Goal: Transaction & Acquisition: Subscribe to service/newsletter

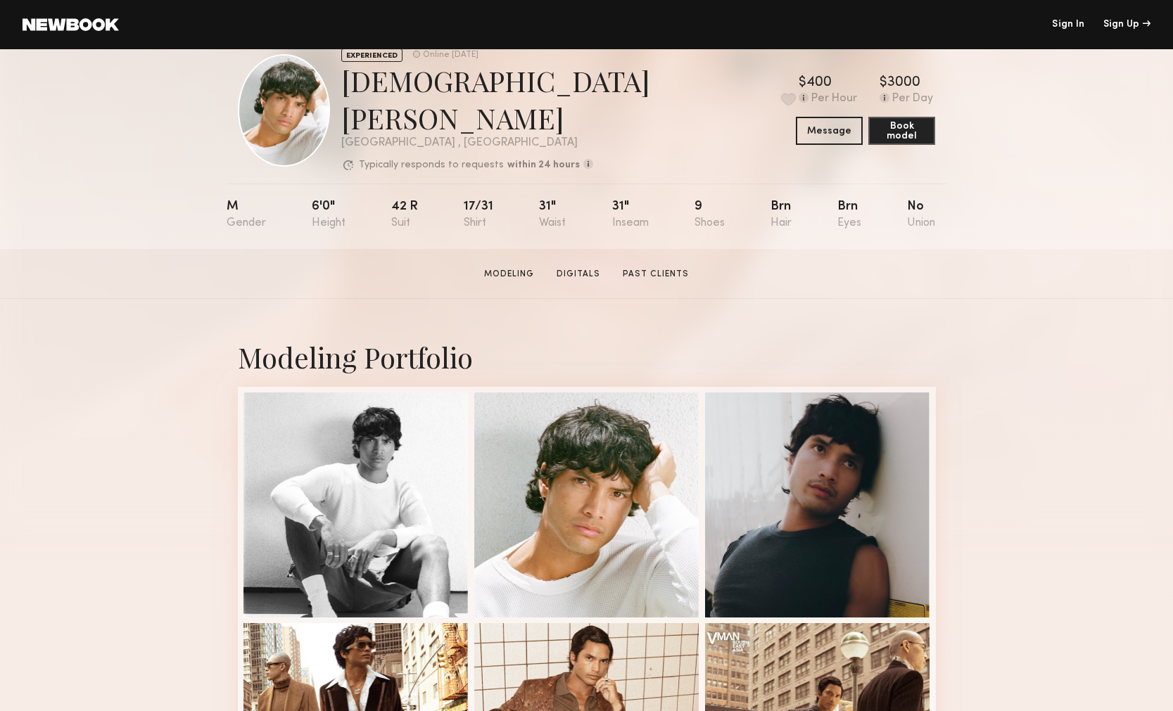
scroll to position [74, 0]
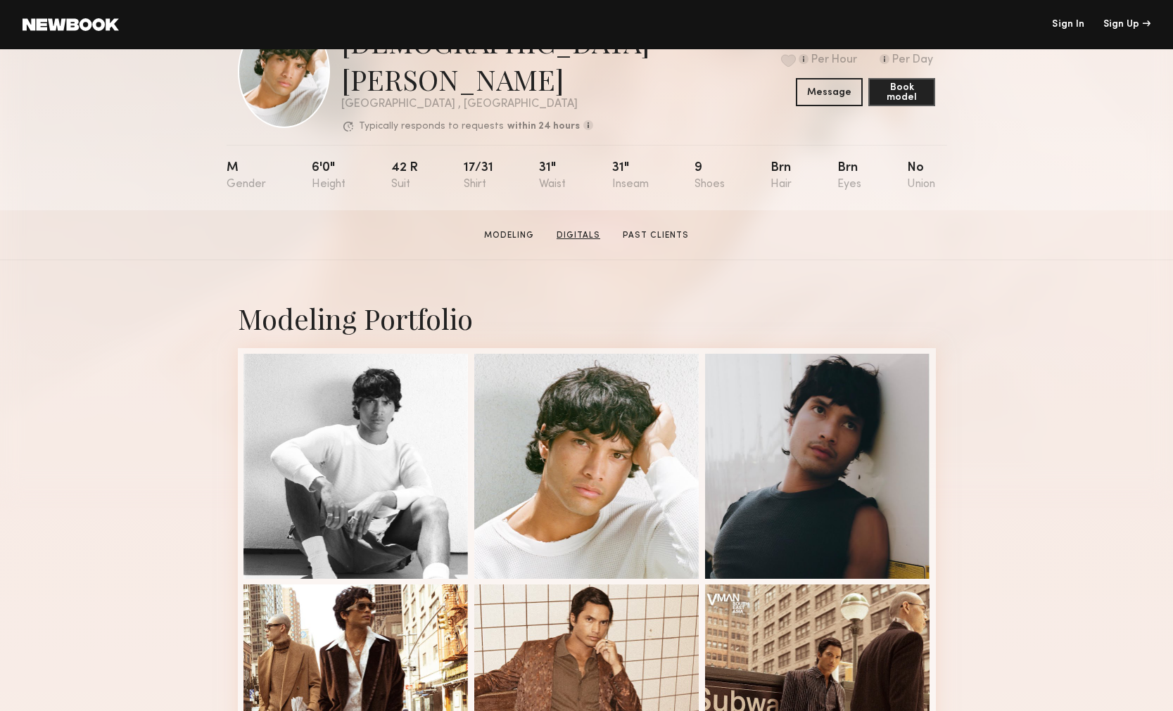
click at [566, 229] on link "Digitals" at bounding box center [578, 235] width 55 height 13
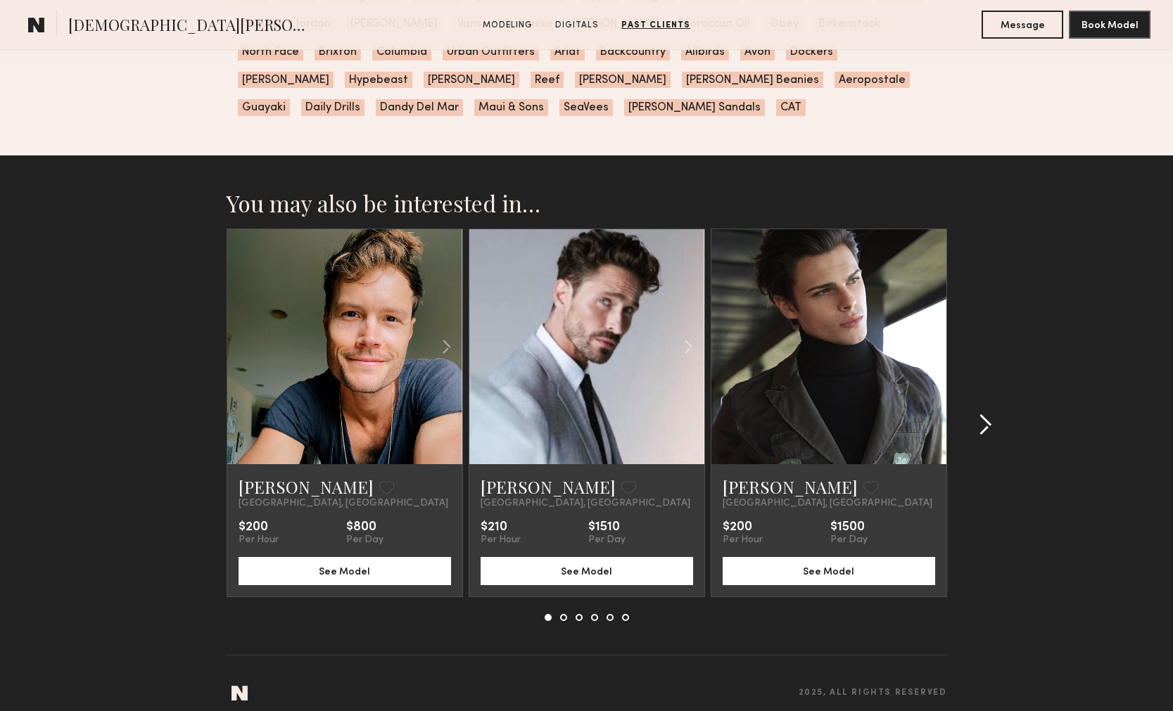
scroll to position [2124, 0]
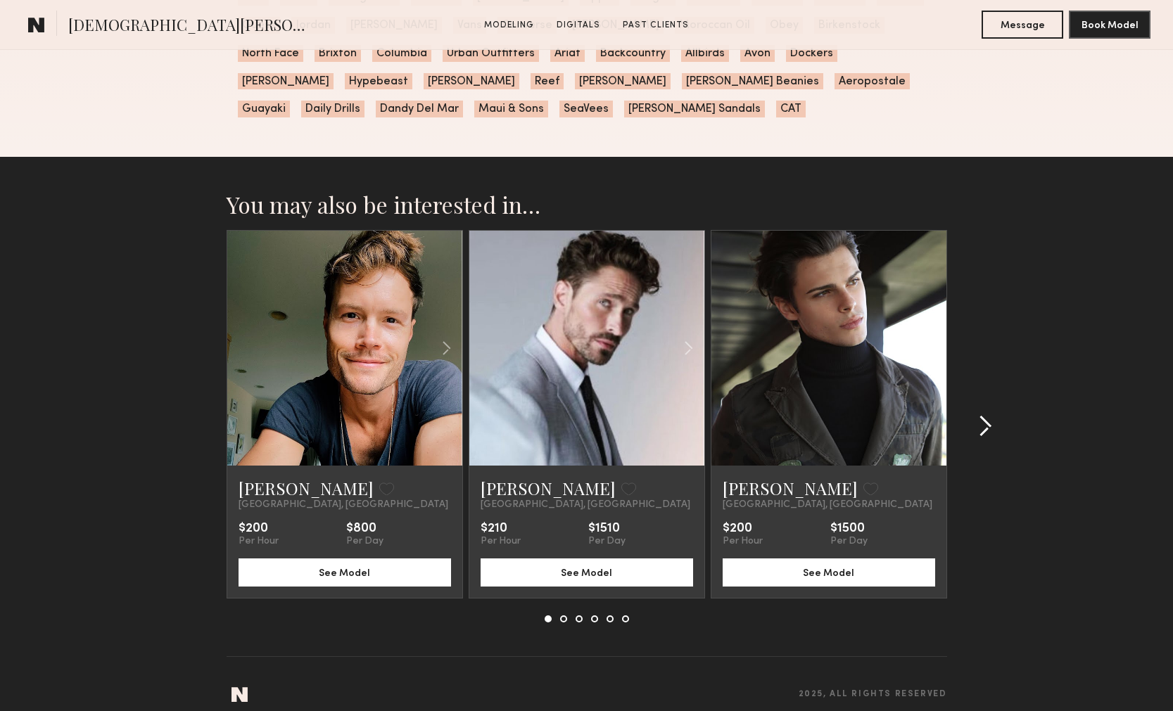
click at [976, 398] on div at bounding box center [981, 426] width 68 height 393
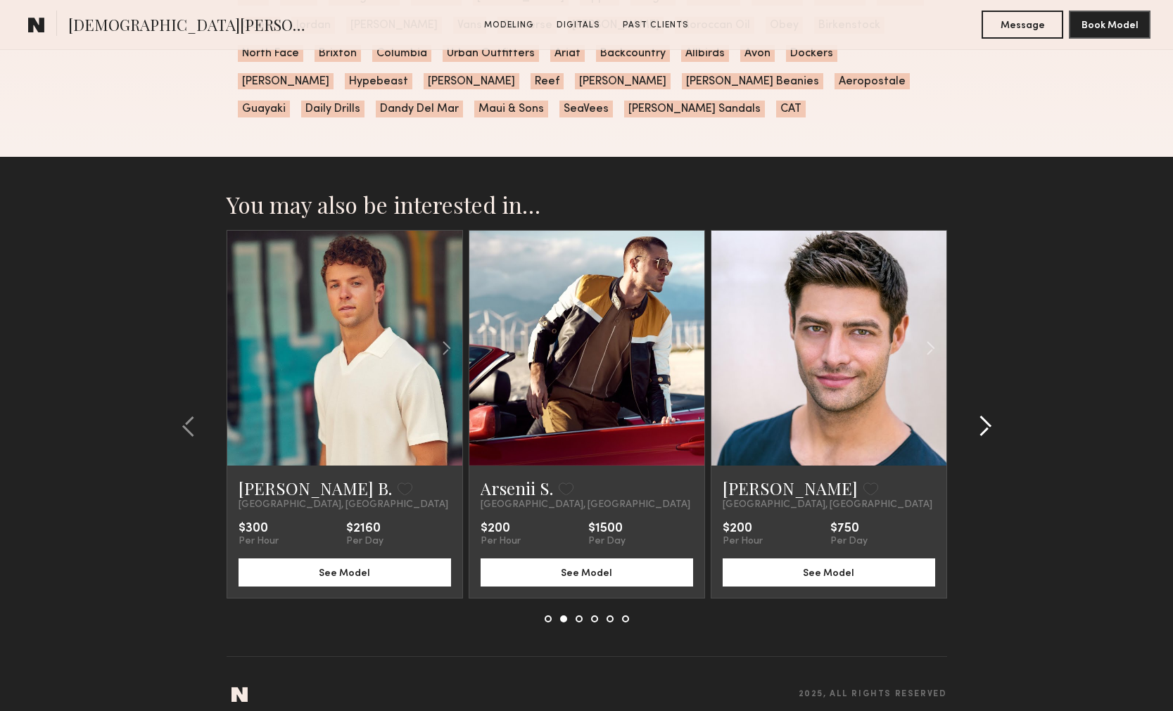
click at [976, 398] on div at bounding box center [981, 426] width 68 height 393
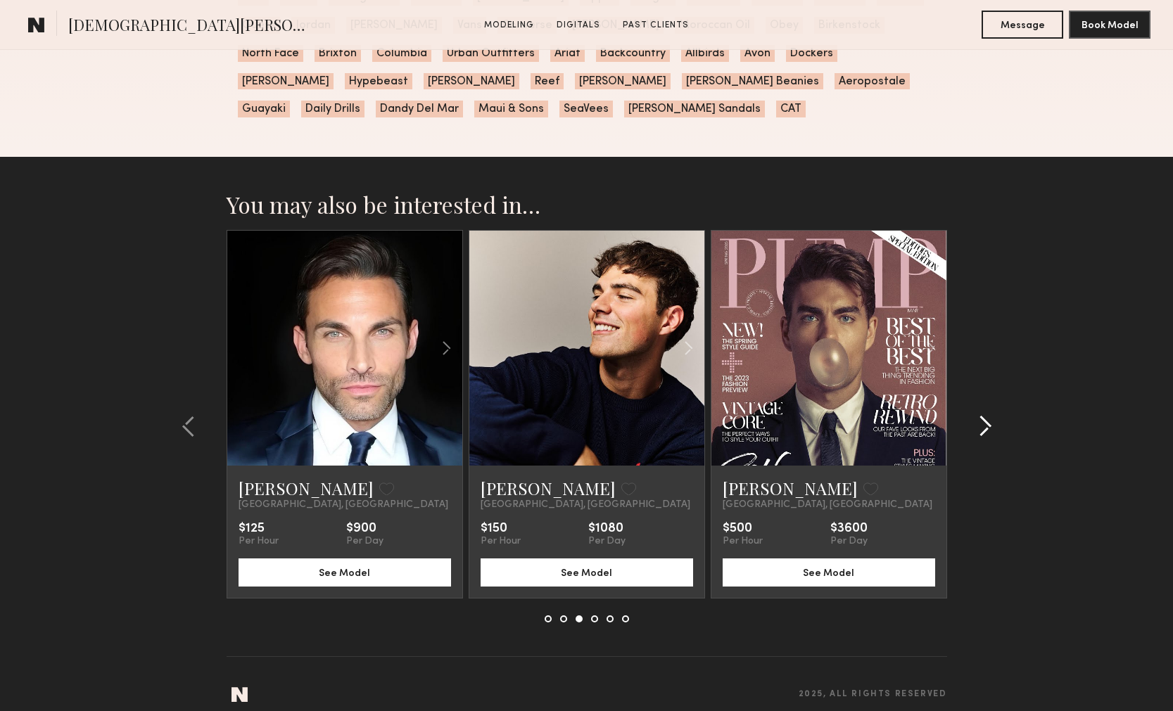
click at [976, 398] on div at bounding box center [981, 426] width 68 height 393
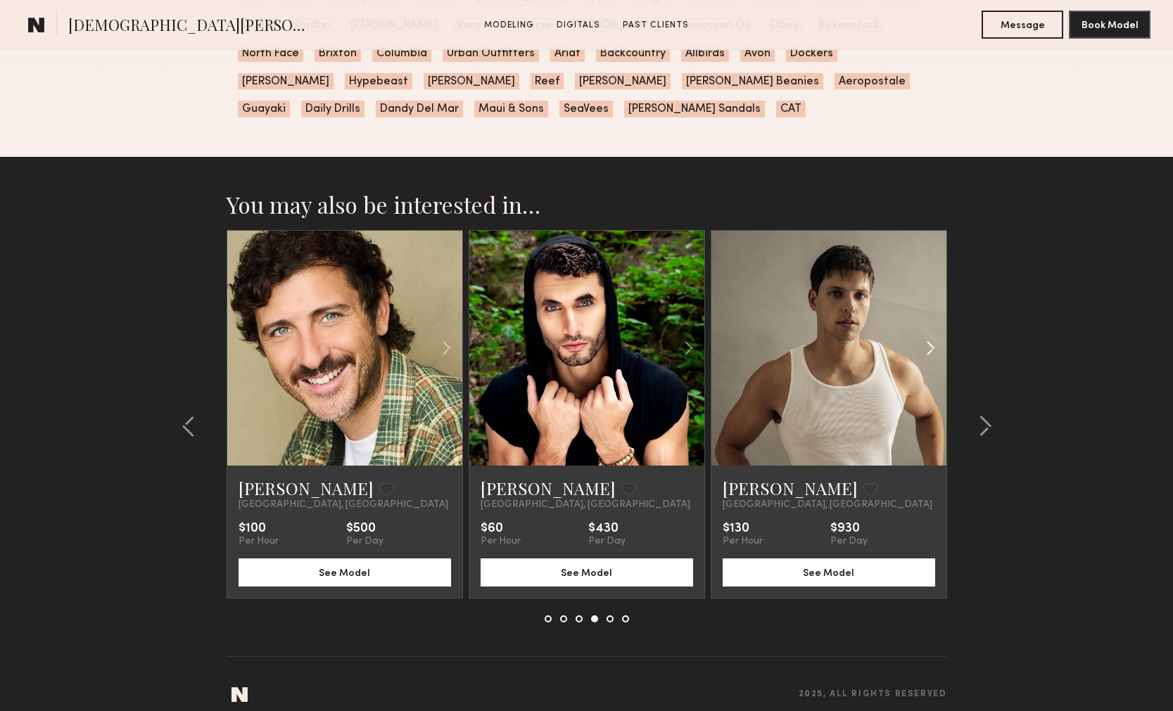
click at [927, 335] on common-icon at bounding box center [930, 348] width 20 height 27
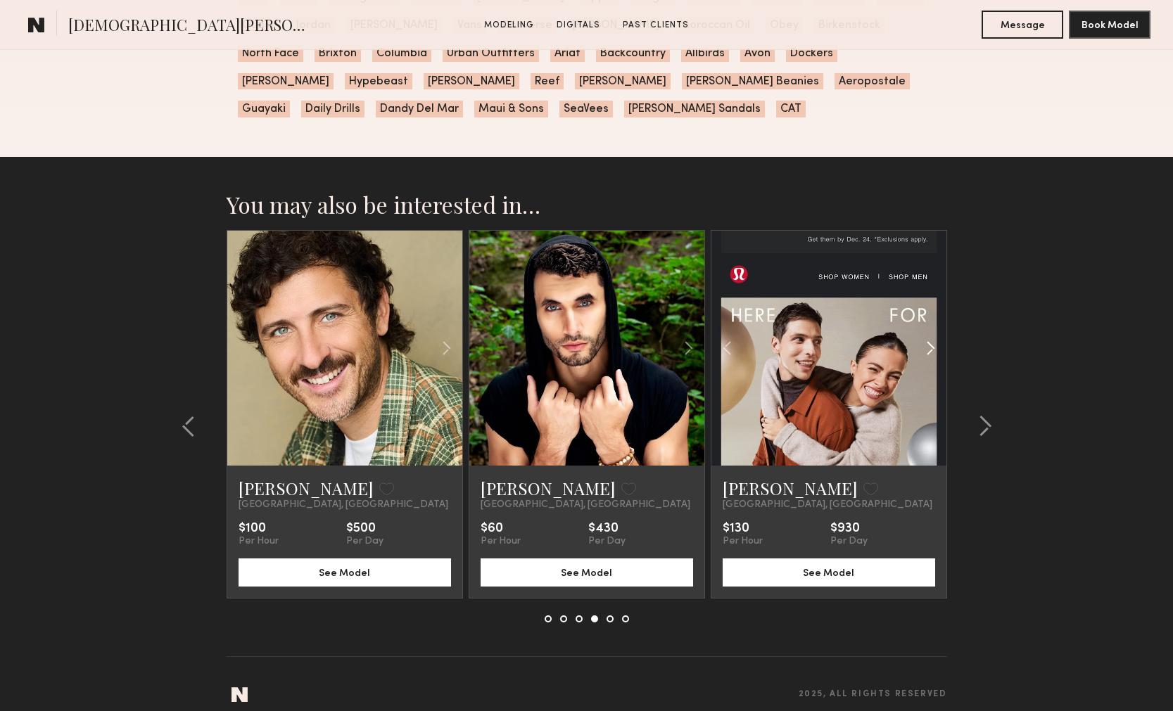
click at [927, 335] on common-icon at bounding box center [930, 348] width 20 height 27
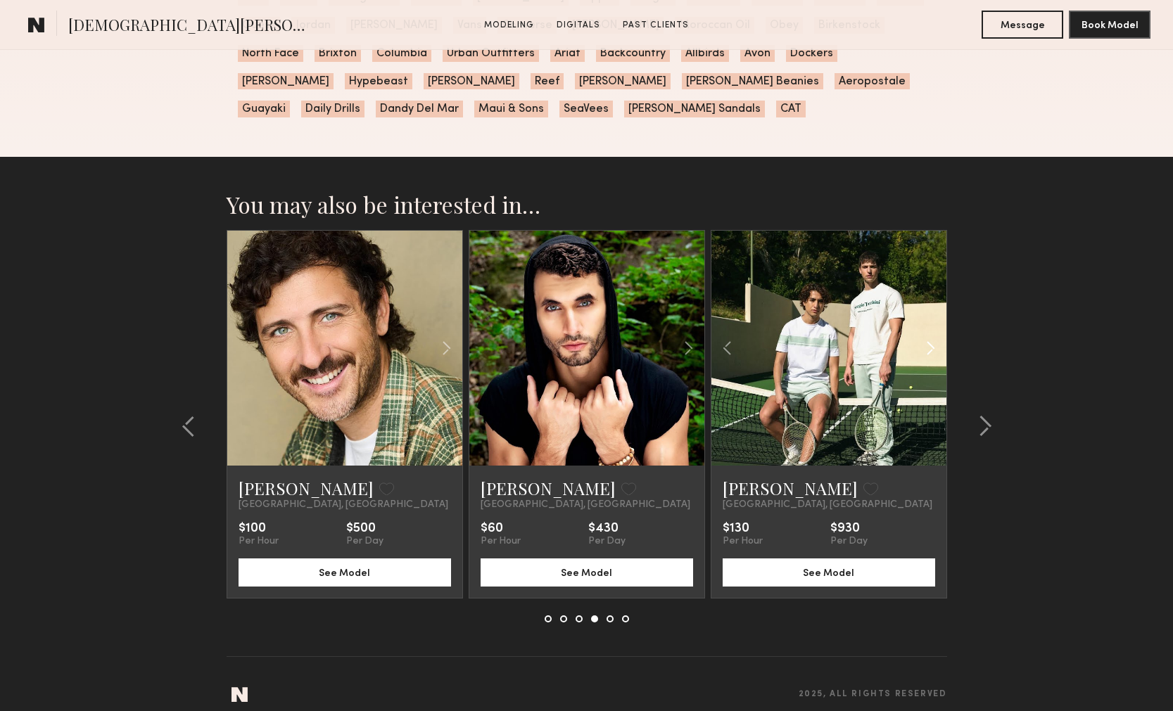
click at [927, 335] on common-icon at bounding box center [930, 348] width 20 height 27
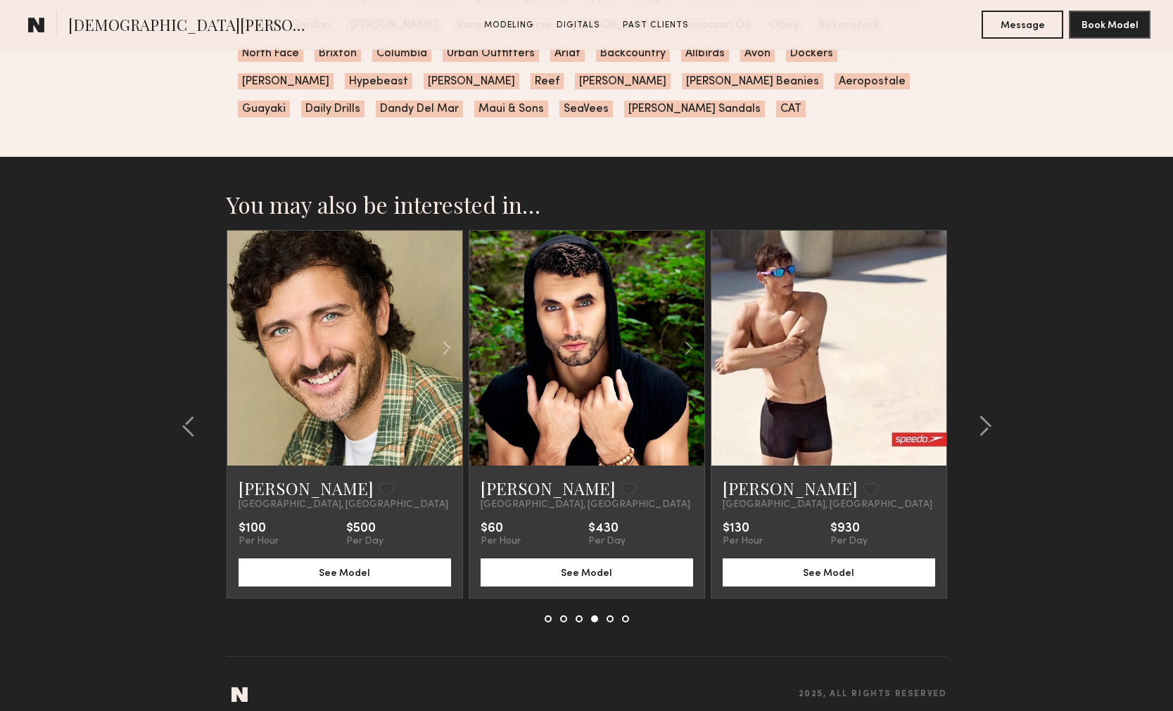
click at [927, 331] on div at bounding box center [828, 348] width 235 height 235
click at [849, 339] on link at bounding box center [829, 348] width 80 height 235
click at [982, 415] on common-icon at bounding box center [985, 426] width 14 height 23
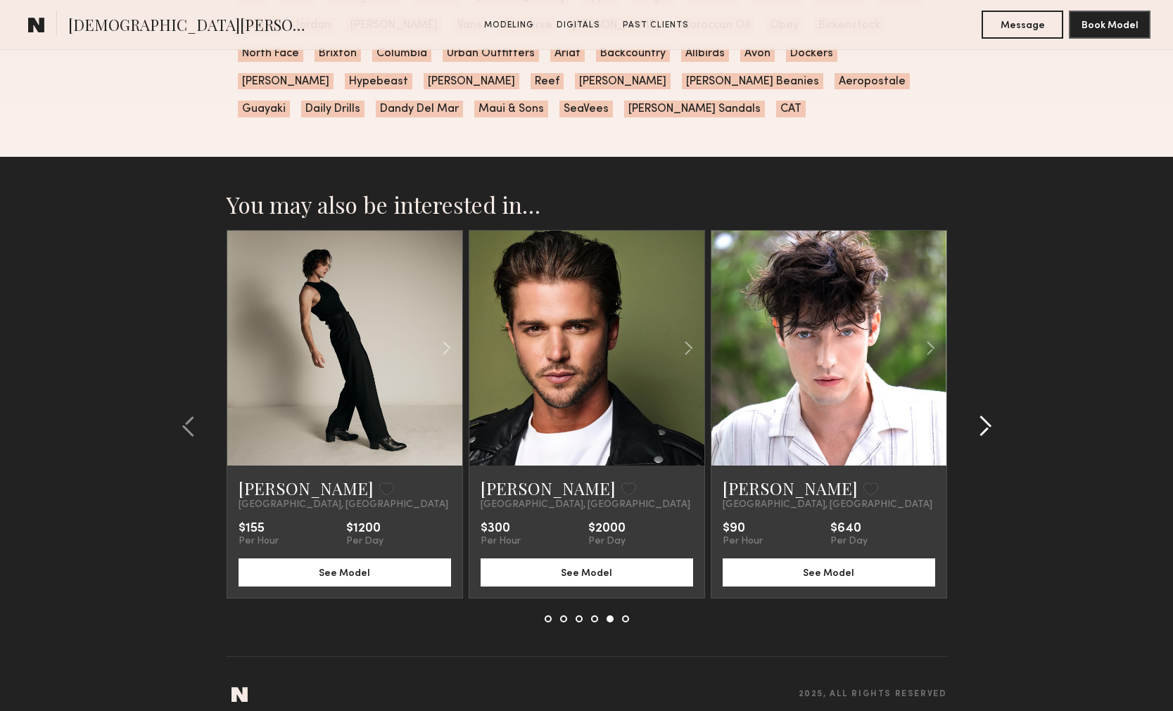
click at [982, 415] on common-icon at bounding box center [985, 426] width 14 height 23
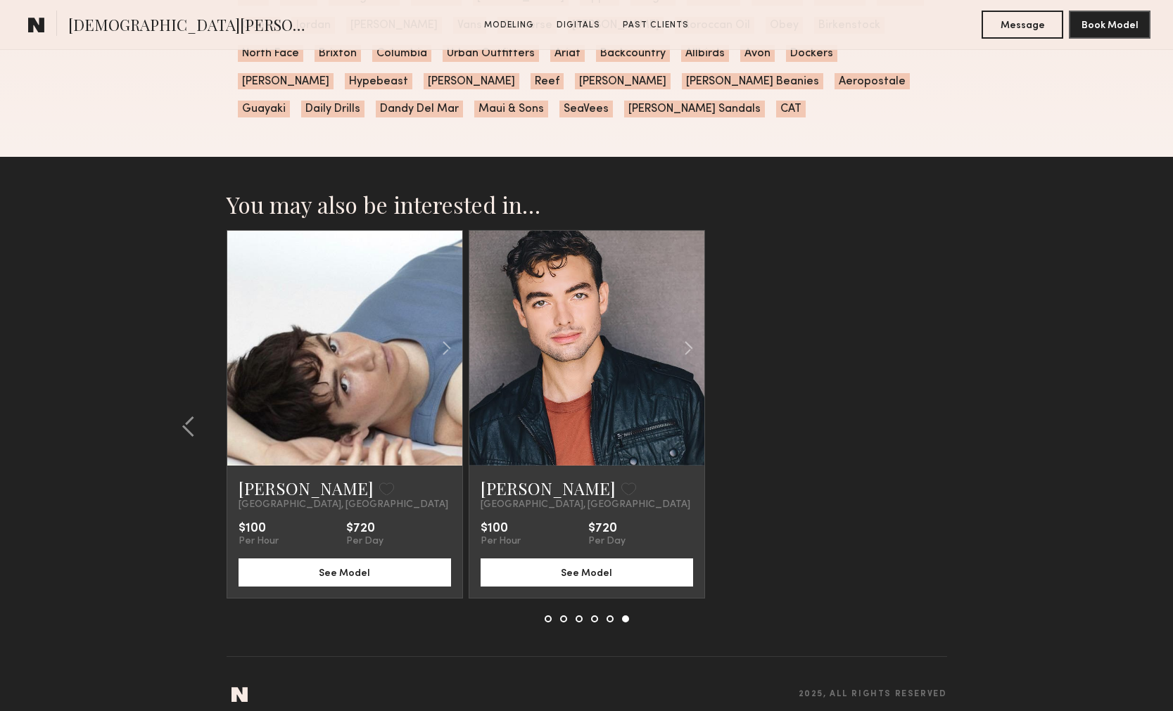
click at [982, 412] on section "You may also be interested in… Brian G. Favorite Los Angeles, CA $200 Per Hour …" at bounding box center [586, 441] width 1173 height 569
click at [442, 335] on common-icon at bounding box center [446, 348] width 20 height 27
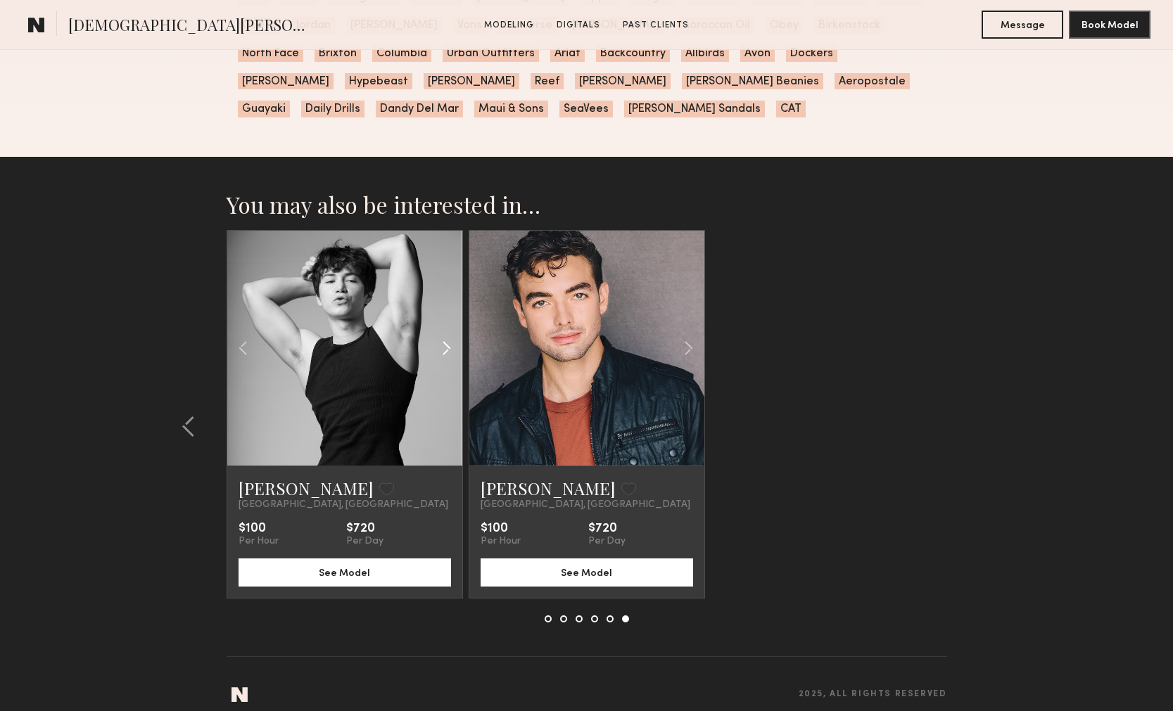
click at [442, 335] on common-icon at bounding box center [446, 348] width 20 height 27
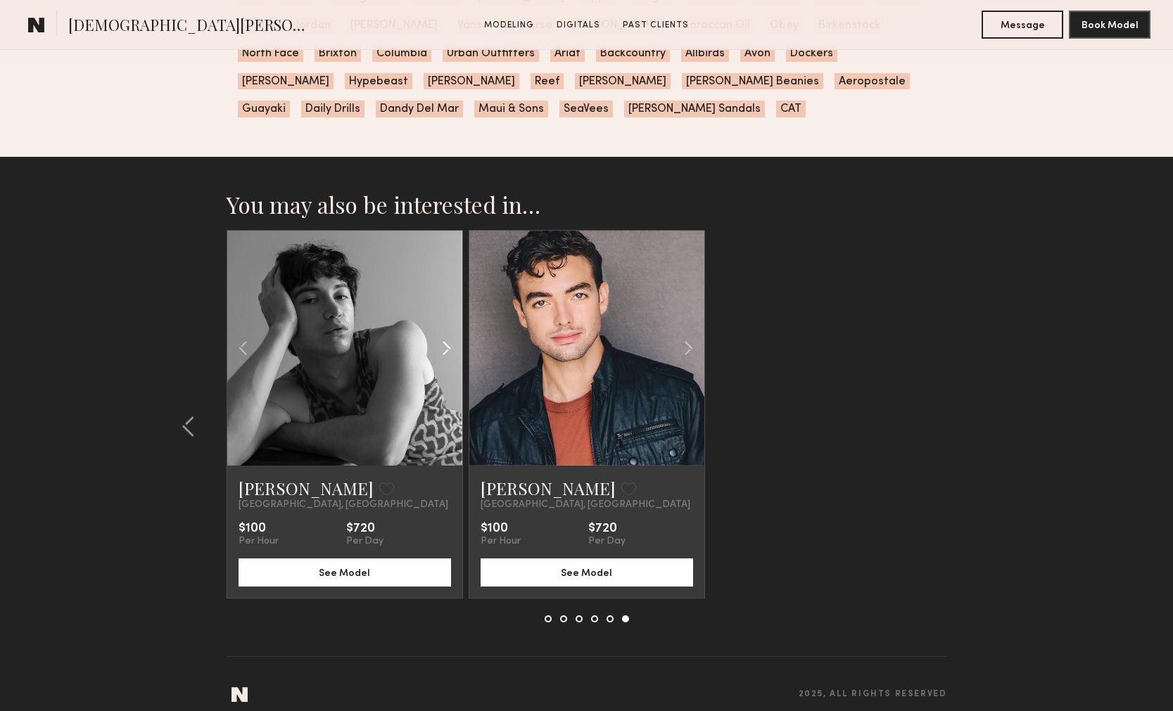
click at [442, 335] on common-icon at bounding box center [446, 348] width 20 height 27
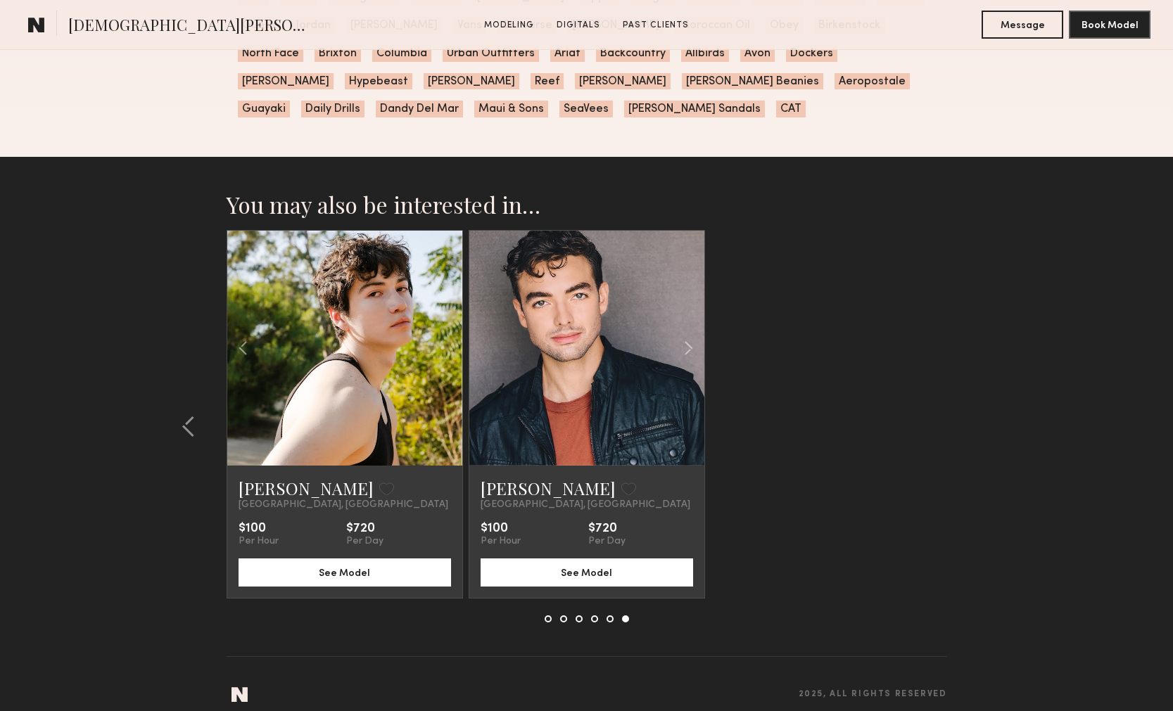
click at [442, 334] on div at bounding box center [344, 348] width 235 height 235
click at [359, 336] on link at bounding box center [345, 348] width 80 height 235
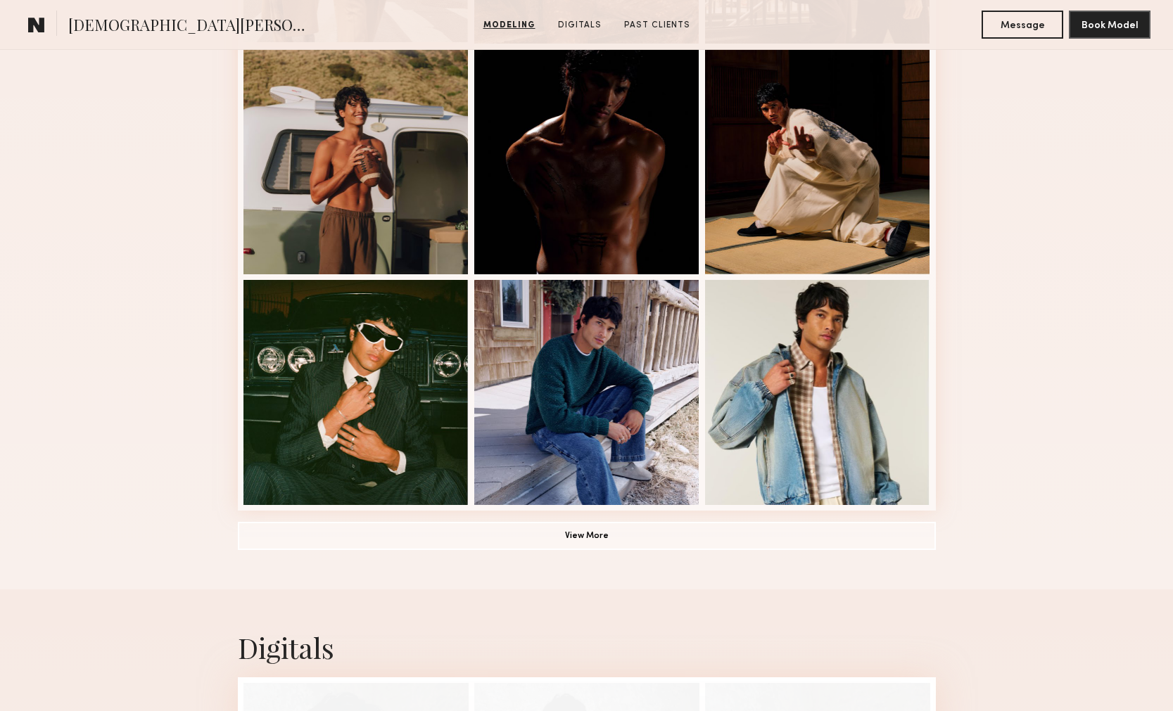
scroll to position [844, 0]
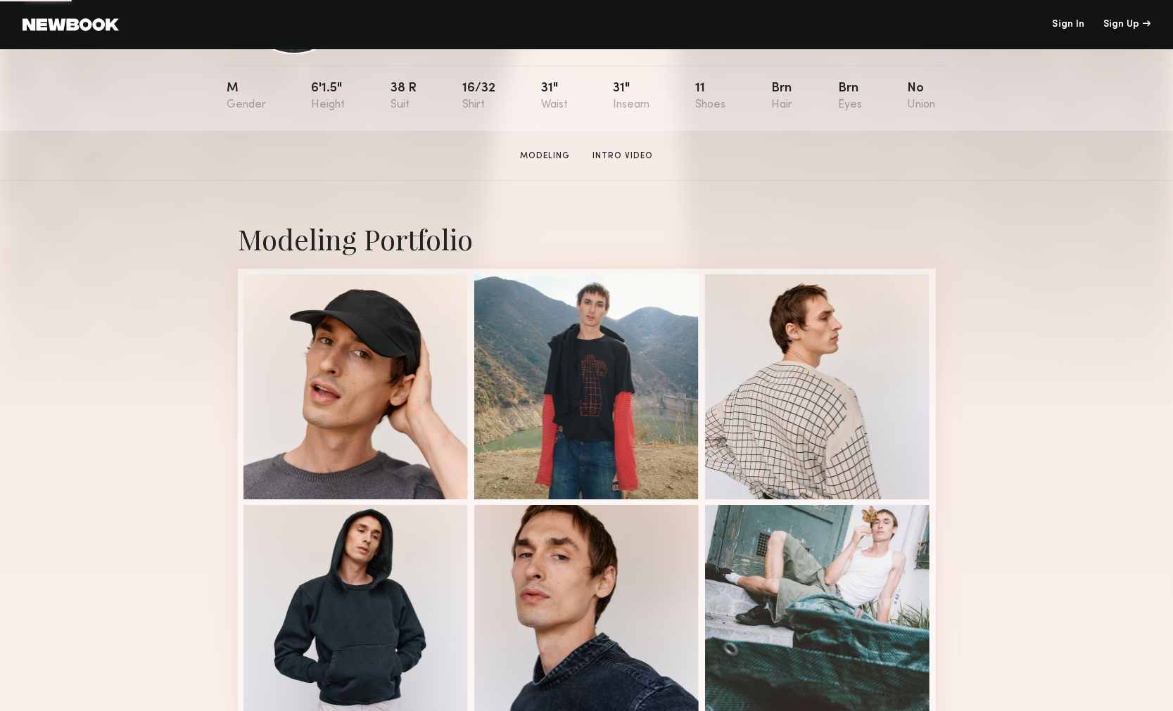
scroll to position [156, 0]
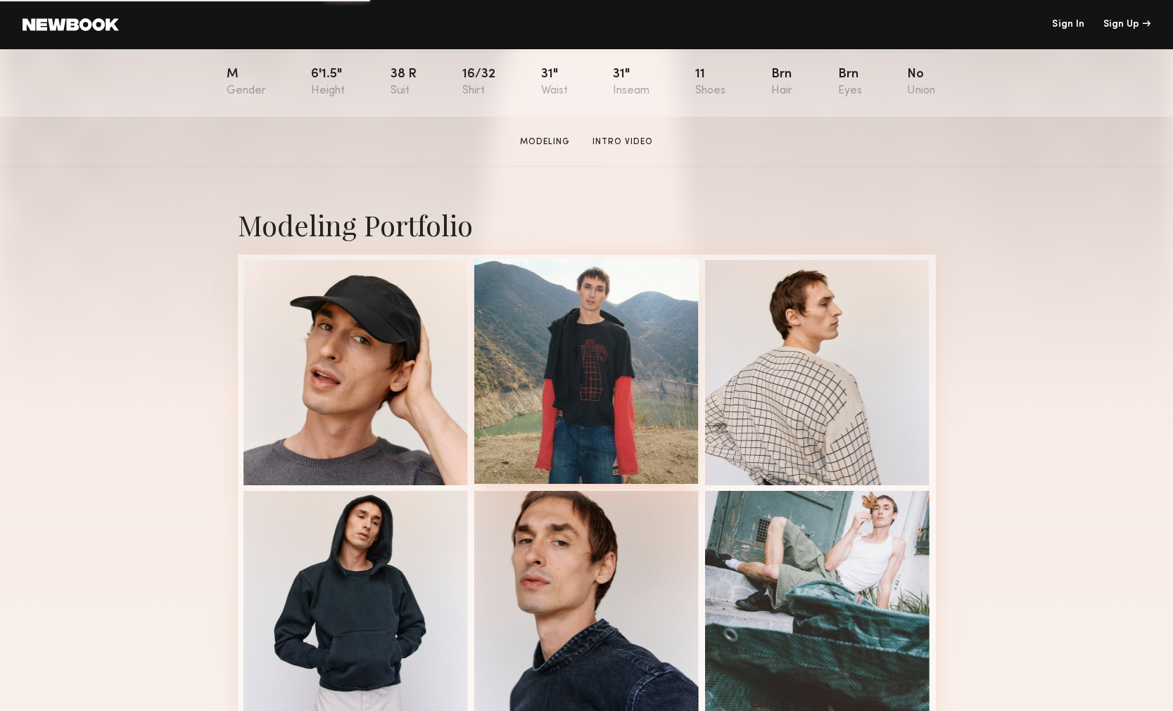
click at [623, 312] on div at bounding box center [586, 371] width 225 height 225
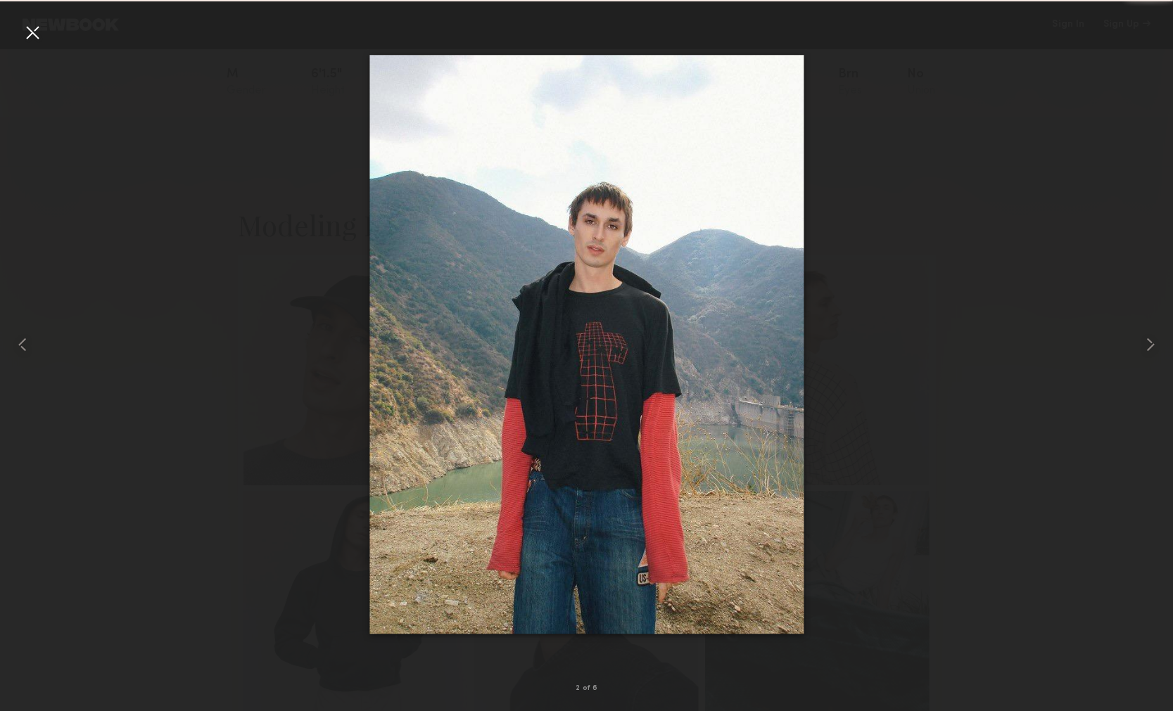
click at [34, 37] on div at bounding box center [32, 32] width 23 height 23
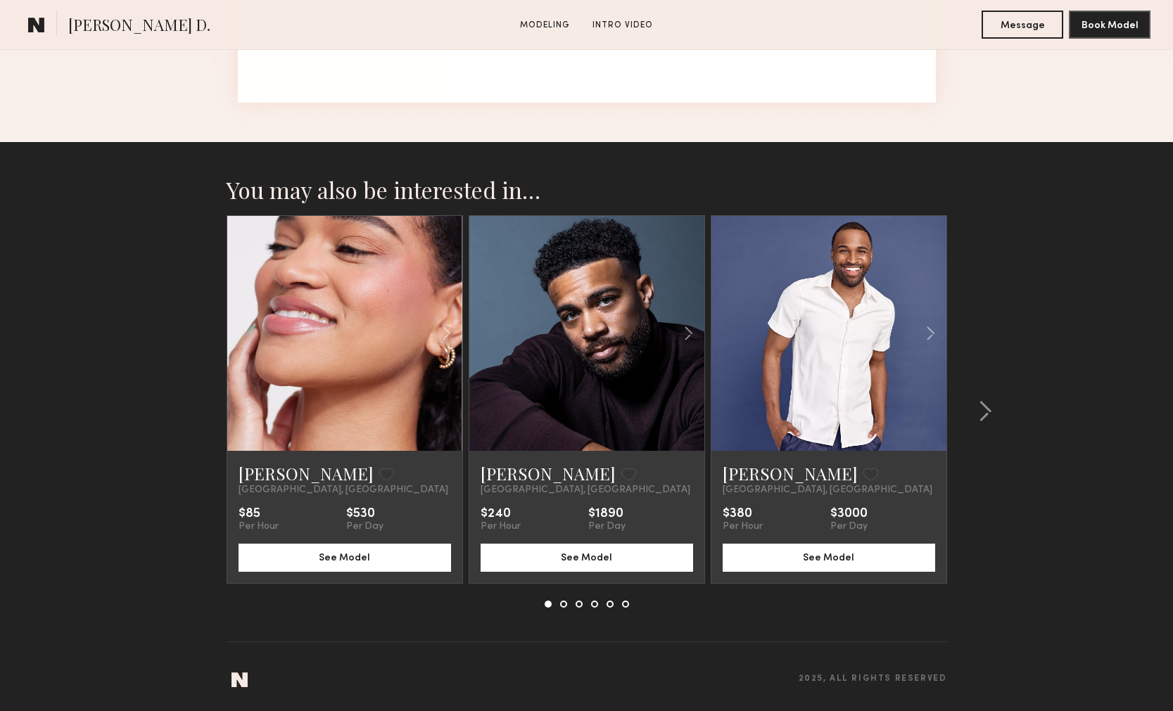
scroll to position [1300, 0]
click at [531, 22] on link "Modeling" at bounding box center [544, 25] width 61 height 13
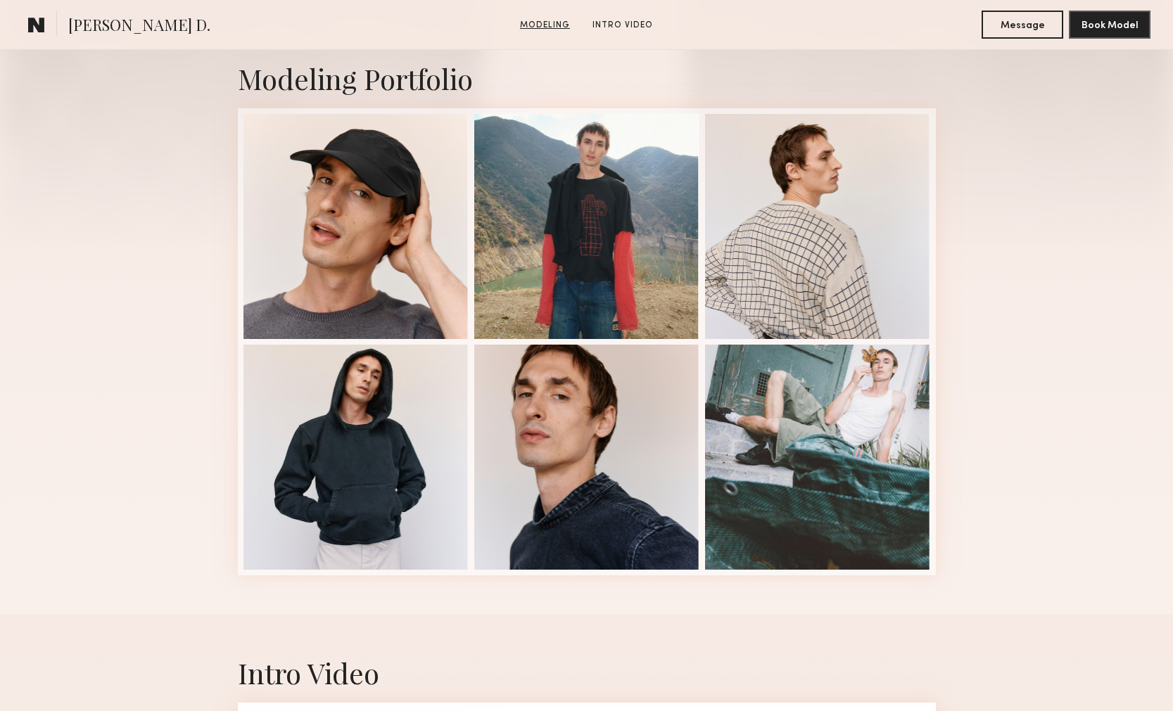
scroll to position [238, 0]
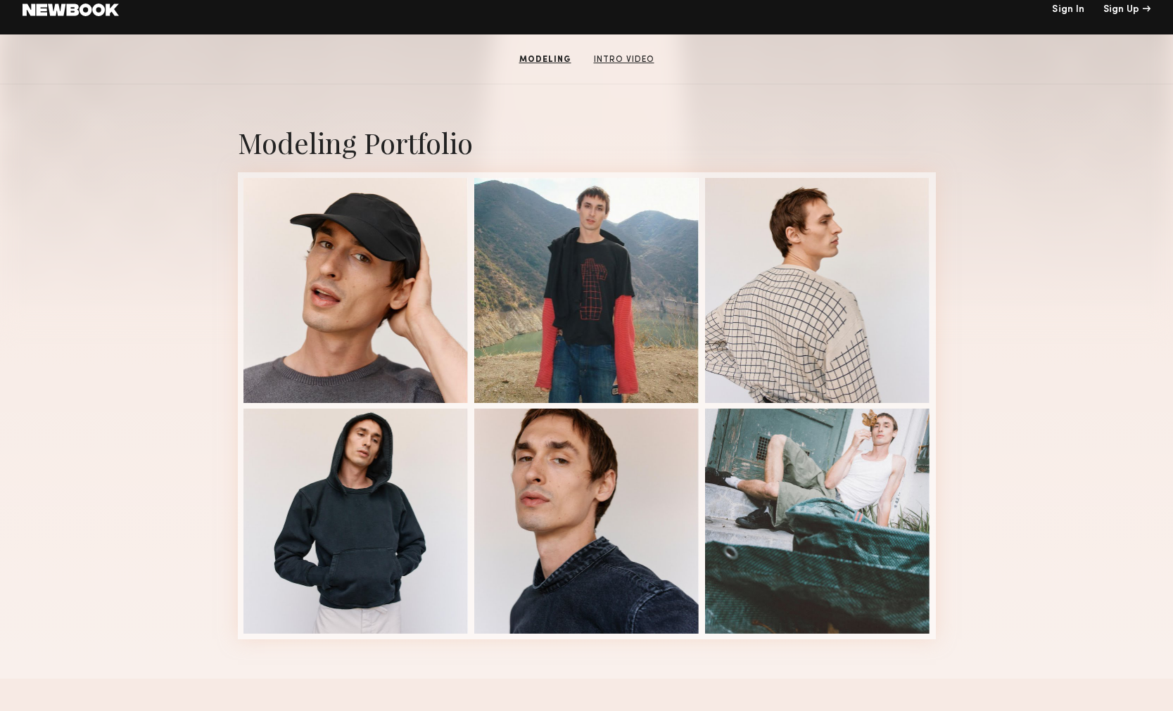
click at [626, 65] on link "Intro Video" at bounding box center [624, 59] width 72 height 13
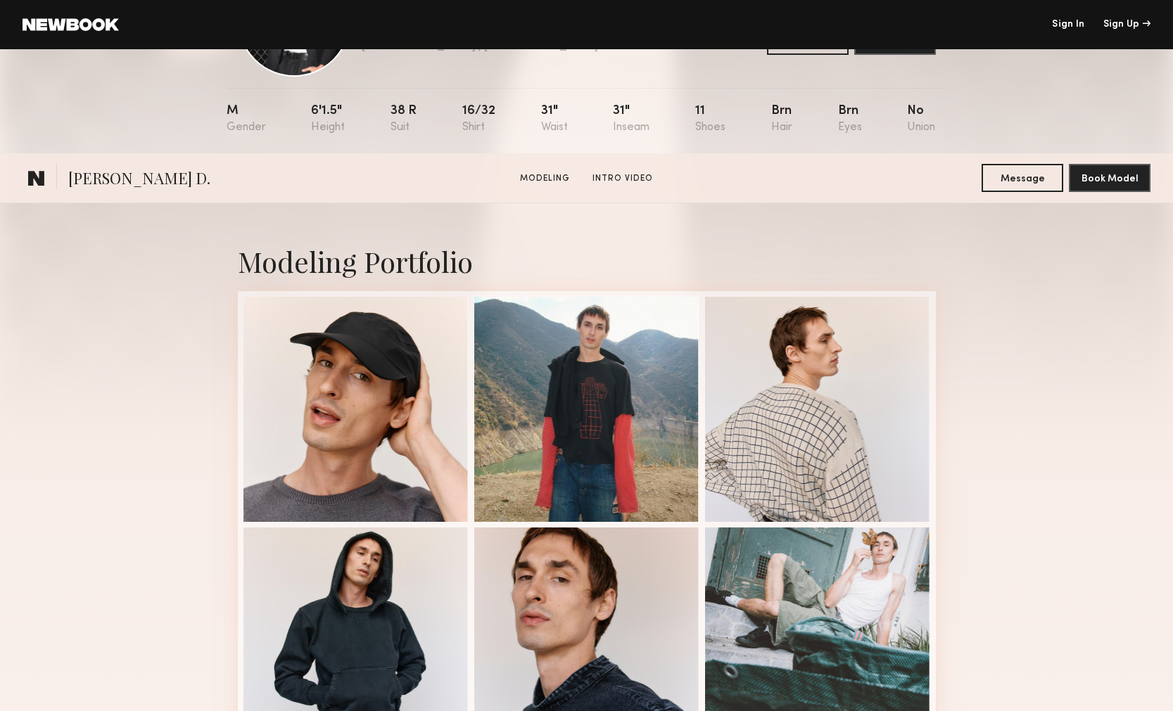
scroll to position [291, 0]
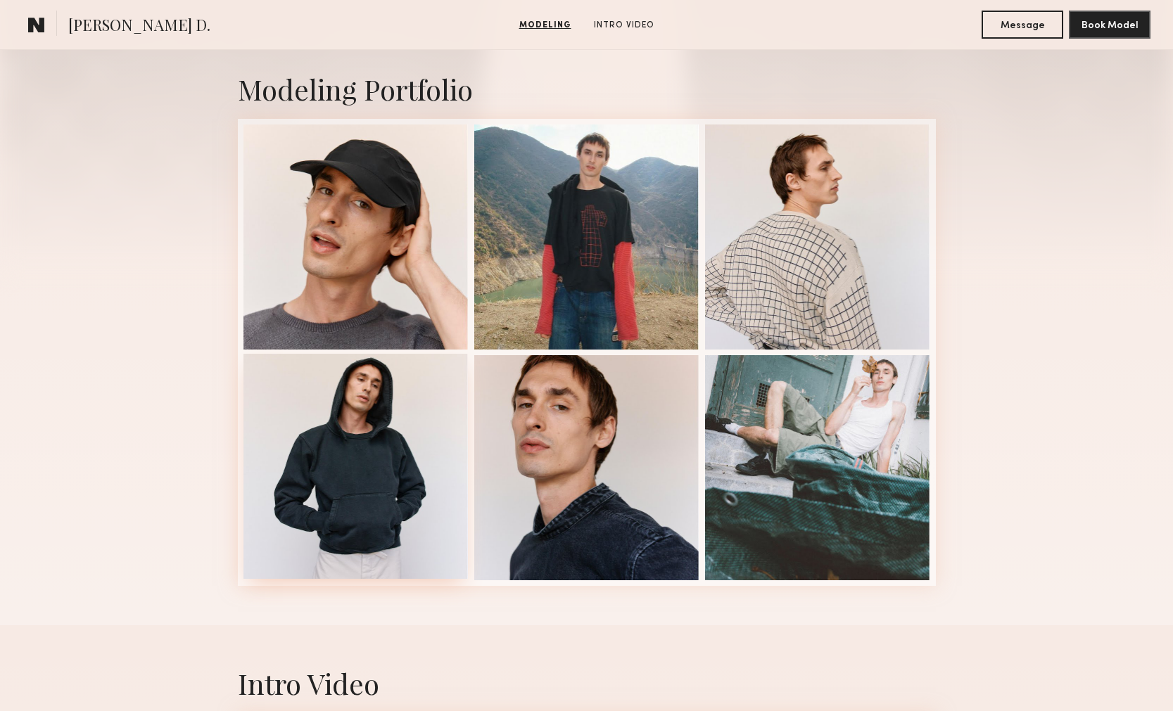
click at [438, 488] on div at bounding box center [355, 466] width 225 height 225
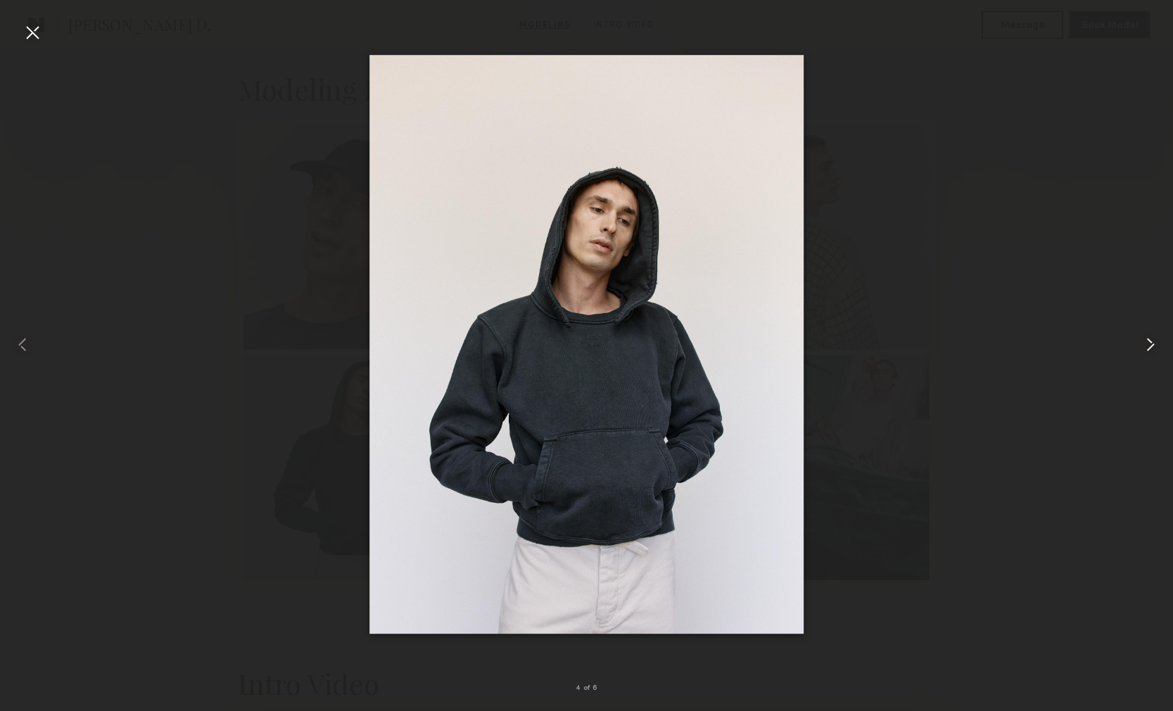
click at [1146, 351] on common-icon at bounding box center [1150, 345] width 23 height 23
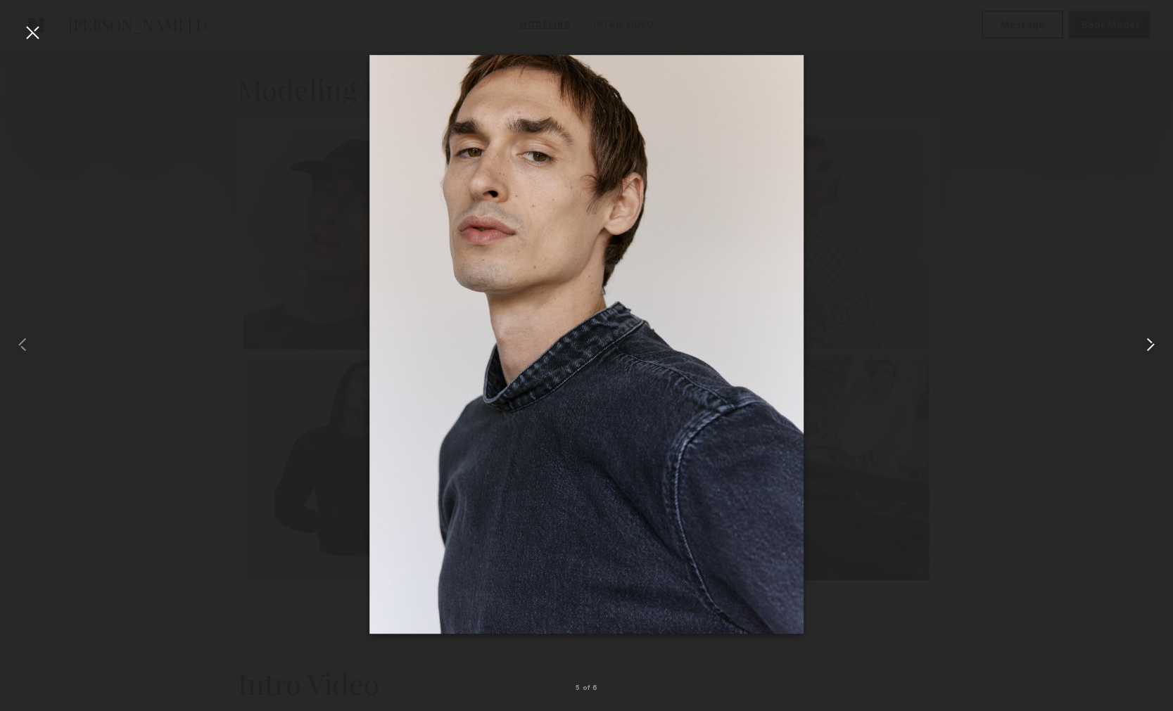
click at [1146, 351] on common-icon at bounding box center [1150, 345] width 23 height 23
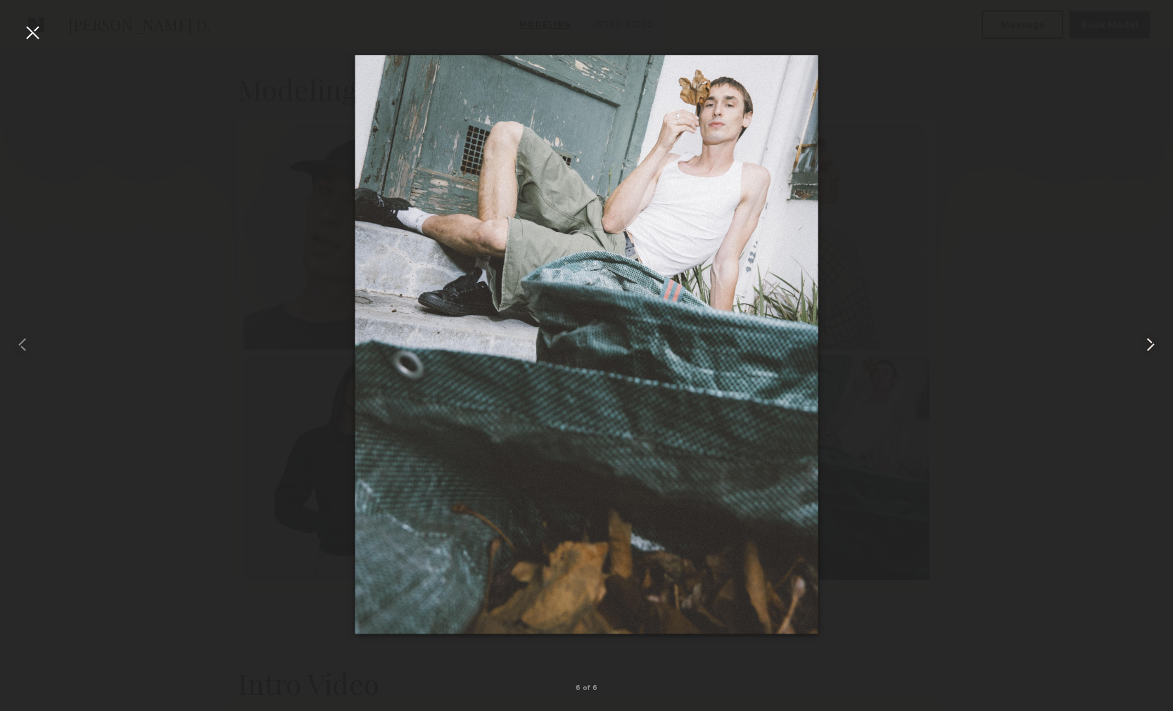
click at [1146, 352] on common-icon at bounding box center [1150, 345] width 23 height 23
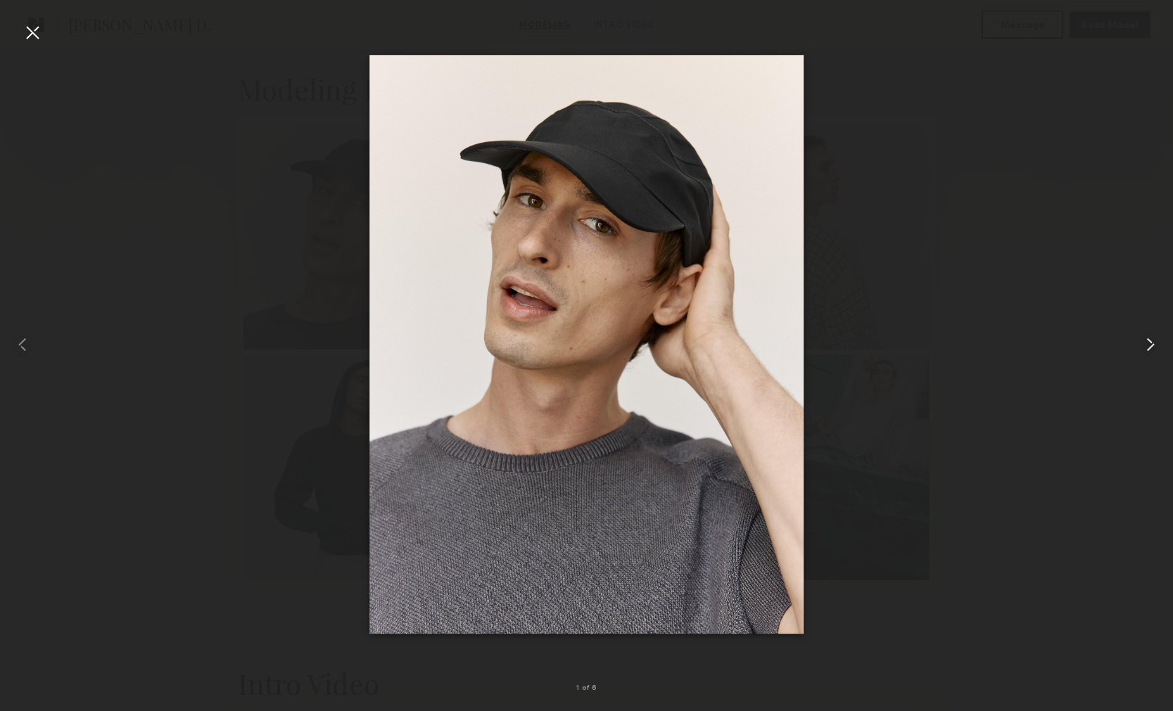
click at [1146, 352] on common-icon at bounding box center [1150, 345] width 23 height 23
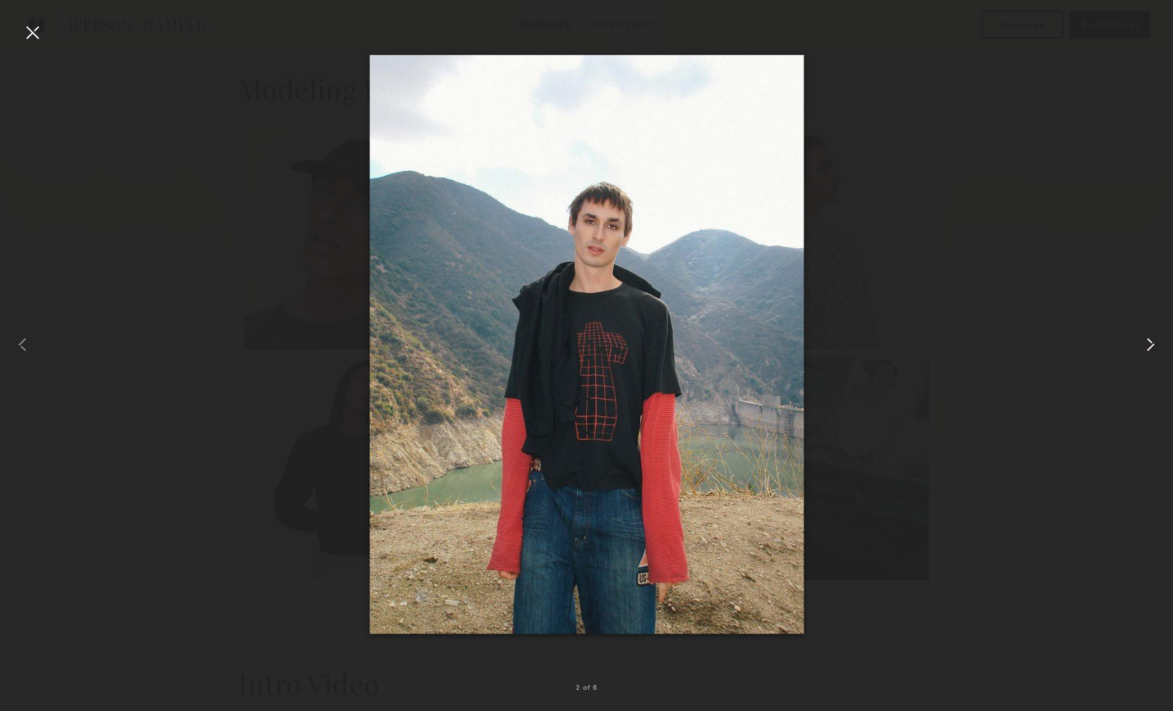
click at [1146, 352] on common-icon at bounding box center [1150, 345] width 23 height 23
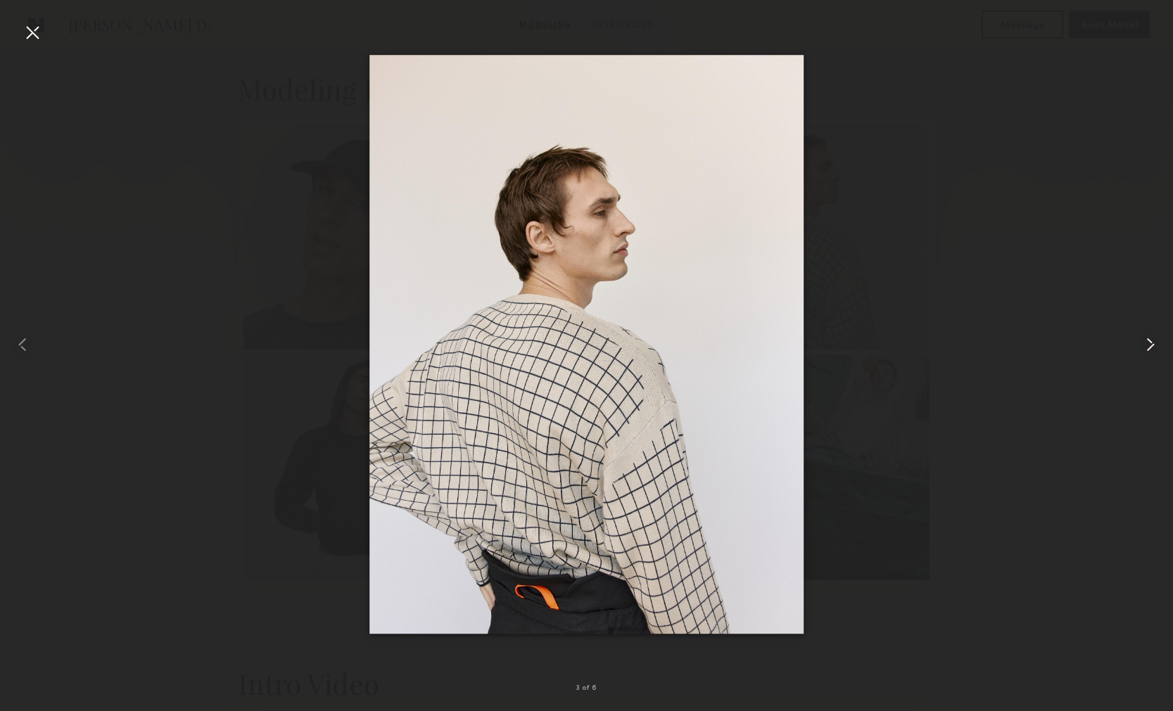
click at [1146, 352] on common-icon at bounding box center [1150, 345] width 23 height 23
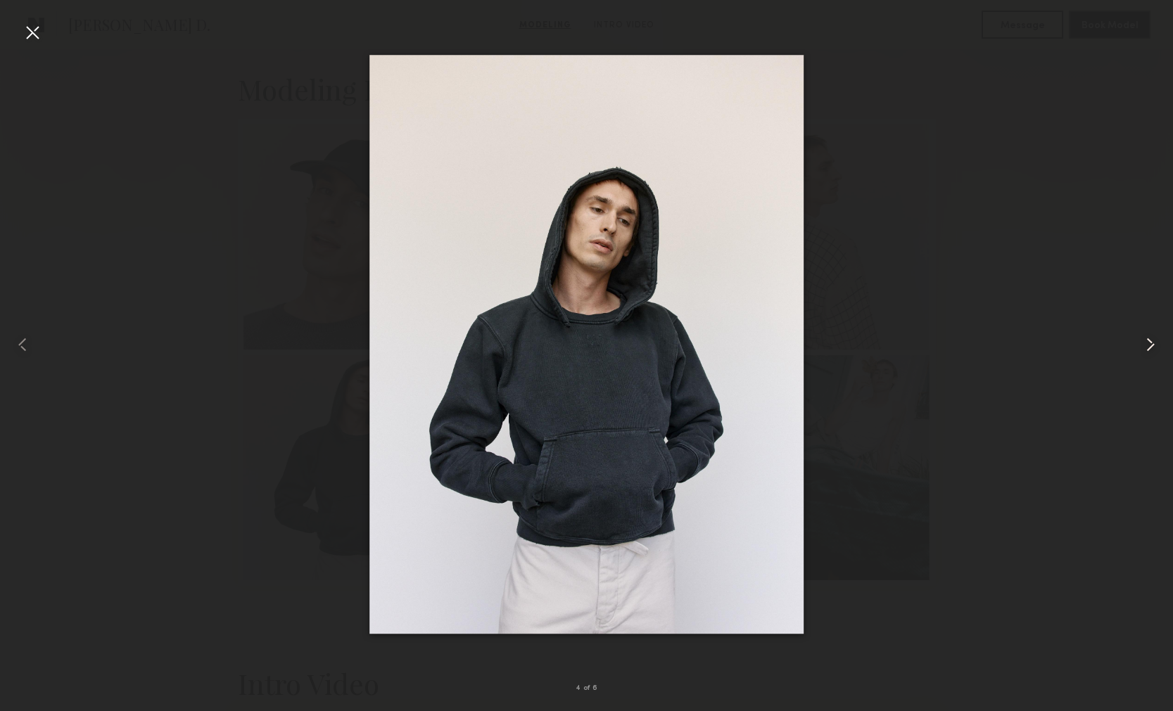
click at [1146, 353] on common-icon at bounding box center [1150, 345] width 23 height 23
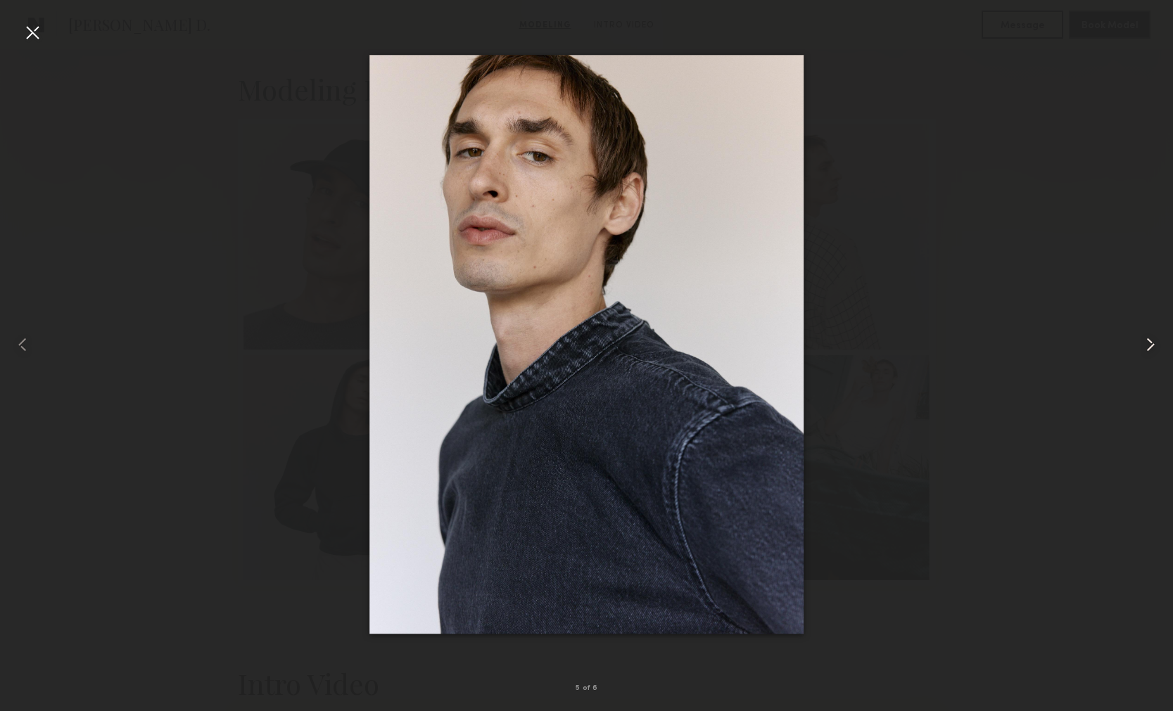
click at [1146, 353] on common-icon at bounding box center [1150, 345] width 23 height 23
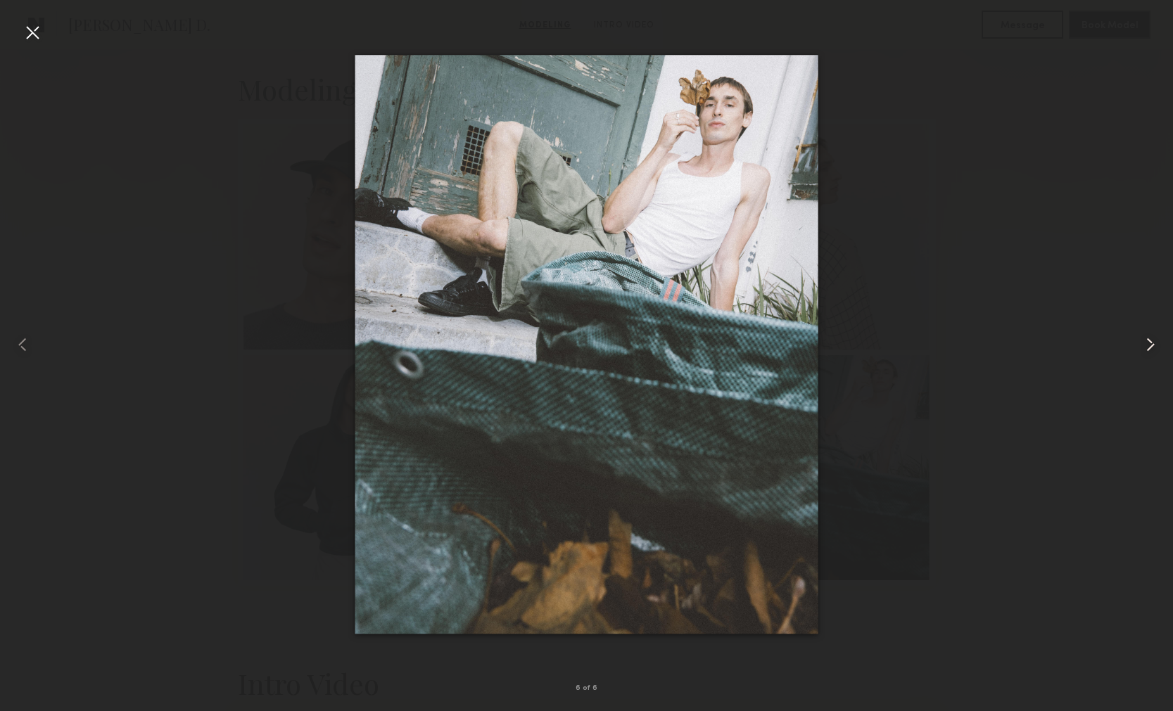
click at [1146, 353] on common-icon at bounding box center [1150, 345] width 23 height 23
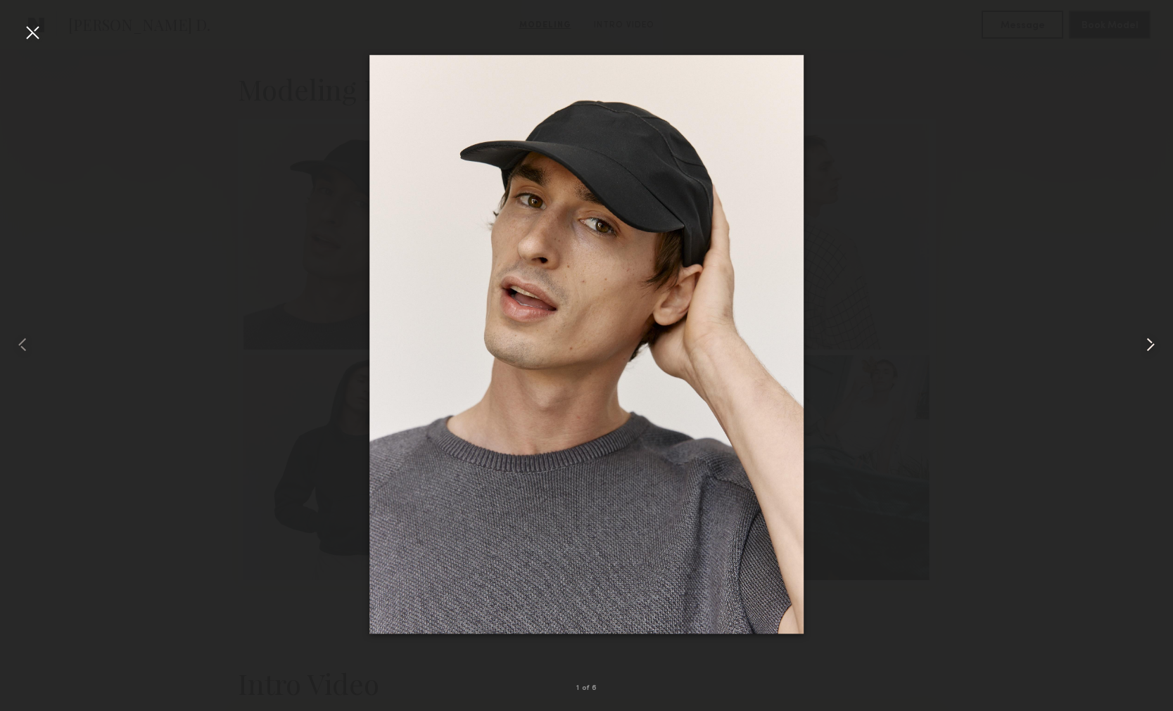
click at [1146, 353] on common-icon at bounding box center [1150, 345] width 23 height 23
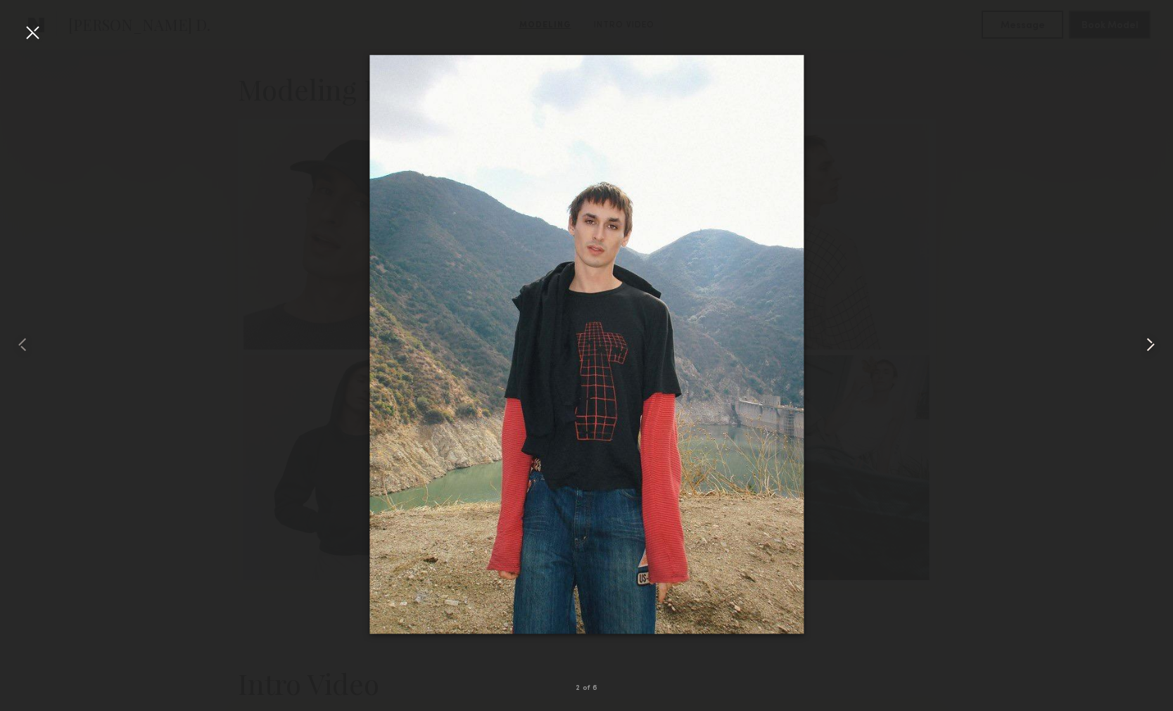
click at [1146, 353] on common-icon at bounding box center [1150, 345] width 23 height 23
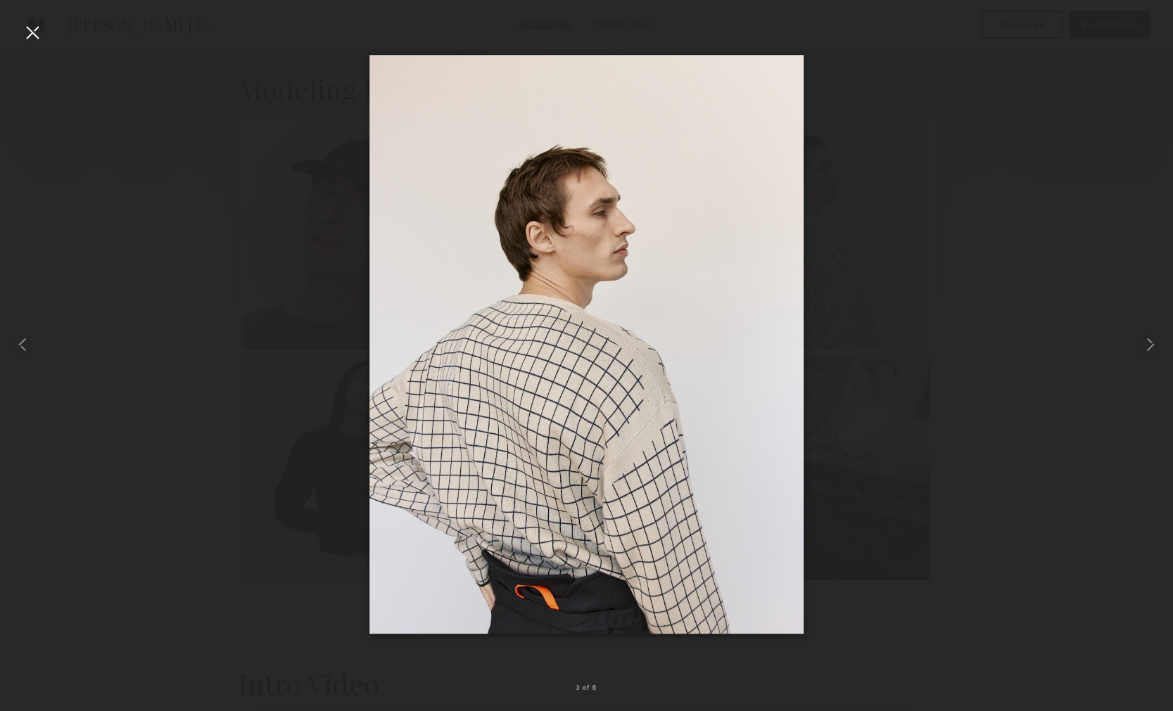
click at [36, 37] on div at bounding box center [32, 32] width 23 height 23
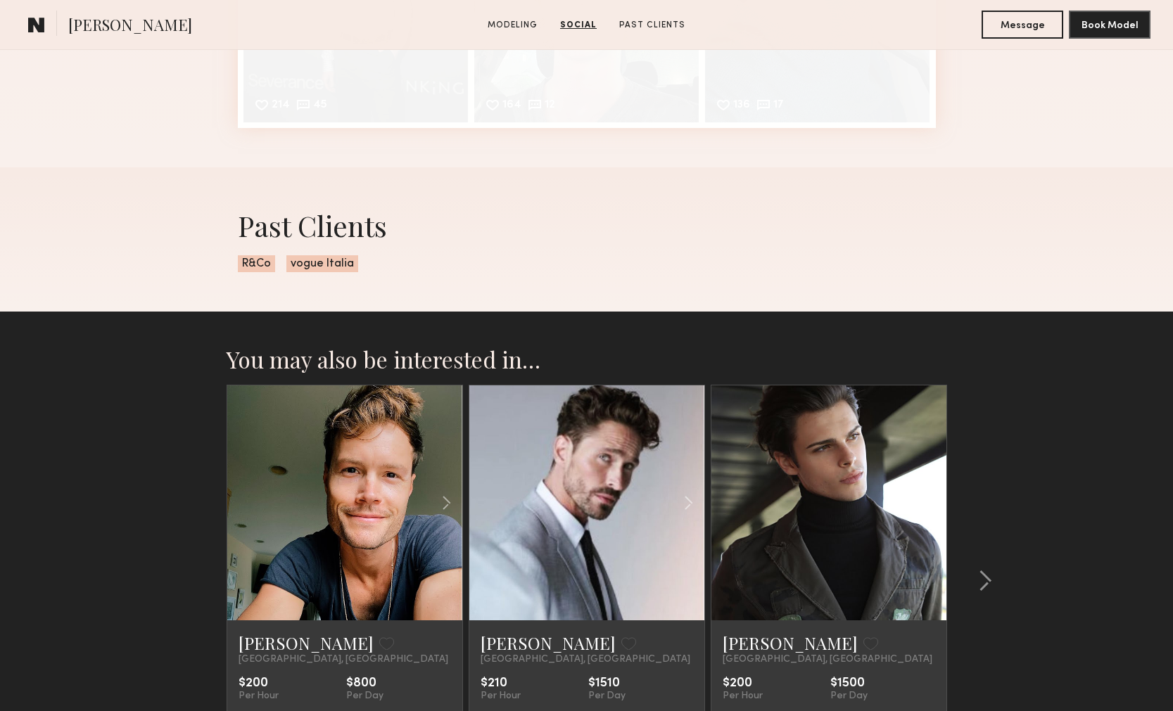
scroll to position [1934, 0]
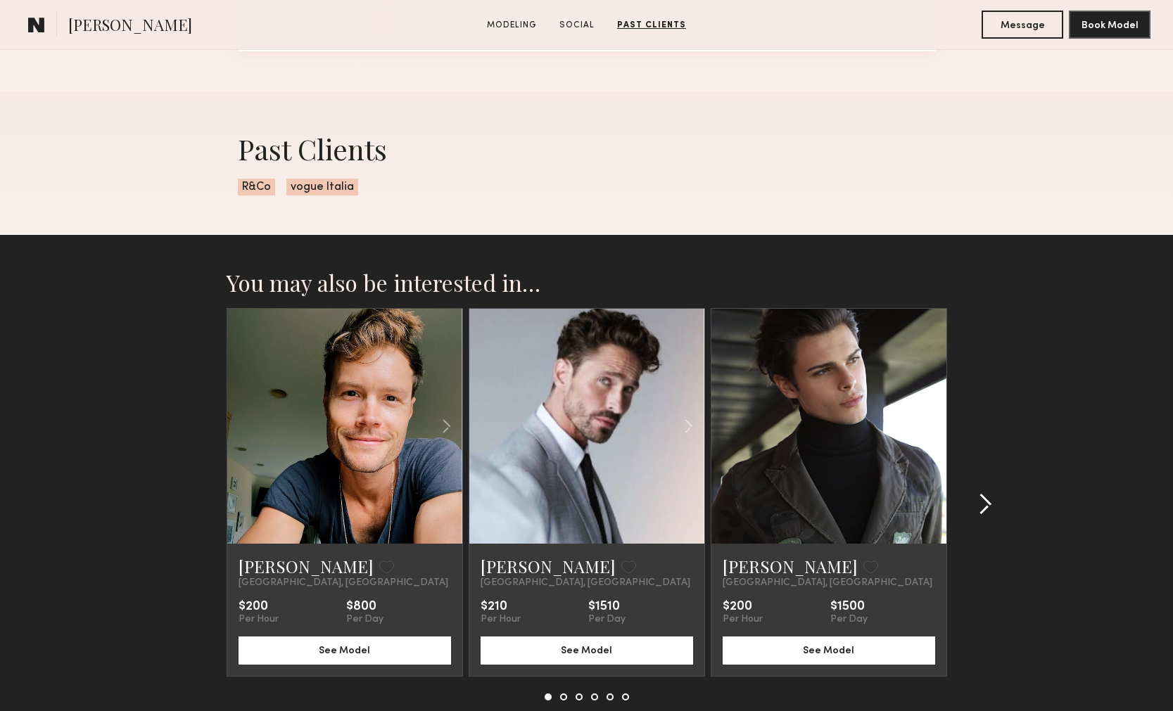
click at [983, 509] on common-icon at bounding box center [985, 504] width 14 height 23
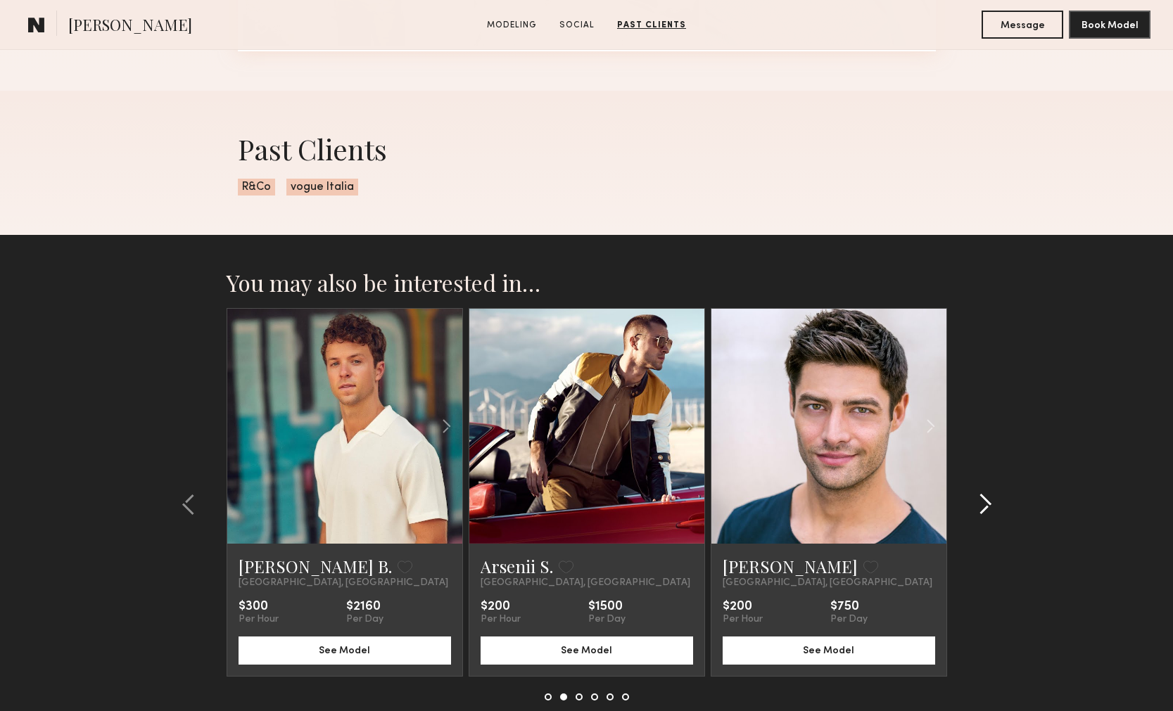
click at [983, 509] on common-icon at bounding box center [985, 504] width 14 height 23
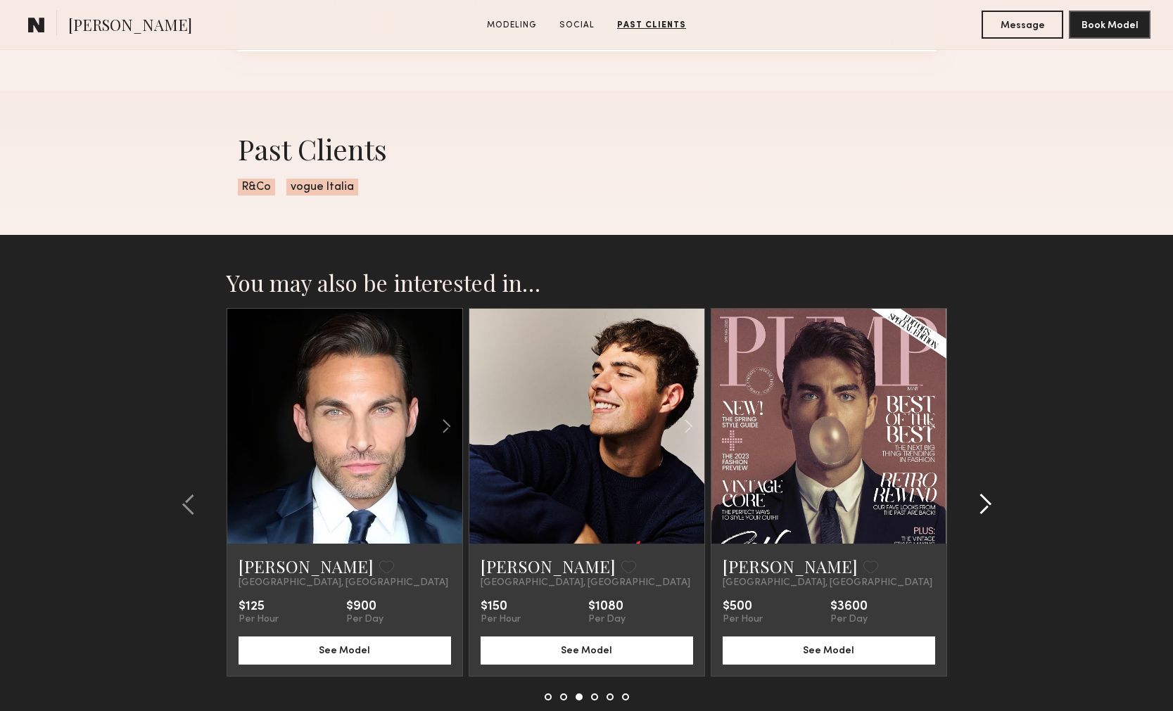
click at [983, 510] on common-icon at bounding box center [985, 504] width 14 height 23
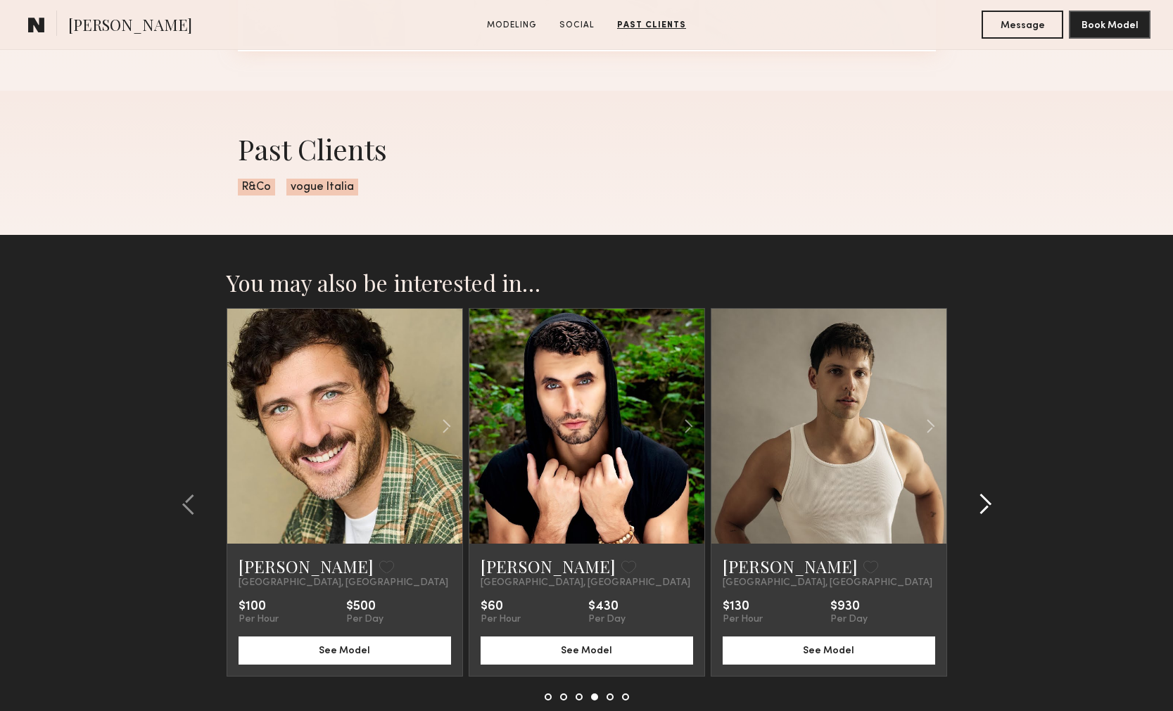
click at [984, 511] on common-icon at bounding box center [985, 504] width 14 height 23
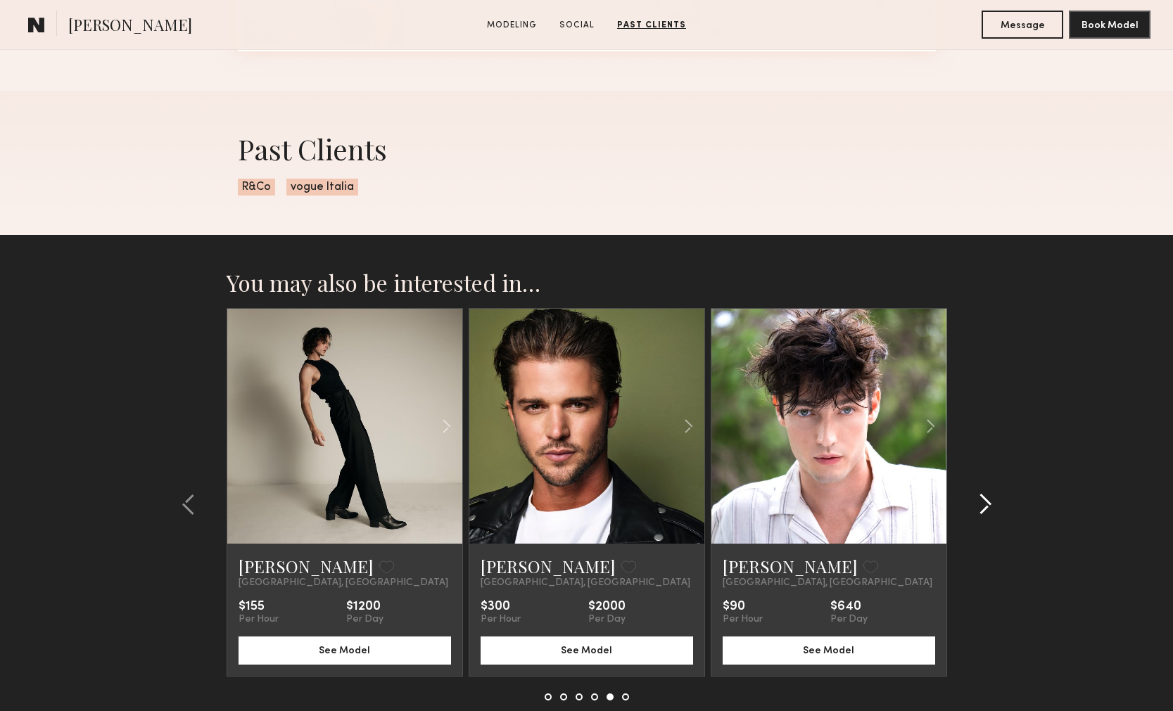
click at [984, 512] on common-icon at bounding box center [985, 504] width 14 height 23
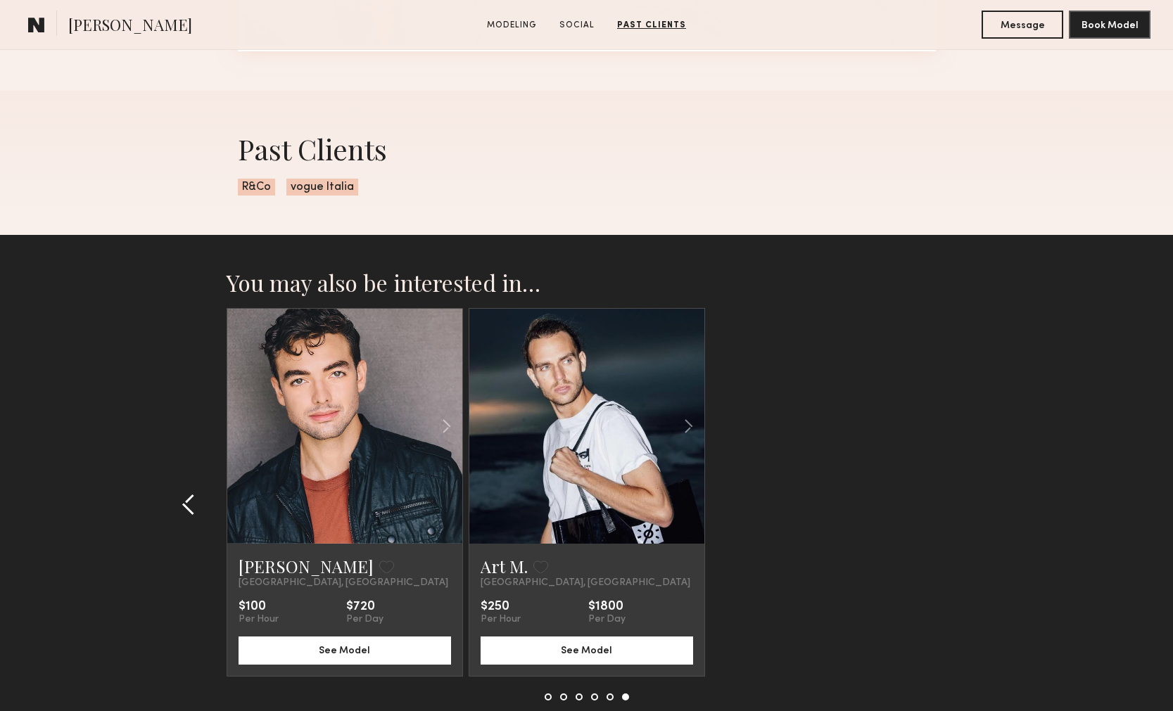
click at [182, 495] on common-icon at bounding box center [189, 504] width 14 height 23
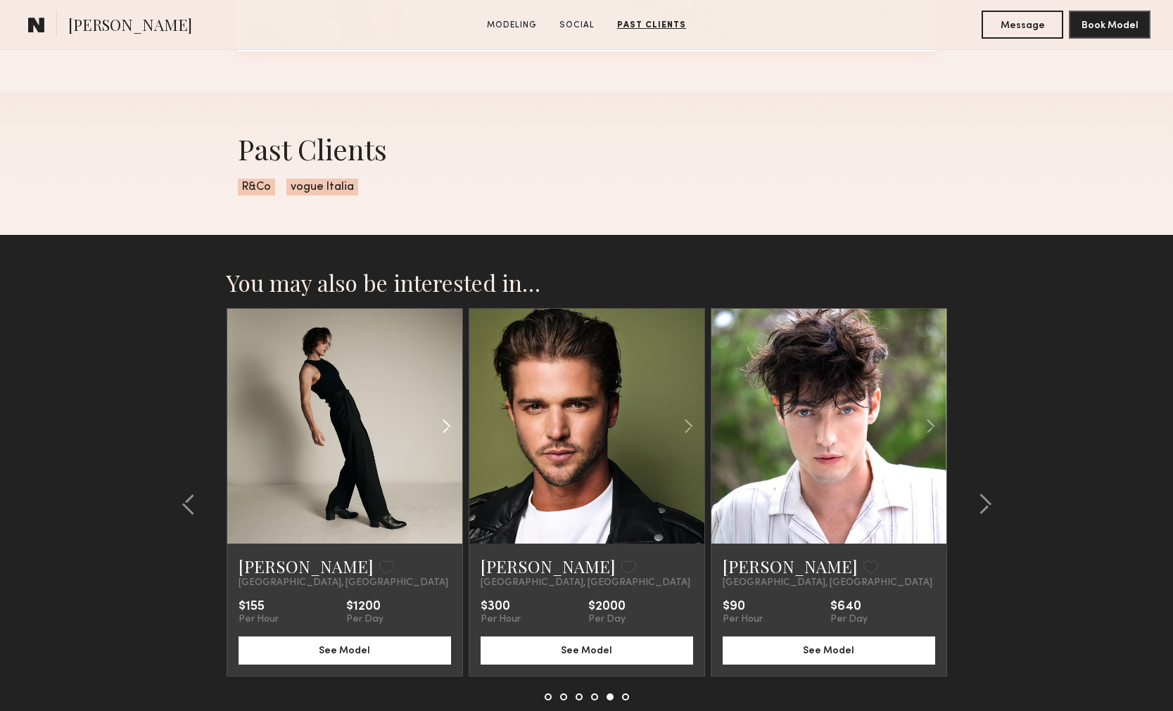
click at [449, 423] on common-icon at bounding box center [446, 426] width 20 height 27
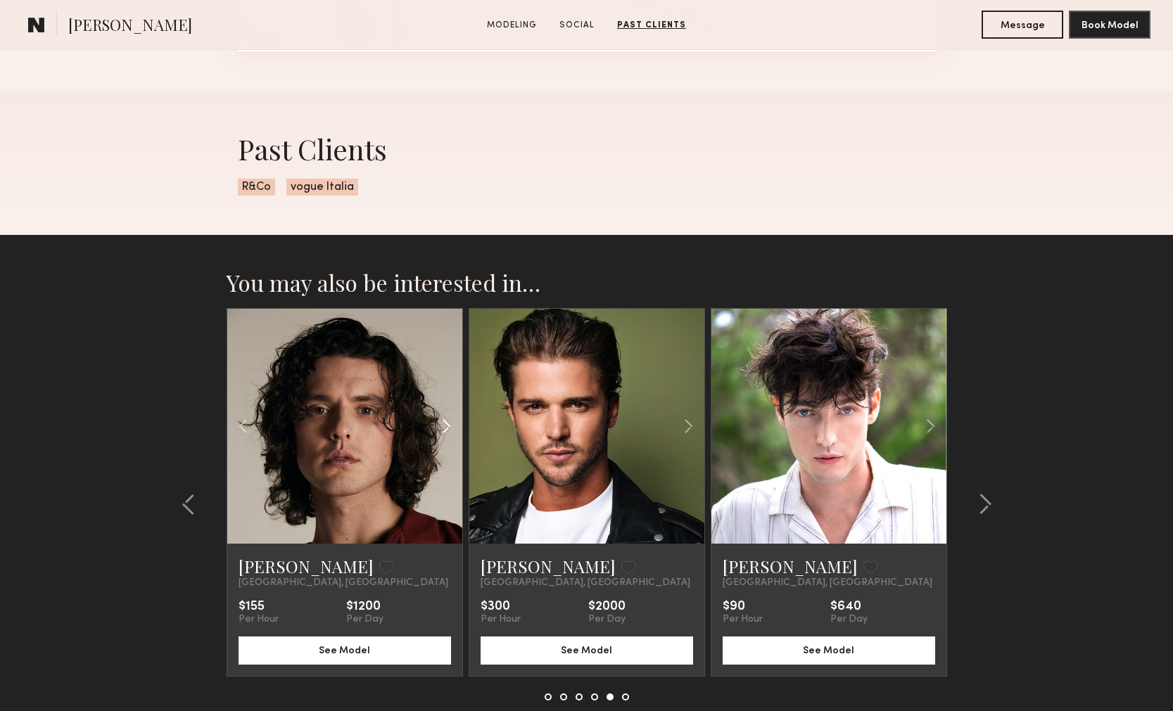
click at [449, 424] on common-icon at bounding box center [446, 426] width 20 height 27
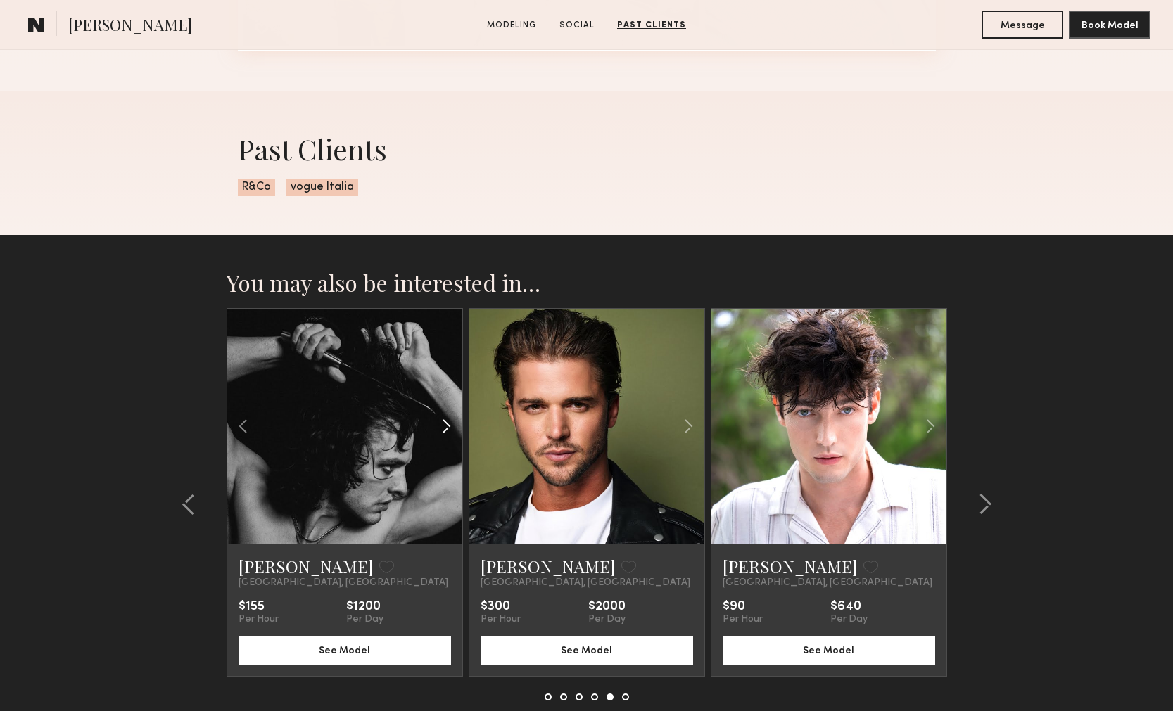
click at [449, 424] on common-icon at bounding box center [446, 426] width 20 height 27
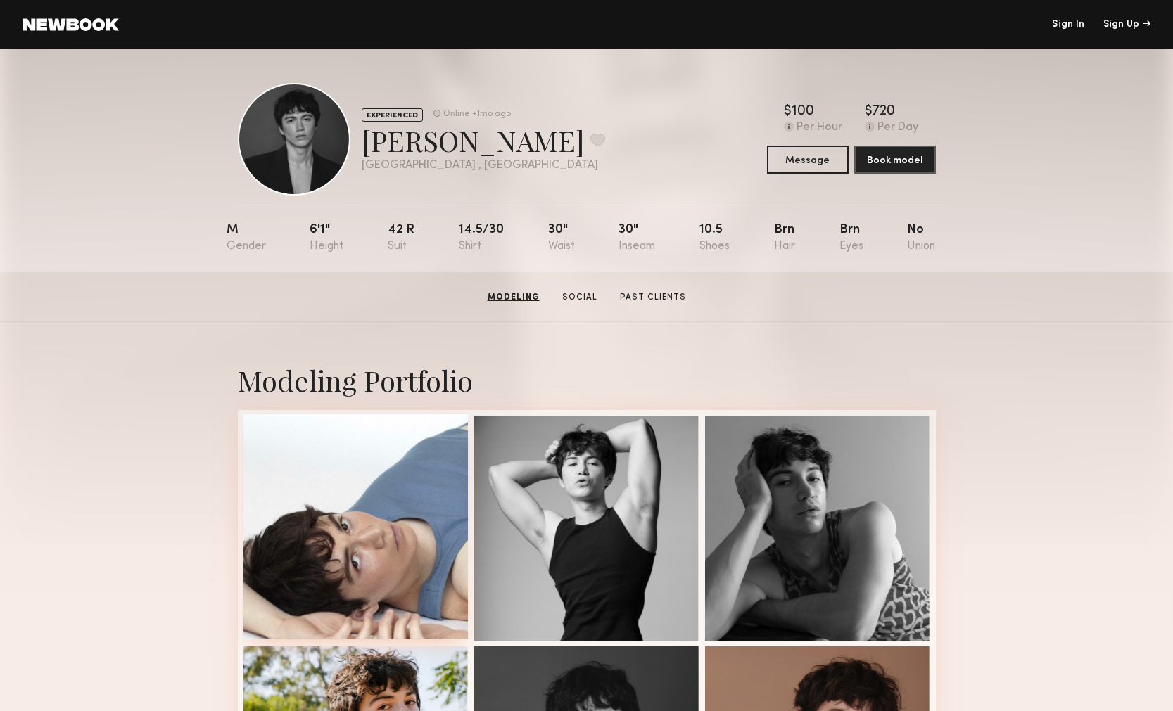
scroll to position [0, 0]
click at [432, 559] on div at bounding box center [355, 526] width 225 height 225
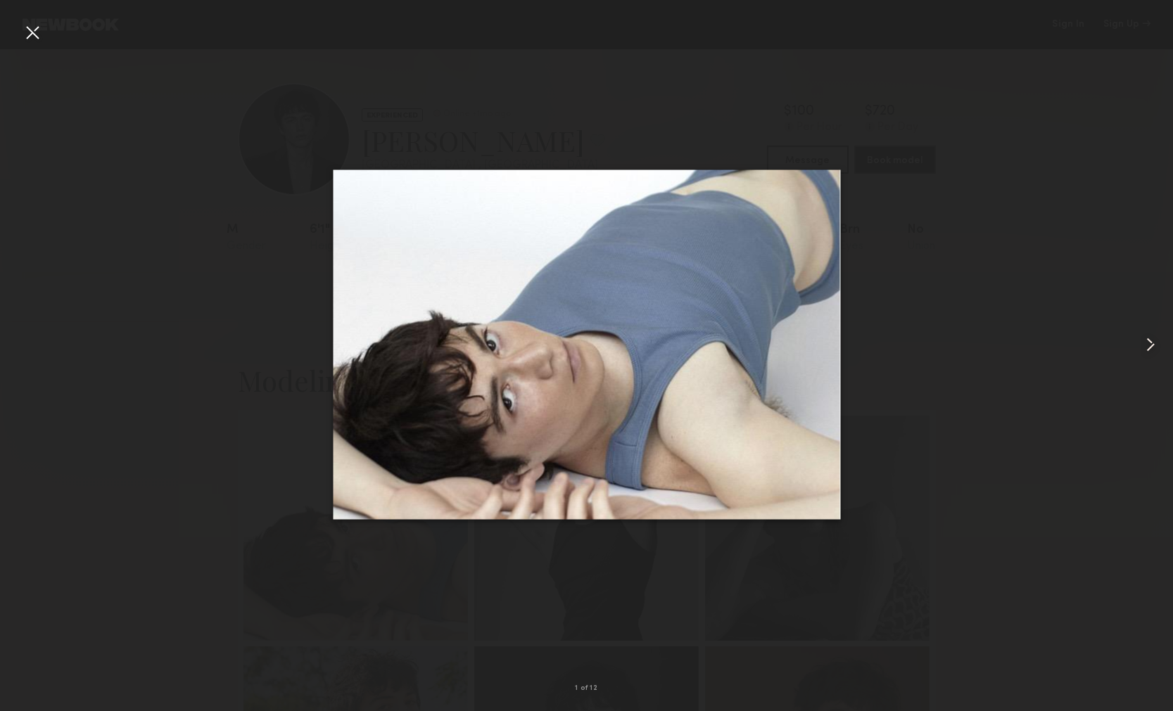
click at [1142, 334] on common-icon at bounding box center [1150, 345] width 23 height 23
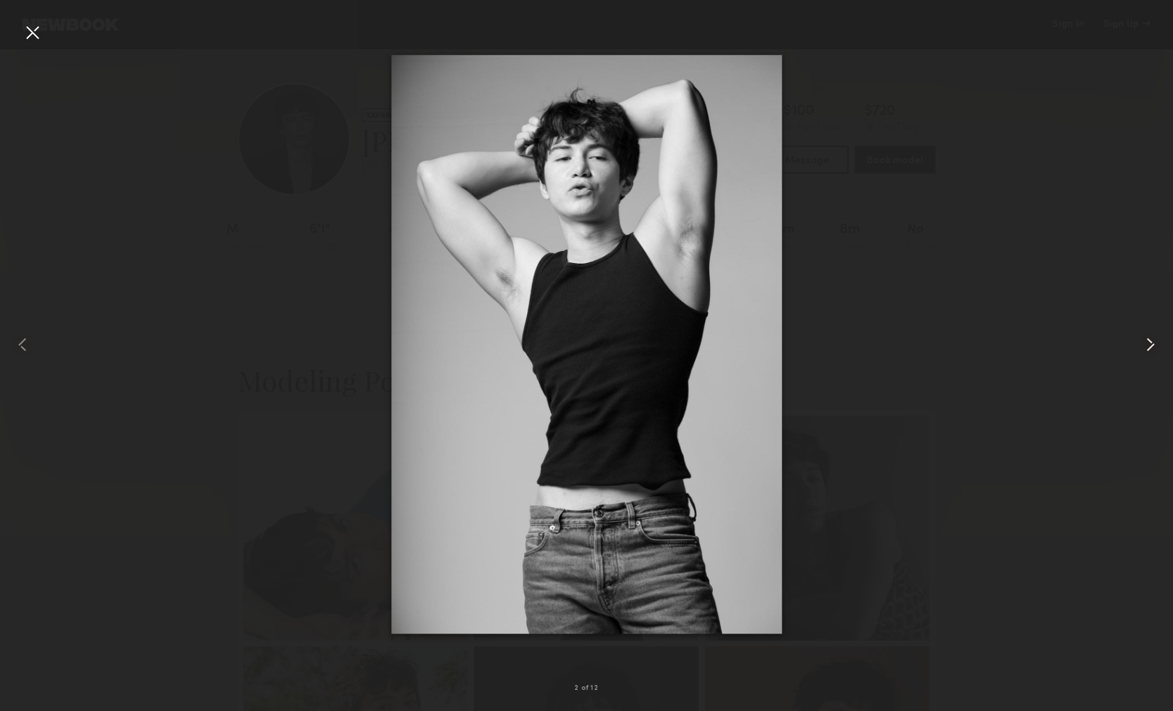
click at [1142, 334] on common-icon at bounding box center [1150, 345] width 23 height 23
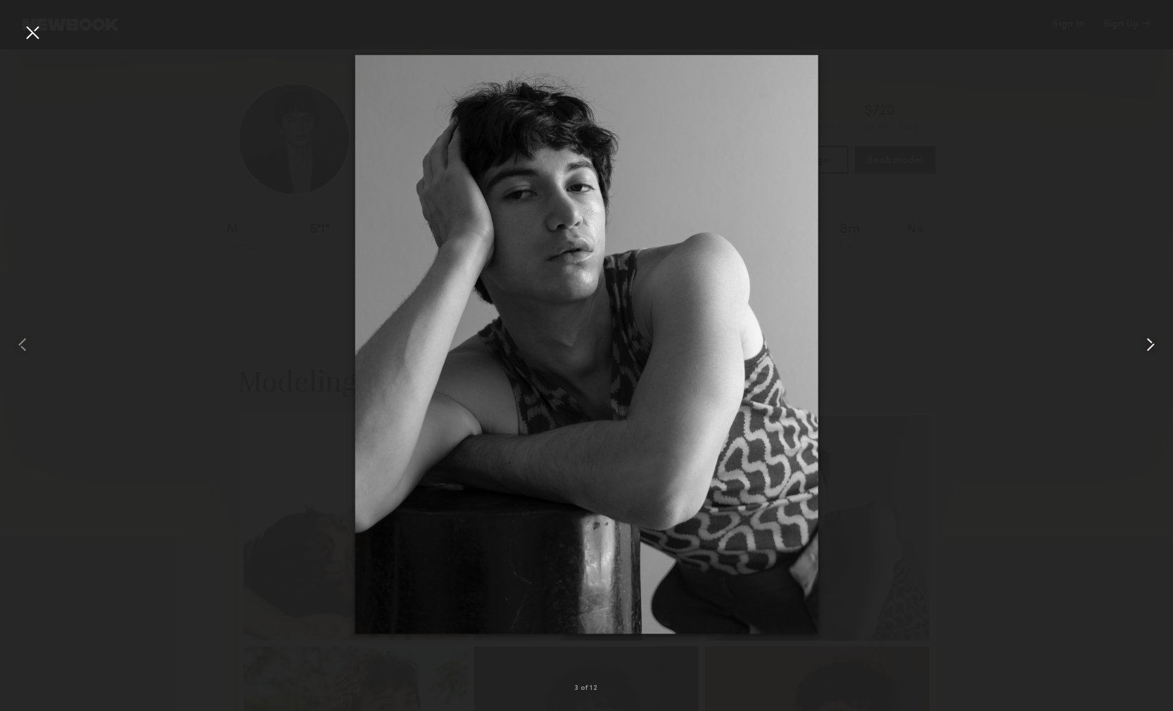
click at [1142, 334] on common-icon at bounding box center [1150, 345] width 23 height 23
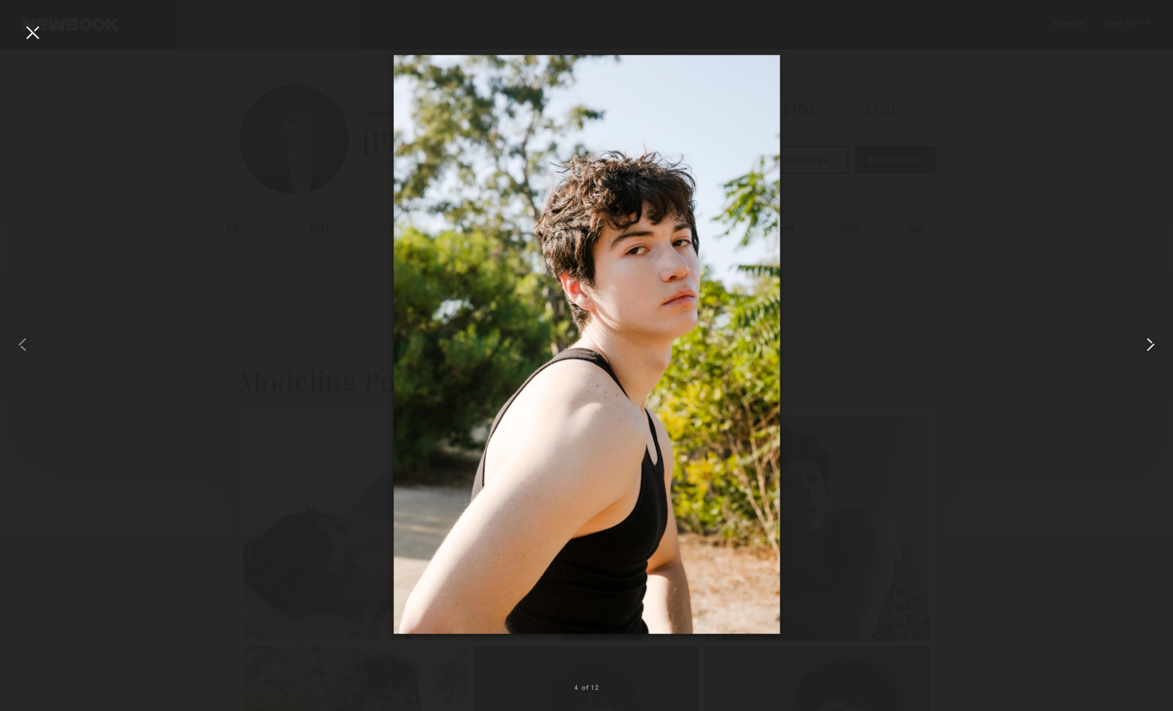
click at [1142, 334] on common-icon at bounding box center [1150, 345] width 23 height 23
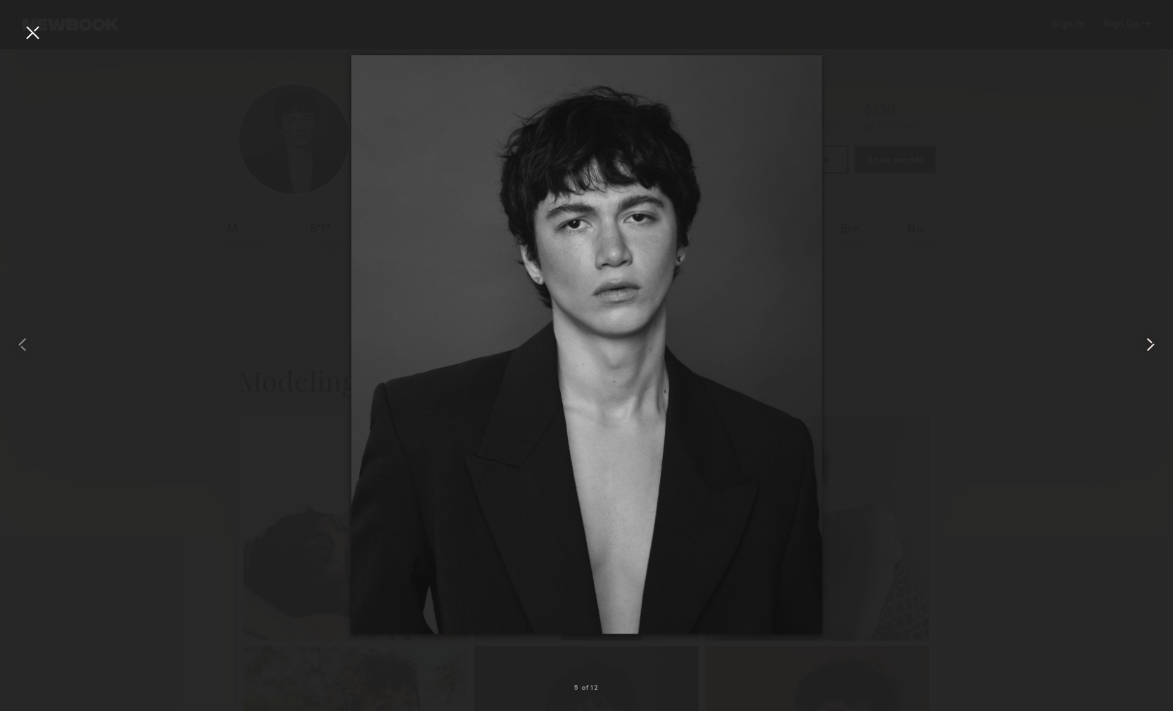
click at [1142, 334] on common-icon at bounding box center [1150, 345] width 23 height 23
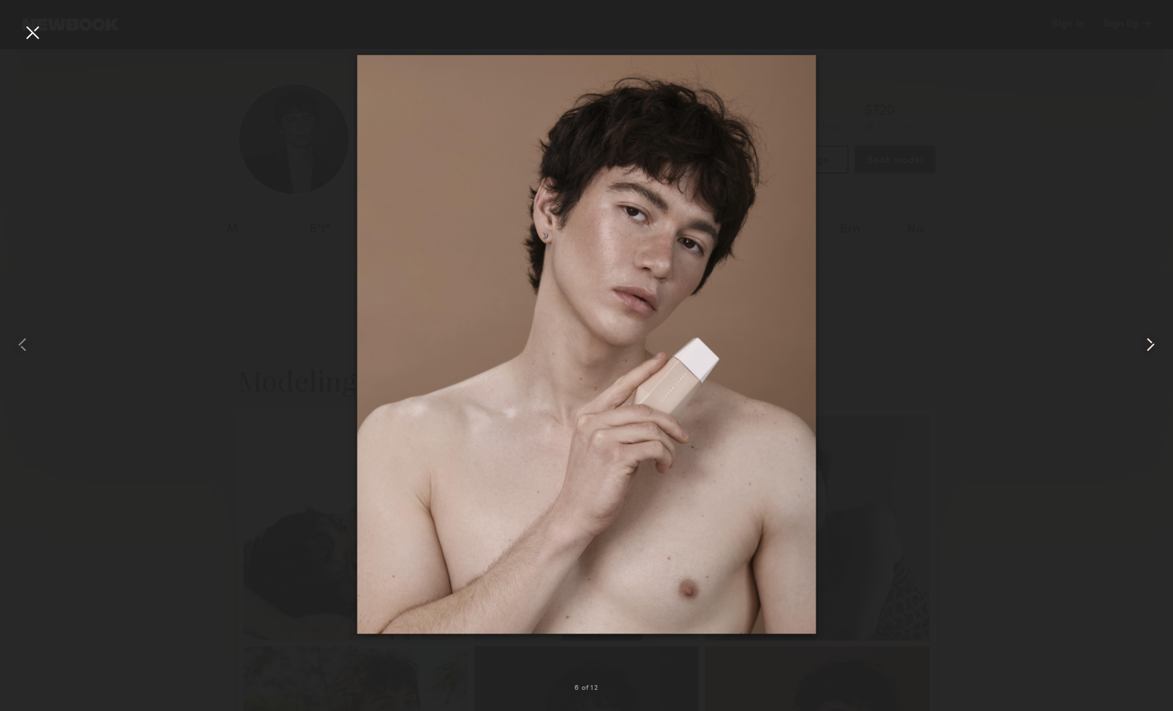
click at [1142, 334] on common-icon at bounding box center [1150, 345] width 23 height 23
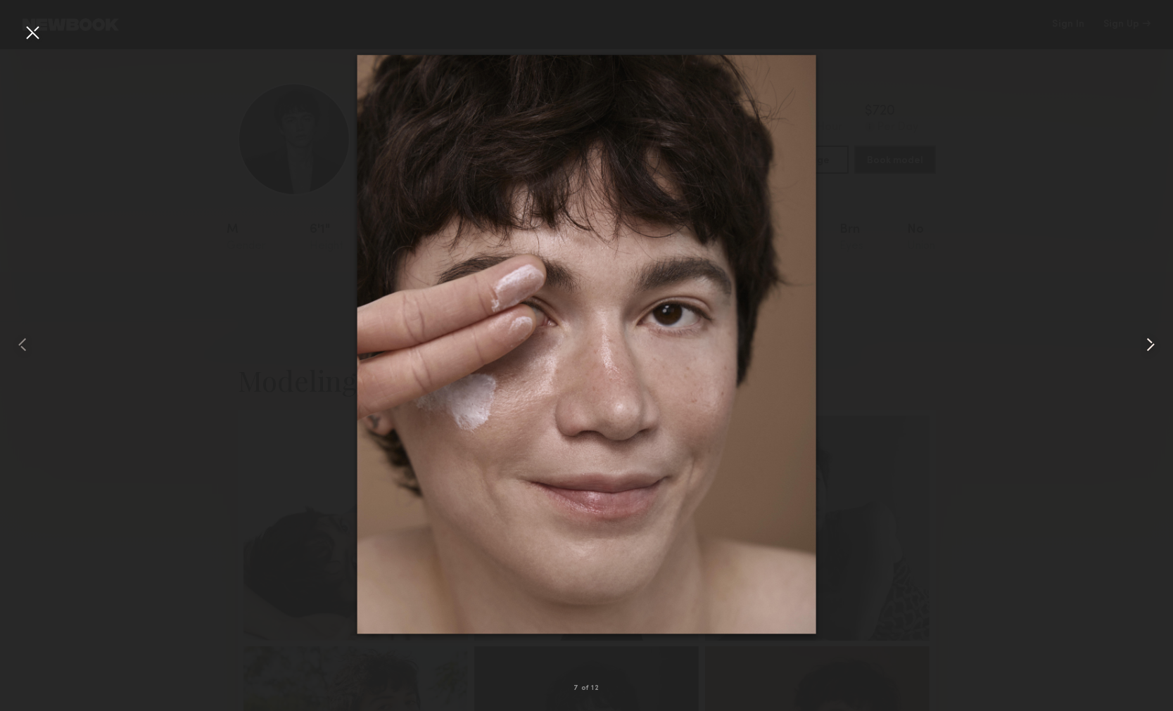
click at [1142, 334] on common-icon at bounding box center [1150, 345] width 23 height 23
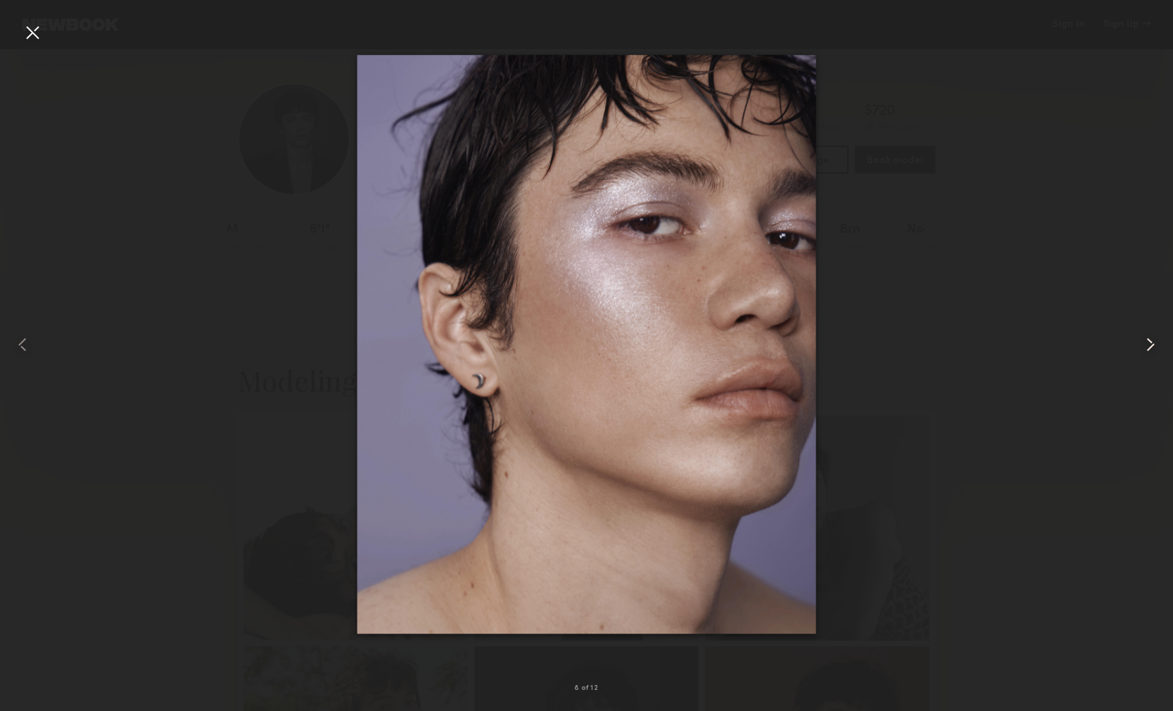
click at [1142, 334] on common-icon at bounding box center [1150, 345] width 23 height 23
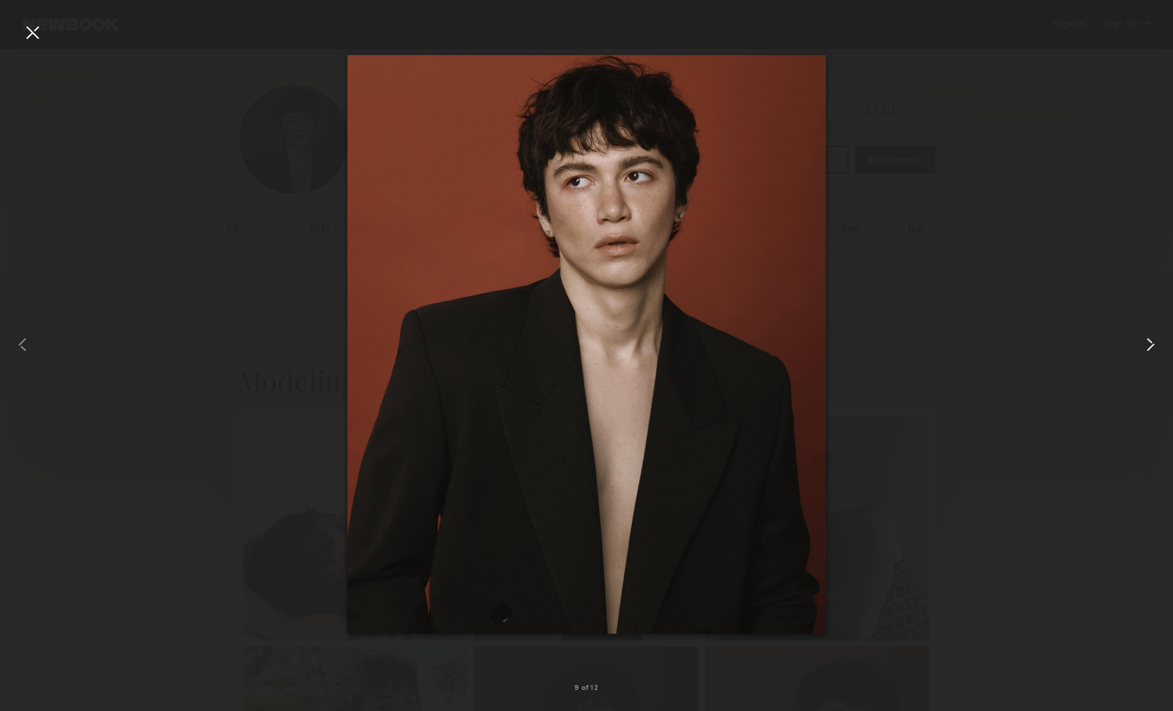
click at [1142, 335] on common-icon at bounding box center [1150, 345] width 23 height 23
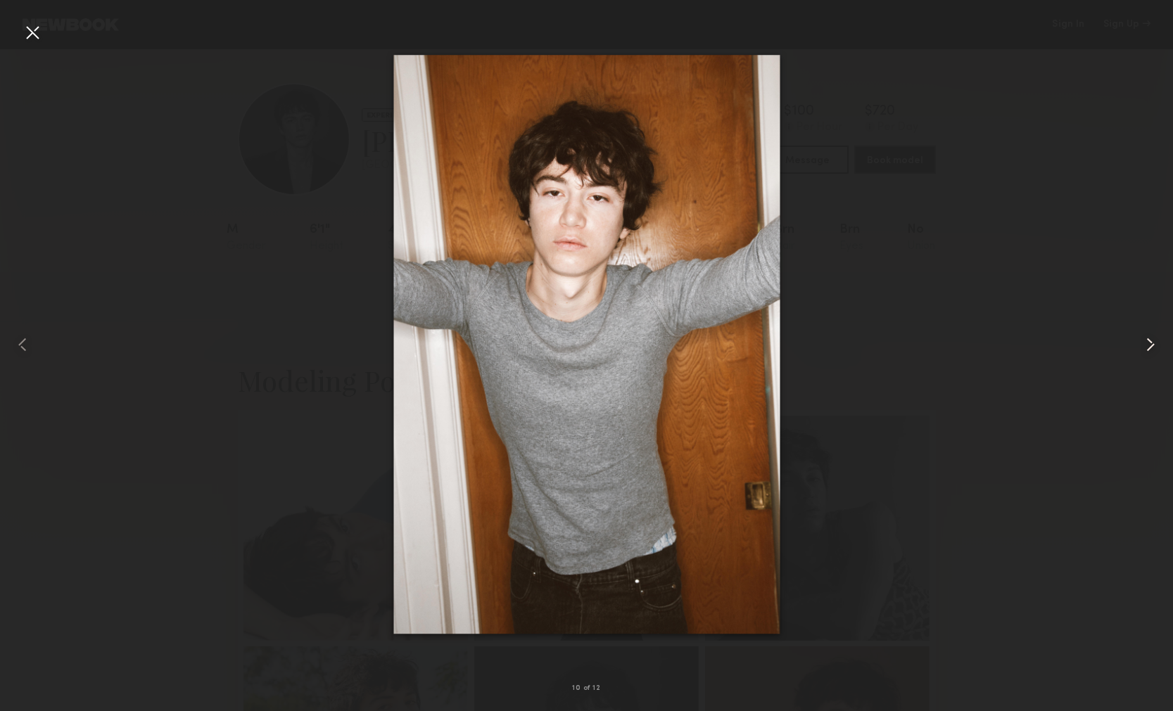
click at [1142, 335] on common-icon at bounding box center [1150, 345] width 23 height 23
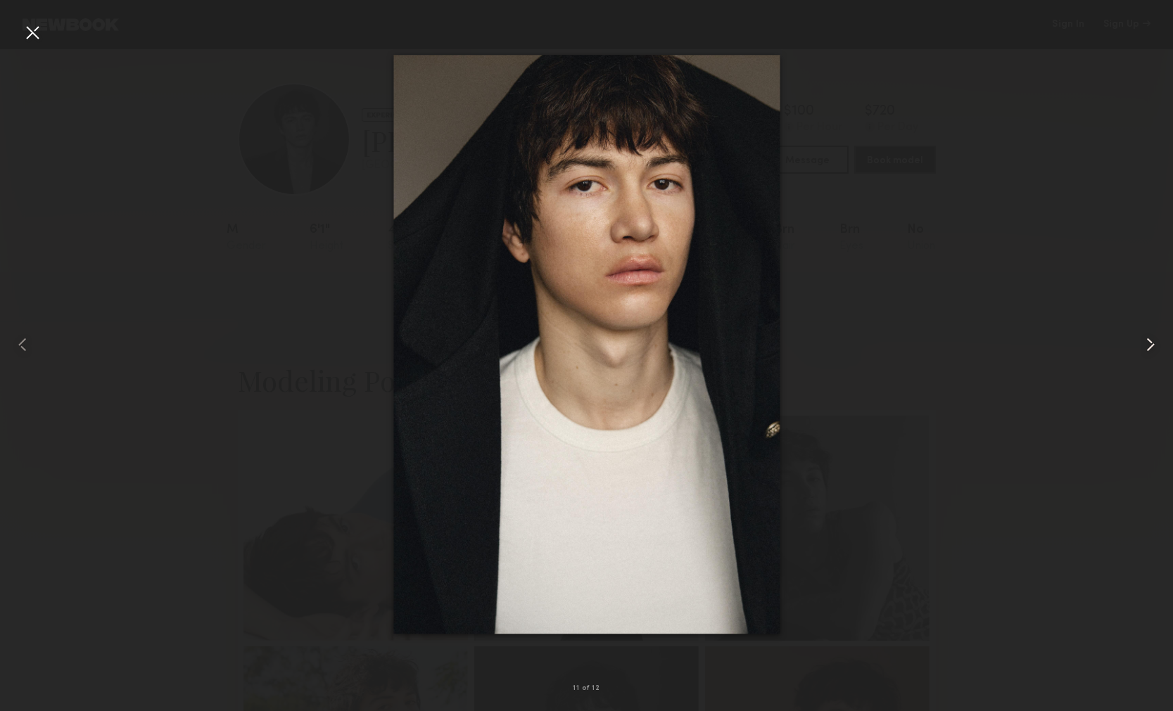
click at [1142, 335] on common-icon at bounding box center [1150, 345] width 23 height 23
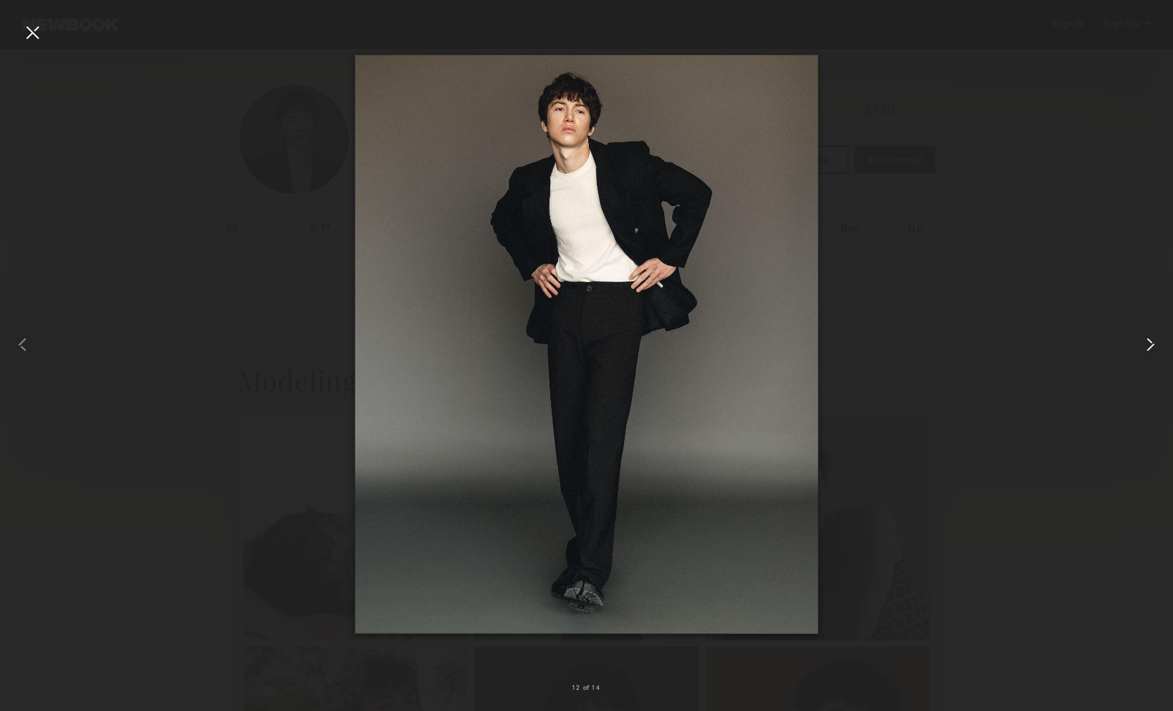
click at [1142, 335] on common-icon at bounding box center [1150, 345] width 23 height 23
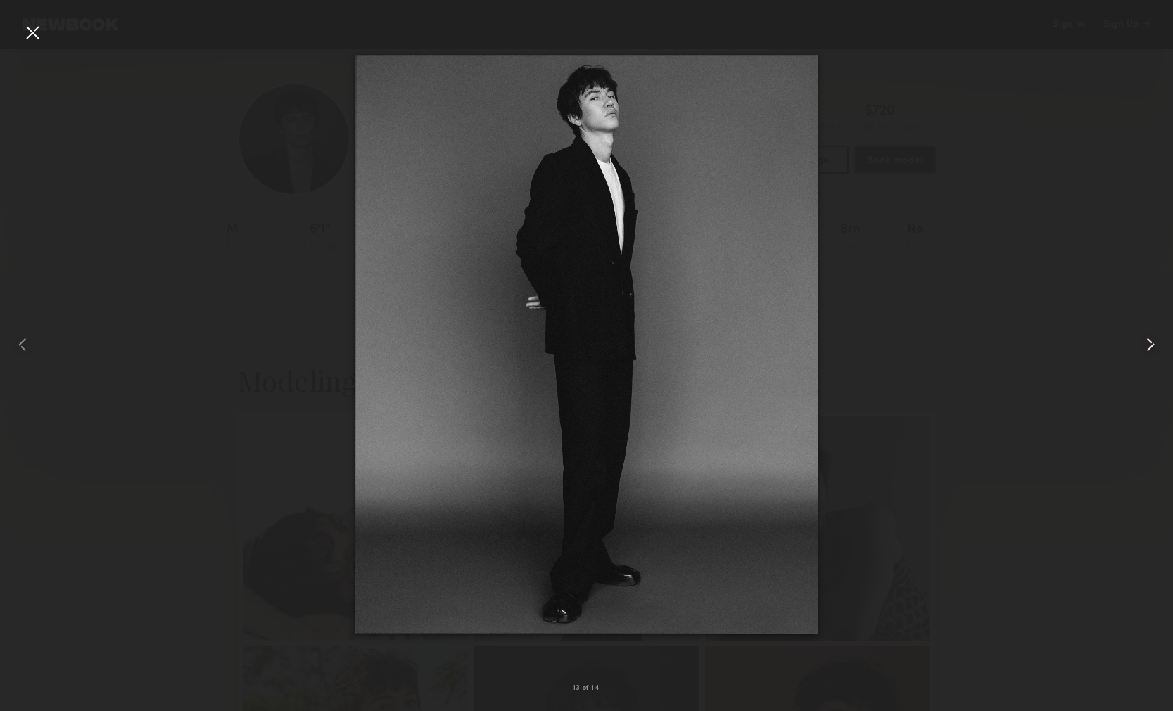
click at [1142, 335] on common-icon at bounding box center [1150, 345] width 23 height 23
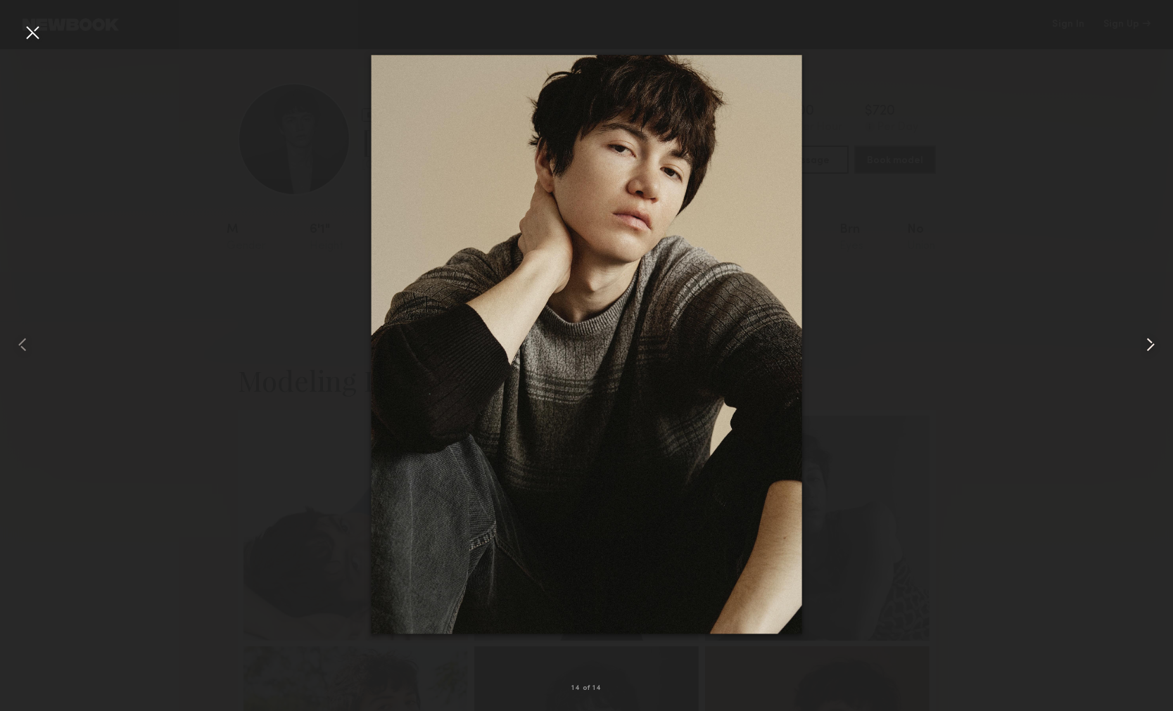
click at [1142, 335] on common-icon at bounding box center [1150, 345] width 23 height 23
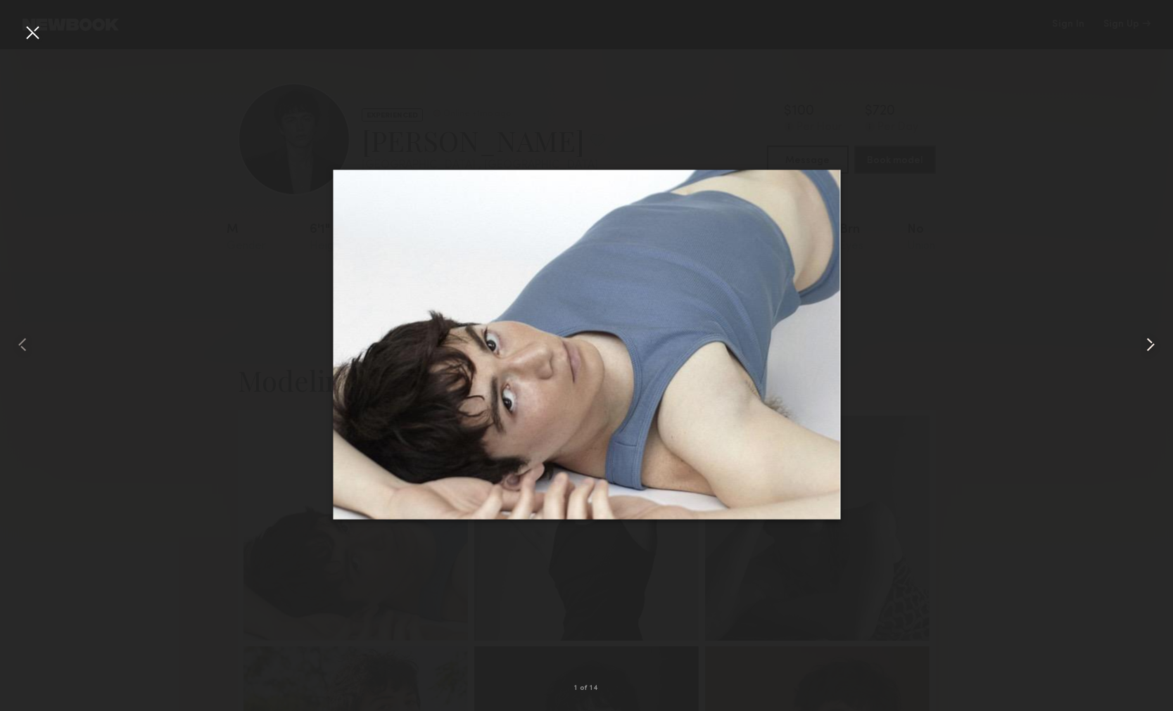
click at [1142, 335] on common-icon at bounding box center [1150, 345] width 23 height 23
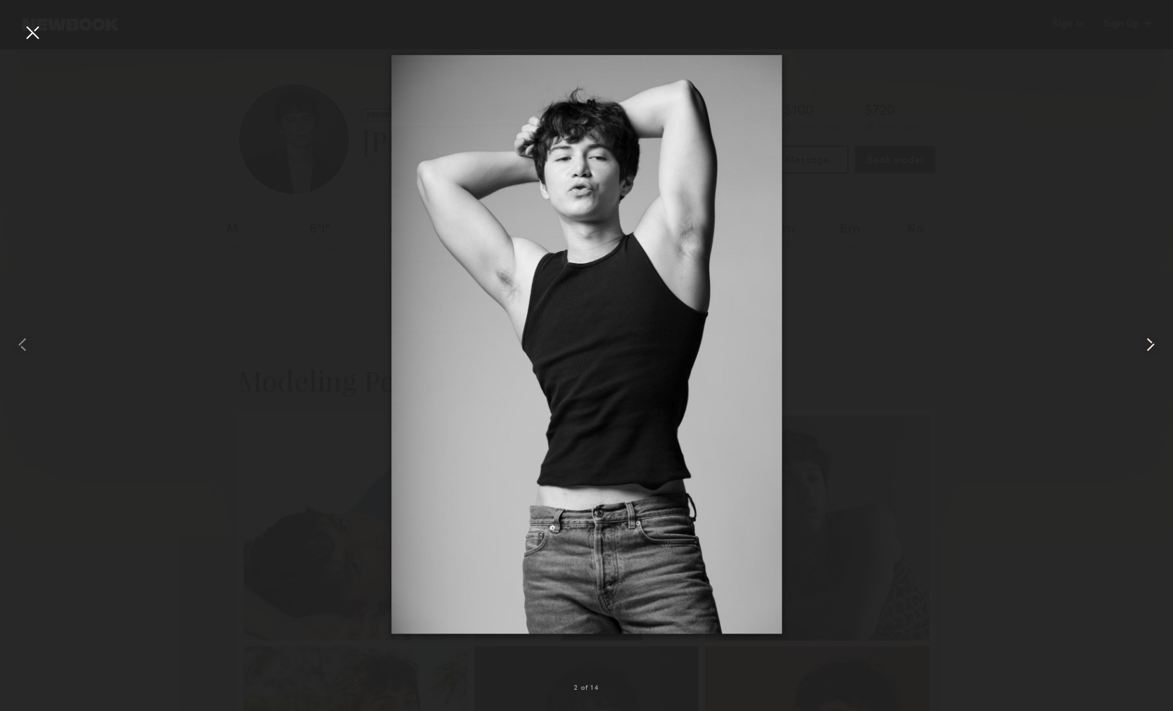
click at [1142, 335] on common-icon at bounding box center [1150, 345] width 23 height 23
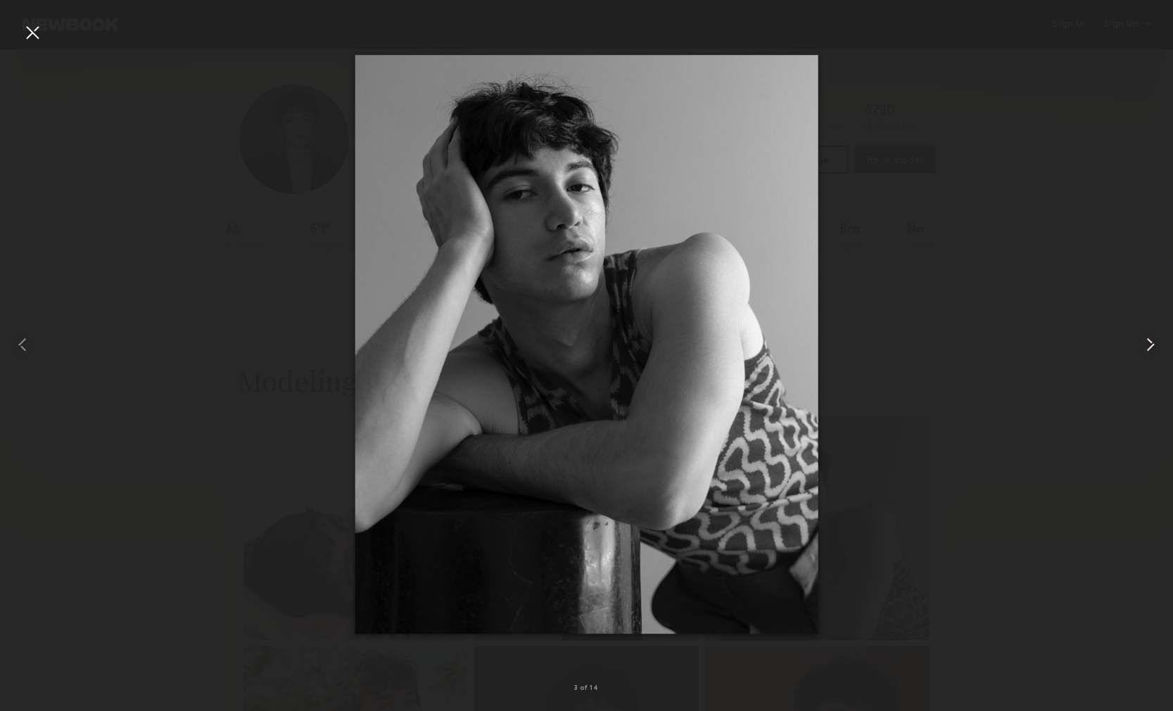
click at [1141, 334] on common-icon at bounding box center [1150, 345] width 23 height 23
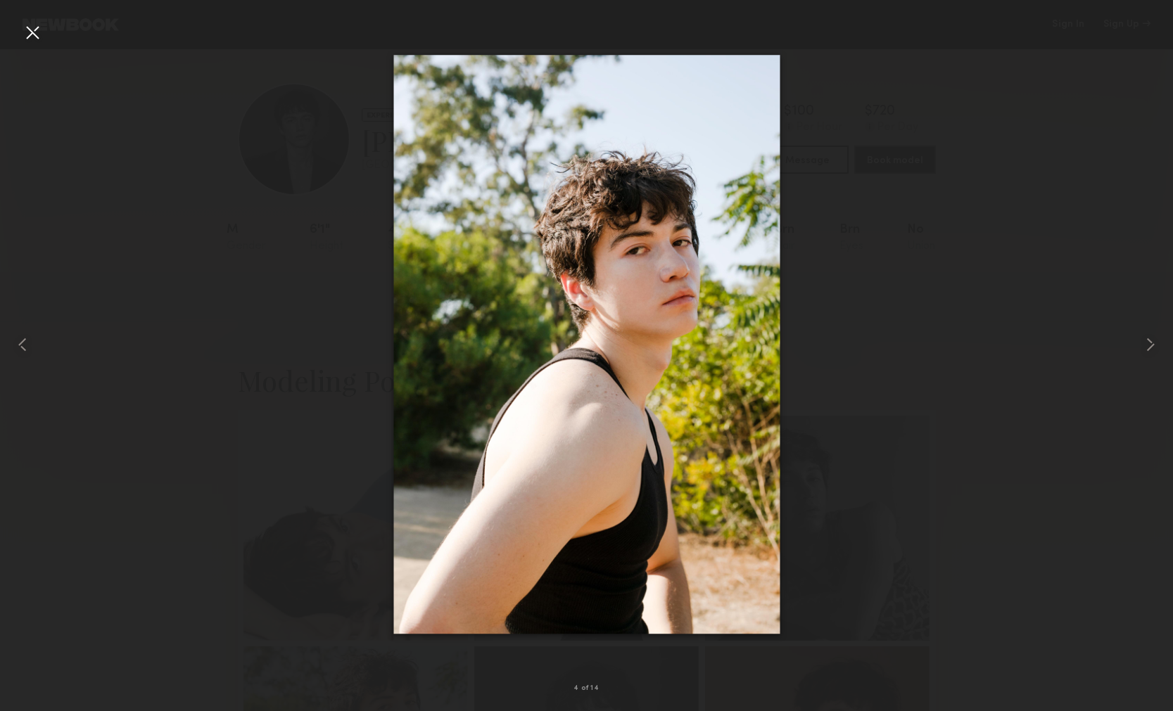
click at [34, 33] on div at bounding box center [32, 32] width 23 height 23
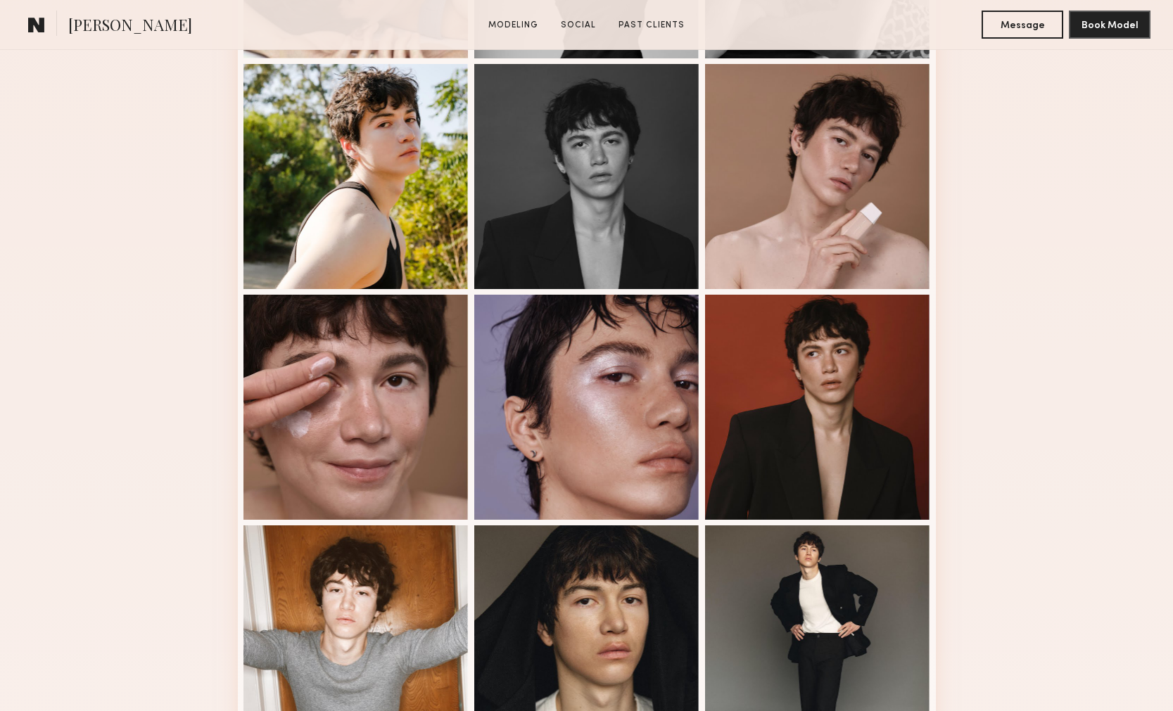
scroll to position [587, 0]
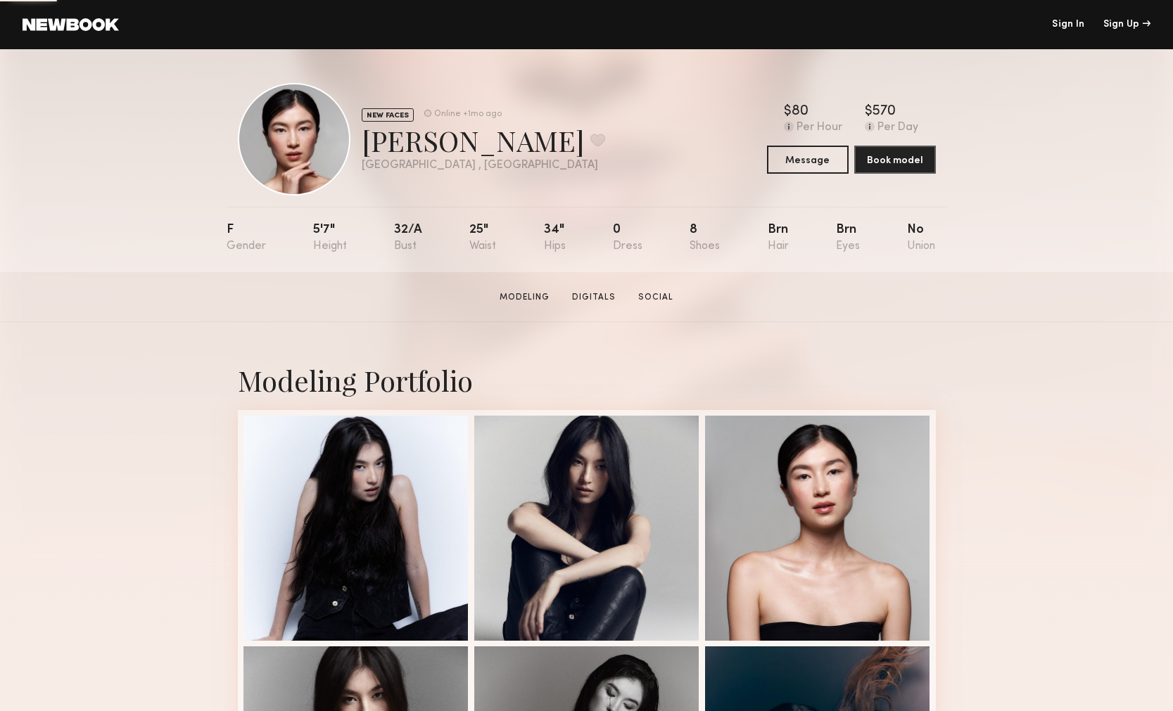
click at [591, 290] on section "Modeling Digitals Social" at bounding box center [586, 297] width 185 height 14
click at [641, 294] on link "Social" at bounding box center [656, 297] width 46 height 13
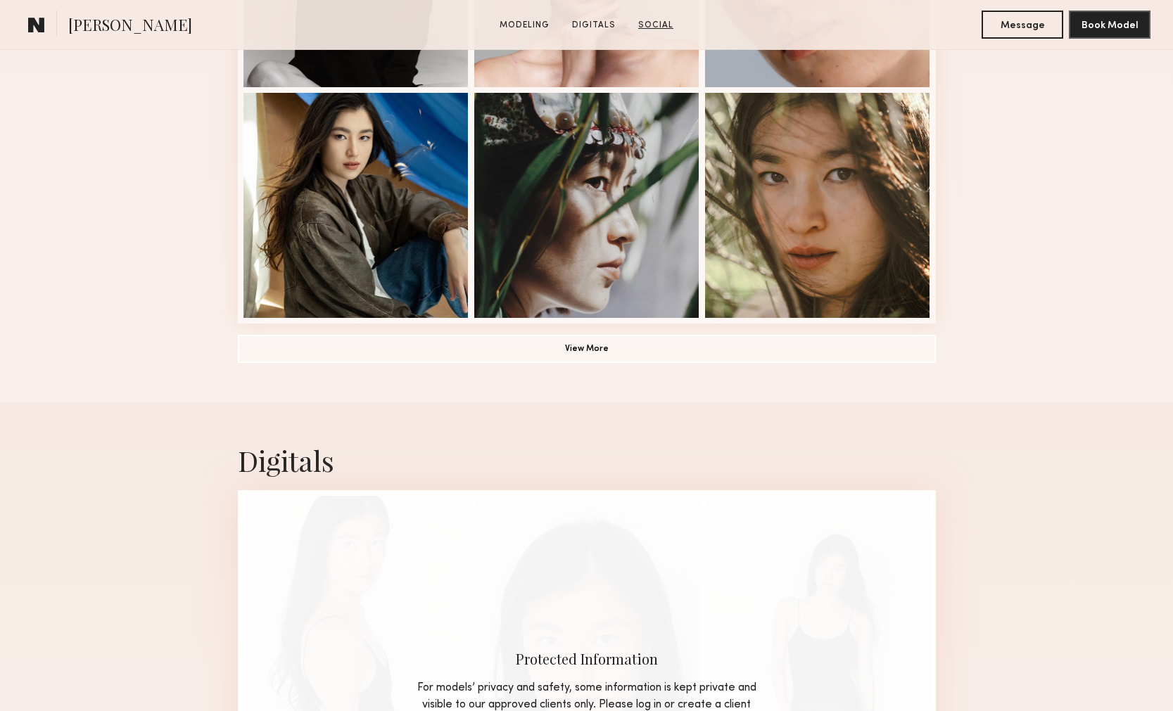
scroll to position [1504, 0]
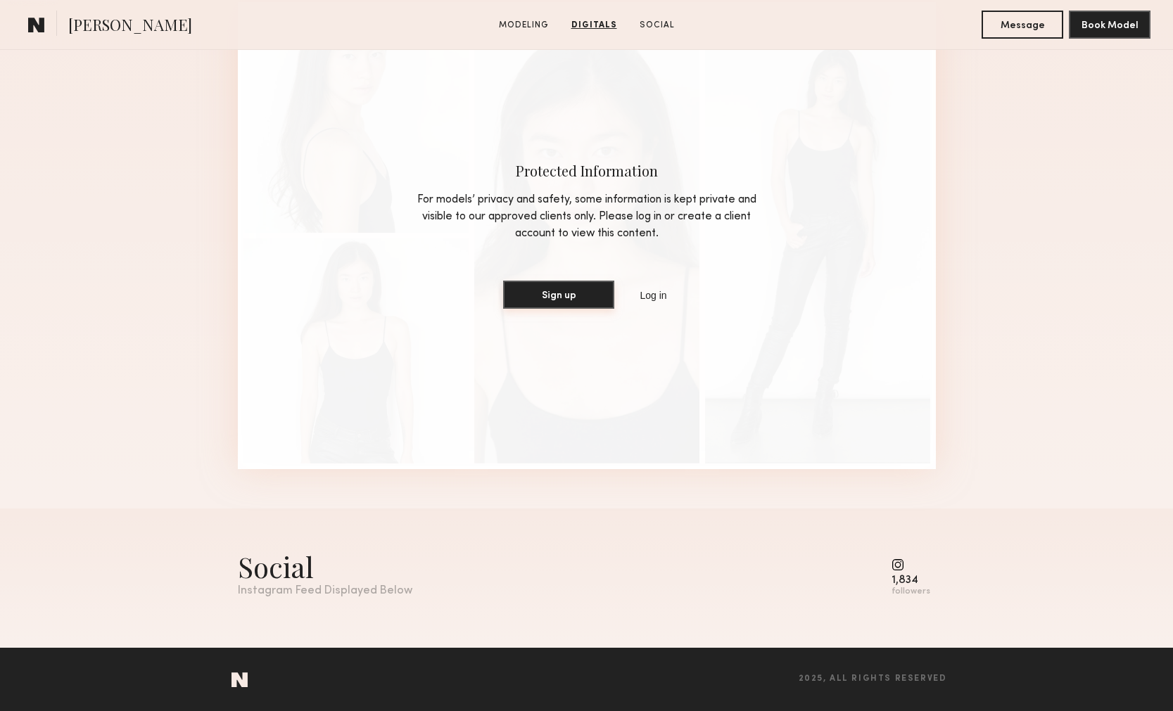
click at [558, 298] on button "Sign up" at bounding box center [558, 295] width 111 height 28
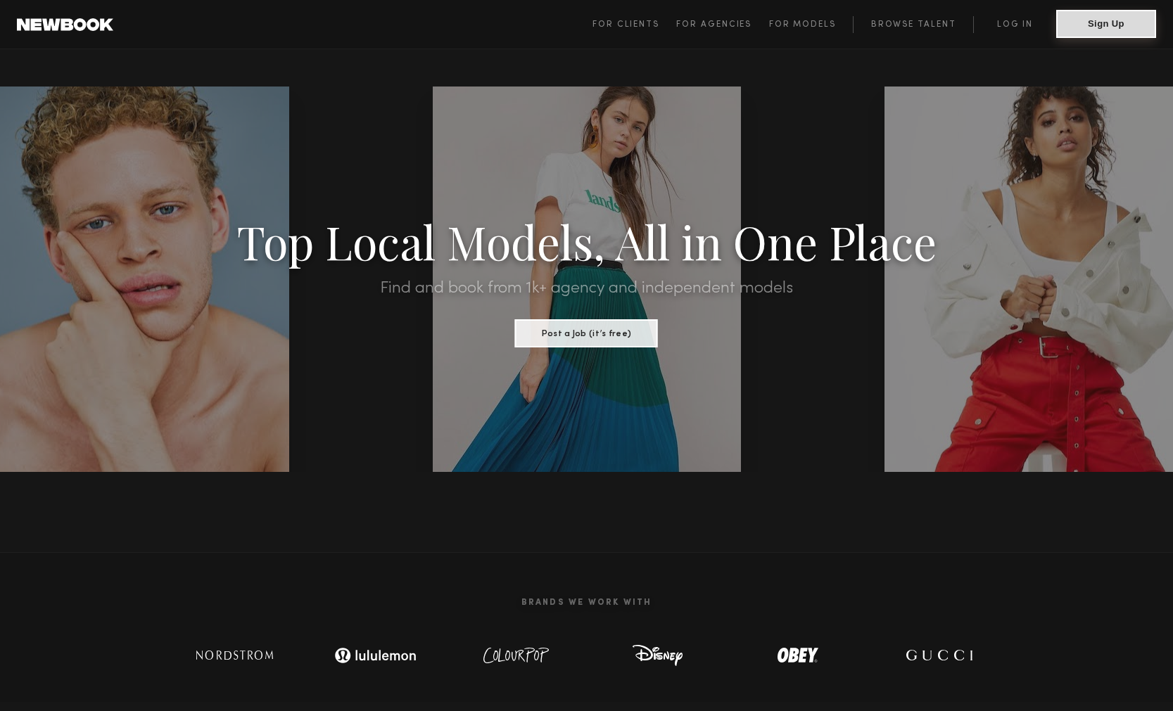
click at [1099, 30] on button "Sign Up" at bounding box center [1106, 24] width 100 height 28
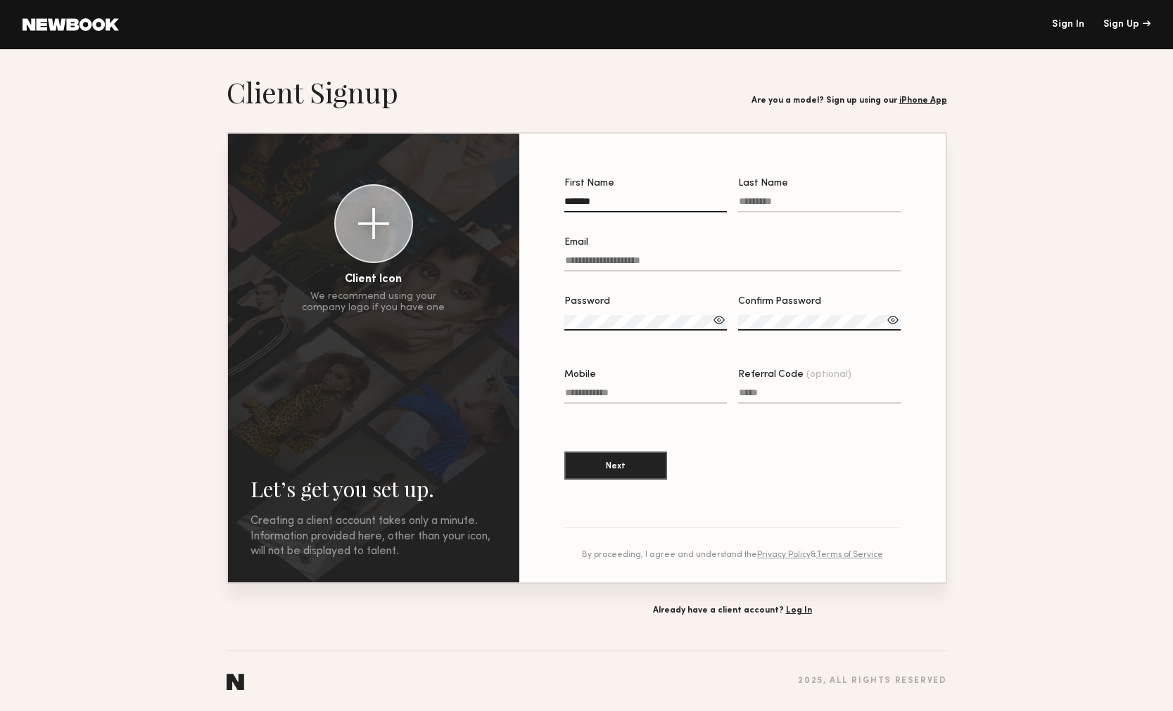
type input "*******"
type input "***"
type input "**********"
click at [591, 314] on label "Password" at bounding box center [645, 321] width 163 height 48
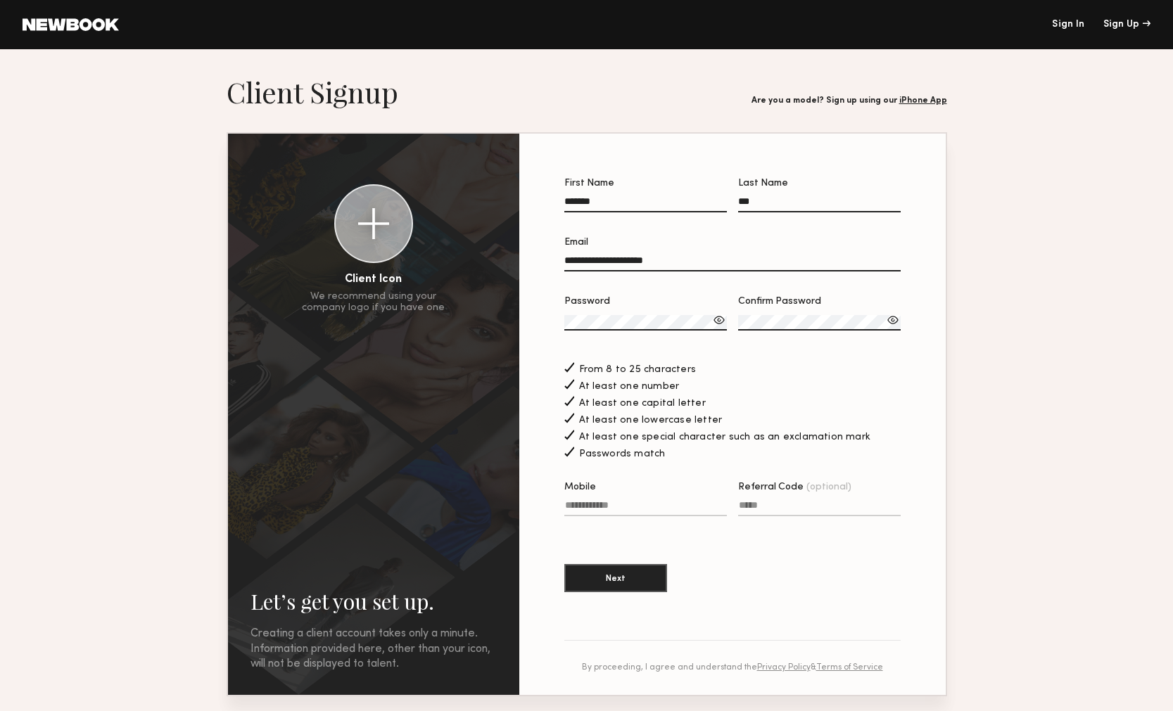
click at [900, 380] on div "At least one number" at bounding box center [732, 384] width 336 height 15
type input "**********"
click at [617, 576] on button "Next" at bounding box center [615, 578] width 103 height 28
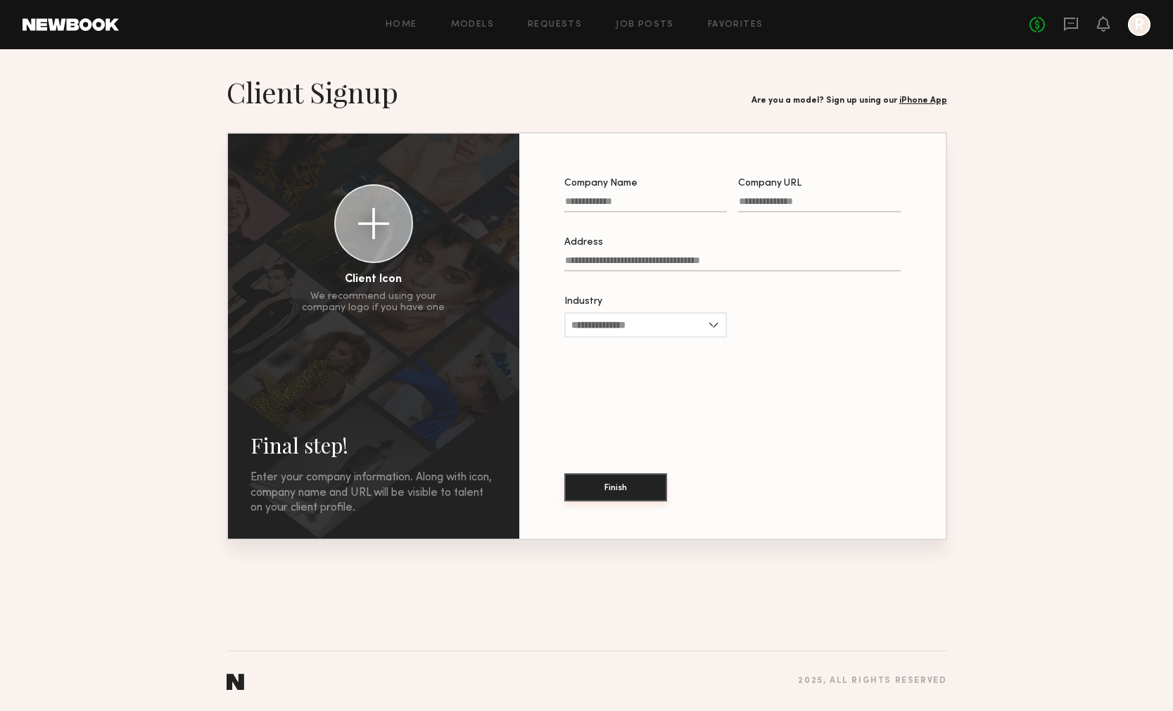
click at [637, 494] on button "Finish" at bounding box center [615, 488] width 103 height 28
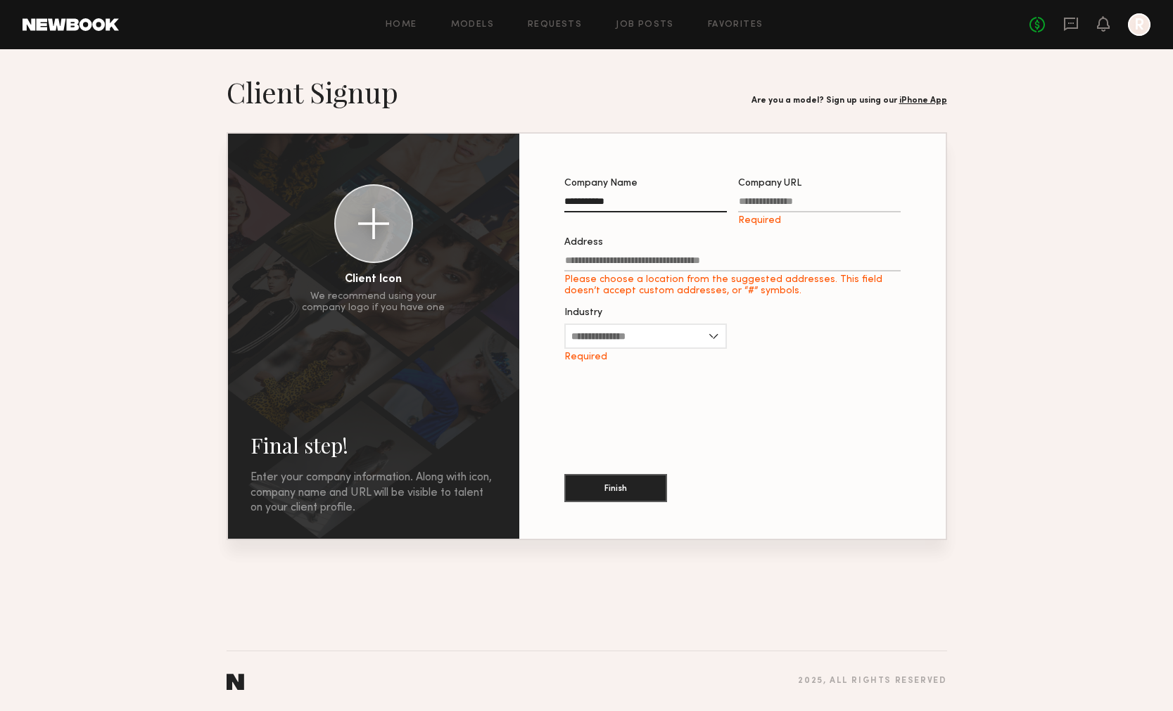
type input "**********"
click at [776, 193] on label "Company URL Required" at bounding box center [819, 203] width 163 height 48
click at [776, 196] on input "Company URL Required" at bounding box center [819, 204] width 163 height 16
type input "**********"
click at [667, 329] on input "Industry" at bounding box center [645, 336] width 163 height 25
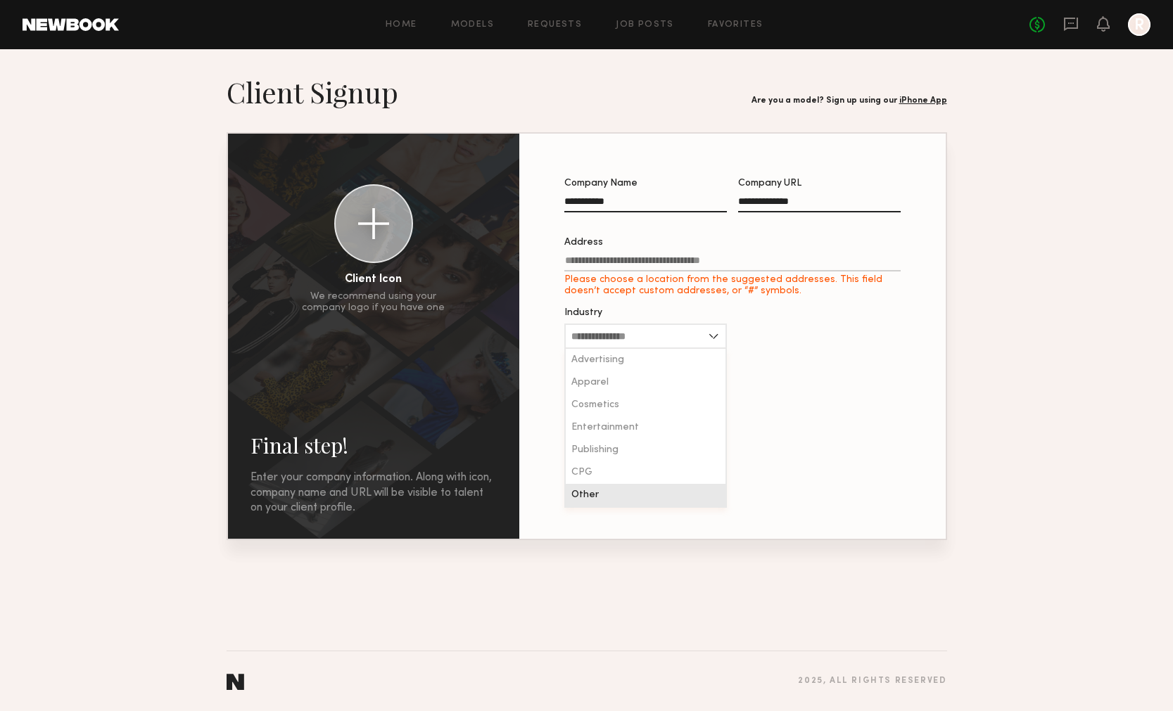
click at [610, 490] on div "Other" at bounding box center [646, 495] width 160 height 23
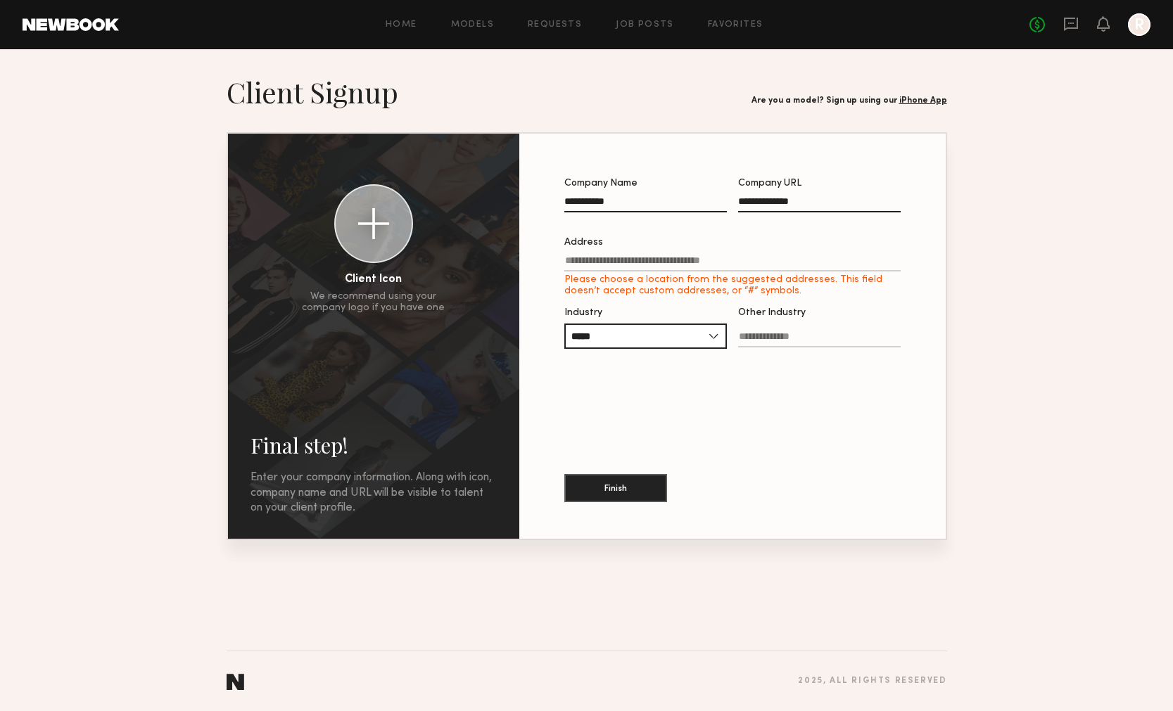
click at [770, 345] on input "Other Industry" at bounding box center [819, 339] width 163 height 16
click at [685, 338] on input "*****" at bounding box center [645, 336] width 163 height 25
click at [641, 464] on div "CPG" at bounding box center [646, 473] width 160 height 23
type input "***"
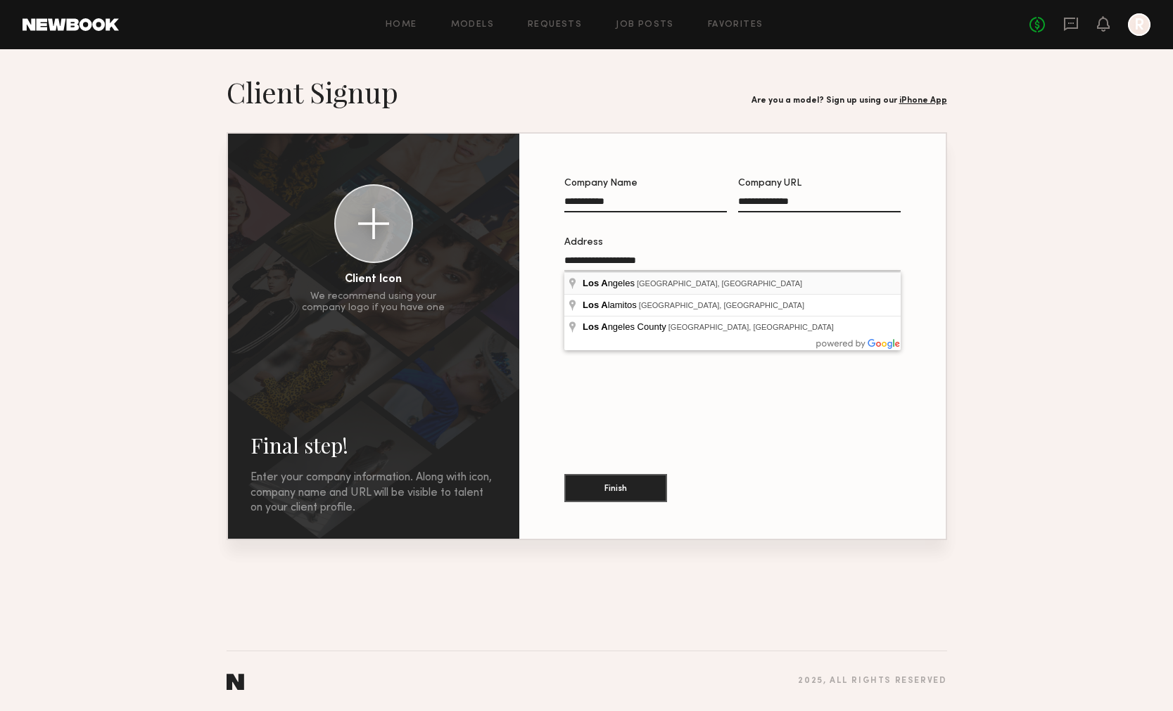
type input "**********"
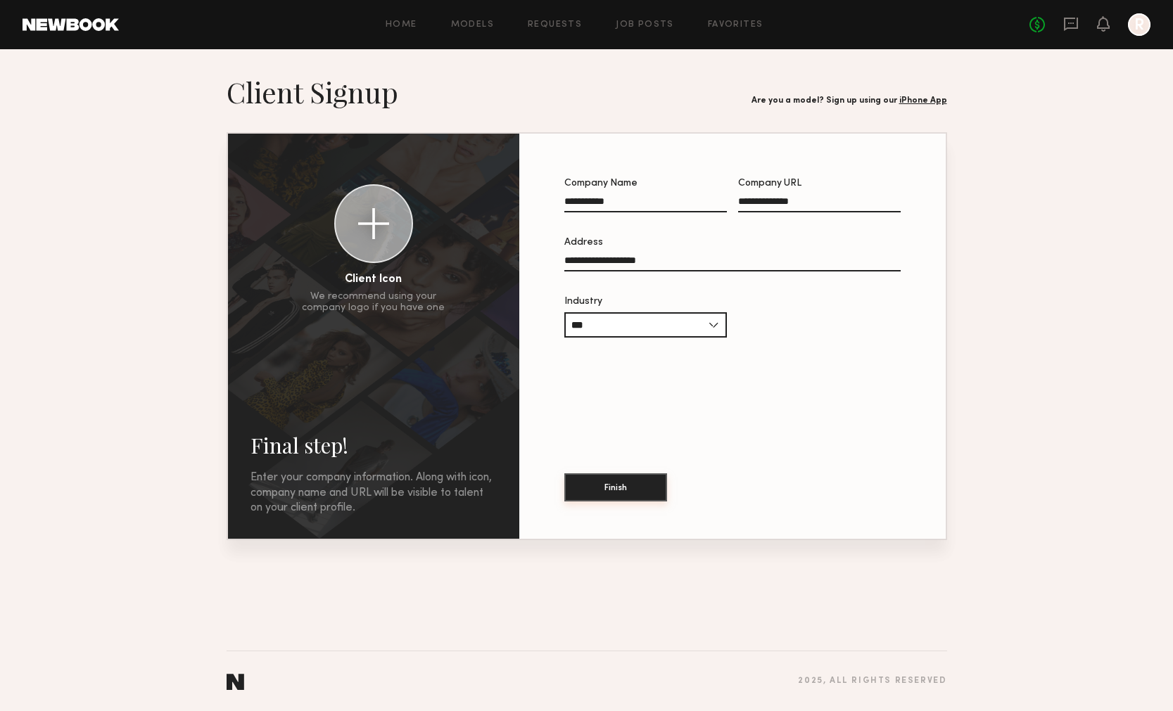
click at [603, 493] on button "Finish" at bounding box center [615, 488] width 103 height 28
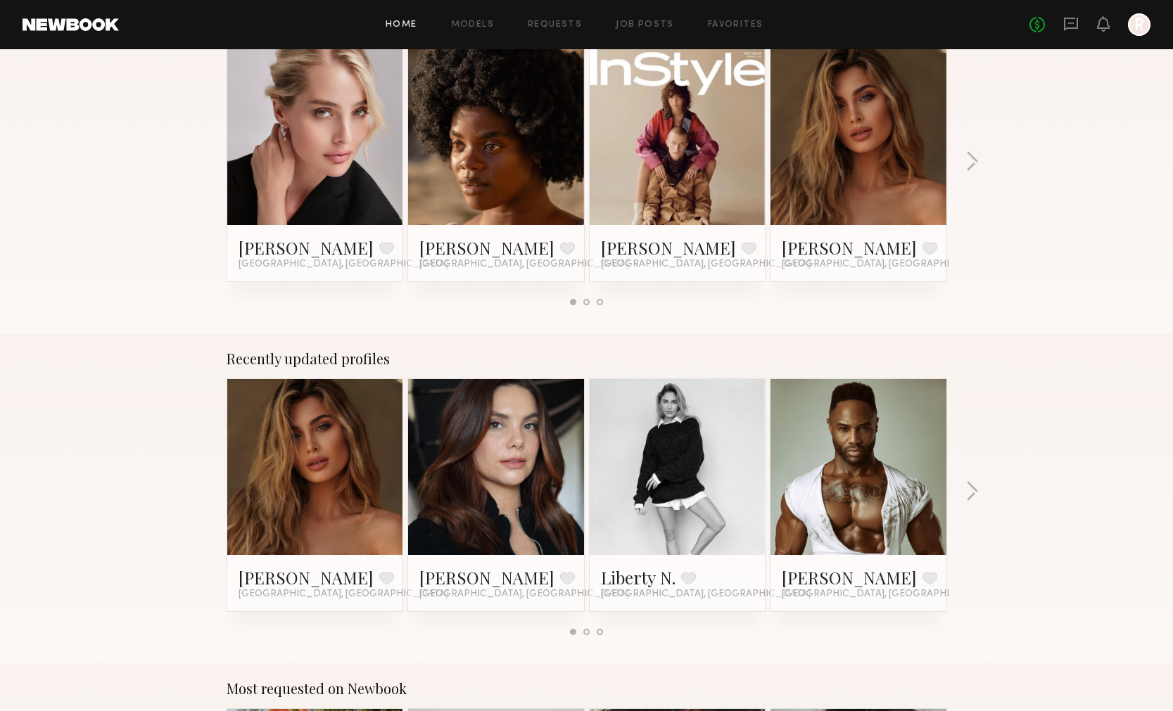
scroll to position [664, 0]
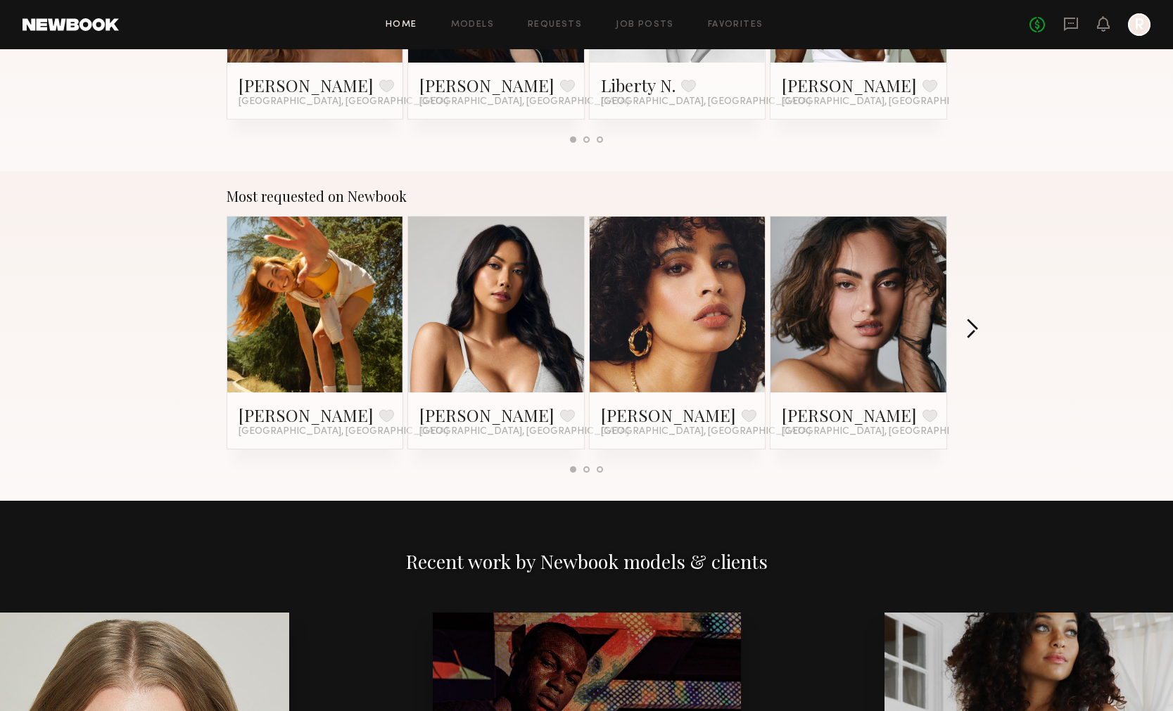
click at [974, 328] on button "button" at bounding box center [971, 330] width 13 height 23
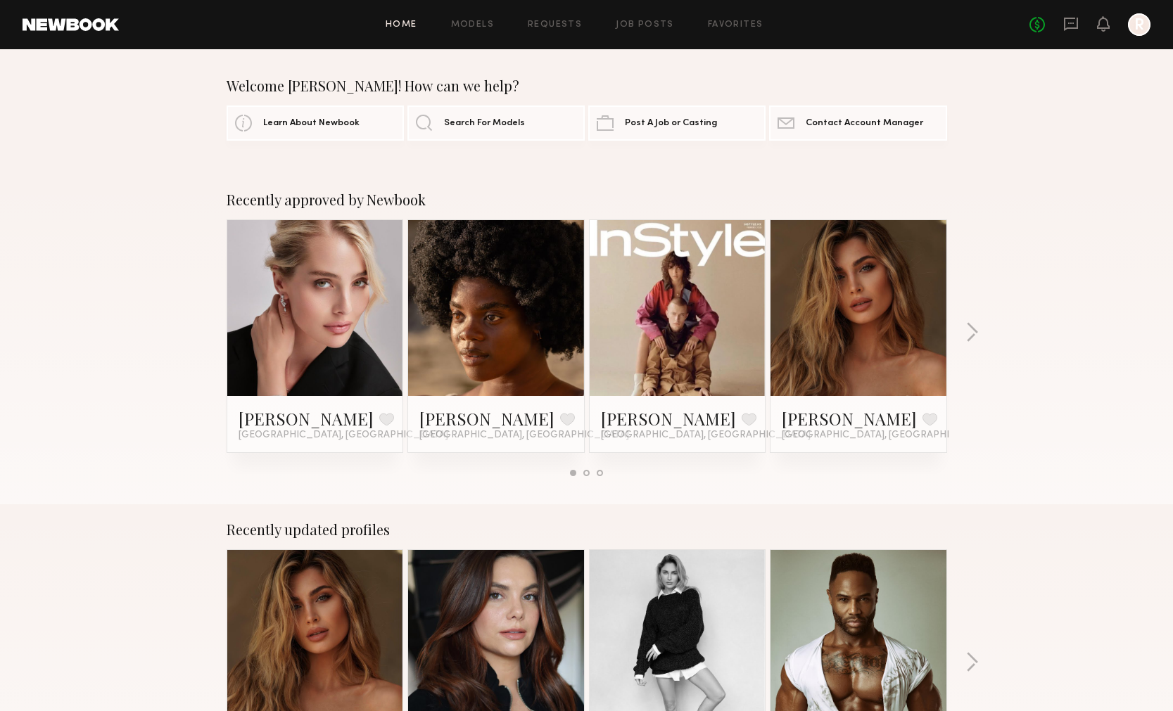
scroll to position [0, 0]
click at [483, 127] on link "Search For Models" at bounding box center [495, 122] width 177 height 35
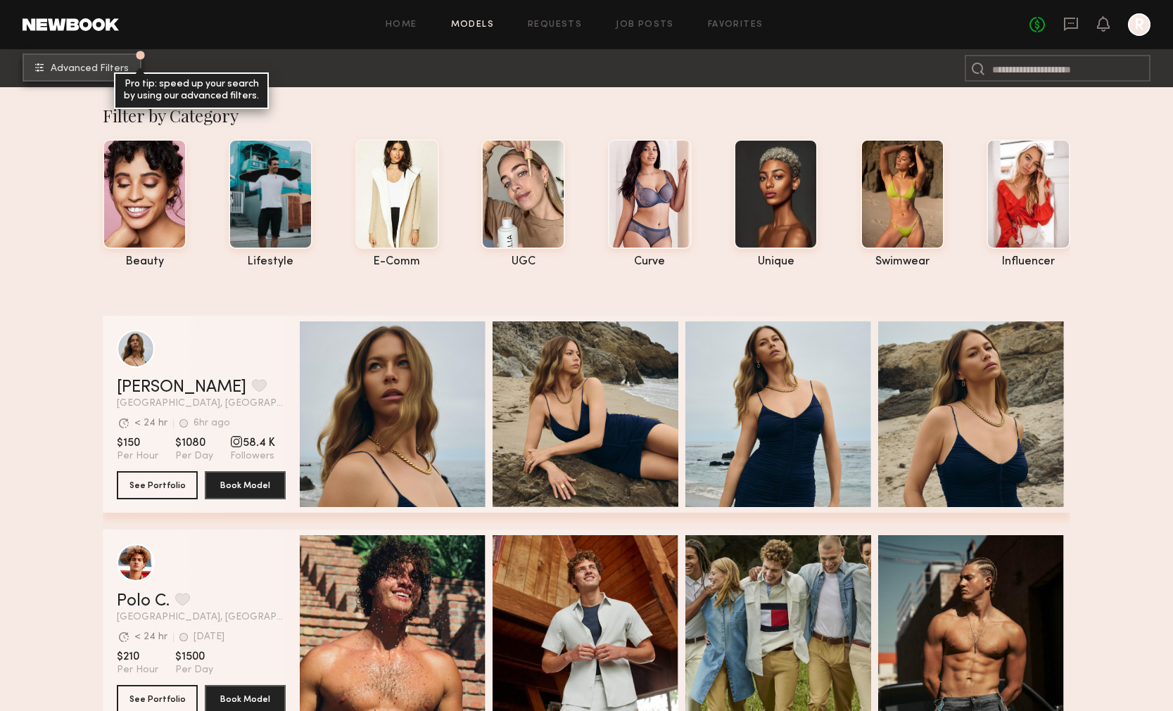
click at [89, 69] on span "Advanced Filters" at bounding box center [90, 69] width 78 height 10
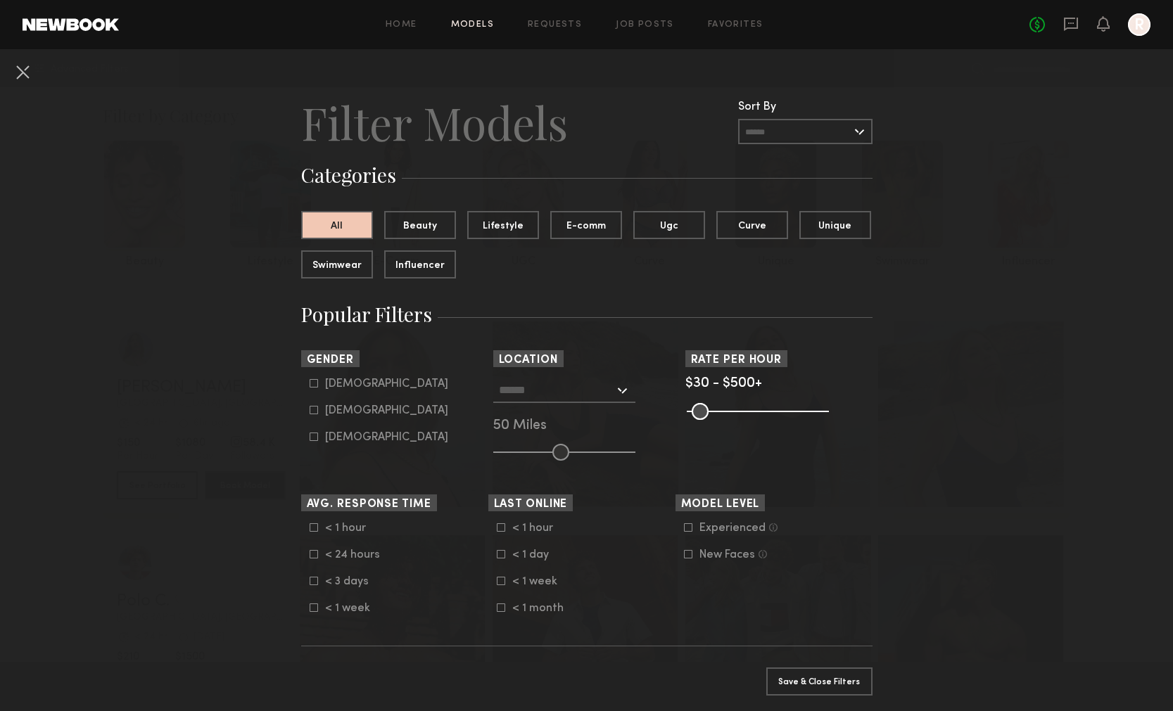
click at [308, 379] on div "Male Female Non-binary" at bounding box center [394, 411] width 187 height 66
click at [312, 384] on icon at bounding box center [314, 383] width 8 height 8
click at [315, 411] on icon at bounding box center [314, 410] width 8 height 8
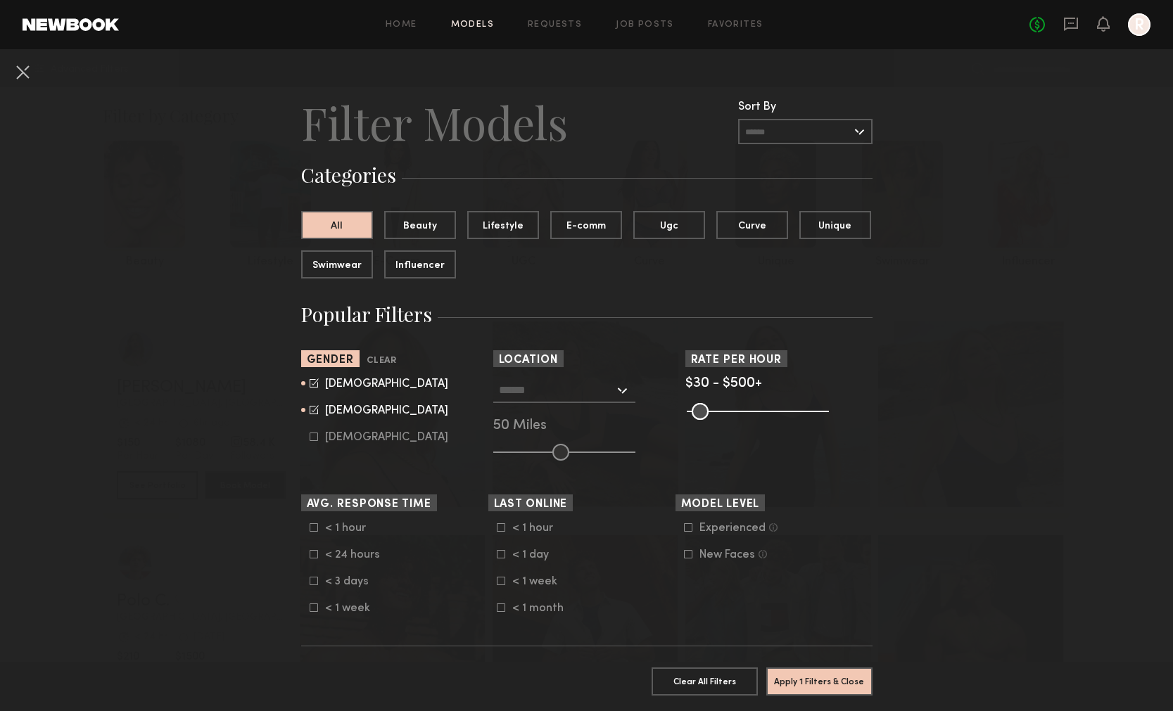
type input "*"
click at [513, 391] on input "text" at bounding box center [556, 390] width 115 height 24
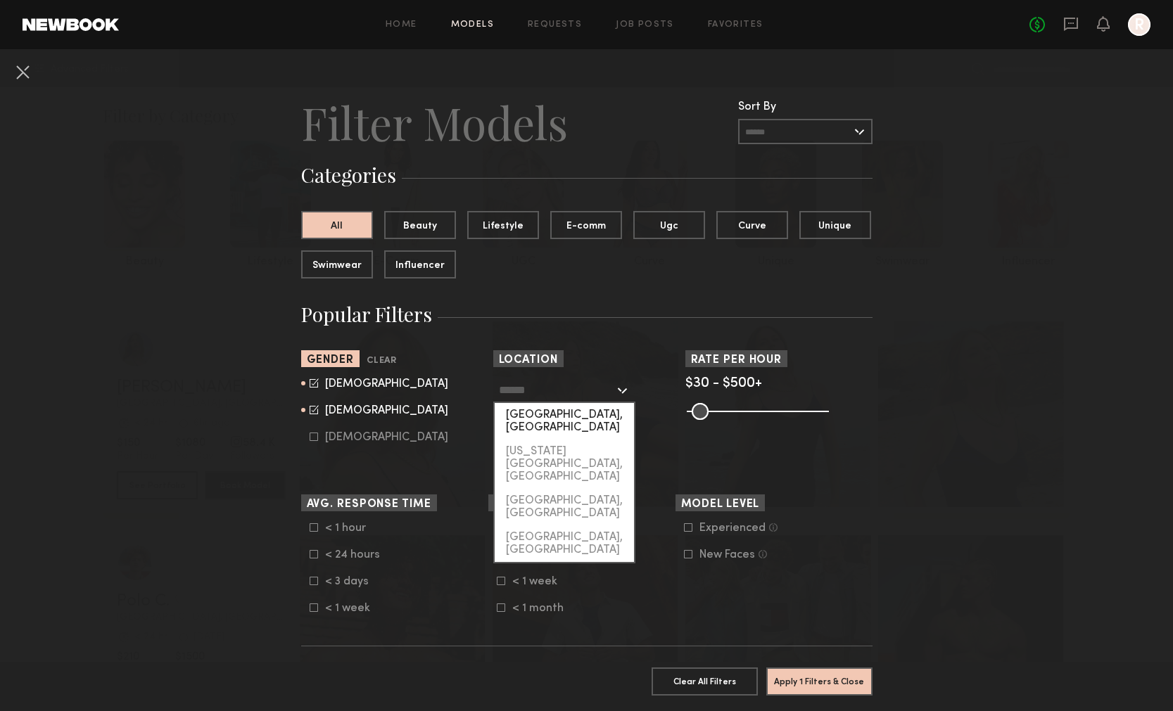
click at [541, 410] on div "[GEOGRAPHIC_DATA], [GEOGRAPHIC_DATA]" at bounding box center [564, 421] width 139 height 37
type input "**********"
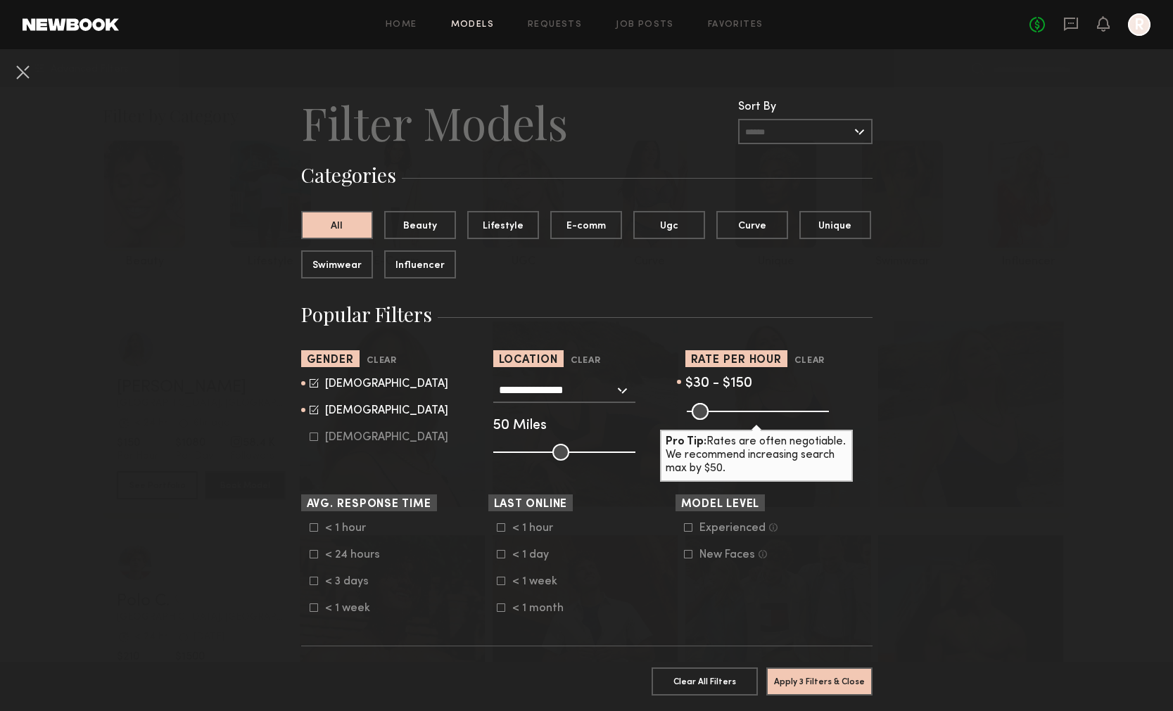
drag, startPoint x: 816, startPoint y: 407, endPoint x: 727, endPoint y: 412, distance: 89.5
type input "***"
click at [727, 412] on input "range" at bounding box center [758, 411] width 142 height 17
click at [829, 685] on button "Apply 3 Filters & Close" at bounding box center [819, 681] width 106 height 28
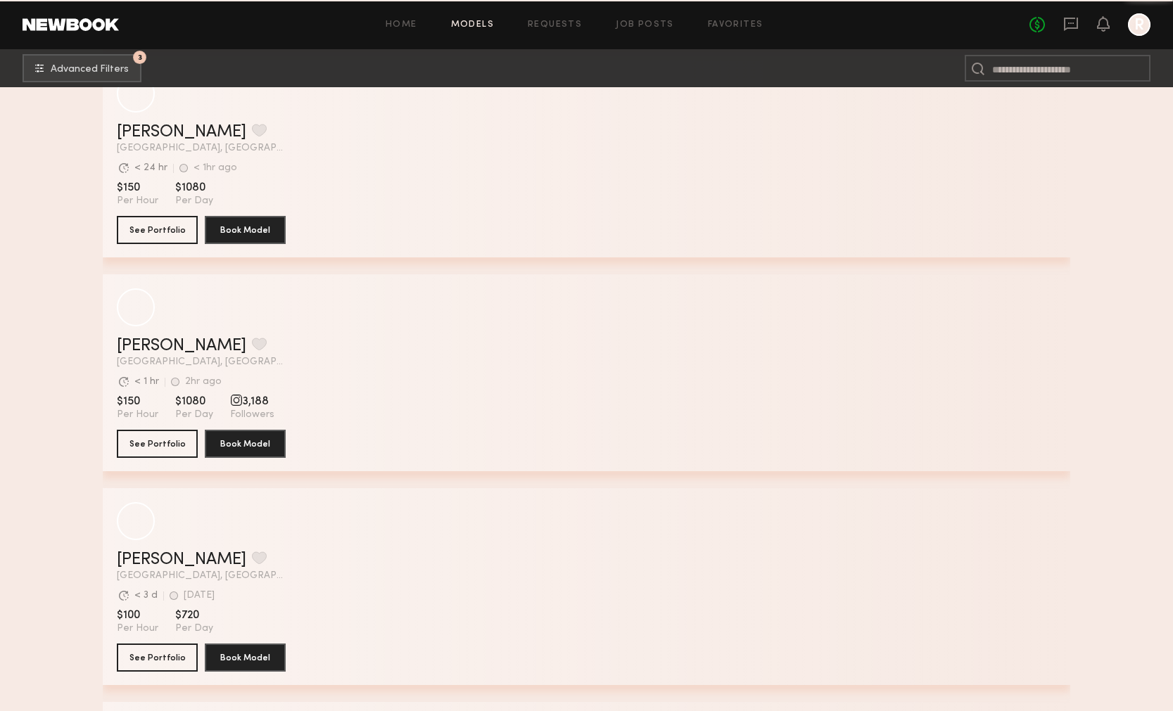
scroll to position [1772, 0]
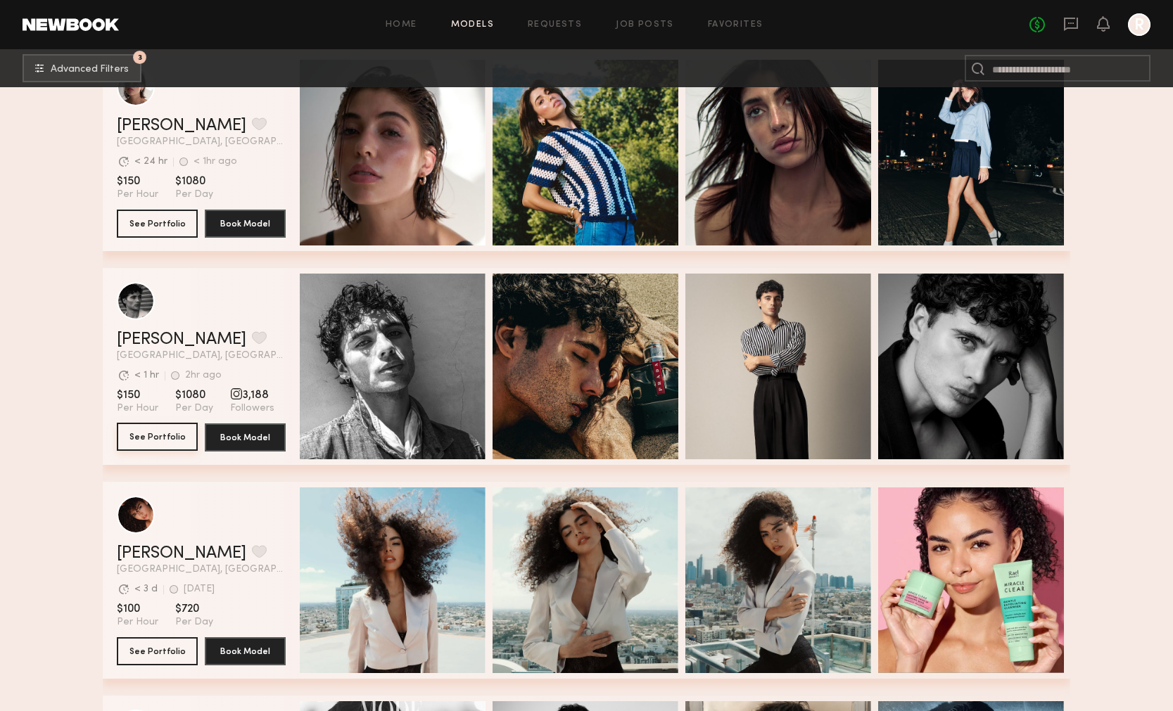
click at [161, 443] on button "See Portfolio" at bounding box center [157, 437] width 81 height 28
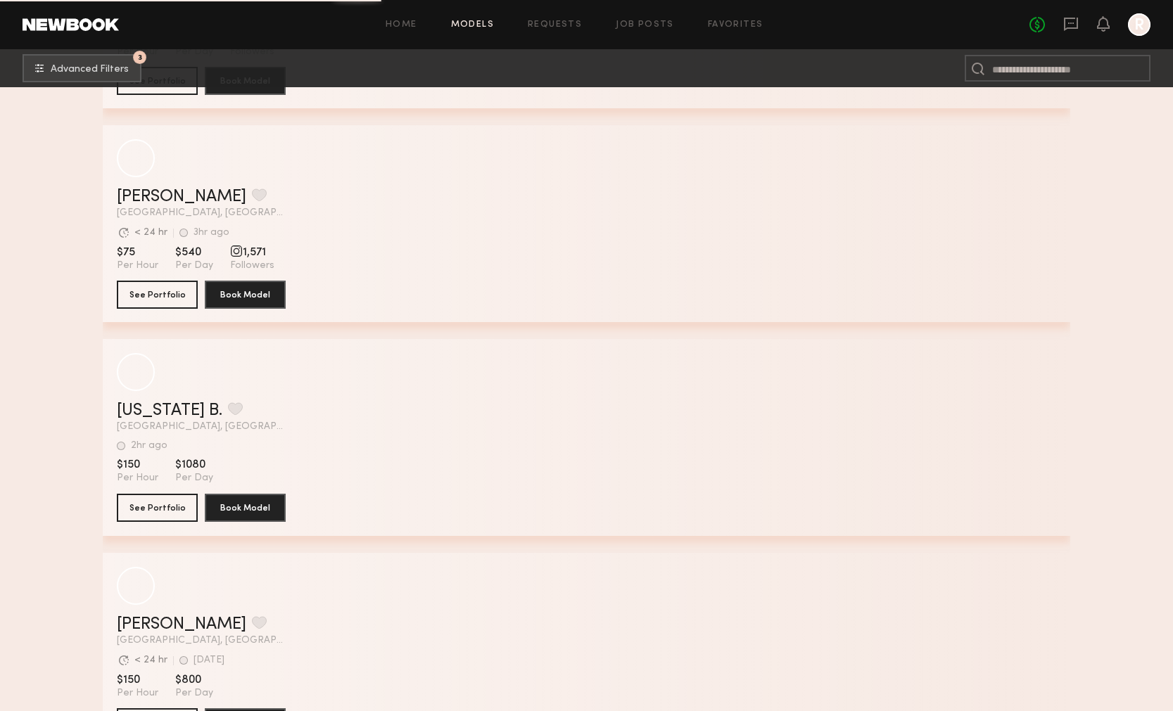
scroll to position [30154, 0]
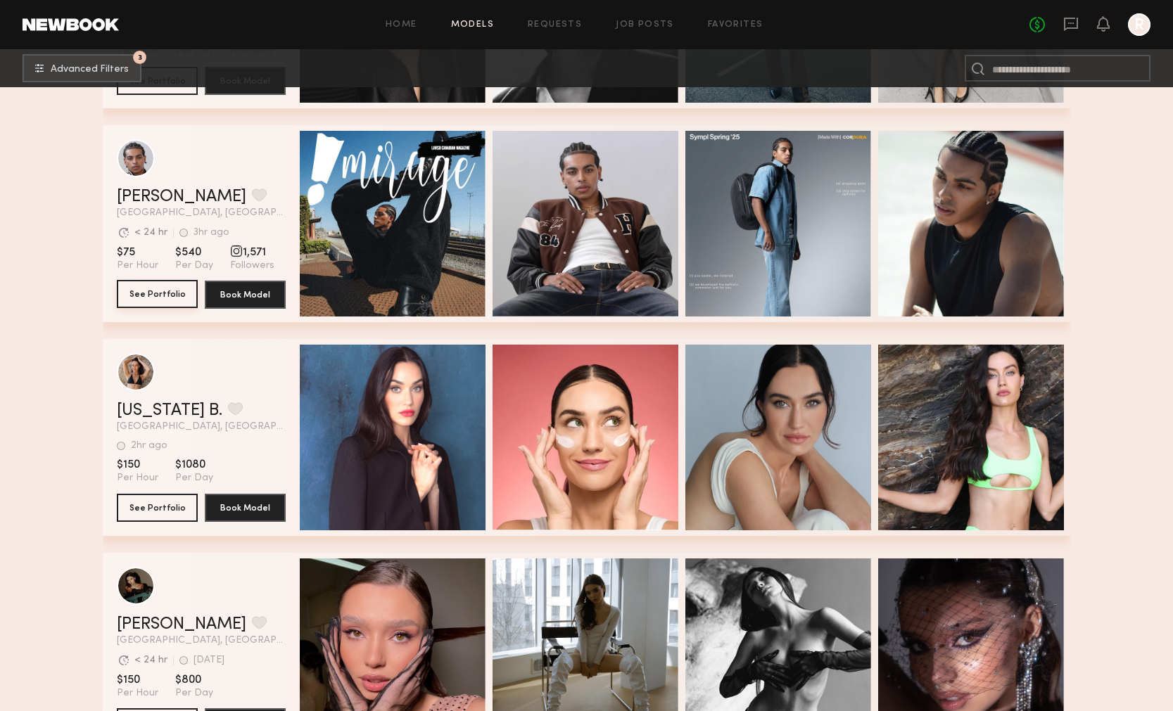
click at [172, 296] on button "See Portfolio" at bounding box center [157, 294] width 81 height 28
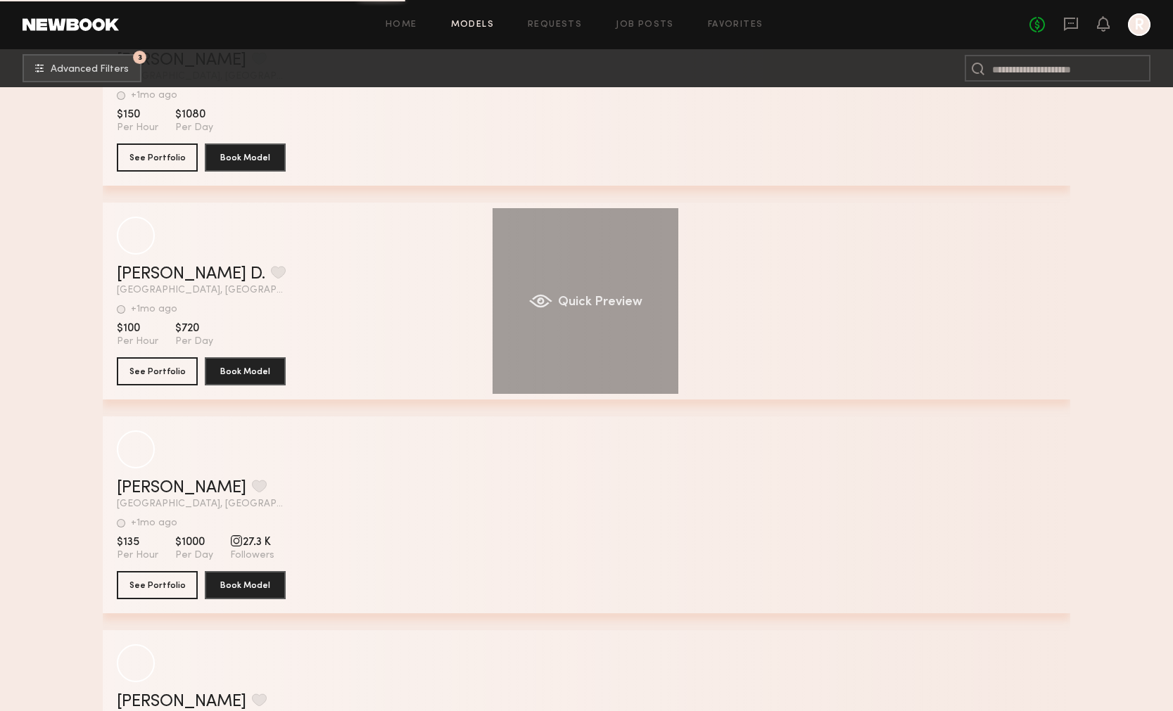
scroll to position [58101, 0]
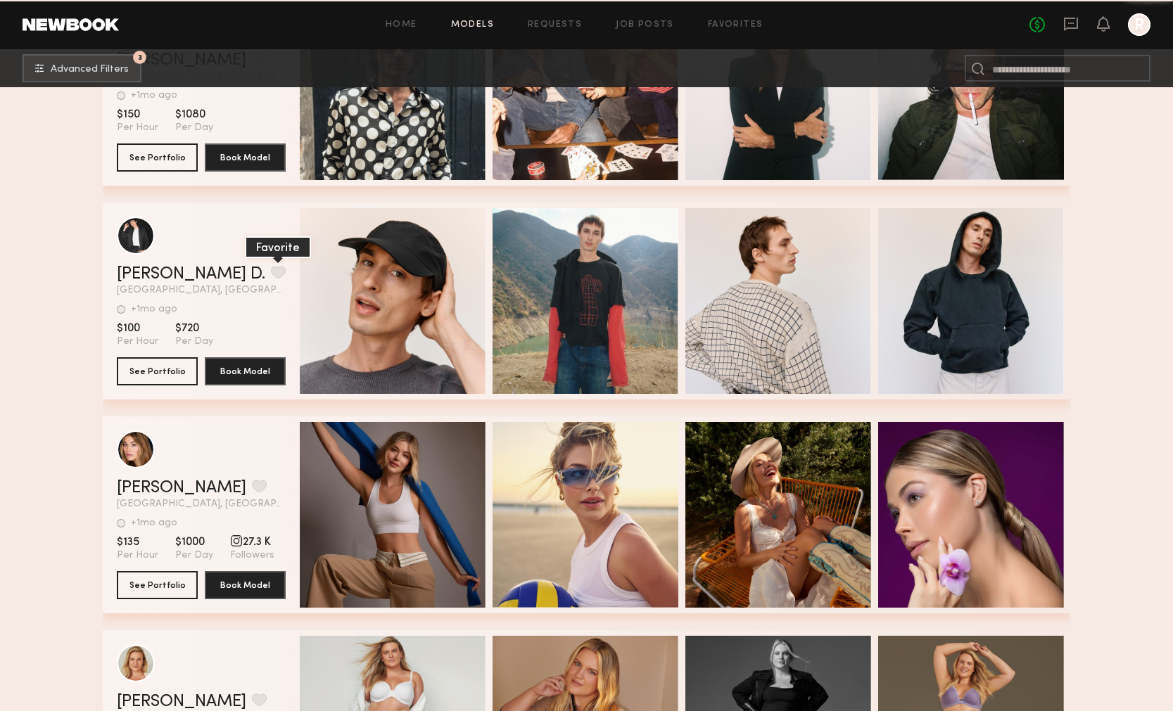
click at [271, 272] on button "grid" at bounding box center [278, 272] width 15 height 13
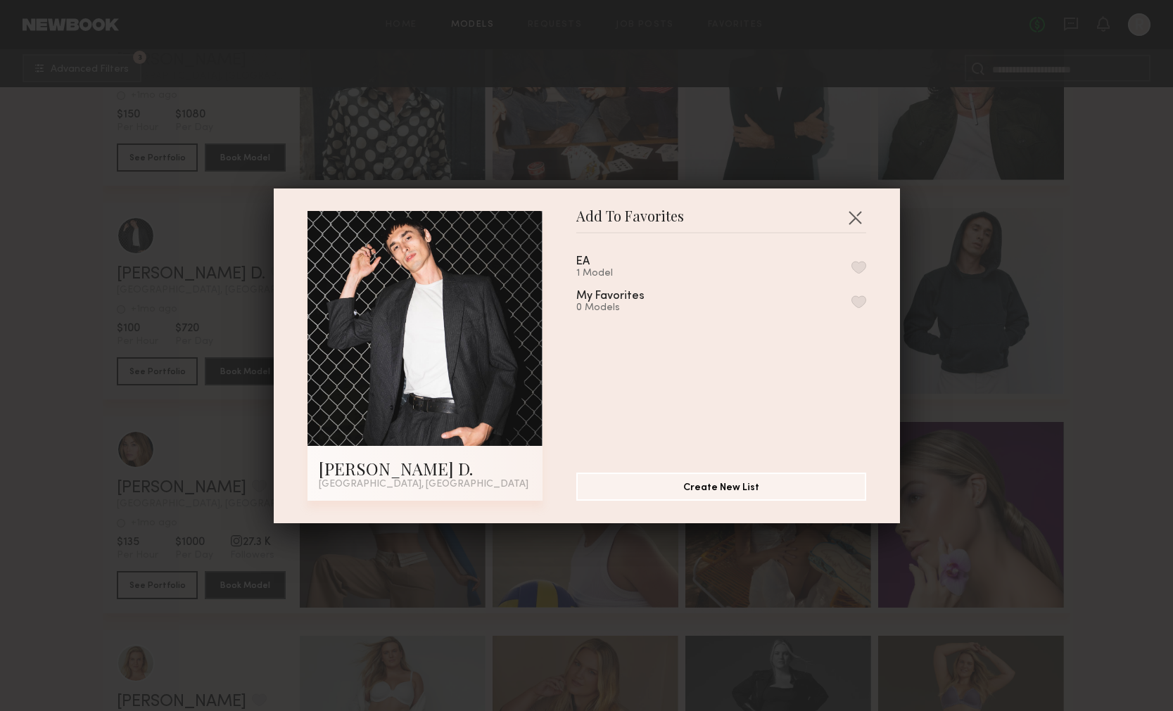
click at [828, 268] on div "EA 1 Model" at bounding box center [721, 267] width 290 height 23
click at [868, 267] on div "EA 1 Model My Favorites 0 Models" at bounding box center [728, 347] width 304 height 205
click at [856, 267] on button "button" at bounding box center [858, 267] width 15 height 13
click at [857, 220] on button "button" at bounding box center [855, 217] width 23 height 23
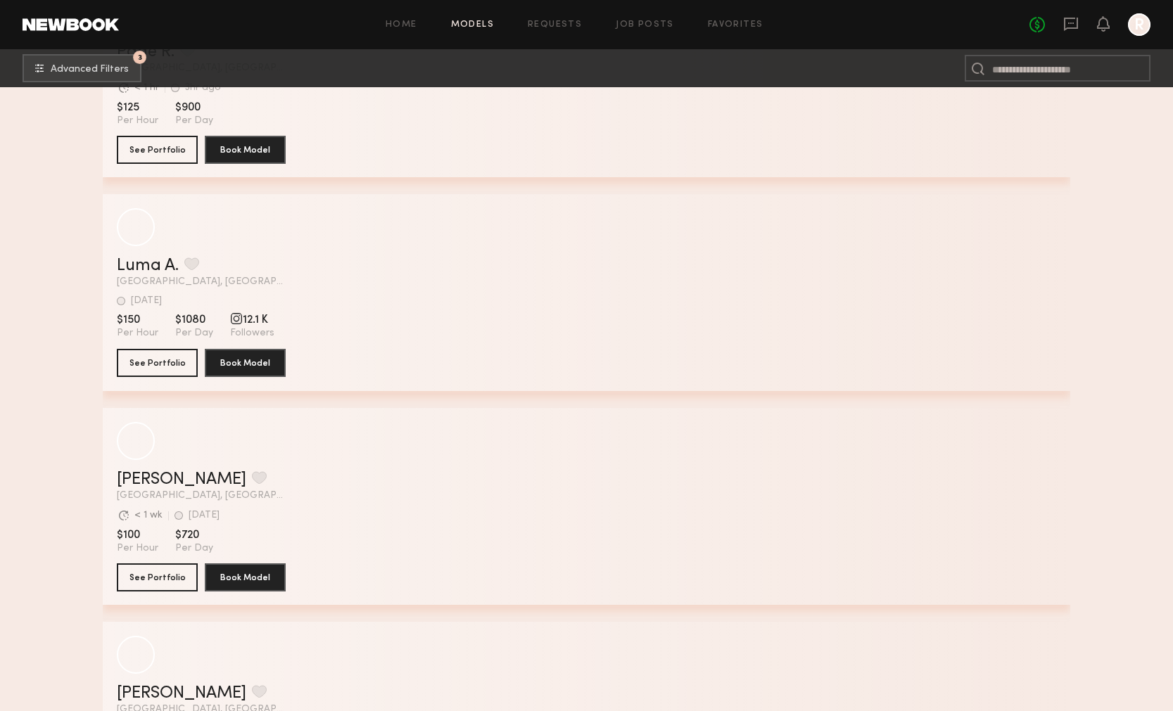
scroll to position [60157, 0]
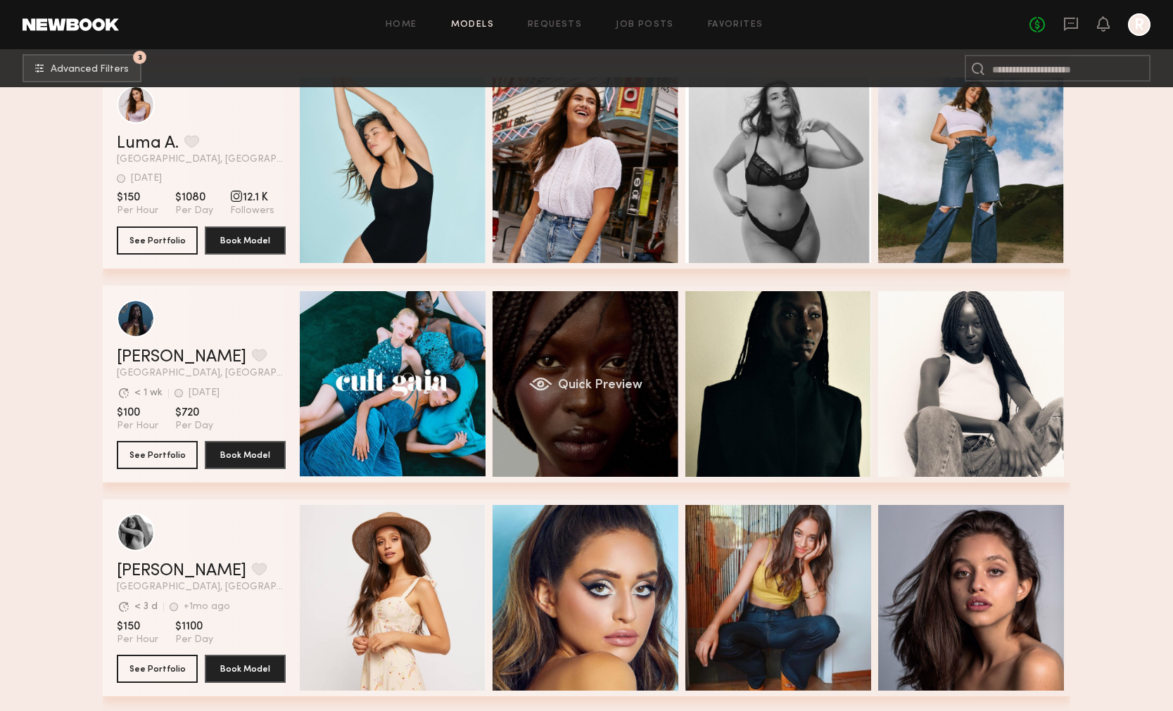
click at [558, 388] on span "Quick Preview" at bounding box center [600, 385] width 84 height 13
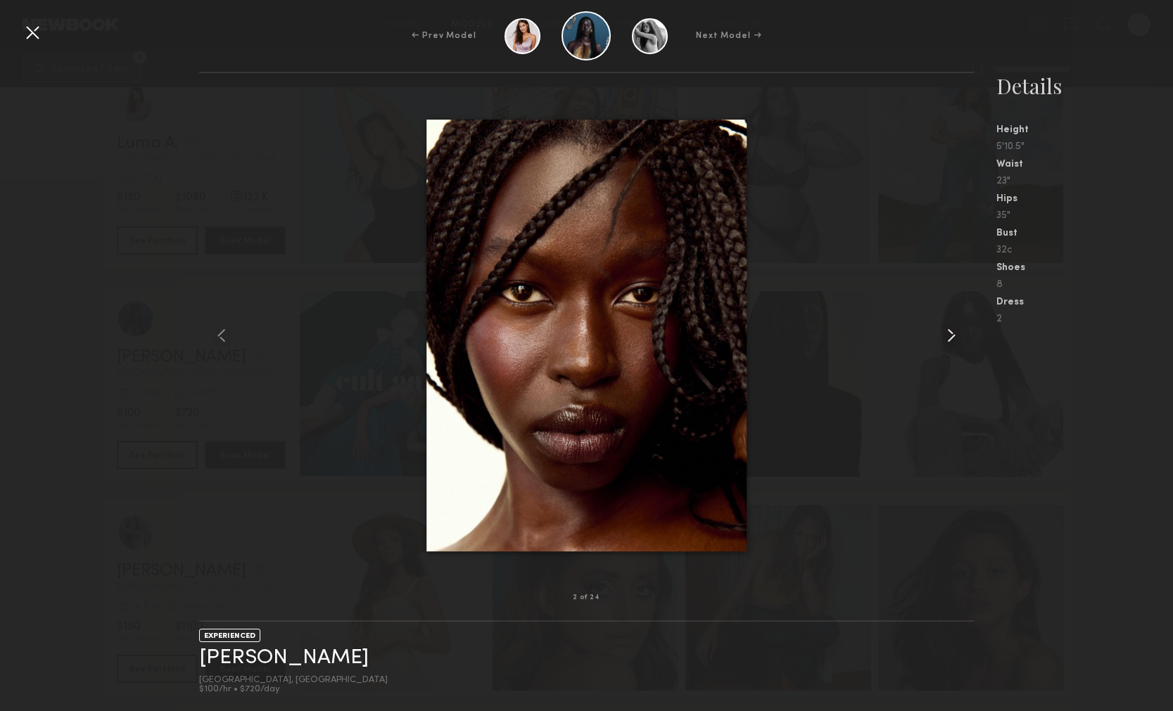
click at [951, 334] on common-icon at bounding box center [951, 335] width 23 height 23
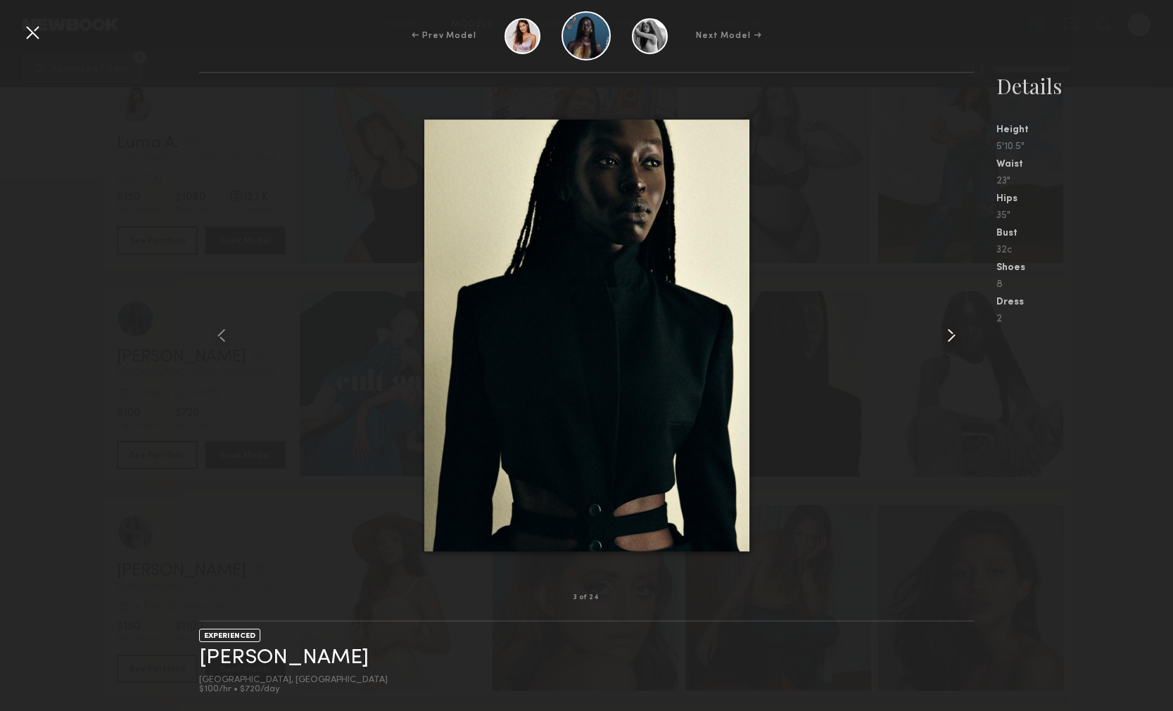
click at [951, 334] on common-icon at bounding box center [951, 335] width 23 height 23
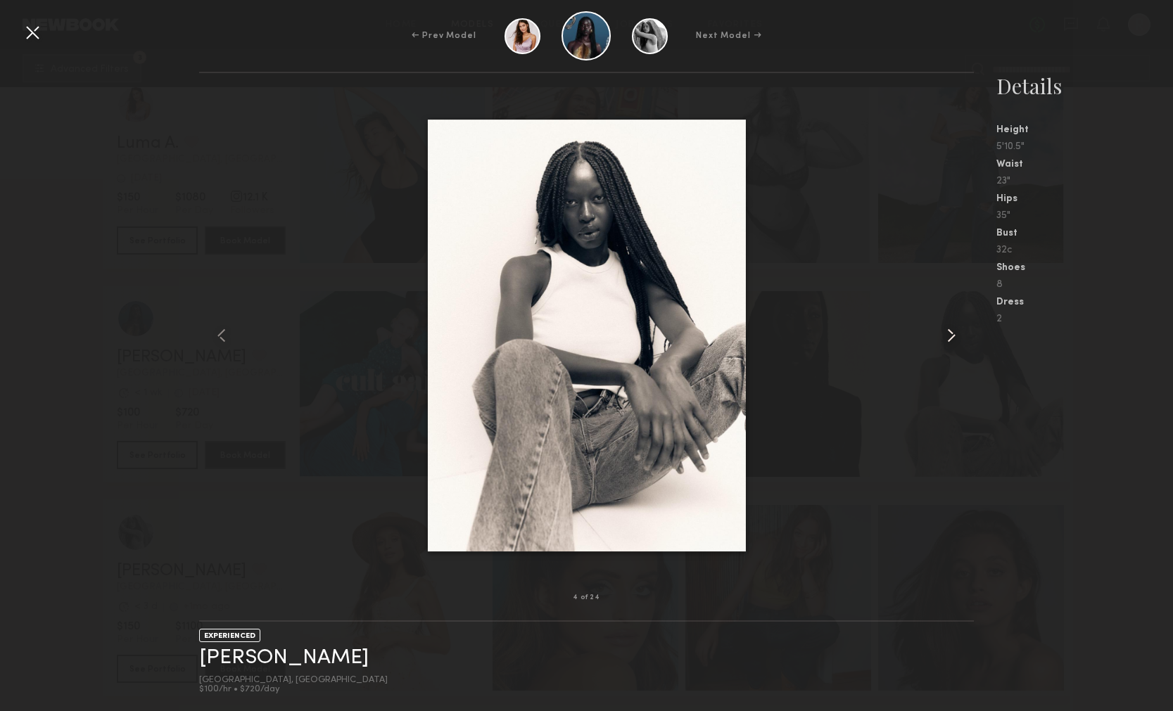
click at [952, 335] on common-icon at bounding box center [951, 335] width 23 height 23
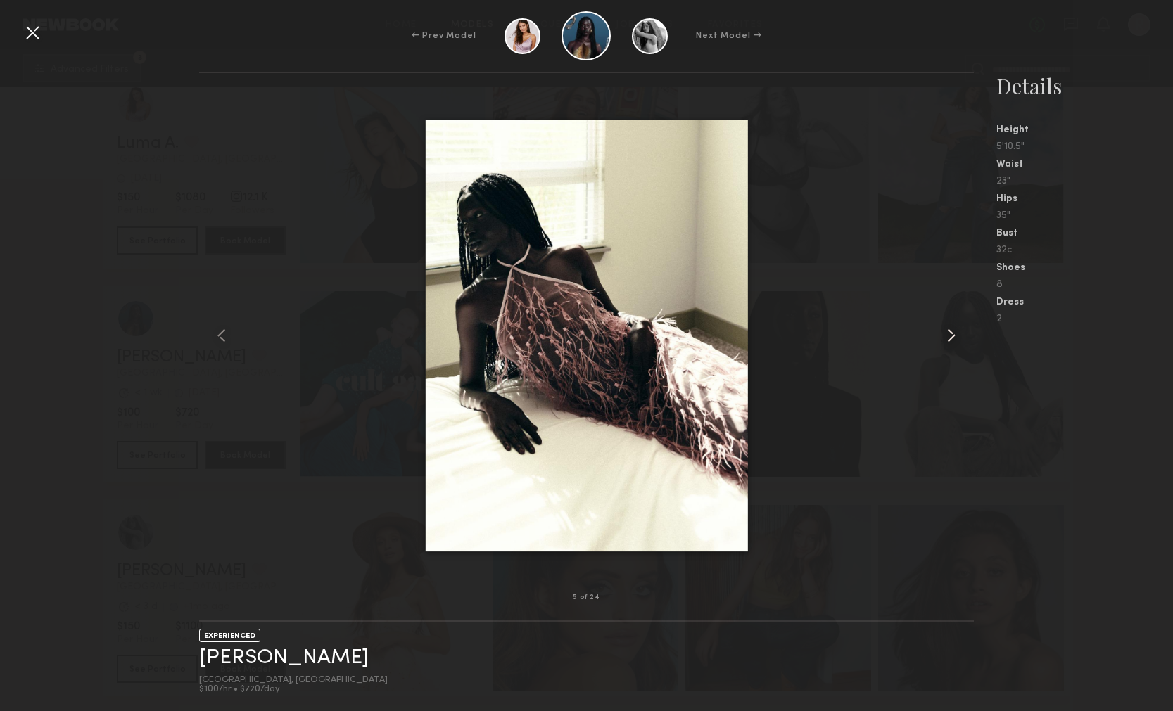
click at [952, 335] on common-icon at bounding box center [951, 335] width 23 height 23
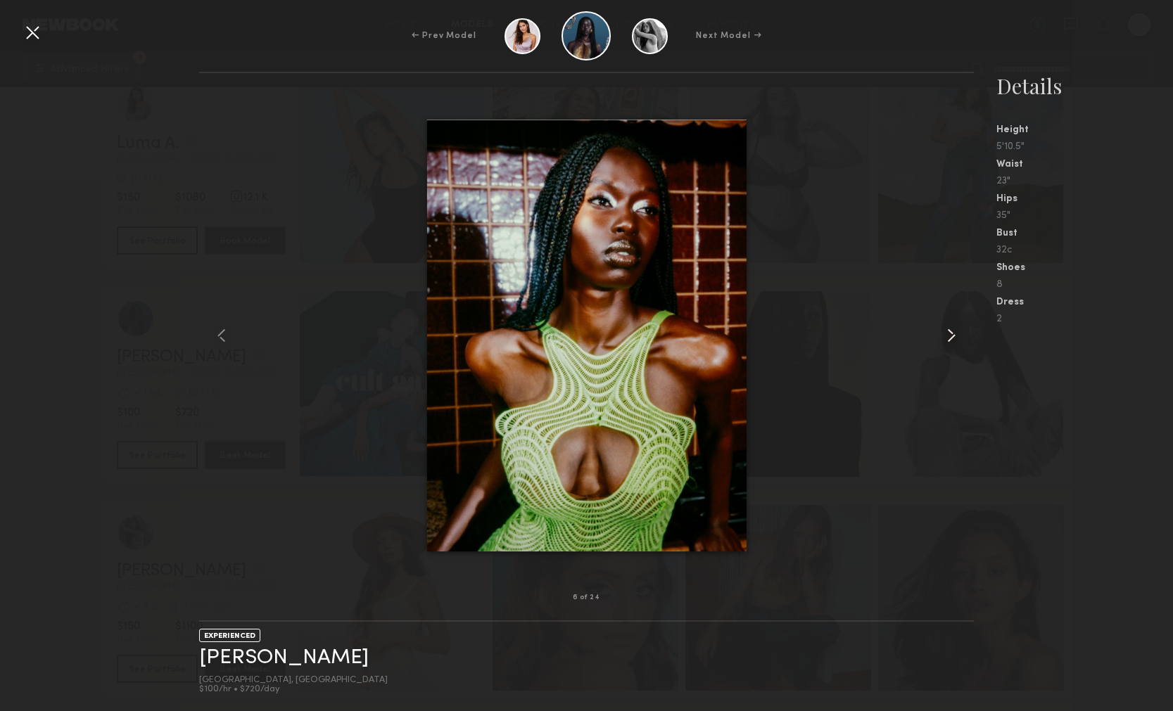
click at [953, 336] on common-icon at bounding box center [951, 335] width 23 height 23
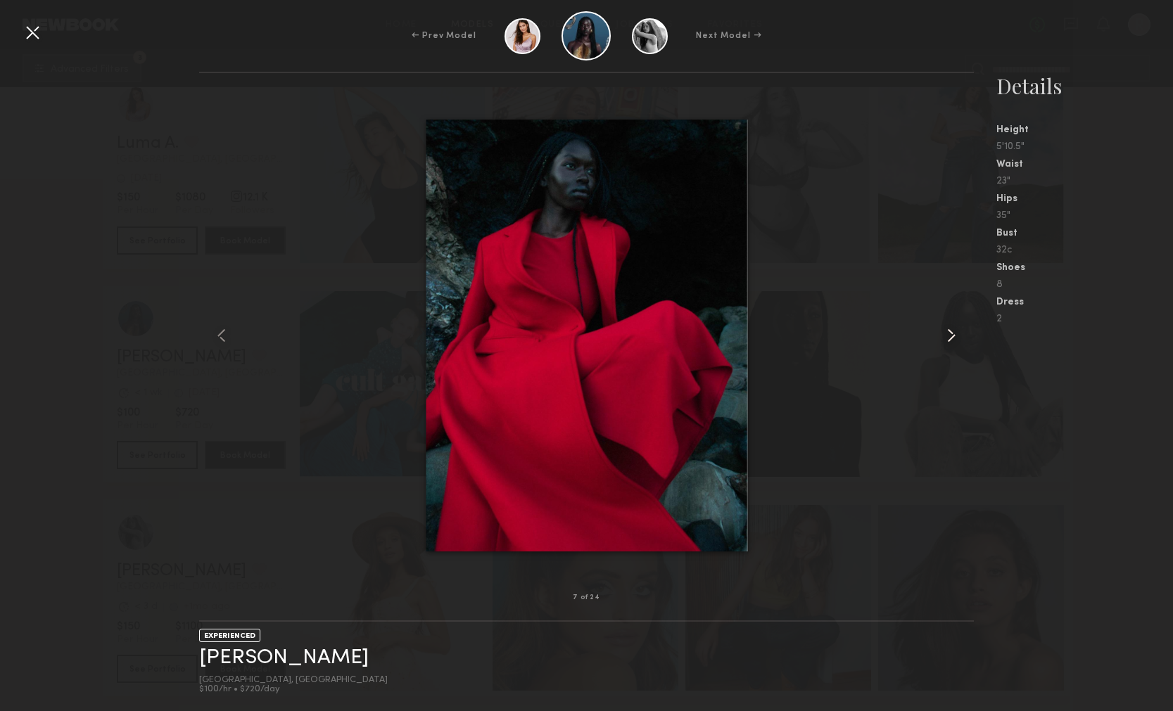
click at [953, 336] on common-icon at bounding box center [951, 335] width 23 height 23
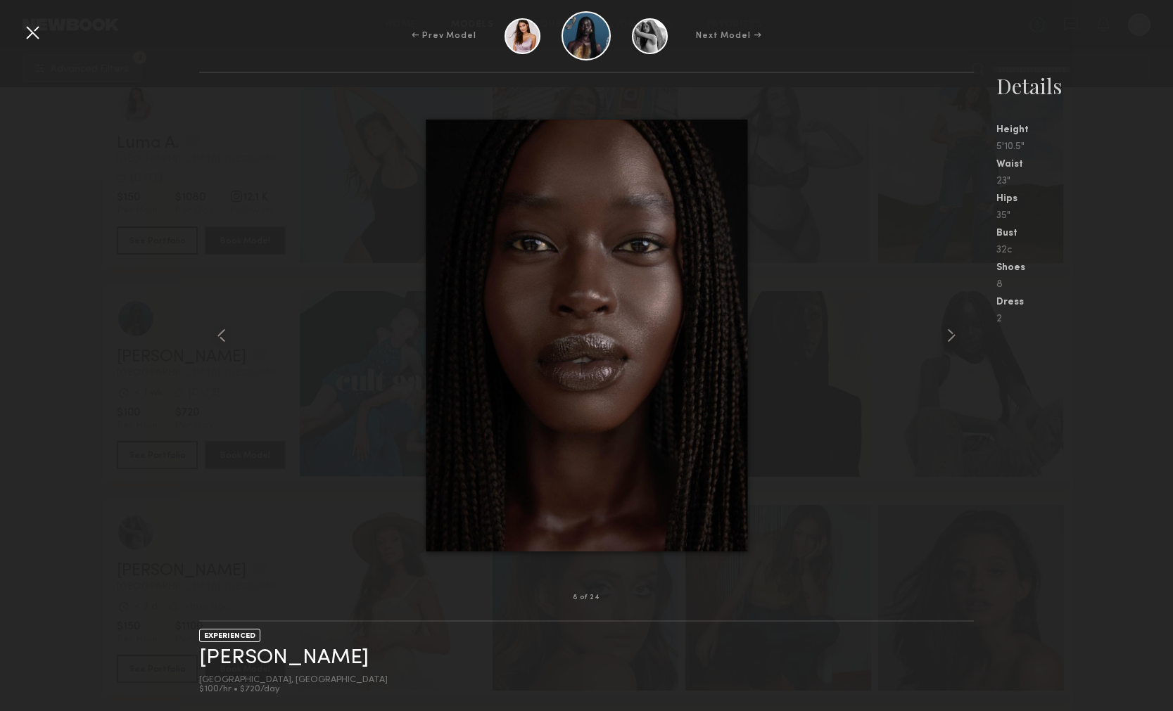
click at [37, 36] on div at bounding box center [32, 32] width 23 height 23
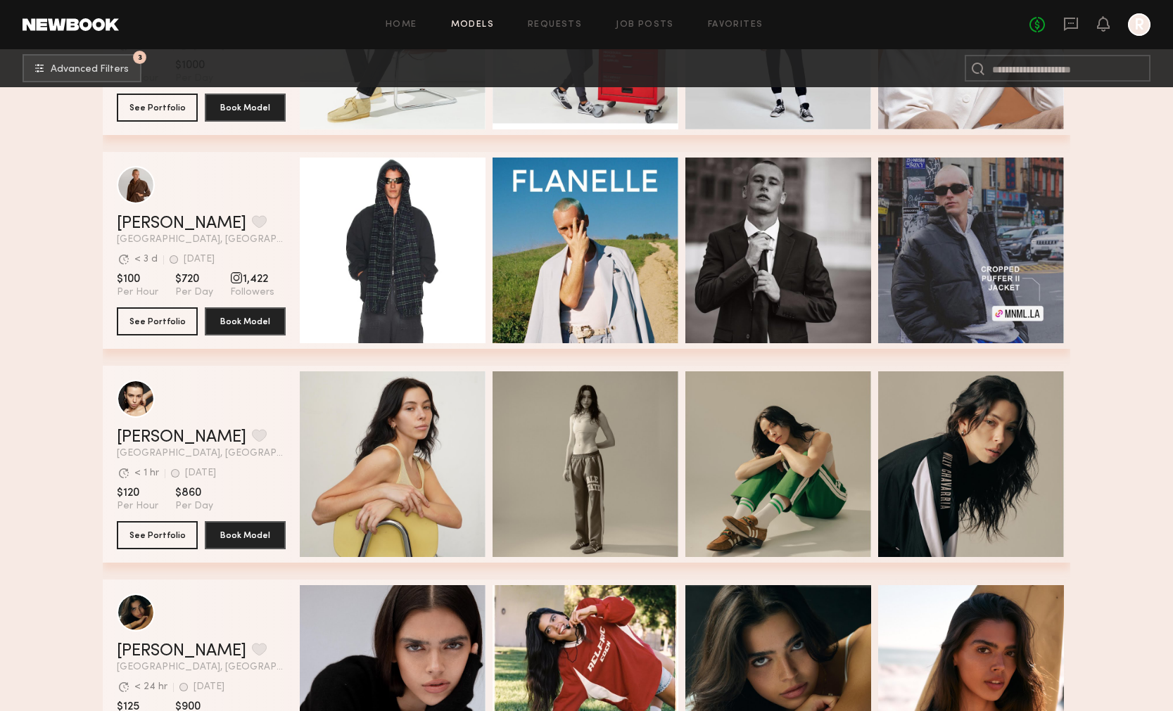
scroll to position [70562, 0]
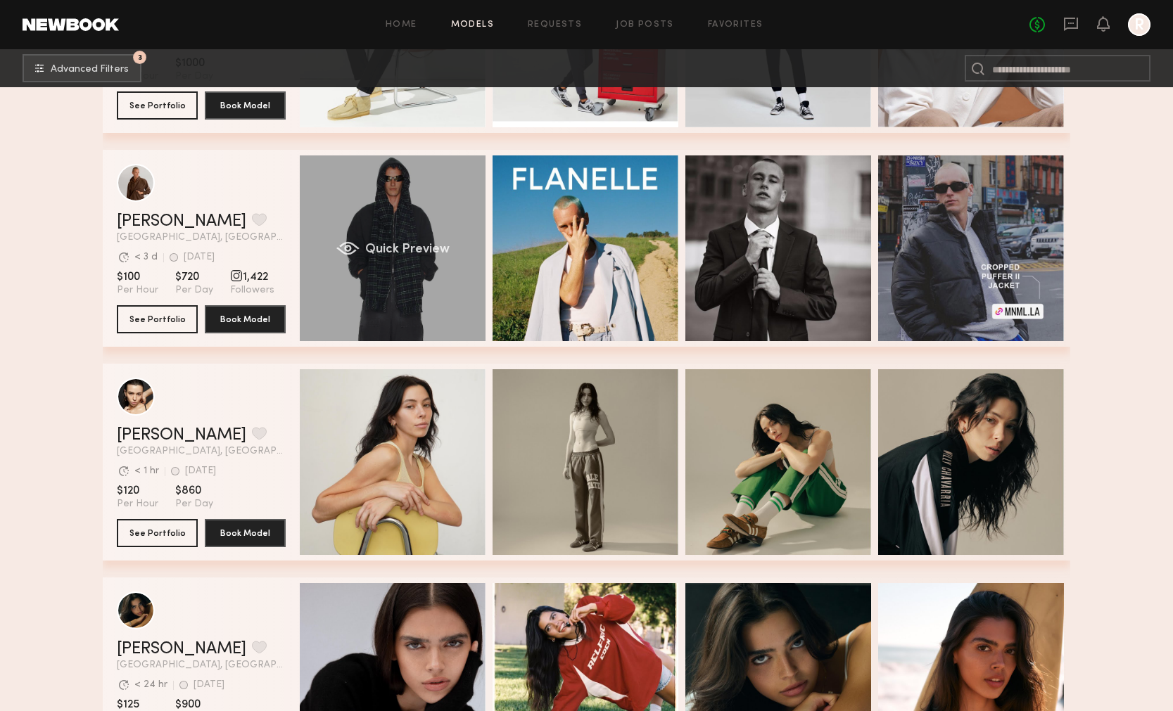
click at [390, 251] on span "Quick Preview" at bounding box center [407, 249] width 84 height 13
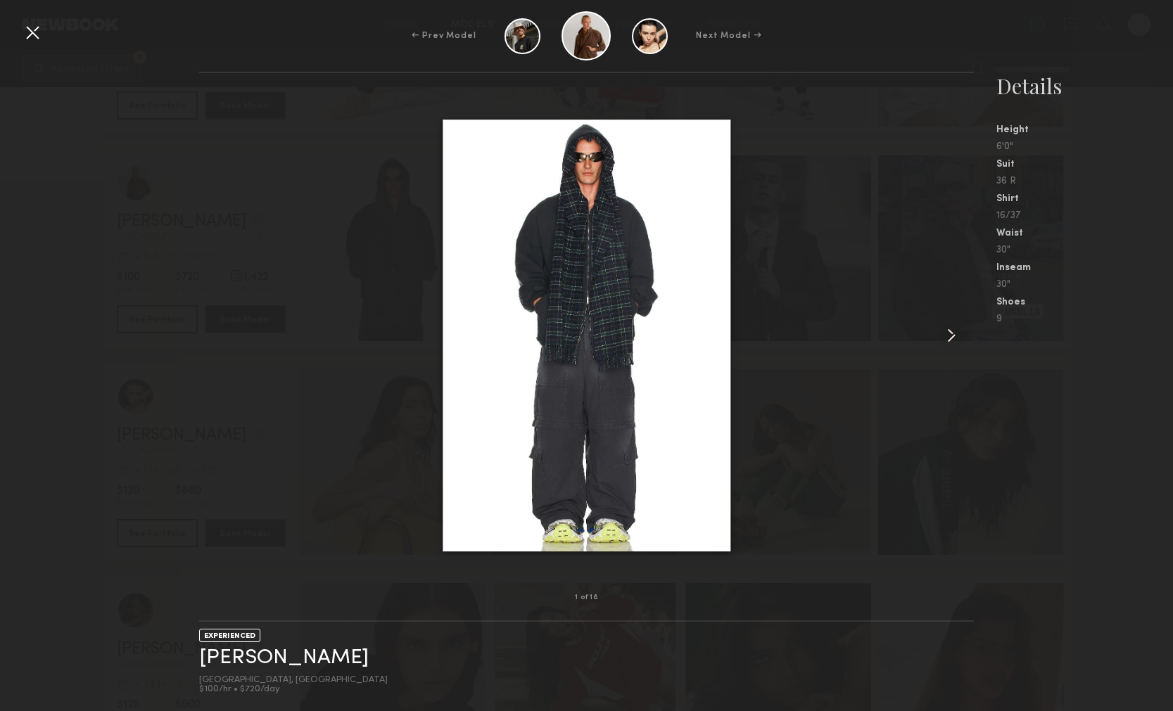
click at [954, 340] on common-icon at bounding box center [951, 335] width 23 height 23
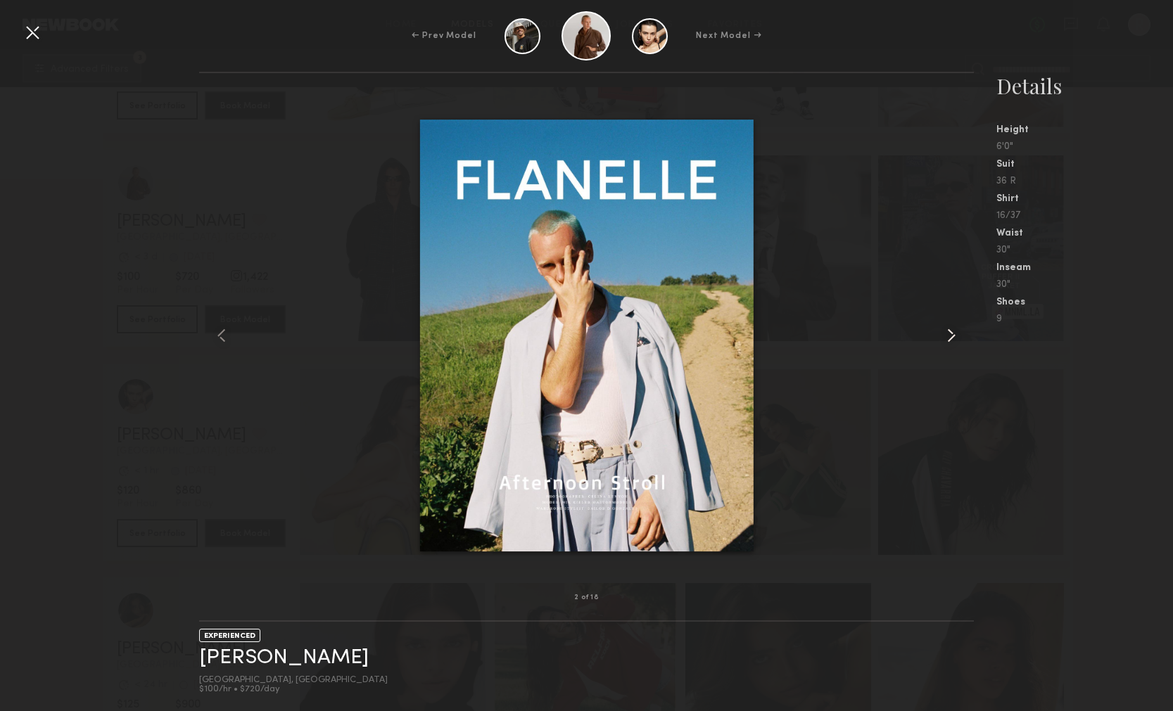
click at [954, 341] on common-icon at bounding box center [951, 335] width 23 height 23
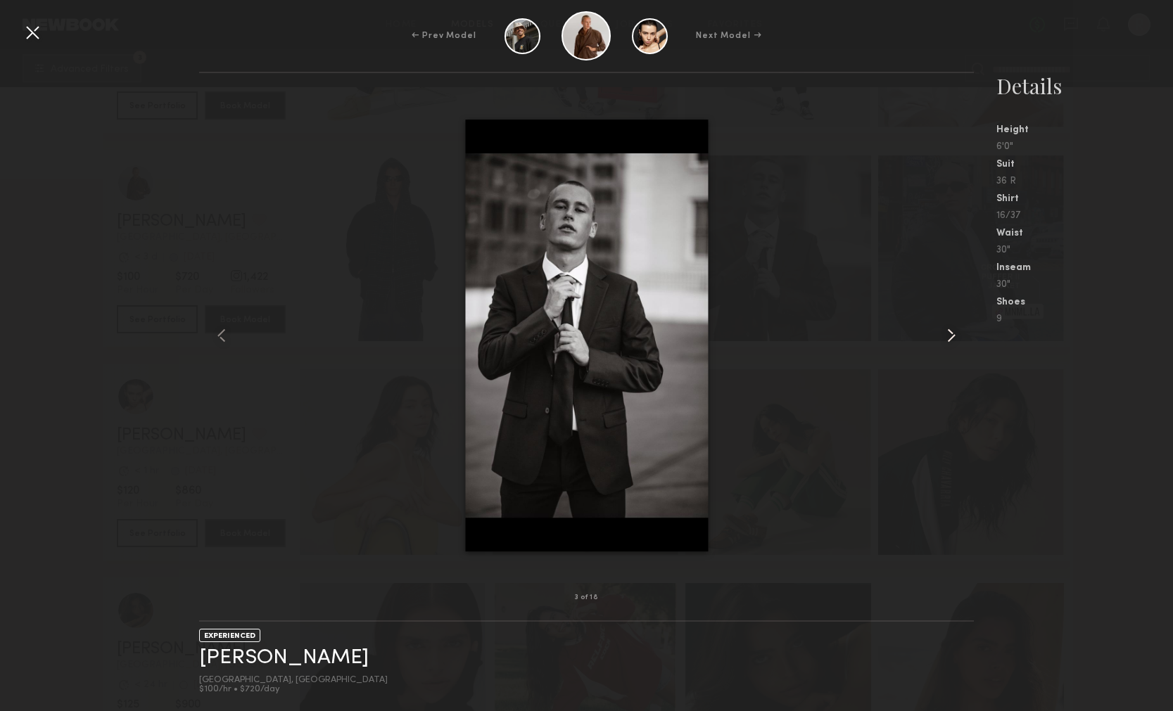
click at [954, 341] on common-icon at bounding box center [951, 335] width 23 height 23
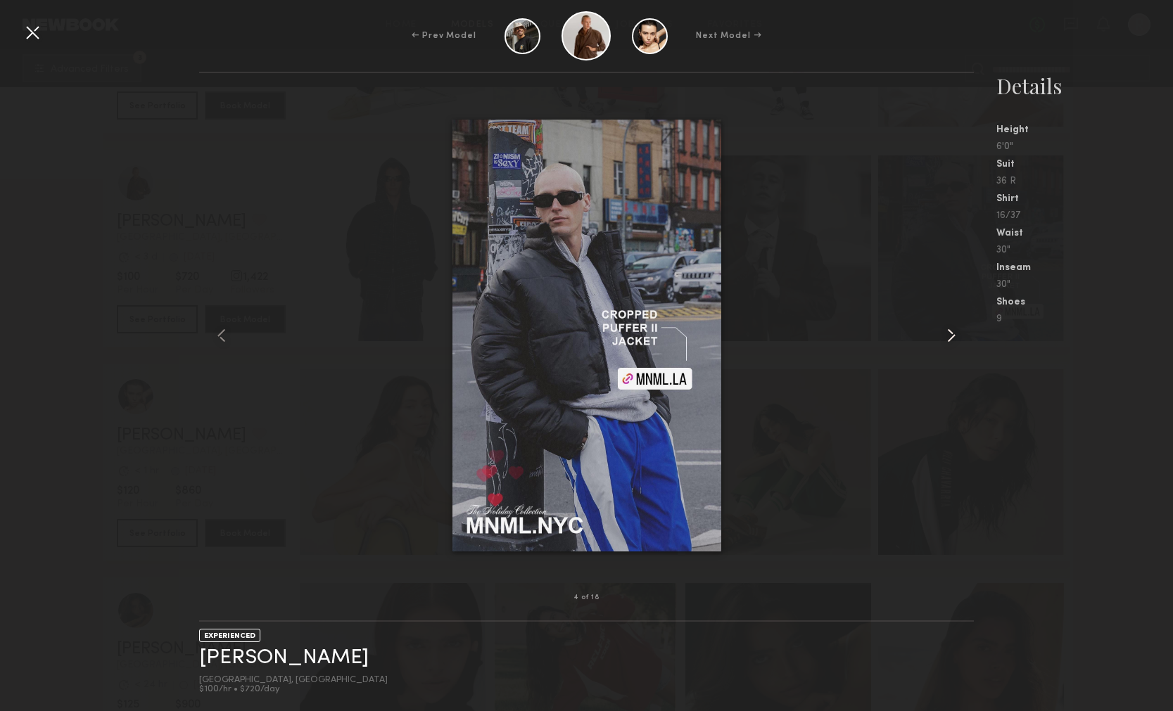
click at [954, 342] on common-icon at bounding box center [951, 335] width 23 height 23
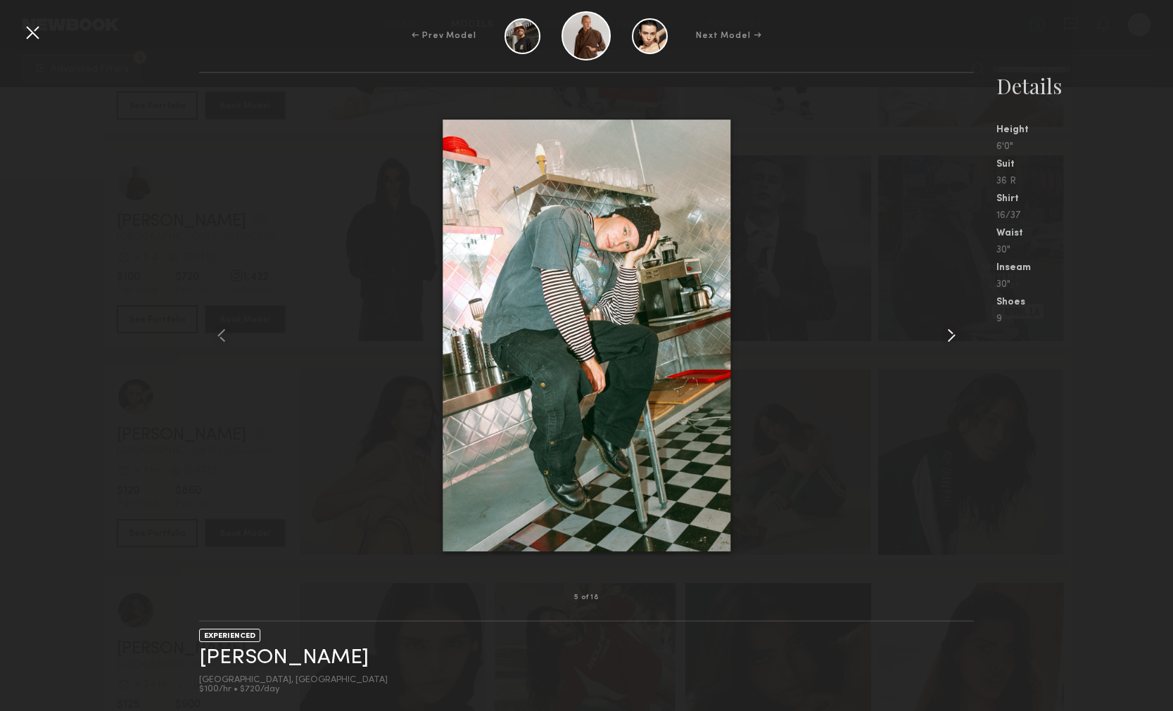
click at [954, 342] on common-icon at bounding box center [951, 335] width 23 height 23
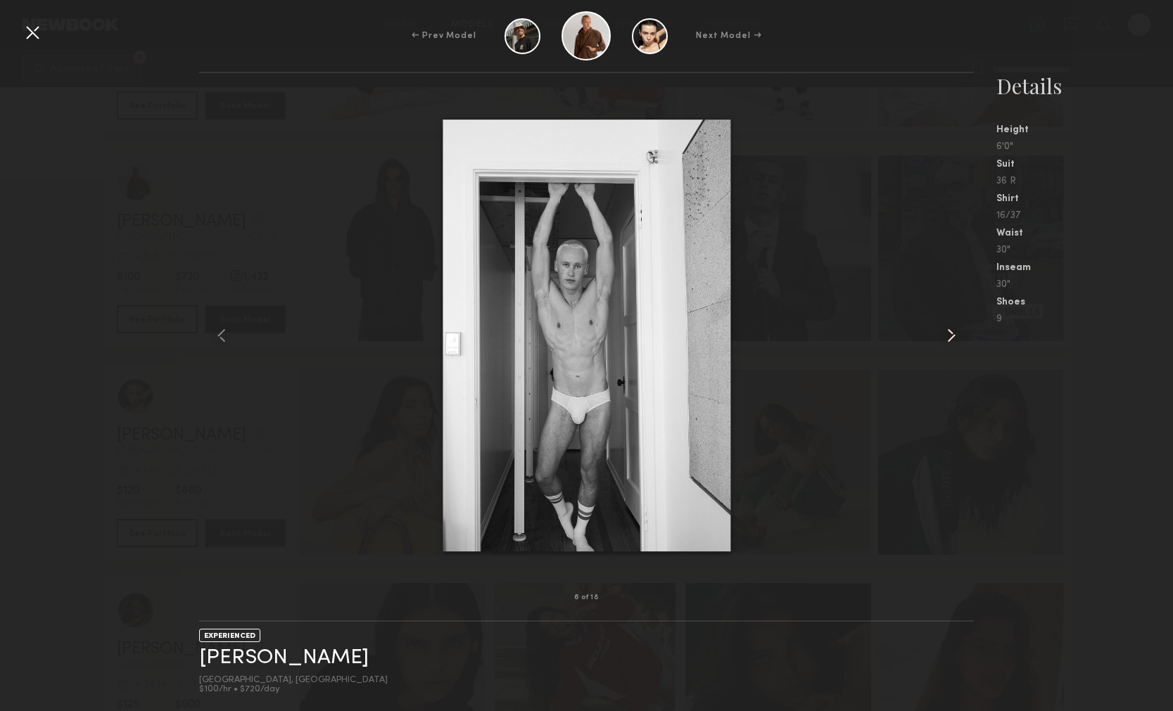
click at [954, 343] on common-icon at bounding box center [951, 335] width 23 height 23
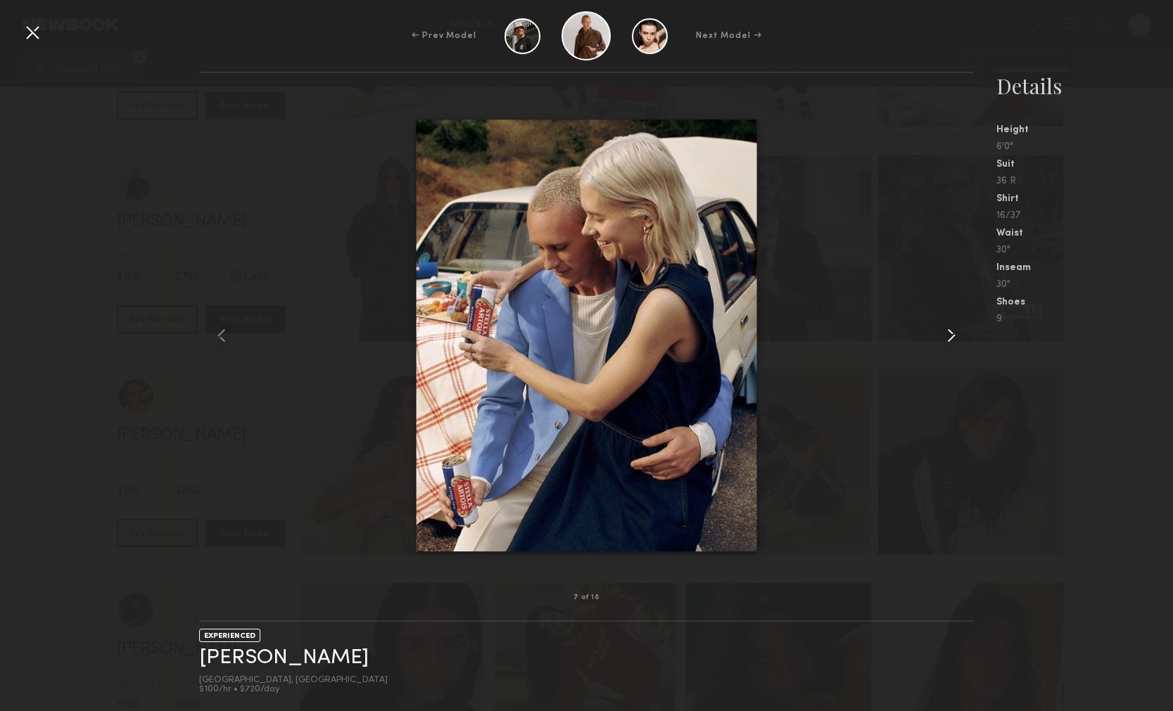
click at [954, 343] on common-icon at bounding box center [951, 335] width 23 height 23
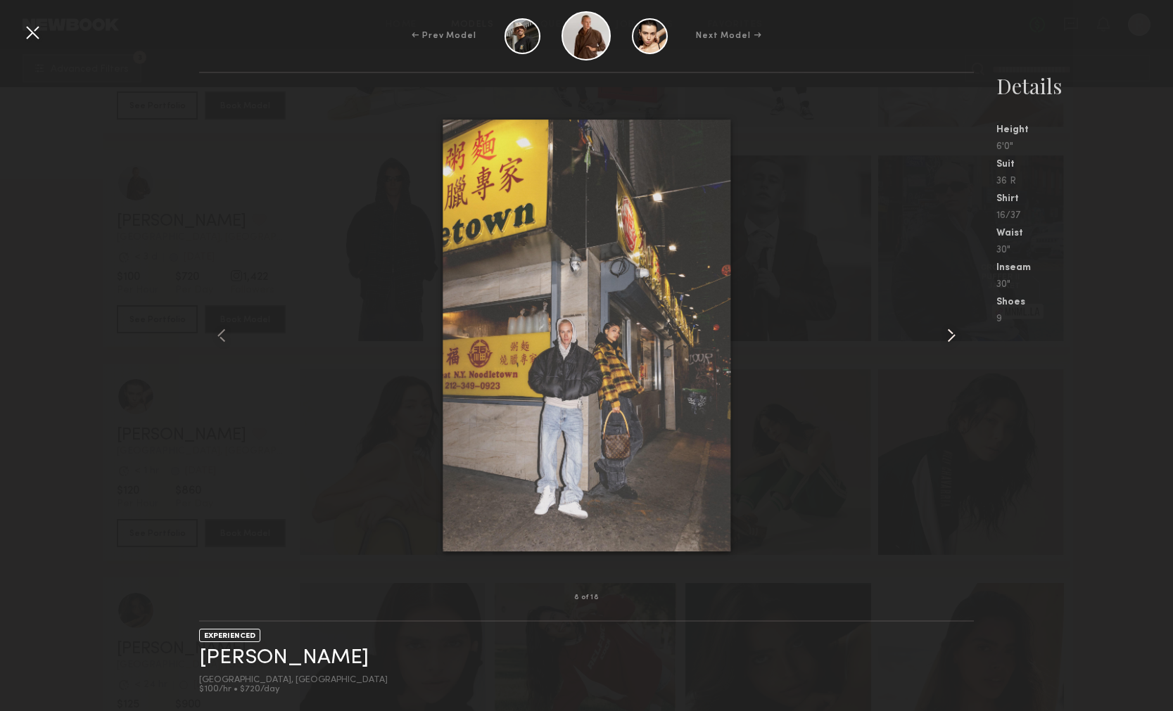
click at [954, 344] on common-icon at bounding box center [951, 335] width 23 height 23
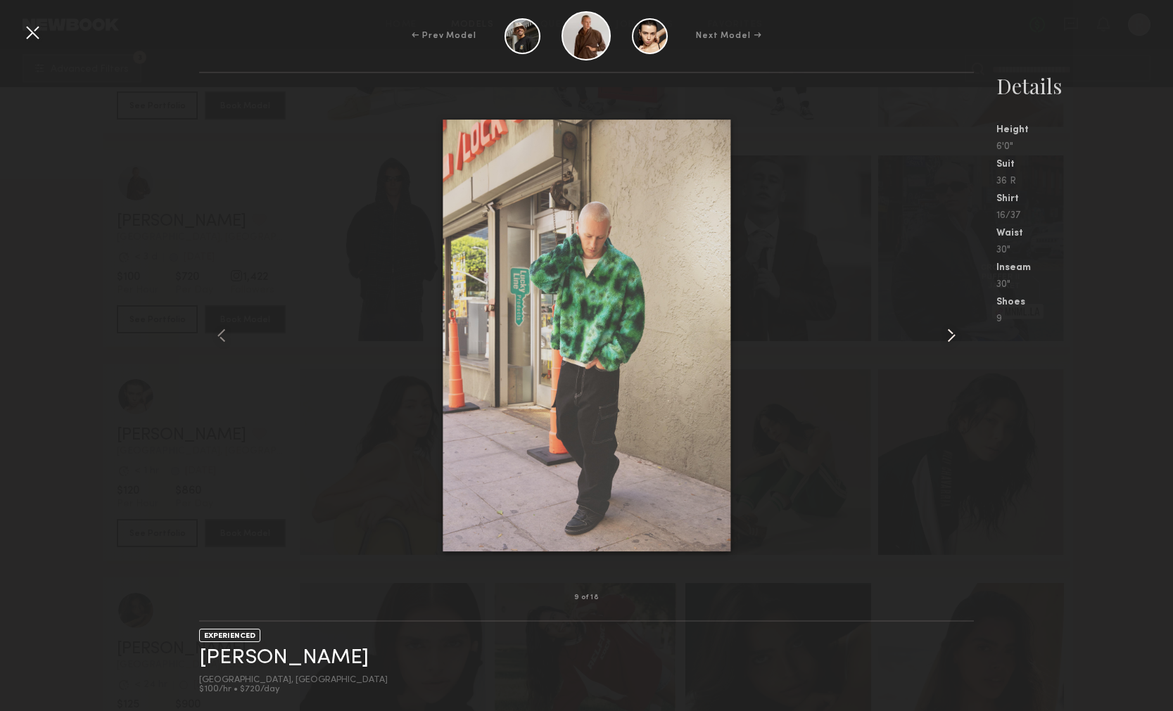
click at [954, 345] on common-icon at bounding box center [951, 335] width 23 height 23
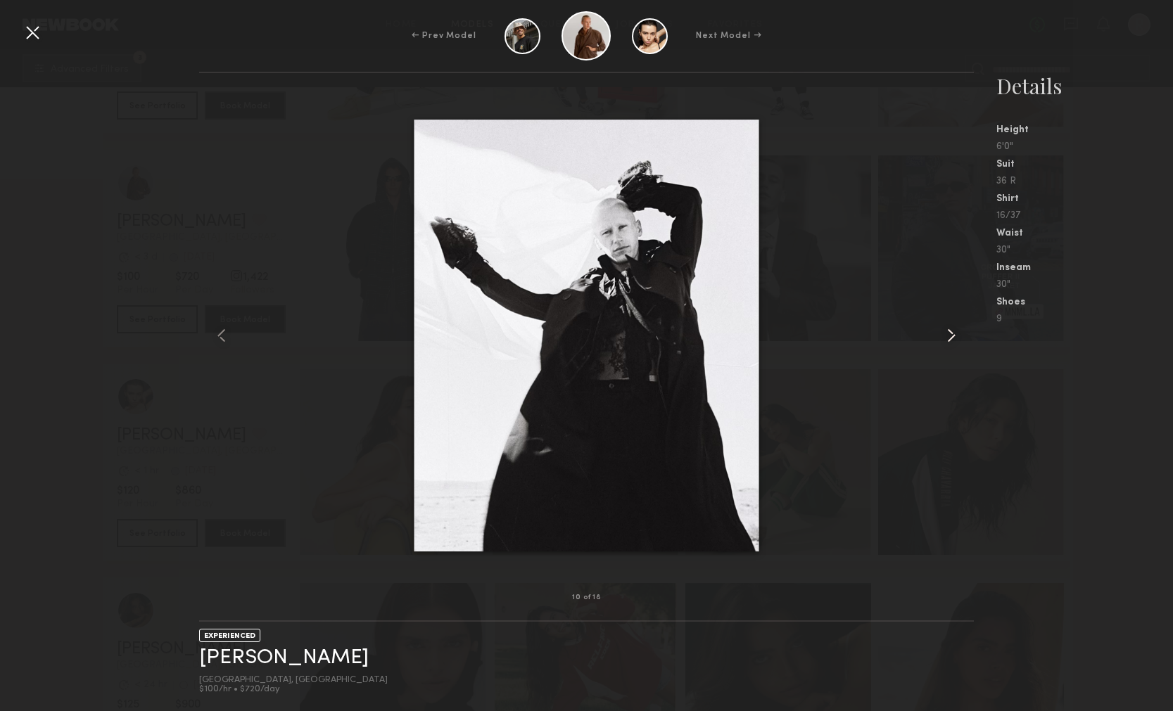
click at [954, 345] on common-icon at bounding box center [951, 335] width 23 height 23
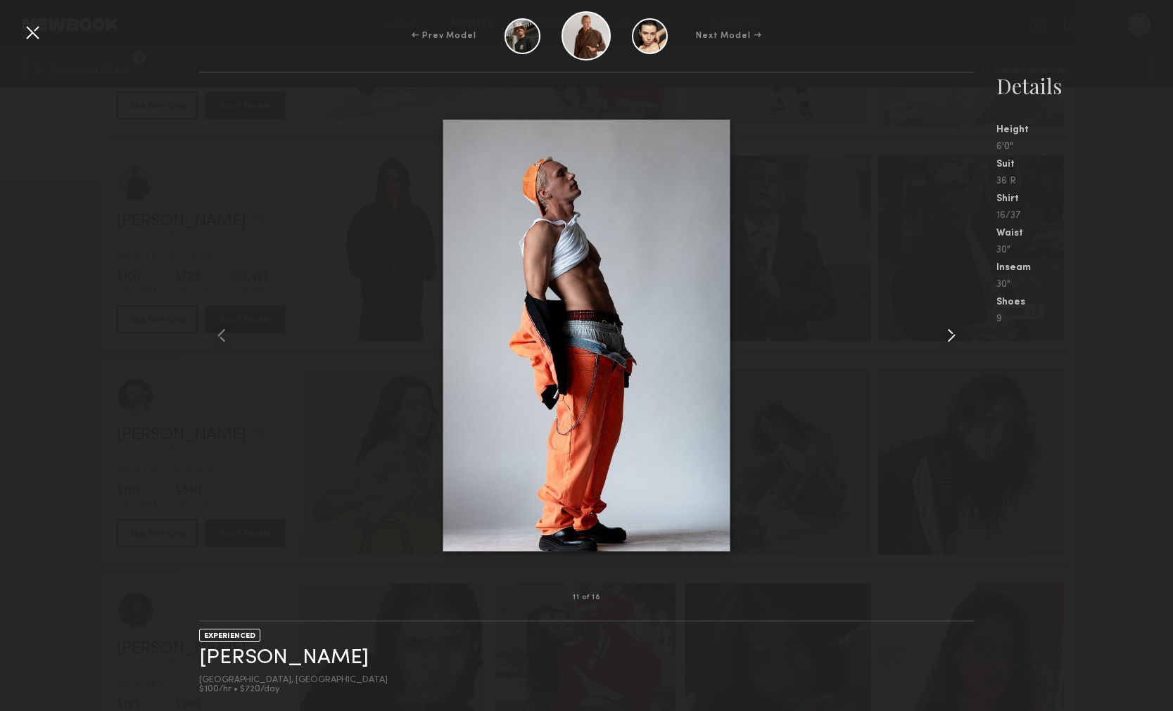
click at [954, 346] on common-icon at bounding box center [951, 335] width 23 height 23
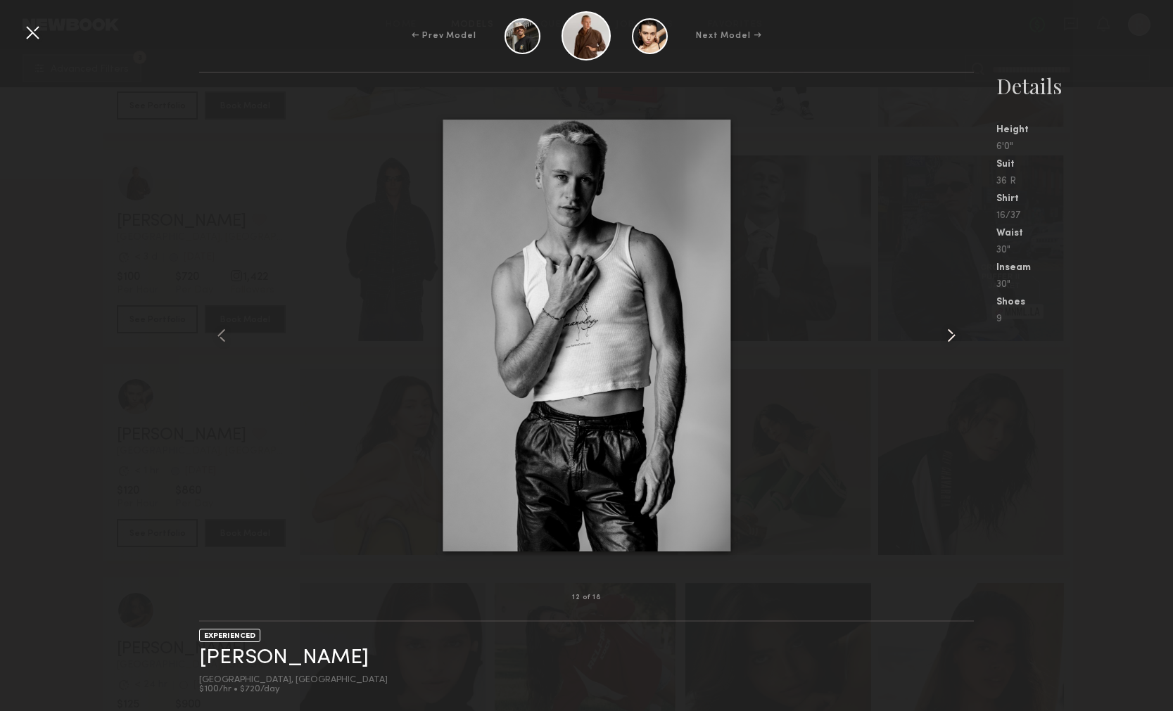
click at [954, 347] on div at bounding box center [958, 336] width 31 height 480
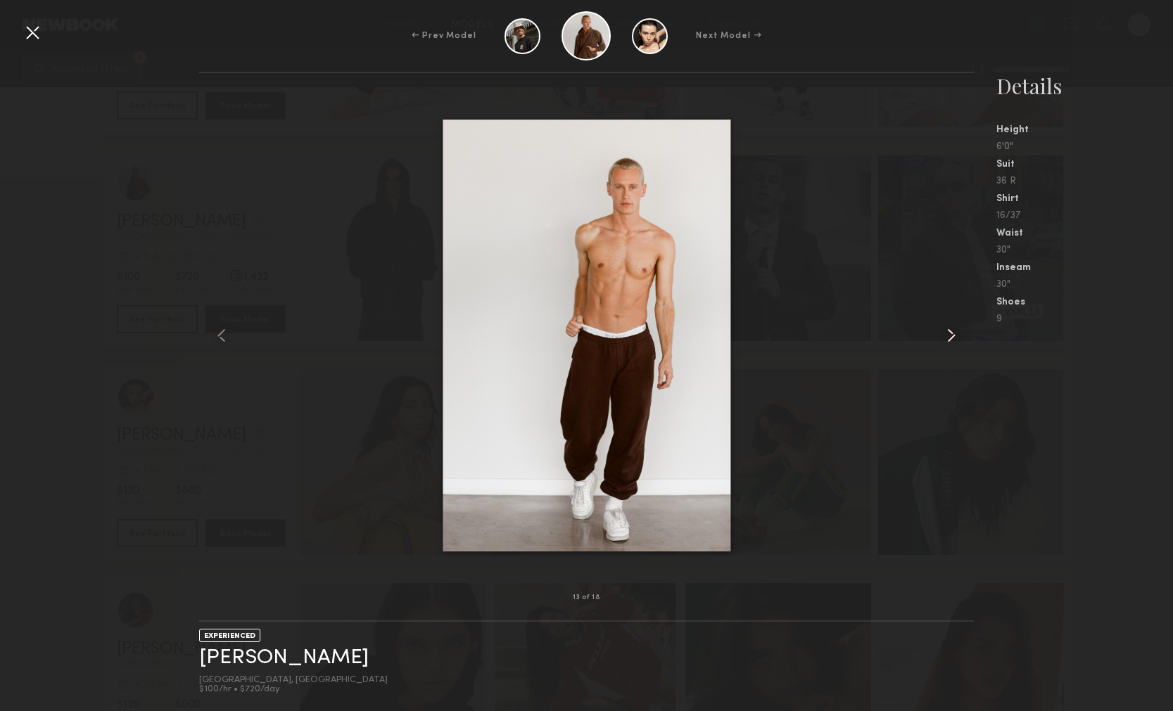
click at [951, 341] on common-icon at bounding box center [951, 335] width 23 height 23
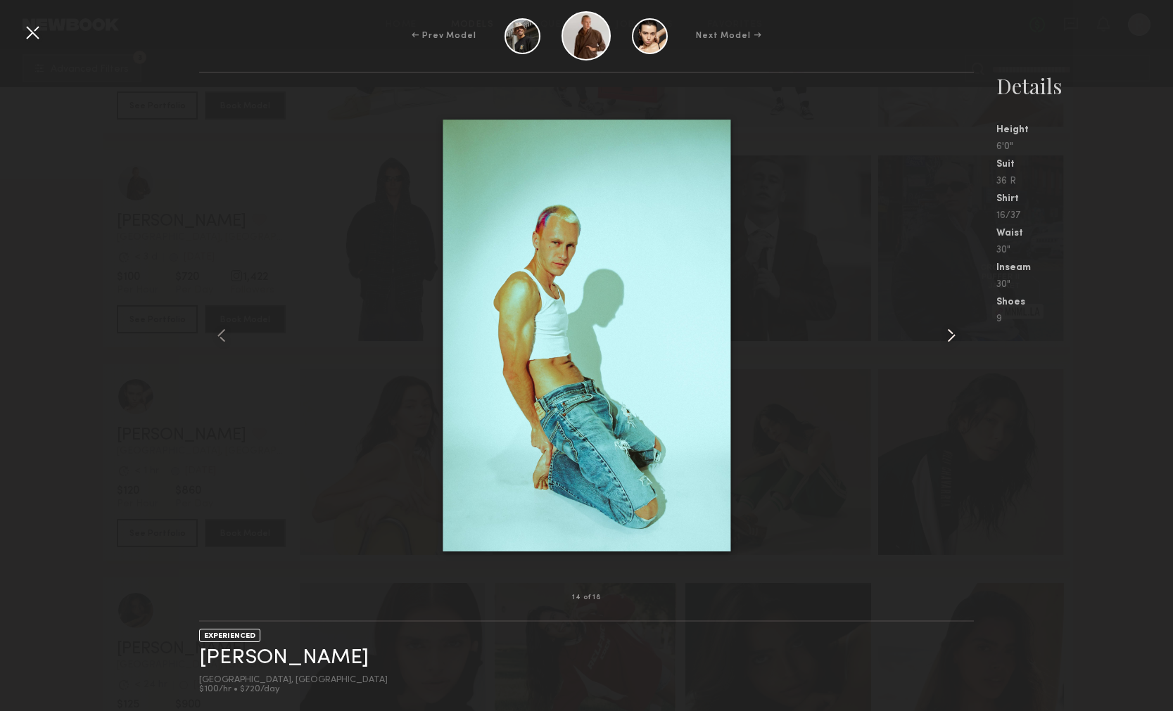
click at [951, 341] on common-icon at bounding box center [951, 335] width 23 height 23
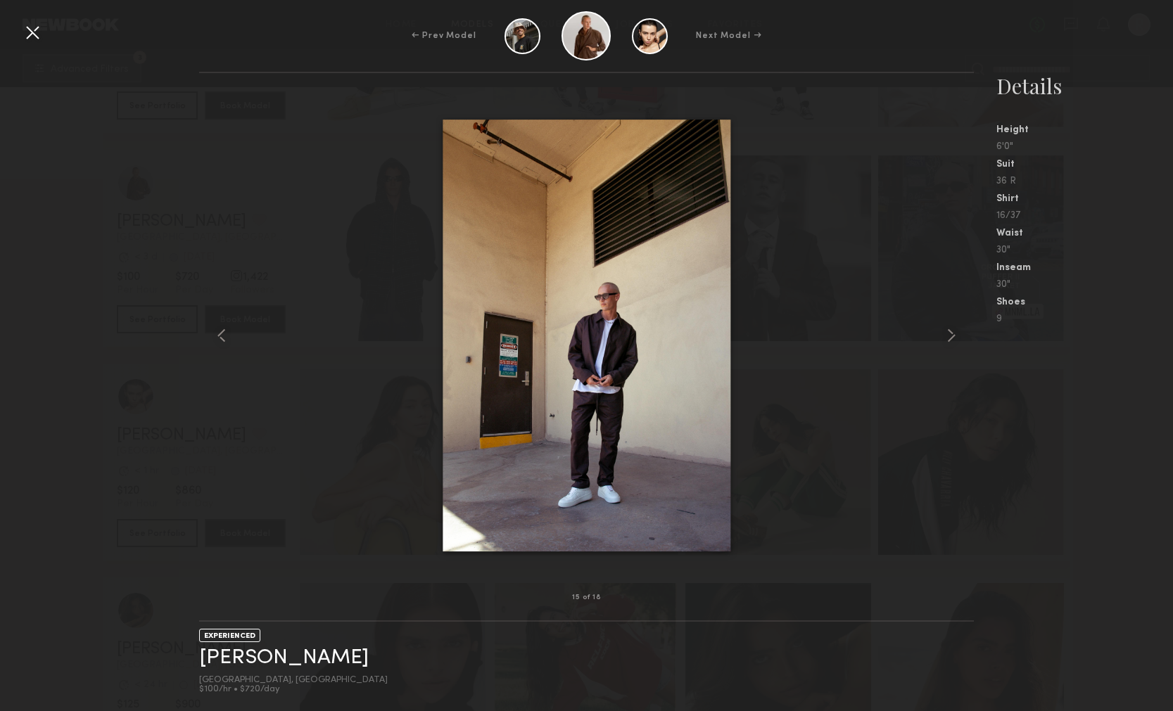
click at [35, 24] on div at bounding box center [32, 32] width 23 height 23
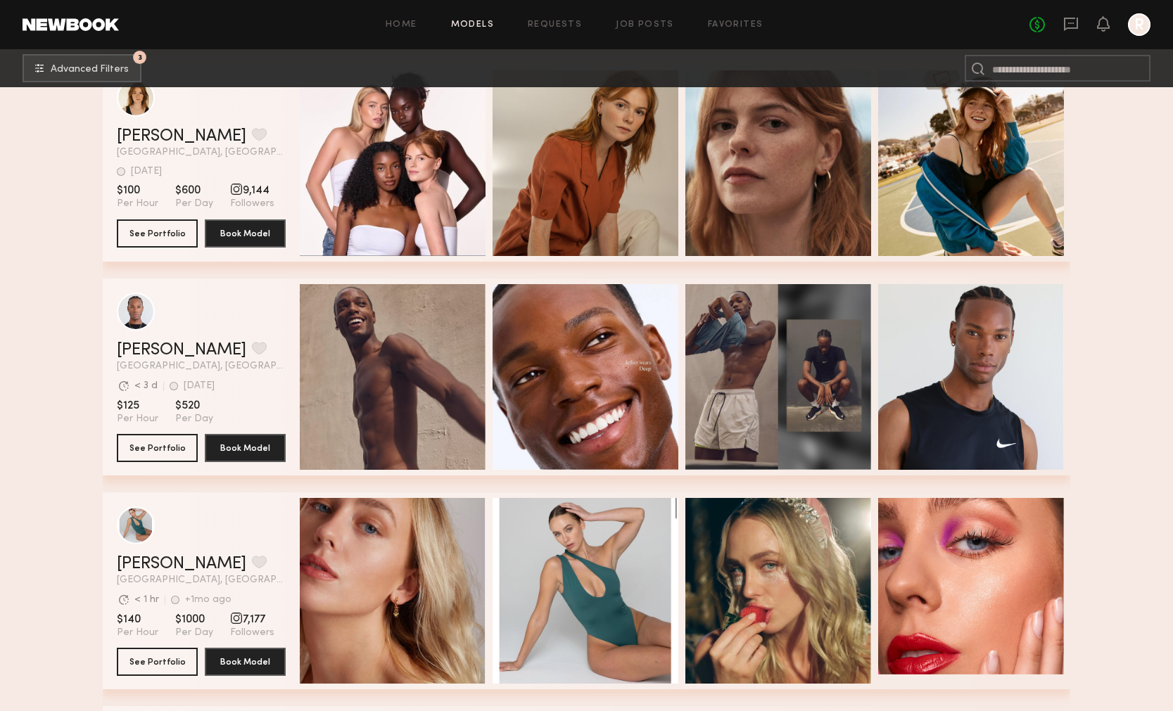
scroll to position [76453, 0]
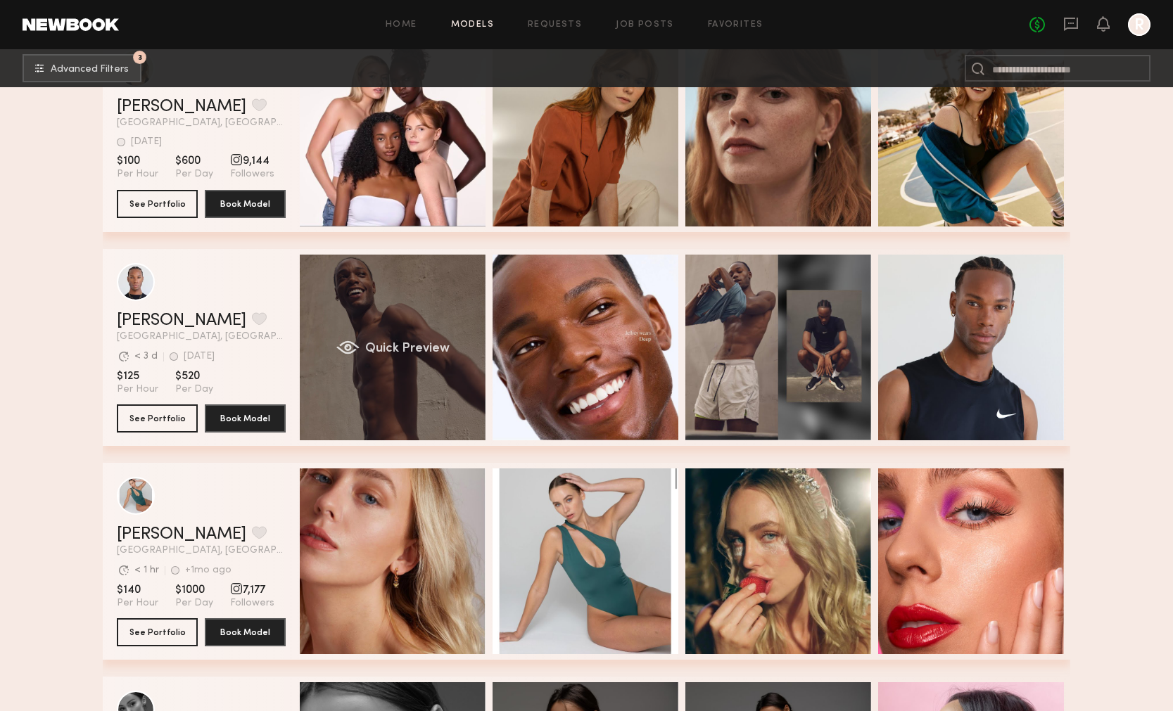
click at [429, 351] on span "Quick Preview" at bounding box center [407, 349] width 84 height 13
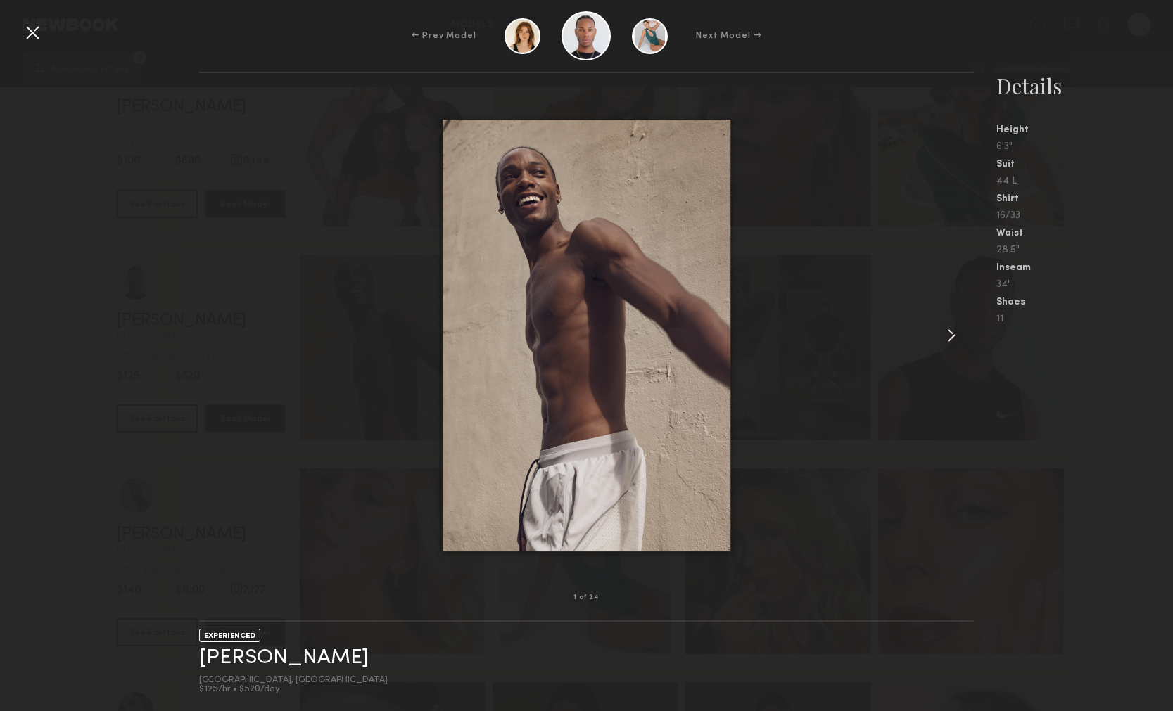
click at [945, 336] on common-icon at bounding box center [951, 335] width 23 height 23
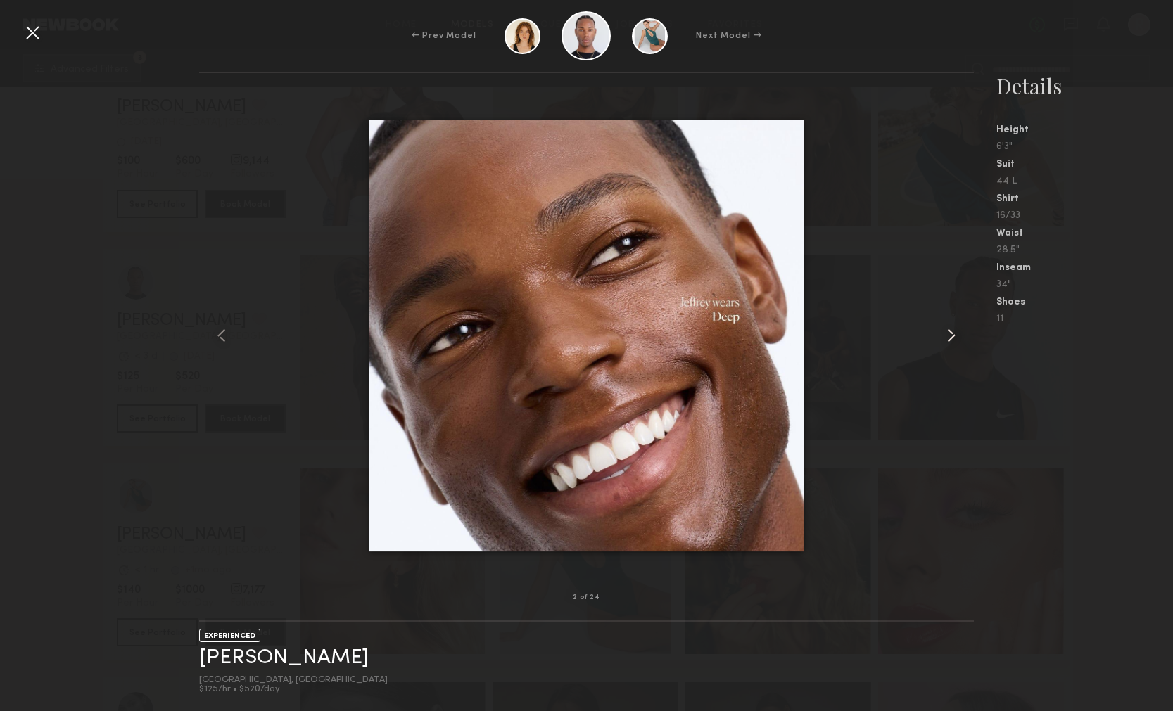
click at [945, 336] on common-icon at bounding box center [951, 335] width 23 height 23
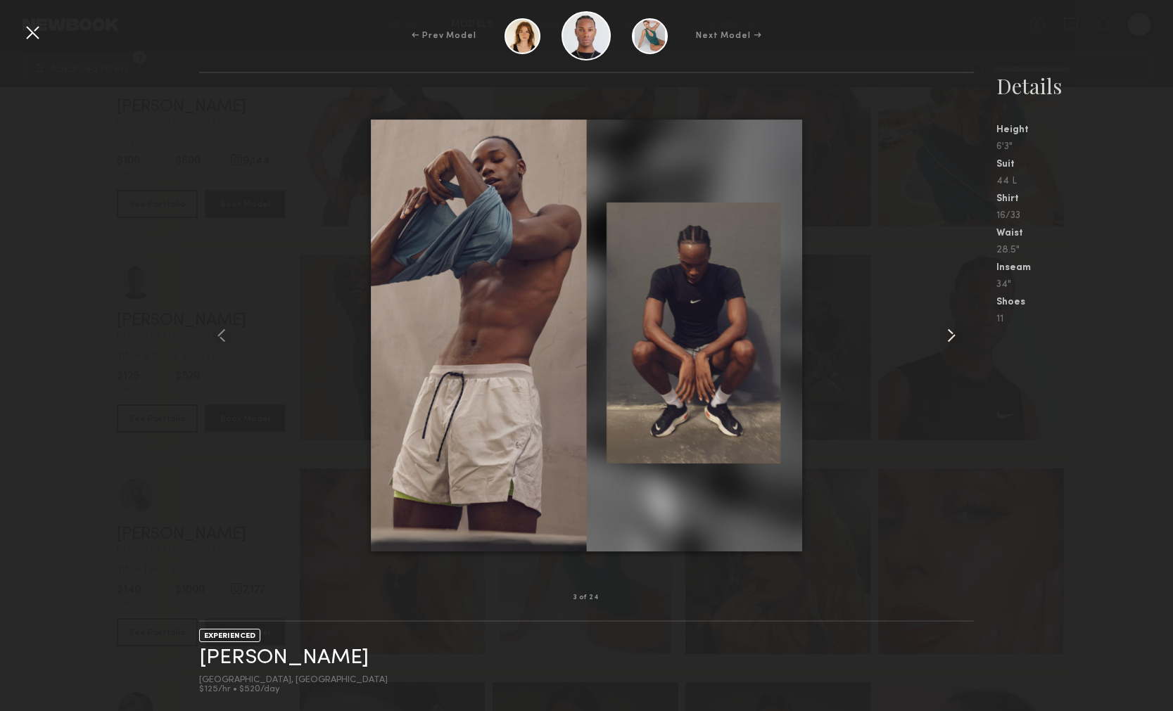
click at [946, 336] on common-icon at bounding box center [951, 335] width 23 height 23
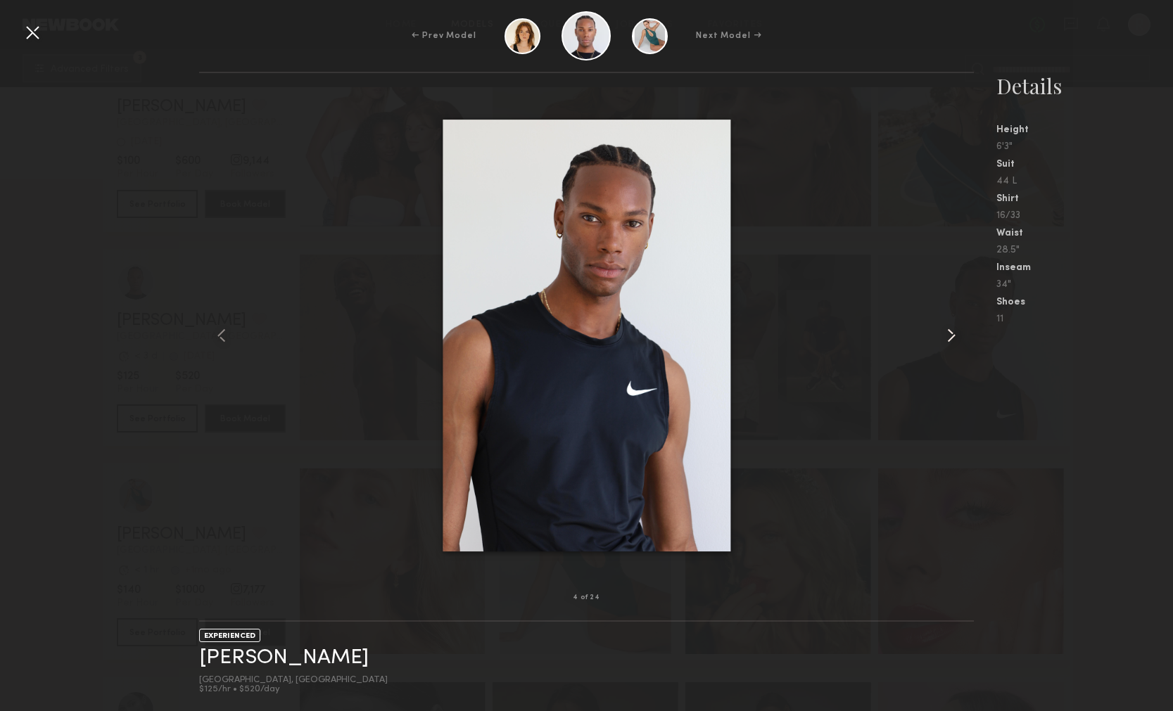
click at [946, 336] on common-icon at bounding box center [951, 335] width 23 height 23
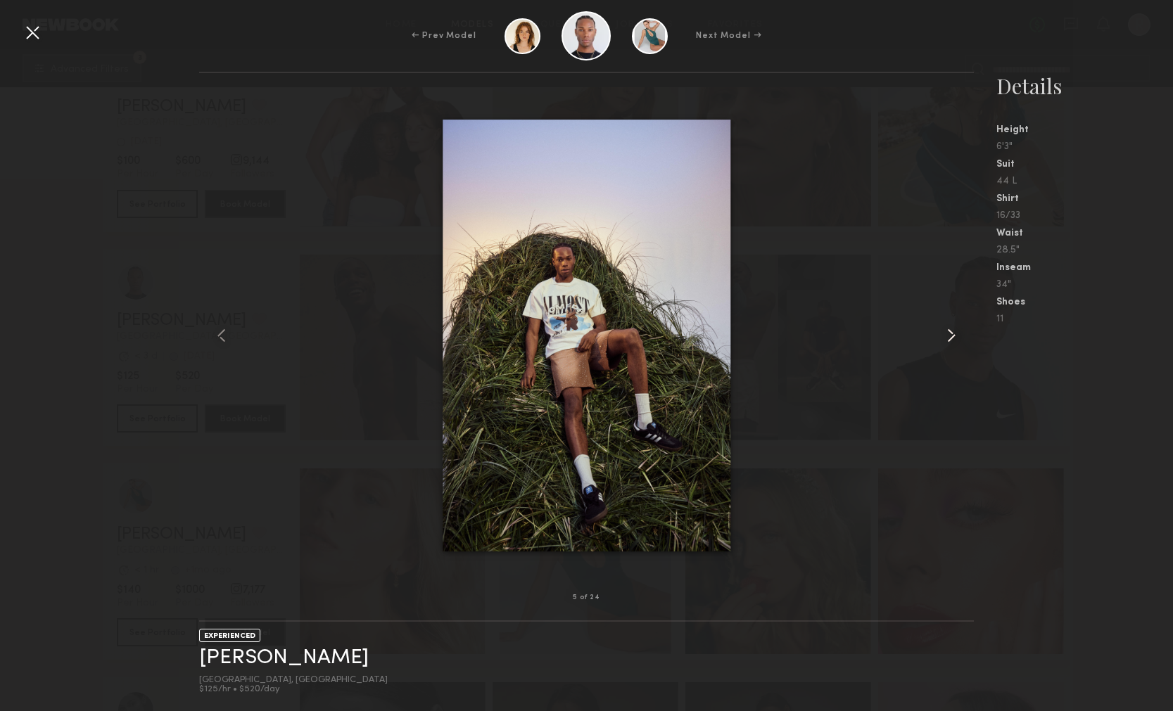
click at [946, 336] on common-icon at bounding box center [951, 335] width 23 height 23
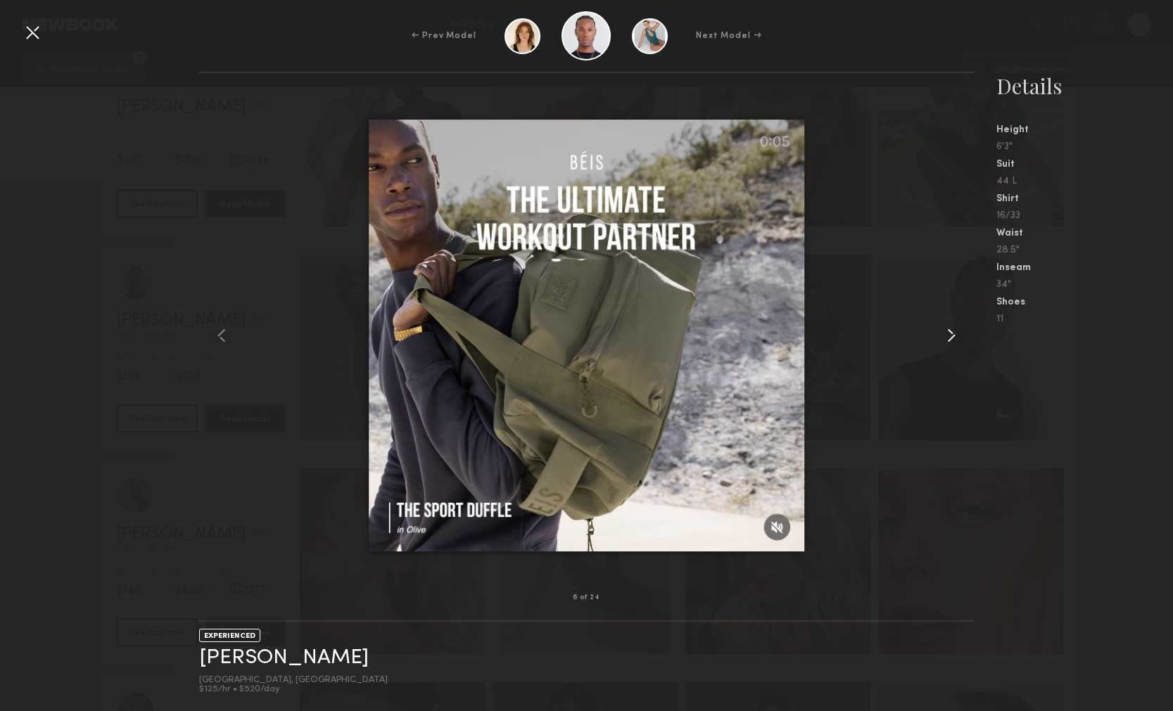
click at [946, 337] on common-icon at bounding box center [951, 335] width 23 height 23
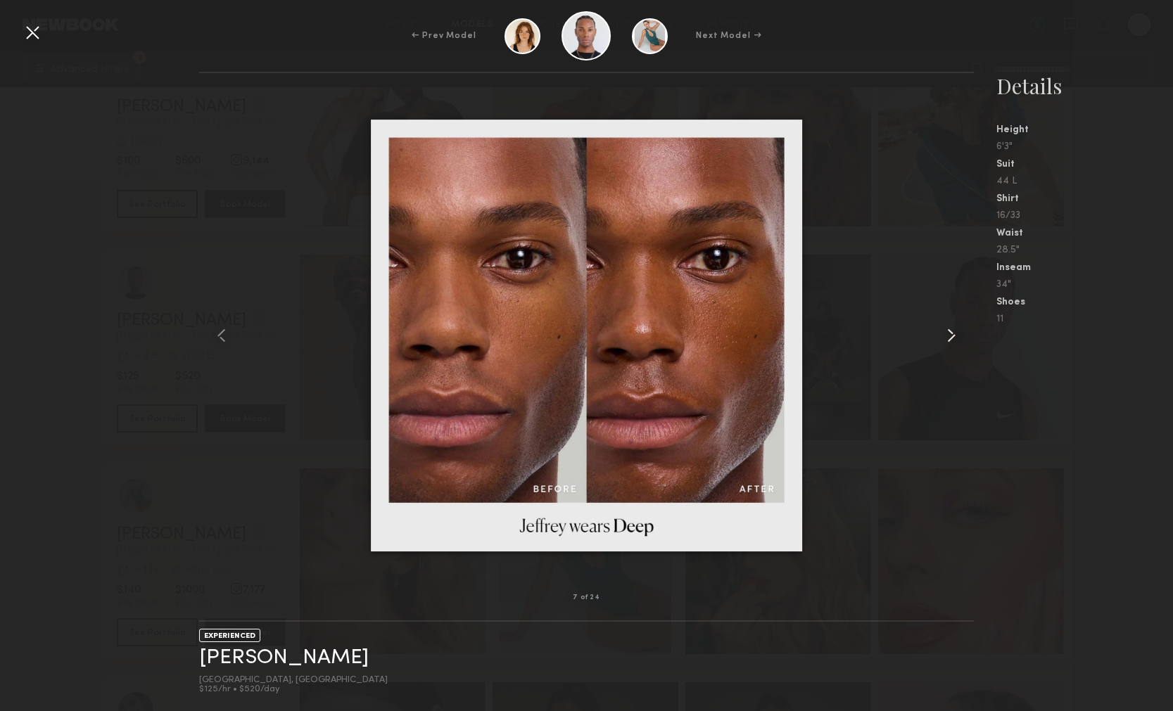
click at [946, 337] on common-icon at bounding box center [951, 335] width 23 height 23
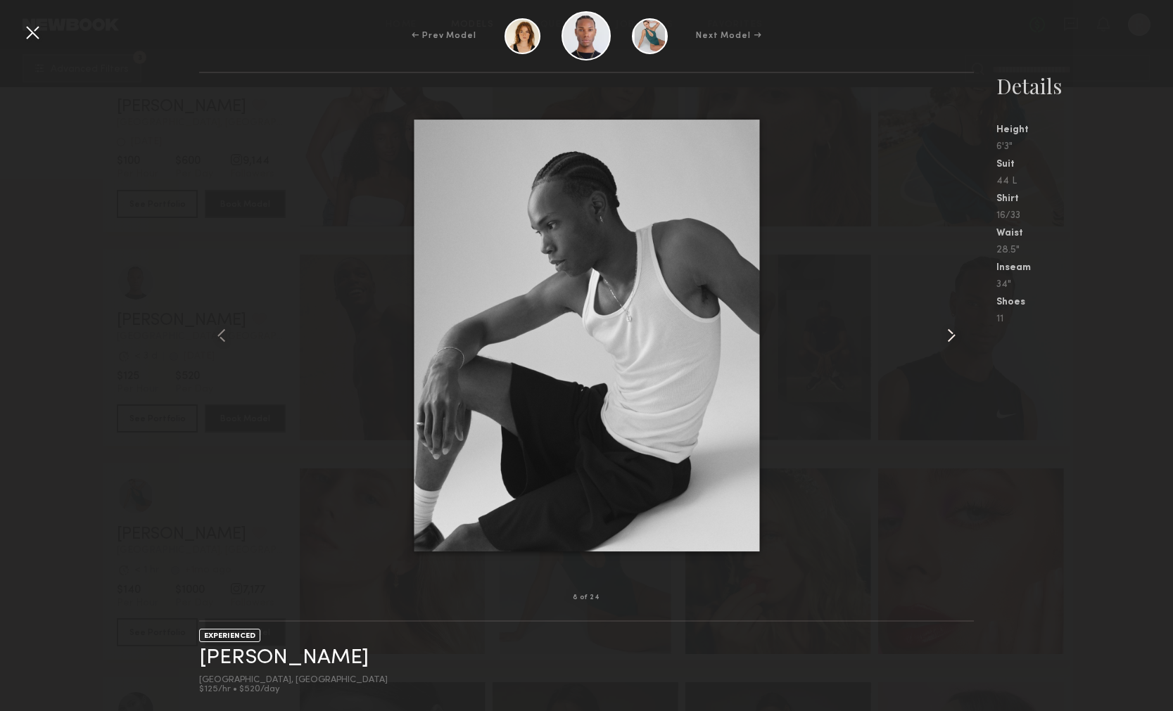
click at [946, 337] on common-icon at bounding box center [951, 335] width 23 height 23
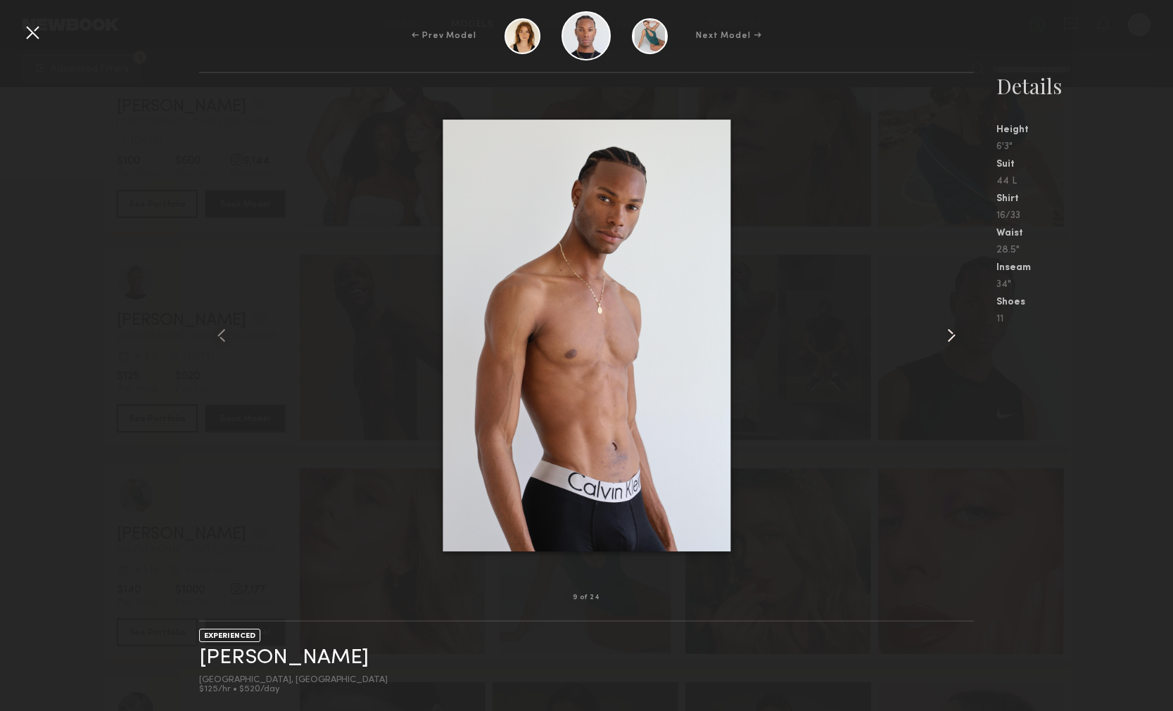
click at [947, 337] on common-icon at bounding box center [951, 335] width 23 height 23
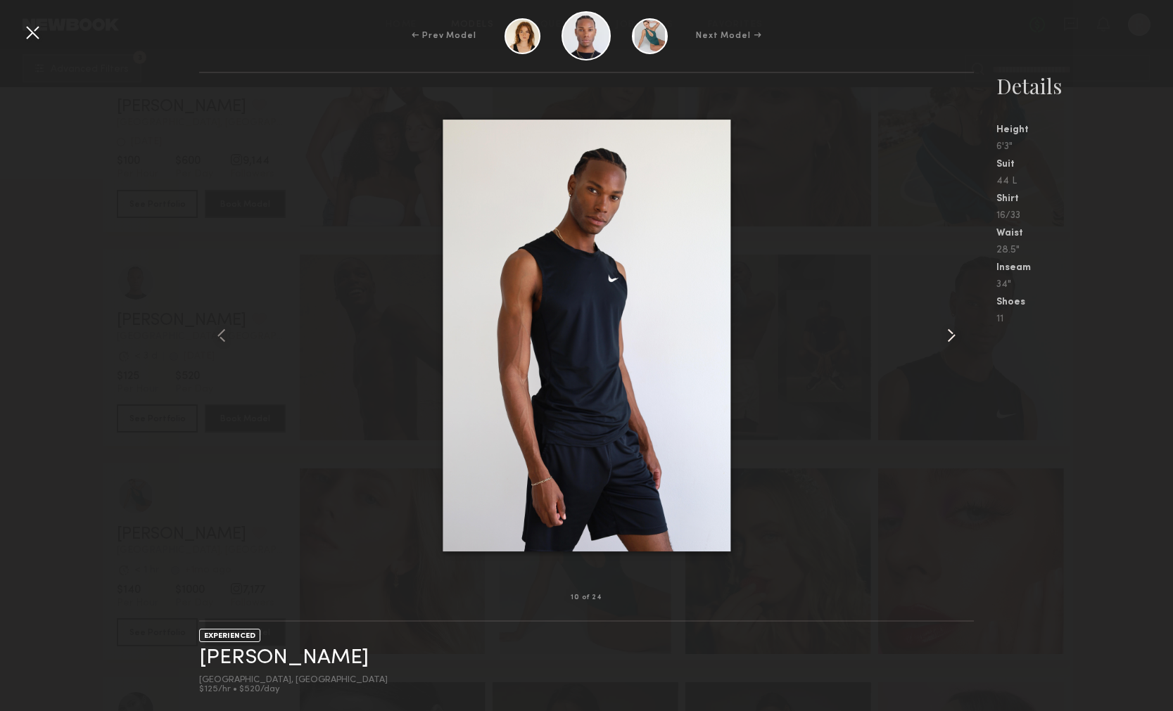
click at [947, 337] on common-icon at bounding box center [951, 335] width 23 height 23
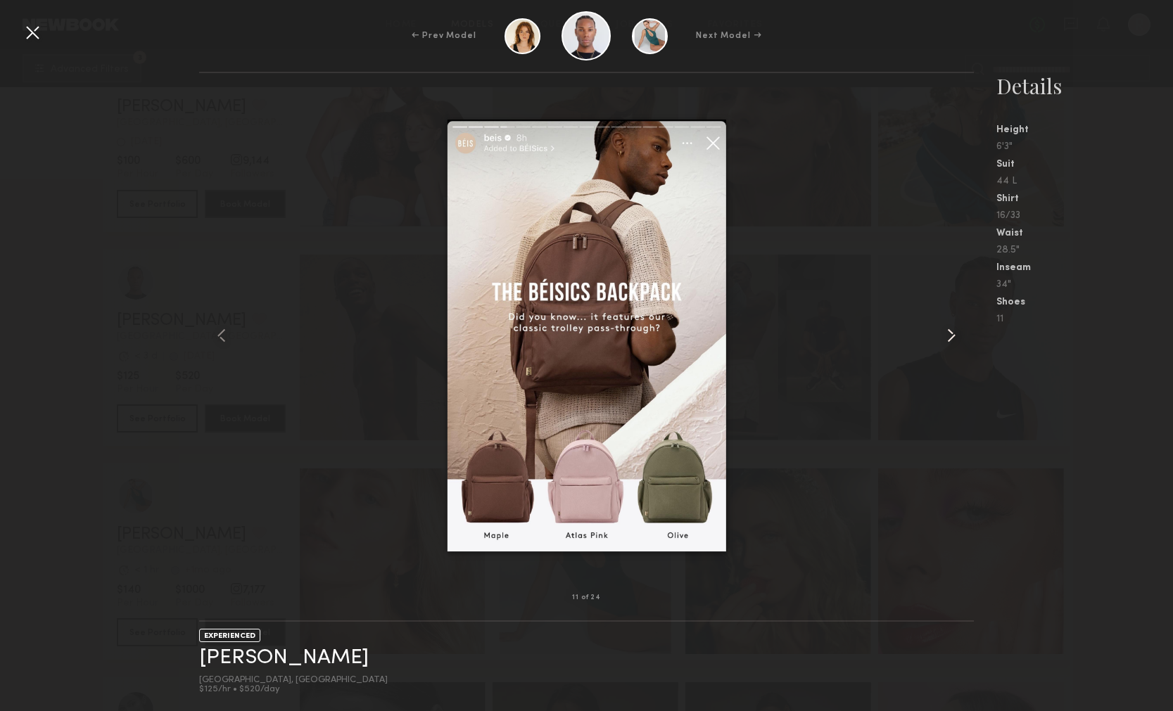
click at [947, 337] on common-icon at bounding box center [951, 335] width 23 height 23
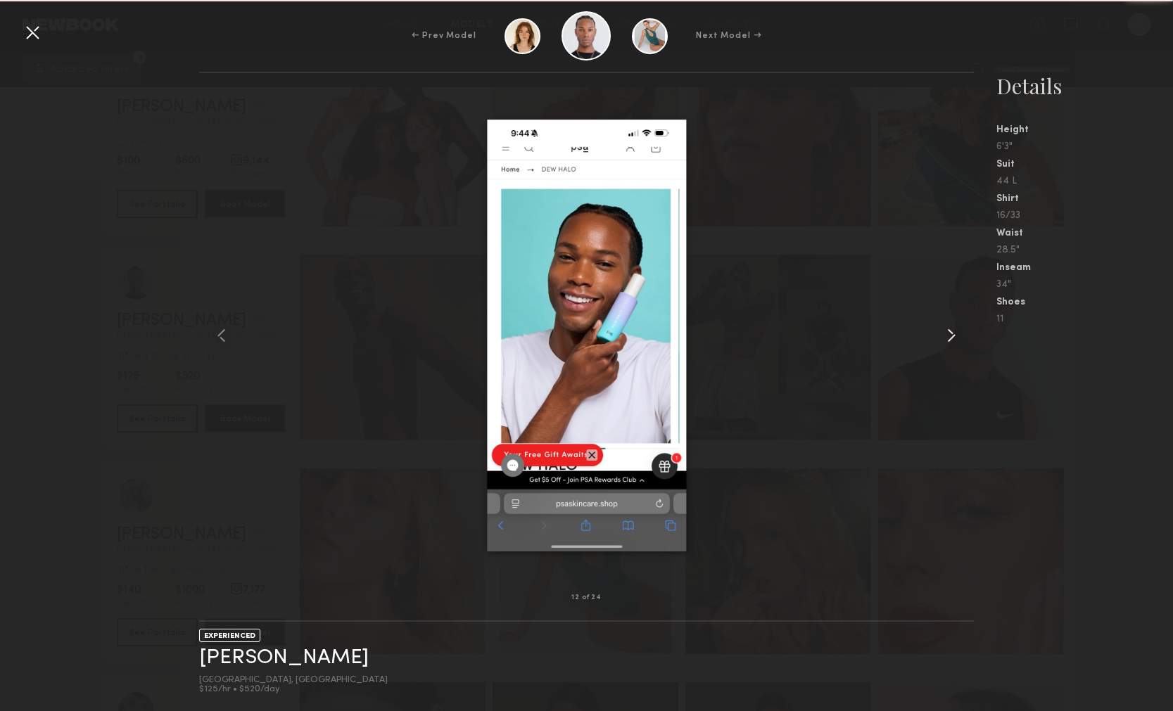
click at [948, 337] on common-icon at bounding box center [951, 335] width 23 height 23
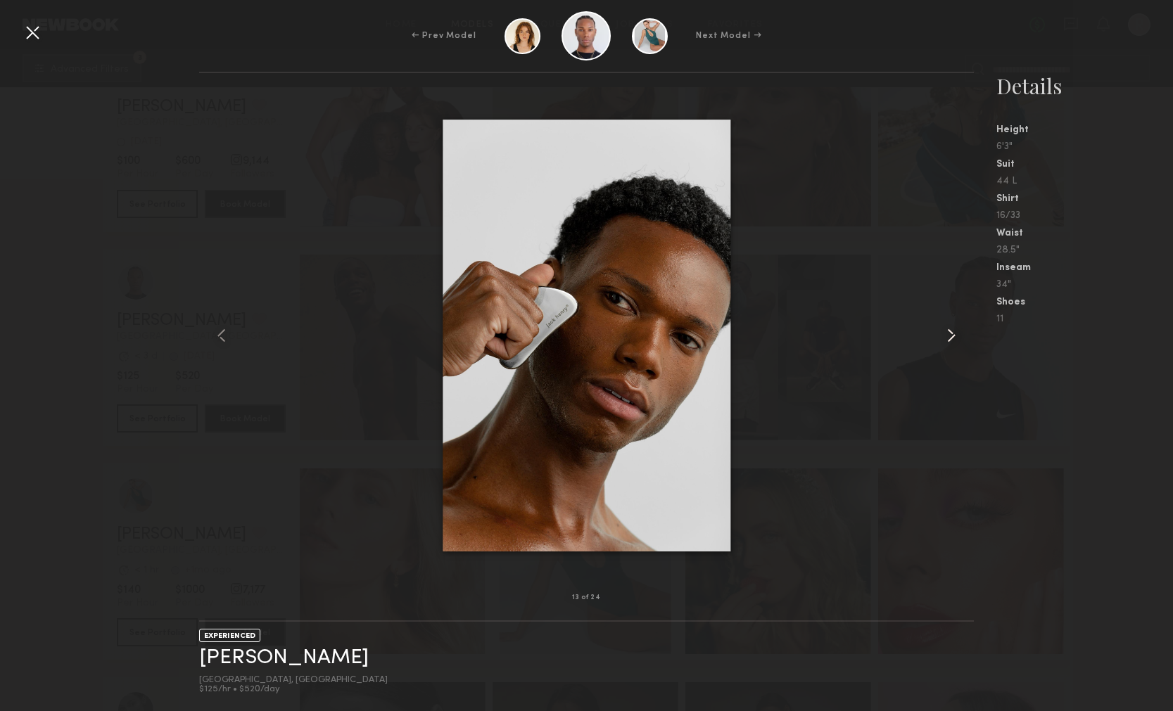
click at [948, 338] on common-icon at bounding box center [951, 335] width 23 height 23
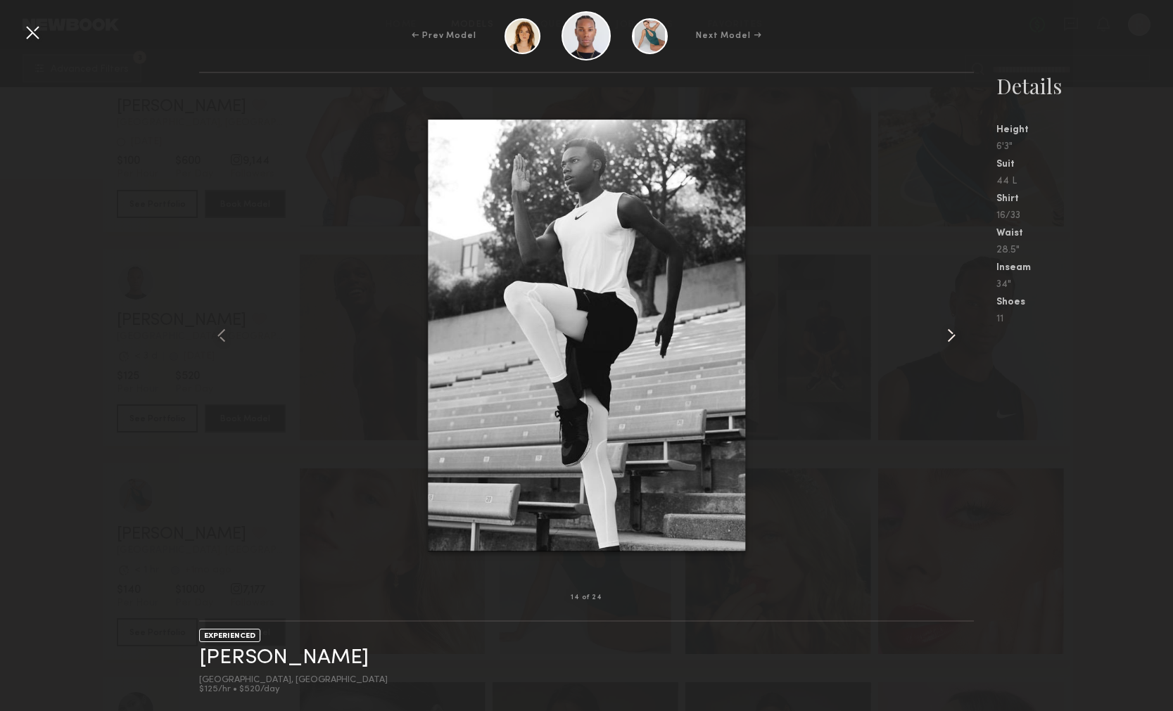
click at [948, 338] on common-icon at bounding box center [951, 335] width 23 height 23
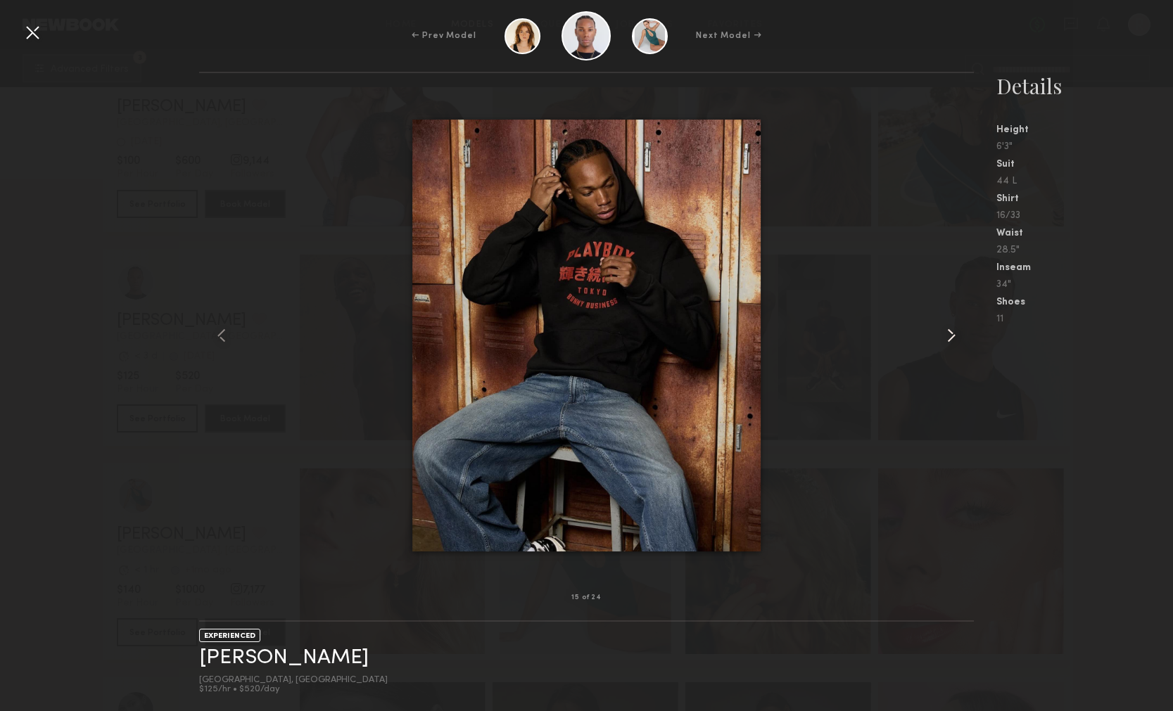
click at [948, 338] on common-icon at bounding box center [951, 335] width 23 height 23
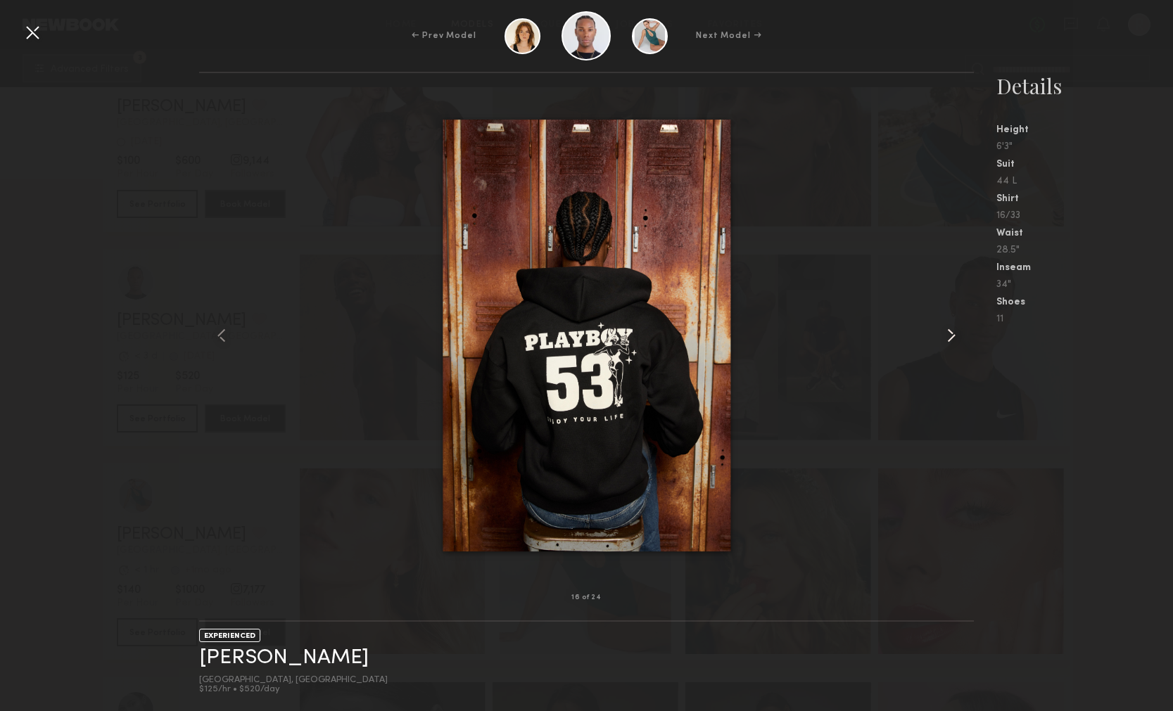
click at [948, 338] on common-icon at bounding box center [951, 335] width 23 height 23
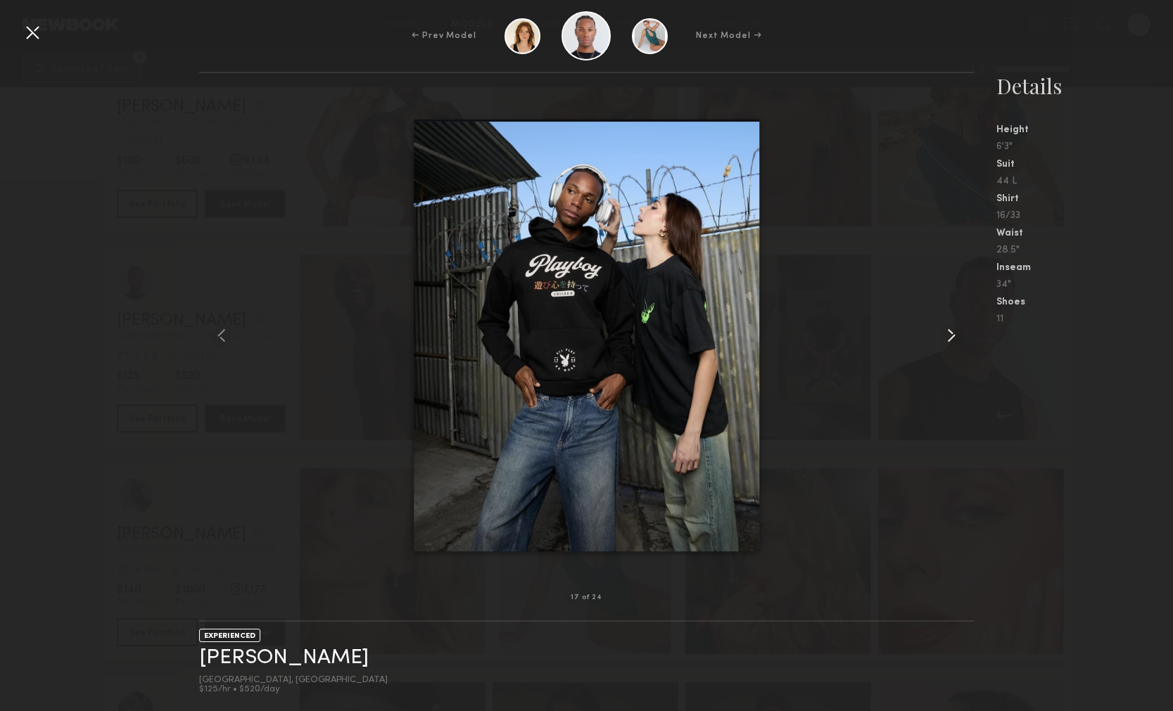
click at [948, 338] on common-icon at bounding box center [951, 335] width 23 height 23
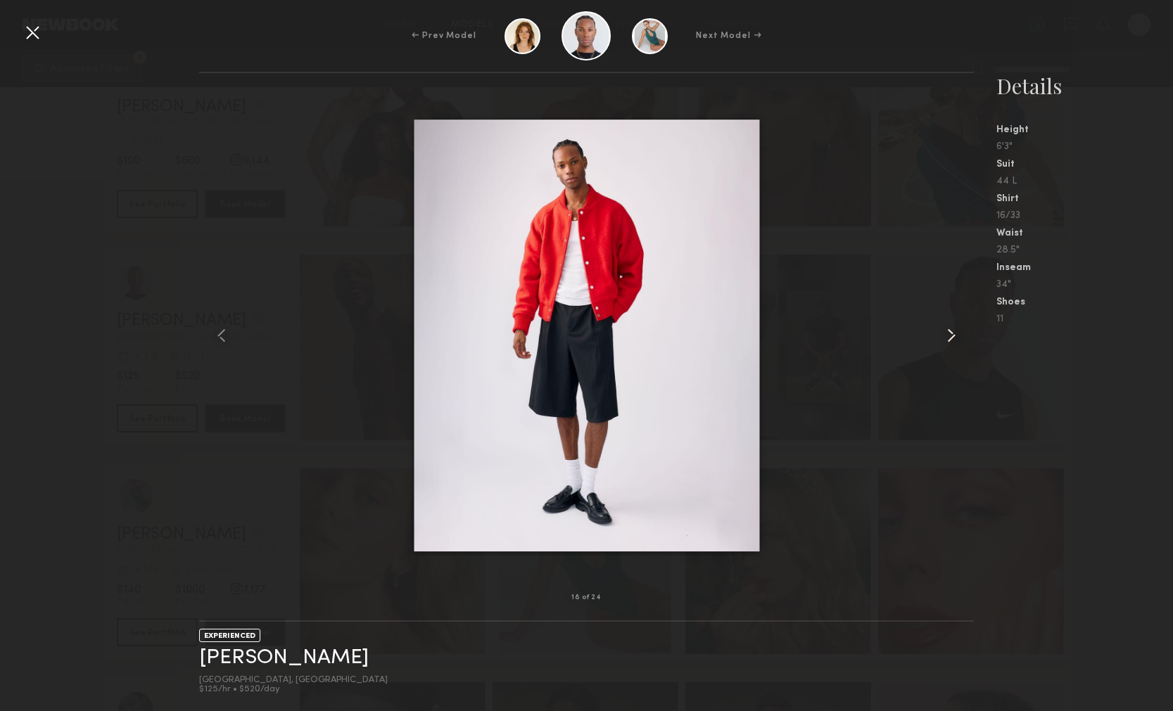
click at [948, 338] on common-icon at bounding box center [951, 335] width 23 height 23
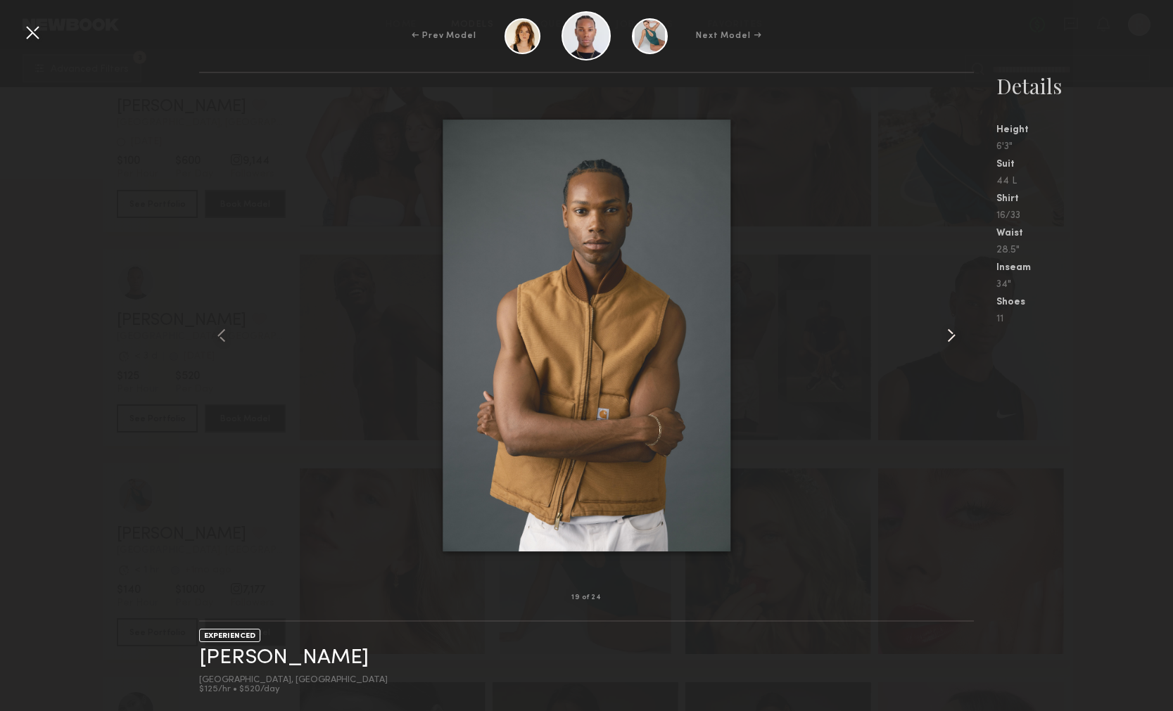
click at [948, 338] on common-icon at bounding box center [951, 335] width 23 height 23
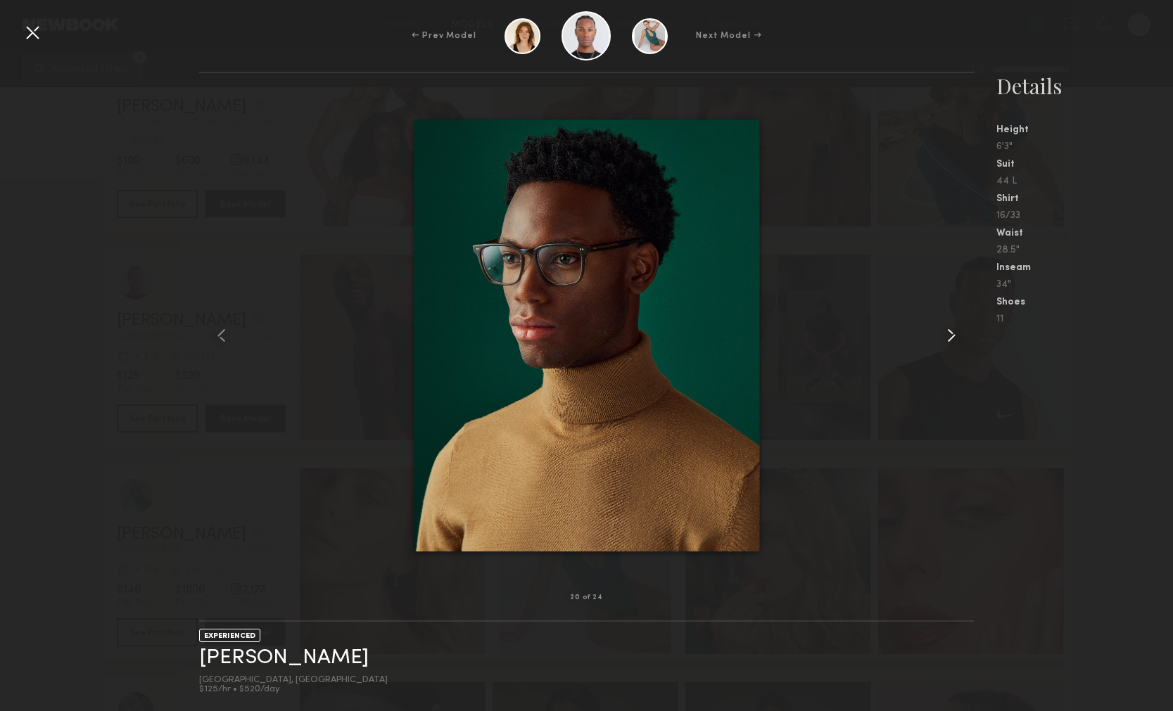
click at [958, 331] on common-icon at bounding box center [951, 335] width 23 height 23
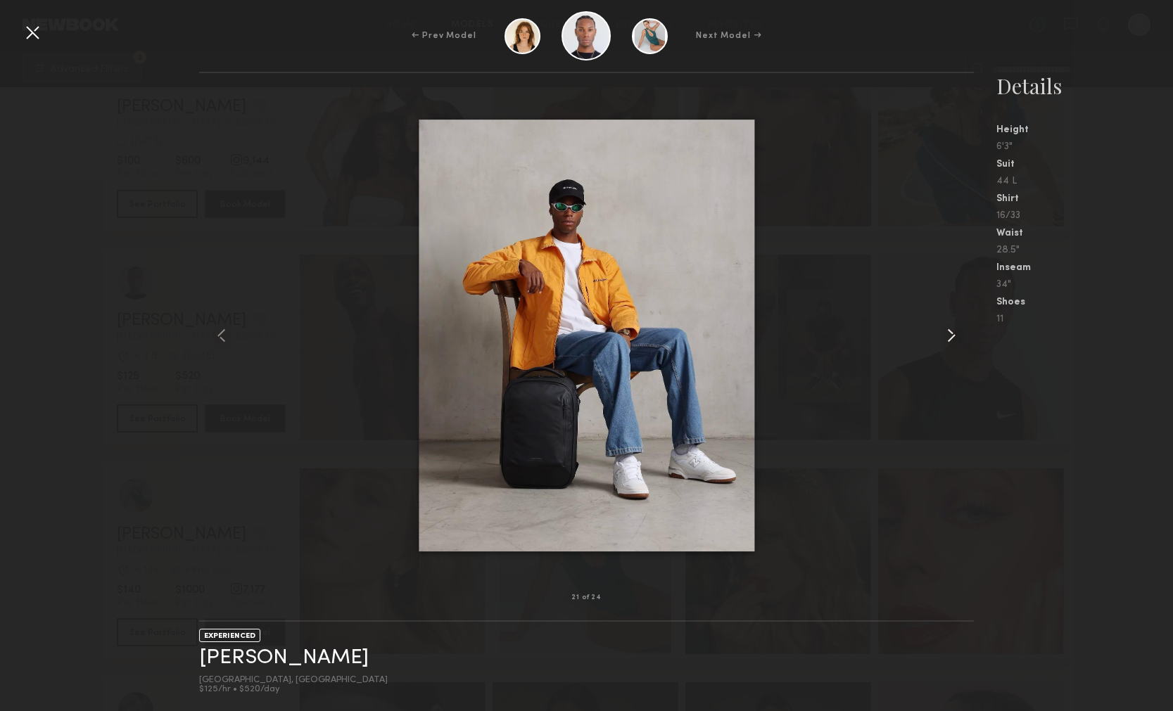
click at [959, 331] on common-icon at bounding box center [951, 335] width 23 height 23
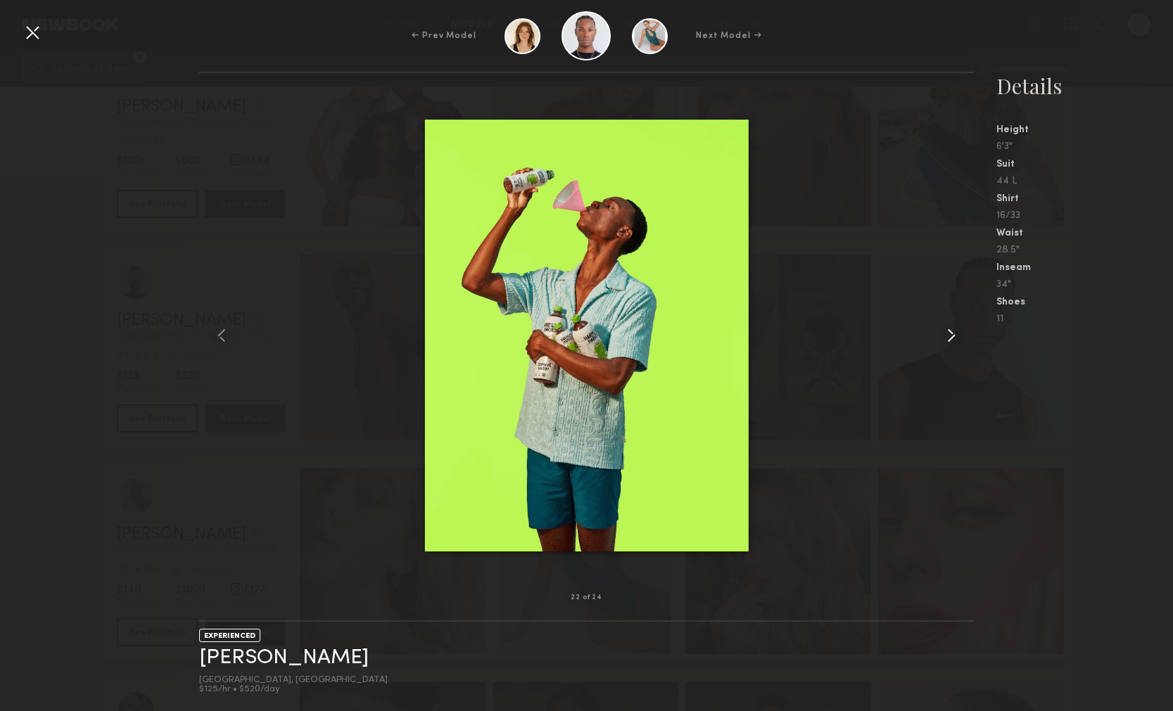
click at [960, 331] on common-icon at bounding box center [951, 335] width 23 height 23
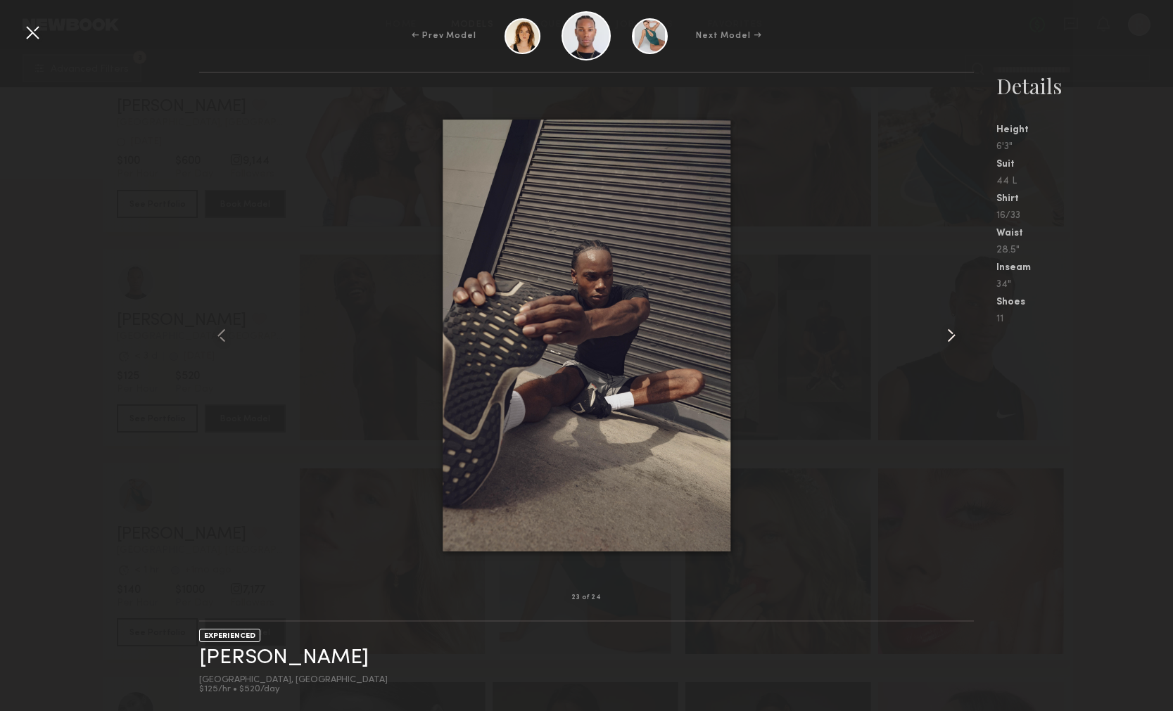
click at [960, 331] on common-icon at bounding box center [951, 335] width 23 height 23
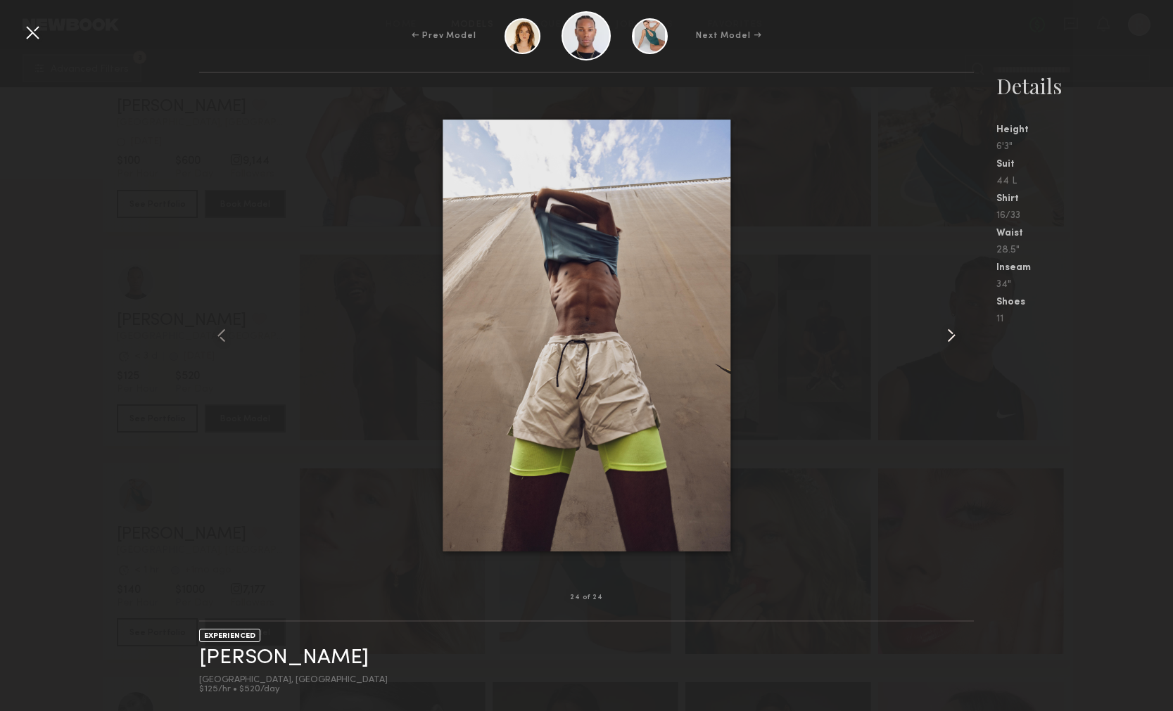
click at [961, 331] on common-icon at bounding box center [951, 335] width 23 height 23
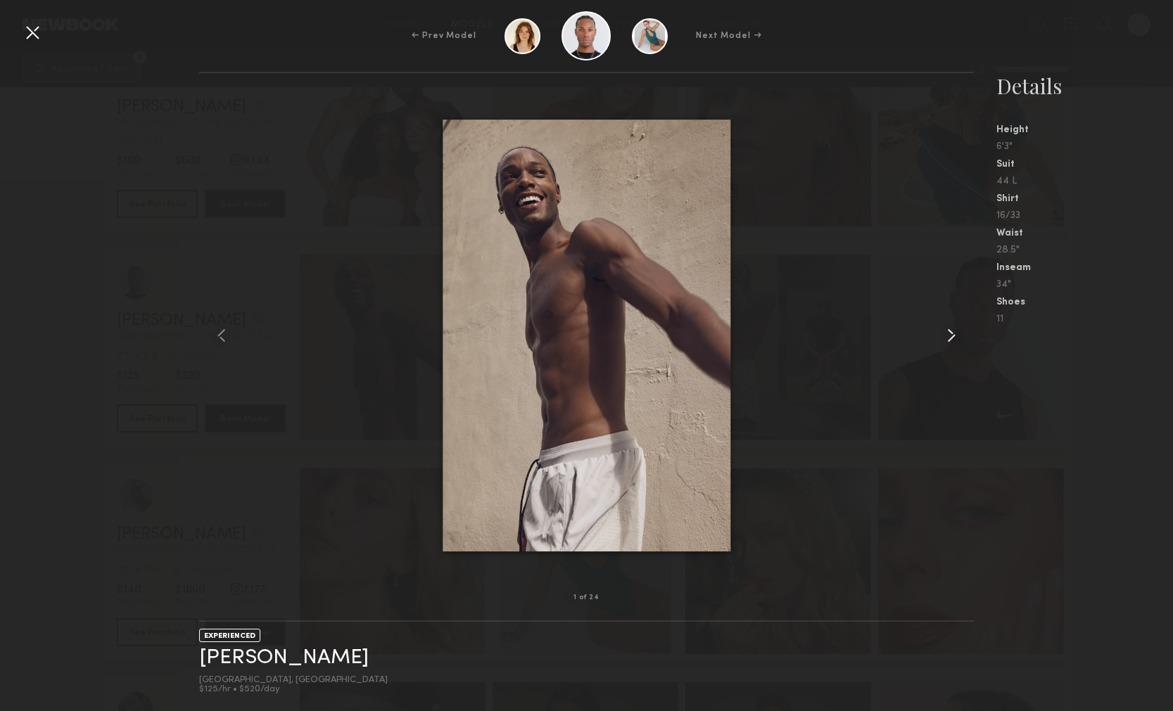
click at [961, 331] on common-icon at bounding box center [951, 335] width 23 height 23
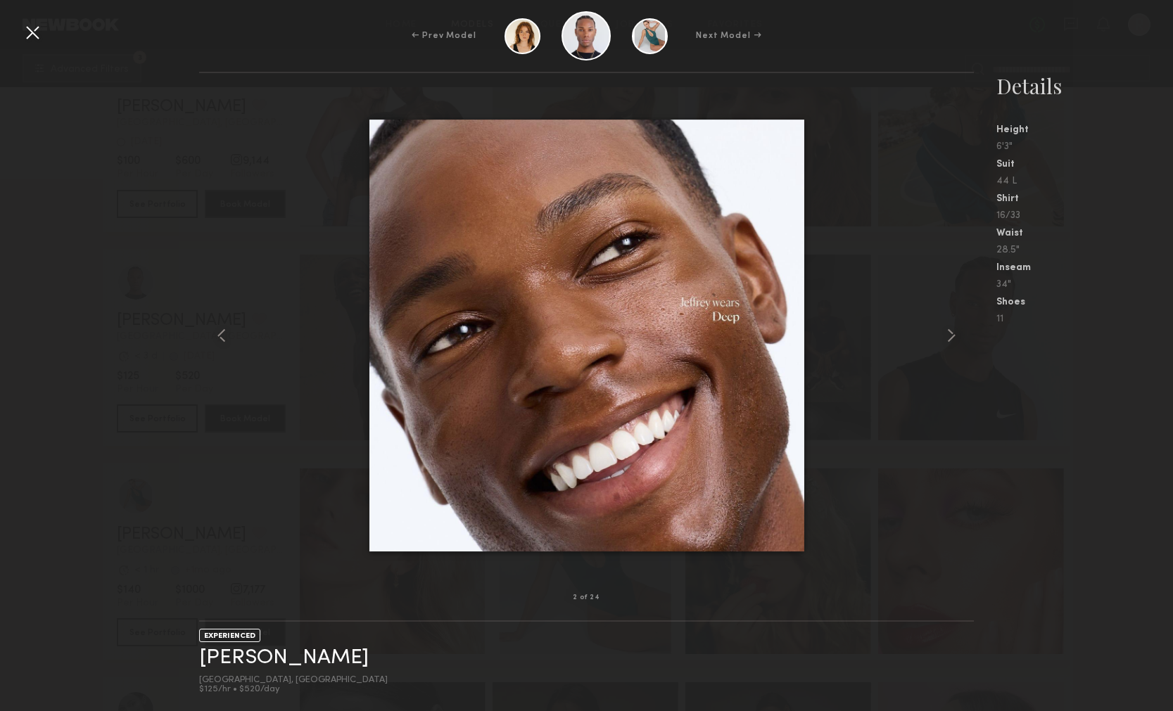
click at [30, 38] on div at bounding box center [32, 32] width 23 height 23
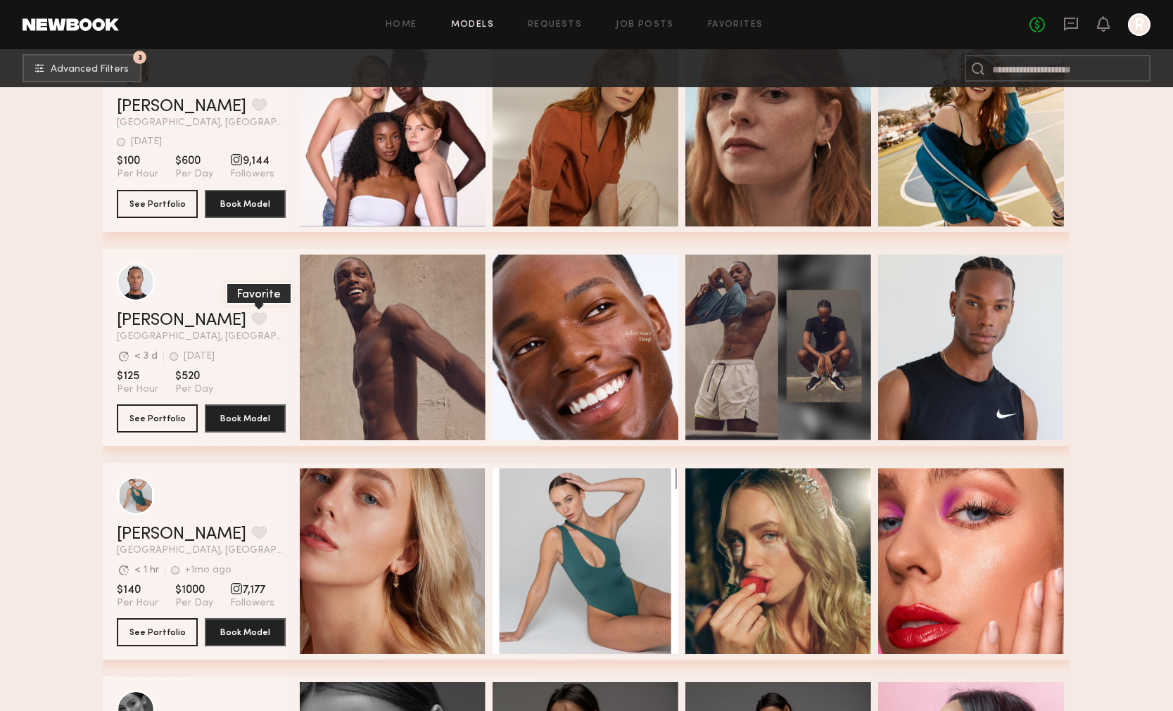
click at [252, 319] on button "grid" at bounding box center [259, 318] width 15 height 13
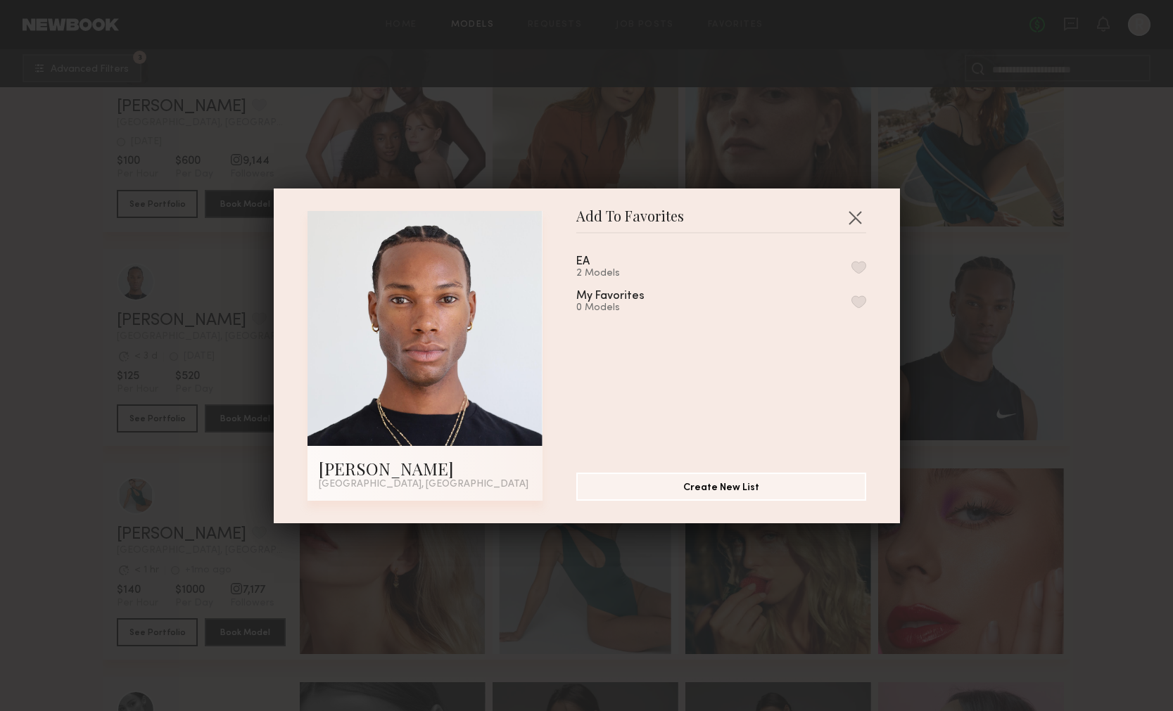
click at [847, 273] on div "EA 2 Models" at bounding box center [721, 267] width 290 height 23
click at [859, 267] on button "button" at bounding box center [858, 267] width 15 height 13
click at [854, 217] on button "button" at bounding box center [855, 217] width 23 height 23
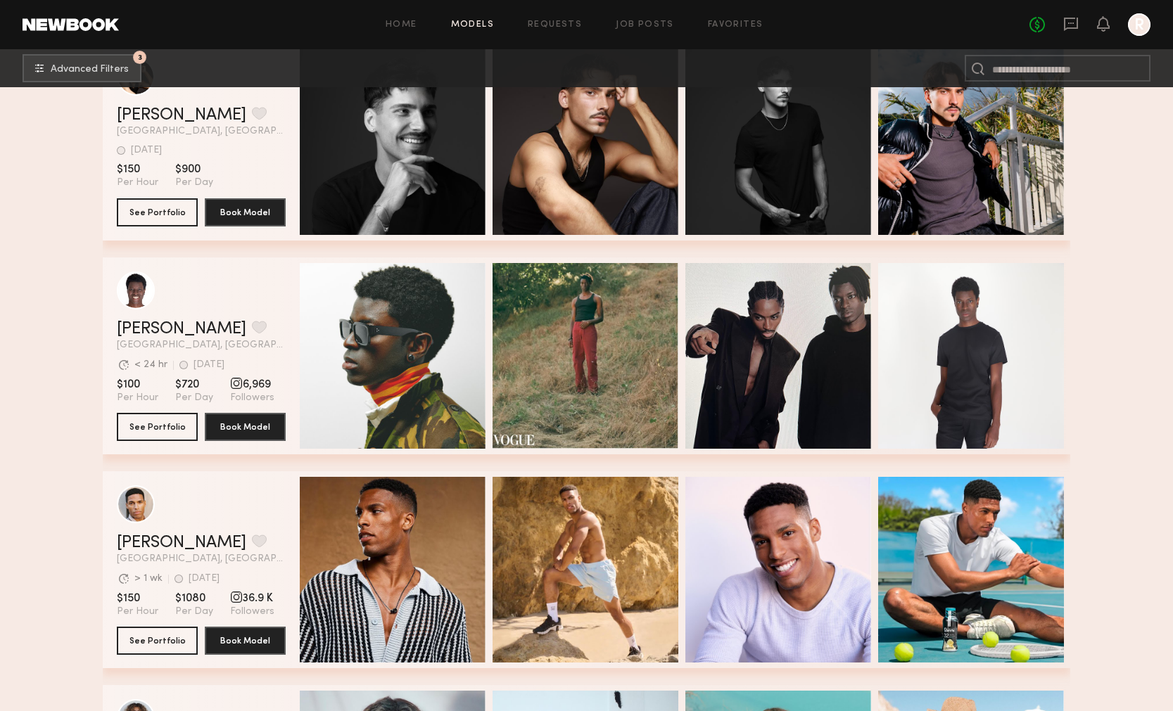
scroll to position [78376, 0]
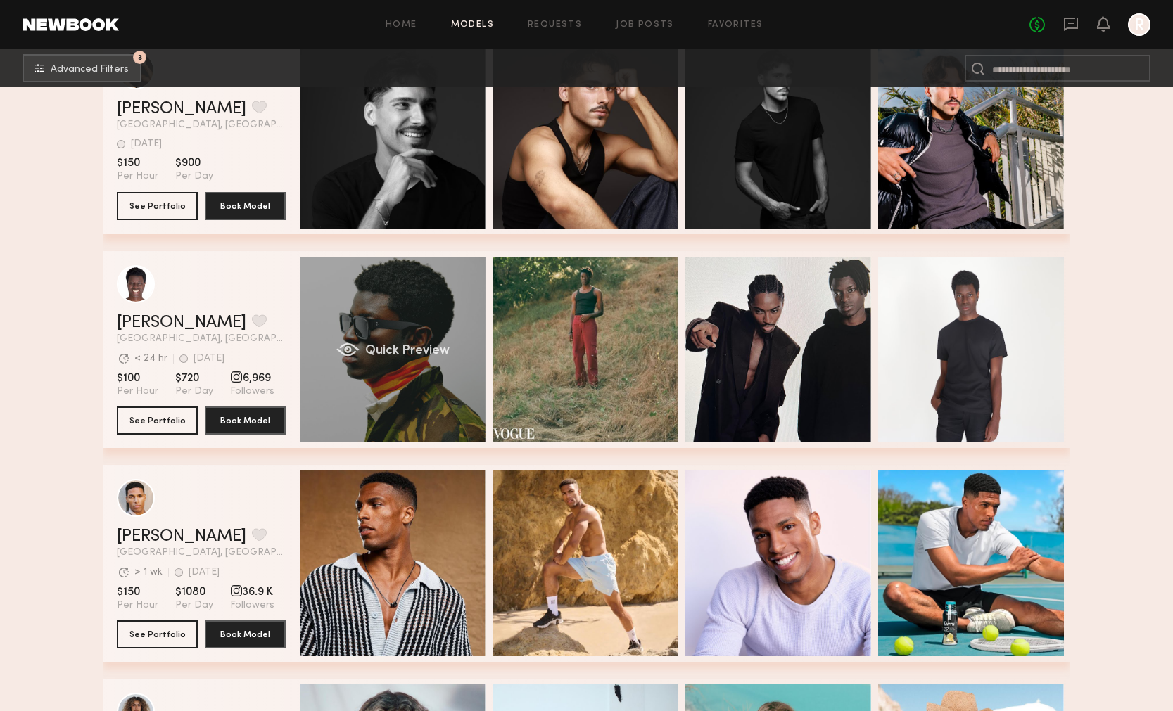
click at [403, 353] on span "Quick Preview" at bounding box center [407, 351] width 84 height 13
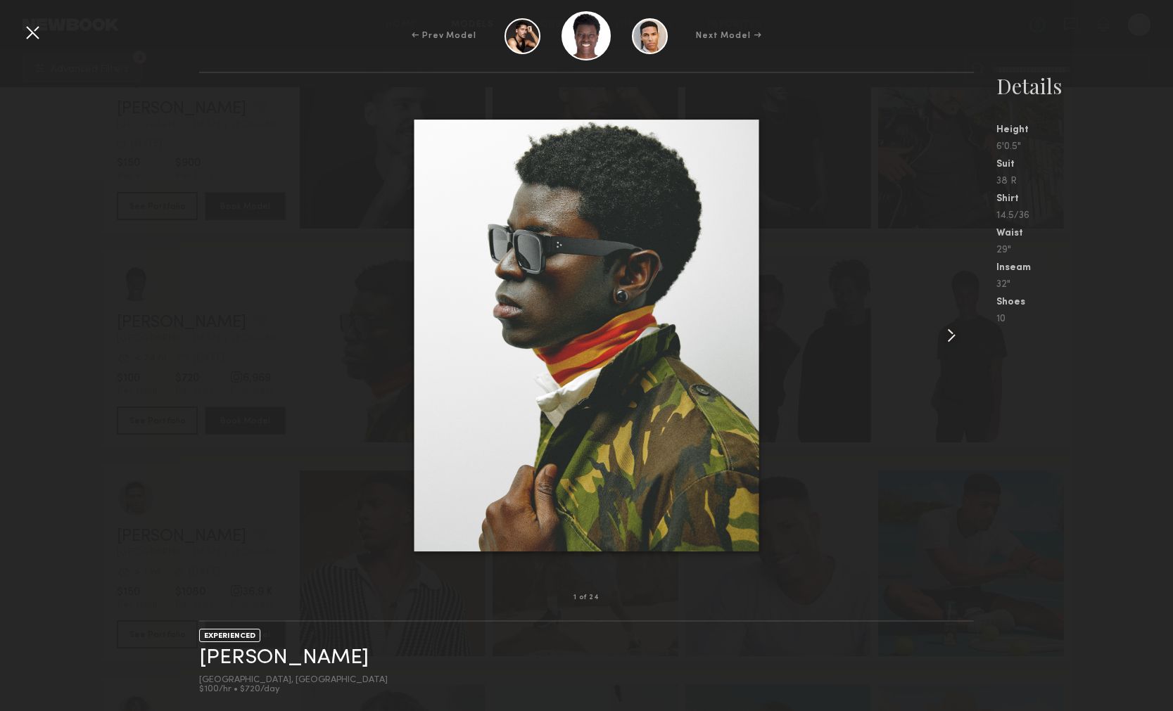
click at [950, 337] on common-icon at bounding box center [951, 335] width 23 height 23
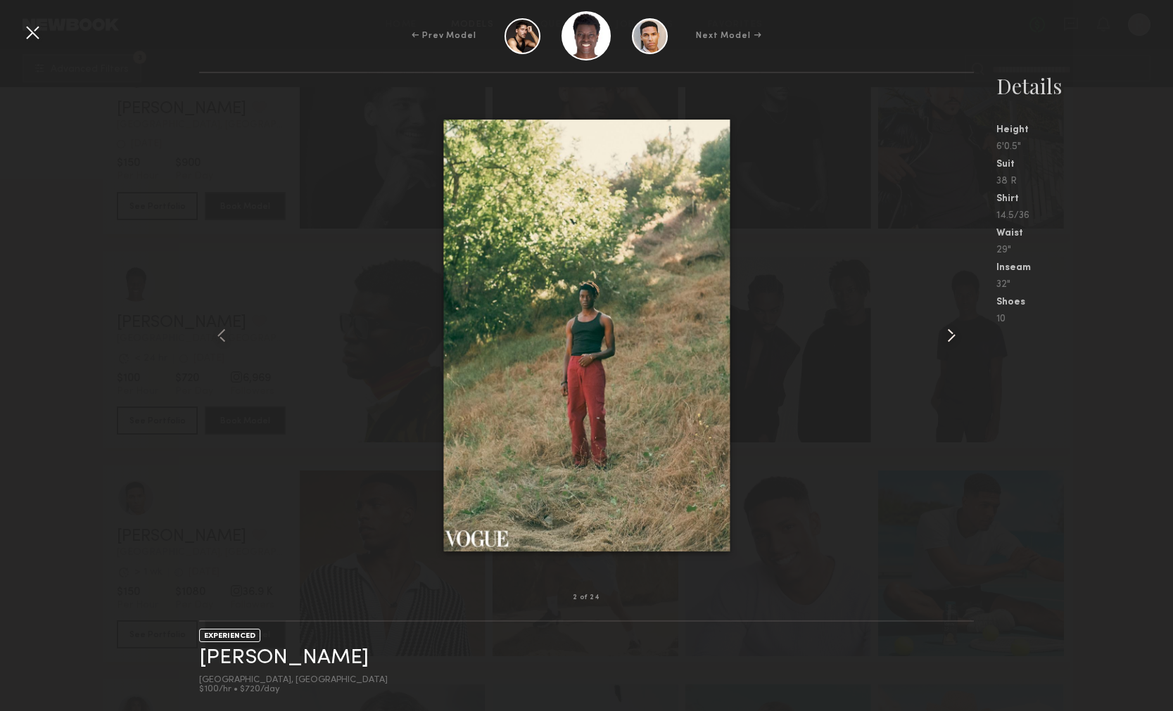
click at [950, 337] on common-icon at bounding box center [951, 335] width 23 height 23
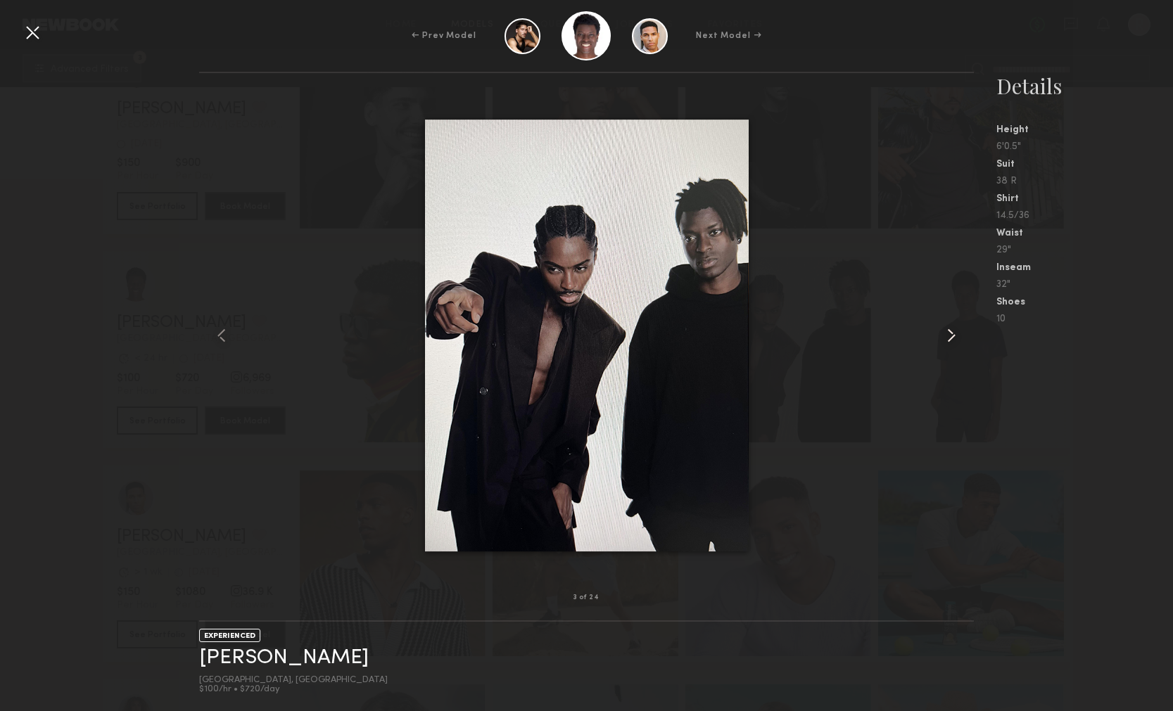
click at [951, 337] on common-icon at bounding box center [951, 335] width 23 height 23
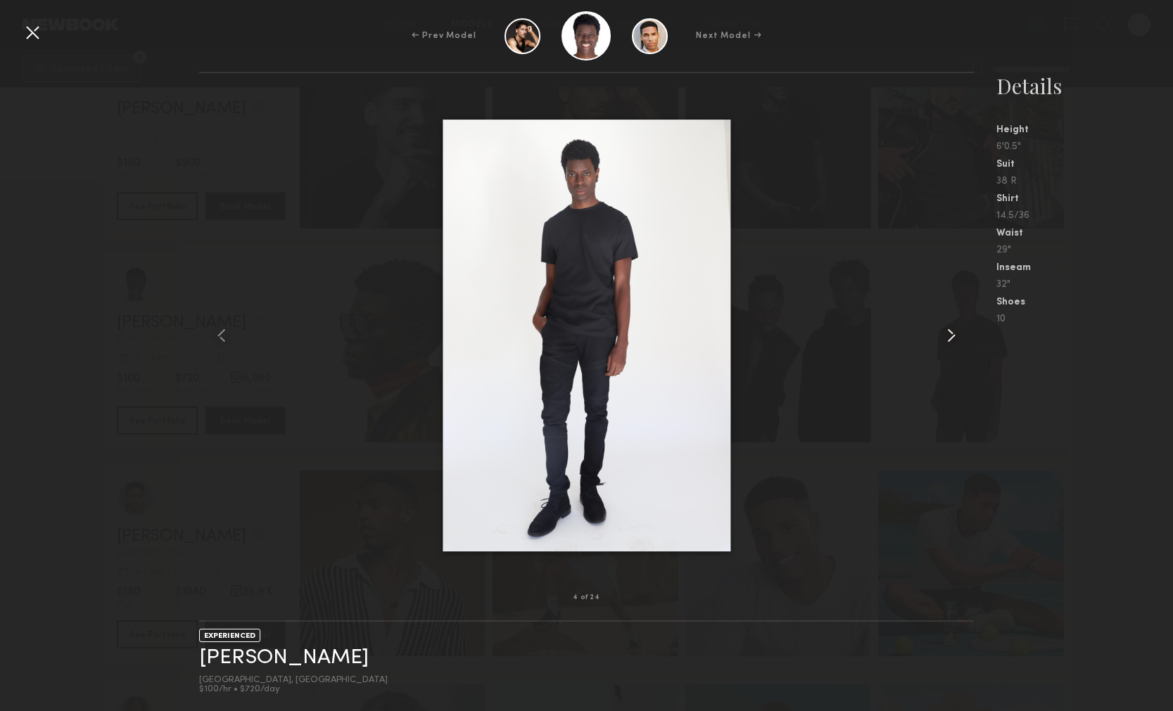
click at [951, 337] on common-icon at bounding box center [951, 335] width 23 height 23
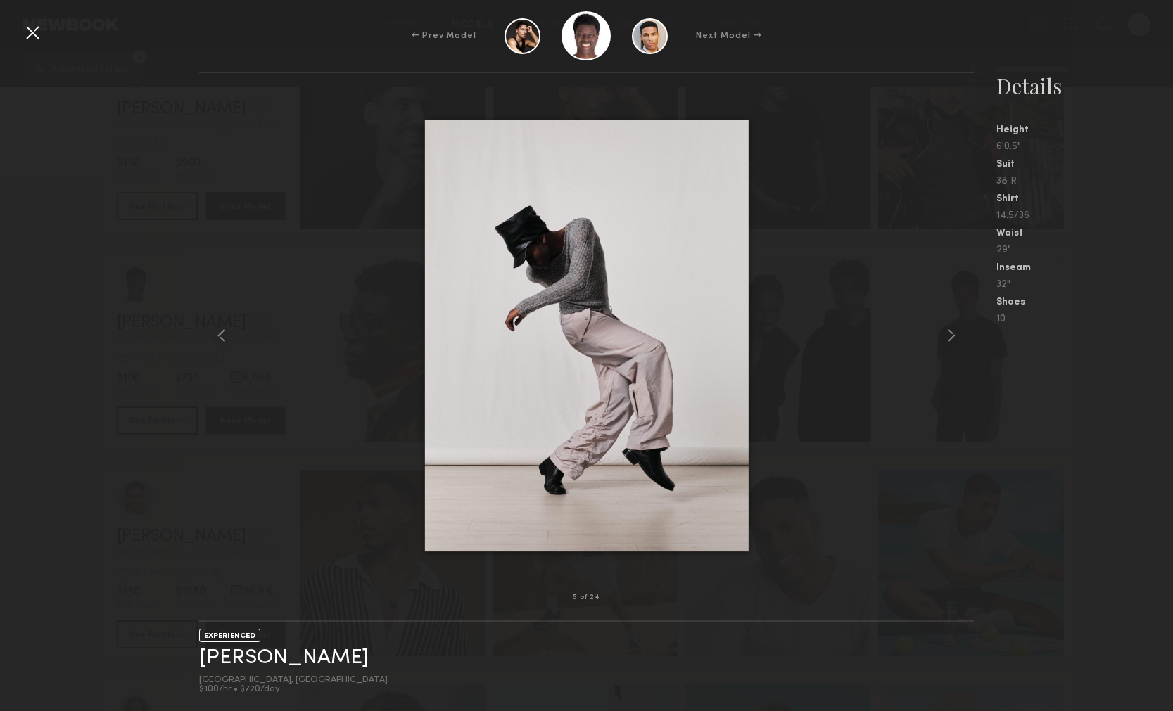
click at [23, 30] on div at bounding box center [32, 32] width 23 height 23
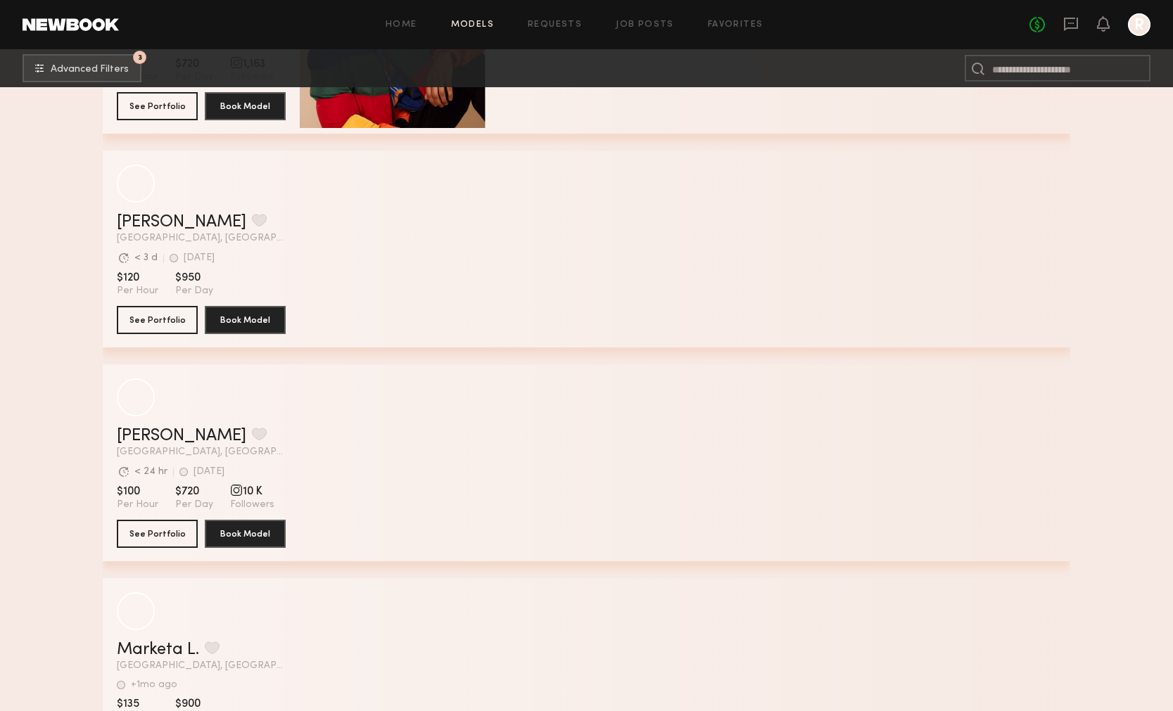
scroll to position [86053, 0]
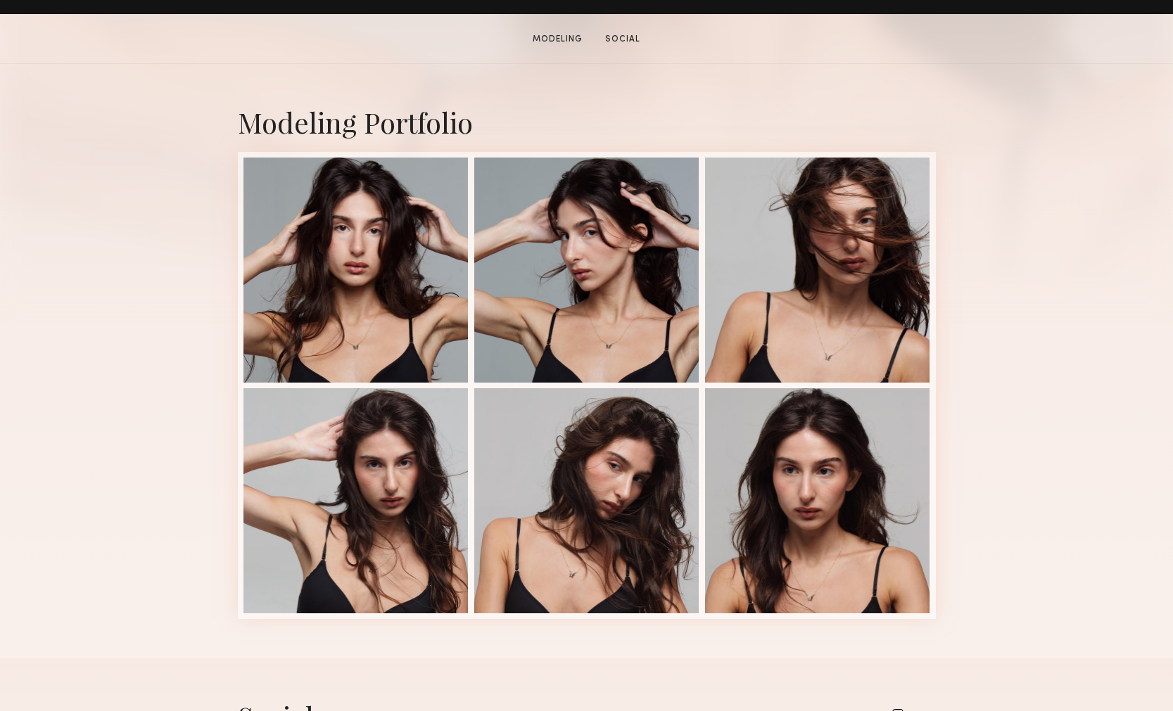
scroll to position [286, 0]
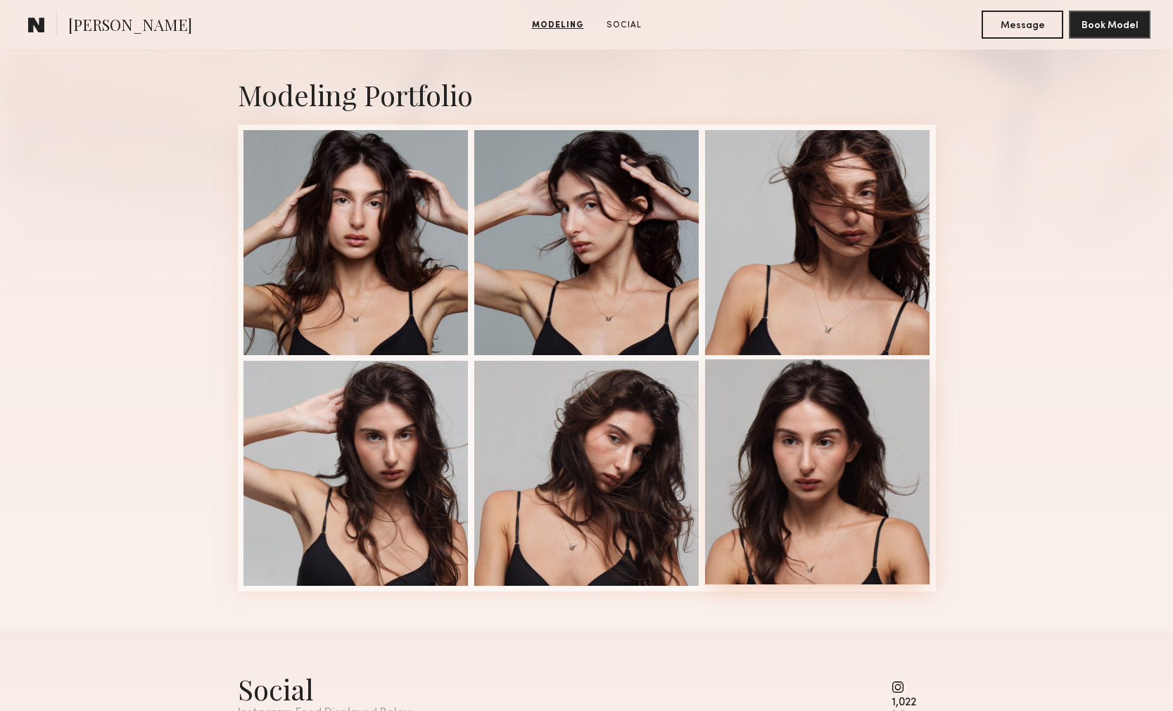
click at [877, 467] on div at bounding box center [817, 472] width 225 height 225
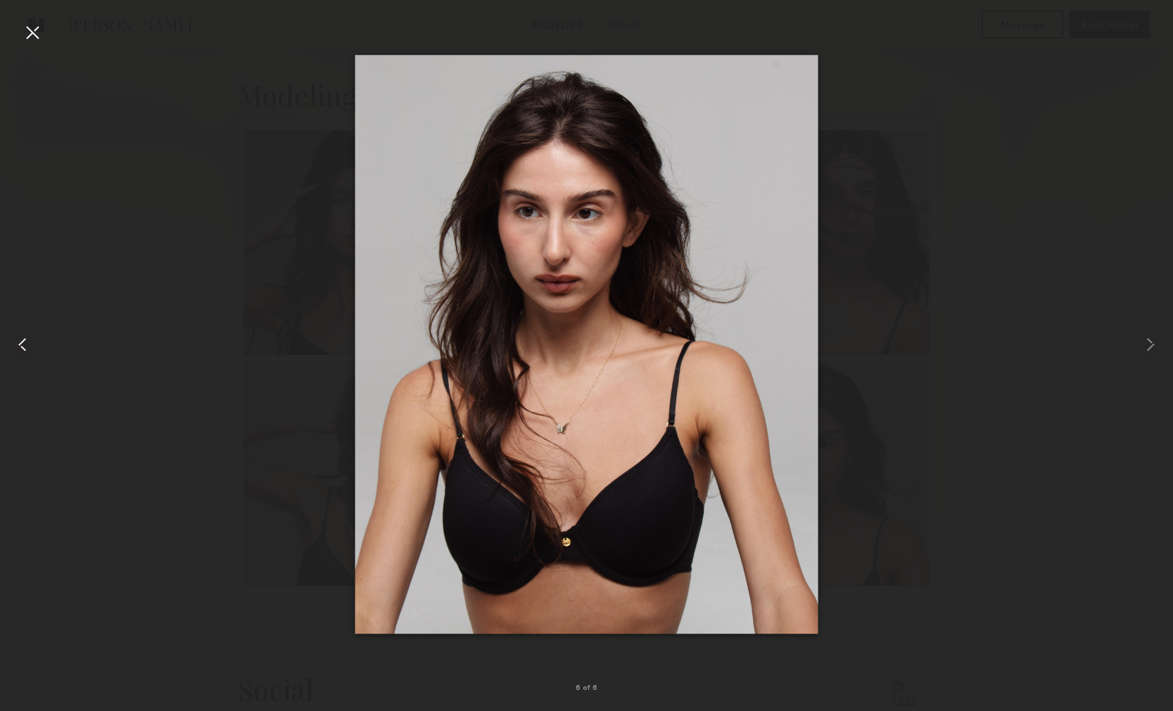
click at [30, 356] on div at bounding box center [23, 345] width 47 height 644
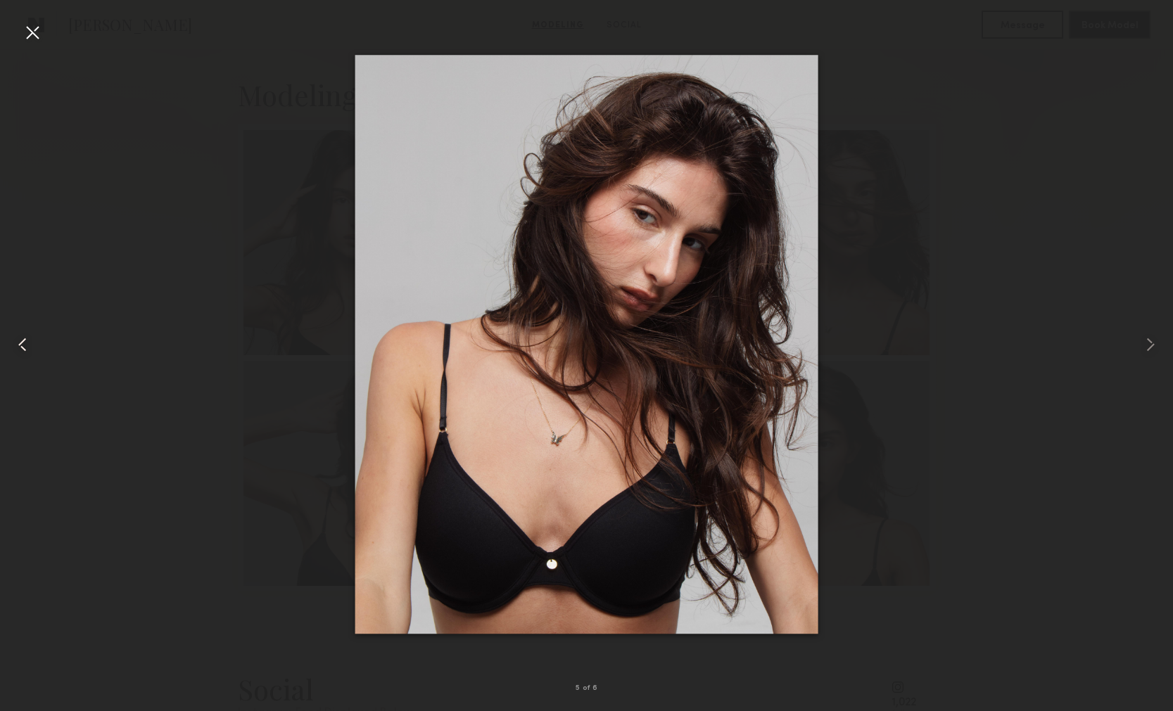
click at [30, 356] on div at bounding box center [23, 345] width 47 height 644
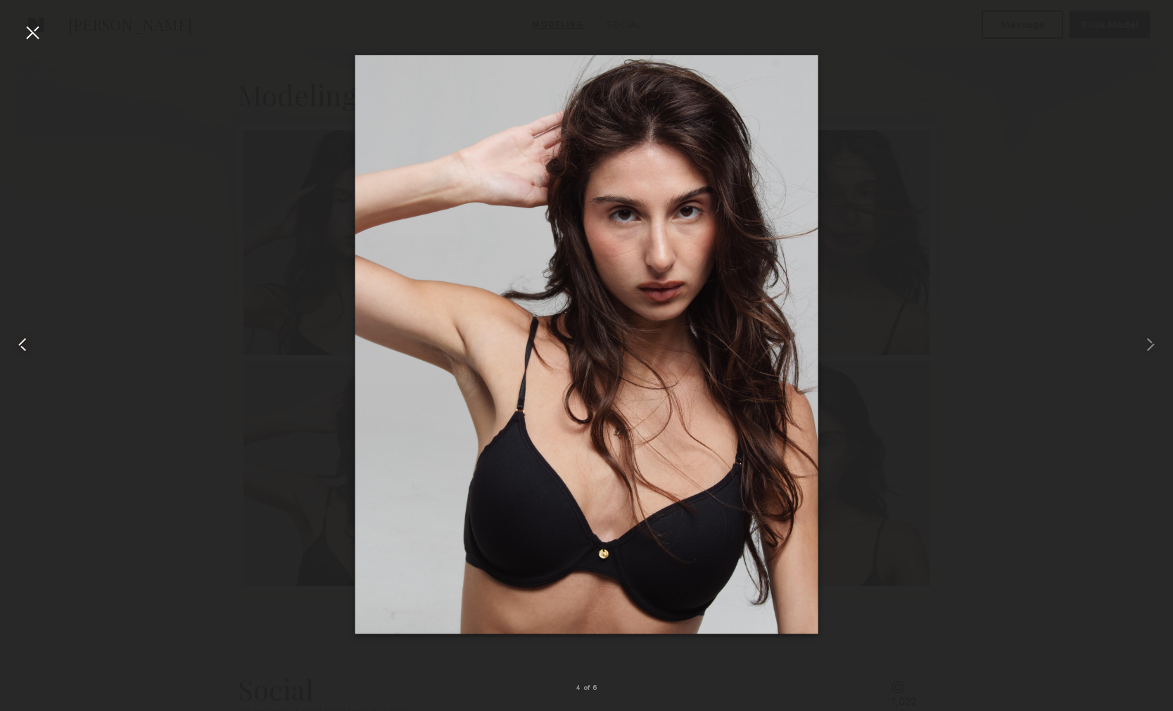
click at [30, 356] on div at bounding box center [23, 345] width 47 height 644
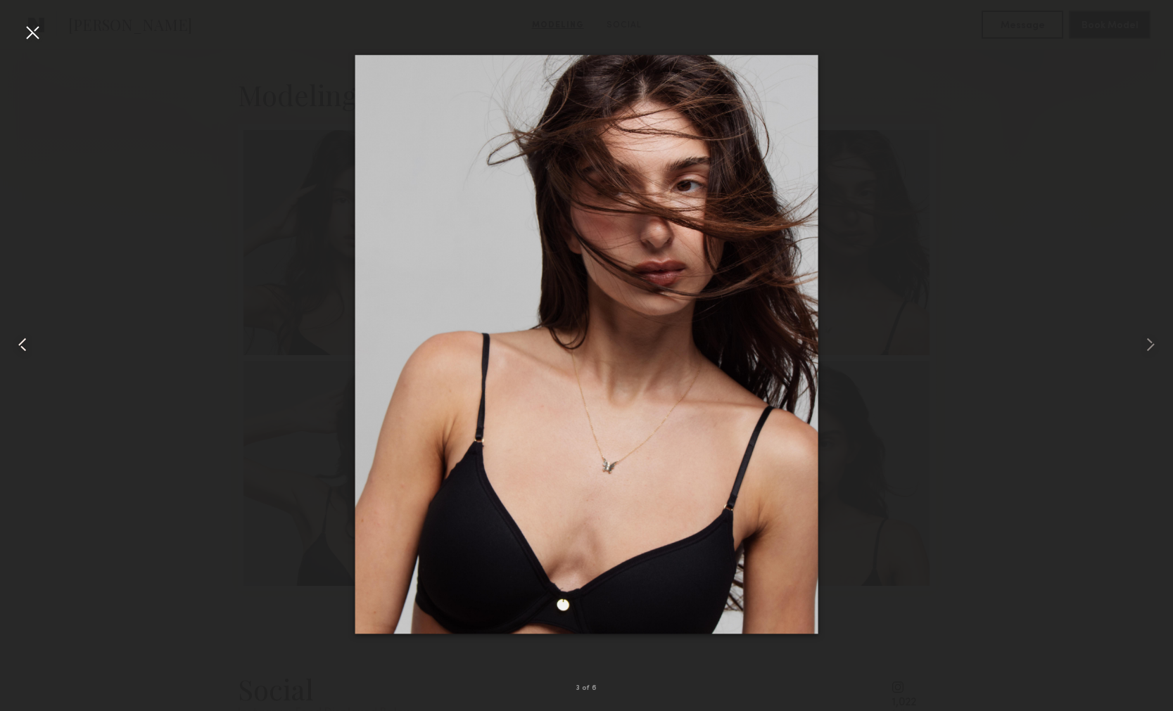
click at [30, 357] on div at bounding box center [23, 345] width 47 height 644
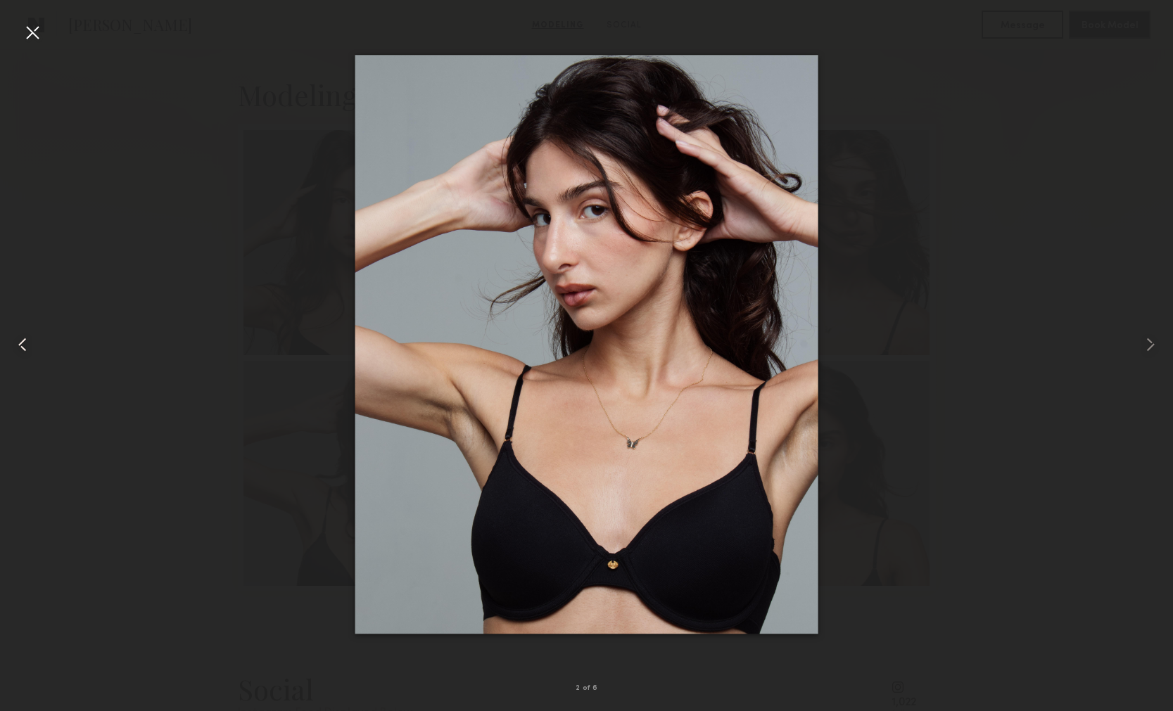
click at [30, 357] on div at bounding box center [23, 345] width 47 height 644
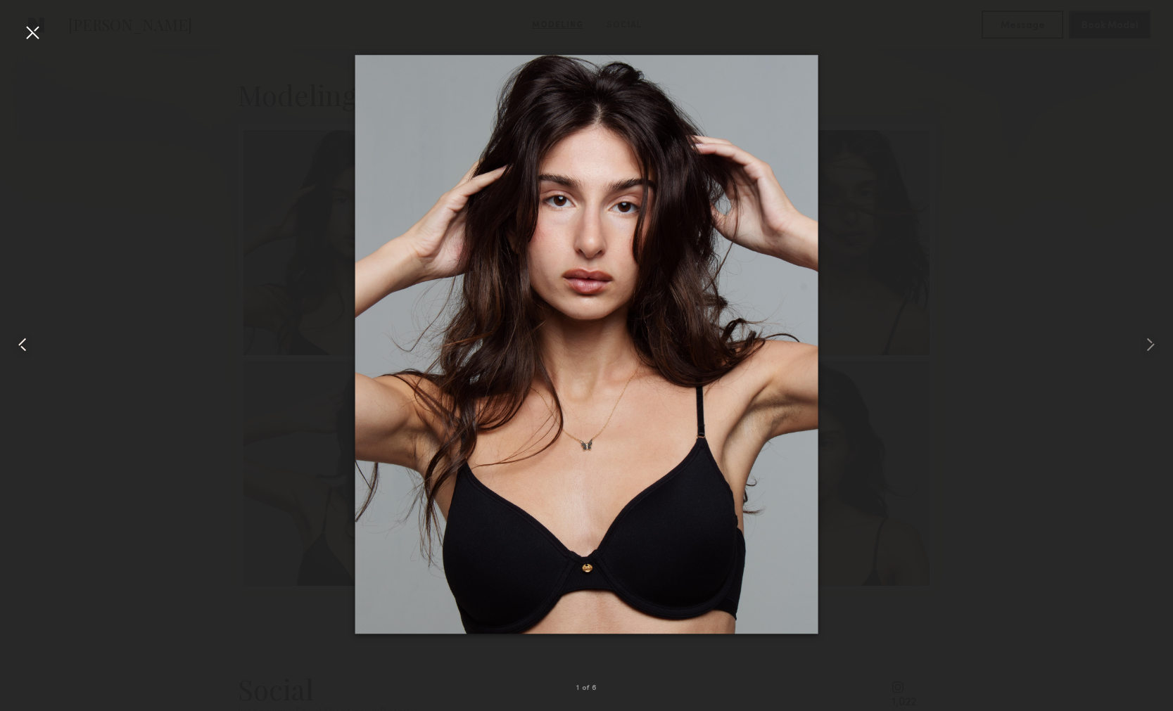
click at [30, 357] on div at bounding box center [23, 345] width 47 height 644
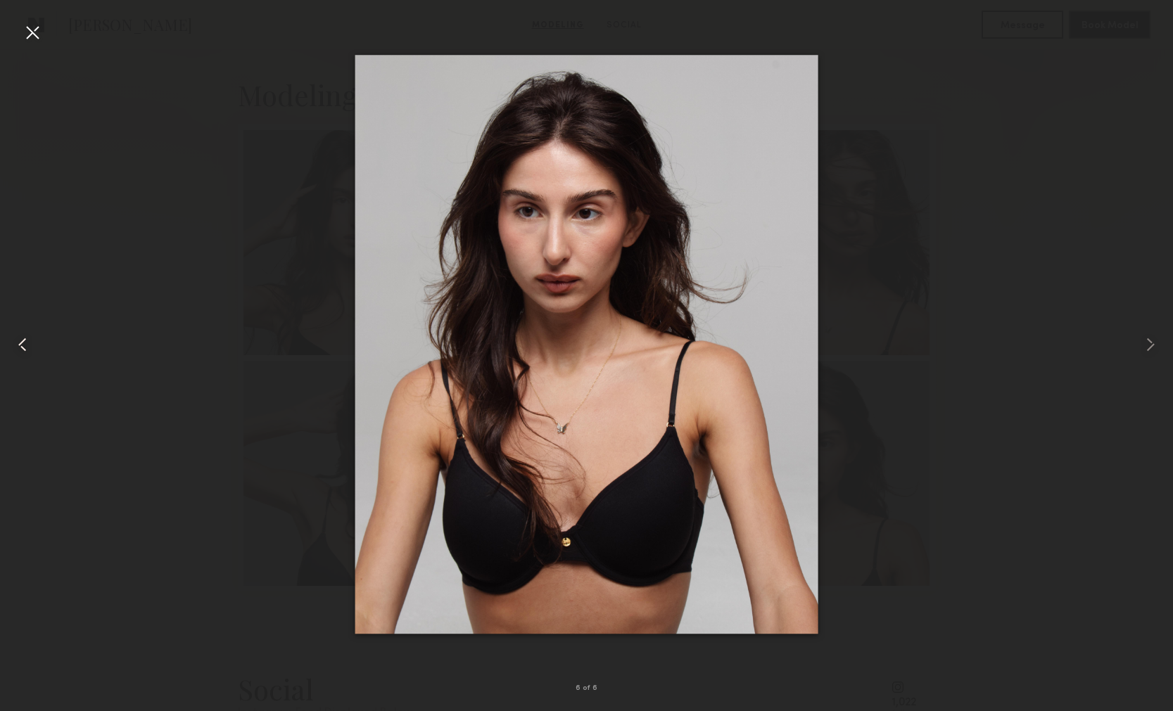
click at [30, 357] on div at bounding box center [23, 345] width 47 height 644
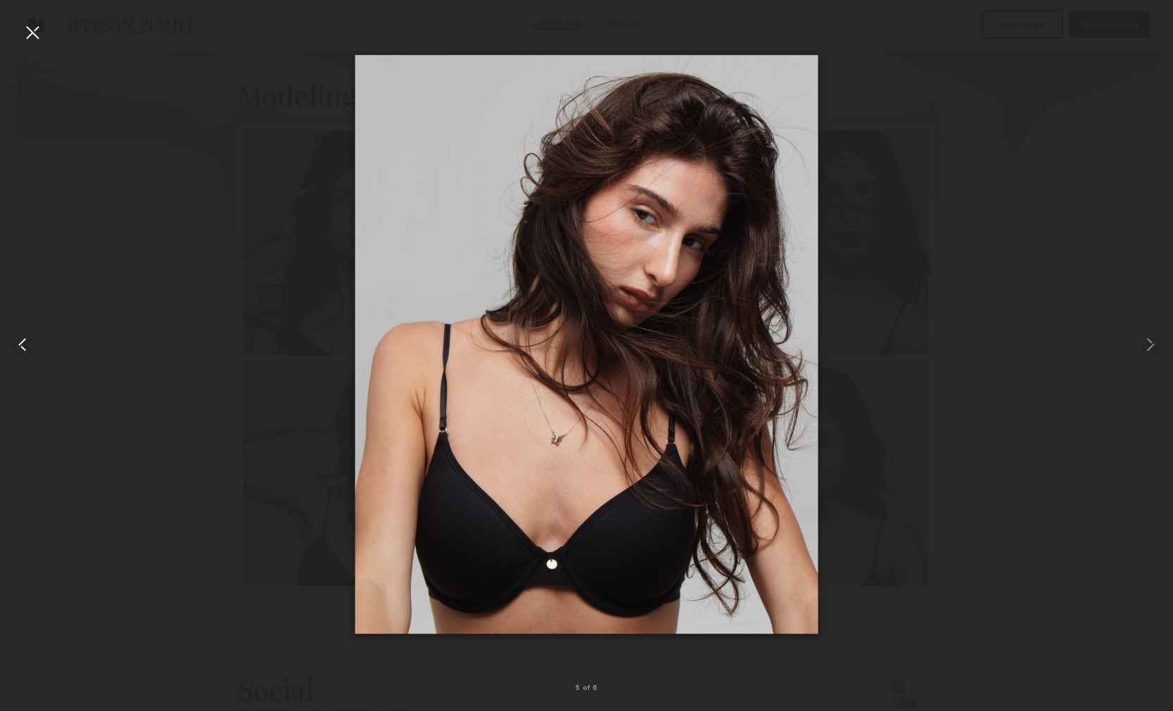
click at [30, 357] on div at bounding box center [23, 345] width 47 height 644
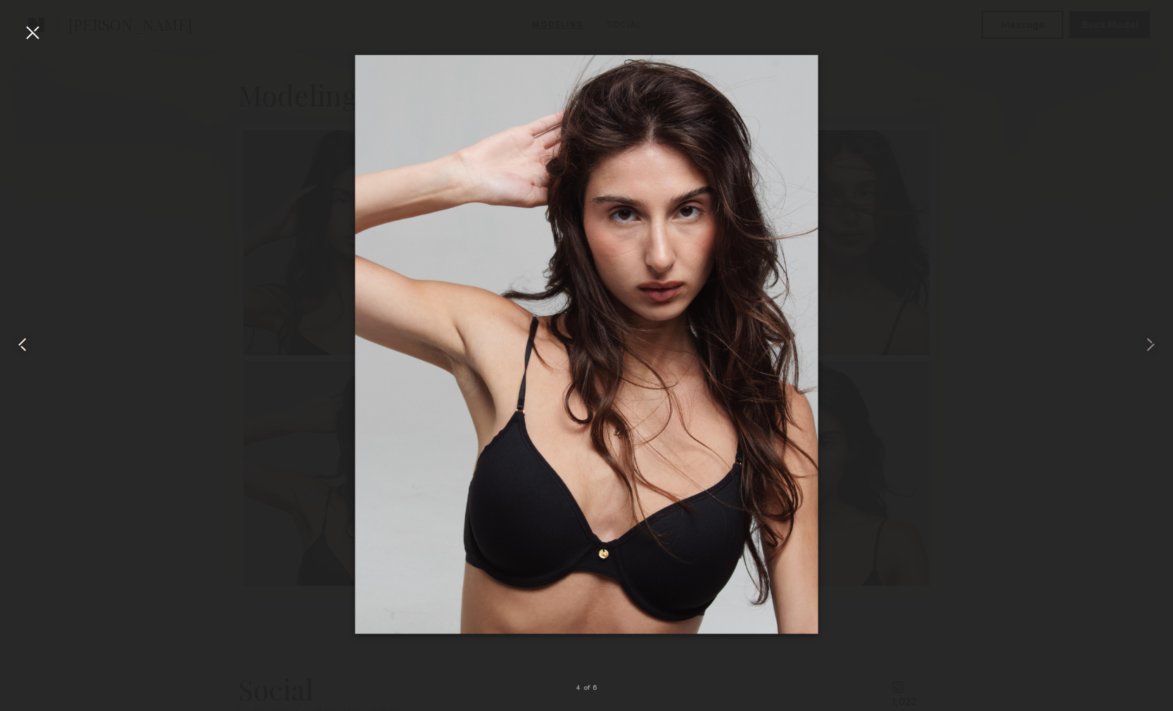
click at [30, 357] on div at bounding box center [23, 345] width 47 height 644
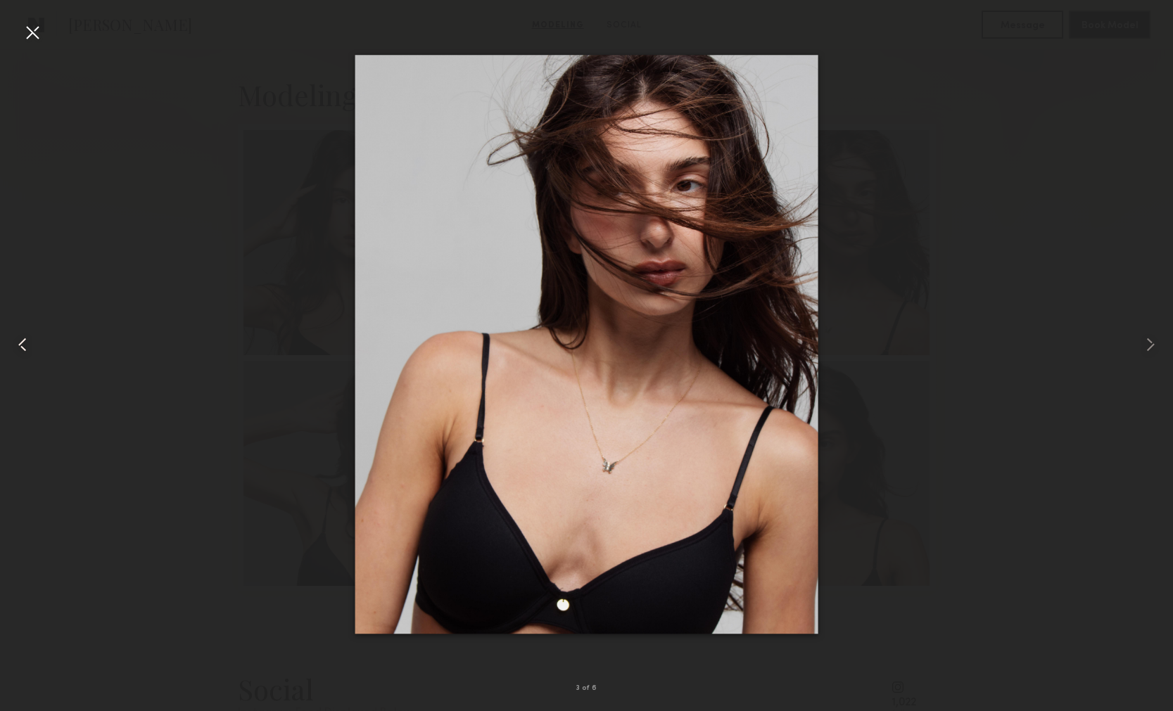
click at [30, 357] on div at bounding box center [23, 345] width 47 height 644
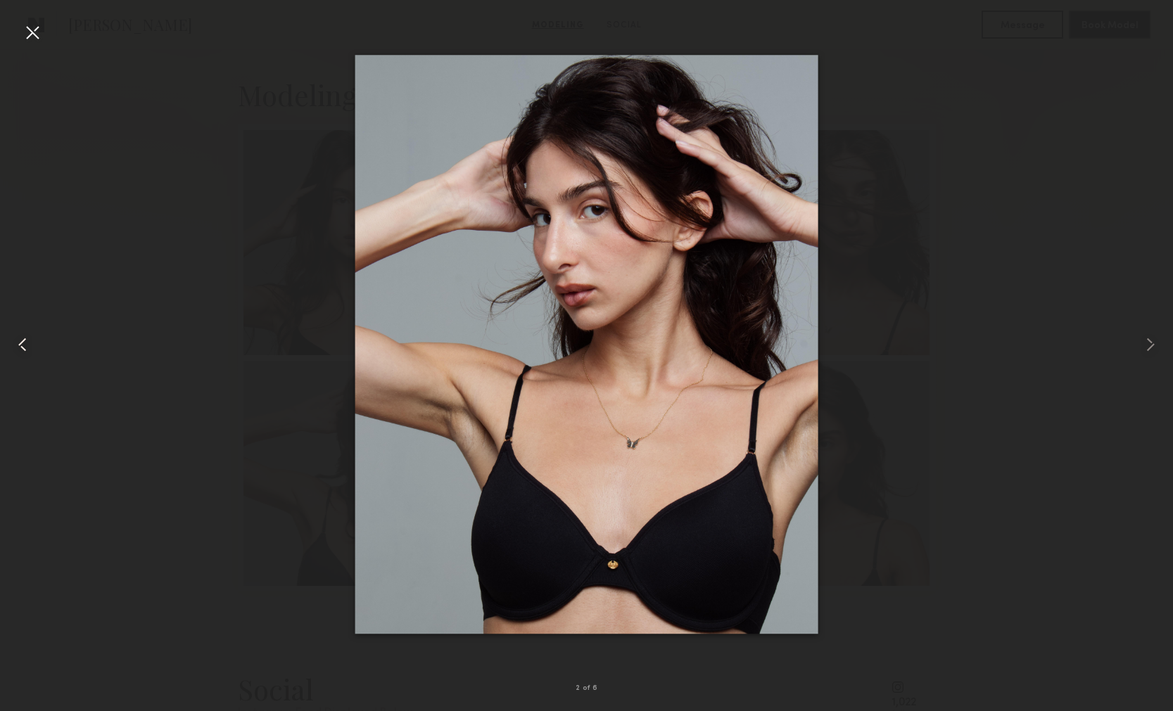
click at [30, 357] on div at bounding box center [23, 345] width 47 height 644
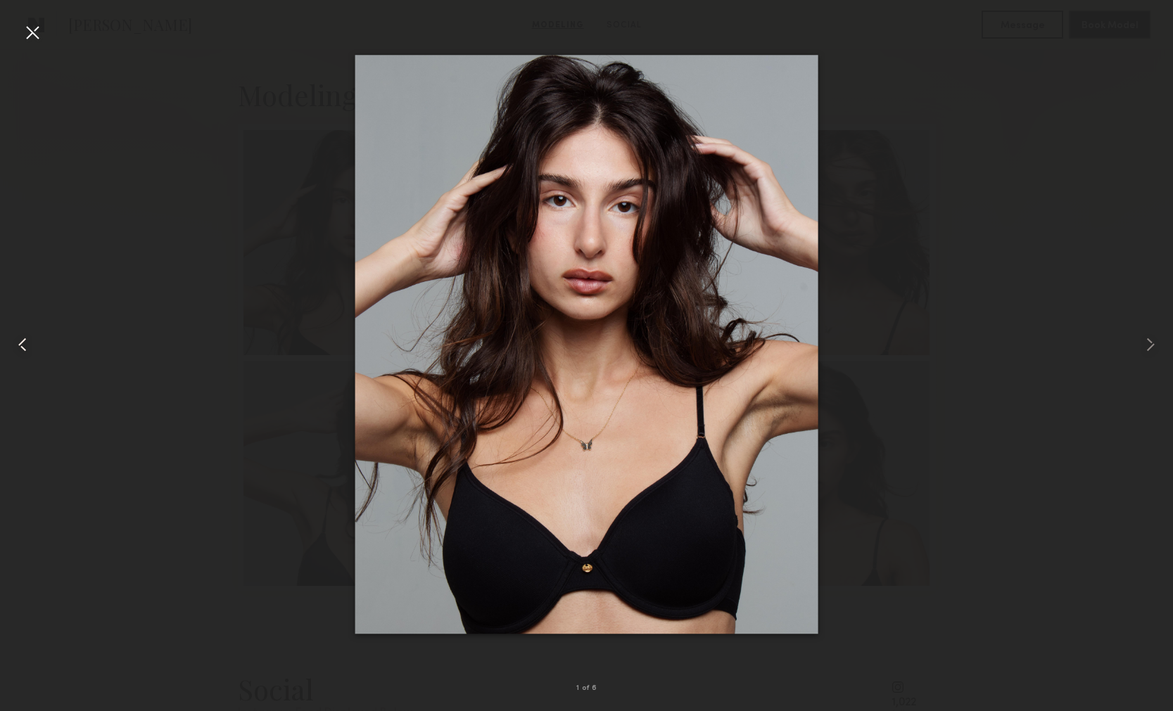
click at [30, 357] on div at bounding box center [23, 345] width 47 height 644
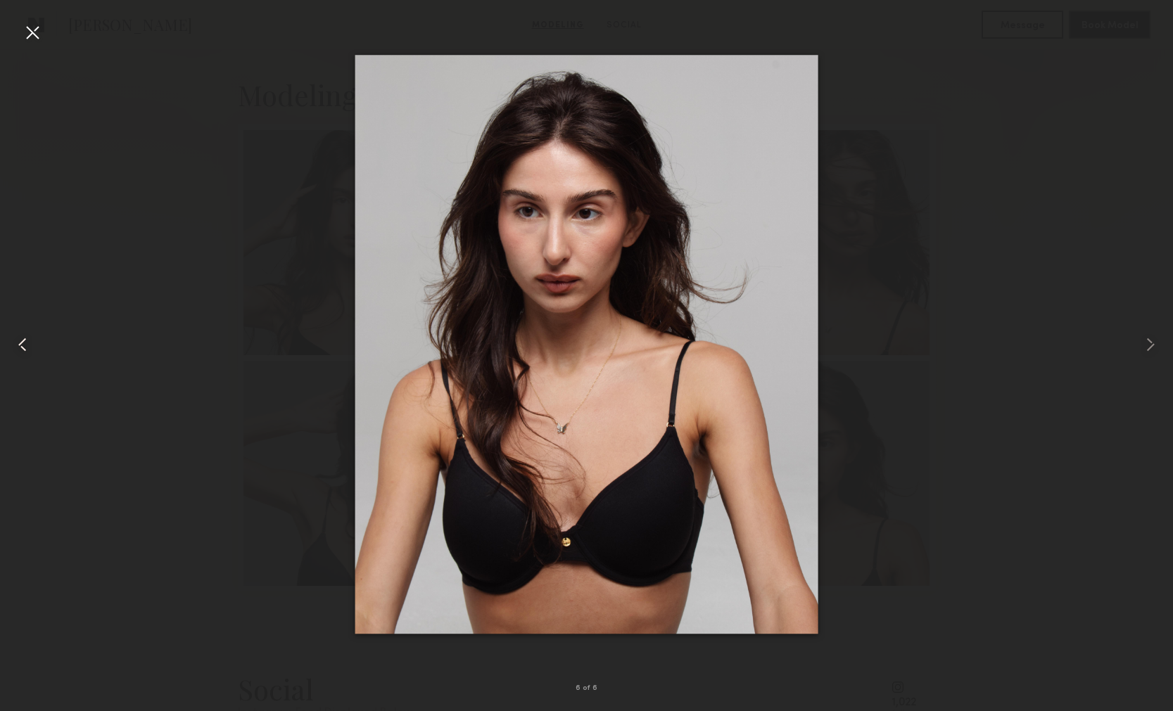
click at [30, 358] on div at bounding box center [23, 345] width 47 height 644
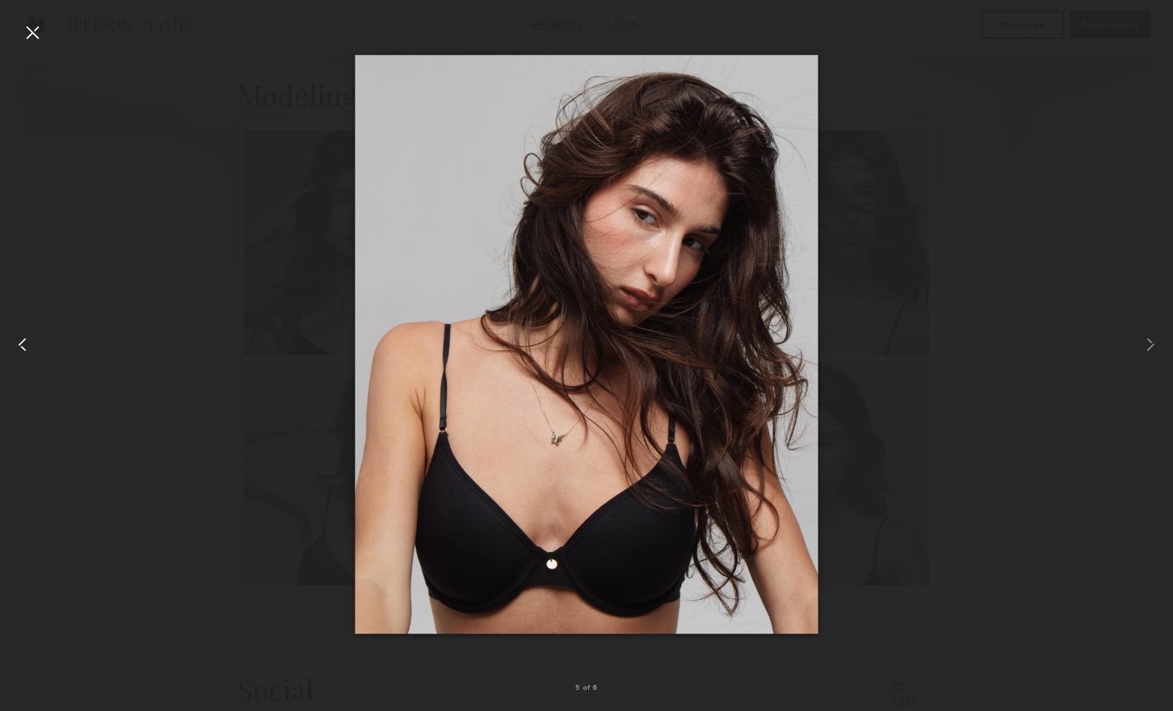
click at [20, 29] on div at bounding box center [23, 345] width 47 height 644
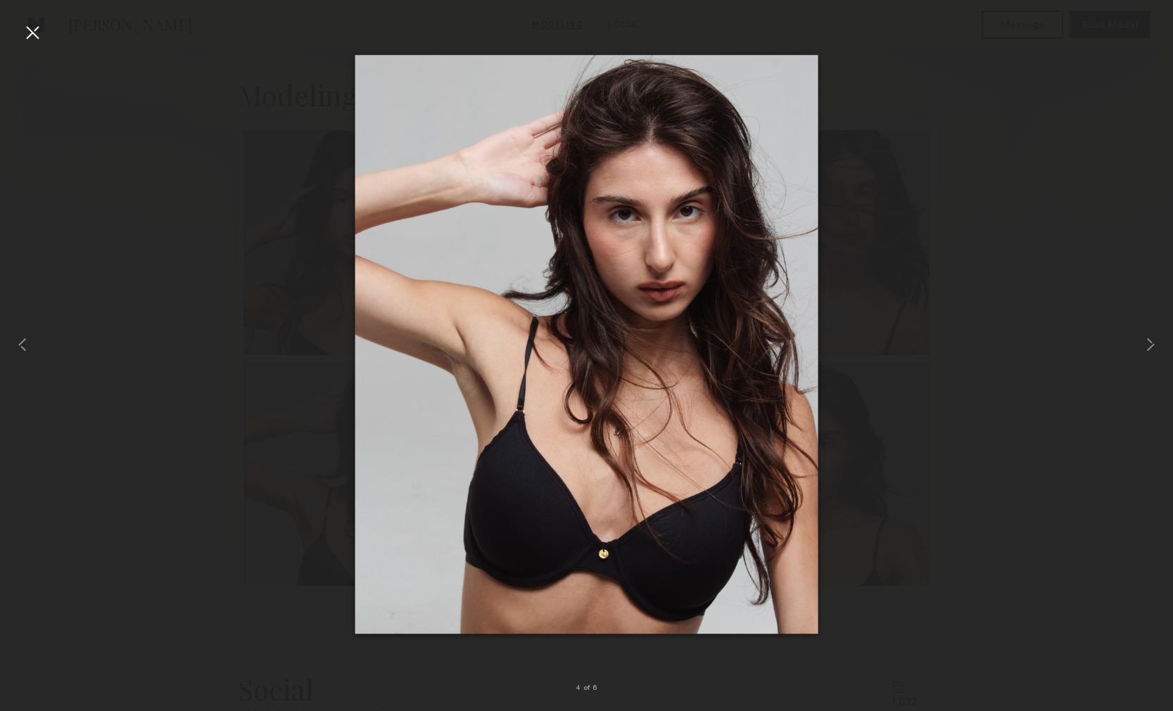
click at [34, 30] on div at bounding box center [32, 32] width 23 height 23
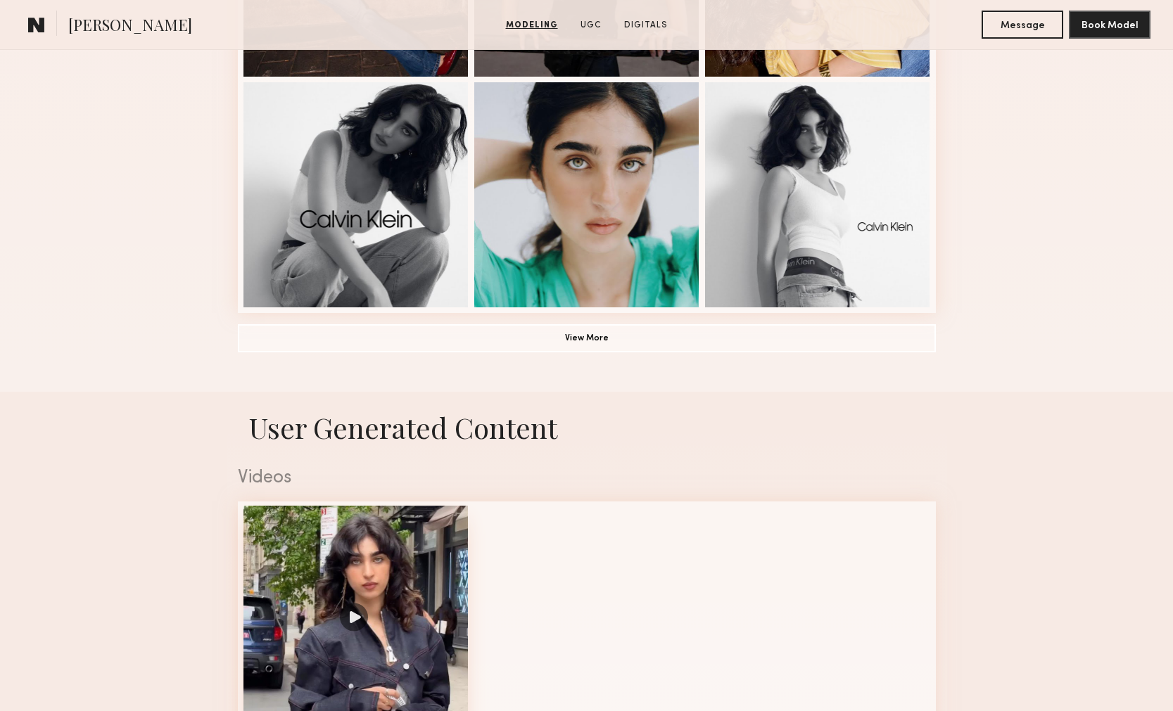
scroll to position [649, 0]
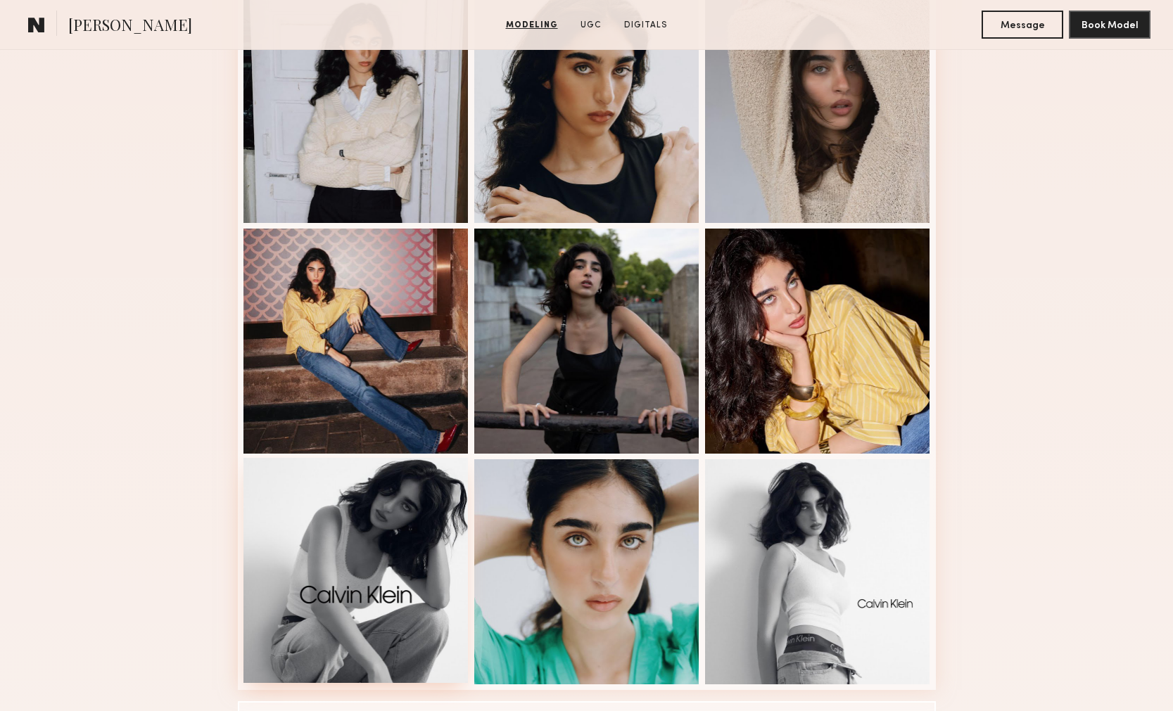
click at [403, 564] on div at bounding box center [355, 570] width 225 height 225
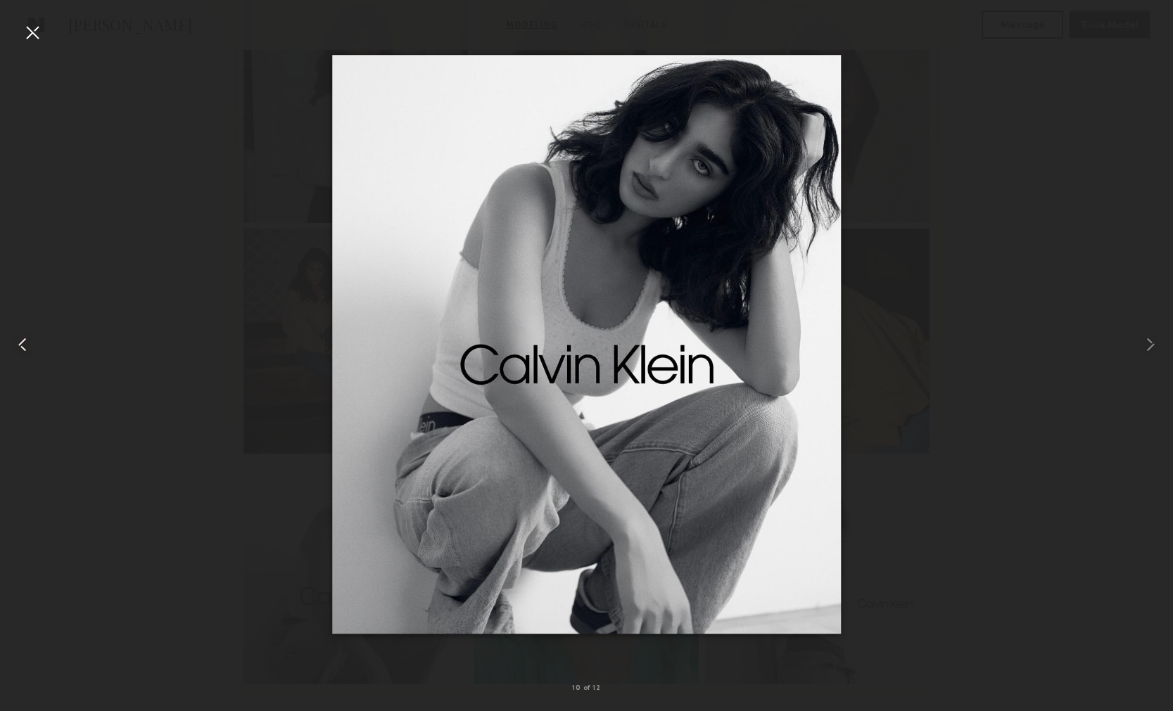
click at [24, 346] on common-icon at bounding box center [22, 345] width 23 height 23
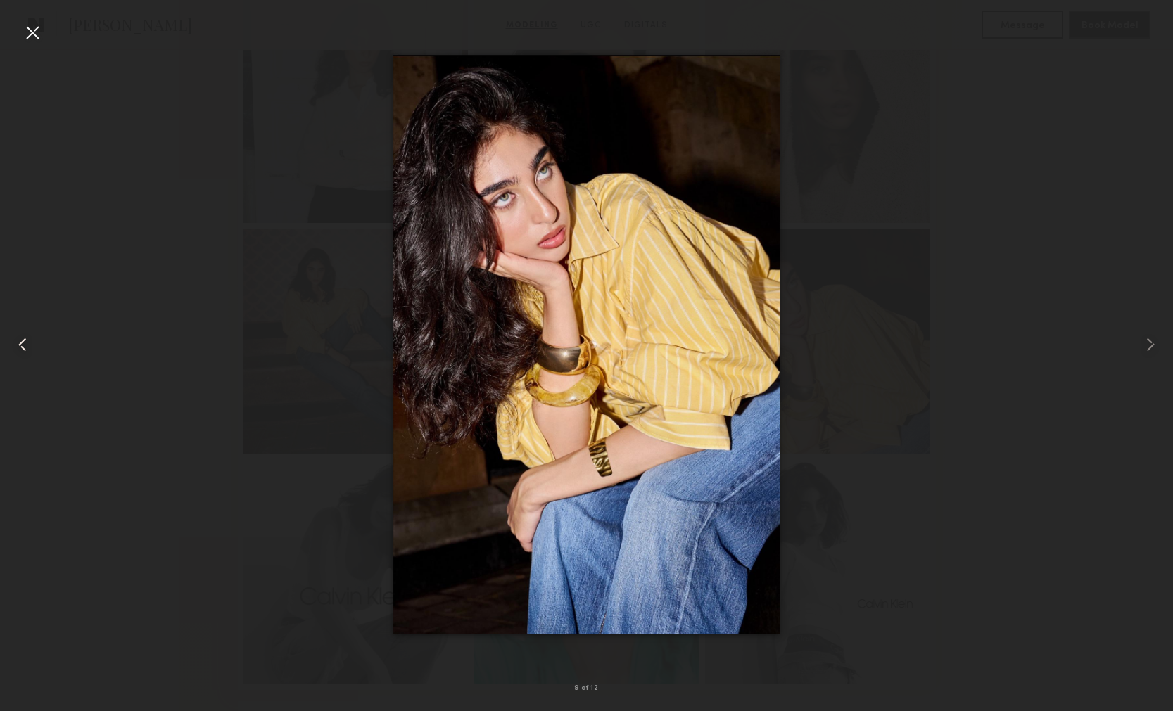
click at [24, 346] on common-icon at bounding box center [22, 345] width 23 height 23
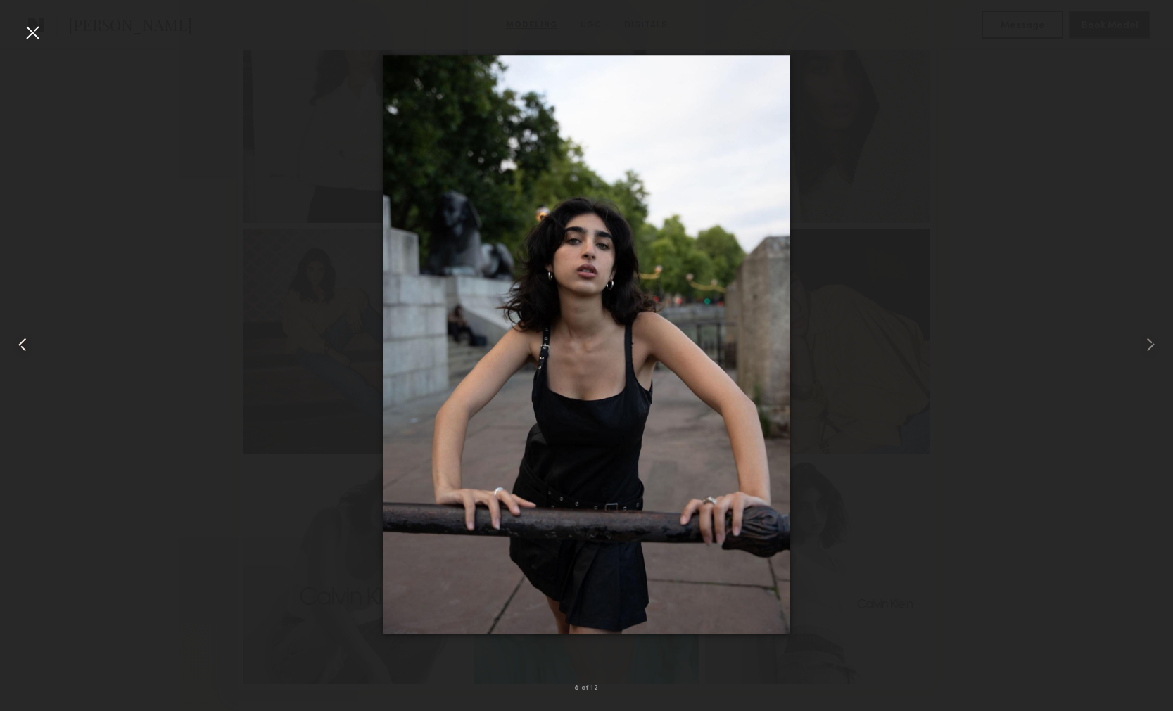
click at [24, 346] on common-icon at bounding box center [22, 345] width 23 height 23
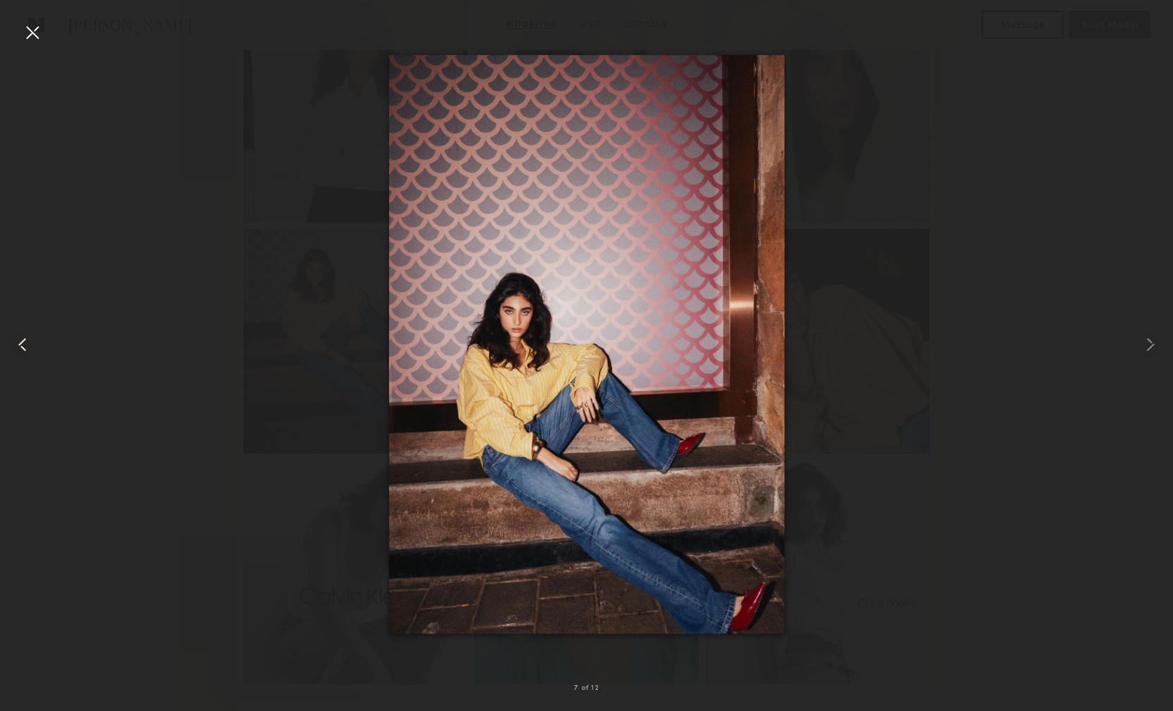
click at [24, 347] on common-icon at bounding box center [22, 345] width 23 height 23
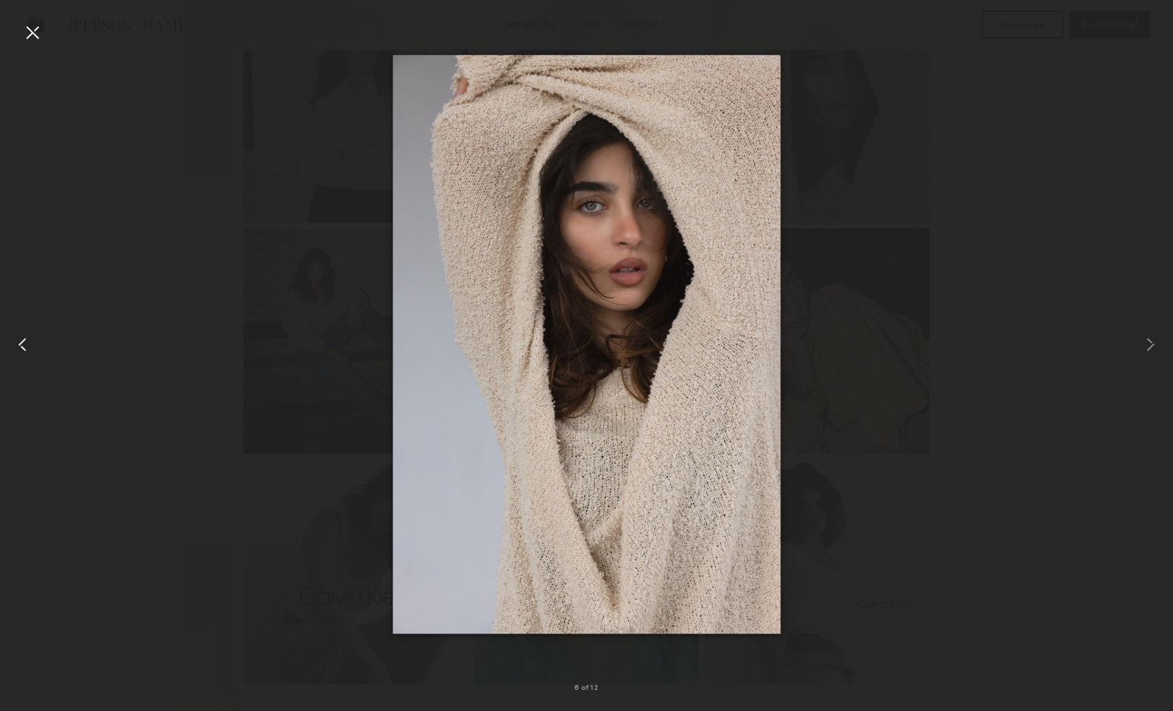
click at [24, 347] on common-icon at bounding box center [22, 345] width 23 height 23
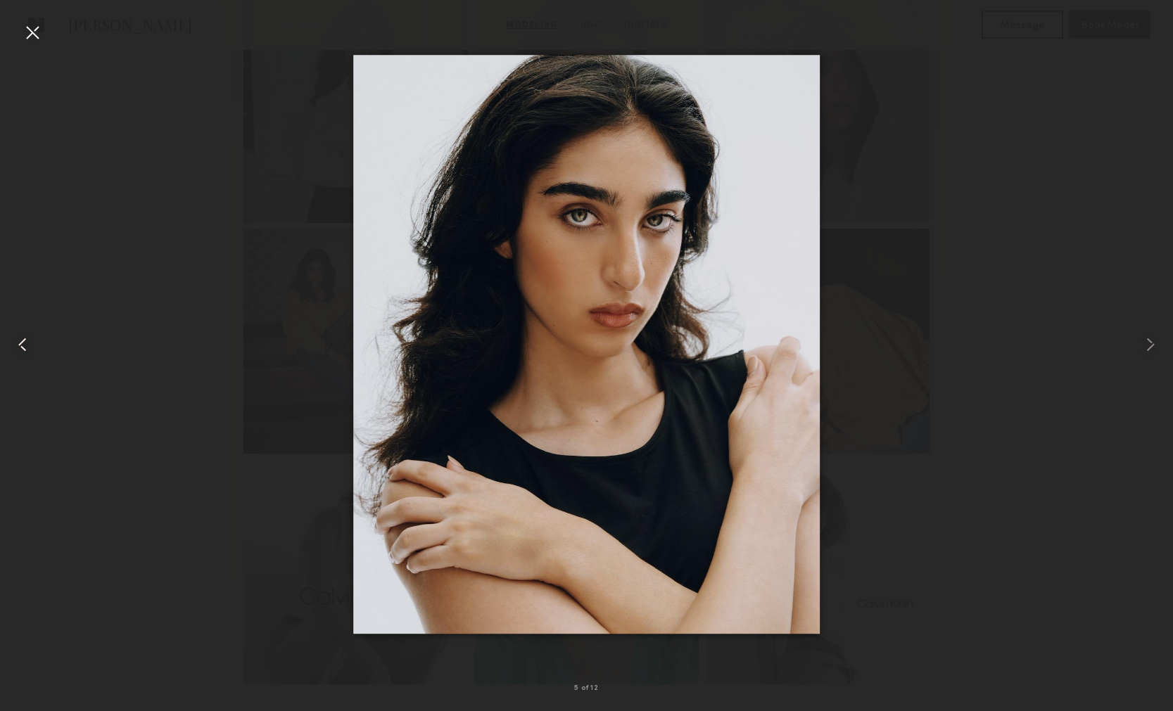
click at [24, 348] on common-icon at bounding box center [22, 345] width 23 height 23
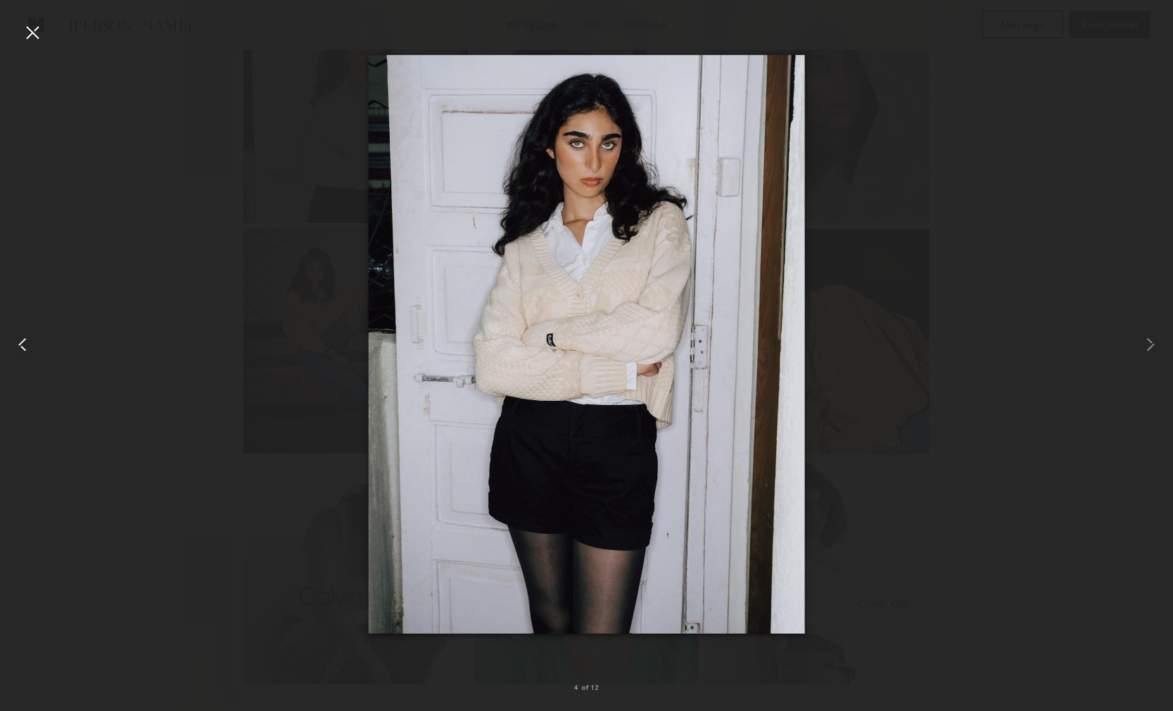
click at [24, 348] on common-icon at bounding box center [22, 345] width 23 height 23
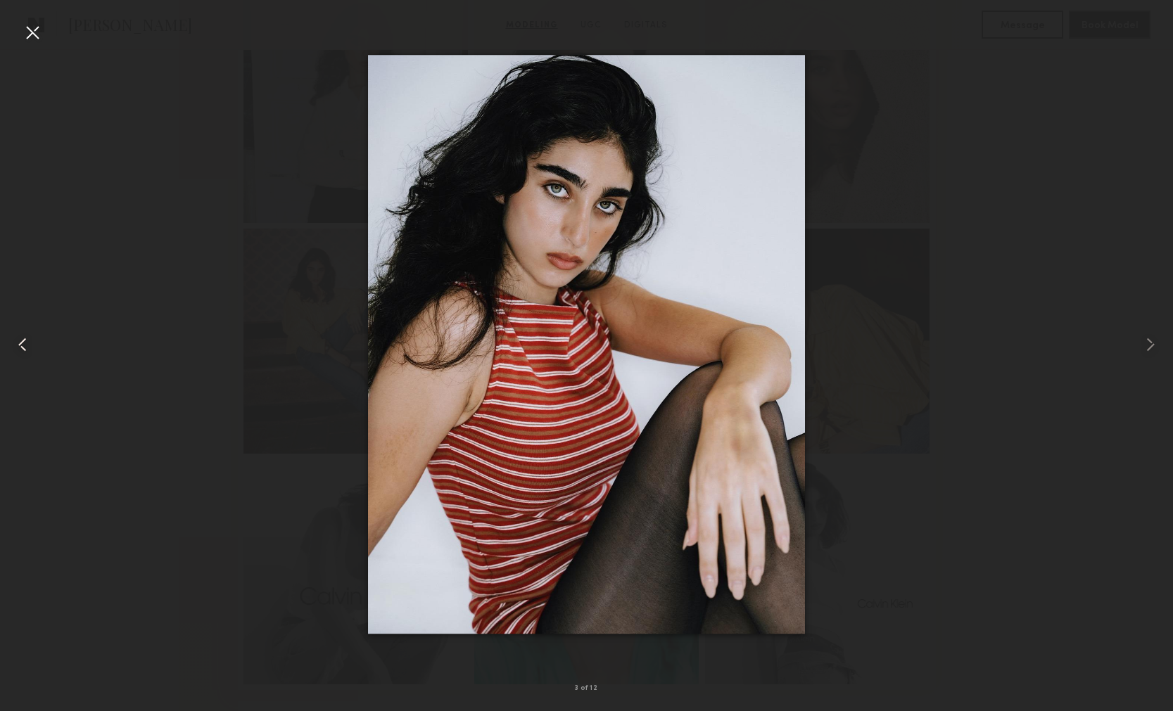
click at [24, 348] on common-icon at bounding box center [22, 345] width 23 height 23
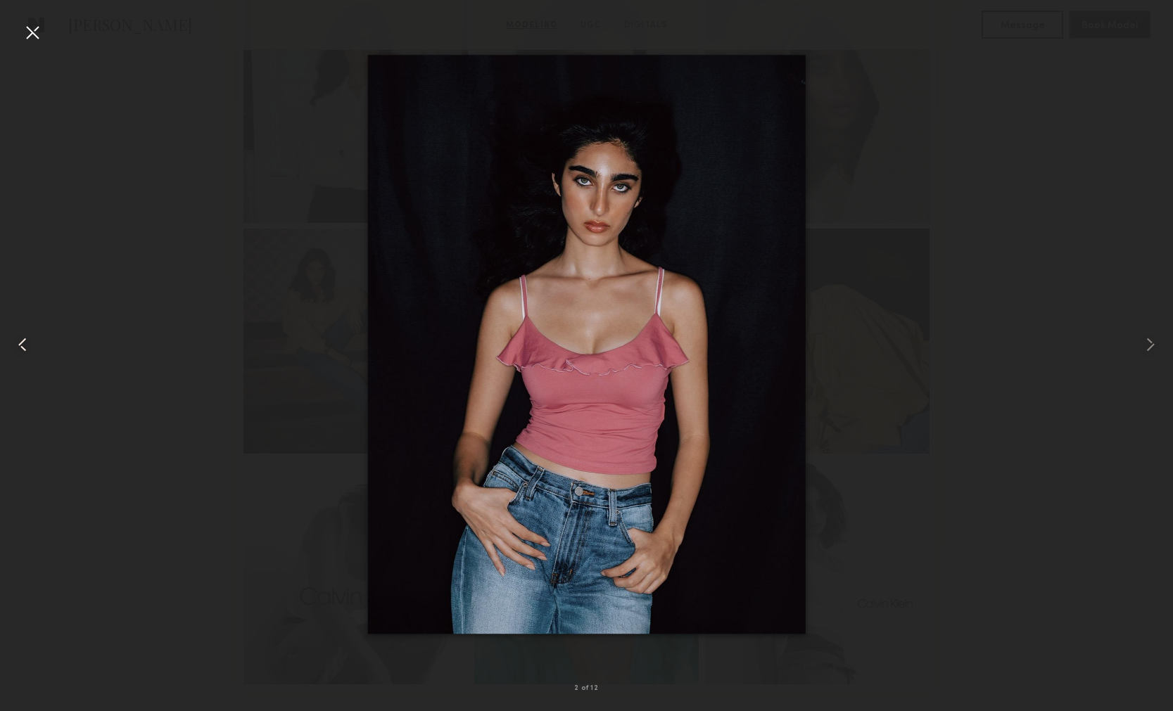
click at [24, 348] on common-icon at bounding box center [22, 345] width 23 height 23
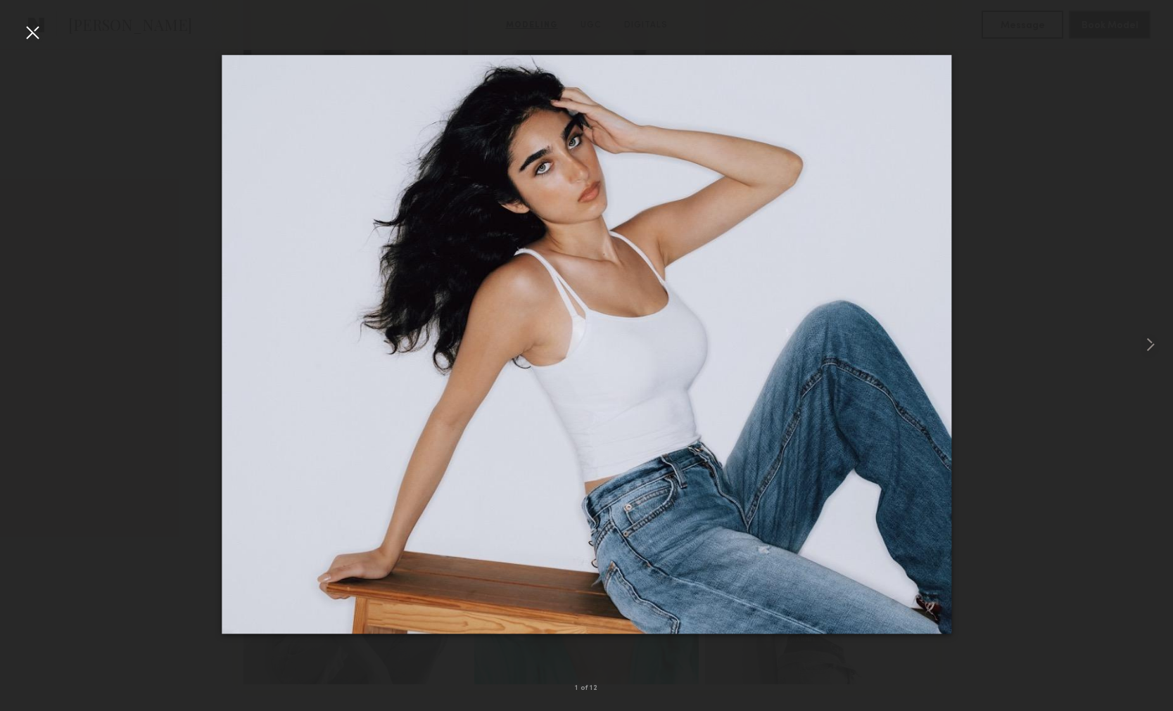
click at [24, 349] on div at bounding box center [586, 345] width 1173 height 644
click at [33, 13] on nb-gallery-light "1 of 12" at bounding box center [586, 355] width 1173 height 711
click at [33, 29] on div at bounding box center [32, 32] width 23 height 23
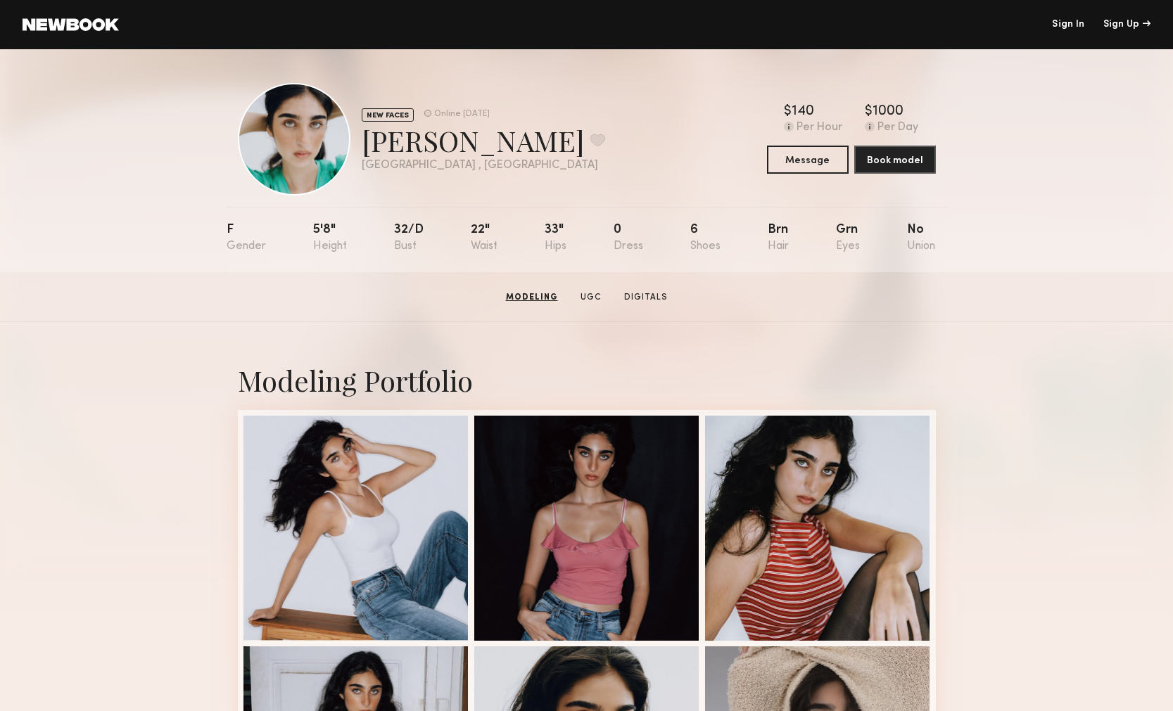
scroll to position [0, 0]
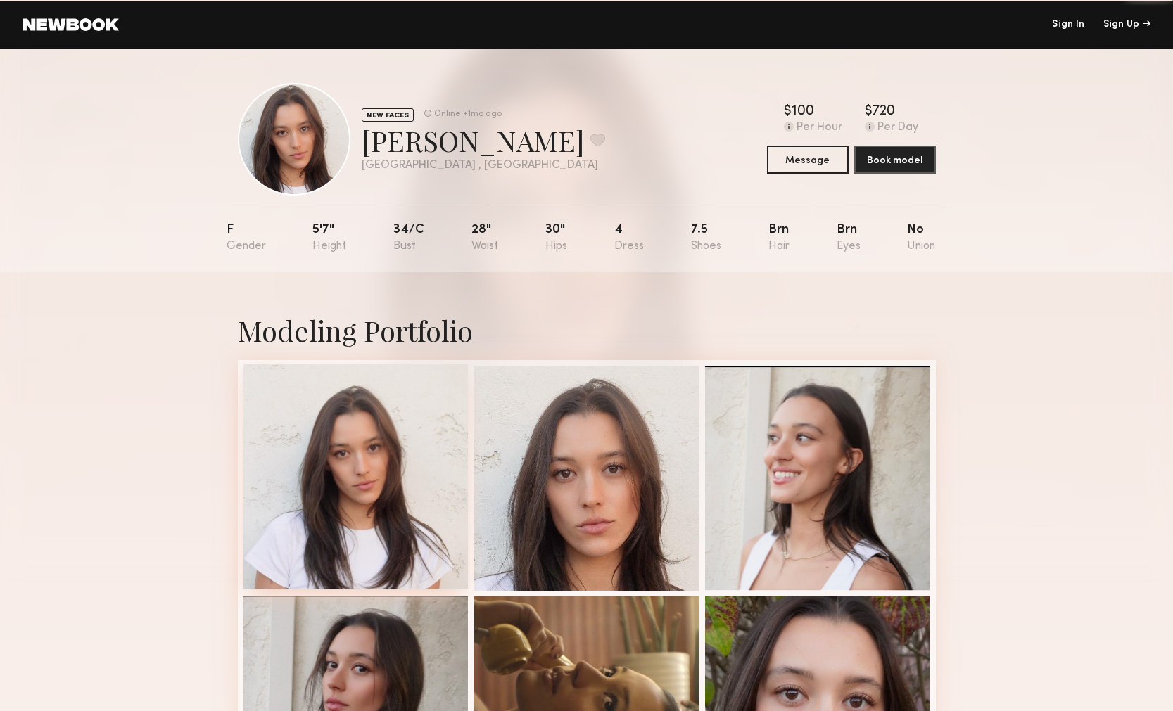
click at [398, 457] on div at bounding box center [355, 477] width 225 height 225
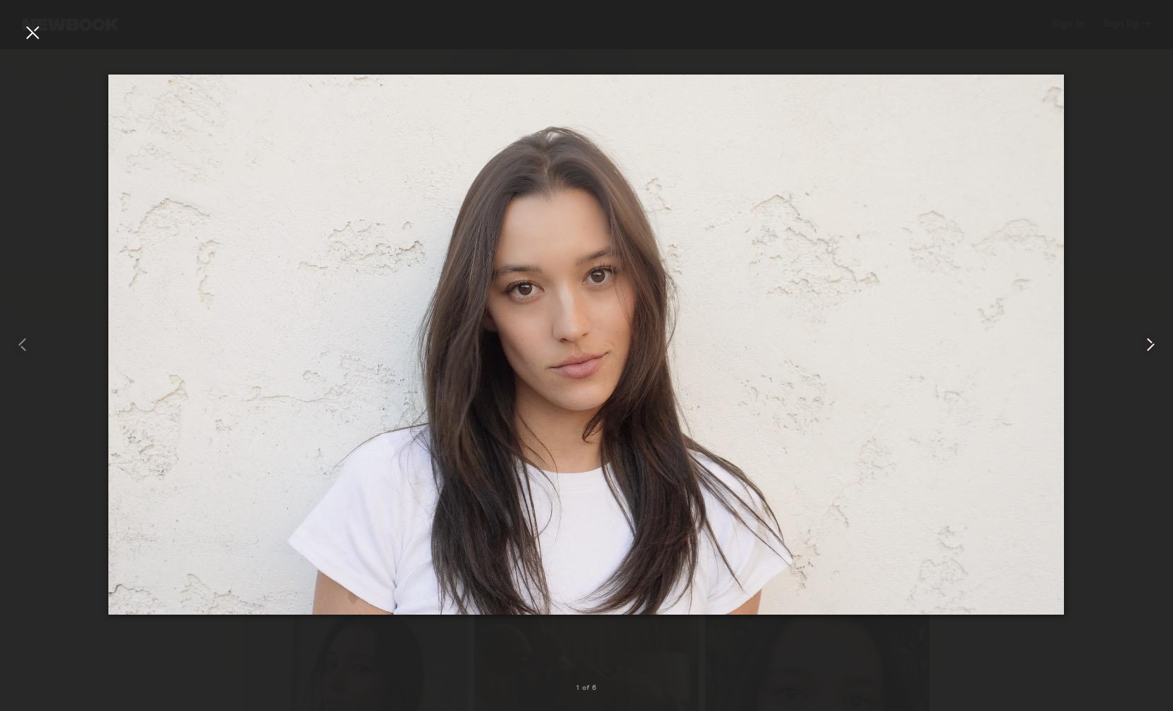
click at [1143, 355] on common-icon at bounding box center [1150, 345] width 23 height 23
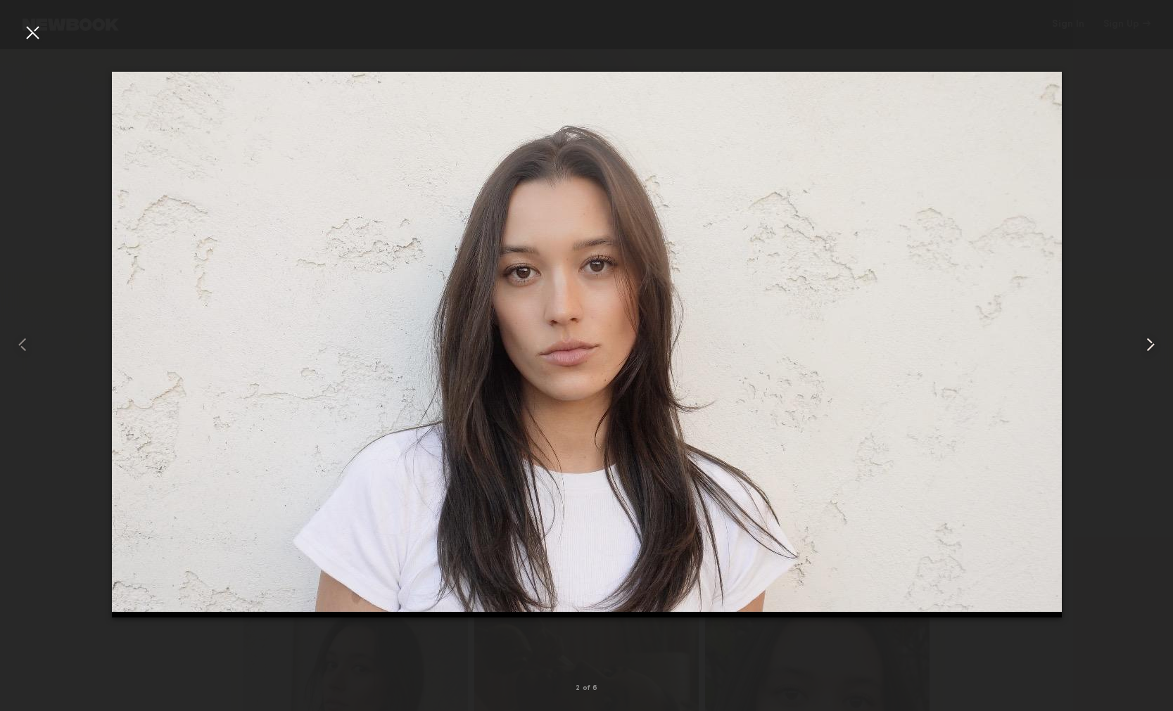
click at [1143, 355] on common-icon at bounding box center [1150, 345] width 23 height 23
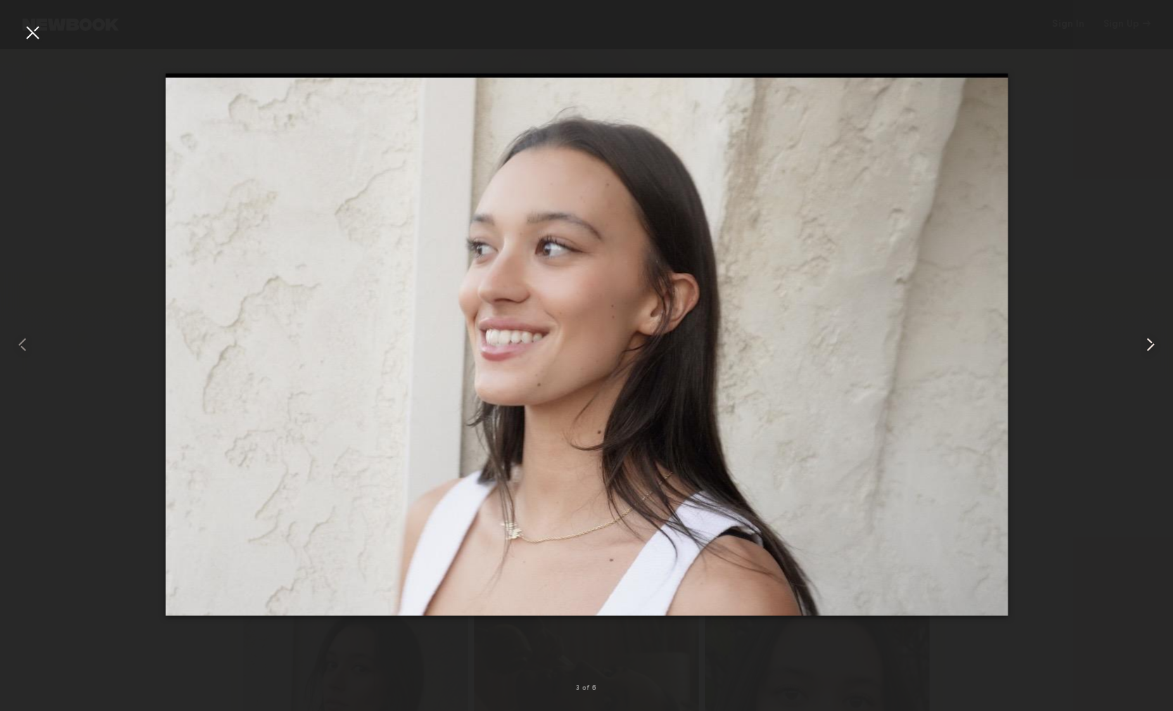
click at [1143, 355] on common-icon at bounding box center [1150, 345] width 23 height 23
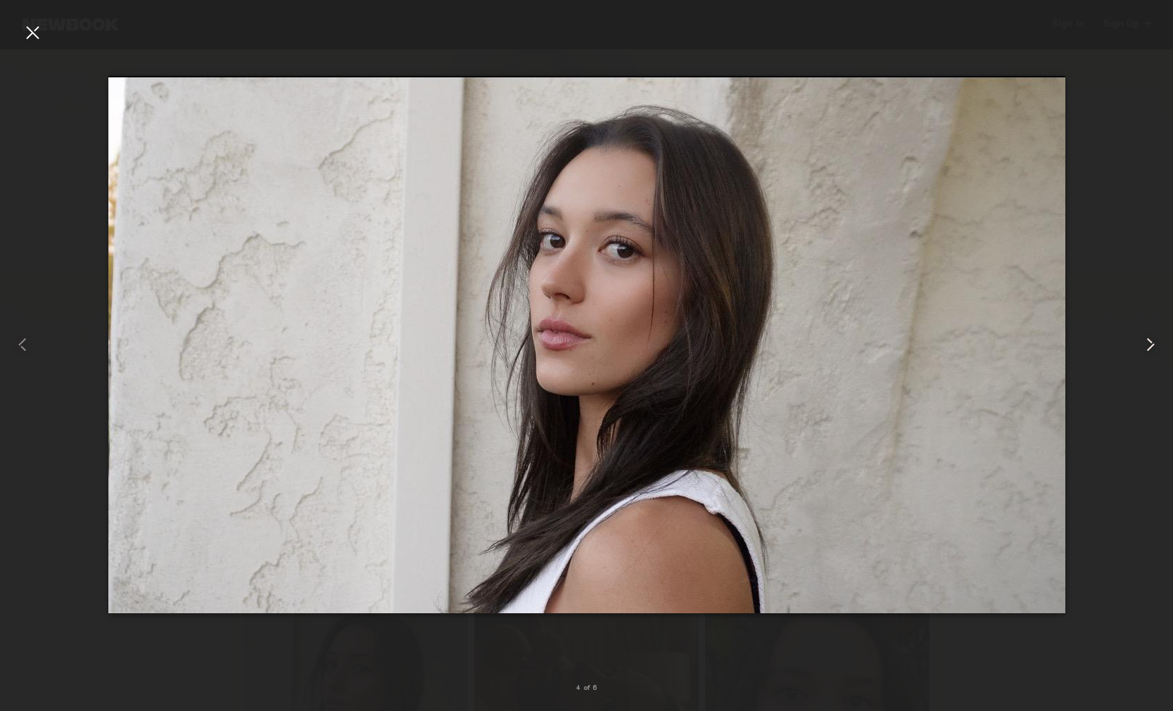
click at [1143, 355] on common-icon at bounding box center [1150, 345] width 23 height 23
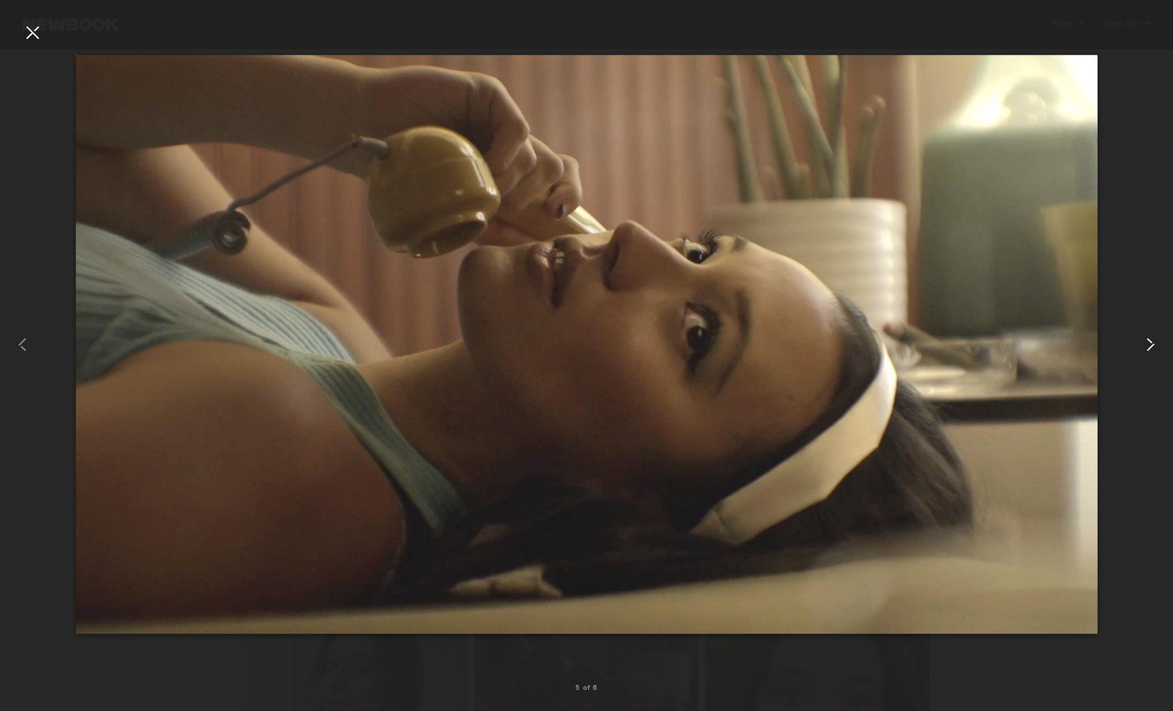
click at [1143, 356] on div at bounding box center [1149, 345] width 47 height 644
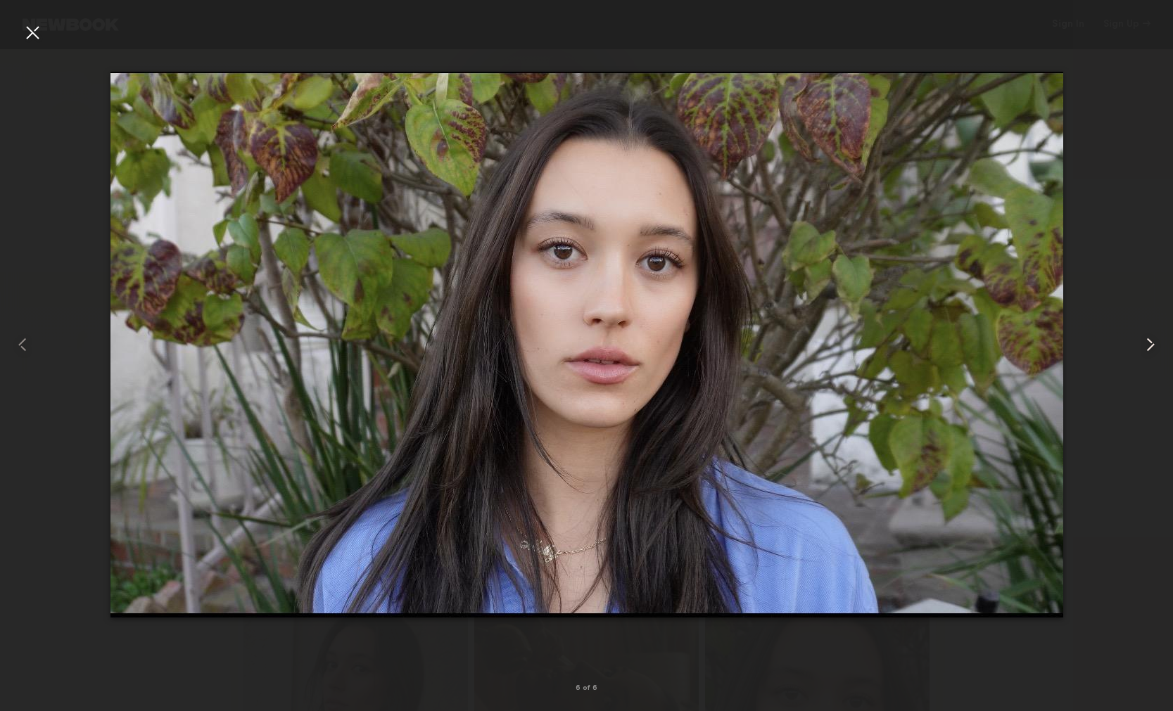
click at [1143, 356] on div at bounding box center [1149, 345] width 47 height 644
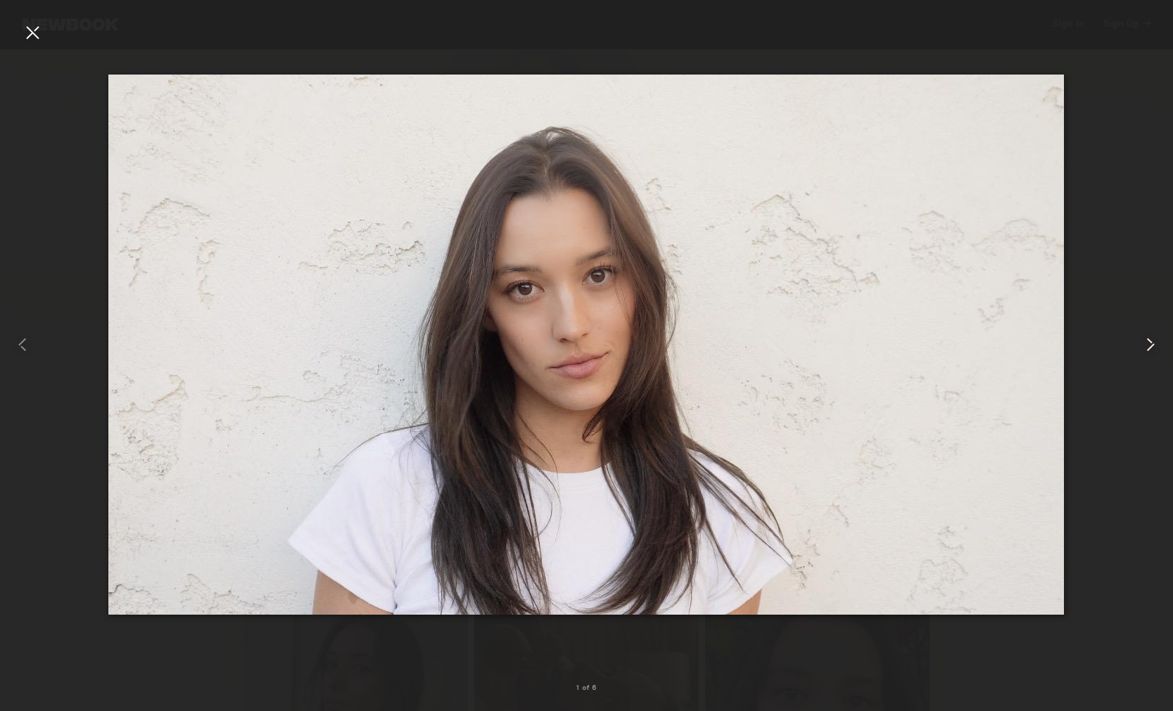
click at [1143, 356] on div at bounding box center [1149, 345] width 47 height 644
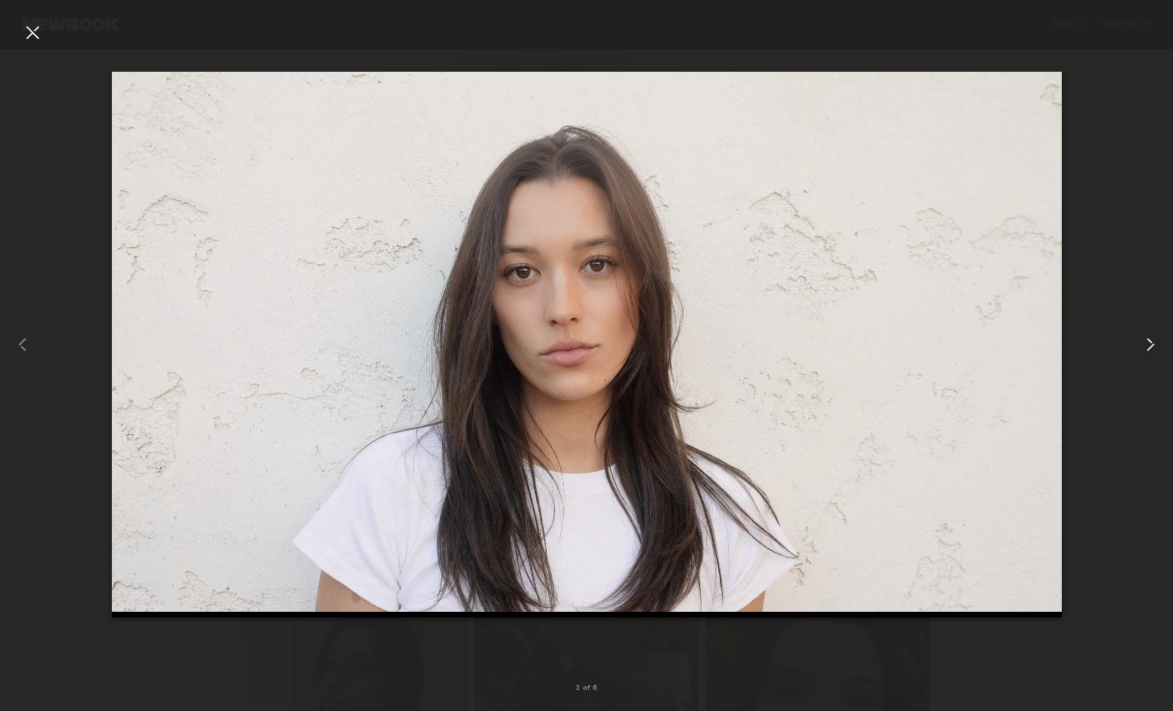
click at [1143, 356] on div at bounding box center [1149, 345] width 47 height 644
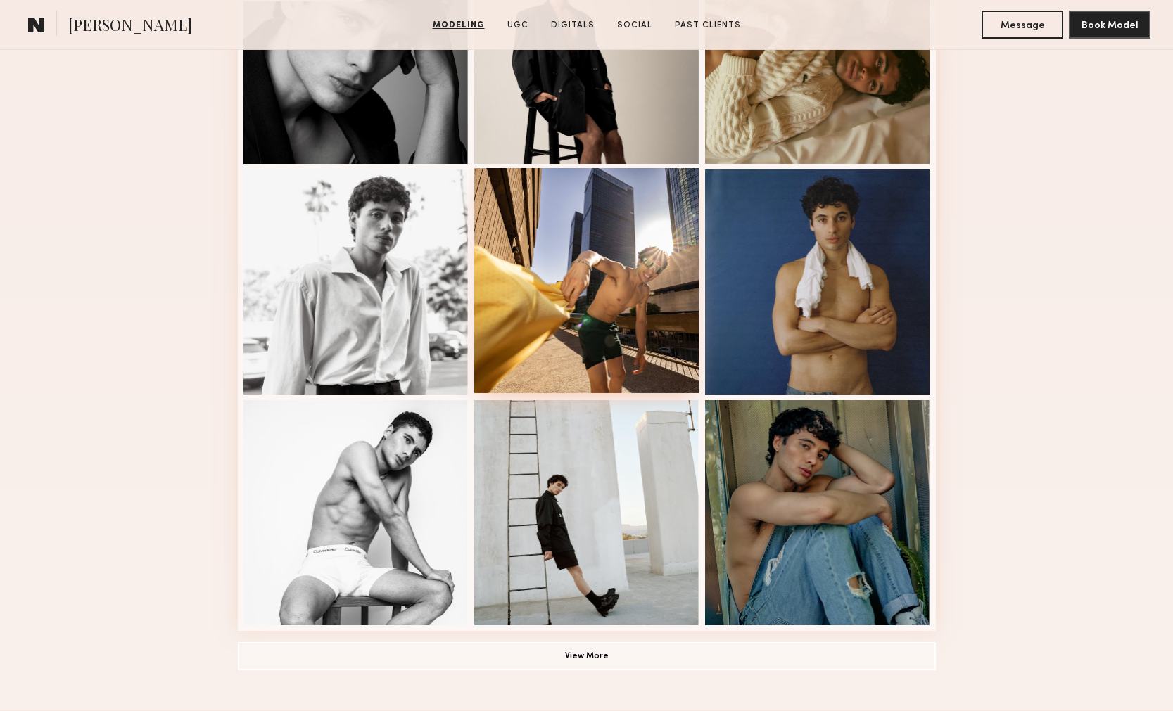
scroll to position [719, 0]
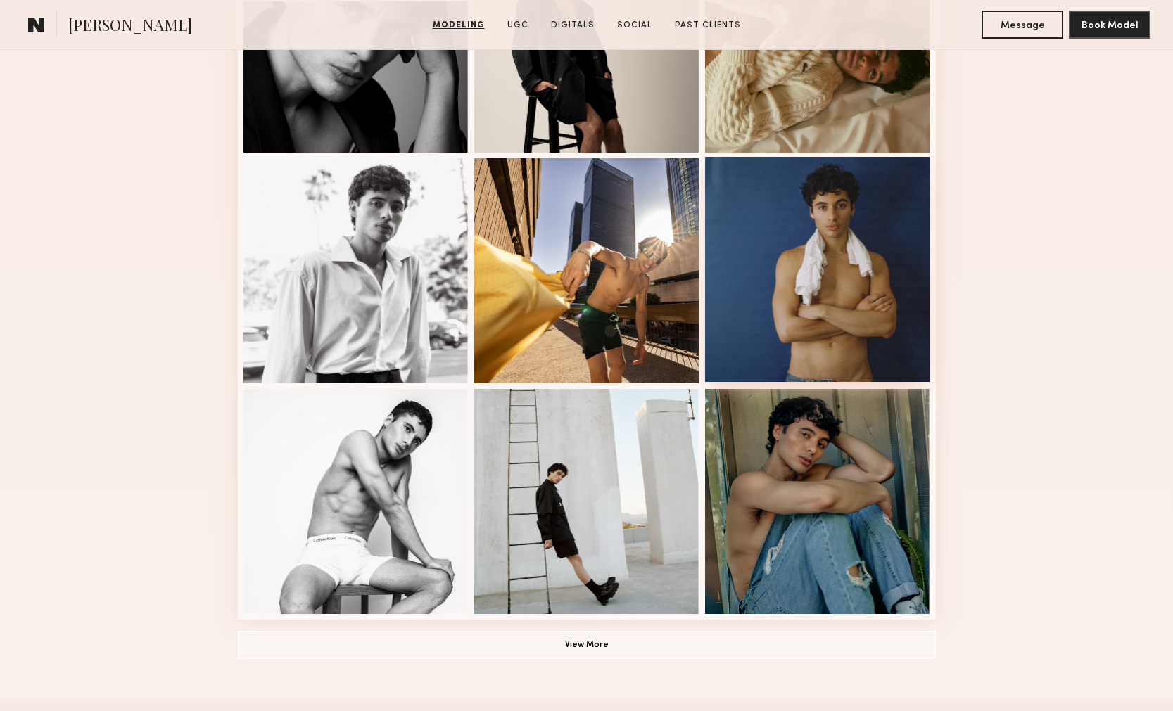
click at [765, 239] on div at bounding box center [817, 269] width 225 height 225
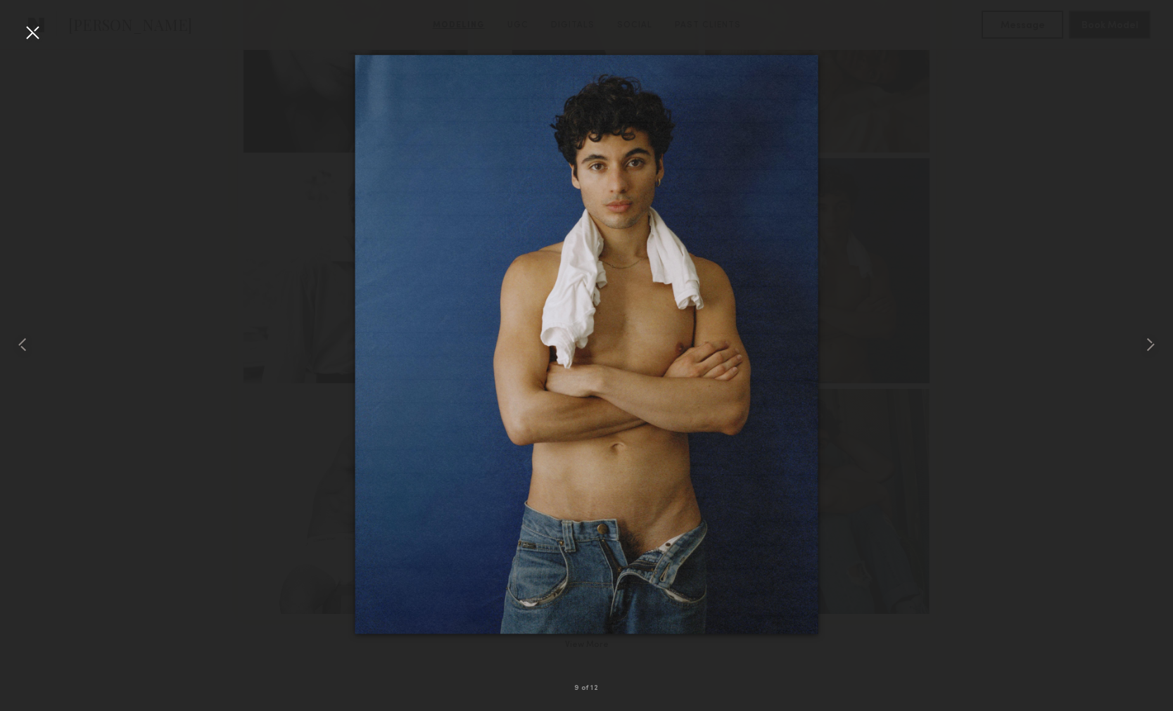
click at [1077, 217] on div at bounding box center [586, 345] width 1173 height 644
click at [39, 38] on div at bounding box center [32, 32] width 23 height 23
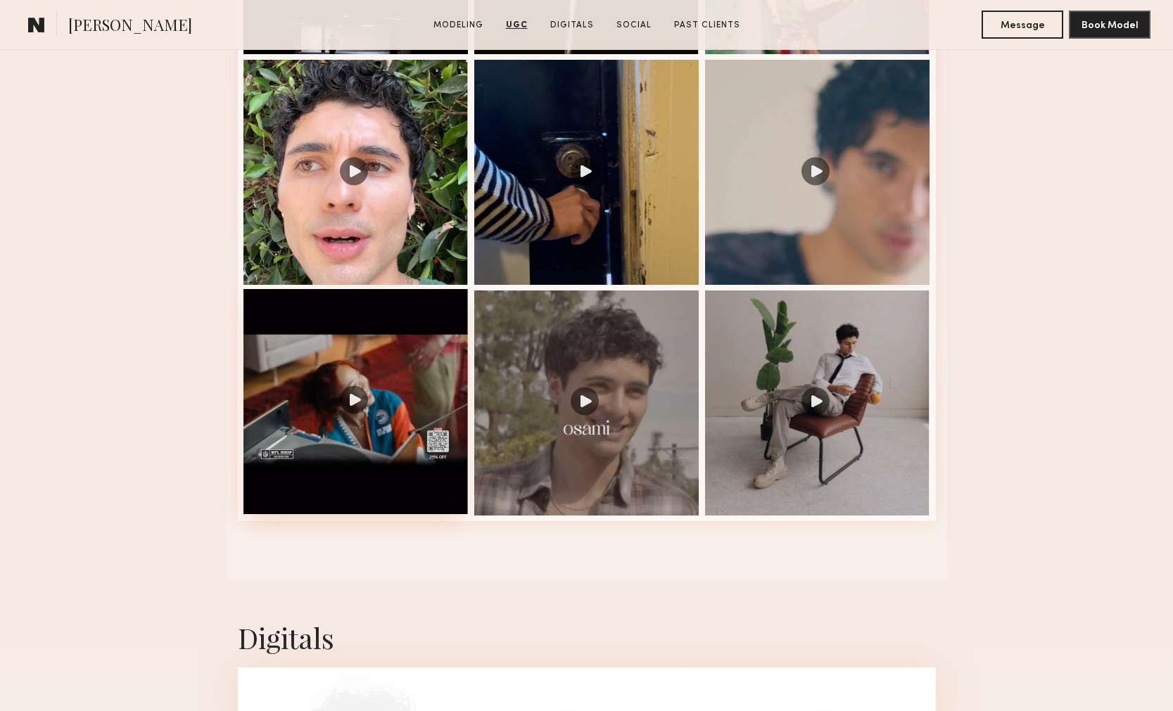
scroll to position [1647, 0]
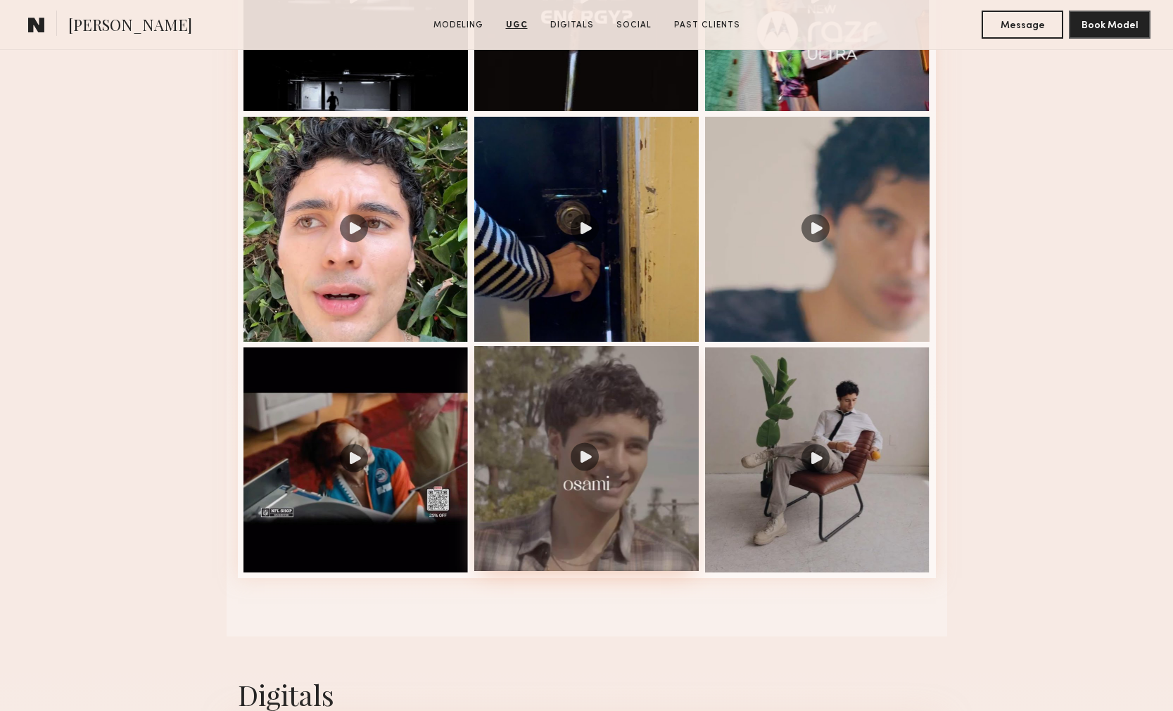
click at [619, 522] on div at bounding box center [586, 458] width 225 height 225
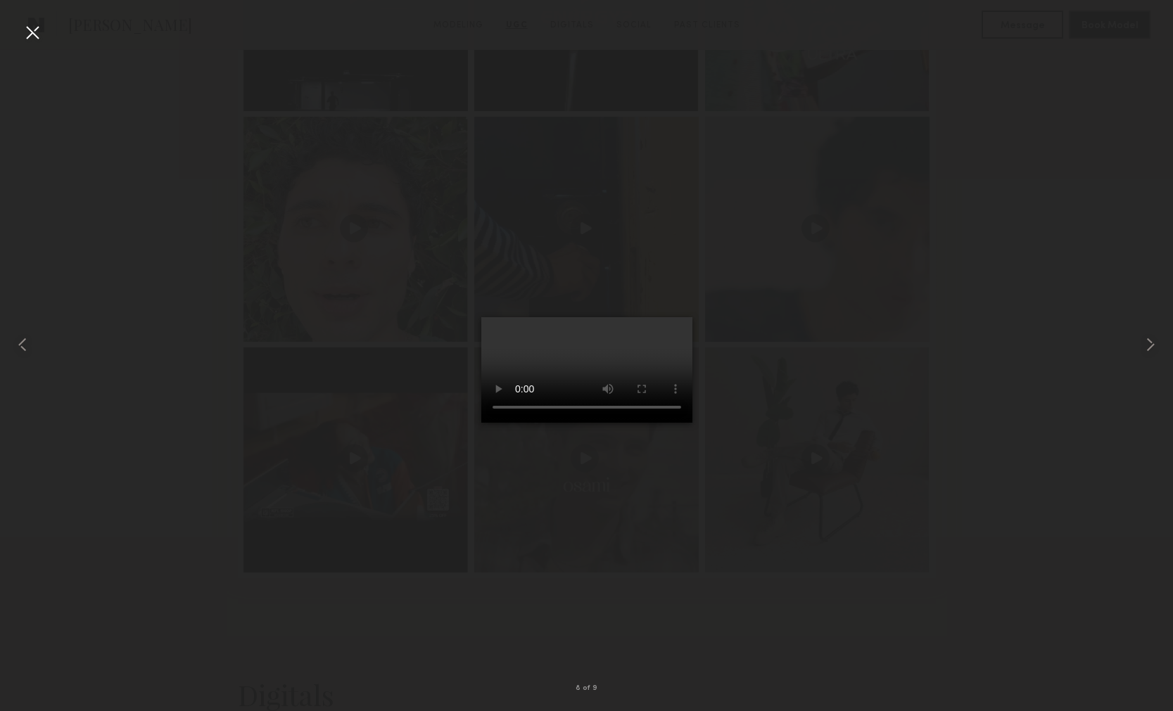
click at [278, 183] on div at bounding box center [586, 345] width 1173 height 644
click at [34, 41] on div at bounding box center [32, 32] width 23 height 23
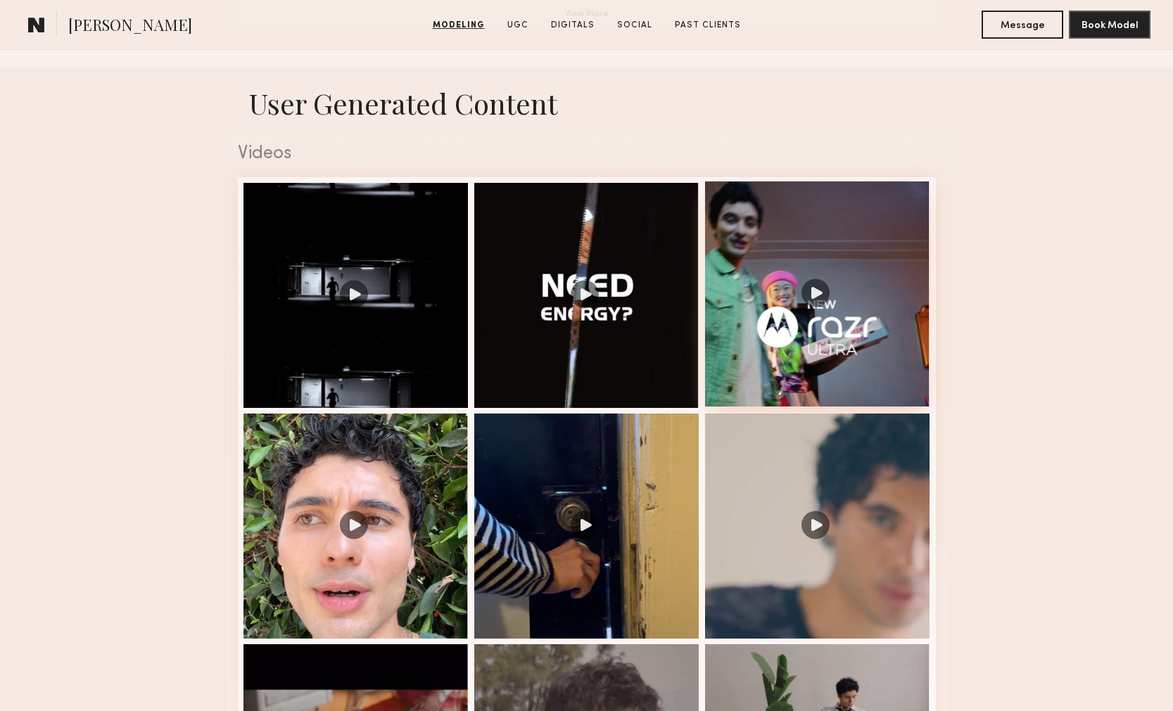
scroll to position [1432, 0]
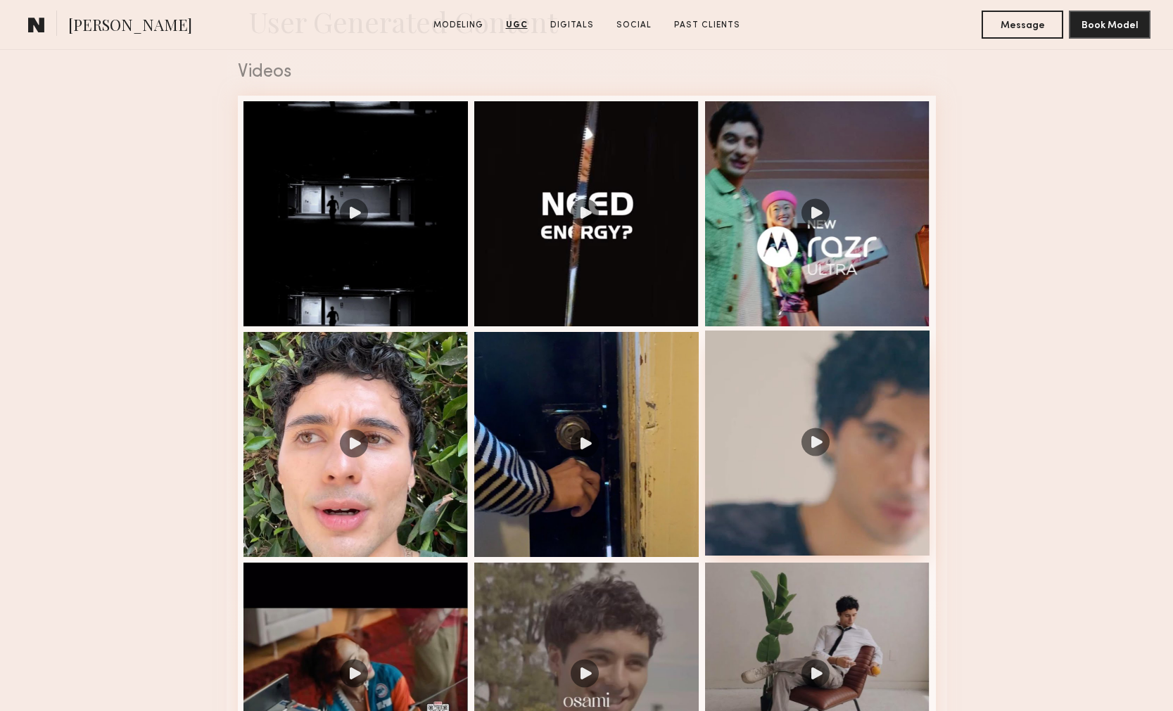
click at [854, 426] on div at bounding box center [817, 443] width 225 height 225
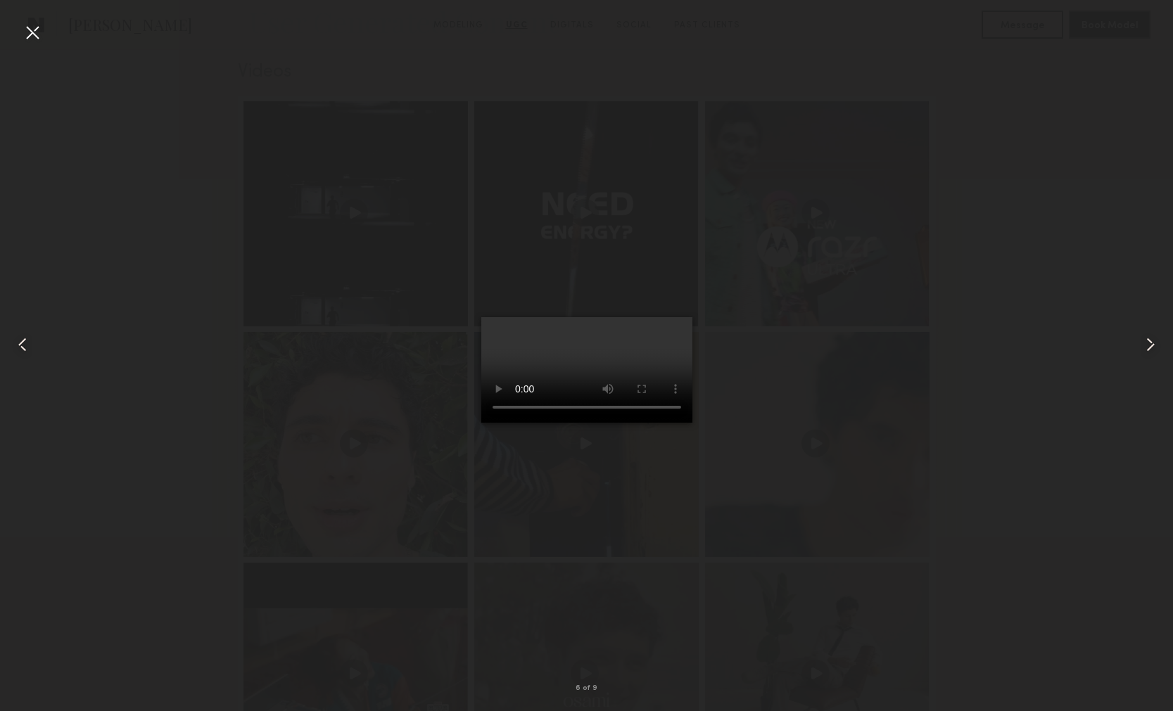
click at [25, 342] on common-icon at bounding box center [22, 345] width 23 height 23
click at [1148, 345] on common-icon at bounding box center [1150, 345] width 23 height 23
click at [36, 32] on div at bounding box center [32, 32] width 23 height 23
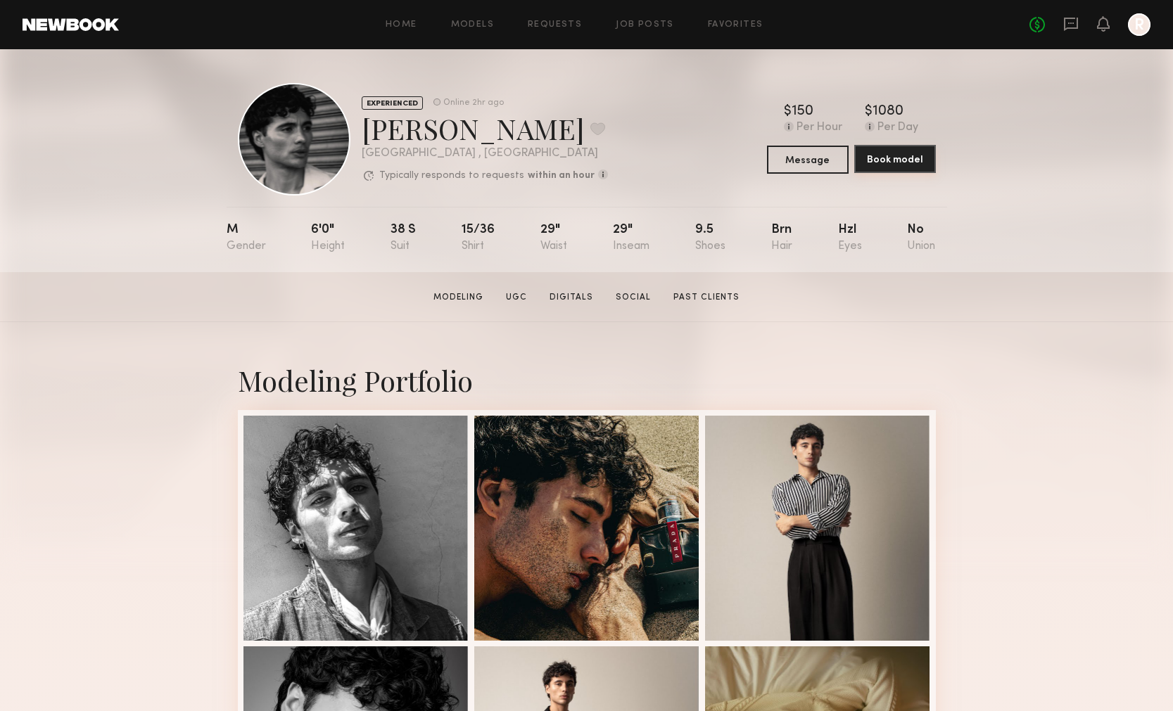
scroll to position [0, 0]
click at [590, 131] on button at bounding box center [597, 128] width 15 height 13
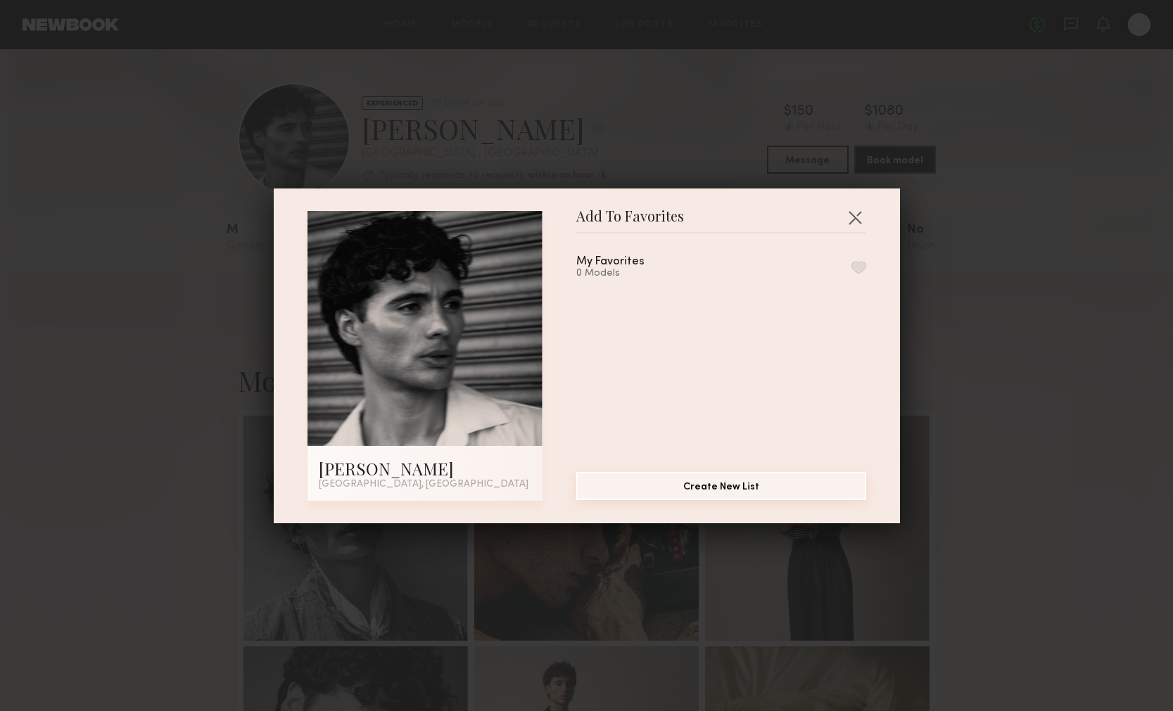
click at [710, 493] on button "Create New List" at bounding box center [721, 486] width 290 height 28
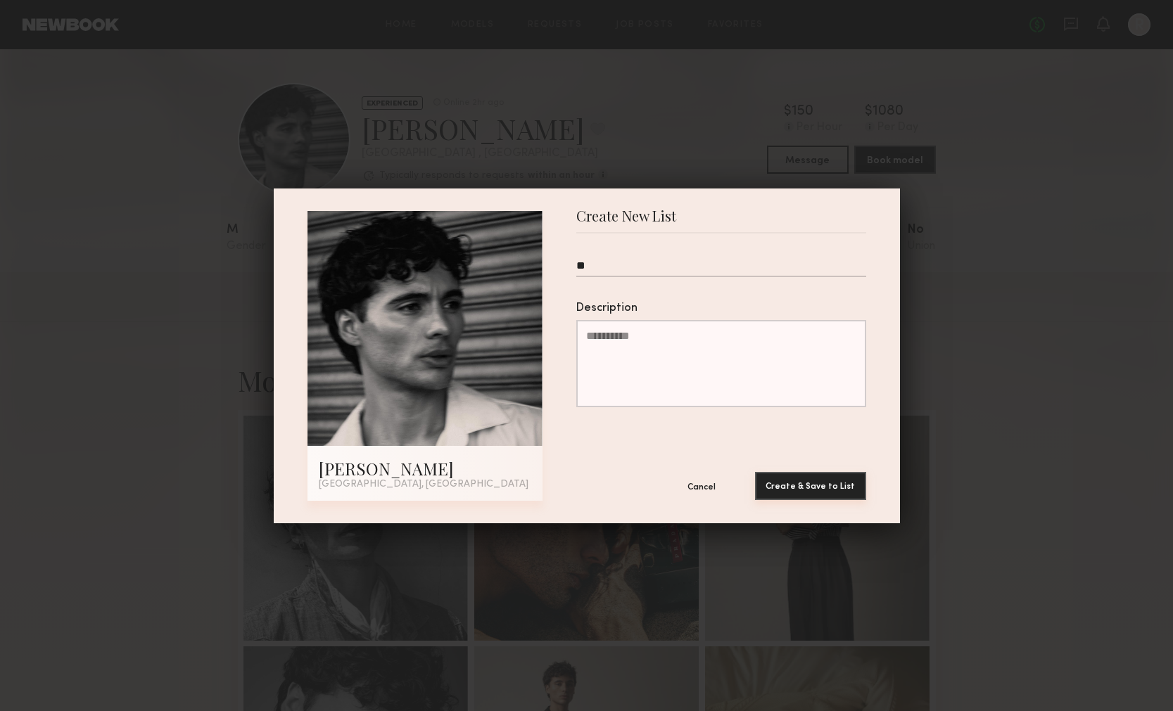
type input "**"
click at [791, 480] on button "Create & Save to List" at bounding box center [810, 486] width 111 height 28
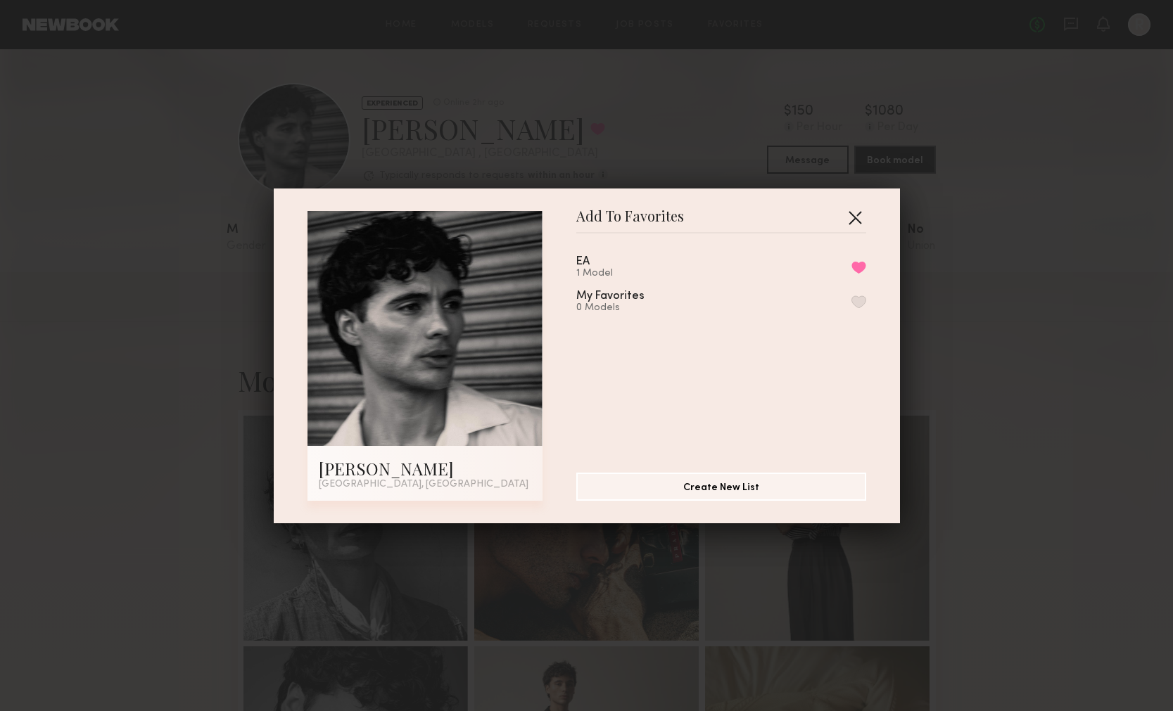
click at [854, 213] on button "button" at bounding box center [855, 217] width 23 height 23
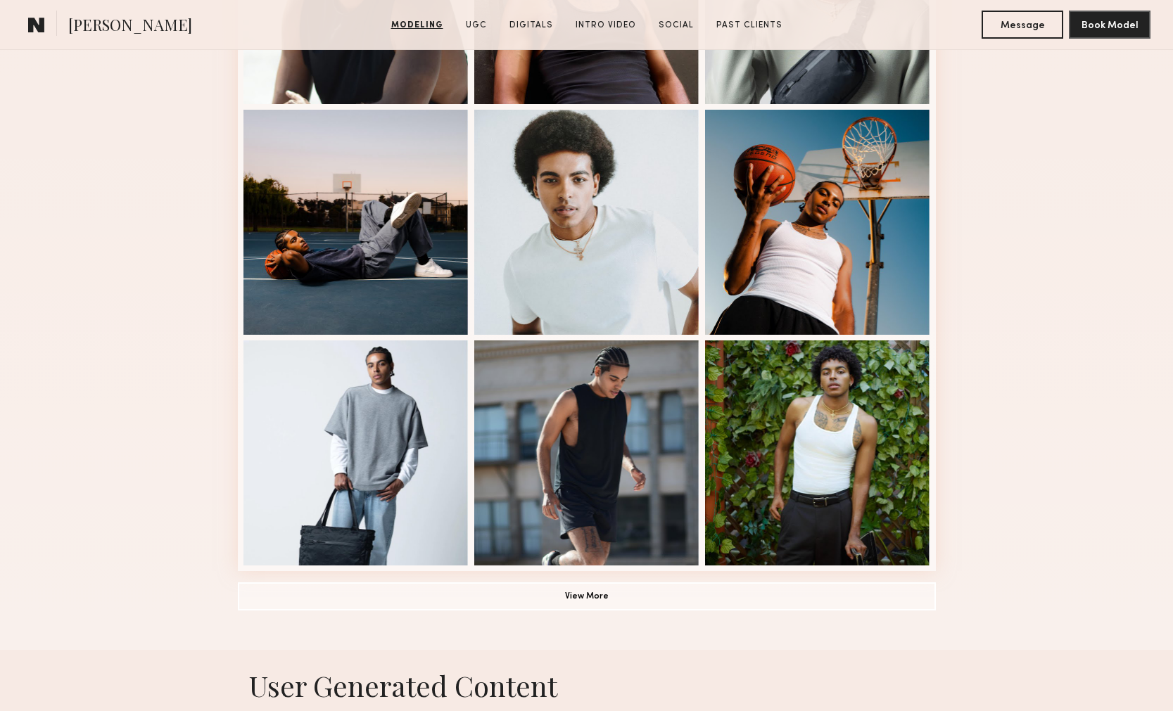
scroll to position [825, 0]
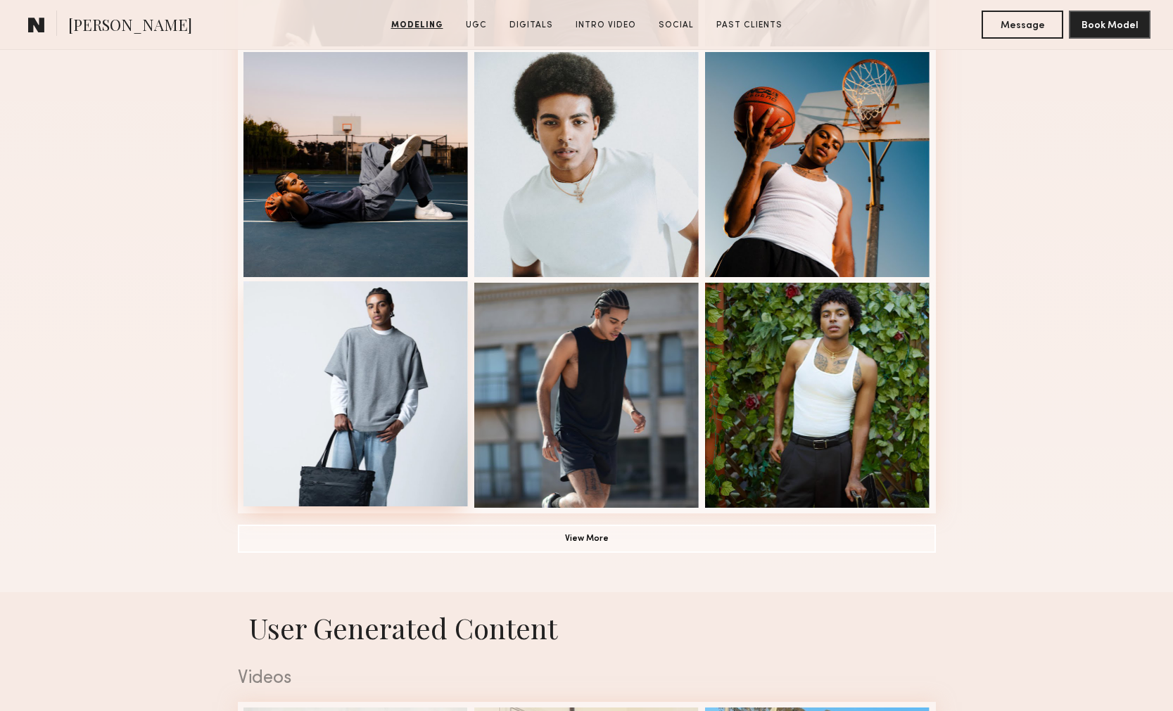
click at [409, 376] on div at bounding box center [355, 393] width 225 height 225
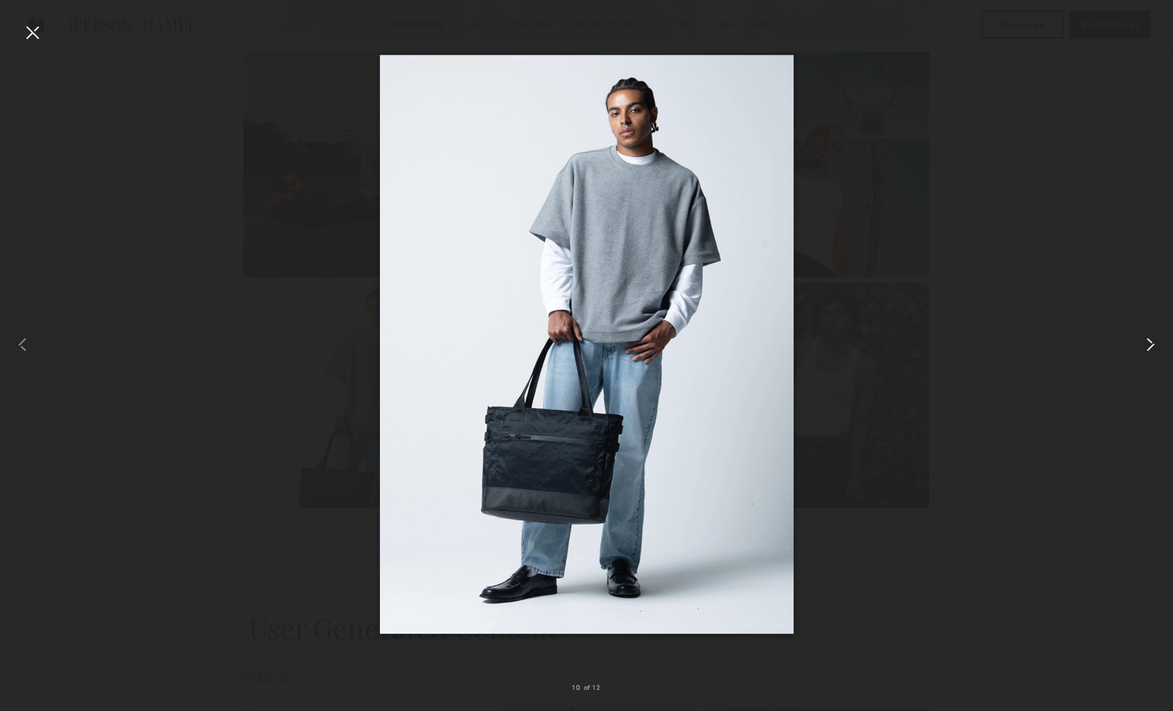
click at [1134, 341] on div at bounding box center [1149, 345] width 47 height 644
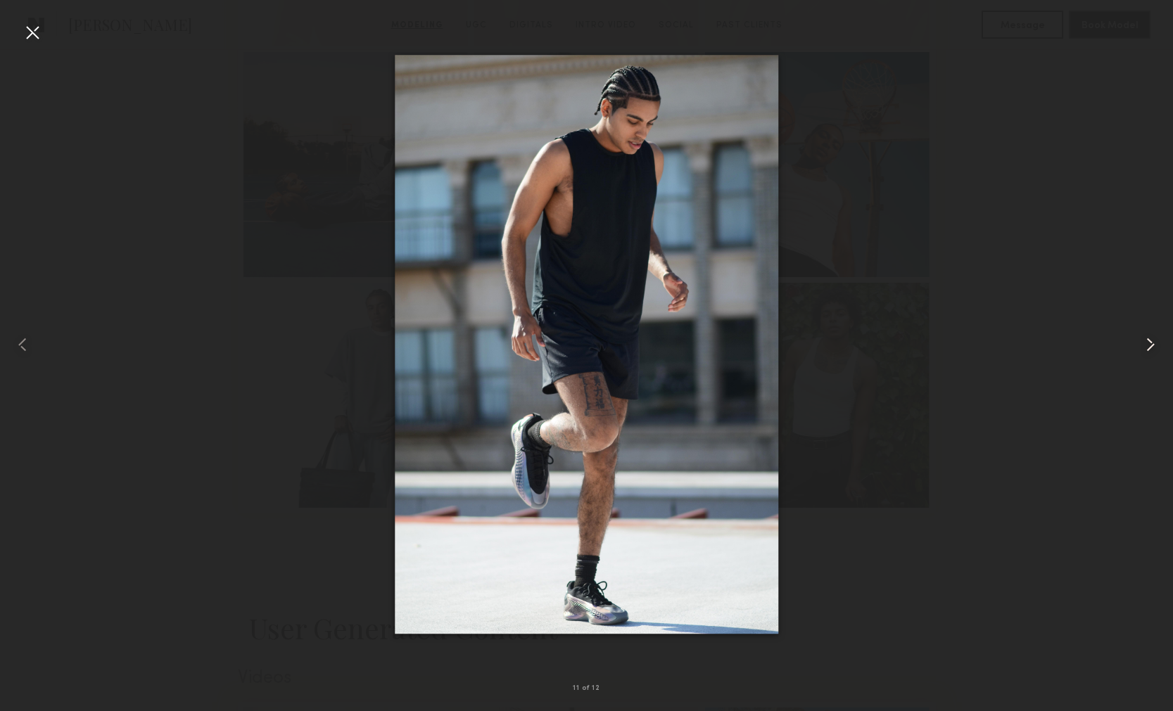
click at [1139, 341] on common-icon at bounding box center [1150, 345] width 23 height 23
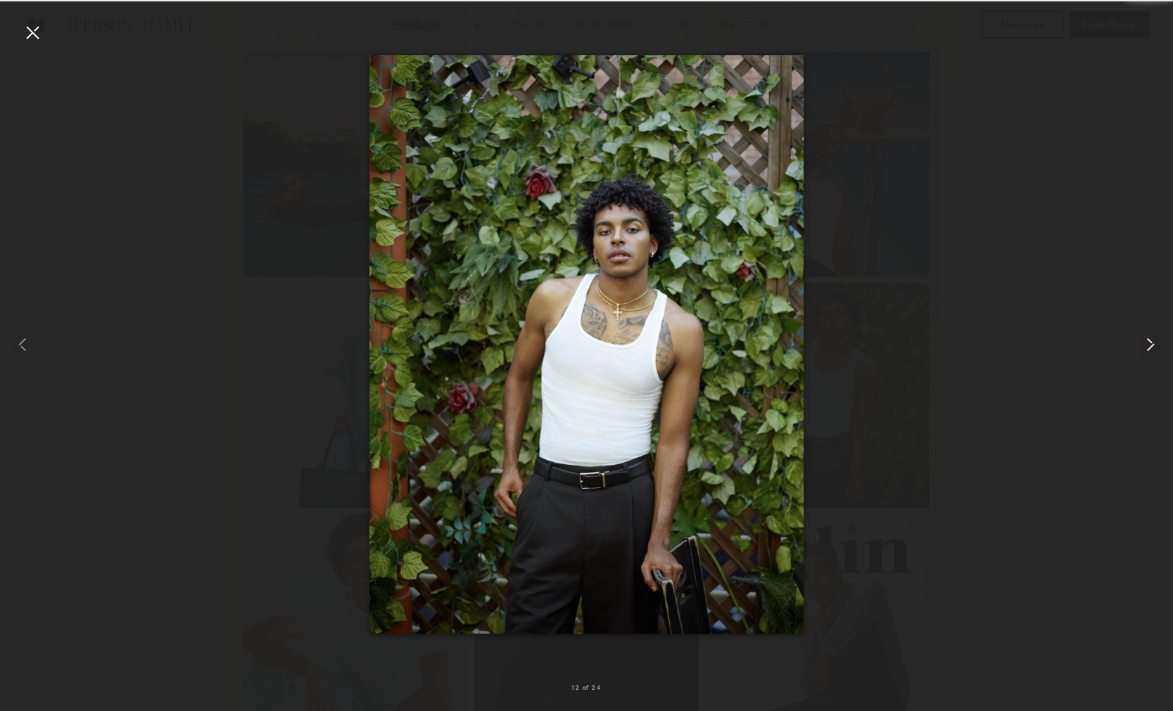
click at [1139, 341] on common-icon at bounding box center [1150, 345] width 23 height 23
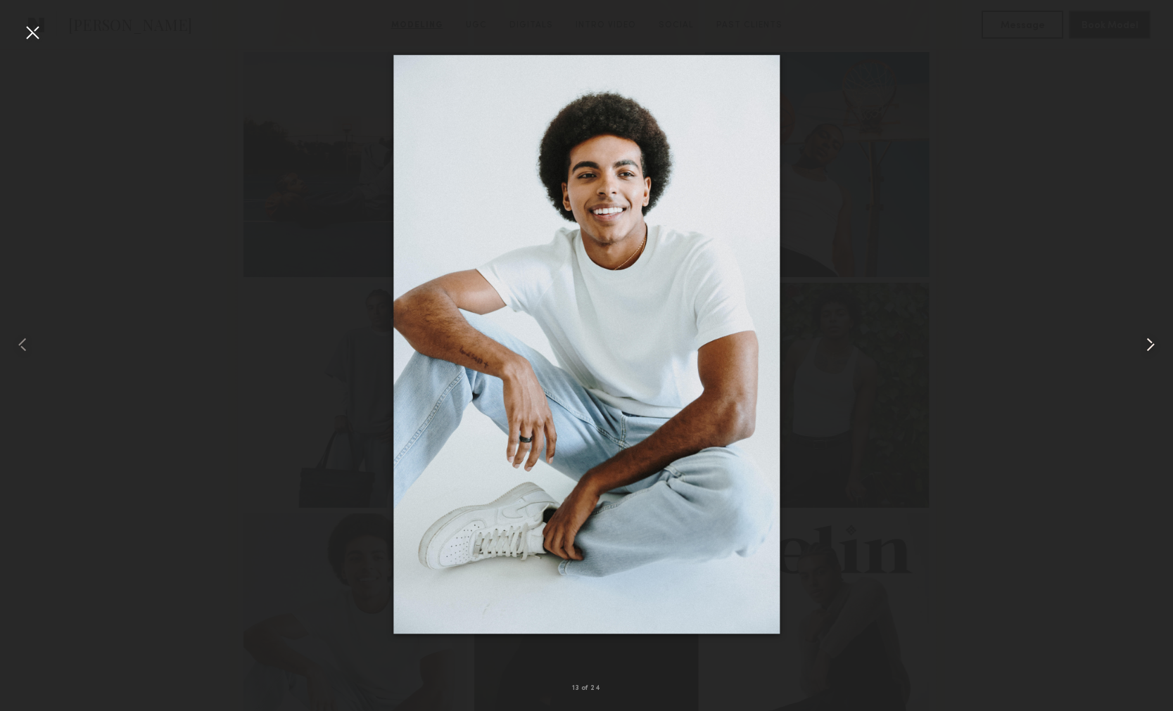
click at [1146, 360] on div at bounding box center [1149, 345] width 47 height 644
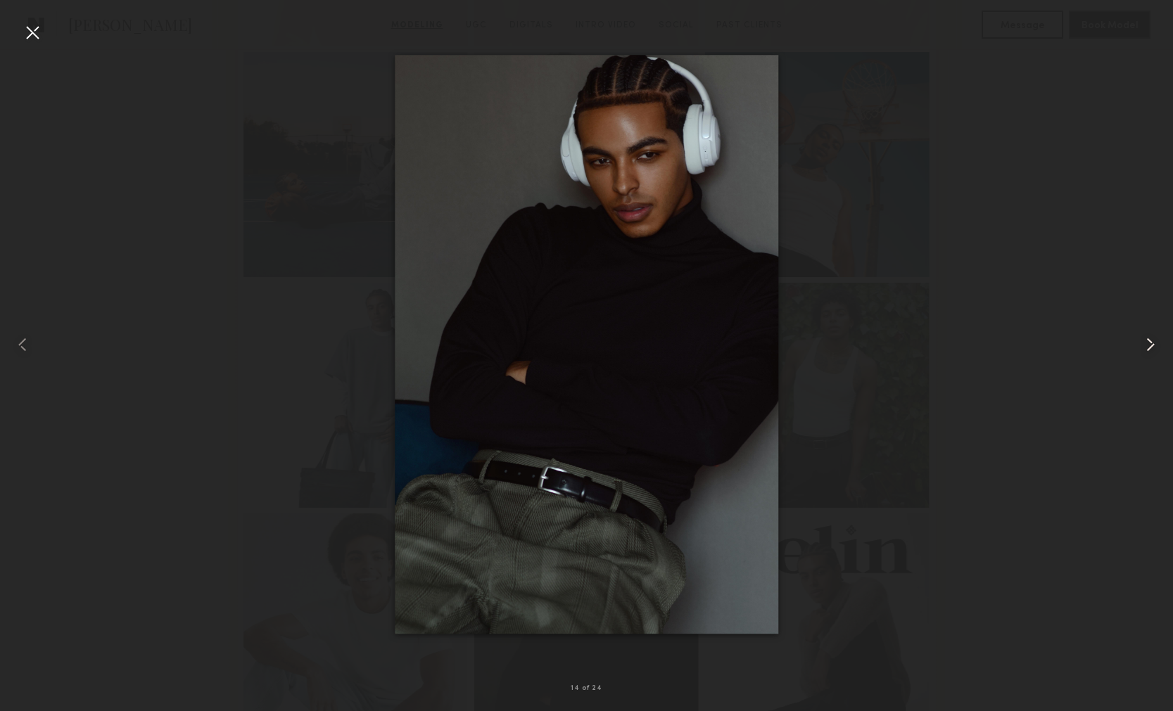
click at [1145, 360] on div at bounding box center [1149, 345] width 47 height 644
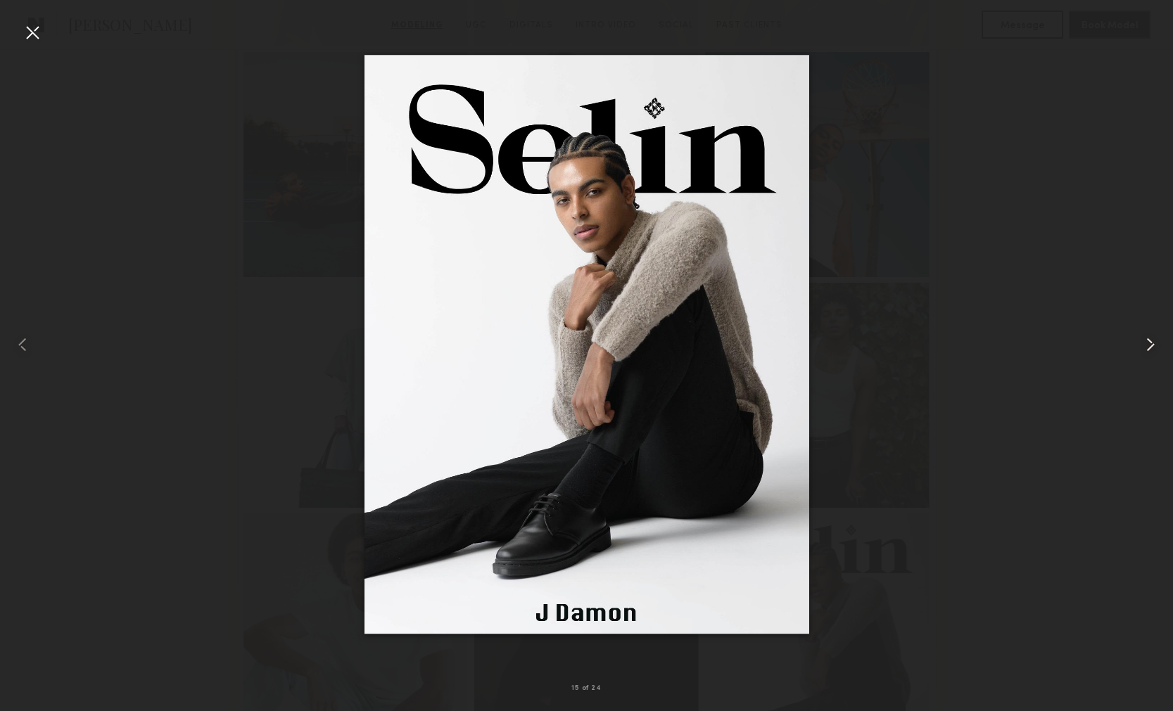
click at [1145, 360] on div at bounding box center [1149, 345] width 47 height 644
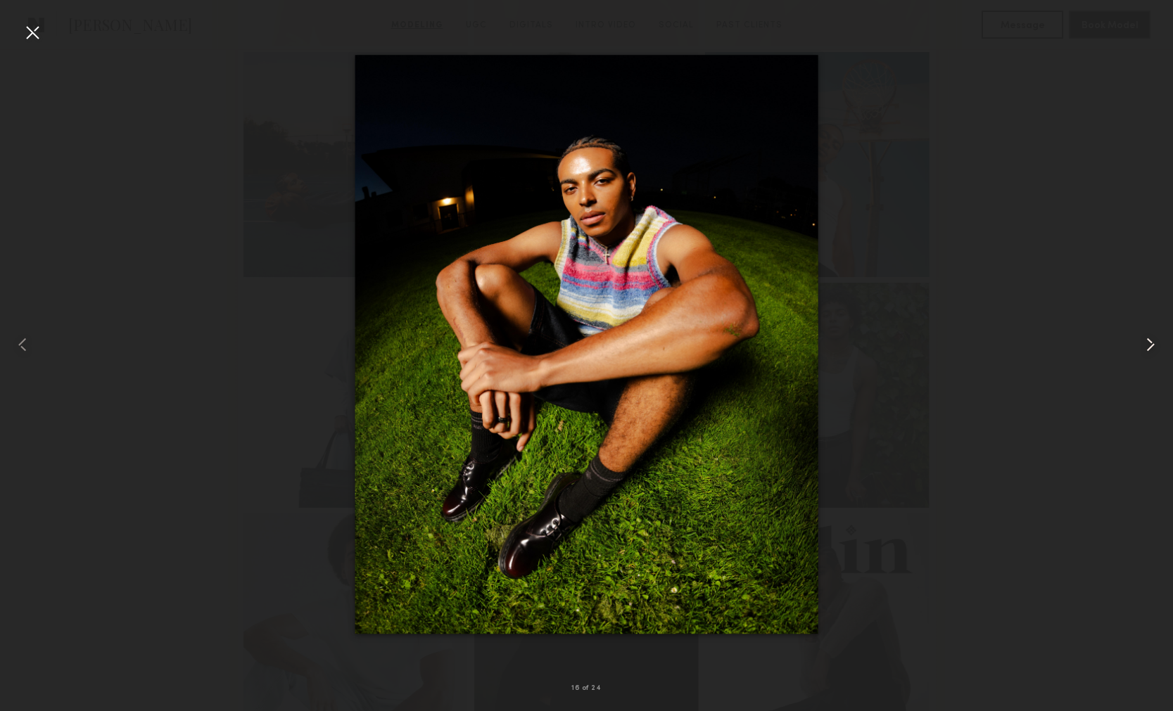
click at [1145, 360] on div at bounding box center [1149, 345] width 47 height 644
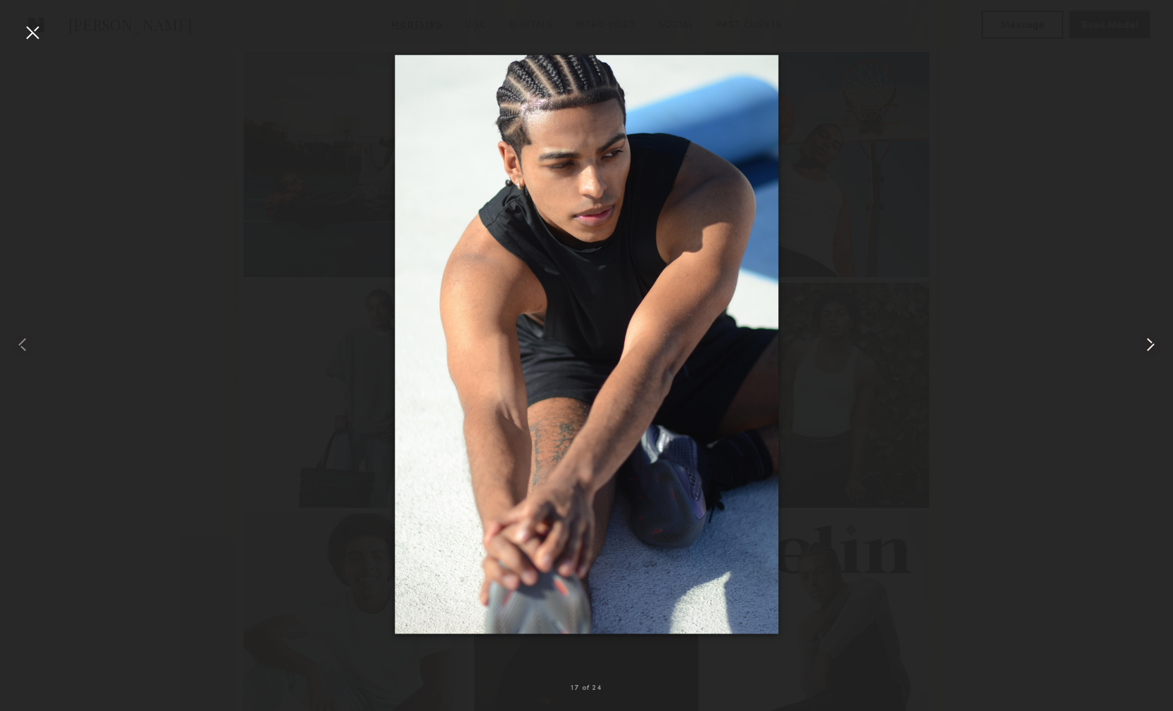
click at [1145, 361] on div at bounding box center [1149, 345] width 47 height 644
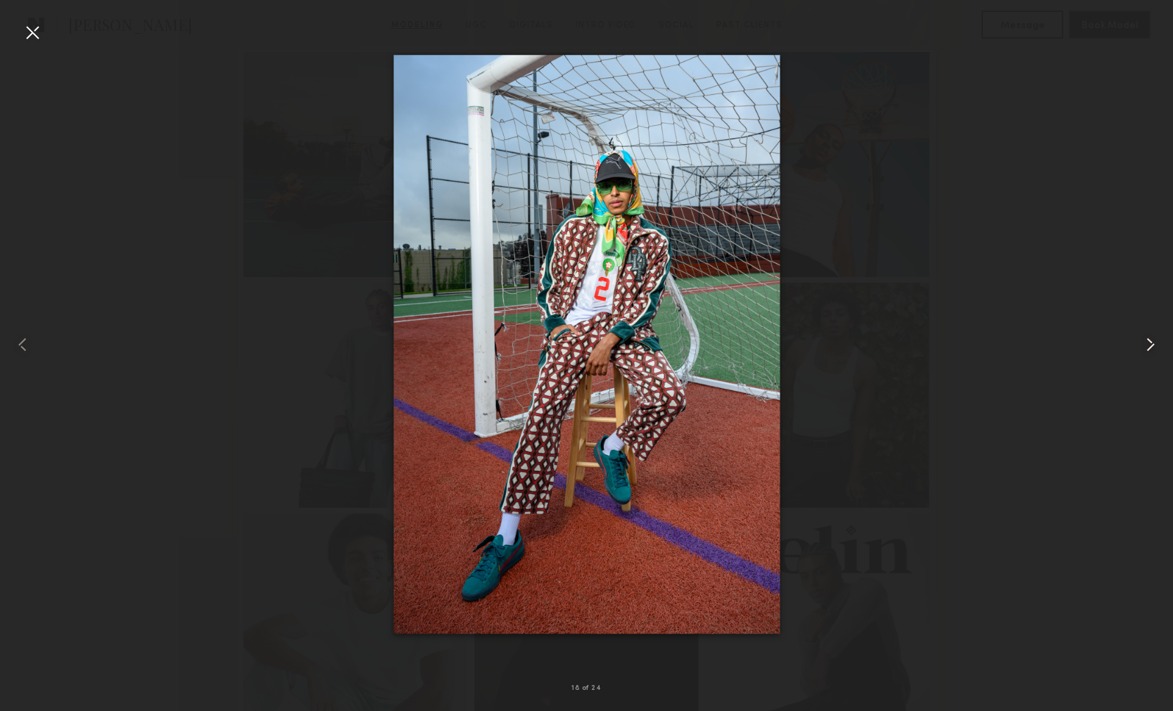
click at [1145, 361] on div at bounding box center [1149, 345] width 47 height 644
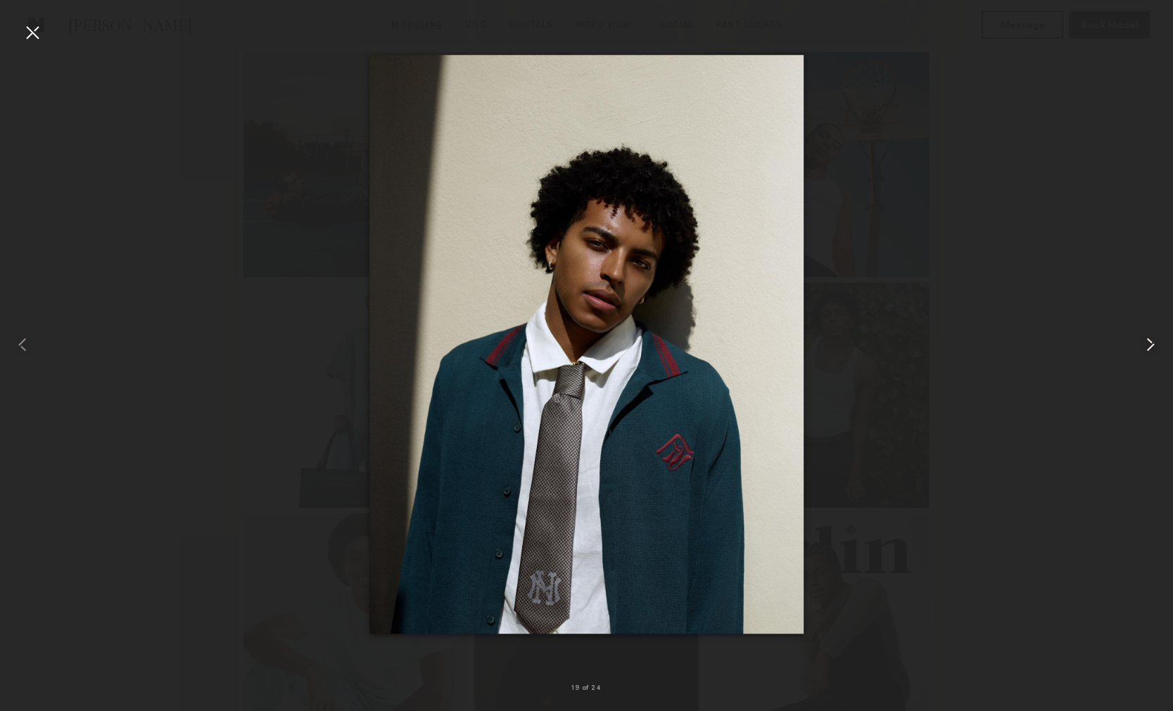
click at [1146, 362] on div at bounding box center [1149, 345] width 47 height 644
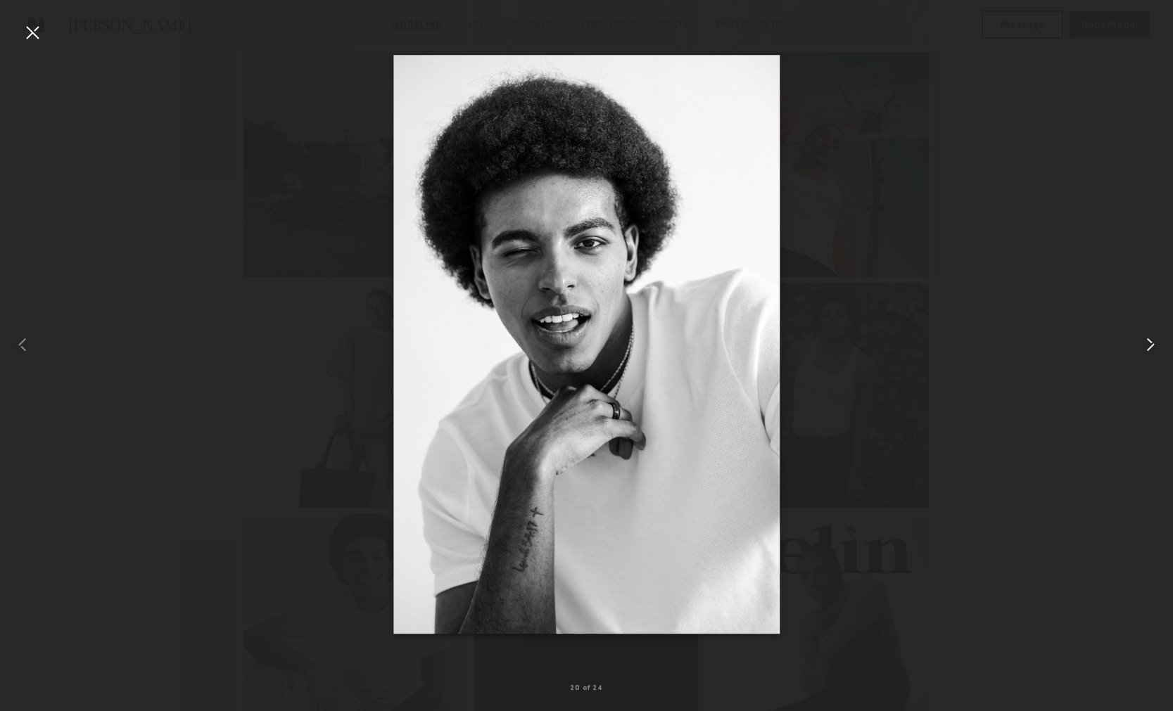
click at [1146, 362] on div at bounding box center [1149, 345] width 47 height 644
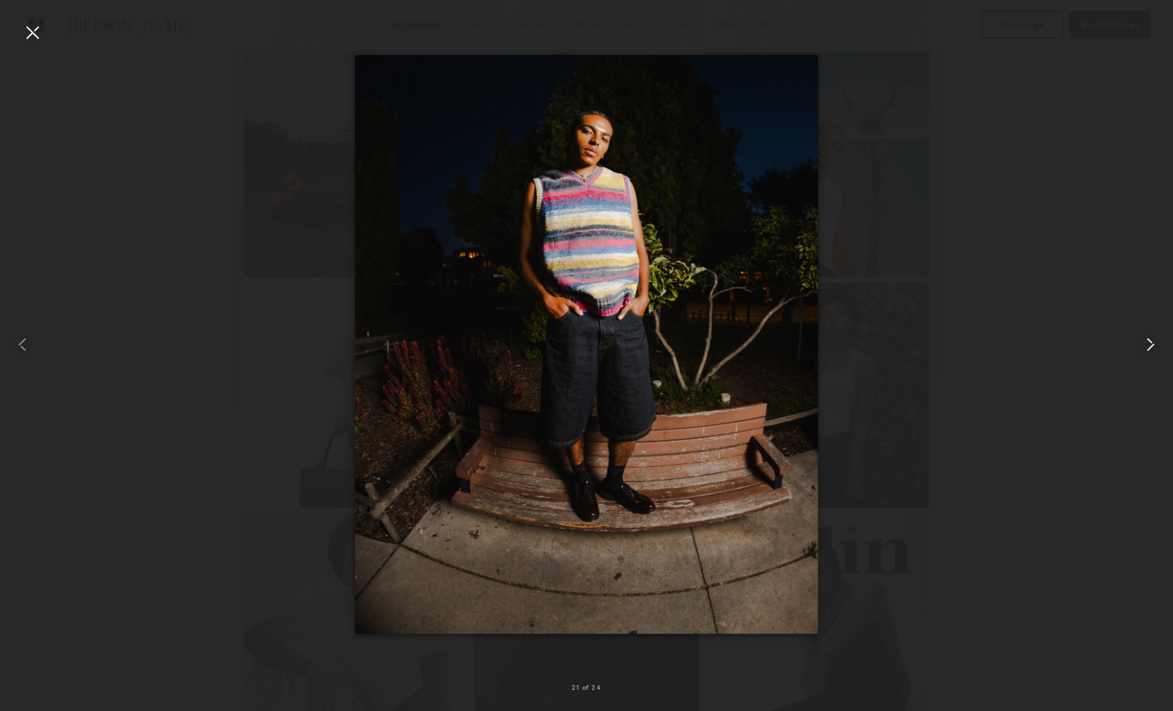
click at [1146, 362] on div at bounding box center [1149, 345] width 47 height 644
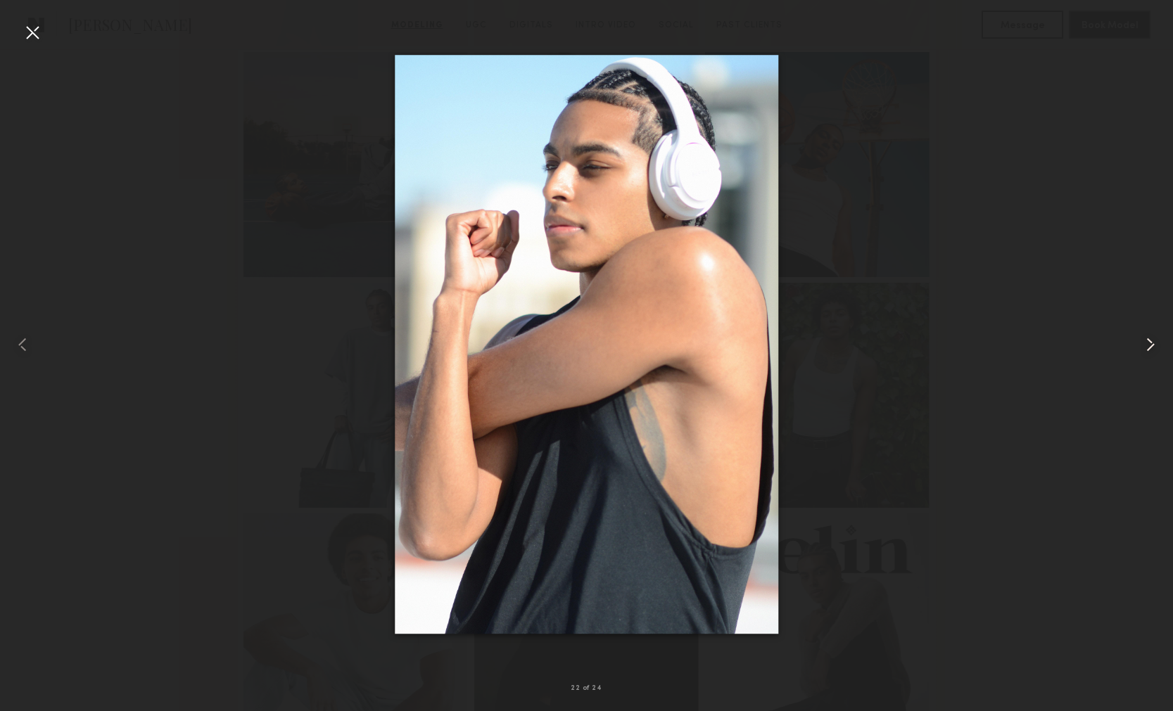
click at [1146, 362] on div at bounding box center [1149, 345] width 47 height 644
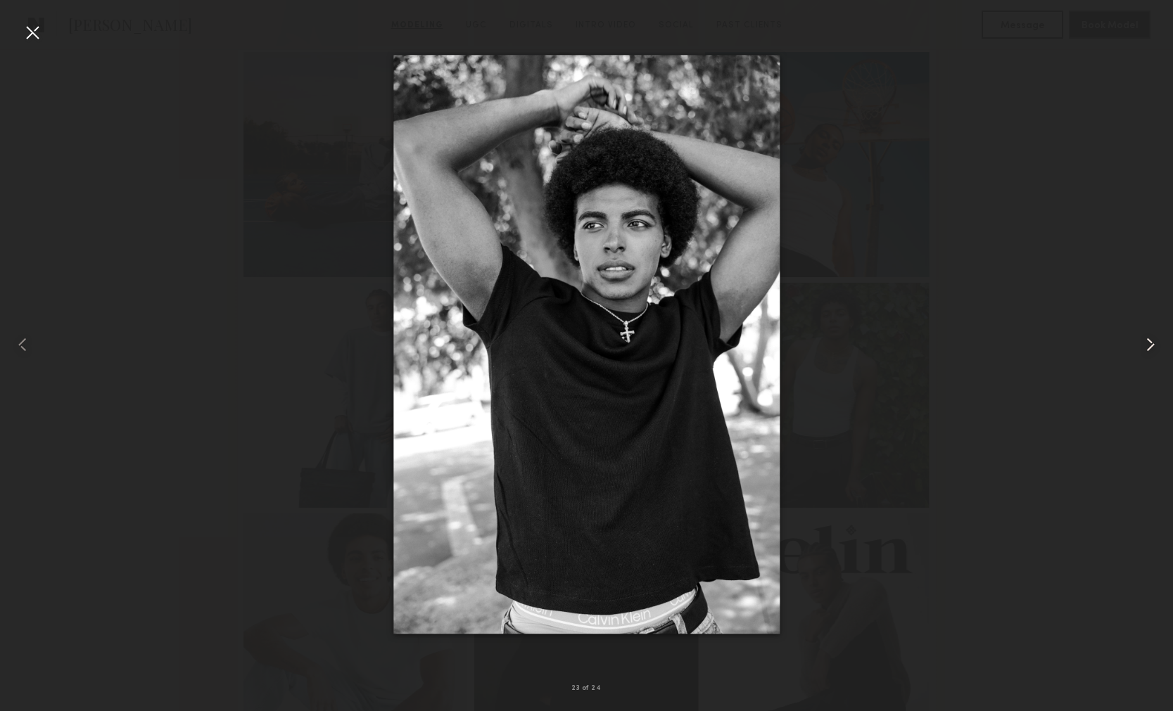
click at [1146, 362] on div at bounding box center [1149, 345] width 47 height 644
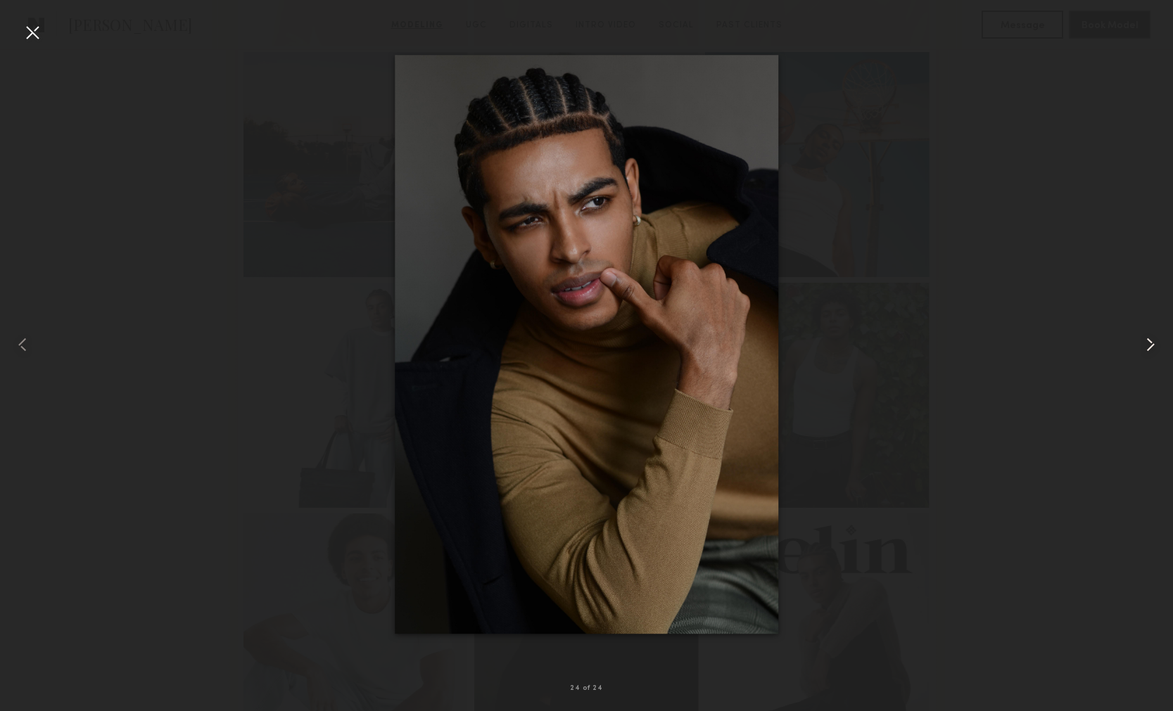
click at [1146, 362] on div at bounding box center [1149, 345] width 47 height 644
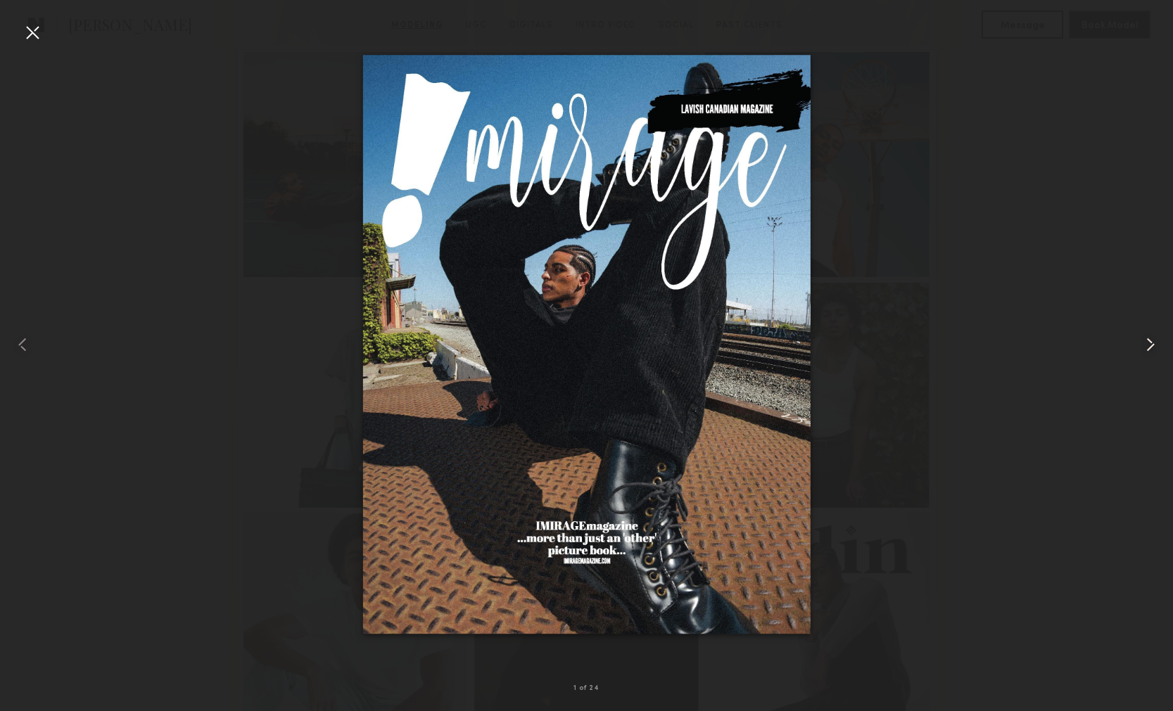
click at [1146, 362] on div at bounding box center [1149, 345] width 47 height 644
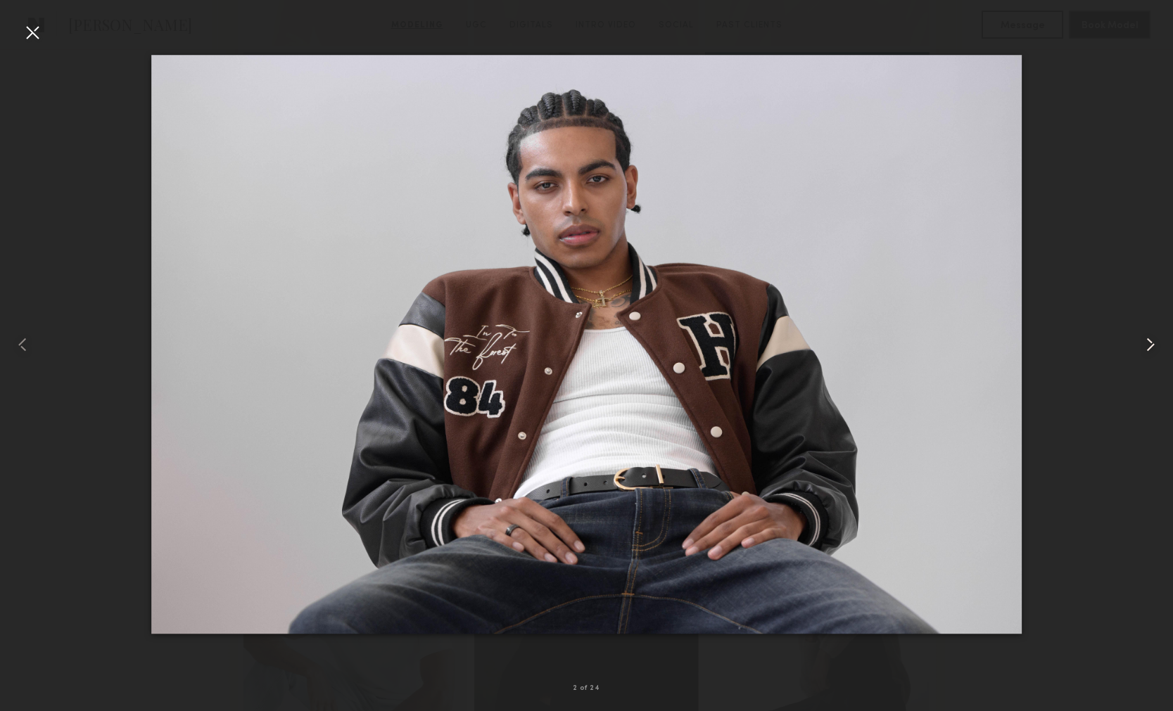
click at [1146, 362] on div at bounding box center [1149, 345] width 47 height 644
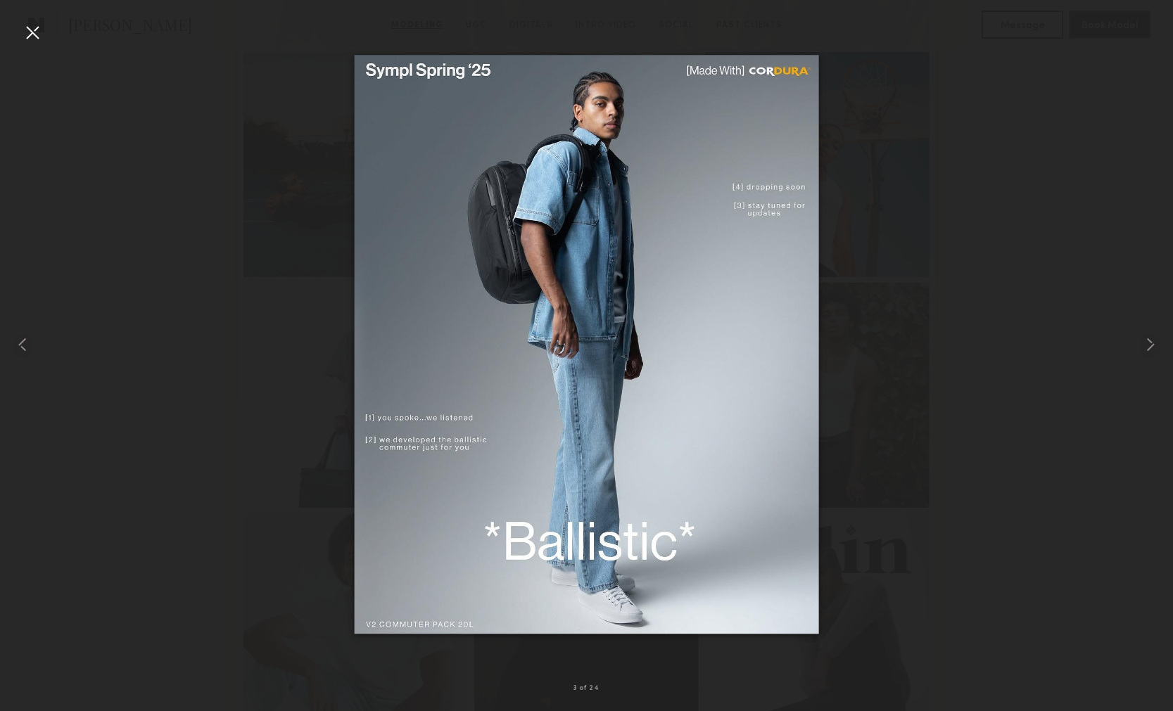
click at [1054, 272] on div at bounding box center [586, 345] width 1173 height 644
click at [40, 41] on div at bounding box center [32, 32] width 23 height 23
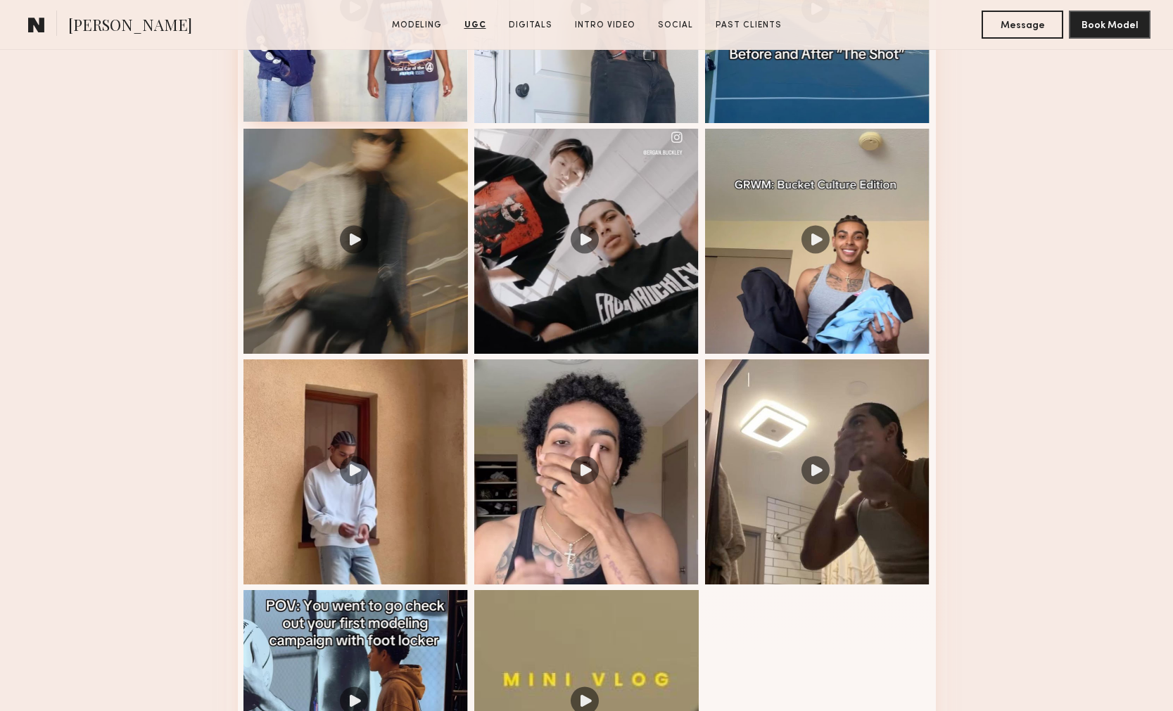
scroll to position [2520, 0]
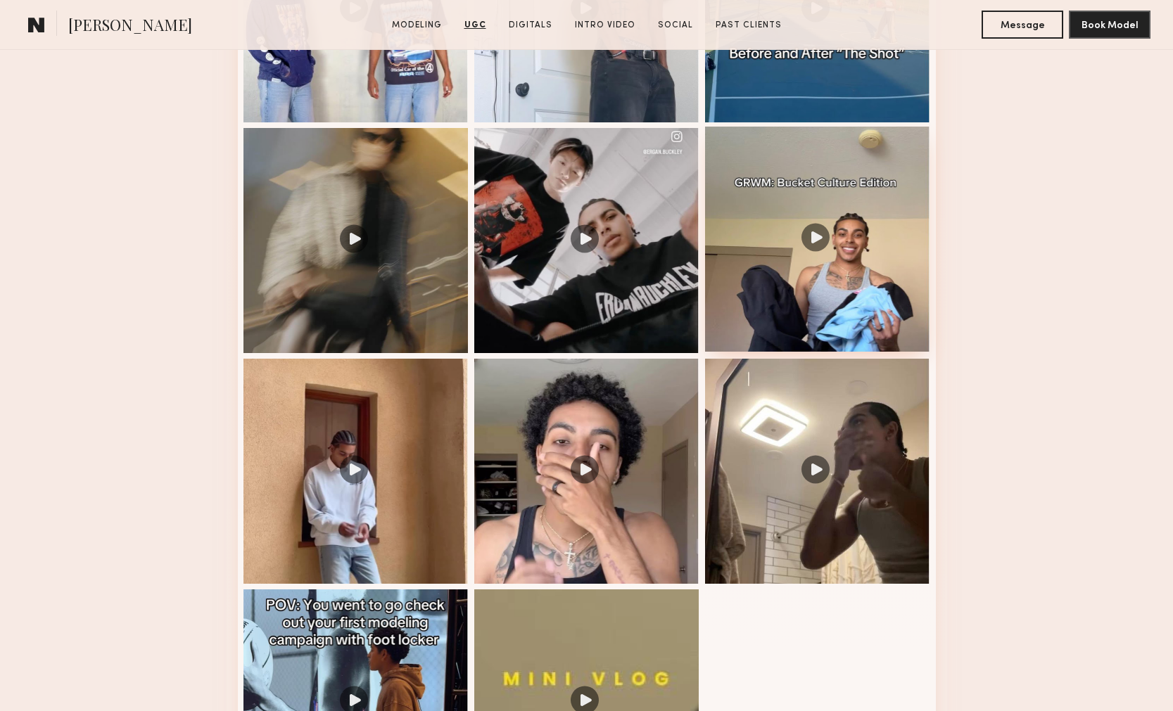
click at [755, 296] on div at bounding box center [817, 239] width 225 height 225
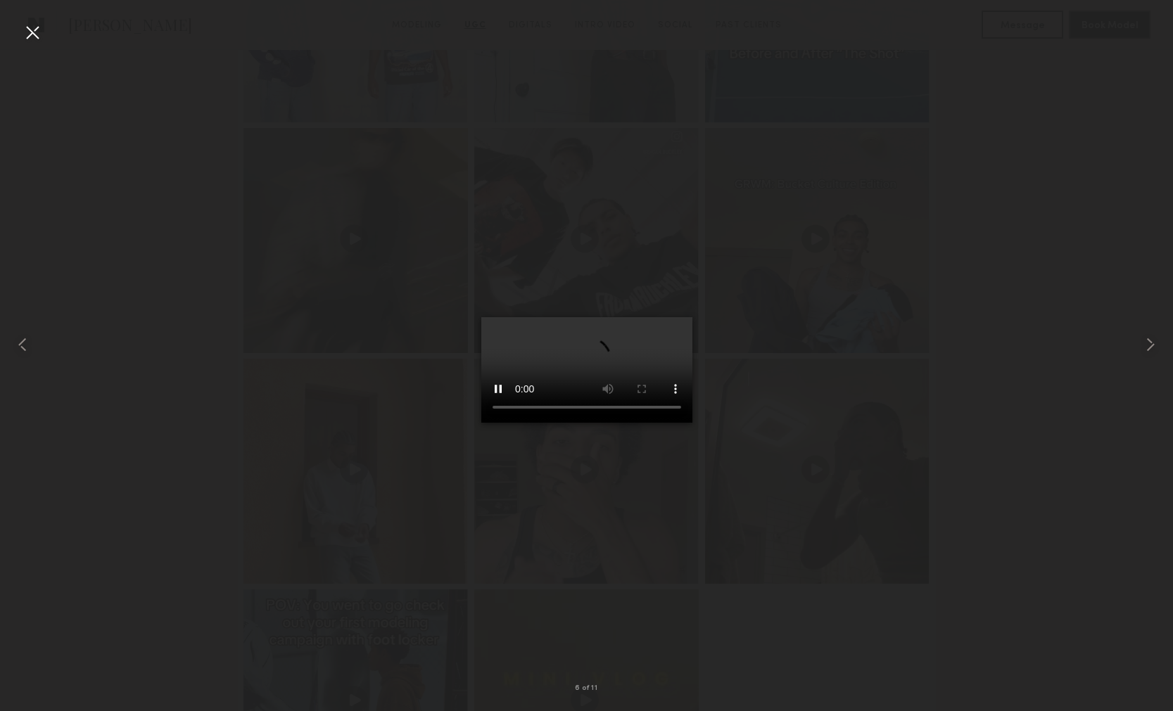
click at [35, 34] on div at bounding box center [32, 32] width 23 height 23
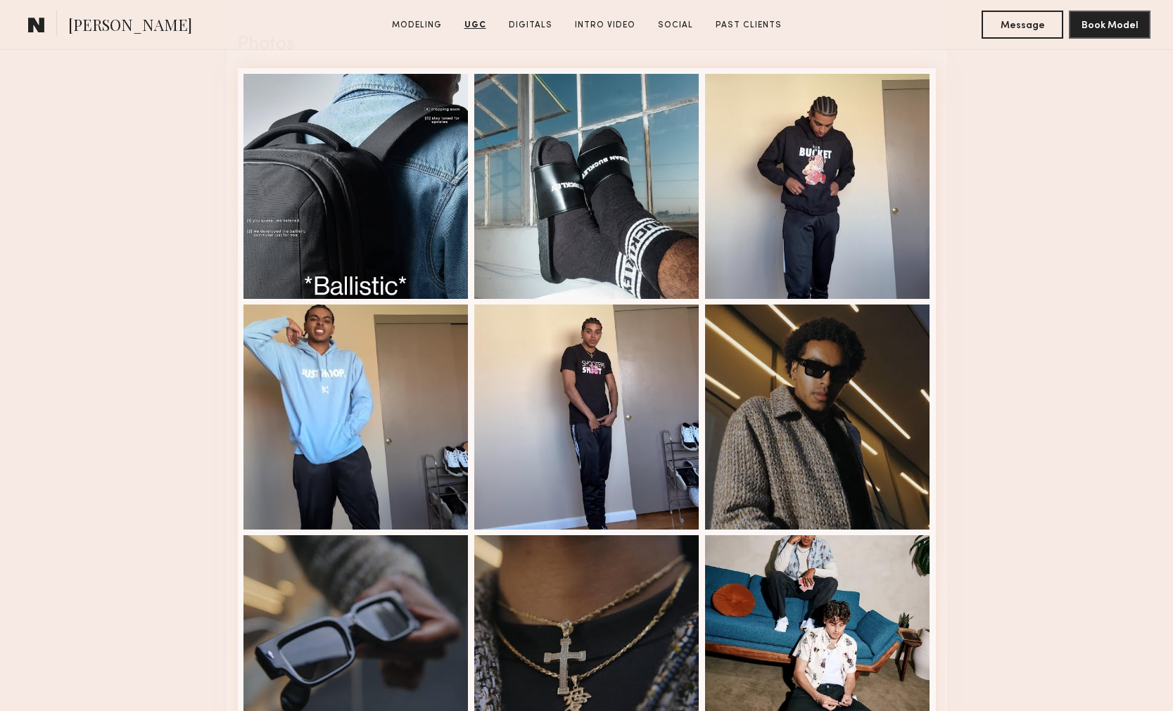
scroll to position [3224, 0]
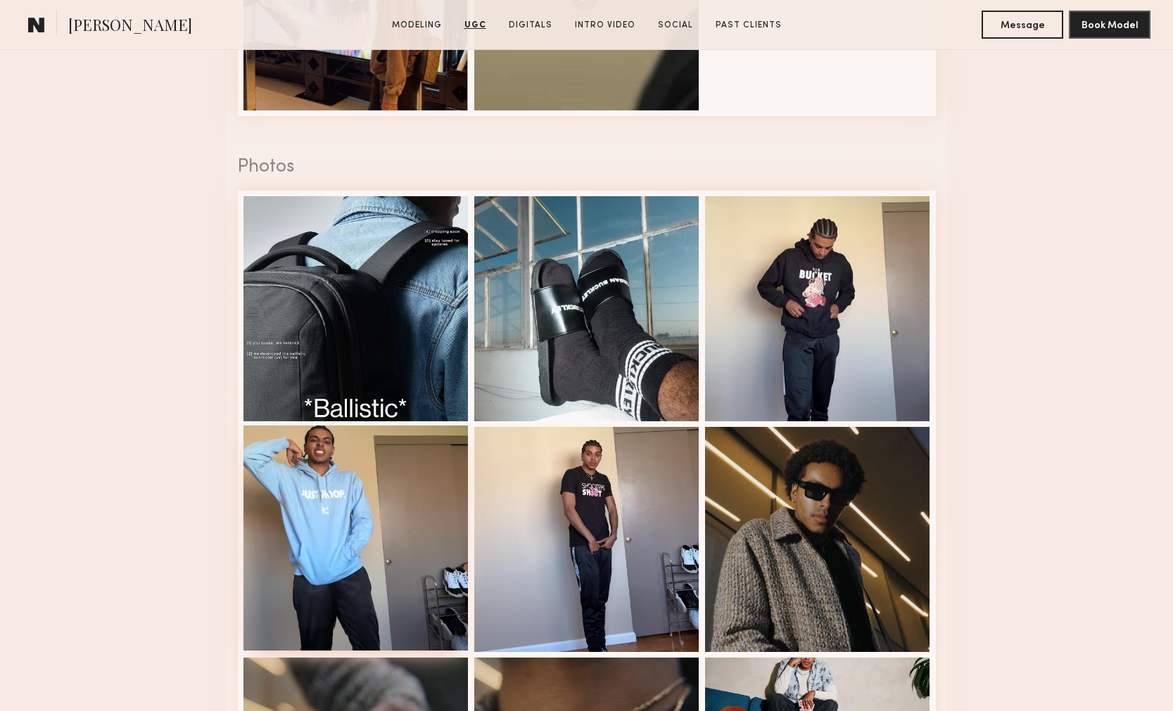
click at [352, 568] on div at bounding box center [355, 538] width 225 height 225
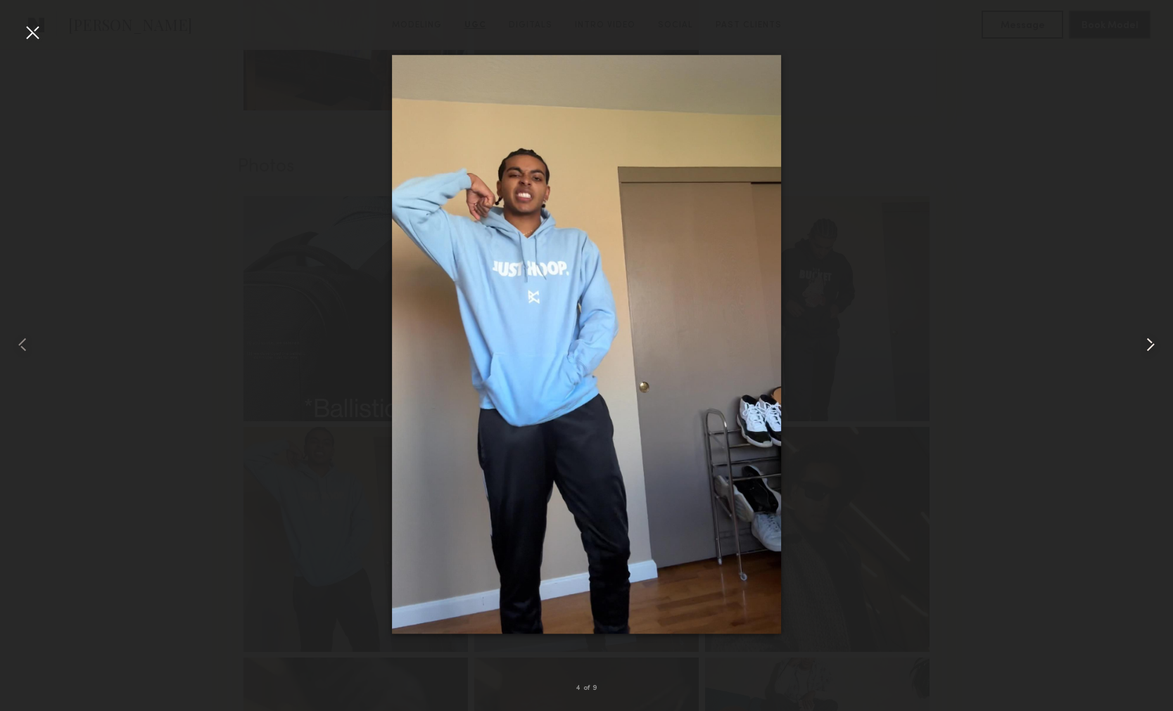
click at [1154, 343] on common-icon at bounding box center [1150, 345] width 23 height 23
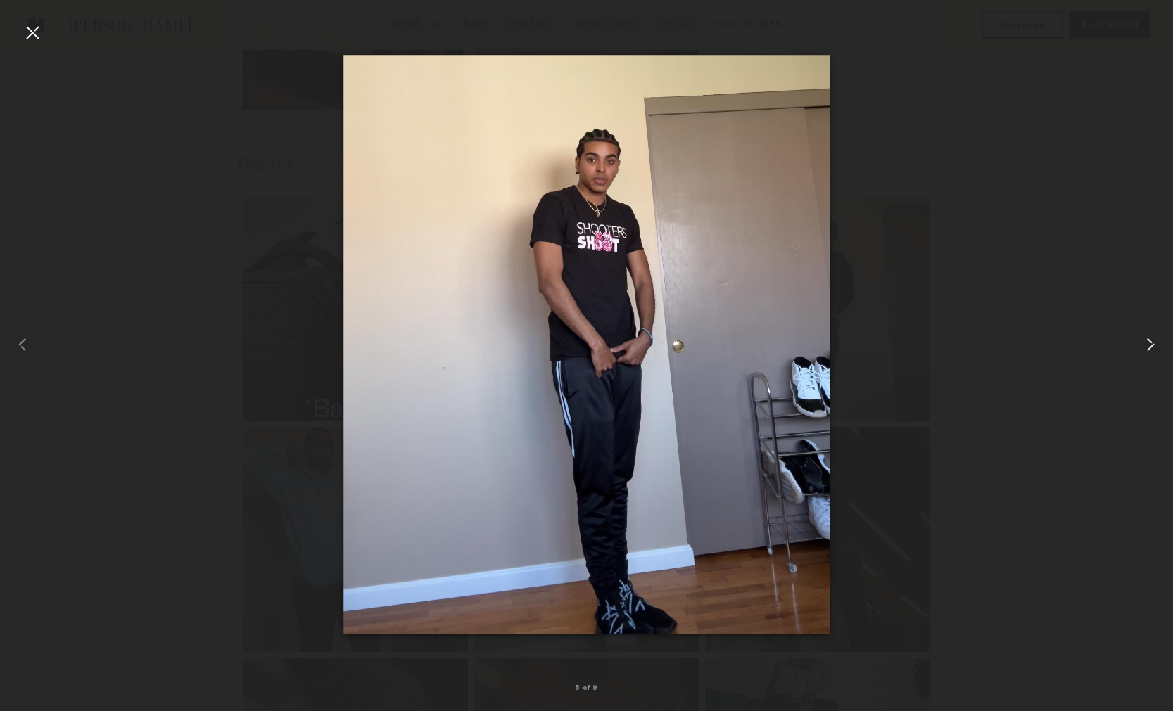
click at [1155, 343] on common-icon at bounding box center [1150, 345] width 23 height 23
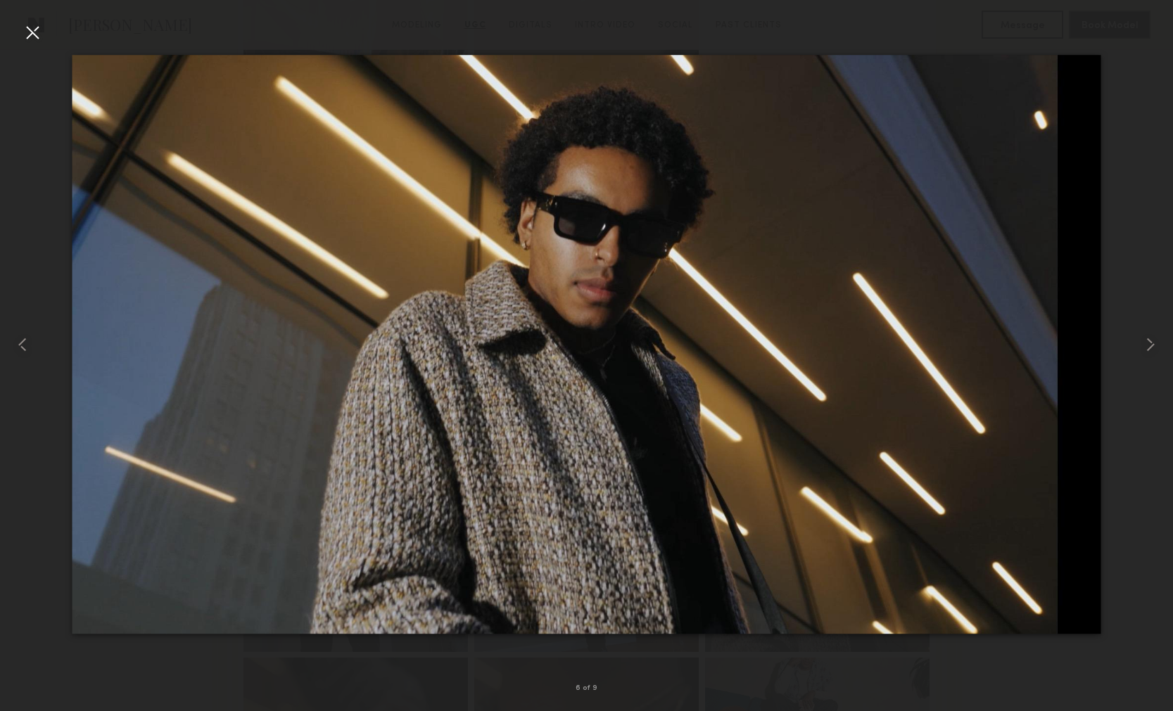
click at [29, 32] on div at bounding box center [32, 32] width 23 height 23
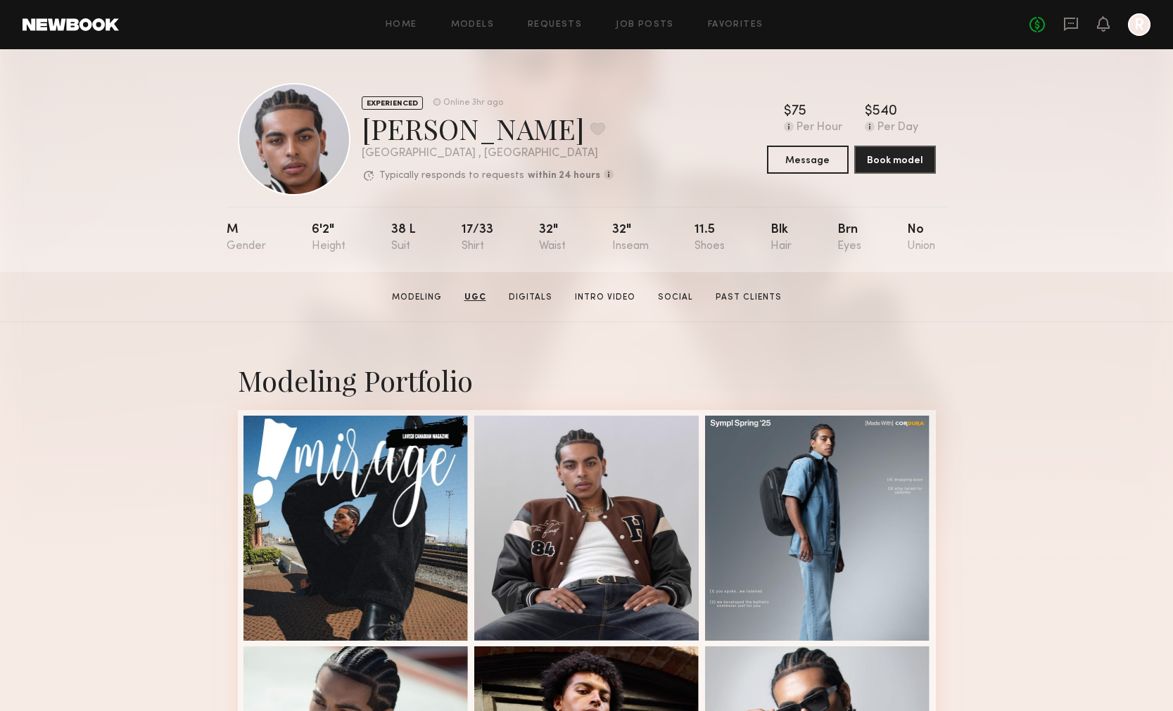
scroll to position [0, 0]
click at [727, 19] on div "Home Models Requests Job Posts Favorites Sign Out No fees up to $5,000 R" at bounding box center [635, 24] width 1032 height 23
click at [735, 18] on div "Home Models Requests Job Posts Favorites Sign Out No fees up to $5,000 R" at bounding box center [635, 24] width 1032 height 23
click at [732, 25] on link "Favorites" at bounding box center [736, 24] width 56 height 9
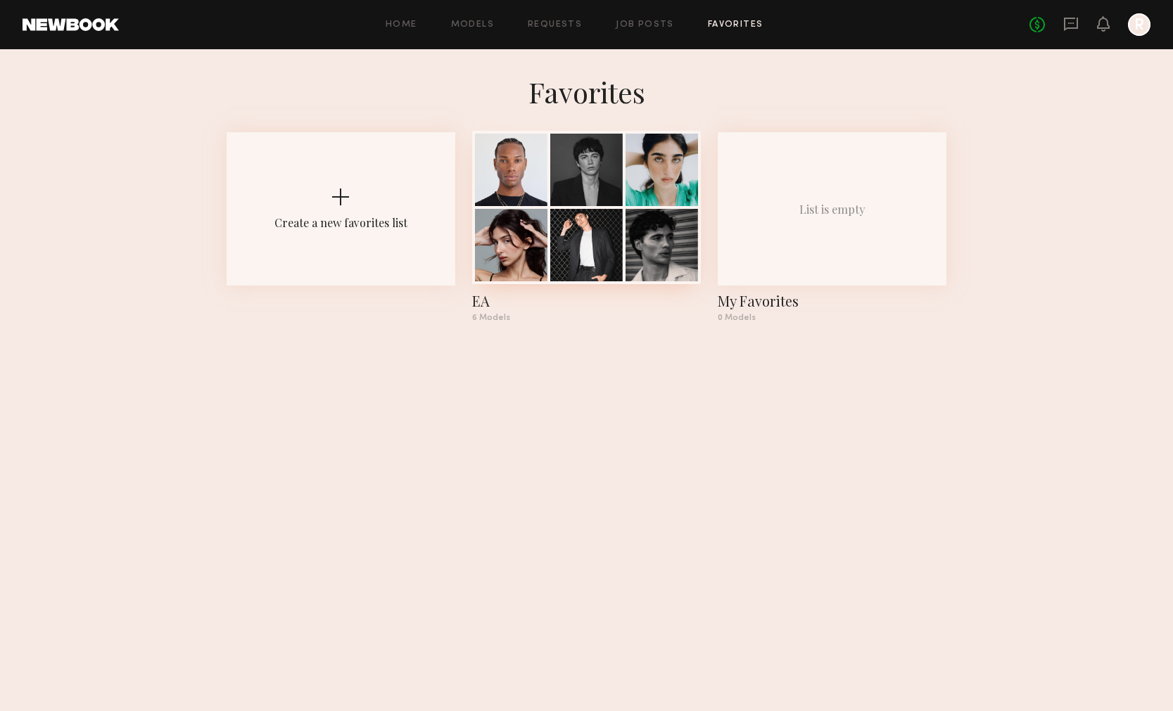
click at [599, 247] on div at bounding box center [586, 245] width 72 height 72
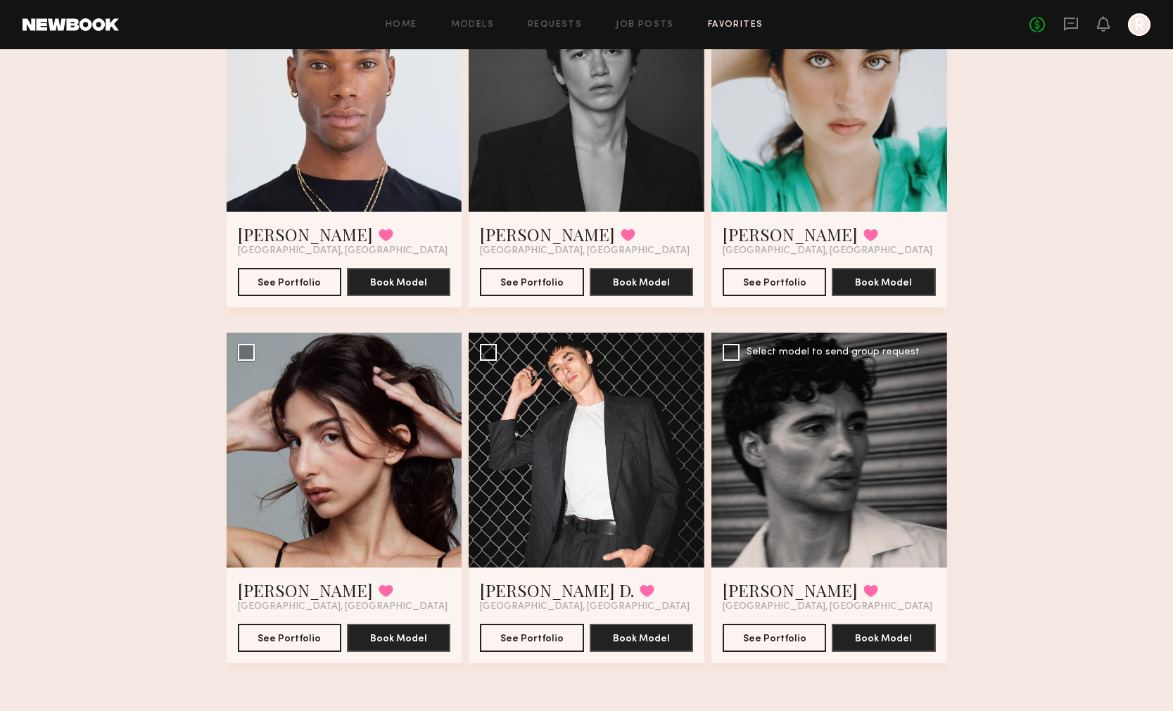
scroll to position [188, 0]
click at [306, 464] on div at bounding box center [345, 451] width 236 height 236
click at [395, 152] on div at bounding box center [345, 94] width 236 height 236
click at [294, 286] on button "See Portfolio" at bounding box center [289, 281] width 103 height 28
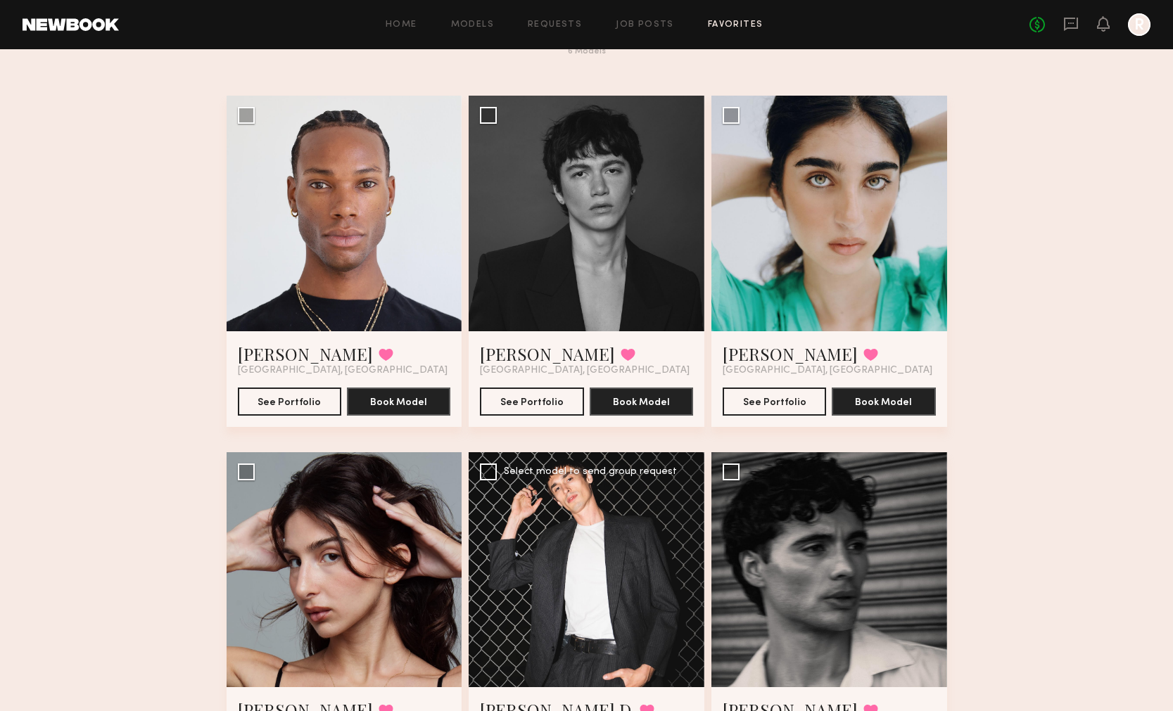
scroll to position [67, 0]
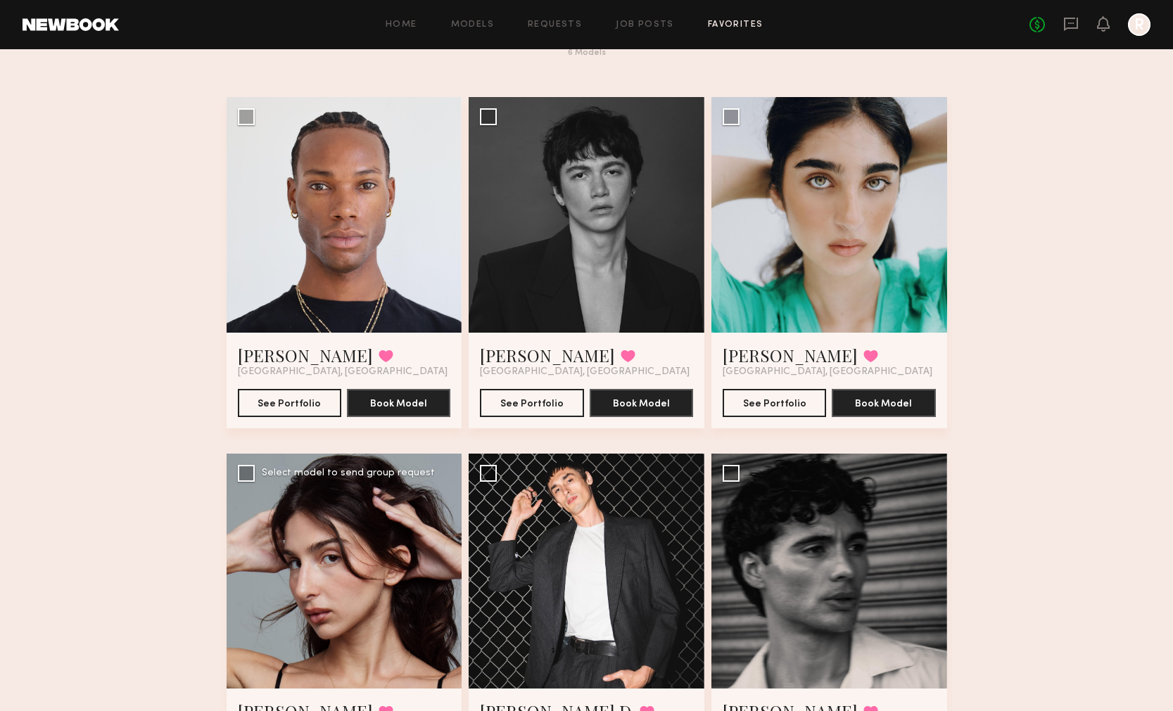
click at [344, 570] on div at bounding box center [345, 572] width 236 height 236
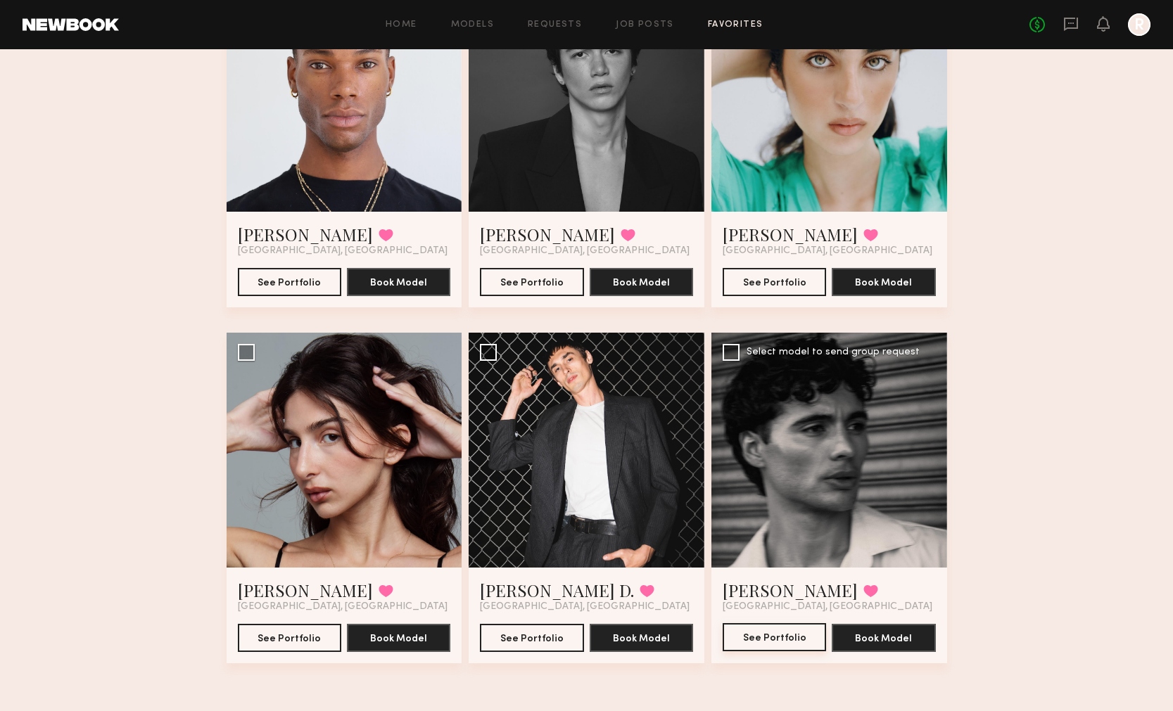
scroll to position [188, 0]
click at [766, 638] on button "See Portfolio" at bounding box center [774, 637] width 103 height 28
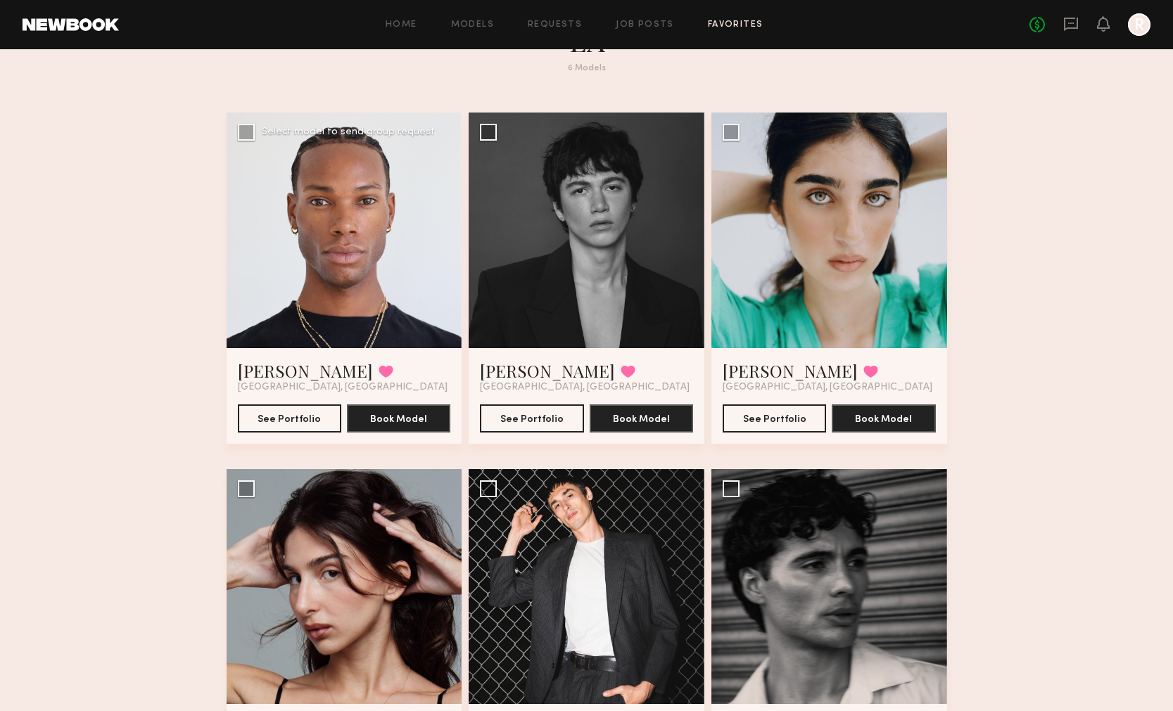
scroll to position [64, 0]
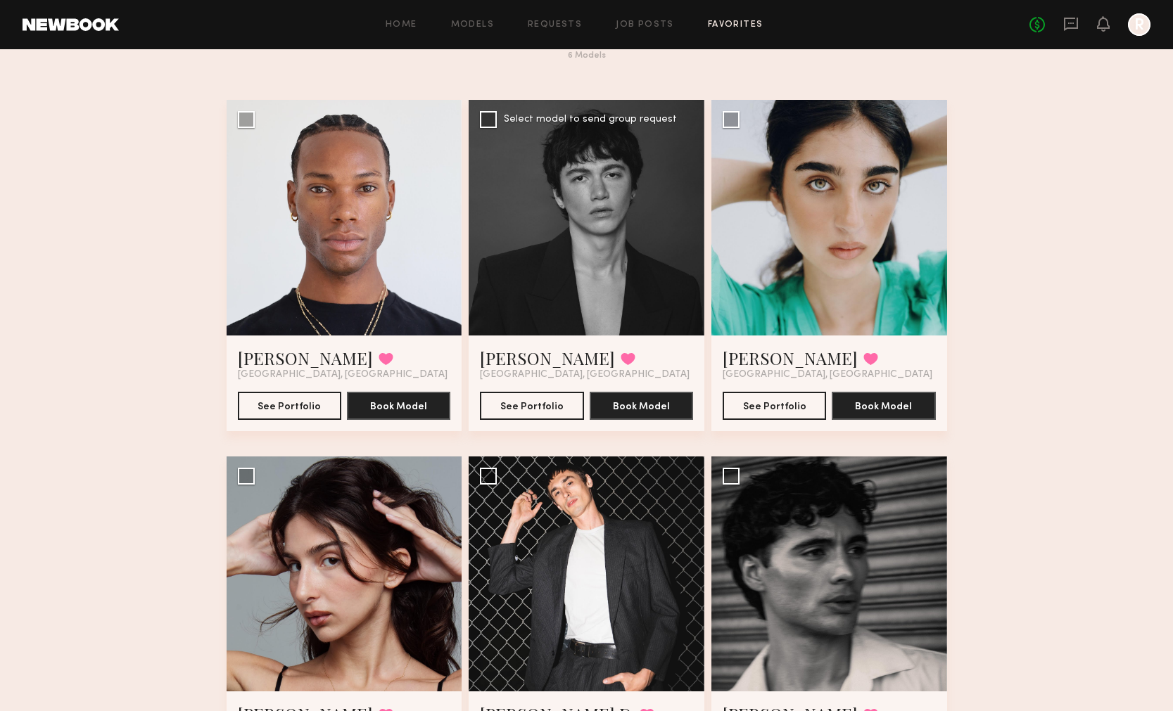
click at [586, 258] on div at bounding box center [587, 218] width 236 height 236
click at [533, 415] on button "See Portfolio" at bounding box center [531, 405] width 103 height 28
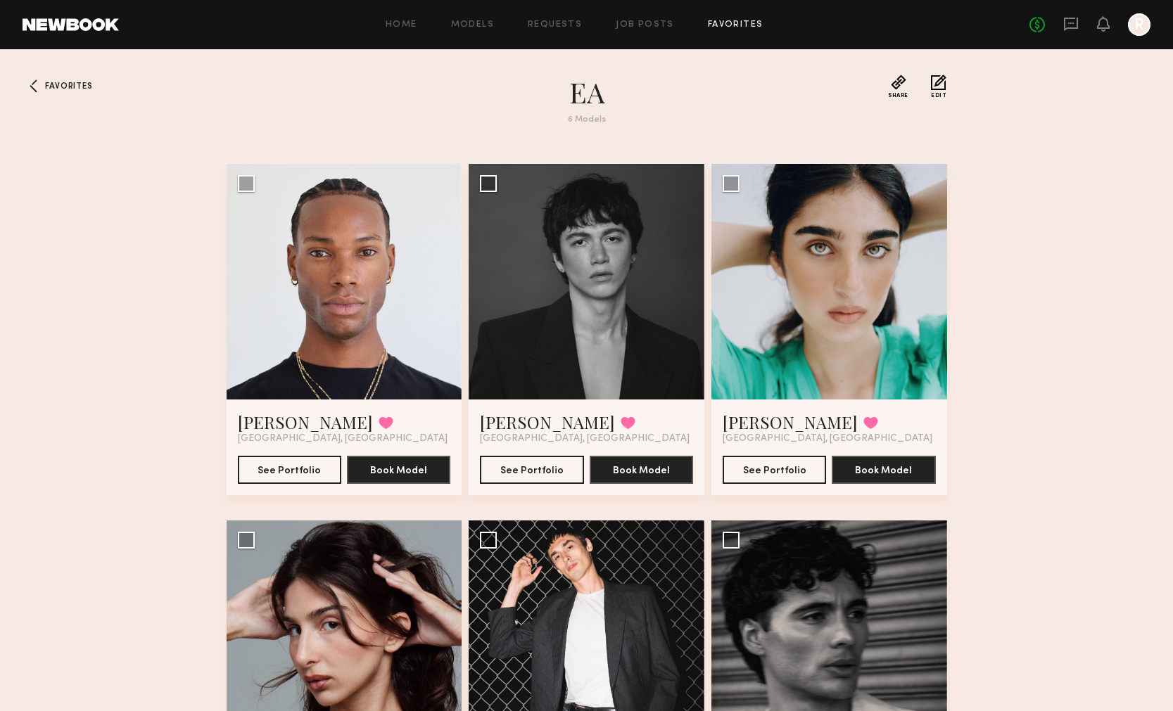
scroll to position [0, 0]
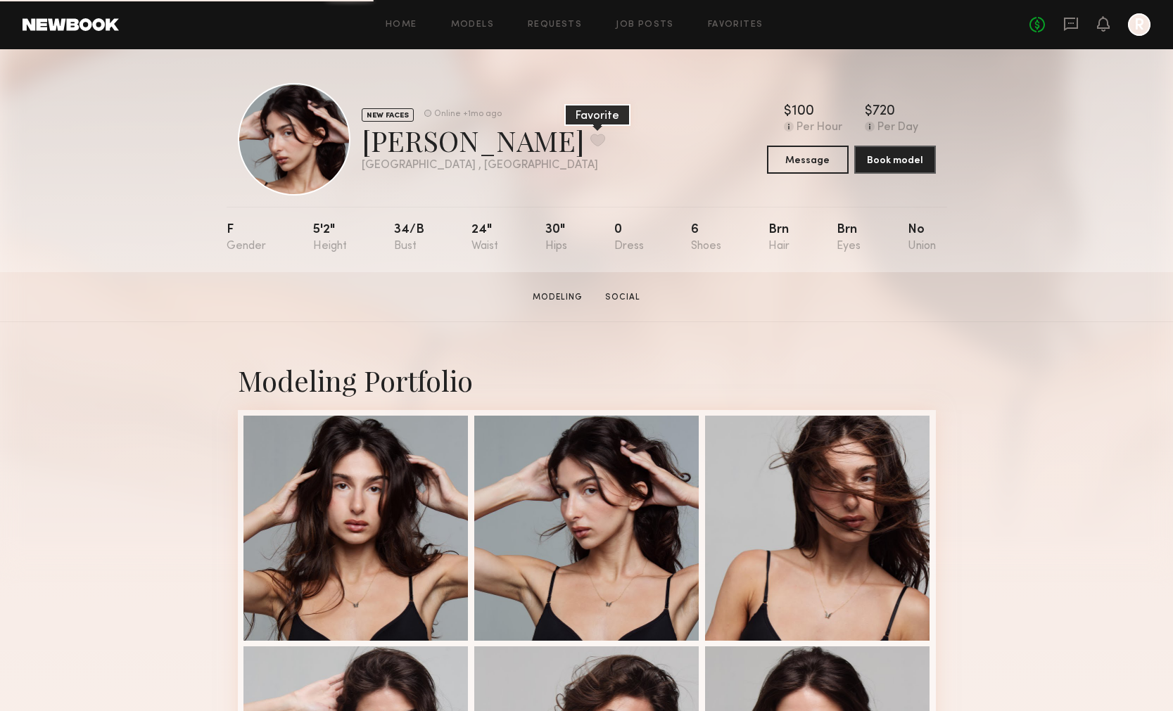
click at [590, 145] on button at bounding box center [597, 140] width 15 height 13
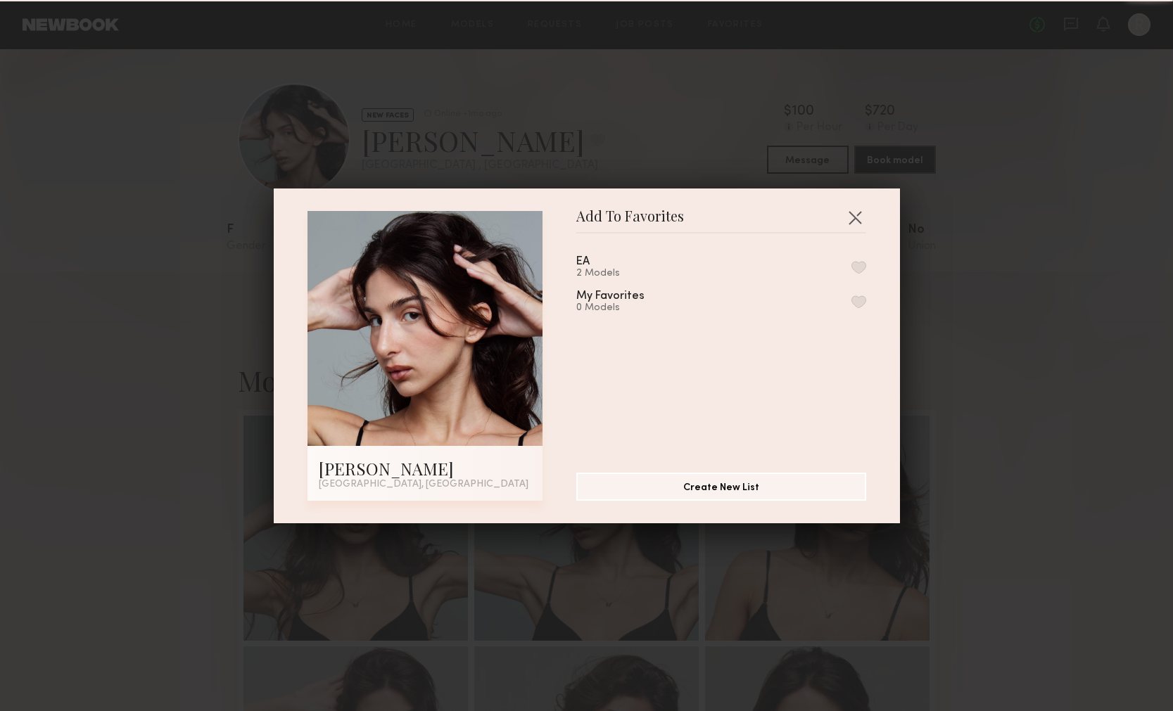
click at [854, 266] on button "button" at bounding box center [858, 267] width 15 height 13
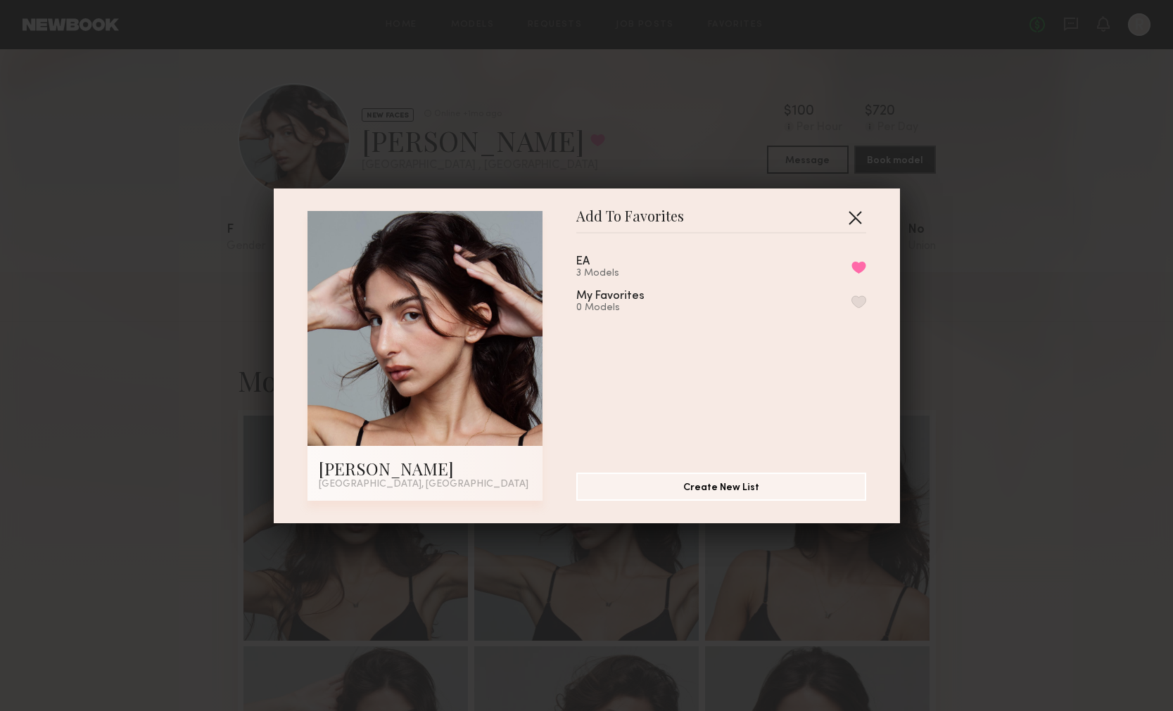
click at [852, 217] on button "button" at bounding box center [855, 217] width 23 height 23
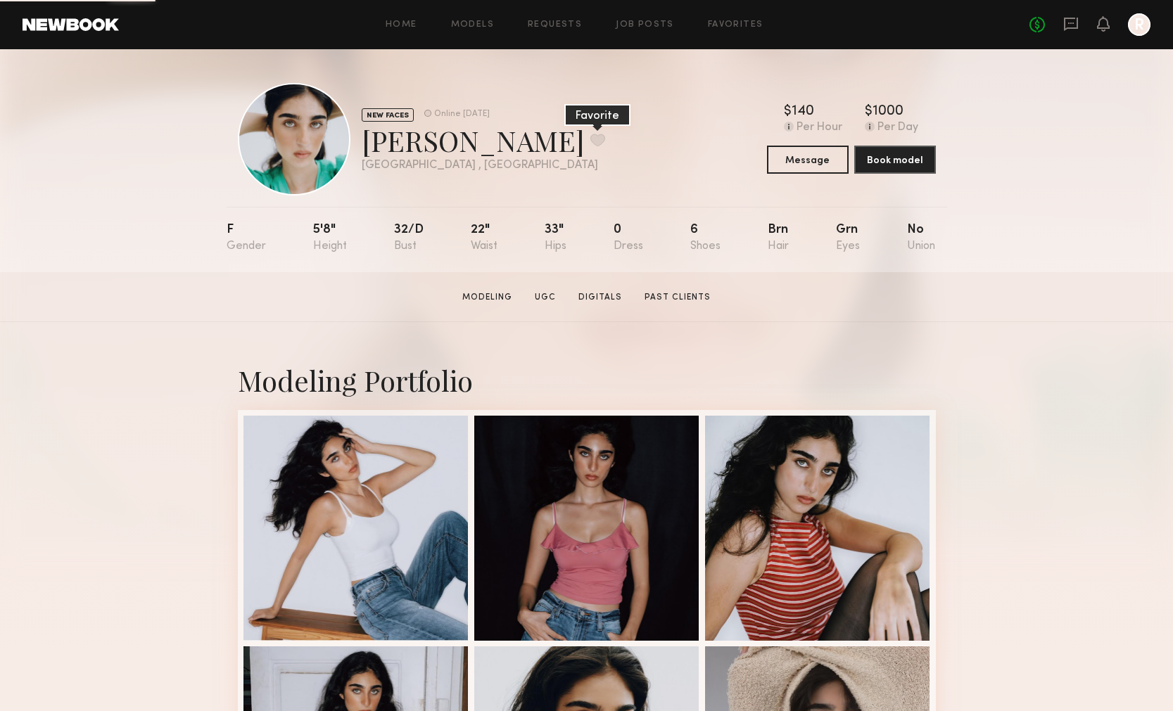
click at [590, 144] on button at bounding box center [597, 140] width 15 height 13
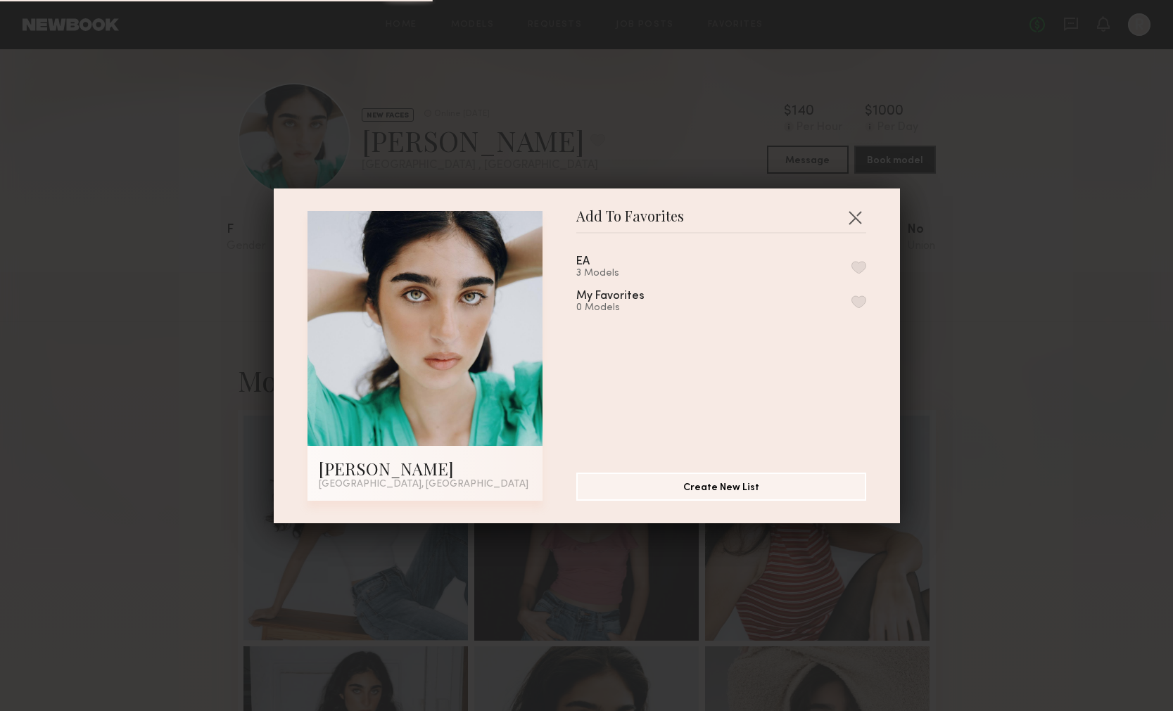
click at [854, 260] on div "EA 3 Models" at bounding box center [721, 267] width 290 height 23
click at [855, 273] on button "button" at bounding box center [858, 267] width 15 height 13
click at [753, 489] on button "Create New List" at bounding box center [721, 486] width 290 height 28
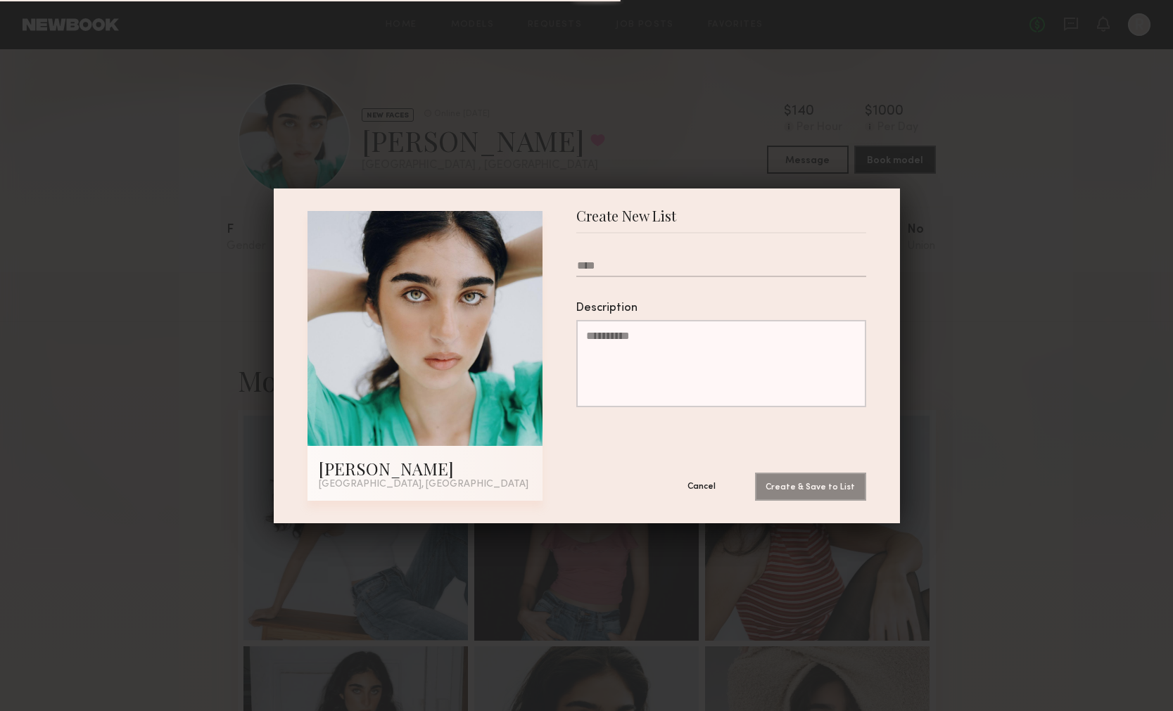
click at [704, 486] on button "Cancel" at bounding box center [701, 486] width 84 height 28
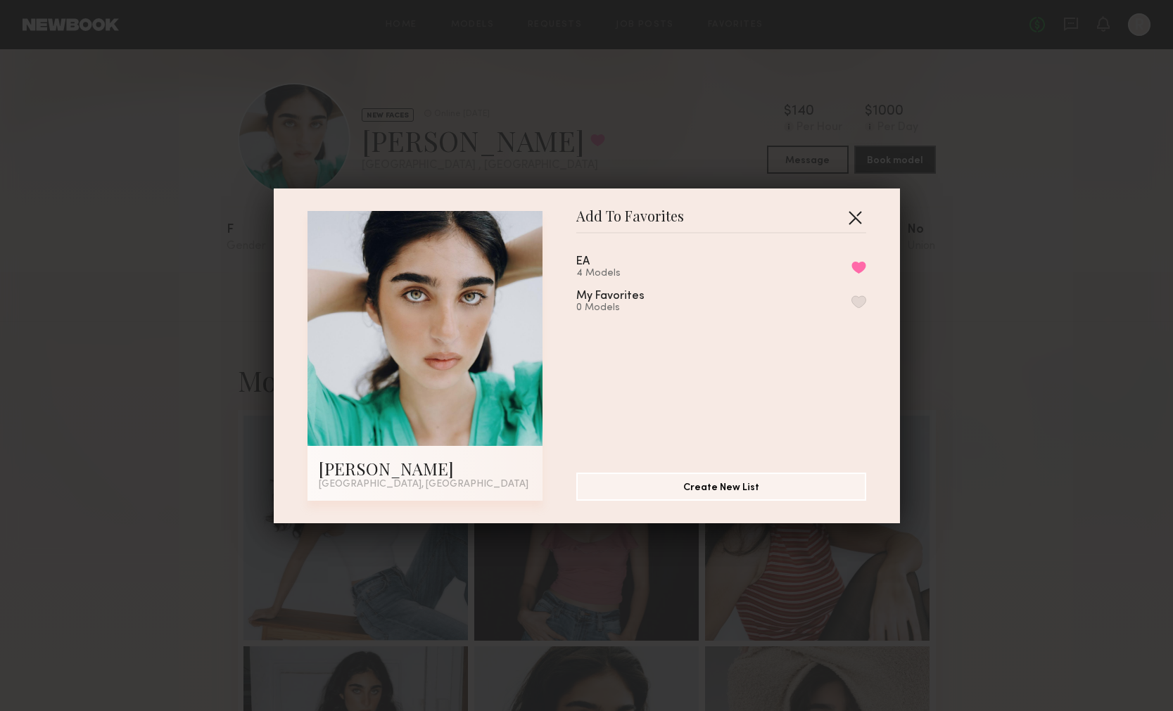
click at [854, 218] on button "button" at bounding box center [855, 217] width 23 height 23
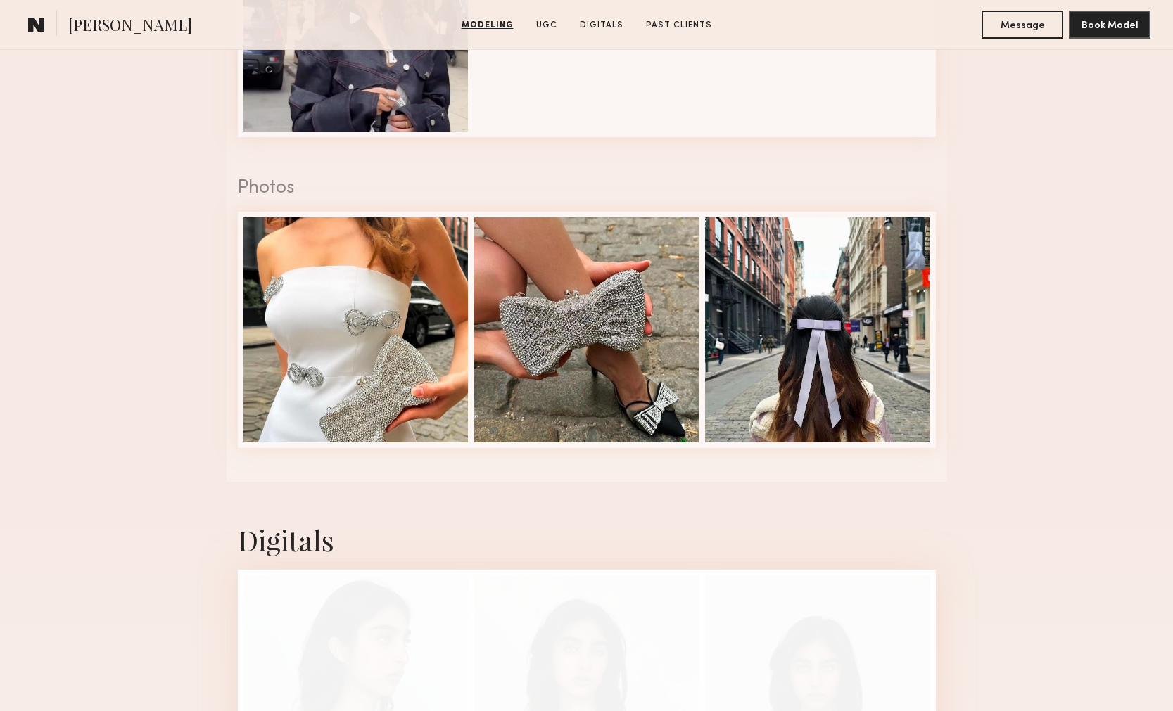
scroll to position [1722, 0]
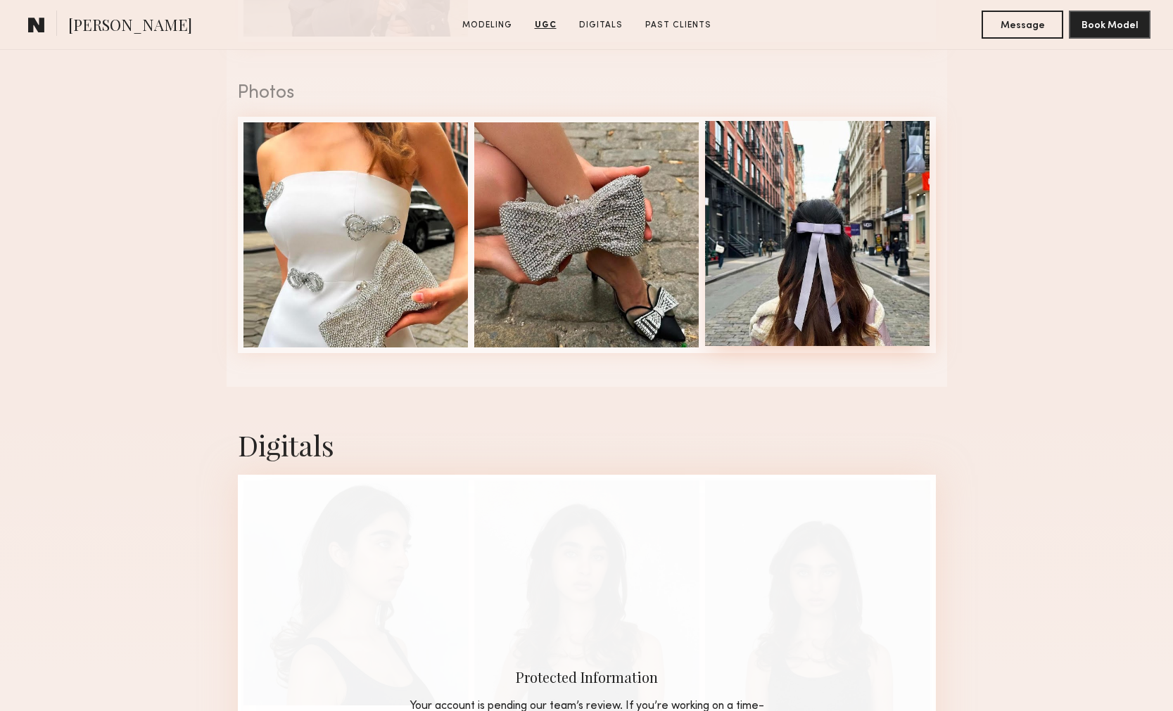
click at [821, 248] on div at bounding box center [817, 233] width 225 height 225
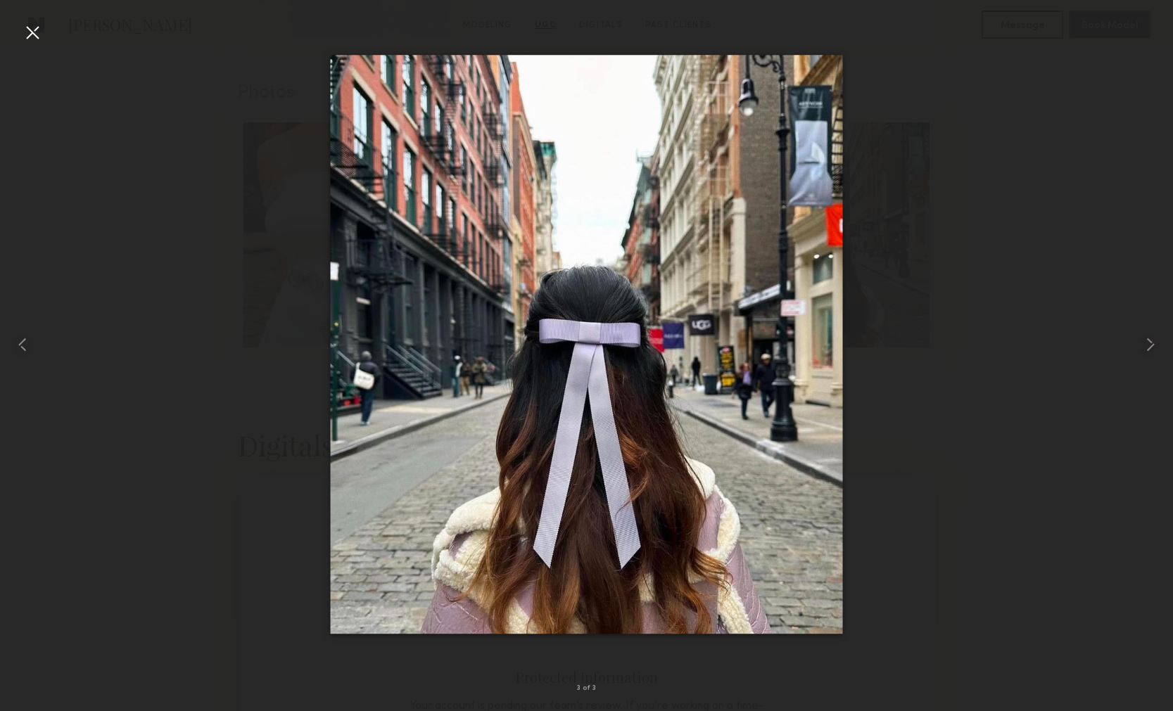
click at [1089, 239] on div at bounding box center [586, 345] width 1173 height 644
click at [41, 36] on div at bounding box center [32, 32] width 23 height 23
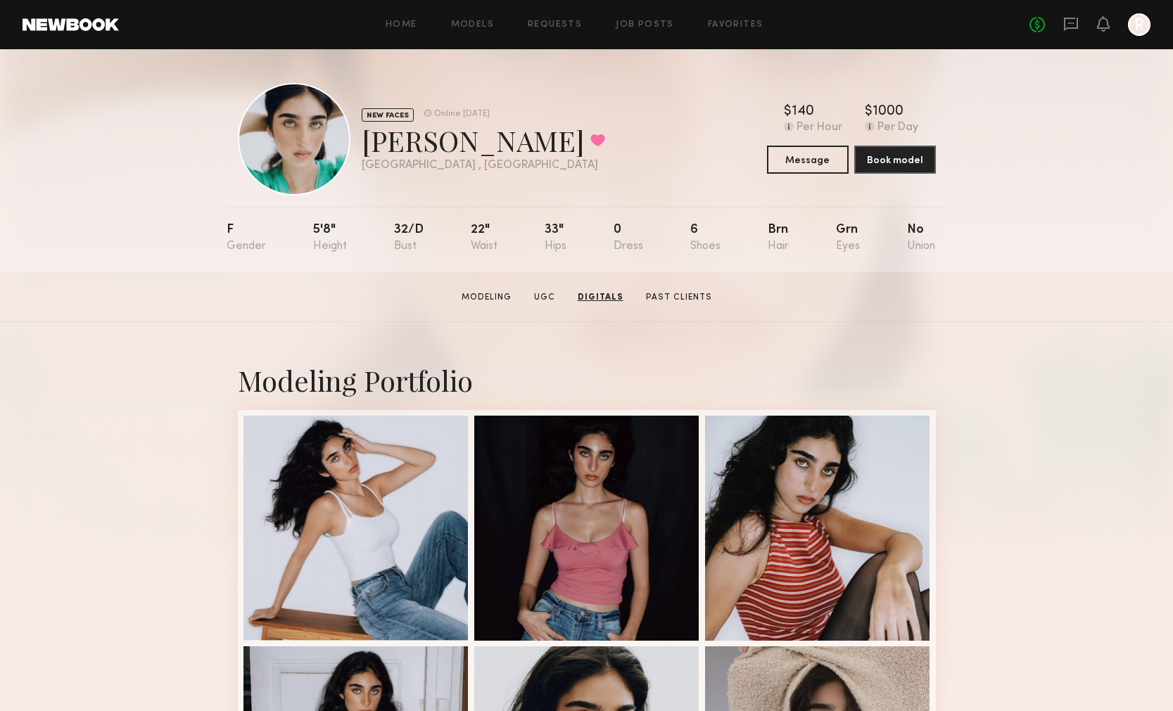
scroll to position [0, 0]
click at [602, 295] on link "Digitals" at bounding box center [600, 297] width 55 height 13
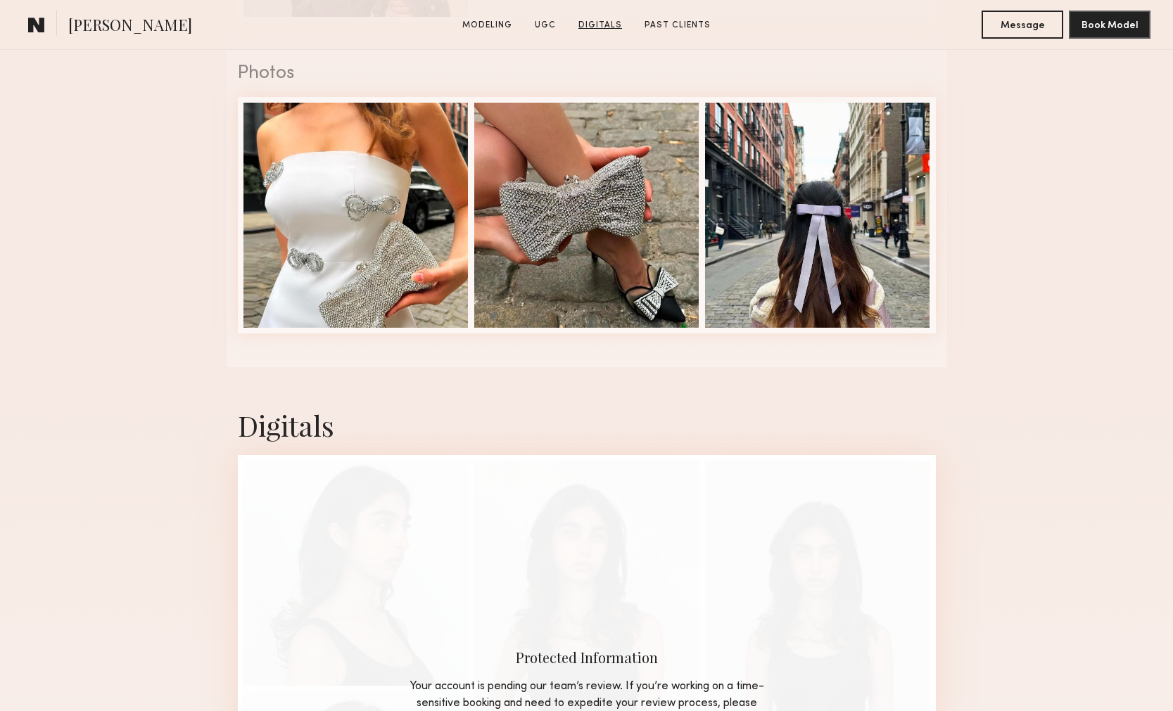
scroll to position [2025, 0]
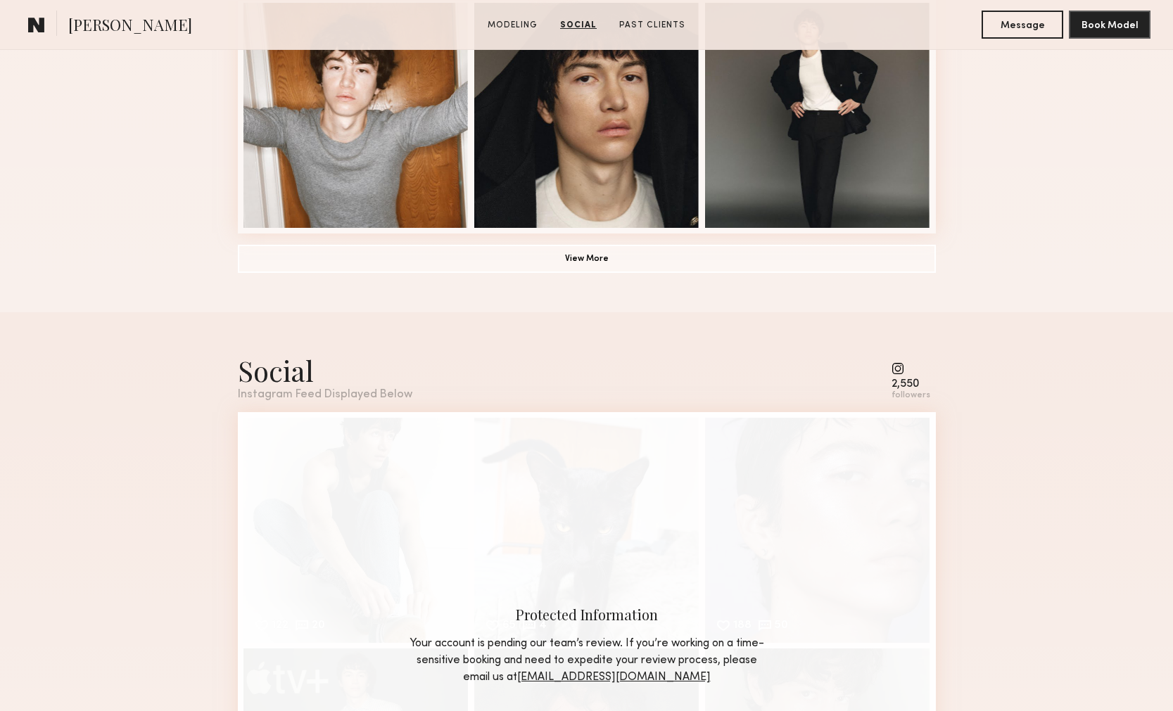
scroll to position [1052, 0]
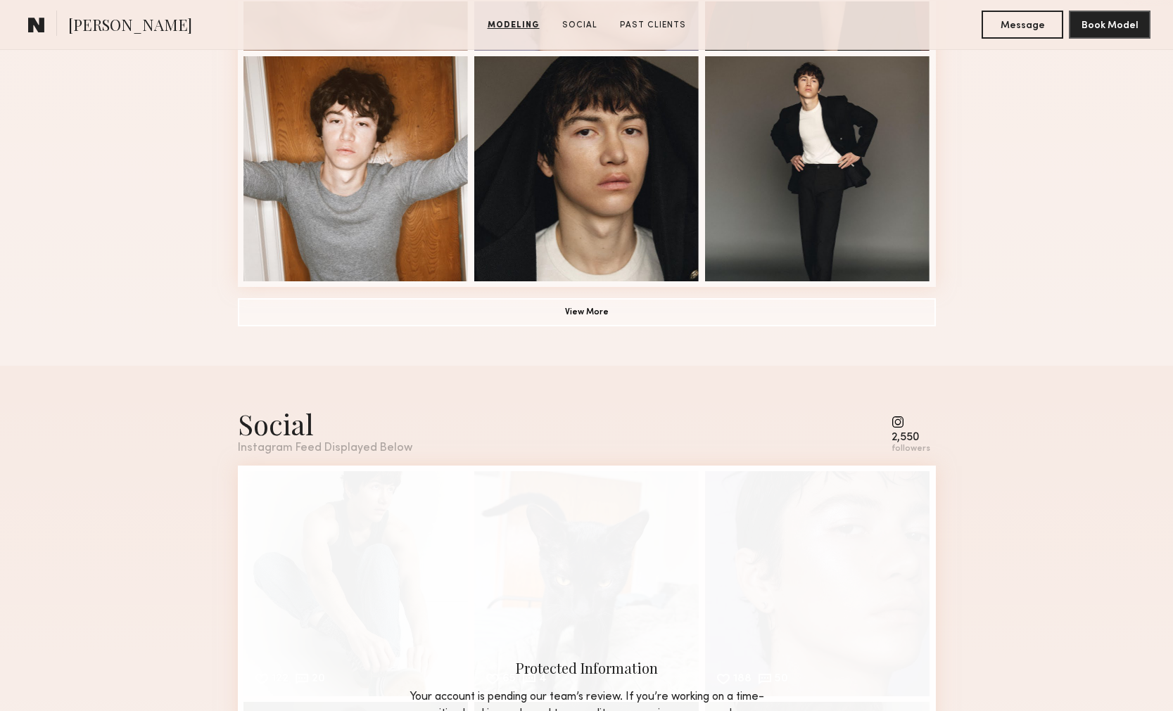
click at [602, 305] on button "View More" at bounding box center [587, 312] width 698 height 28
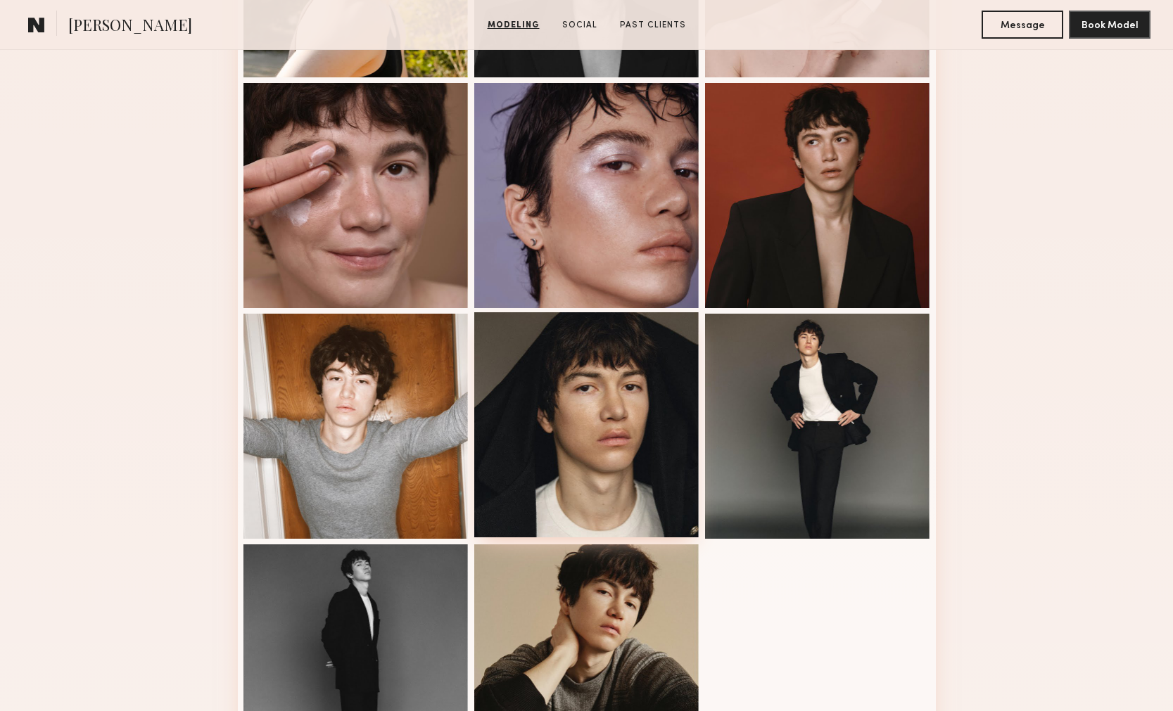
scroll to position [799, 0]
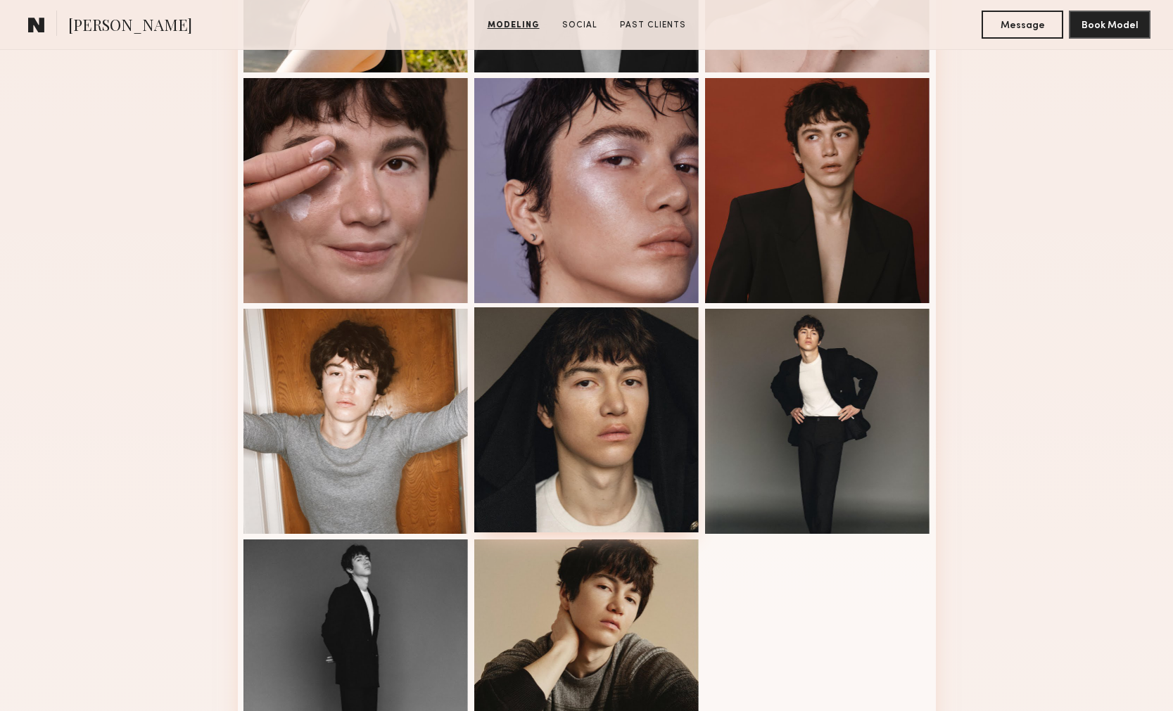
click at [585, 464] on div at bounding box center [586, 420] width 225 height 225
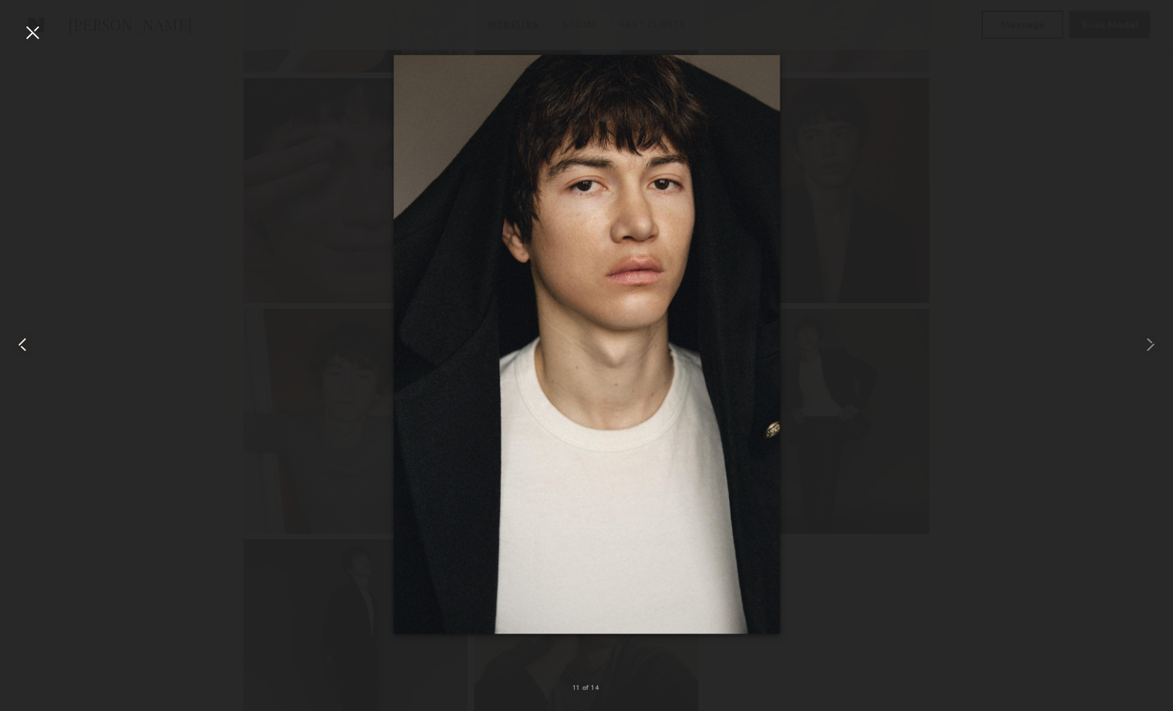
click at [14, 350] on common-icon at bounding box center [22, 345] width 23 height 23
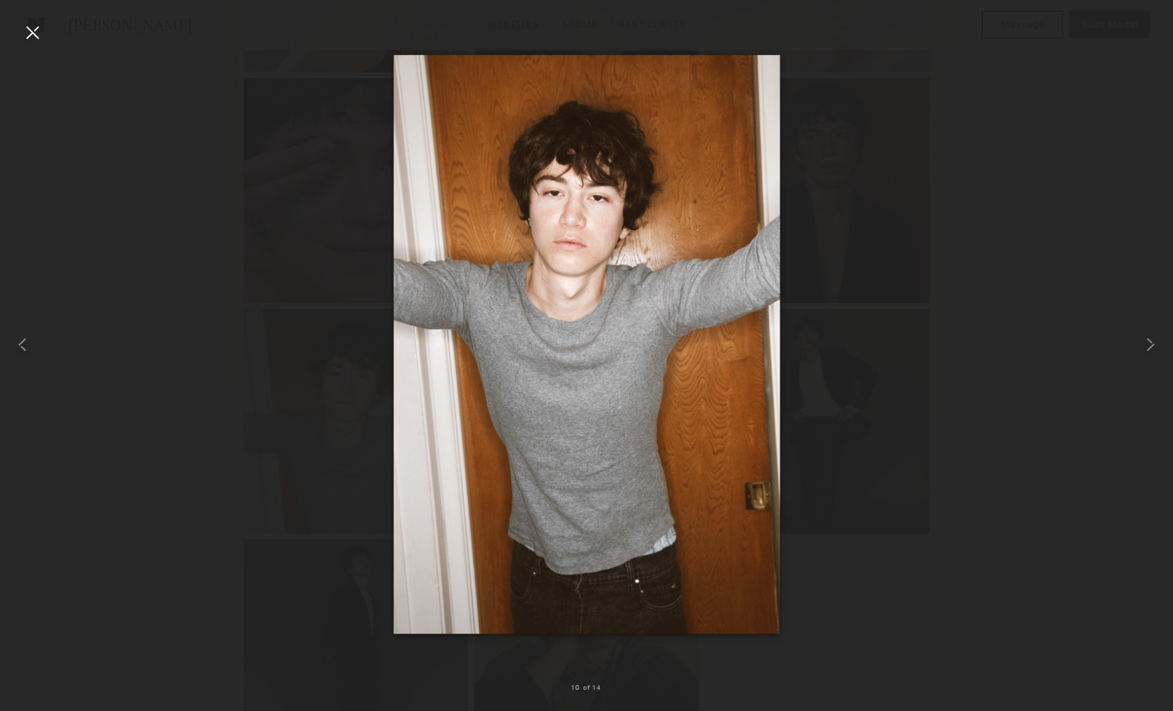
click at [34, 39] on div at bounding box center [32, 32] width 23 height 23
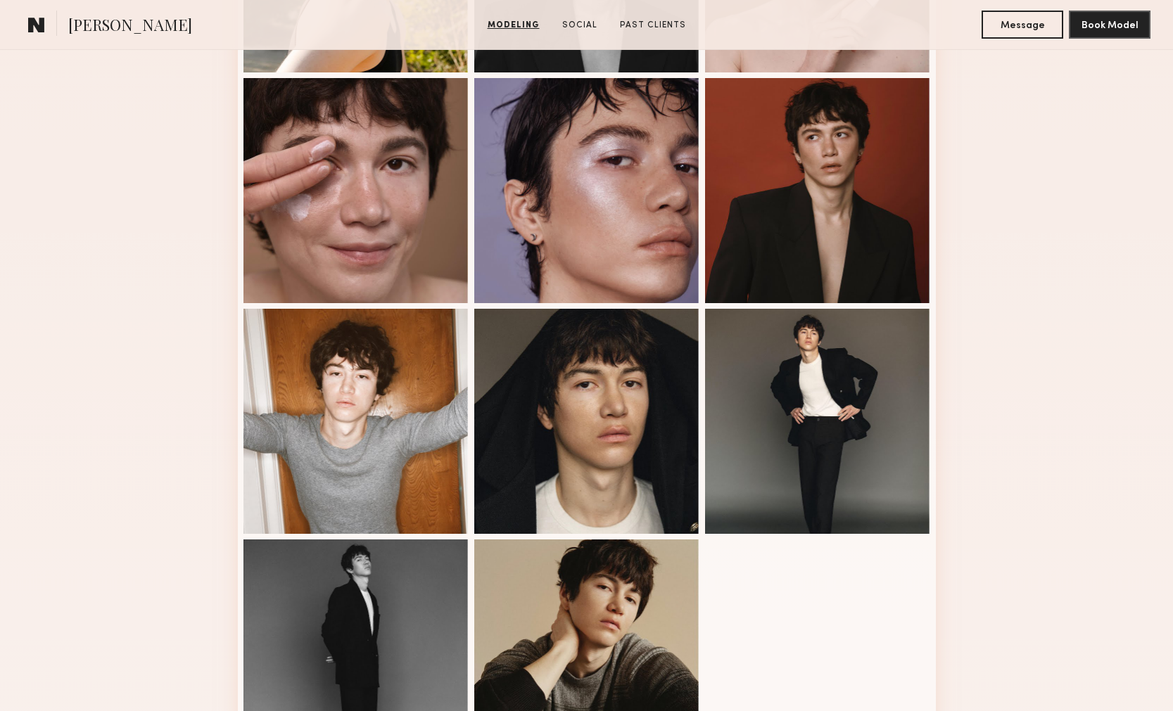
scroll to position [382, 0]
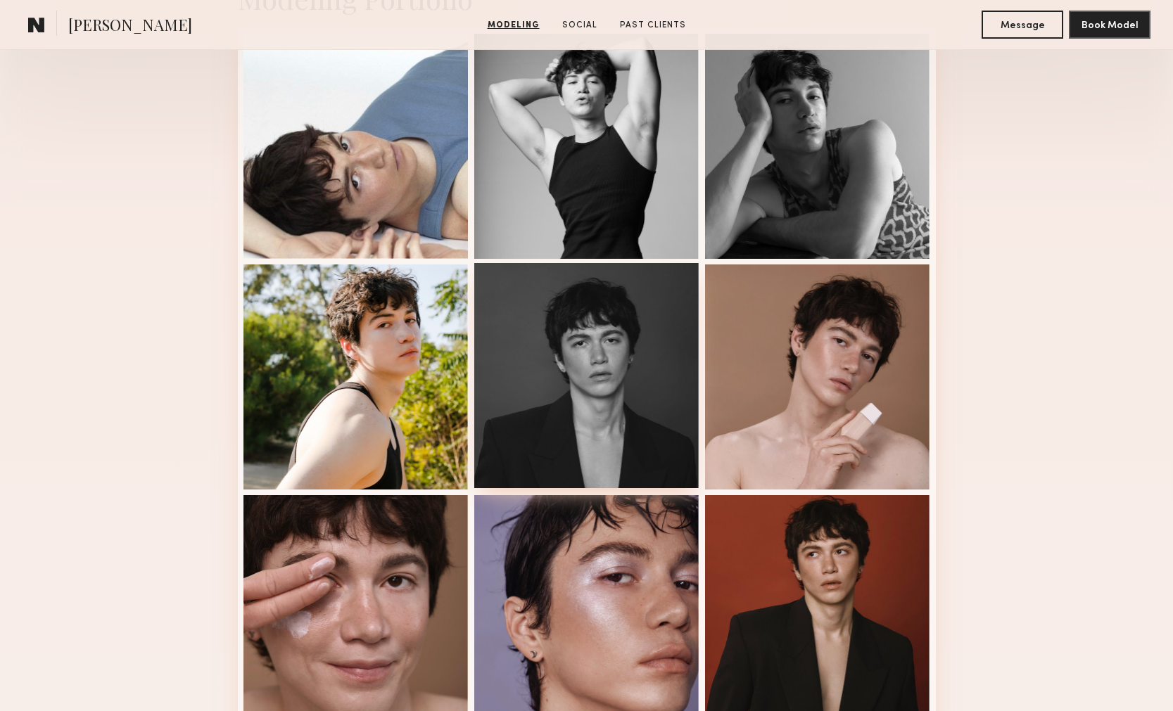
click at [579, 357] on div at bounding box center [586, 375] width 225 height 225
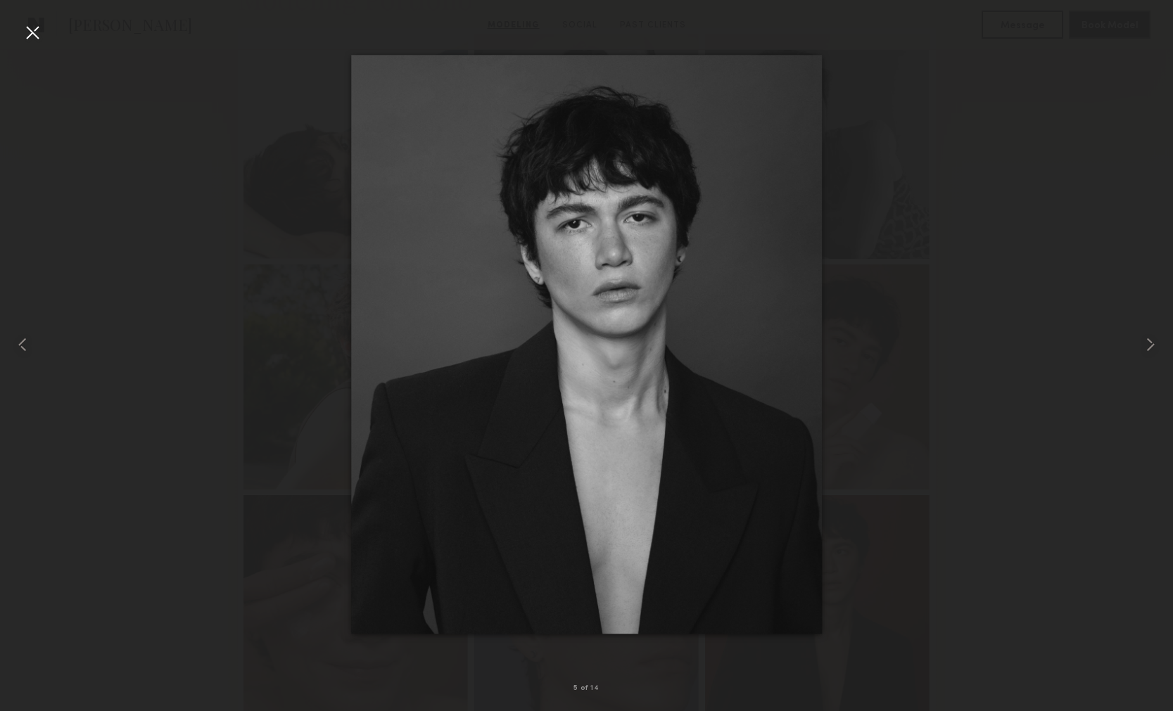
click at [34, 37] on div at bounding box center [32, 32] width 23 height 23
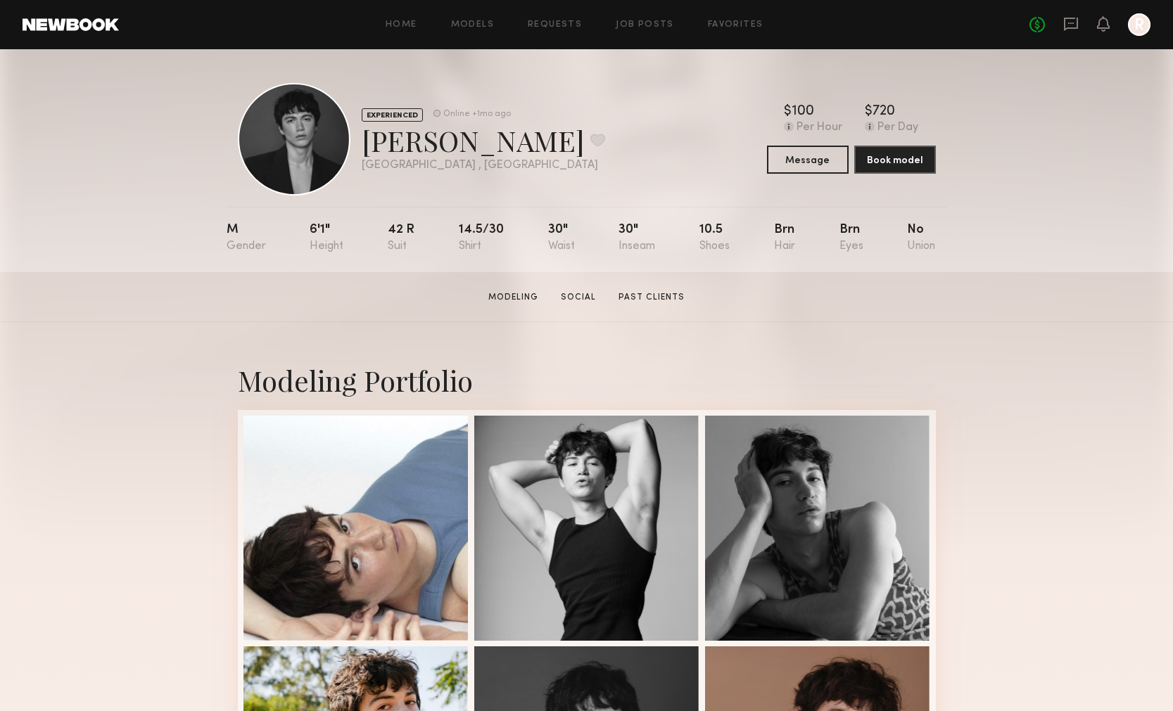
scroll to position [0, 0]
click at [590, 142] on button at bounding box center [597, 140] width 15 height 13
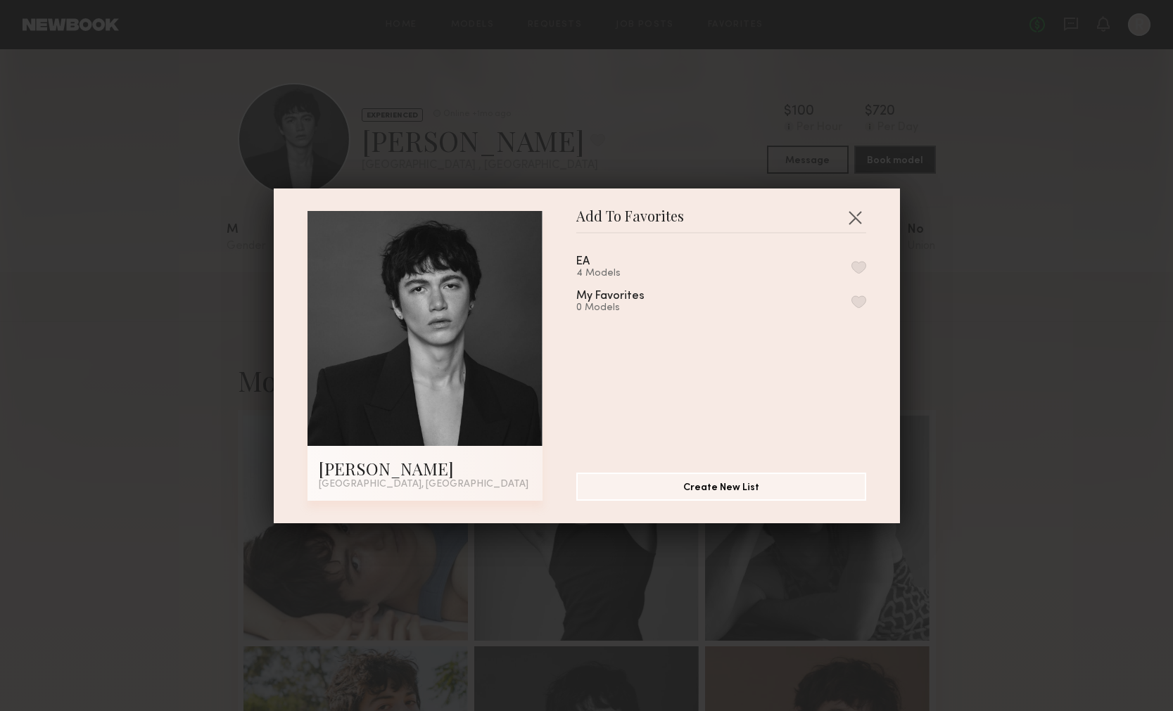
click at [864, 271] on button "button" at bounding box center [858, 267] width 15 height 13
click at [856, 218] on button "button" at bounding box center [855, 217] width 23 height 23
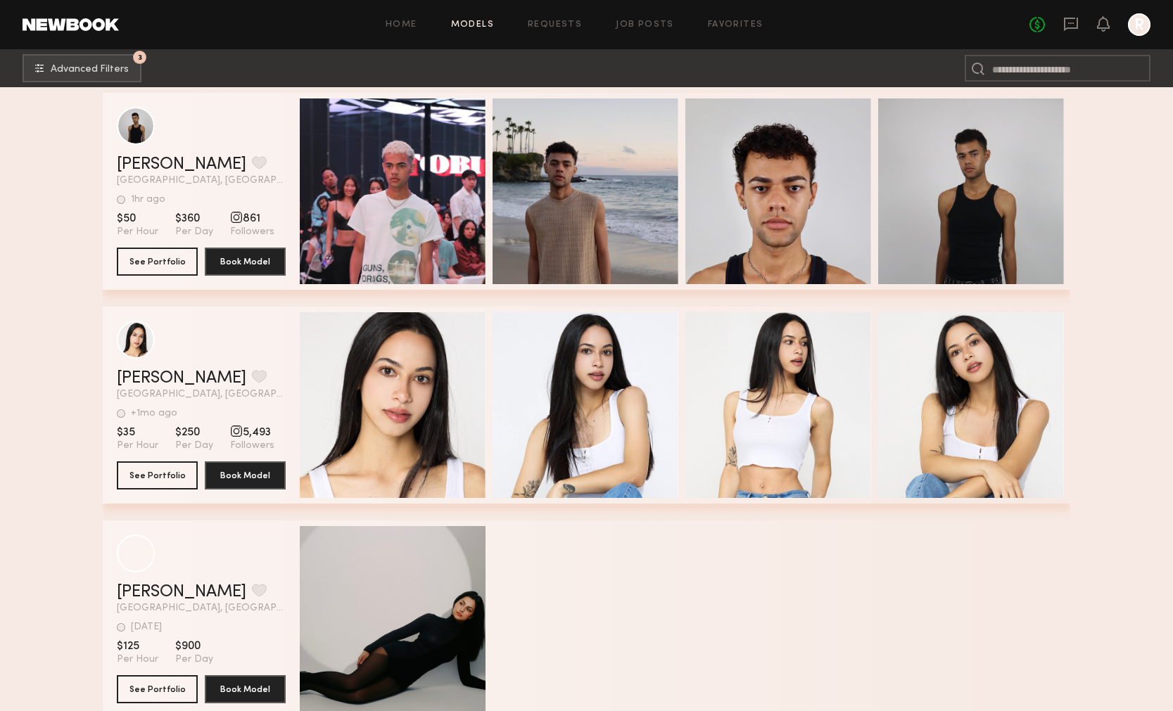
scroll to position [180374, 0]
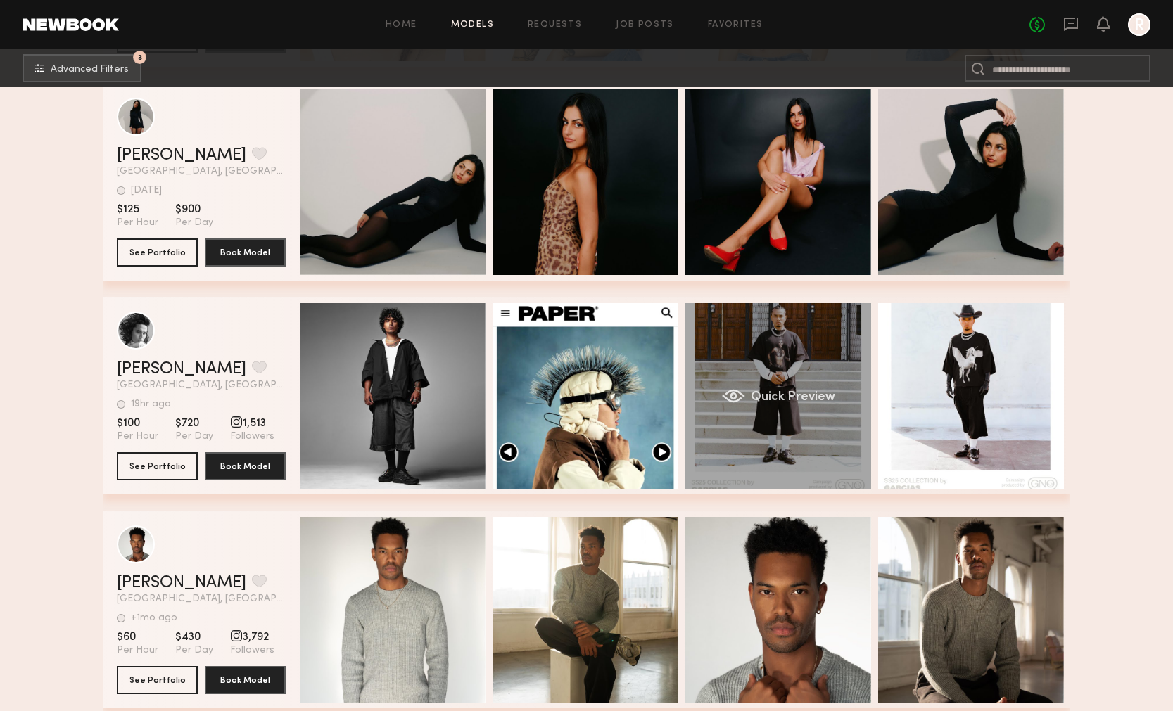
click at [778, 393] on span "Quick Preview" at bounding box center [793, 397] width 84 height 13
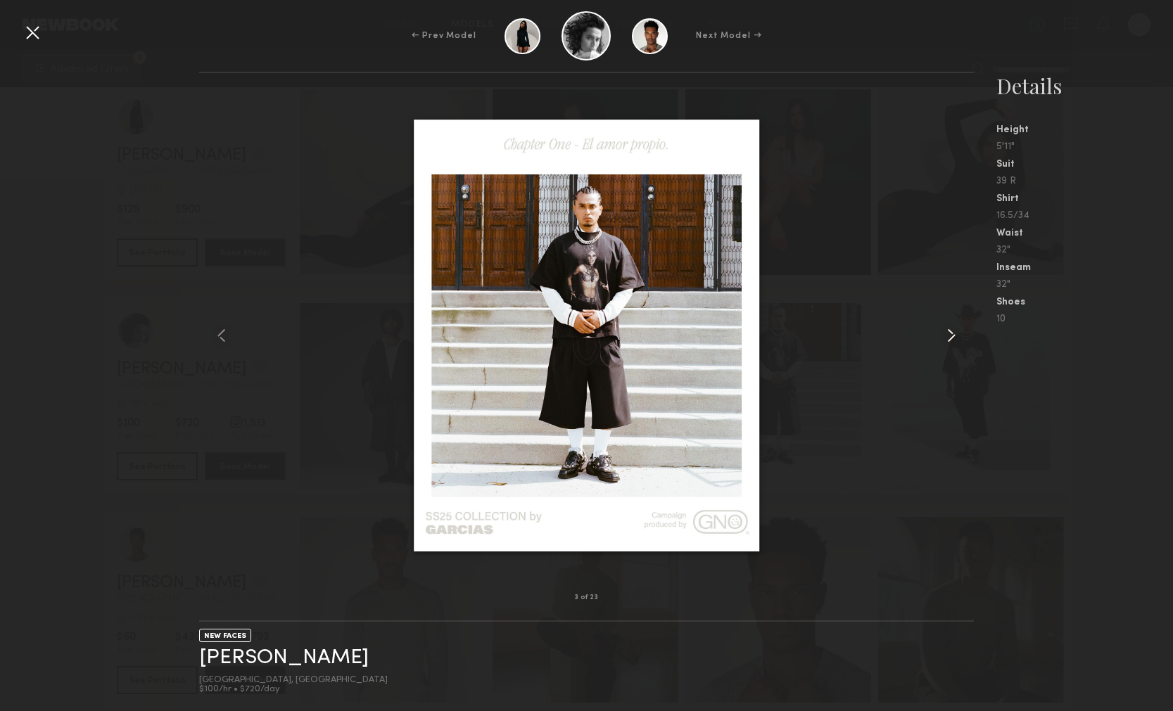
click at [954, 334] on common-icon at bounding box center [951, 335] width 23 height 23
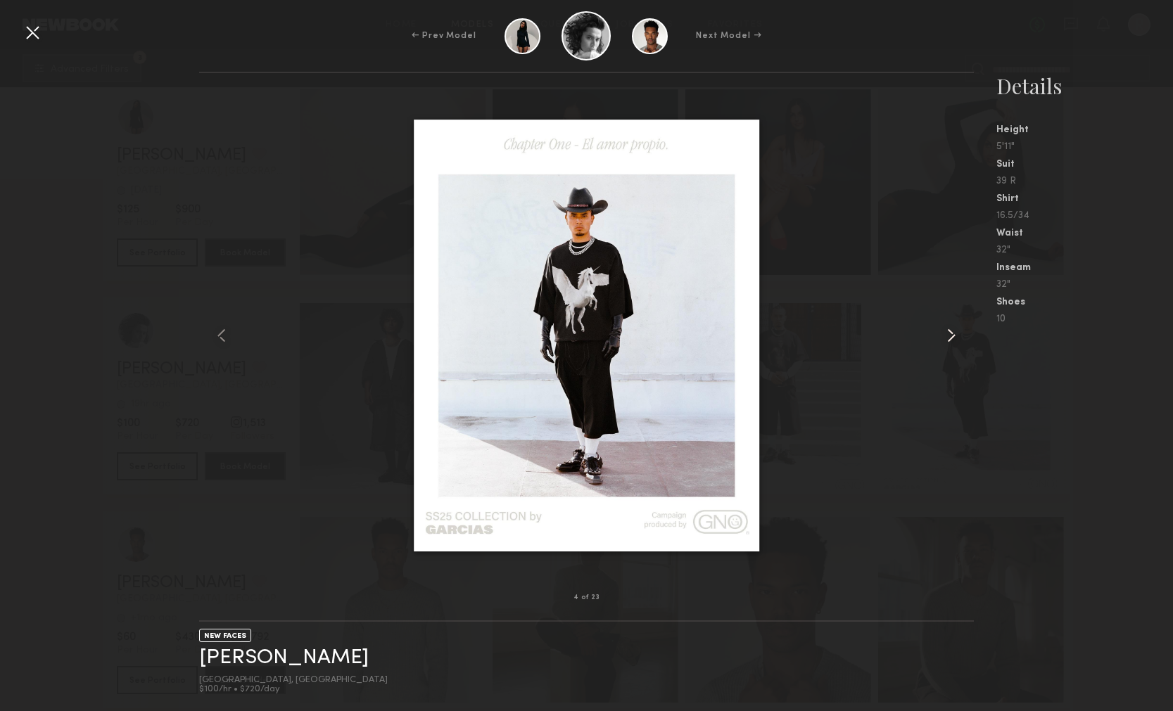
click at [954, 334] on common-icon at bounding box center [951, 335] width 23 height 23
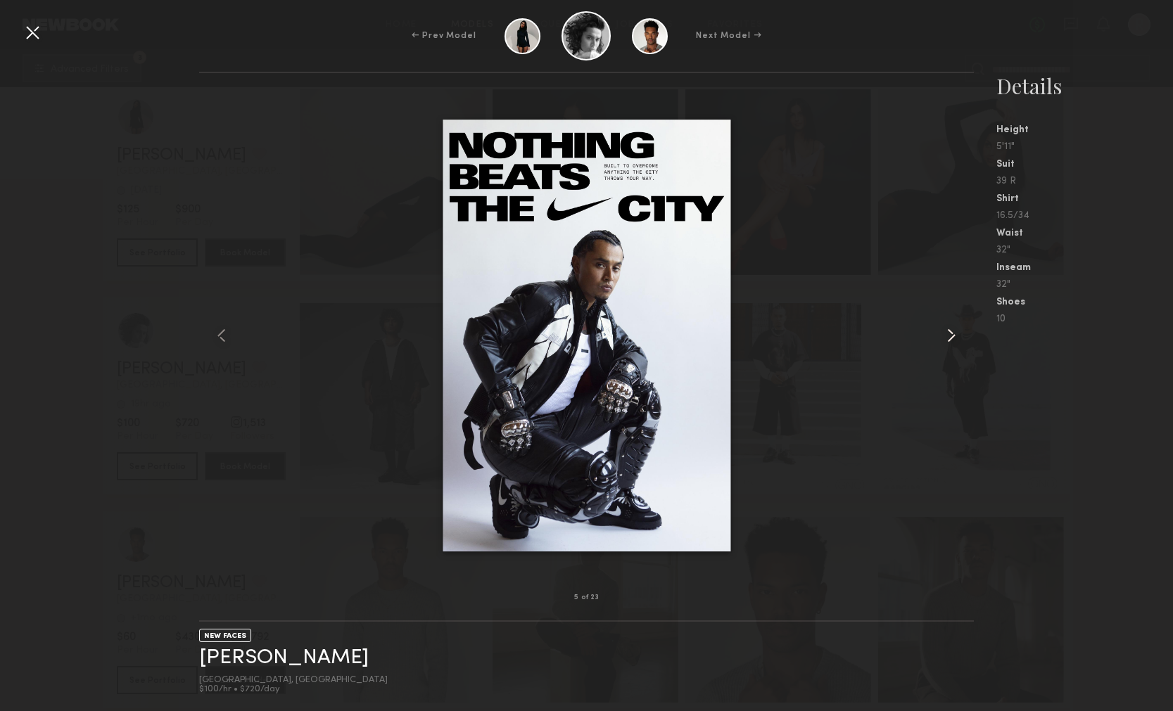
click at [954, 334] on common-icon at bounding box center [951, 335] width 23 height 23
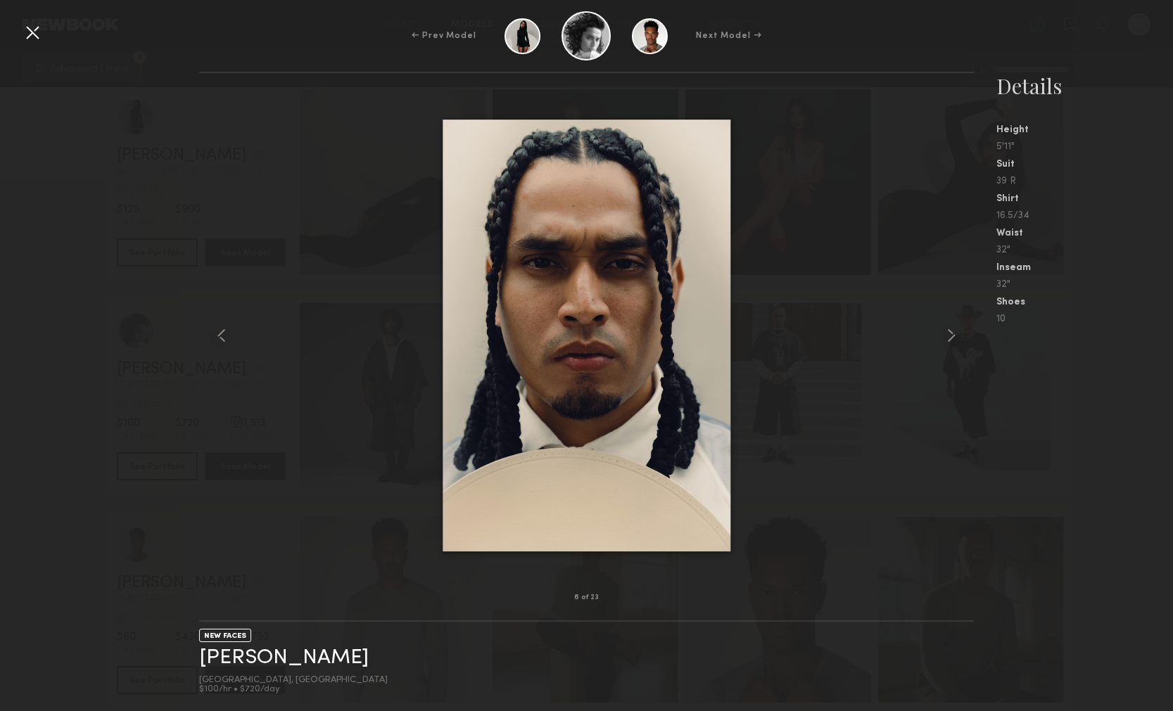
click at [870, 281] on div at bounding box center [586, 336] width 774 height 480
click at [27, 27] on div at bounding box center [32, 32] width 23 height 23
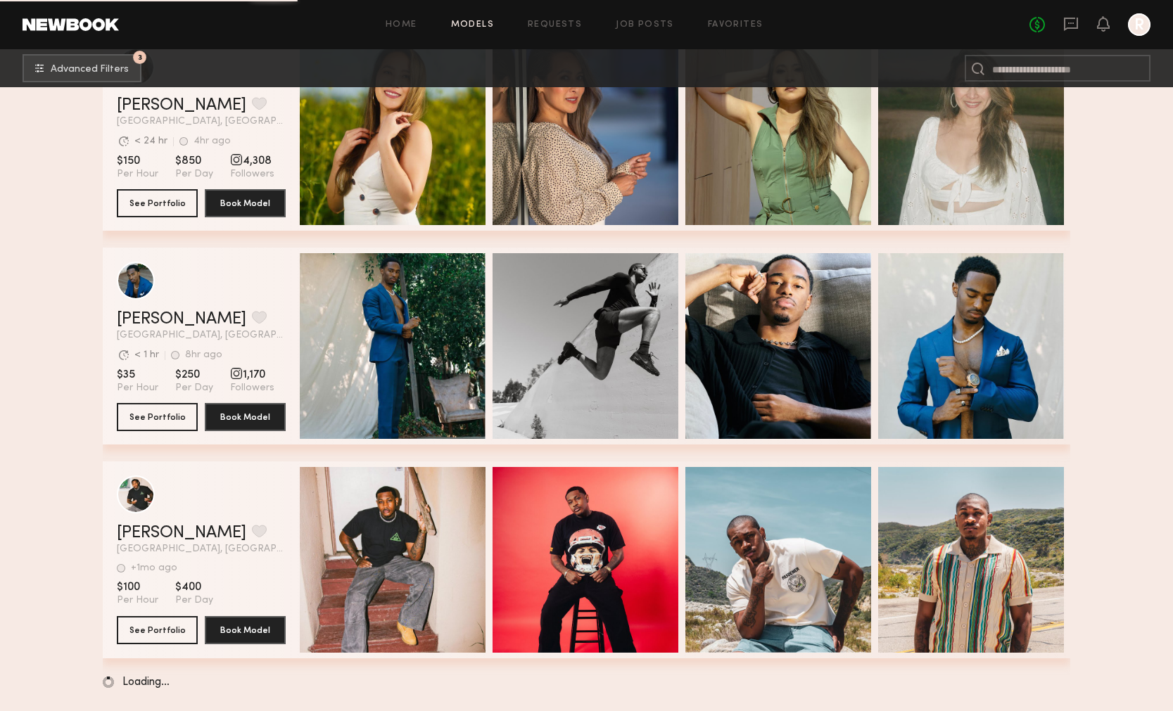
scroll to position [181921, 0]
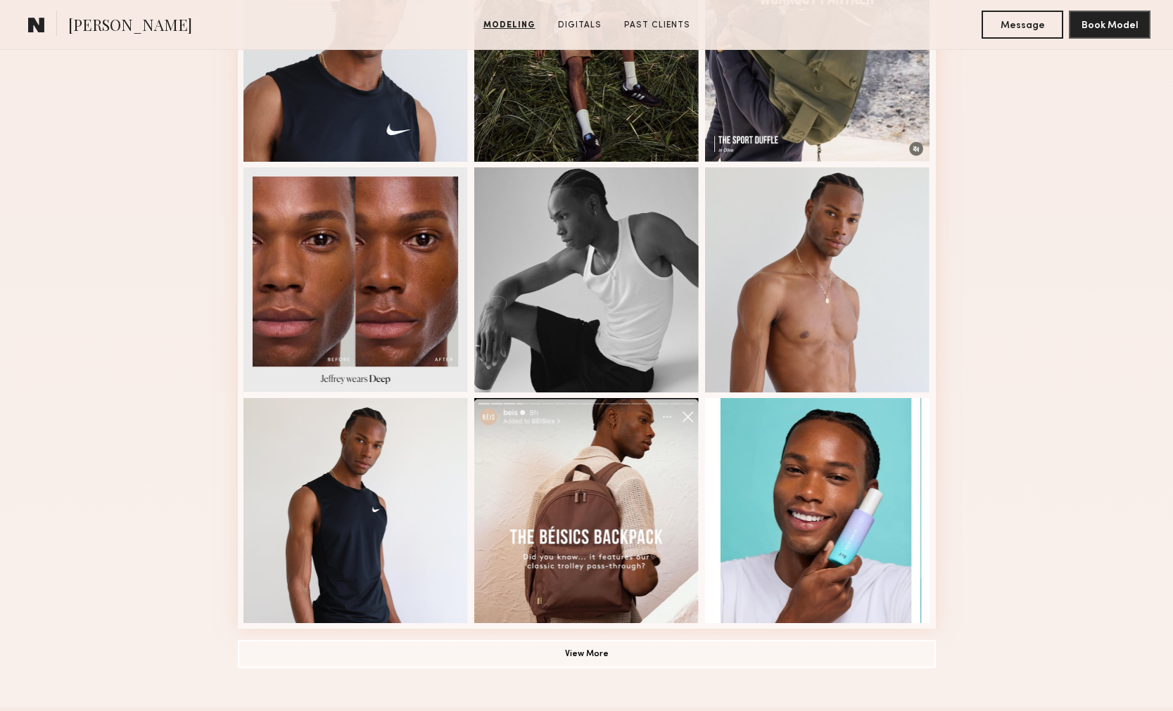
scroll to position [786, 0]
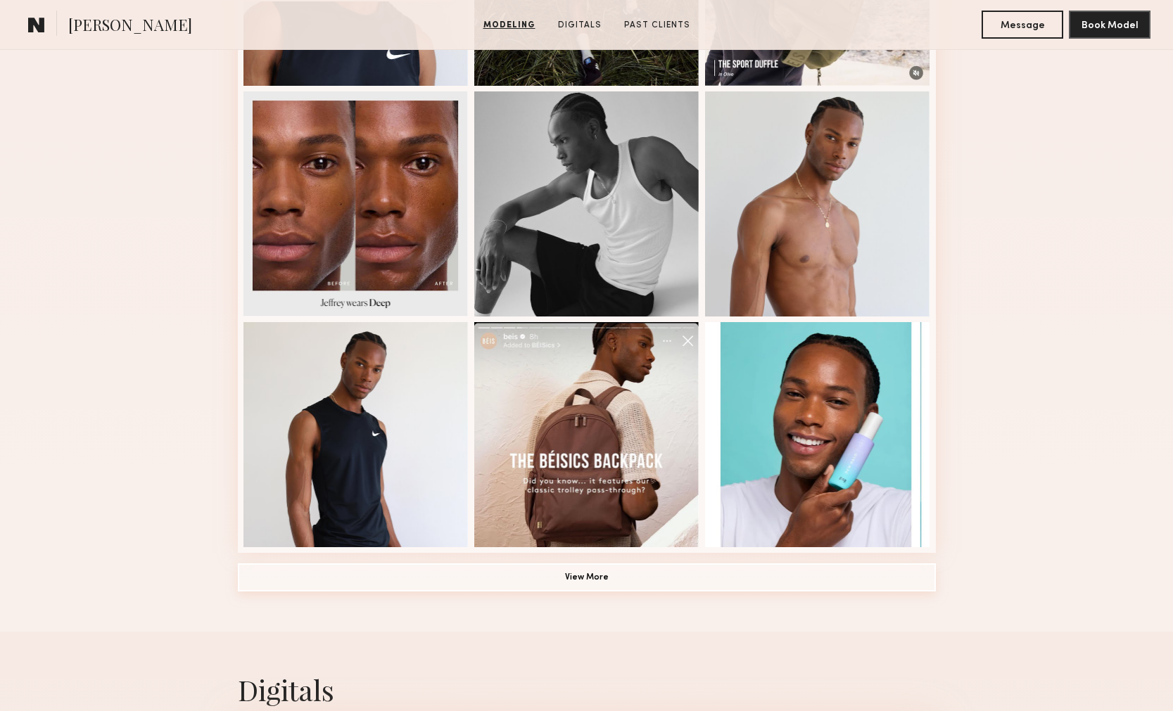
click at [519, 566] on button "View More" at bounding box center [587, 578] width 698 height 28
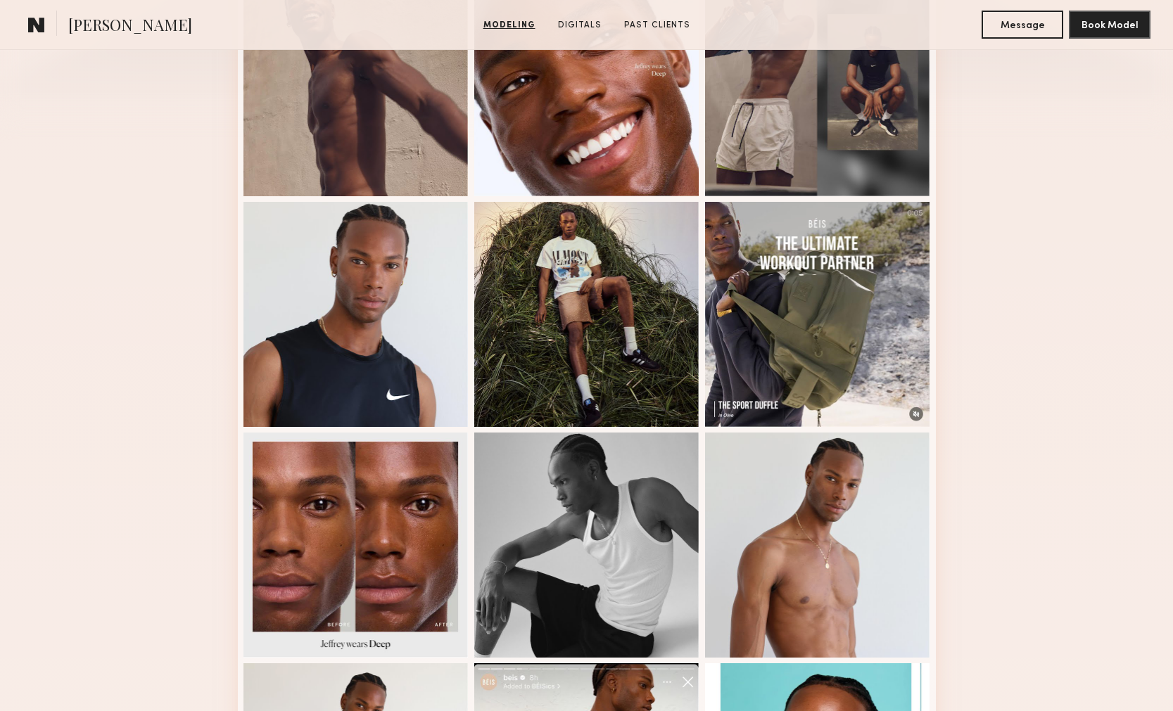
scroll to position [324, 0]
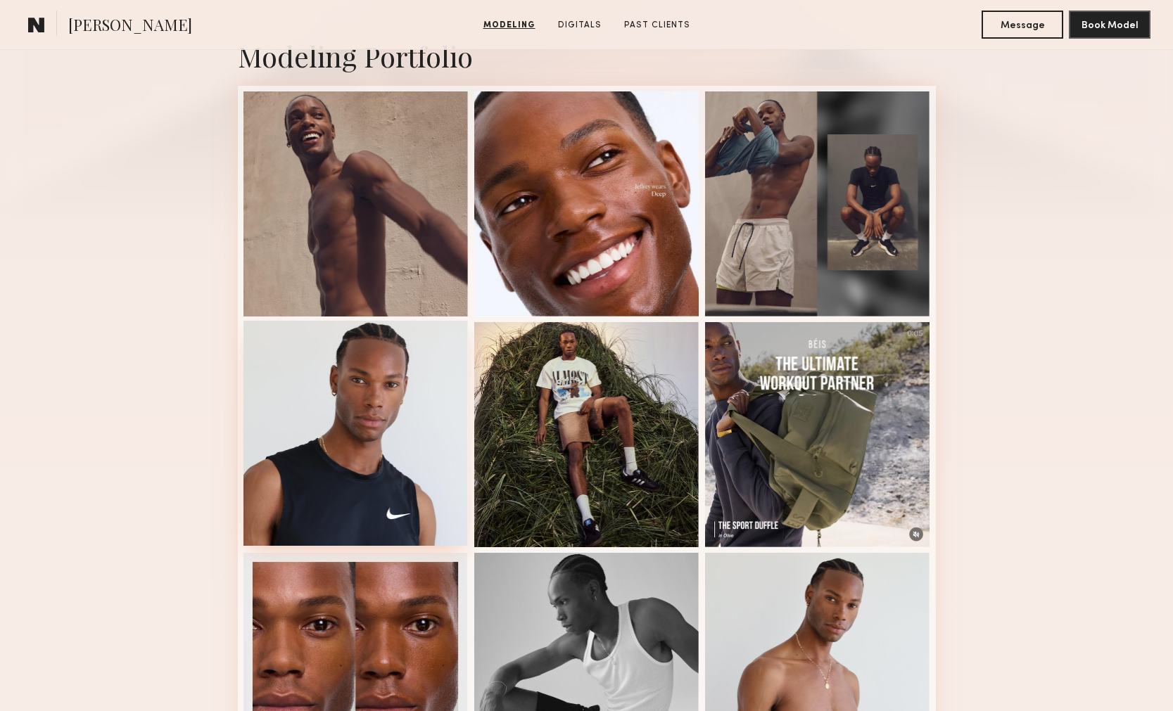
click at [433, 441] on div at bounding box center [355, 433] width 225 height 225
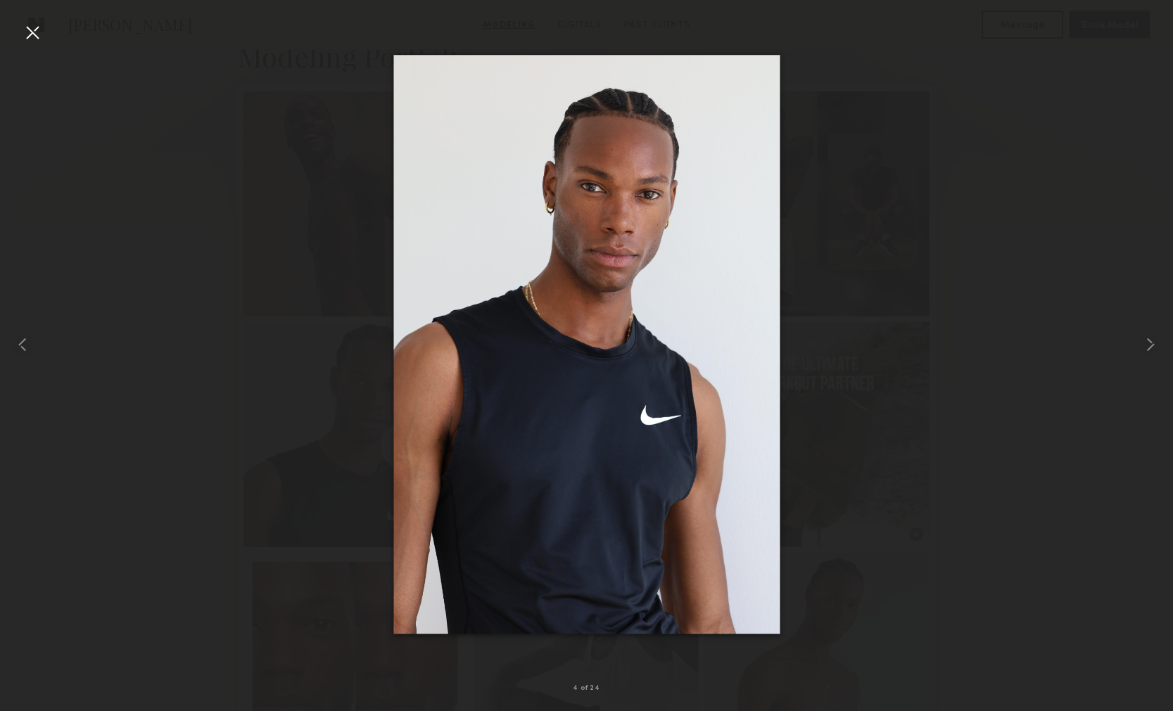
click at [25, 30] on div at bounding box center [32, 32] width 23 height 23
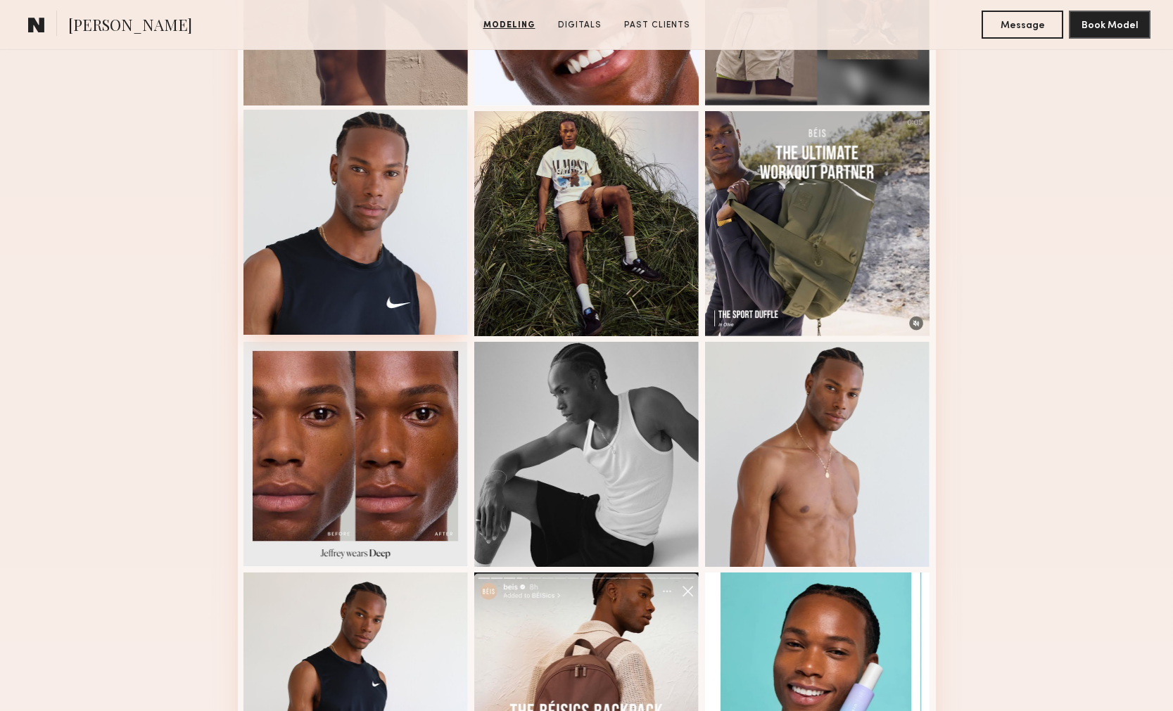
scroll to position [640, 0]
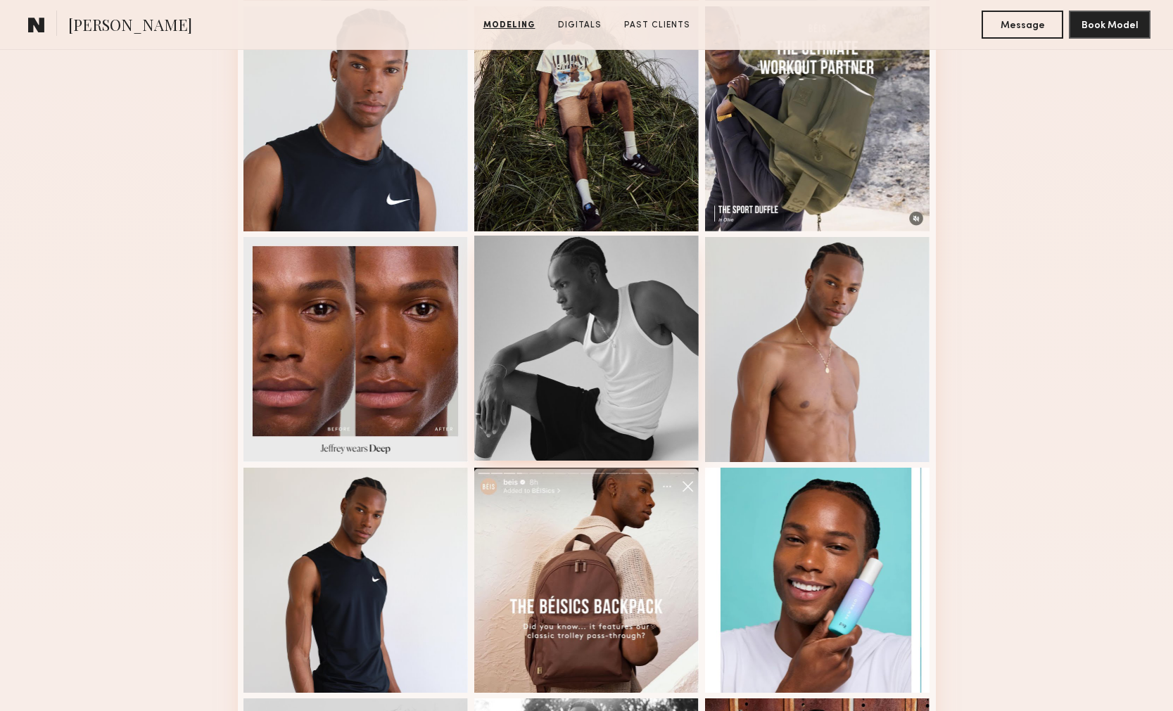
click at [638, 386] on div at bounding box center [586, 348] width 225 height 225
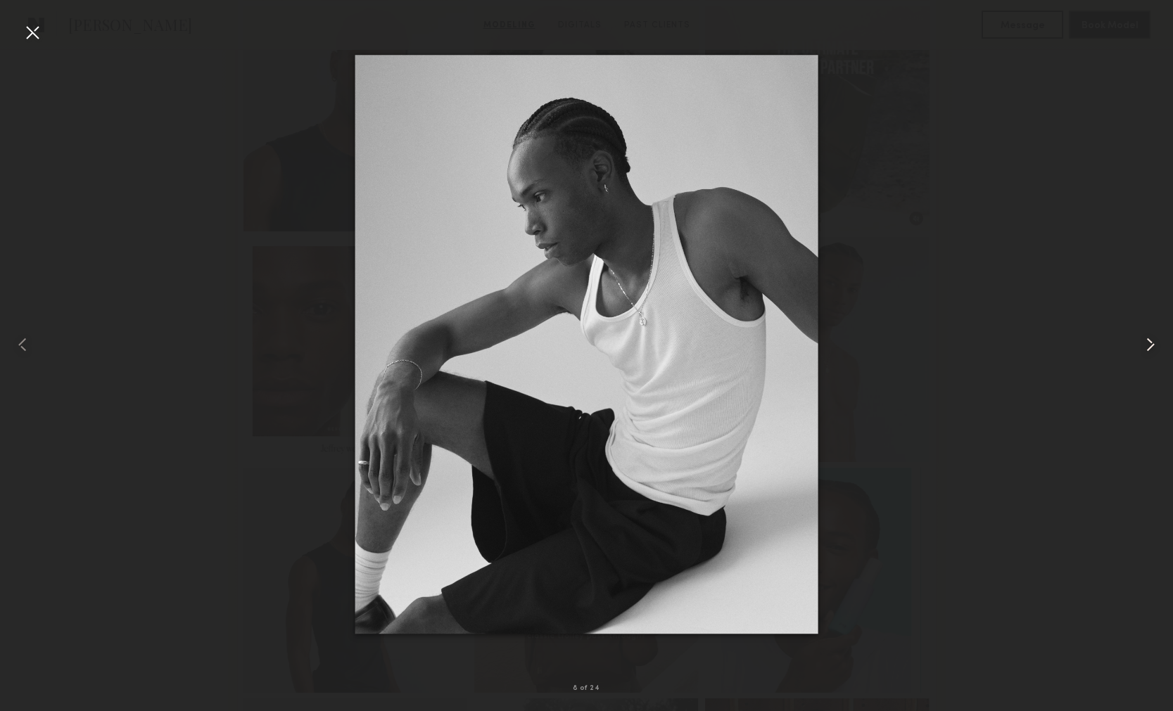
click at [1148, 346] on common-icon at bounding box center [1150, 345] width 23 height 23
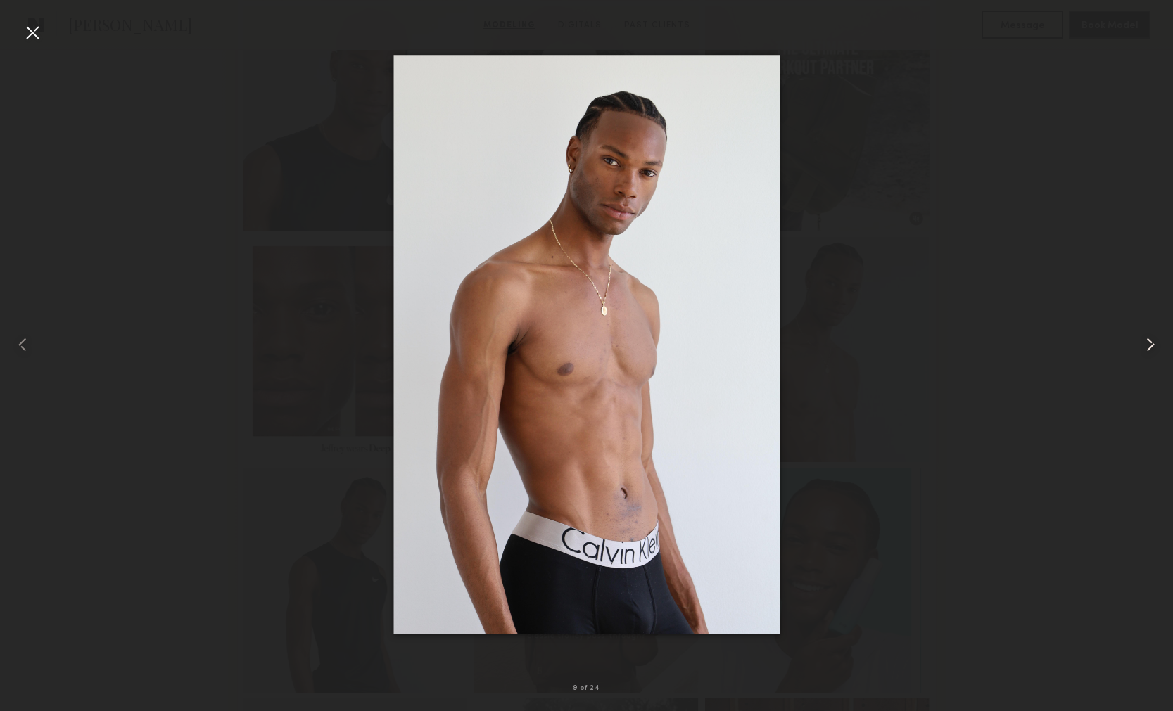
click at [1148, 346] on common-icon at bounding box center [1150, 345] width 23 height 23
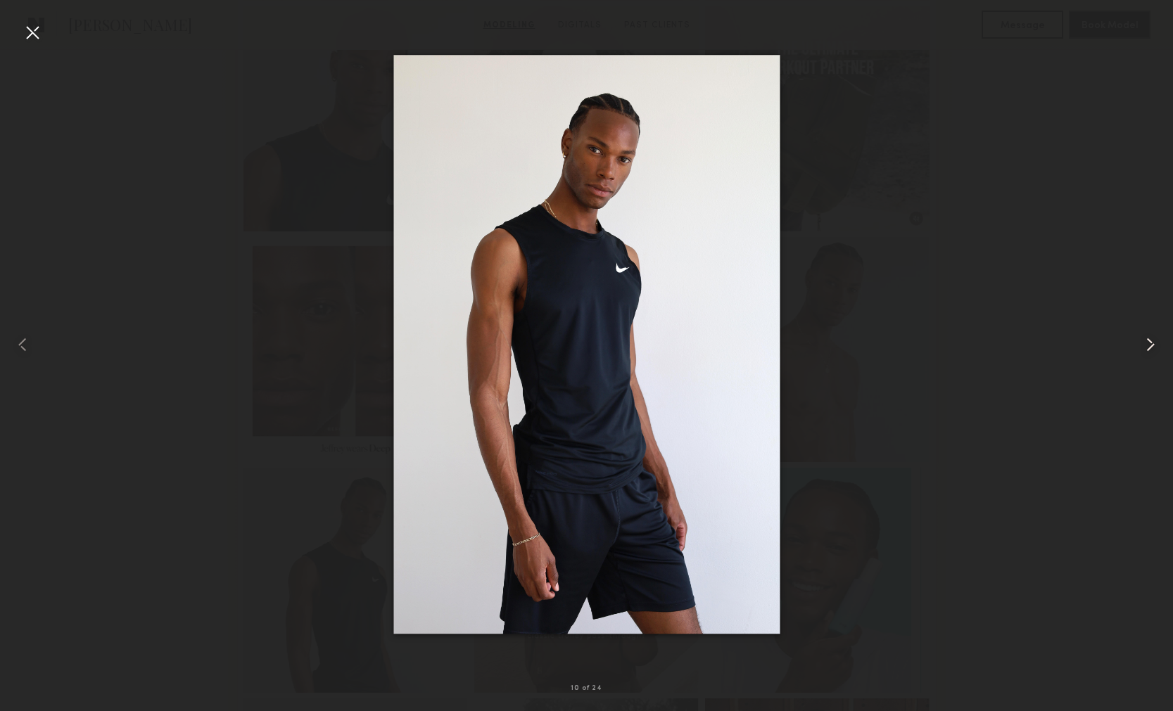
click at [1146, 348] on common-icon at bounding box center [1150, 345] width 23 height 23
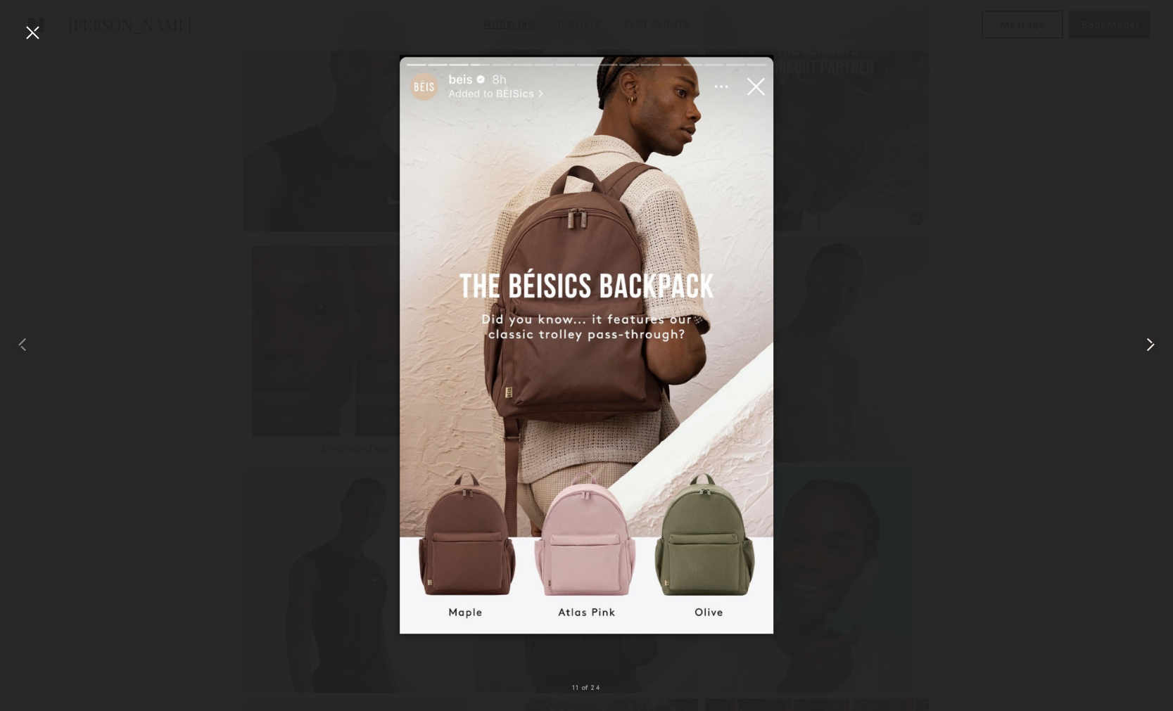
click at [1146, 348] on common-icon at bounding box center [1150, 345] width 23 height 23
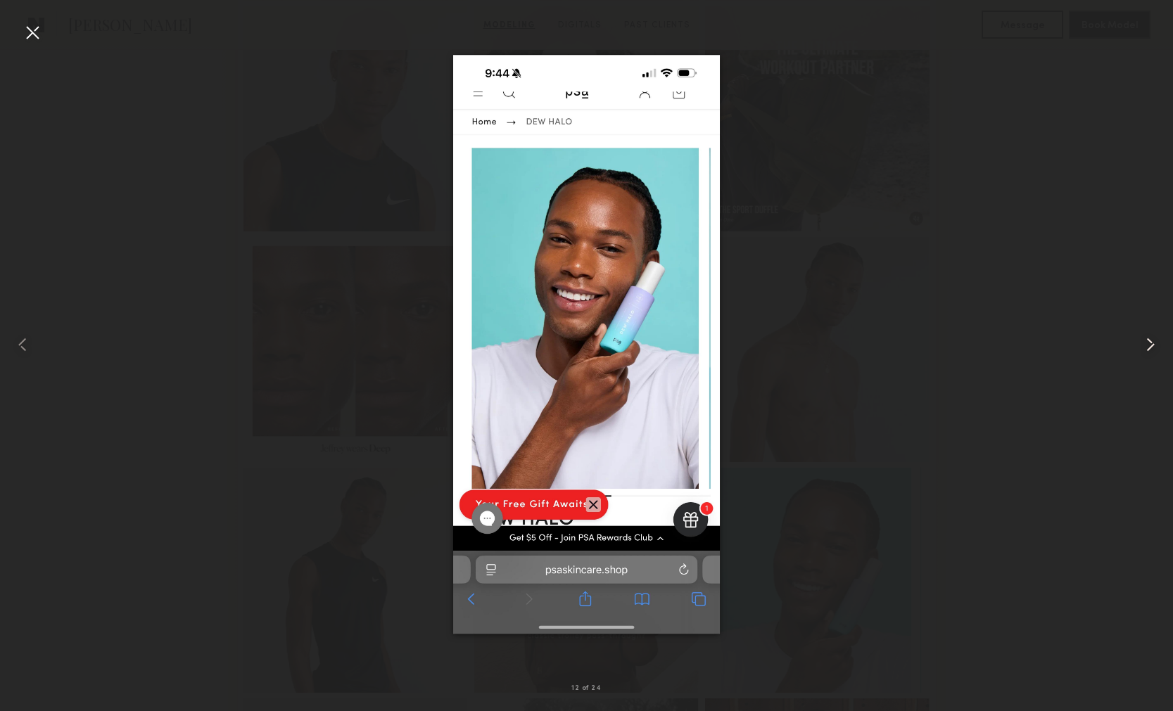
click at [1146, 348] on common-icon at bounding box center [1150, 345] width 23 height 23
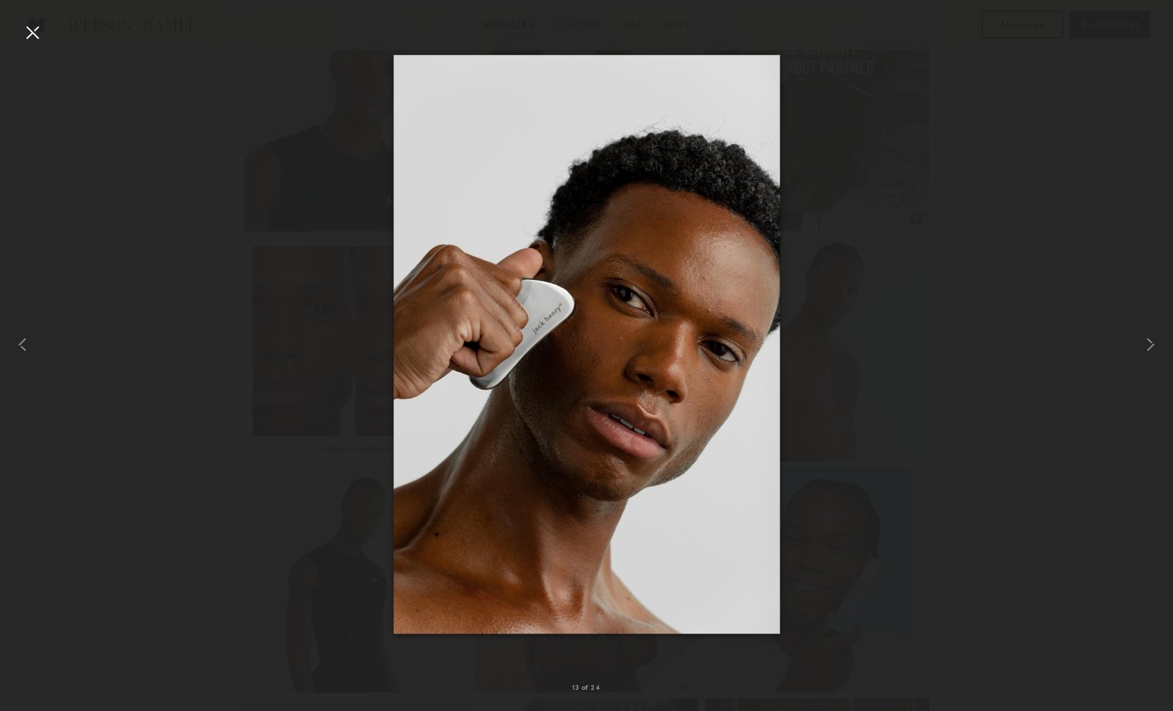
click at [38, 39] on div at bounding box center [32, 32] width 23 height 23
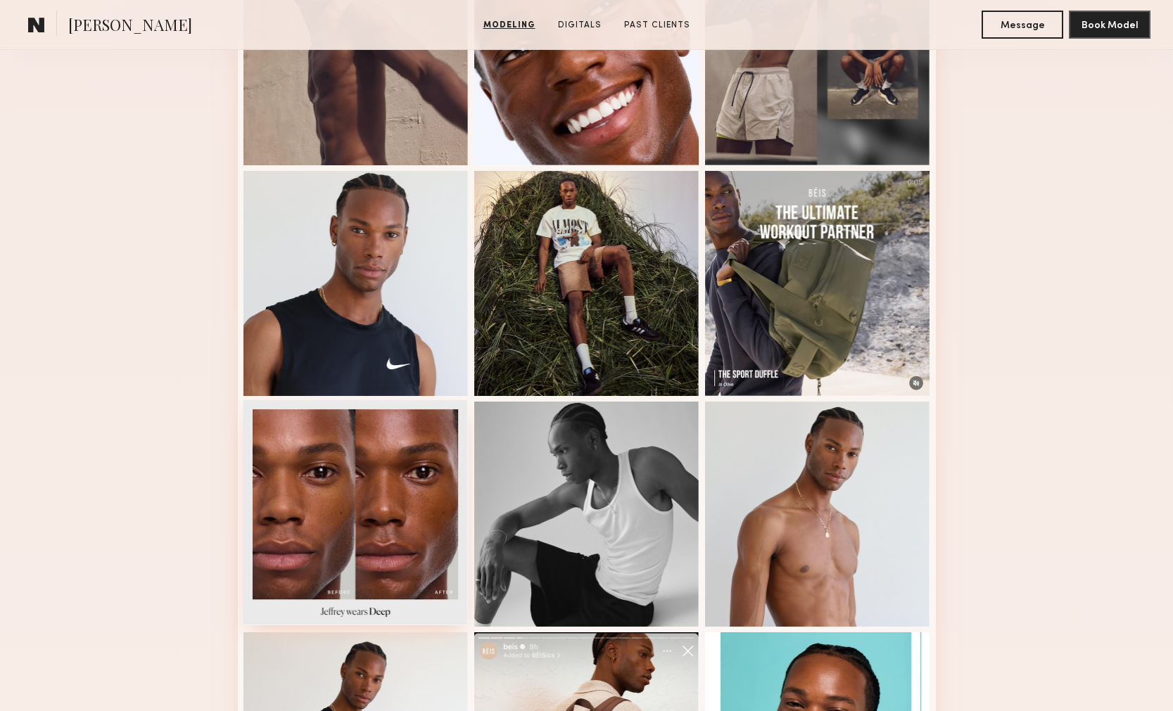
scroll to position [398, 0]
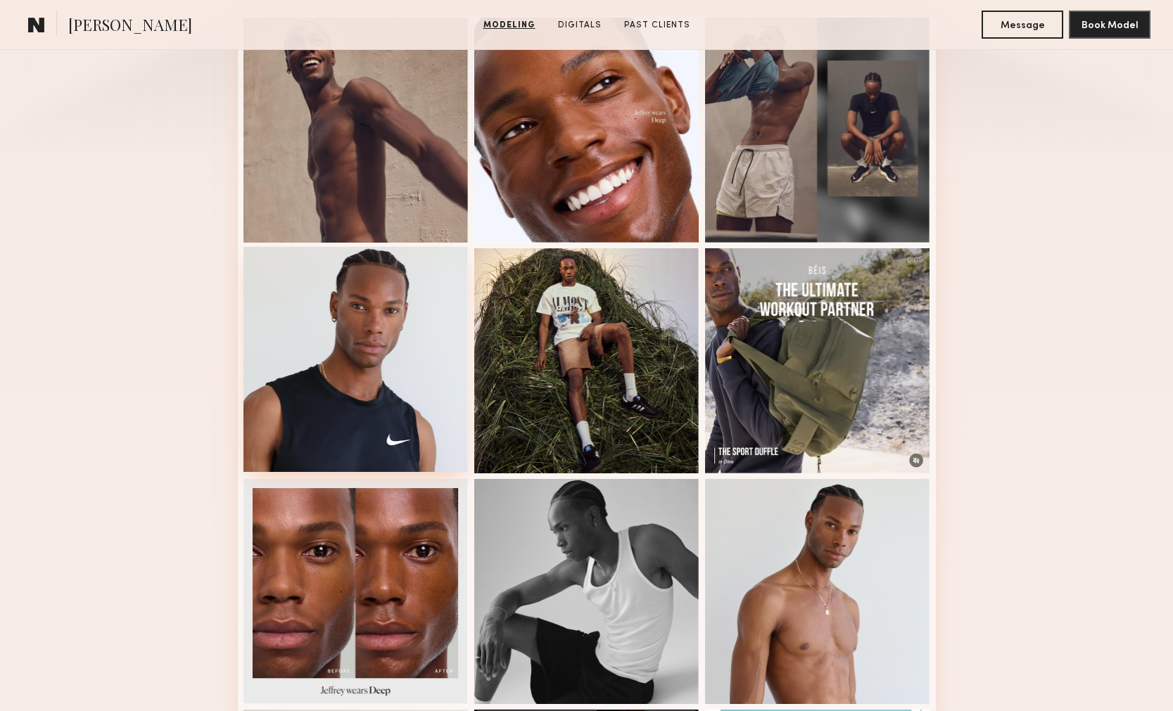
click at [424, 293] on div at bounding box center [355, 359] width 225 height 225
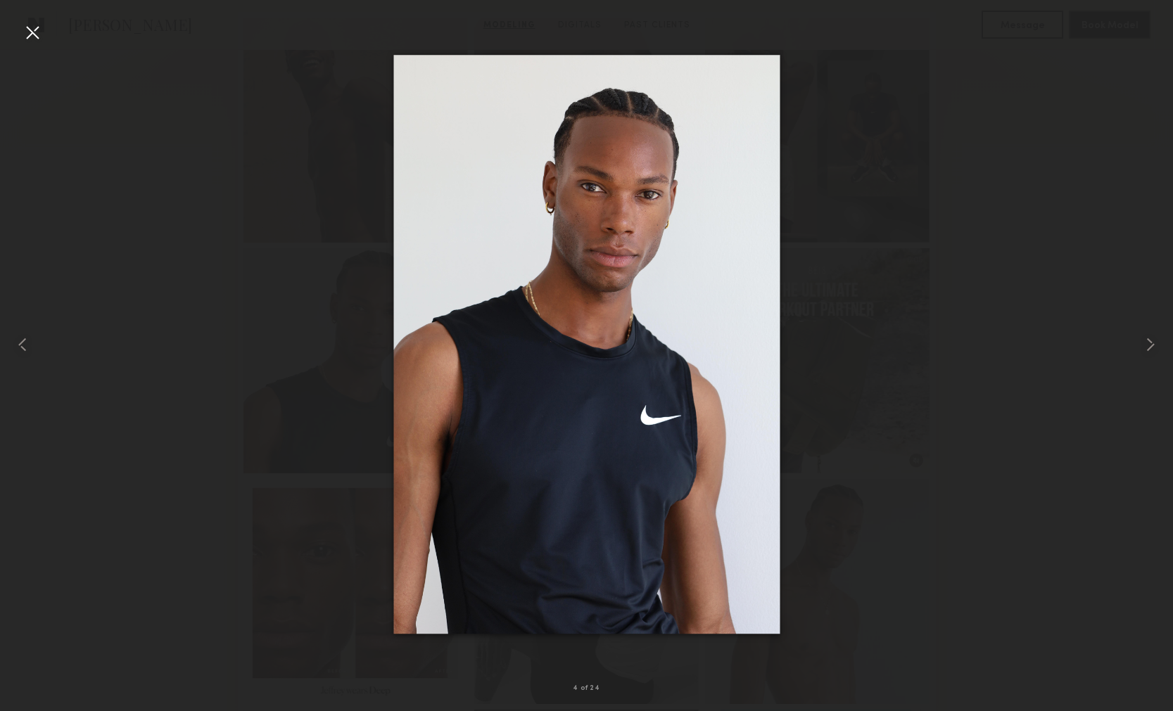
click at [28, 36] on div at bounding box center [32, 32] width 23 height 23
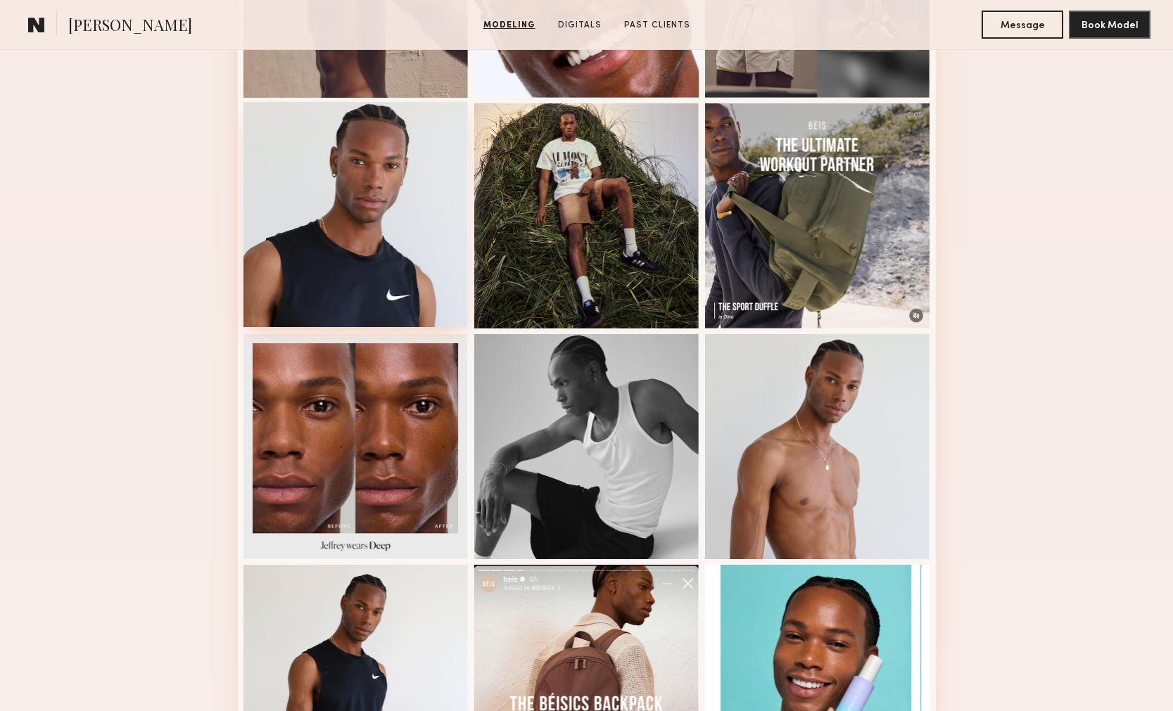
scroll to position [540, 0]
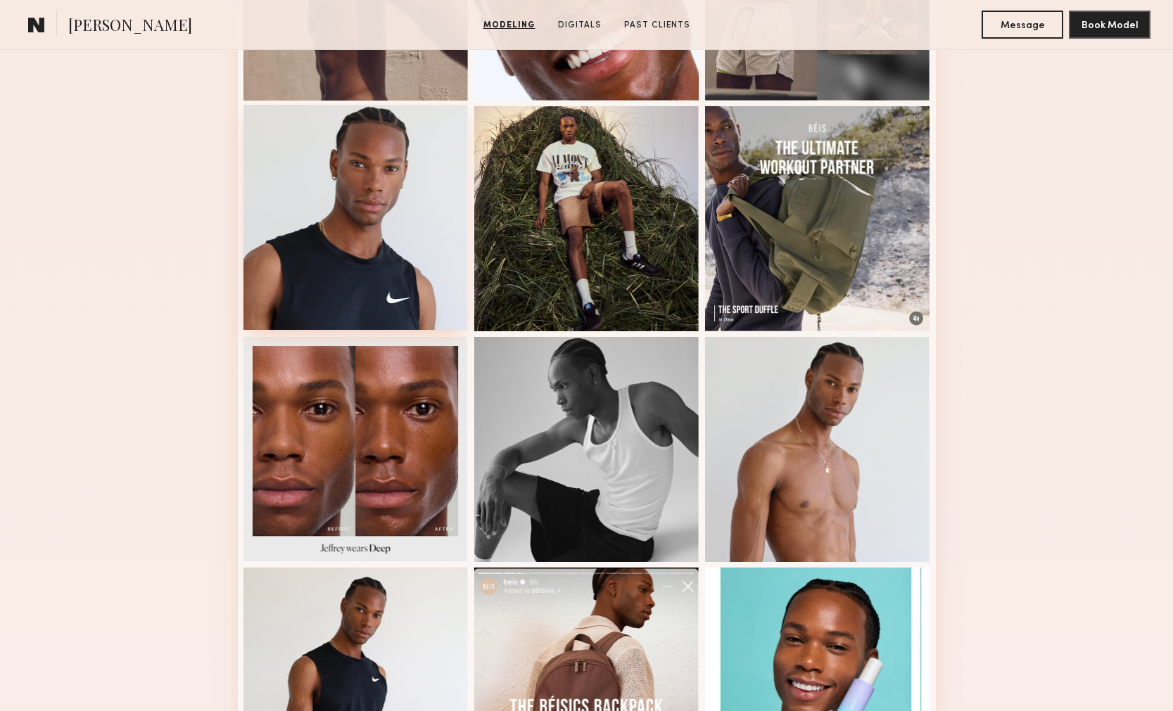
click at [360, 222] on div at bounding box center [355, 217] width 225 height 225
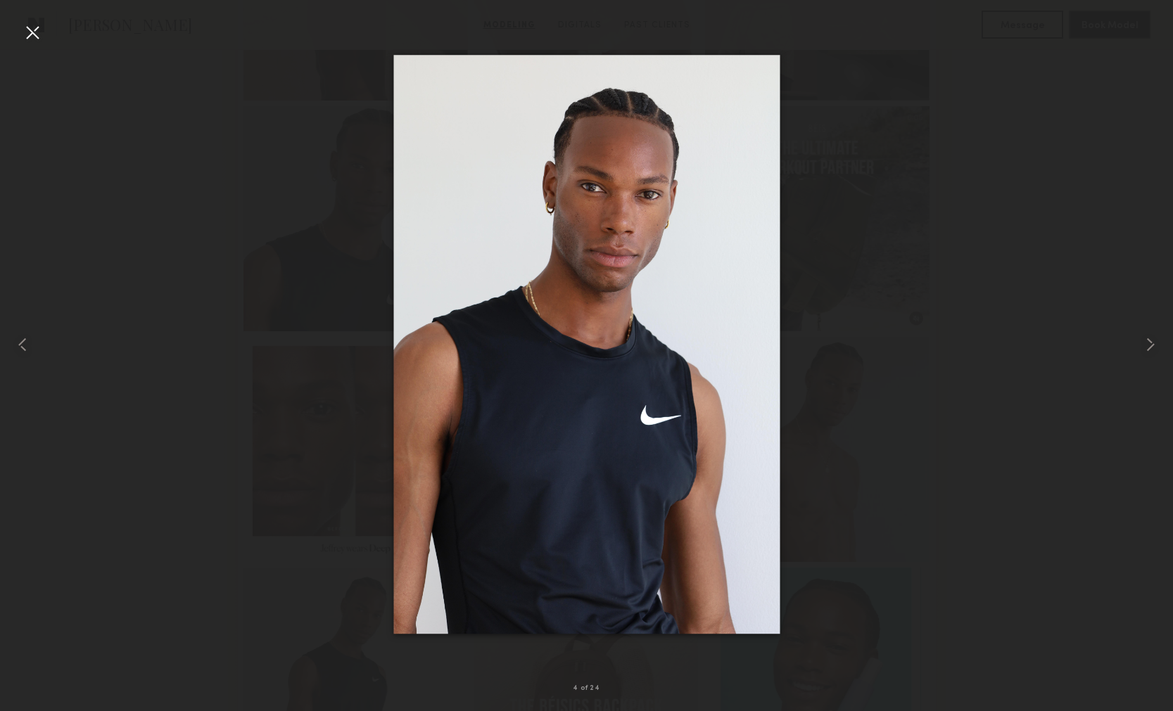
click at [247, 187] on div at bounding box center [586, 345] width 1173 height 644
click at [47, 43] on div at bounding box center [586, 345] width 1173 height 644
click at [32, 34] on div at bounding box center [32, 32] width 23 height 23
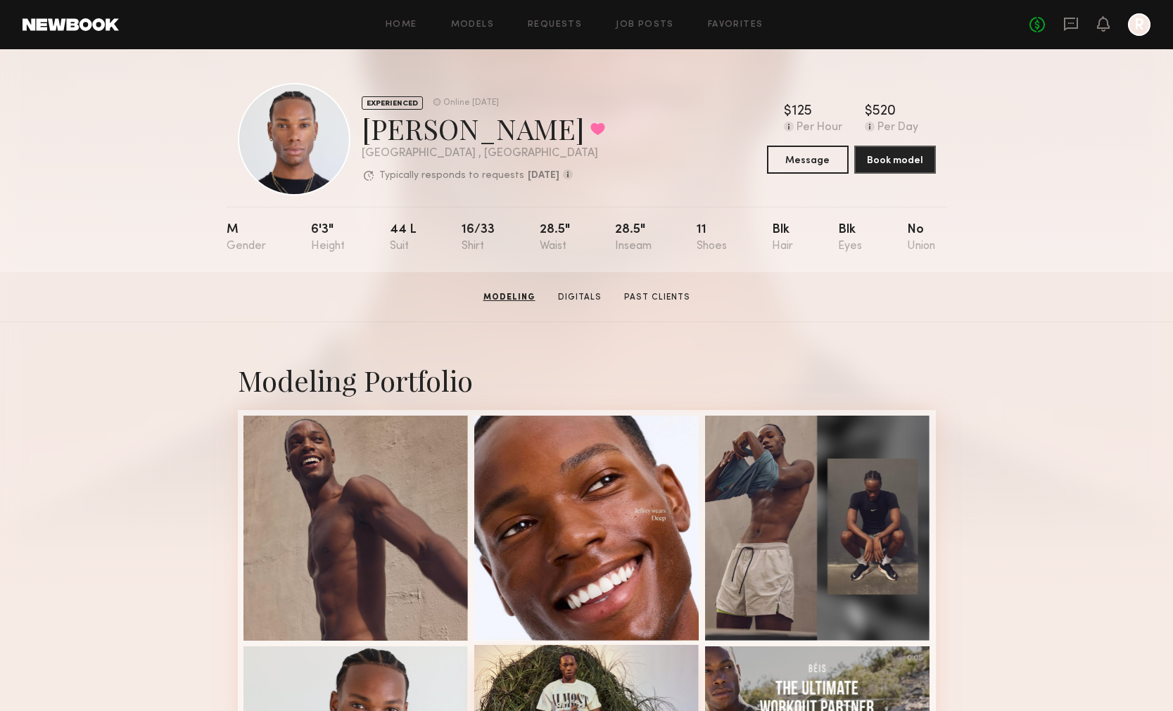
scroll to position [0, 0]
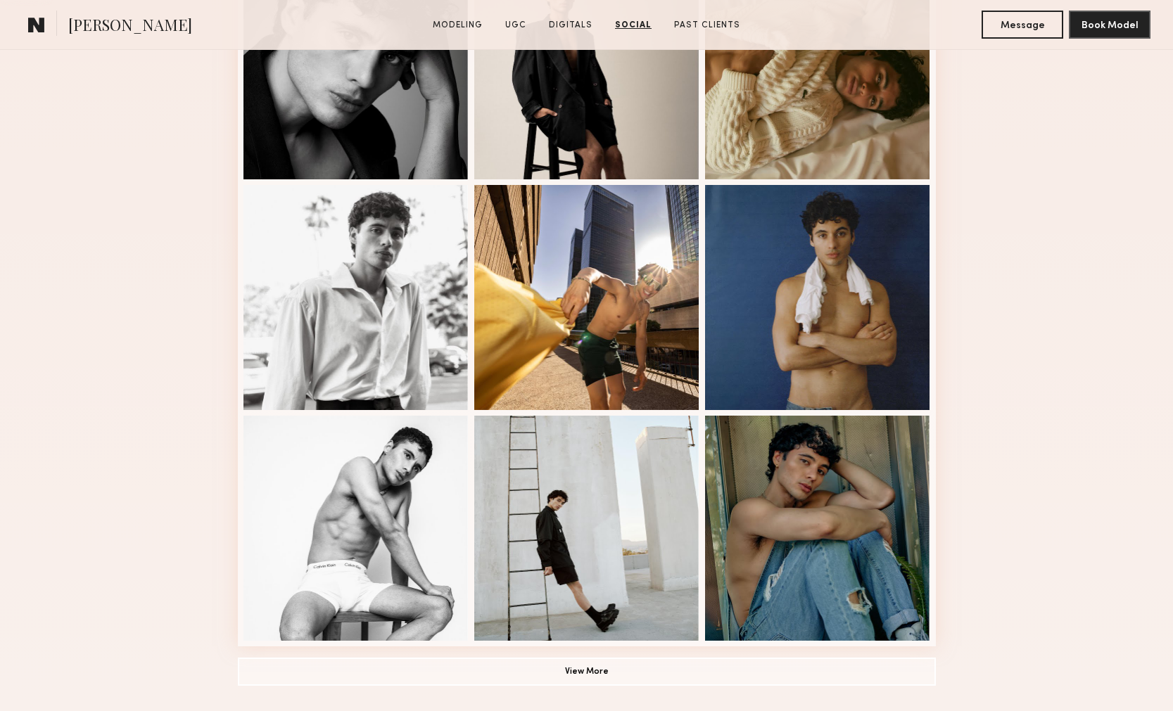
scroll to position [401, 0]
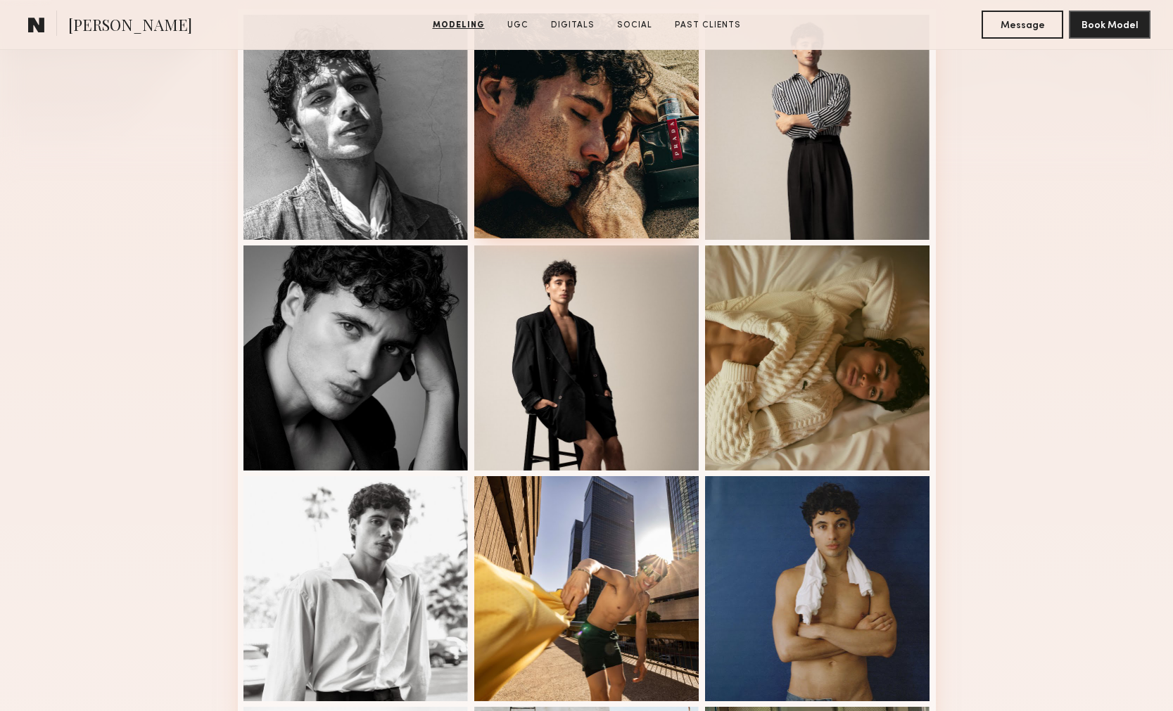
click at [508, 203] on div at bounding box center [586, 125] width 225 height 225
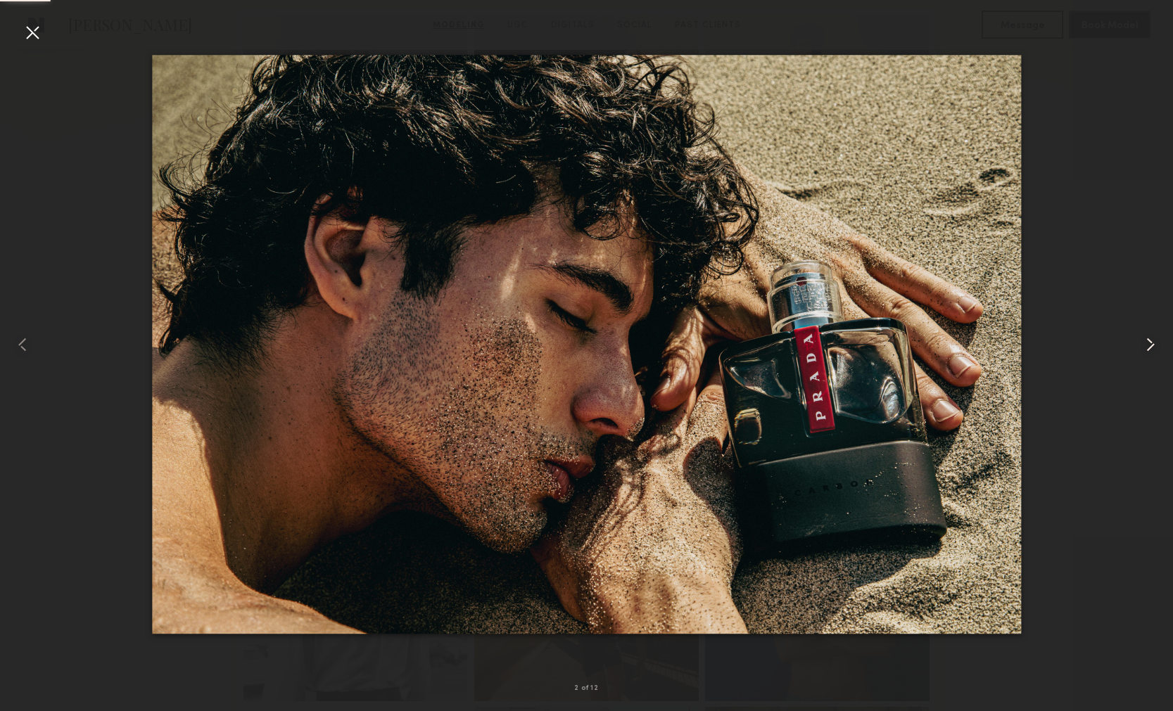
click at [1142, 353] on common-icon at bounding box center [1150, 345] width 23 height 23
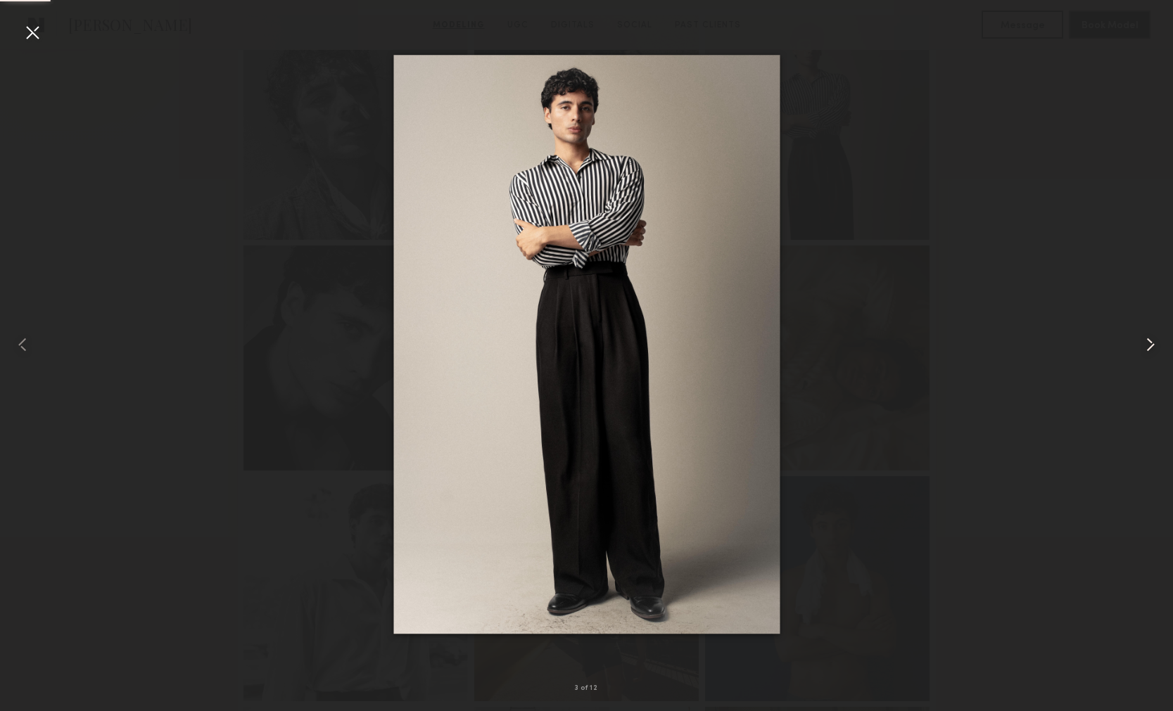
click at [1142, 353] on common-icon at bounding box center [1150, 345] width 23 height 23
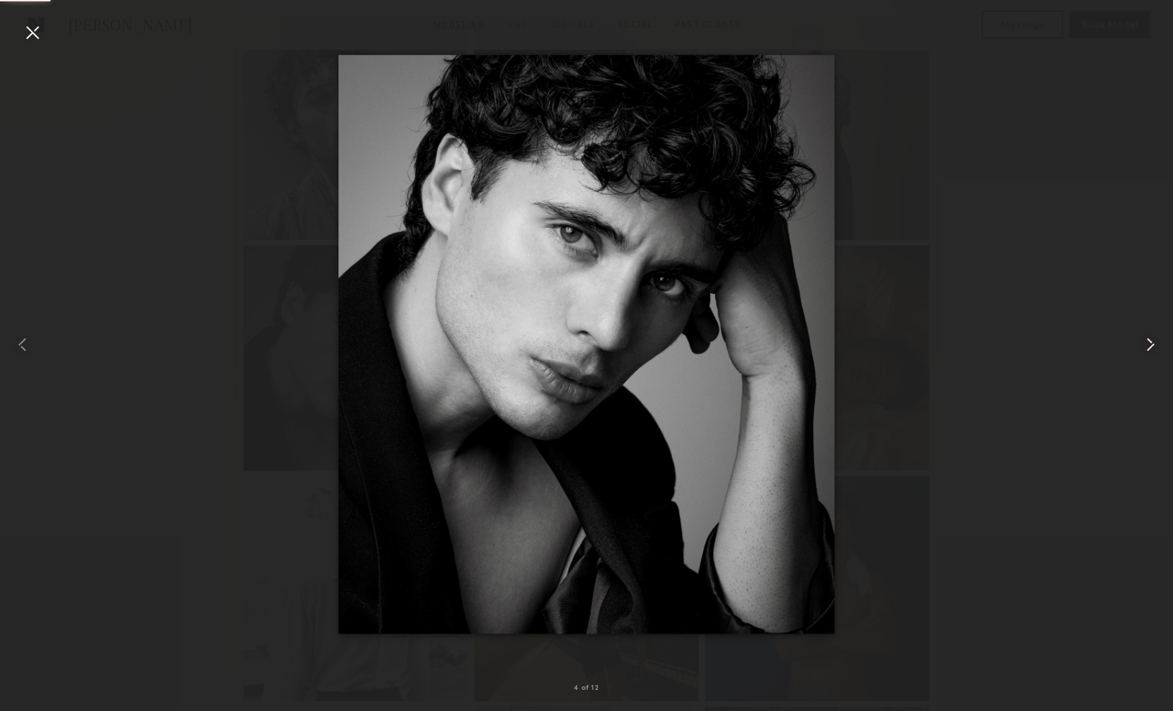
click at [1142, 354] on common-icon at bounding box center [1150, 345] width 23 height 23
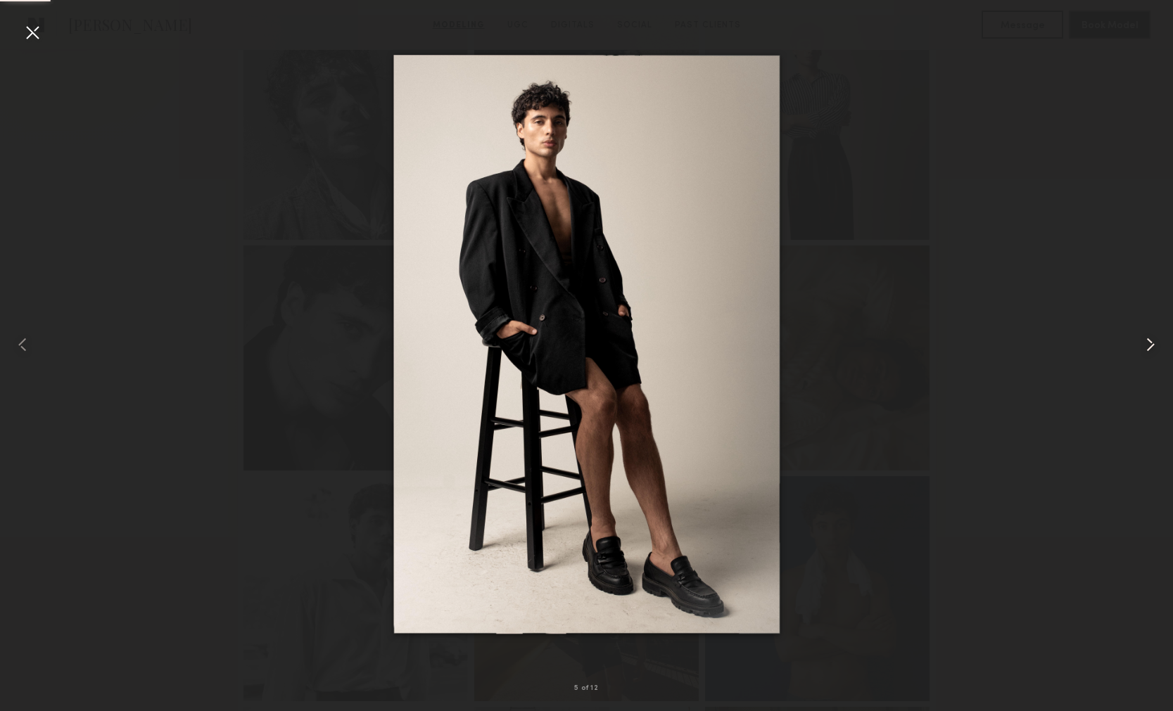
click at [1142, 354] on common-icon at bounding box center [1150, 345] width 23 height 23
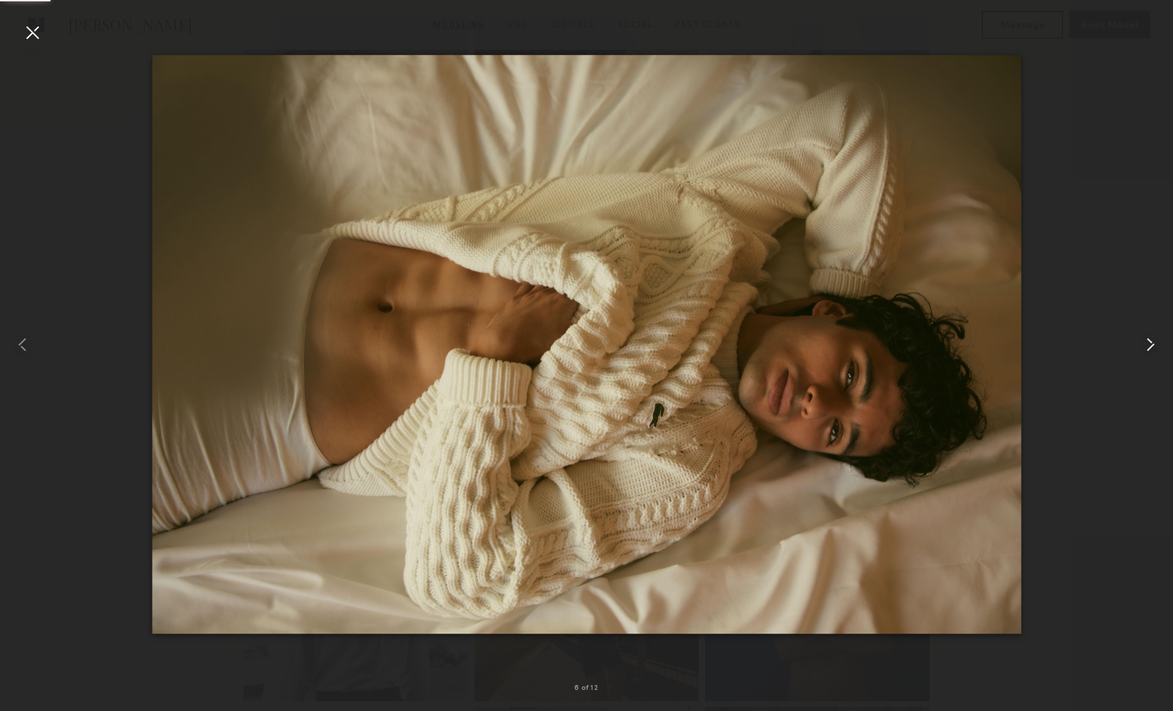
click at [1142, 354] on common-icon at bounding box center [1150, 345] width 23 height 23
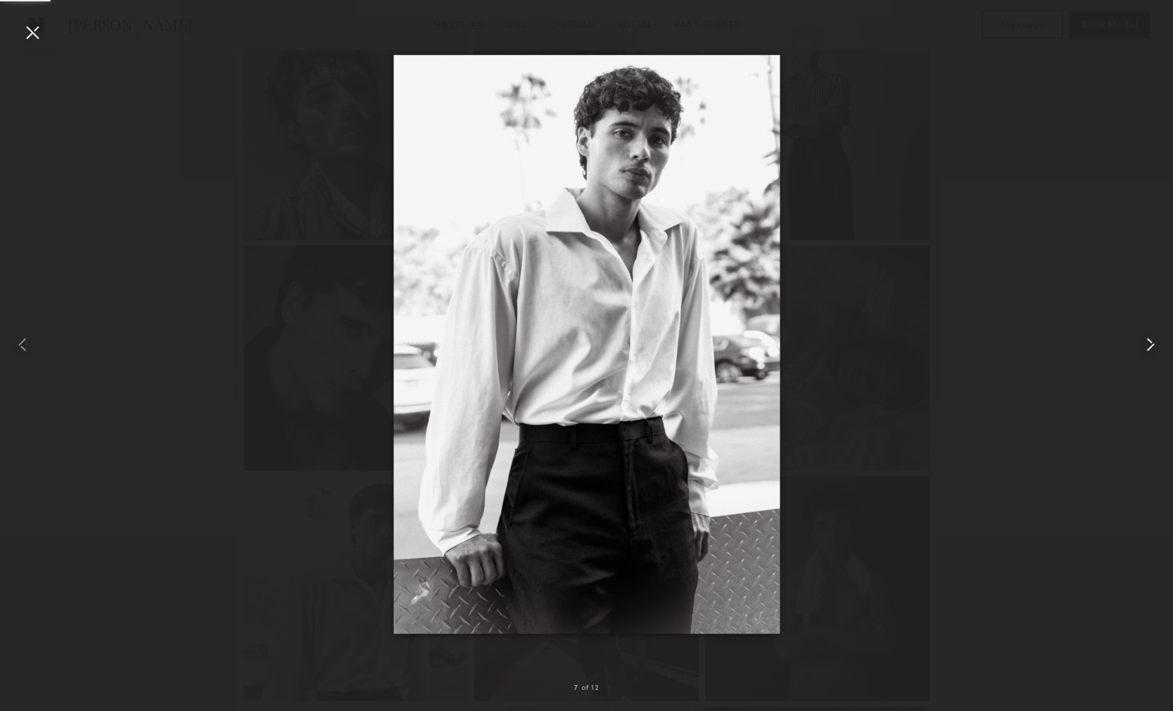
click at [1142, 355] on common-icon at bounding box center [1150, 345] width 23 height 23
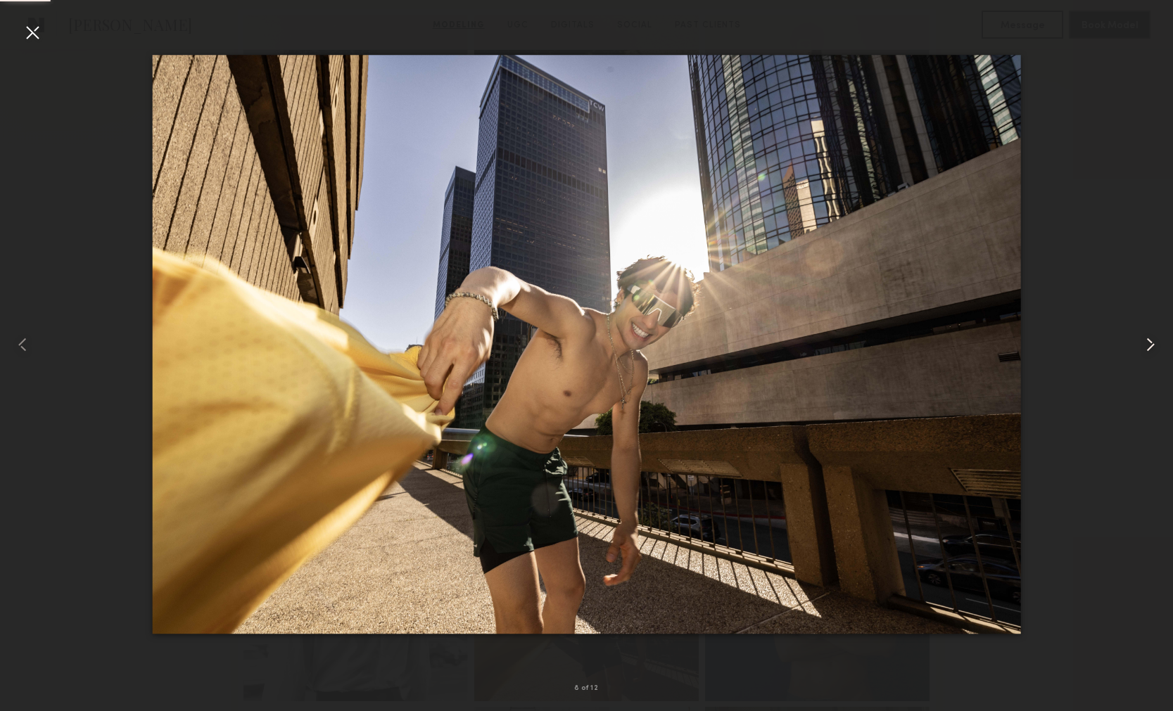
click at [1142, 355] on common-icon at bounding box center [1150, 345] width 23 height 23
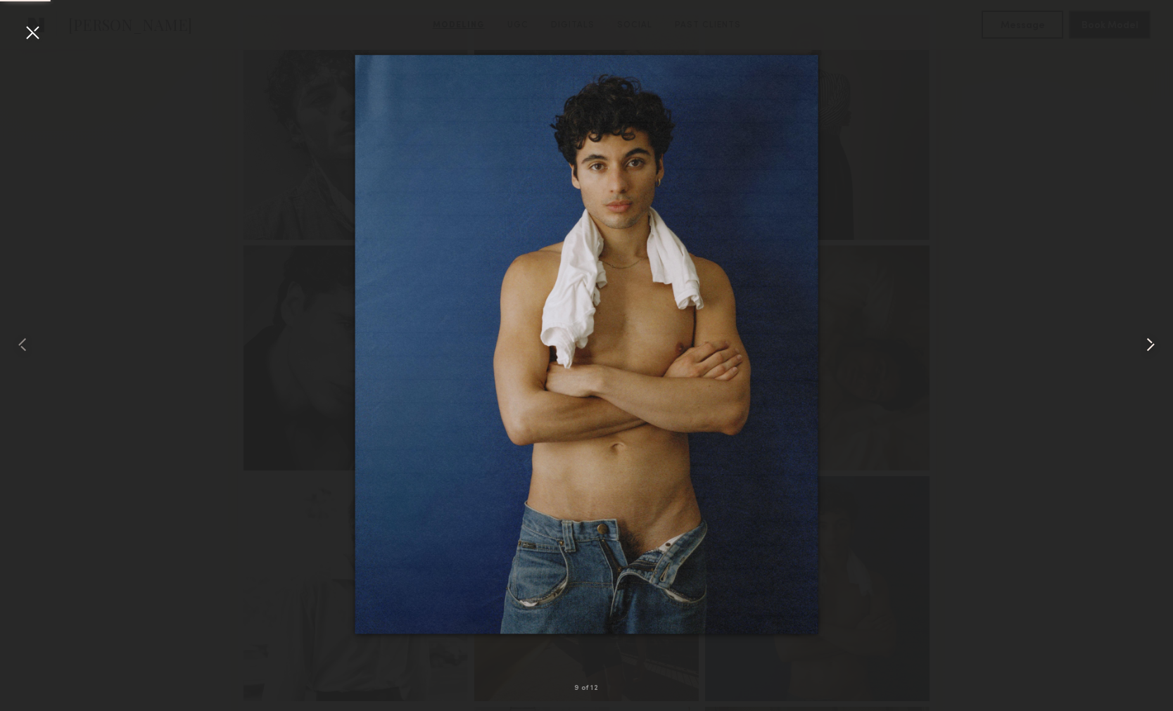
click at [1142, 355] on common-icon at bounding box center [1150, 345] width 23 height 23
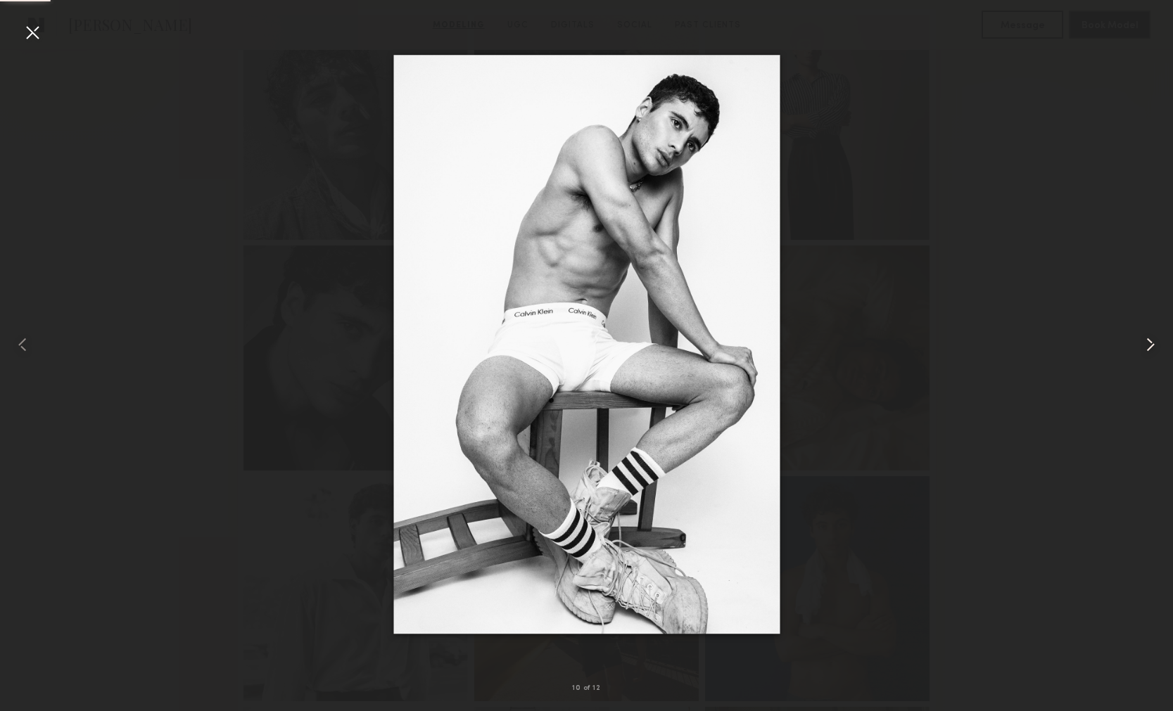
click at [1142, 355] on common-icon at bounding box center [1150, 345] width 23 height 23
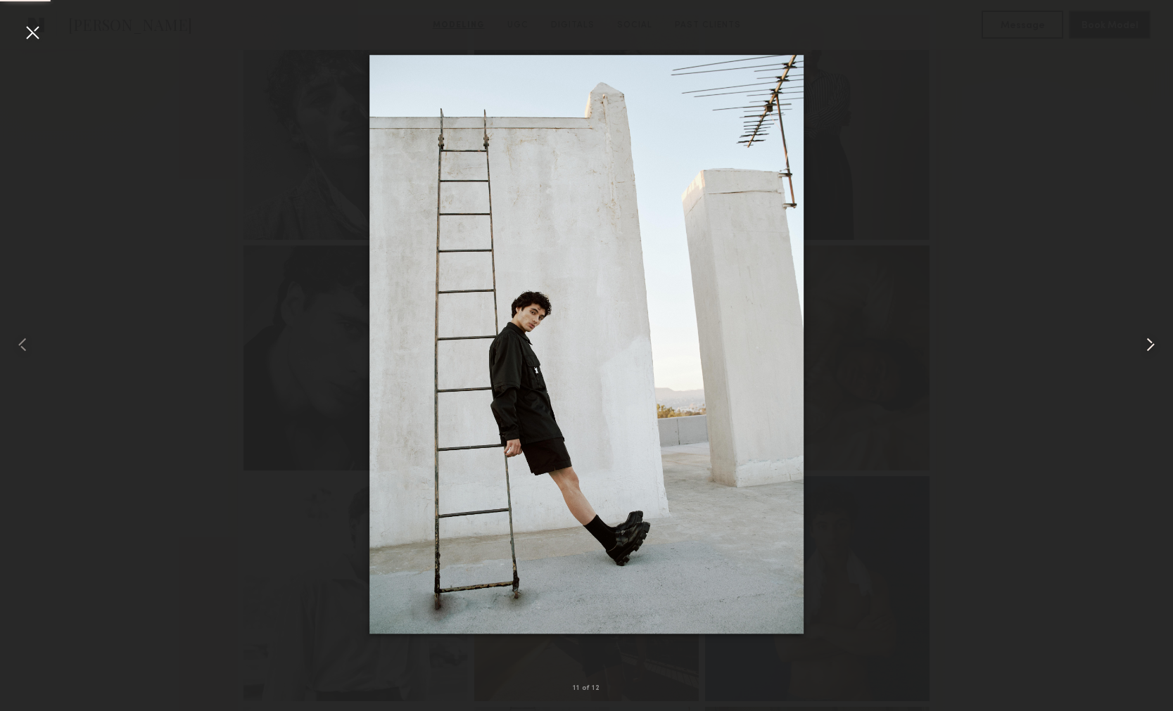
click at [1142, 355] on common-icon at bounding box center [1150, 345] width 23 height 23
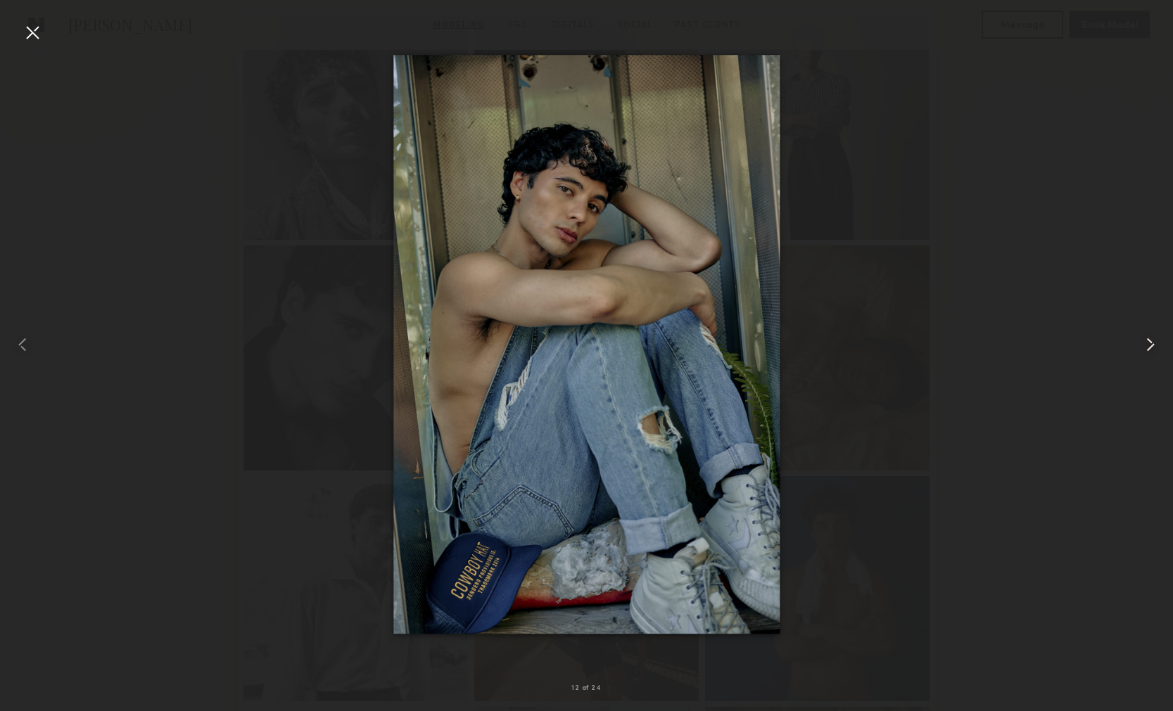
click at [1142, 355] on common-icon at bounding box center [1150, 345] width 23 height 23
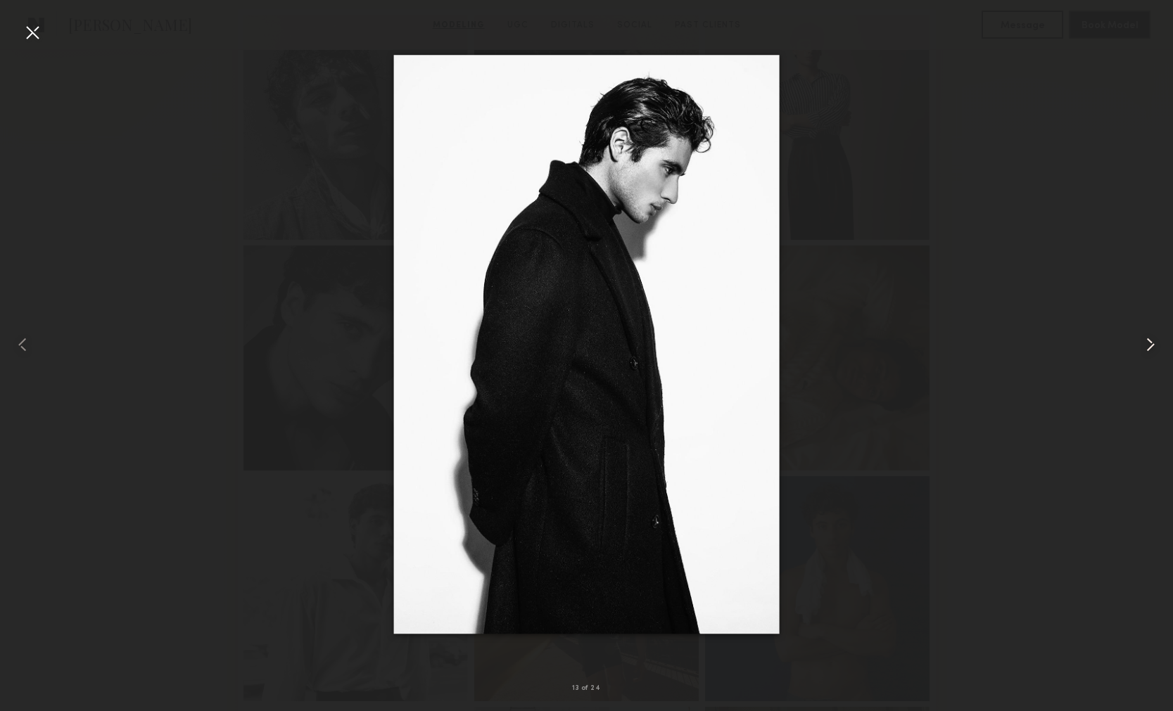
click at [1142, 355] on common-icon at bounding box center [1150, 345] width 23 height 23
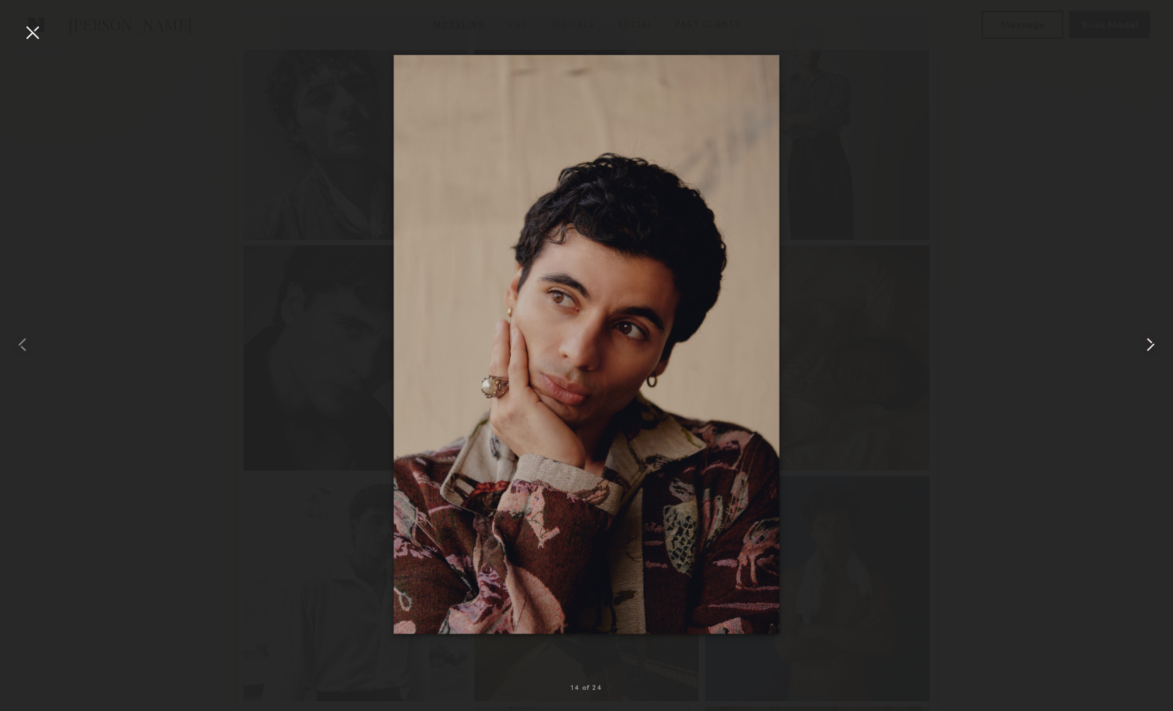
click at [1142, 355] on common-icon at bounding box center [1150, 345] width 23 height 23
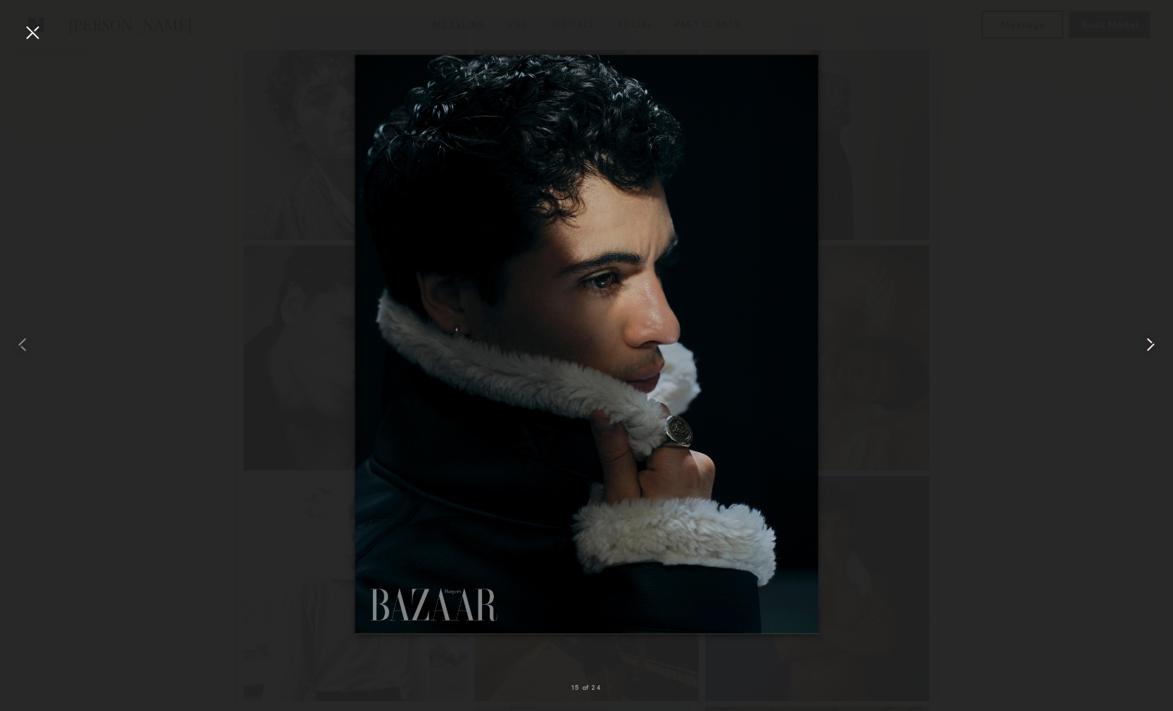
click at [1142, 355] on common-icon at bounding box center [1150, 345] width 23 height 23
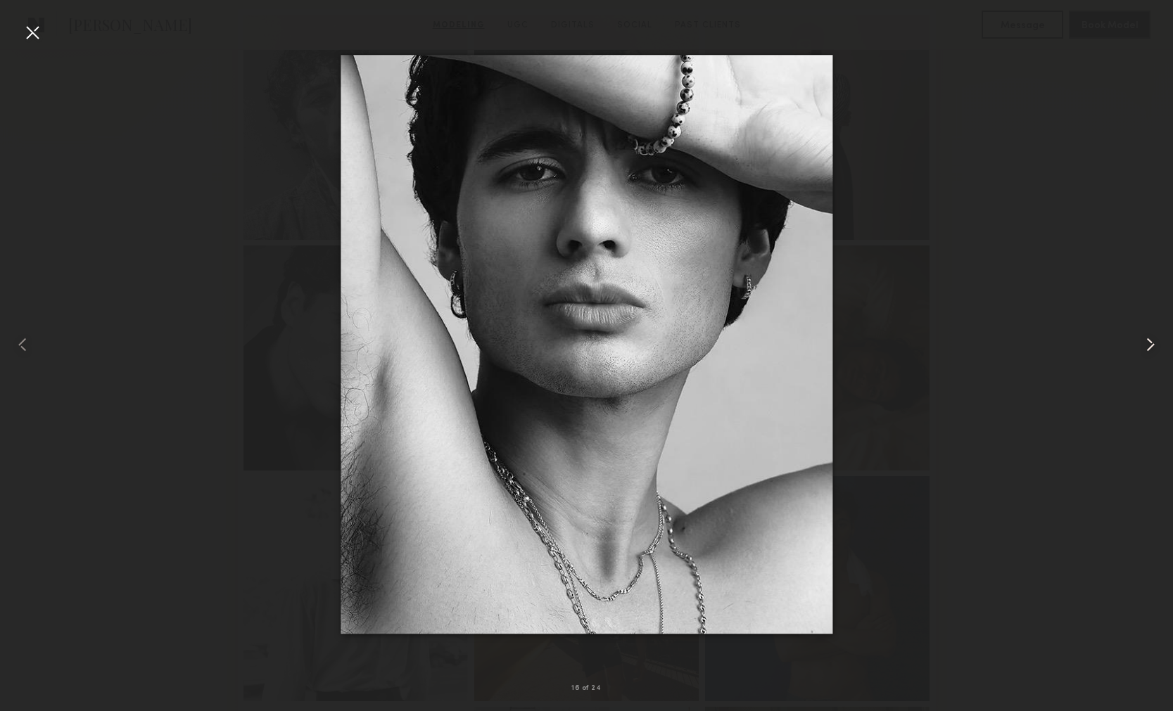
click at [1142, 355] on common-icon at bounding box center [1150, 345] width 23 height 23
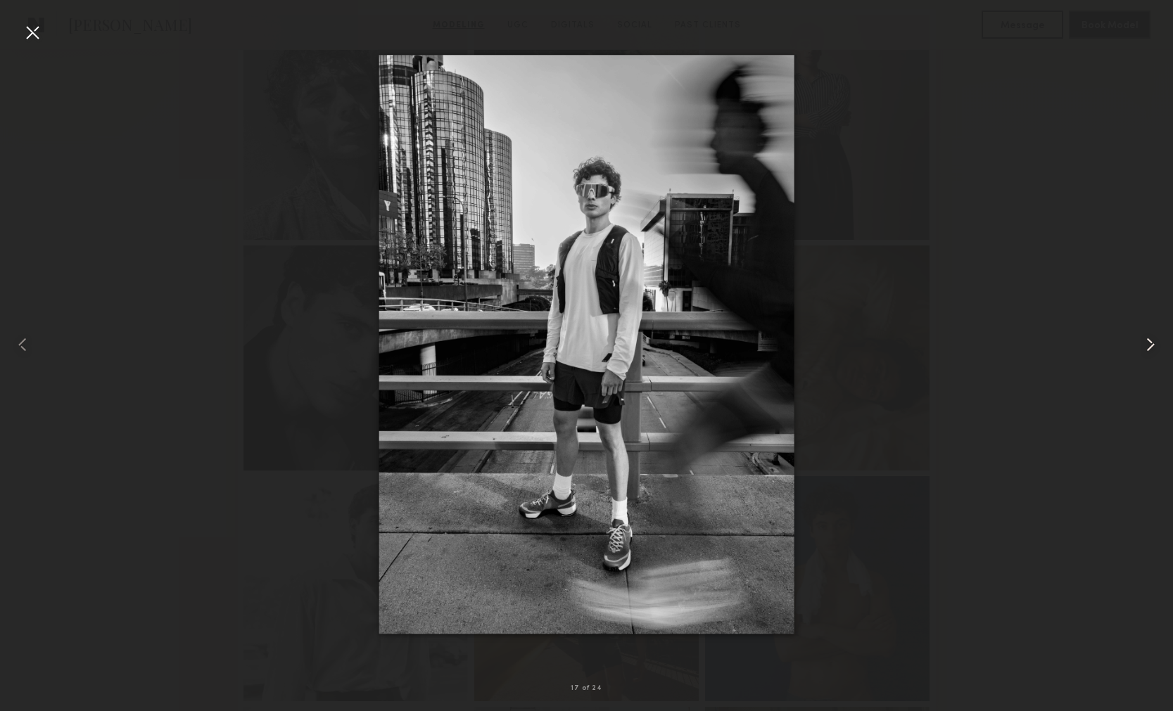
click at [1142, 356] on div at bounding box center [1149, 345] width 47 height 644
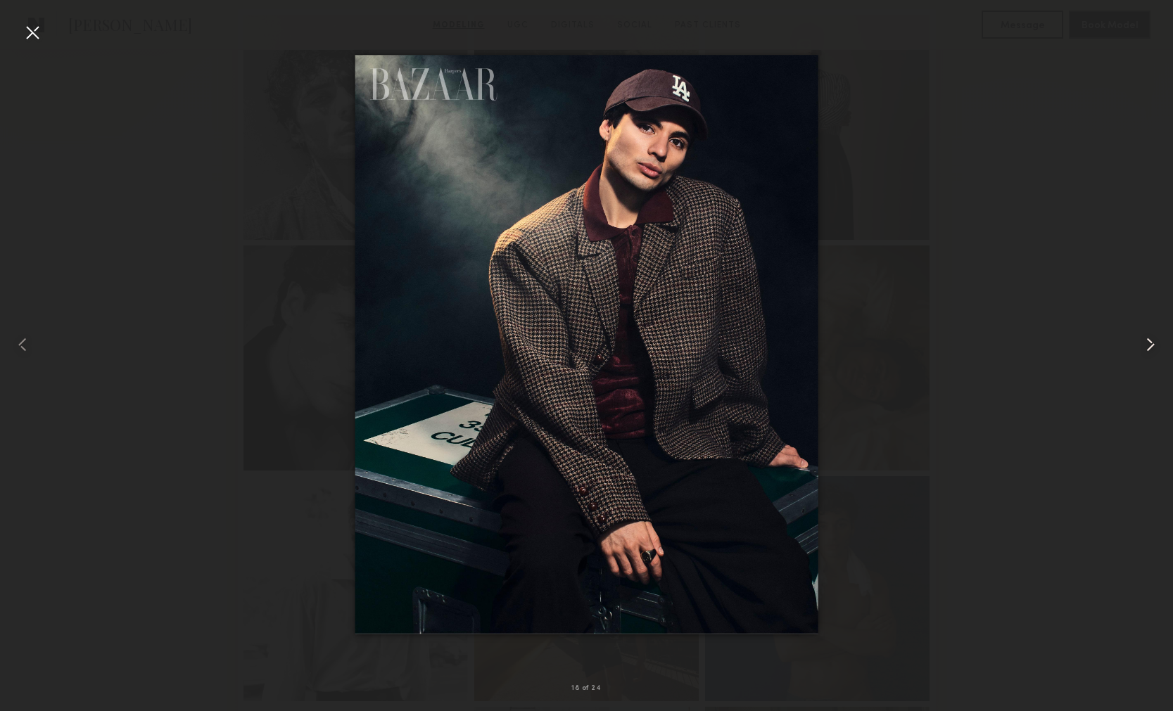
click at [1142, 357] on div at bounding box center [1149, 345] width 47 height 644
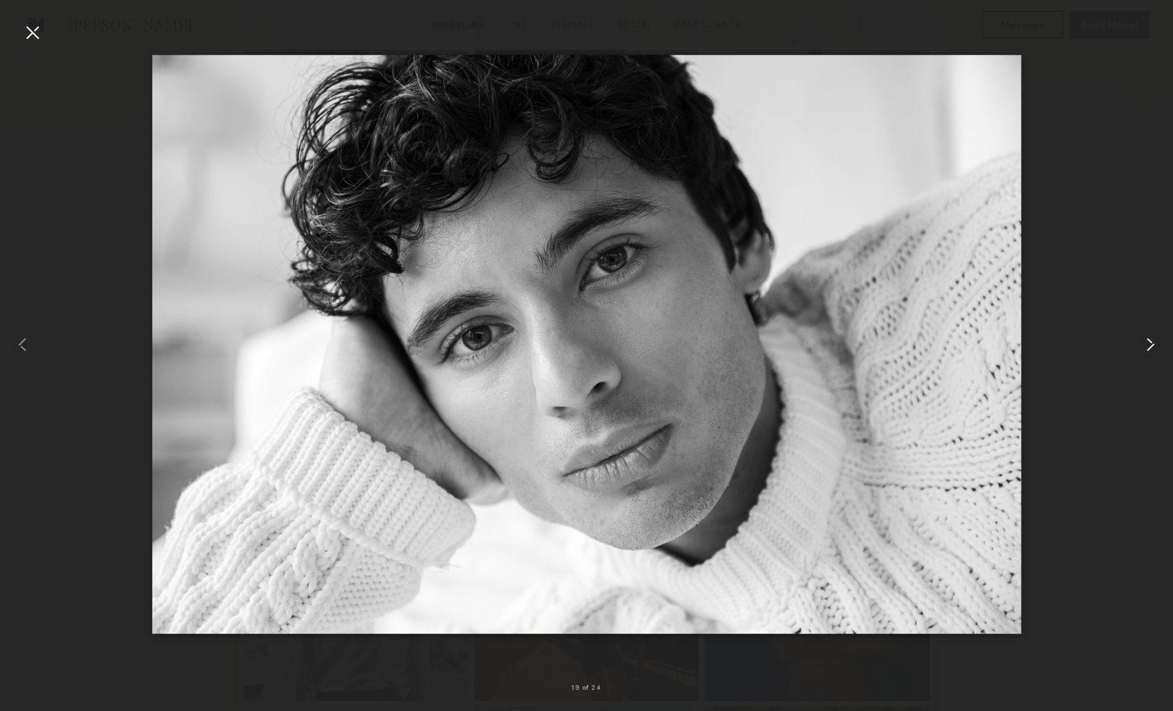
click at [1142, 357] on div at bounding box center [1149, 345] width 47 height 644
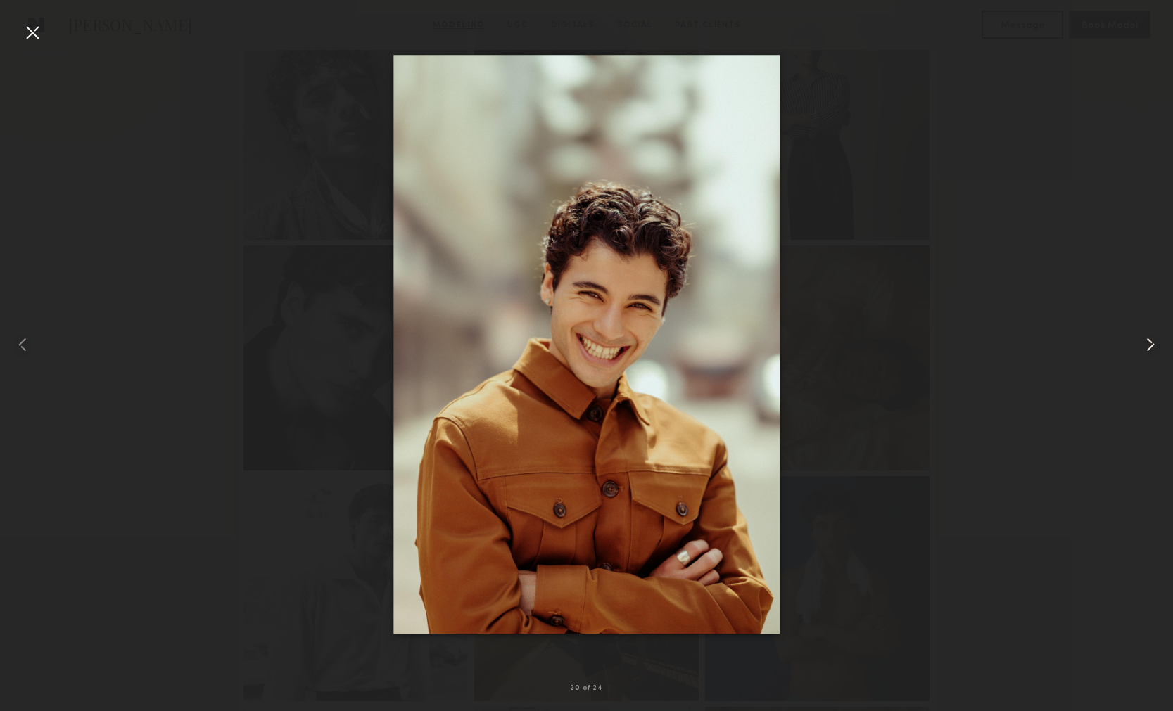
click at [1142, 357] on div at bounding box center [1149, 345] width 47 height 644
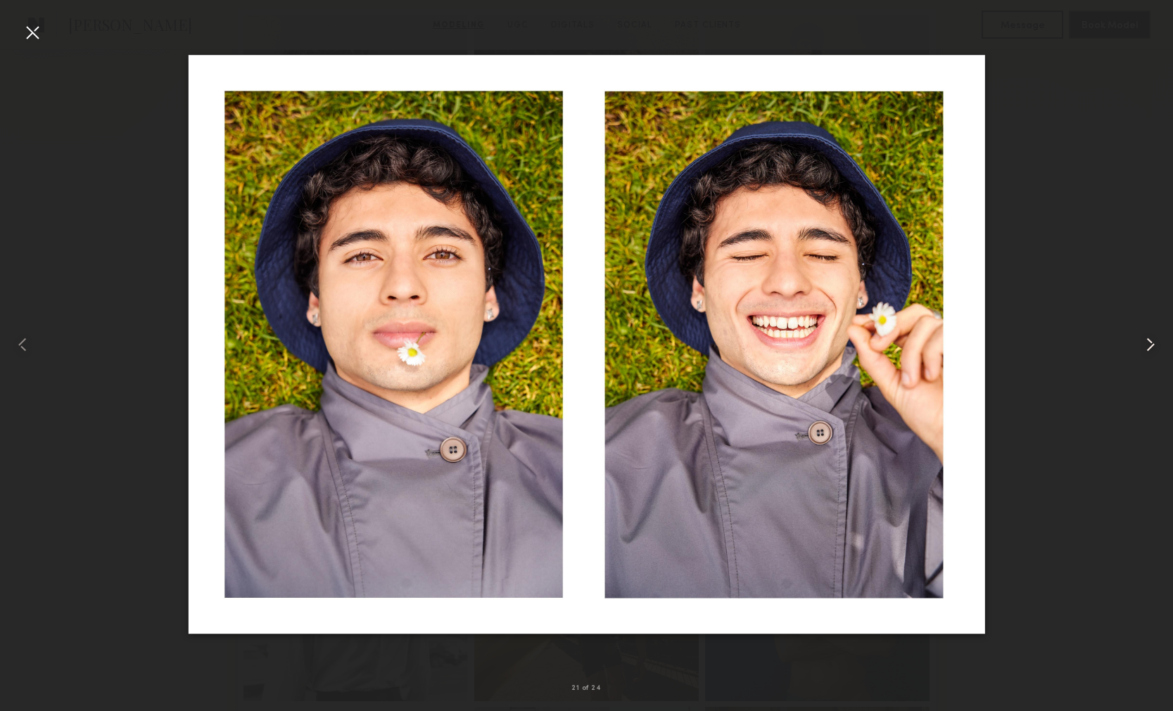
click at [1142, 357] on div at bounding box center [1149, 345] width 47 height 644
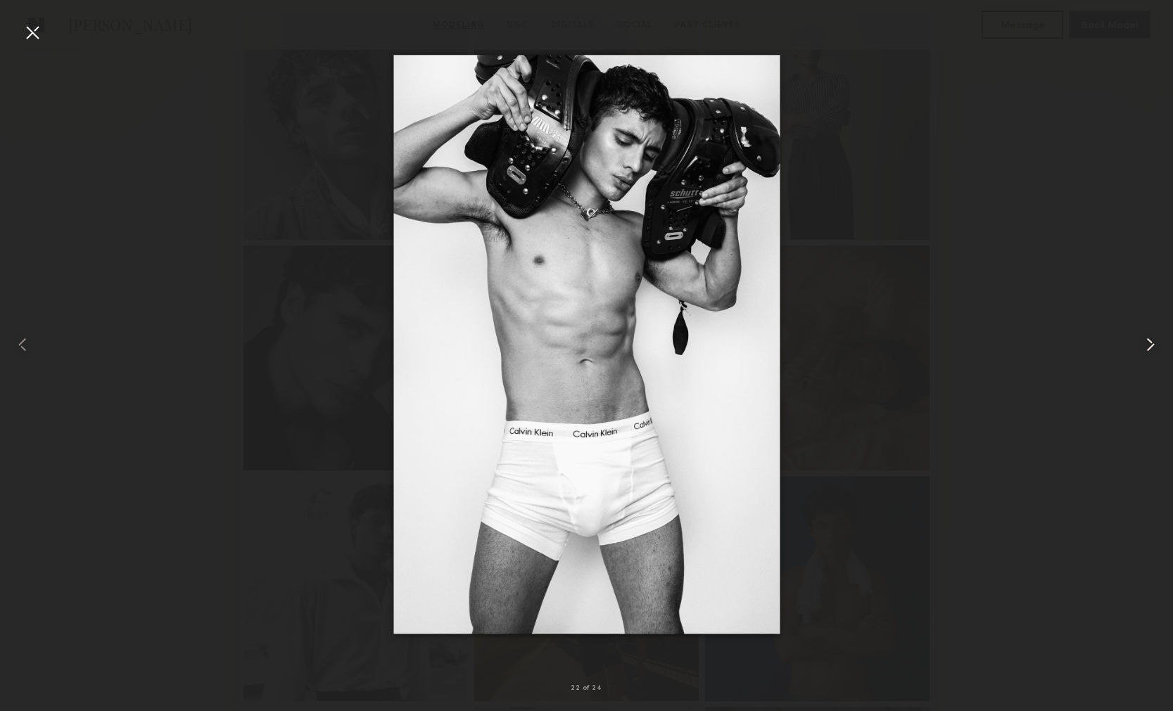
click at [1142, 357] on div at bounding box center [1149, 345] width 47 height 644
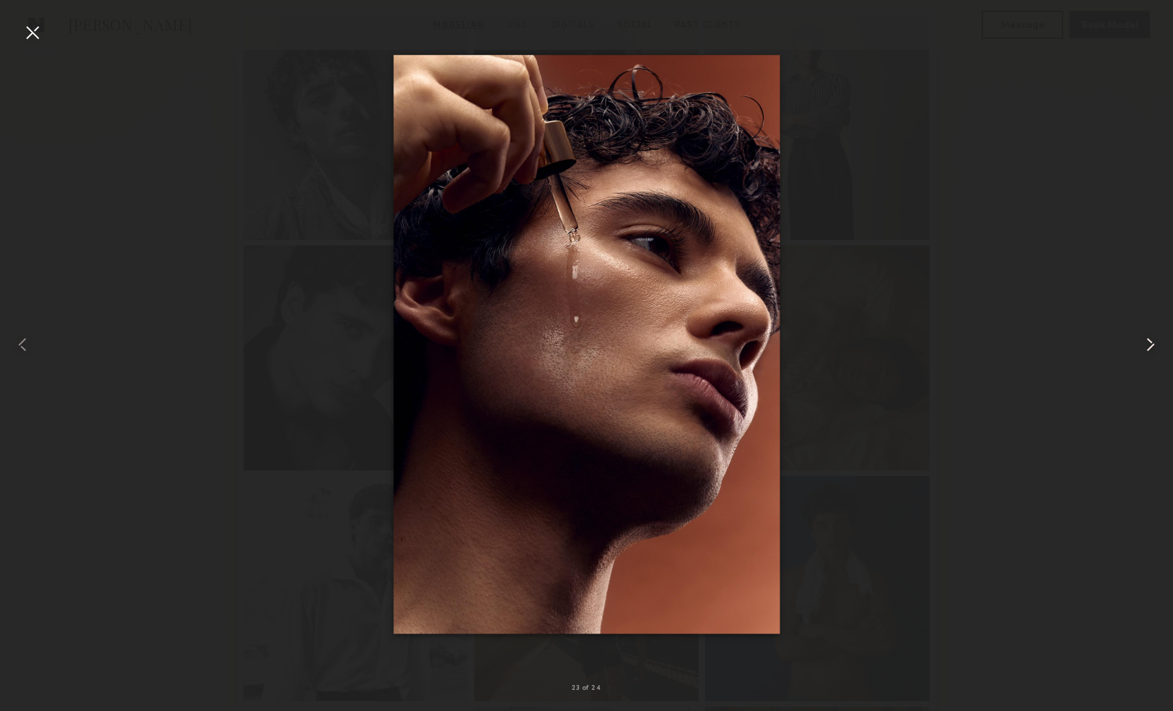
click at [1142, 357] on div at bounding box center [1149, 345] width 47 height 644
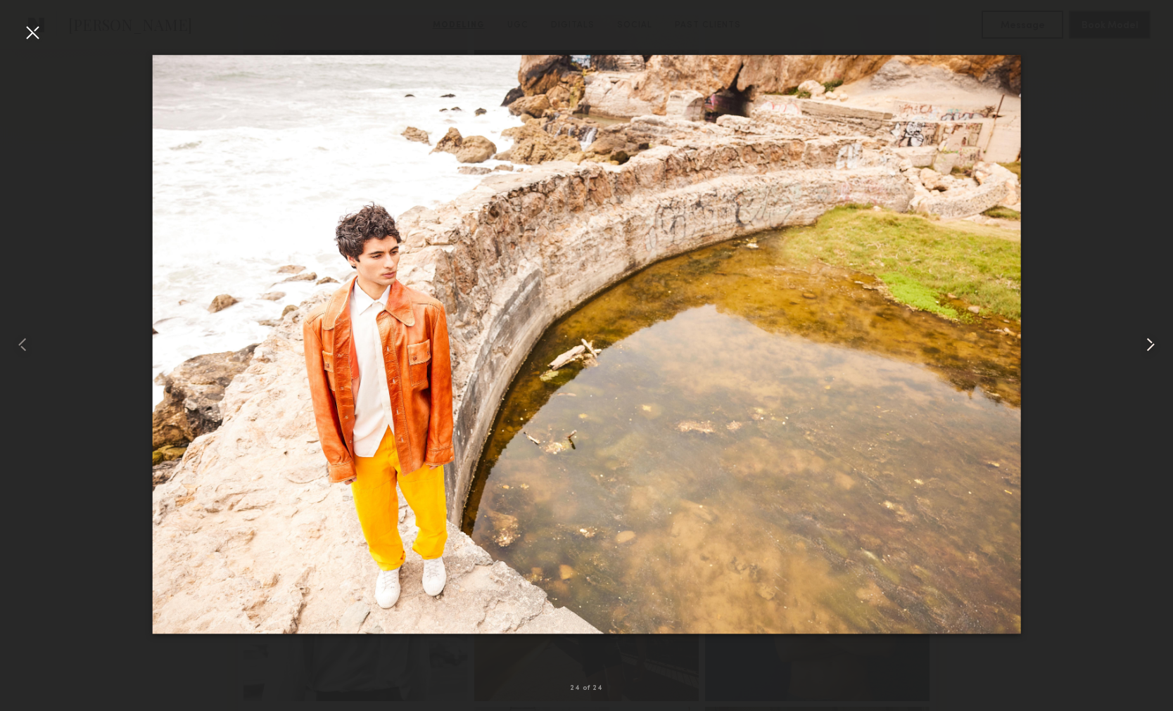
click at [1142, 357] on div at bounding box center [1149, 345] width 47 height 644
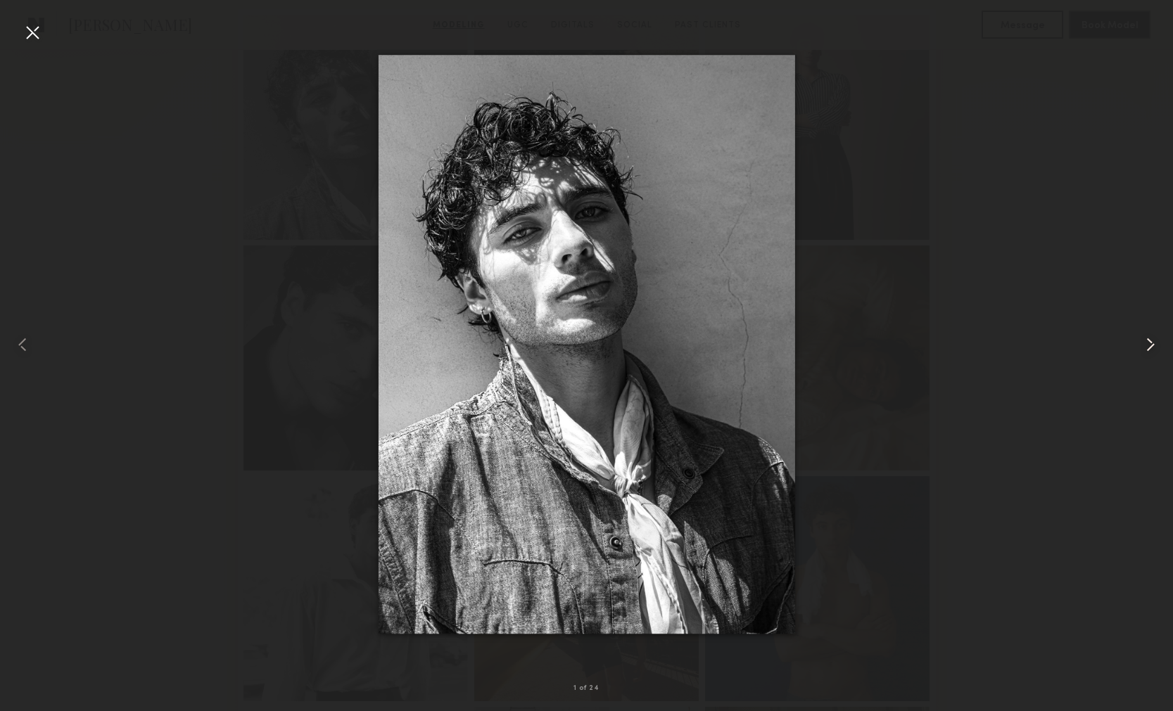
click at [1142, 357] on div at bounding box center [1149, 345] width 47 height 644
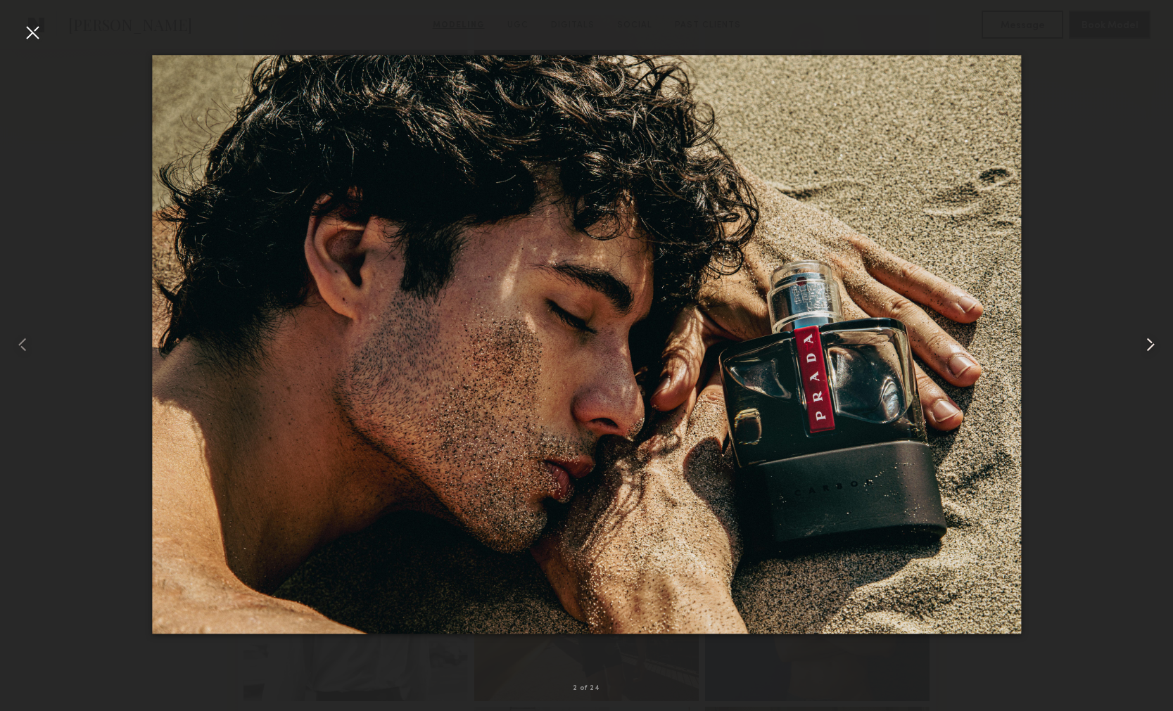
click at [1142, 357] on div at bounding box center [1149, 345] width 47 height 644
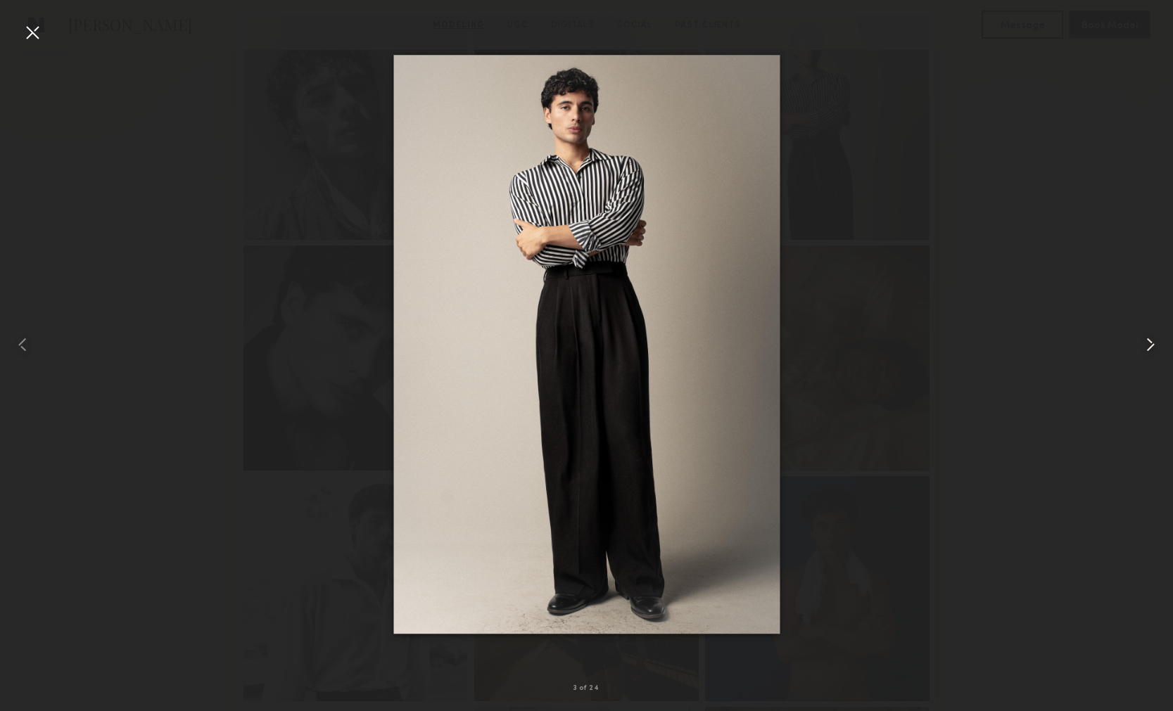
click at [1142, 357] on div at bounding box center [1149, 345] width 47 height 644
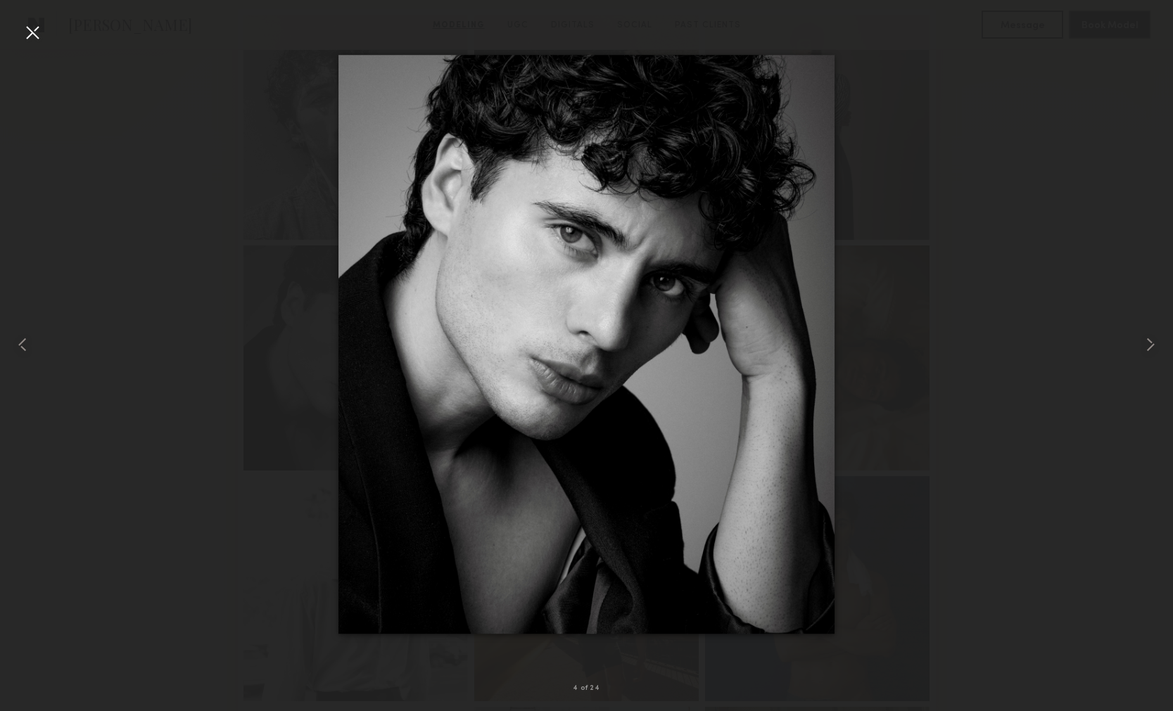
click at [35, 35] on div at bounding box center [32, 32] width 23 height 23
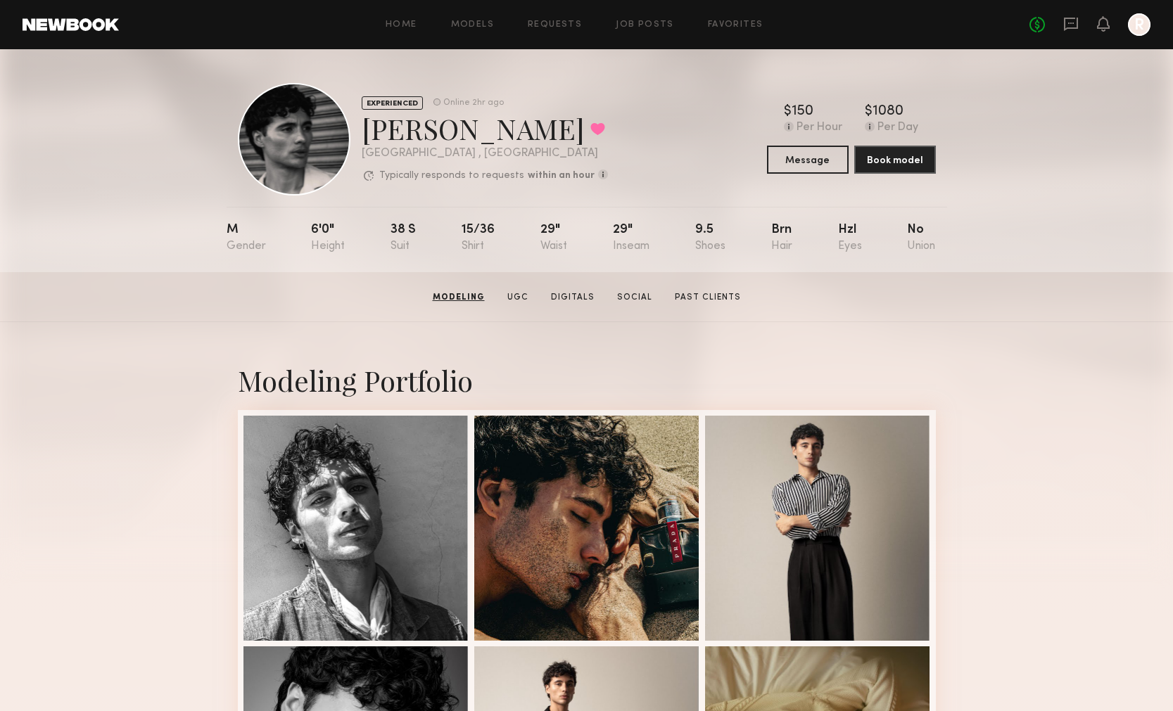
scroll to position [0, 0]
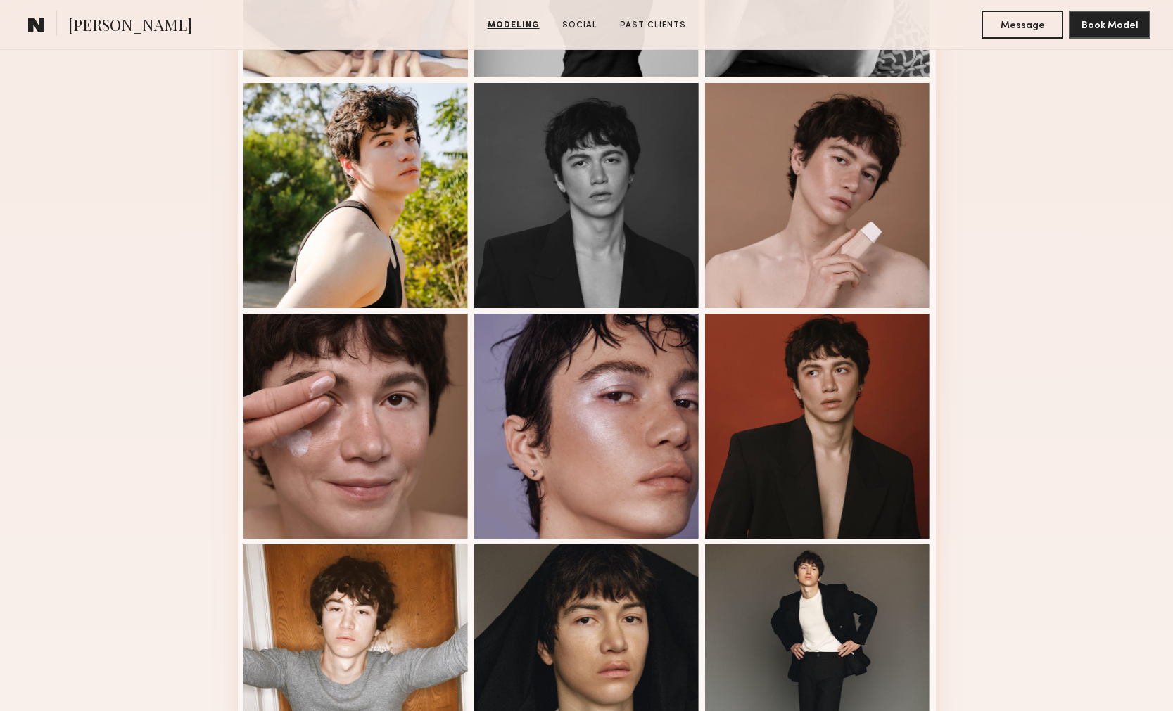
scroll to position [660, 0]
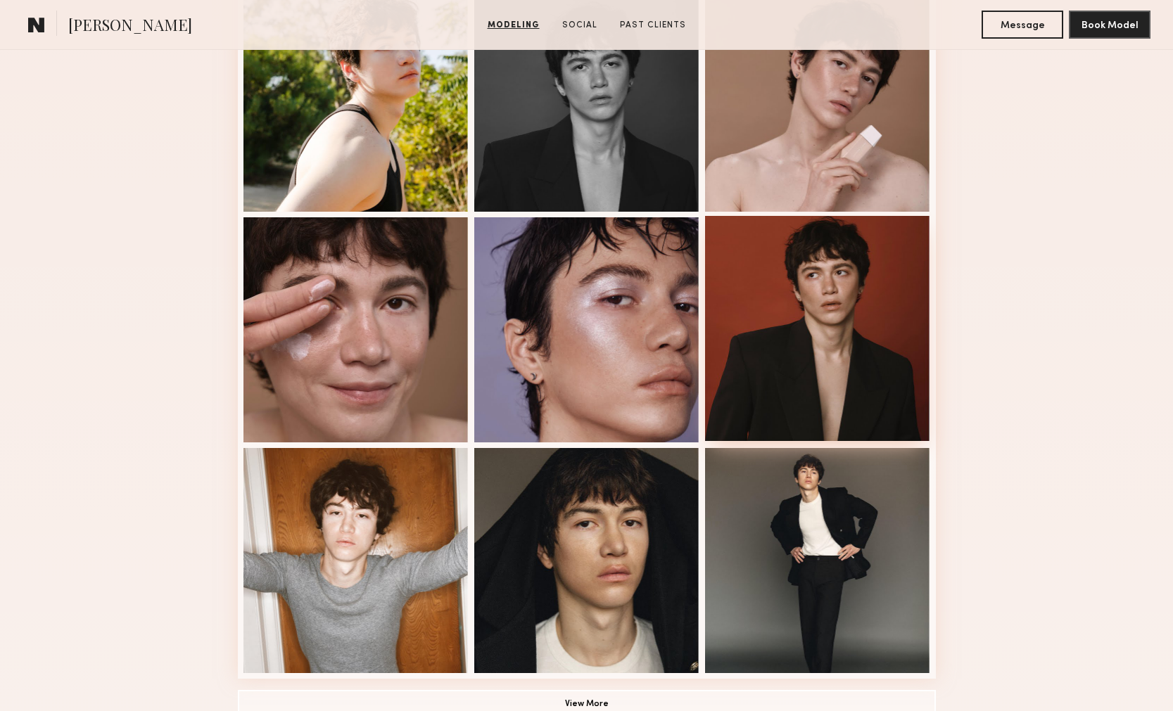
click at [863, 354] on div at bounding box center [817, 328] width 225 height 225
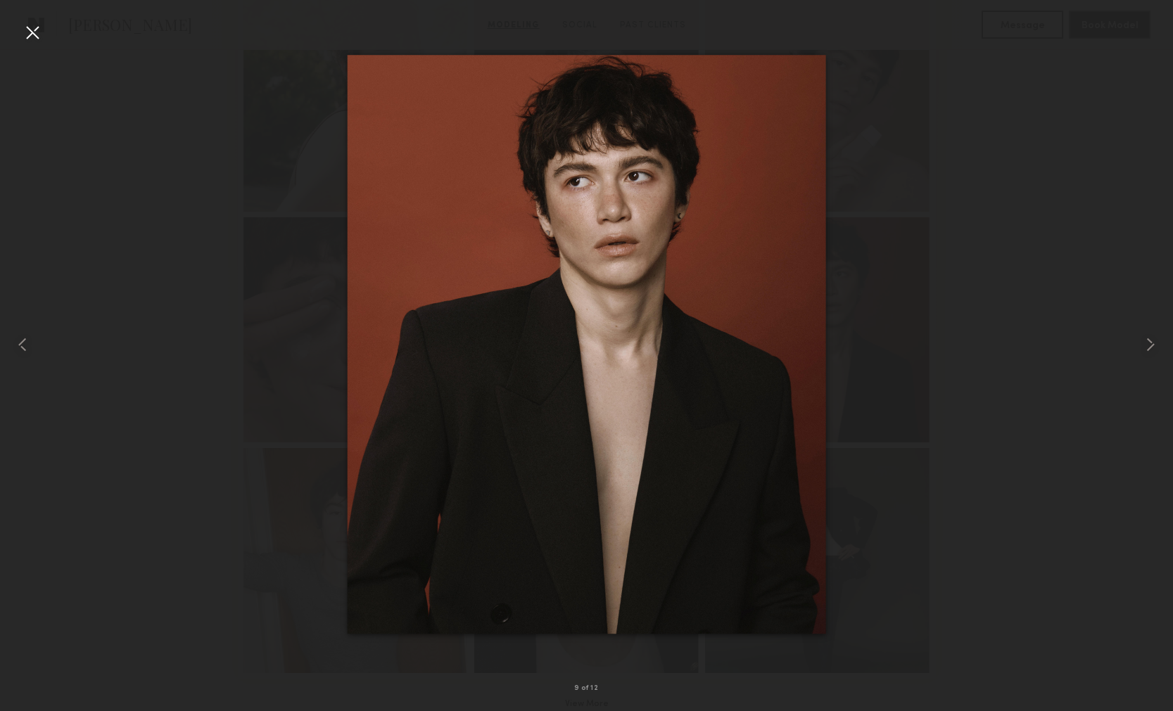
click at [40, 32] on div at bounding box center [32, 32] width 23 height 23
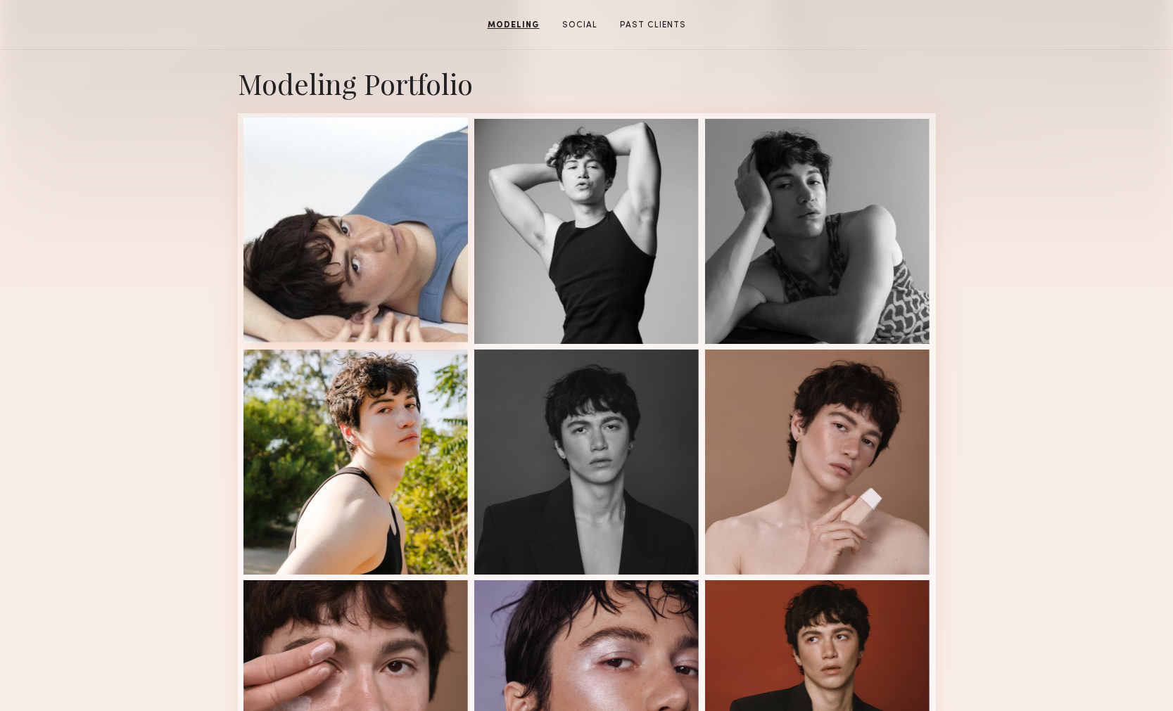
scroll to position [265, 0]
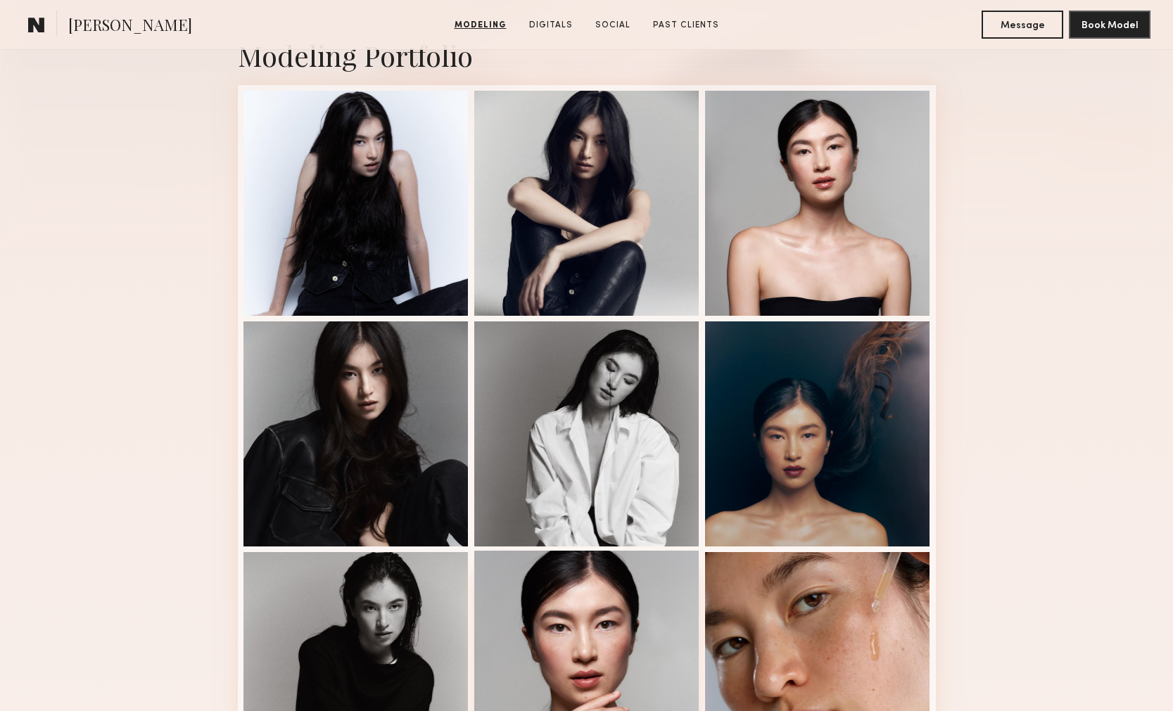
scroll to position [182, 0]
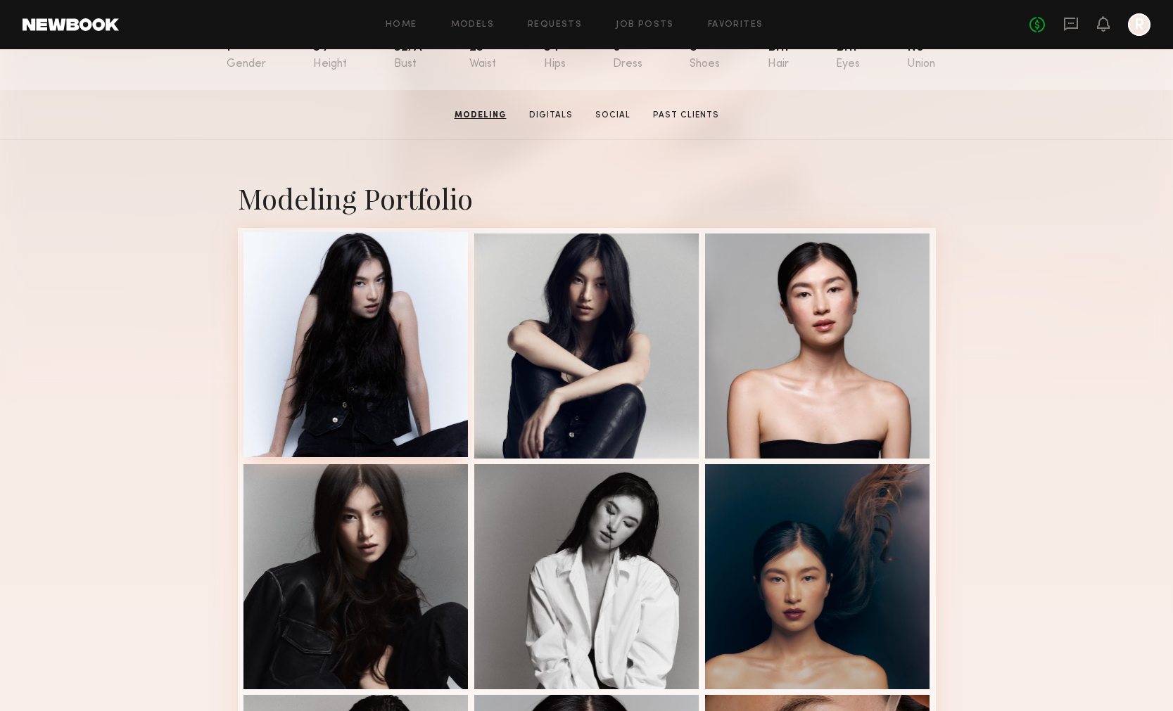
click at [367, 357] on div at bounding box center [355, 344] width 225 height 225
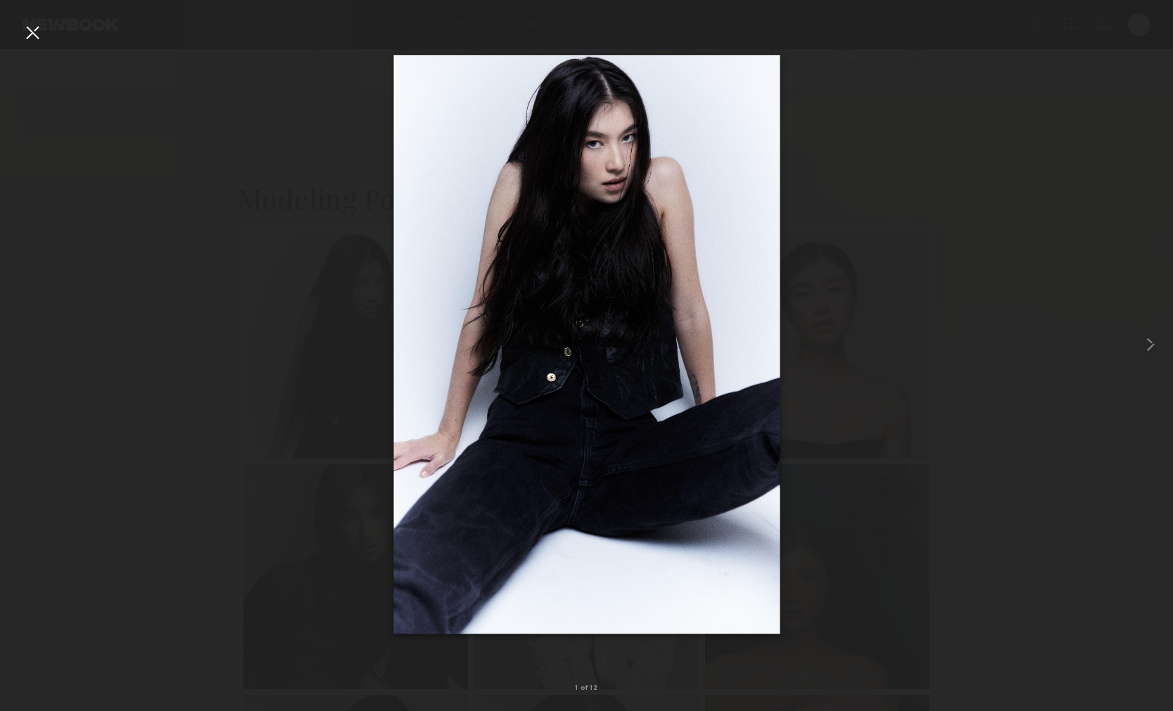
click at [27, 35] on div at bounding box center [32, 32] width 23 height 23
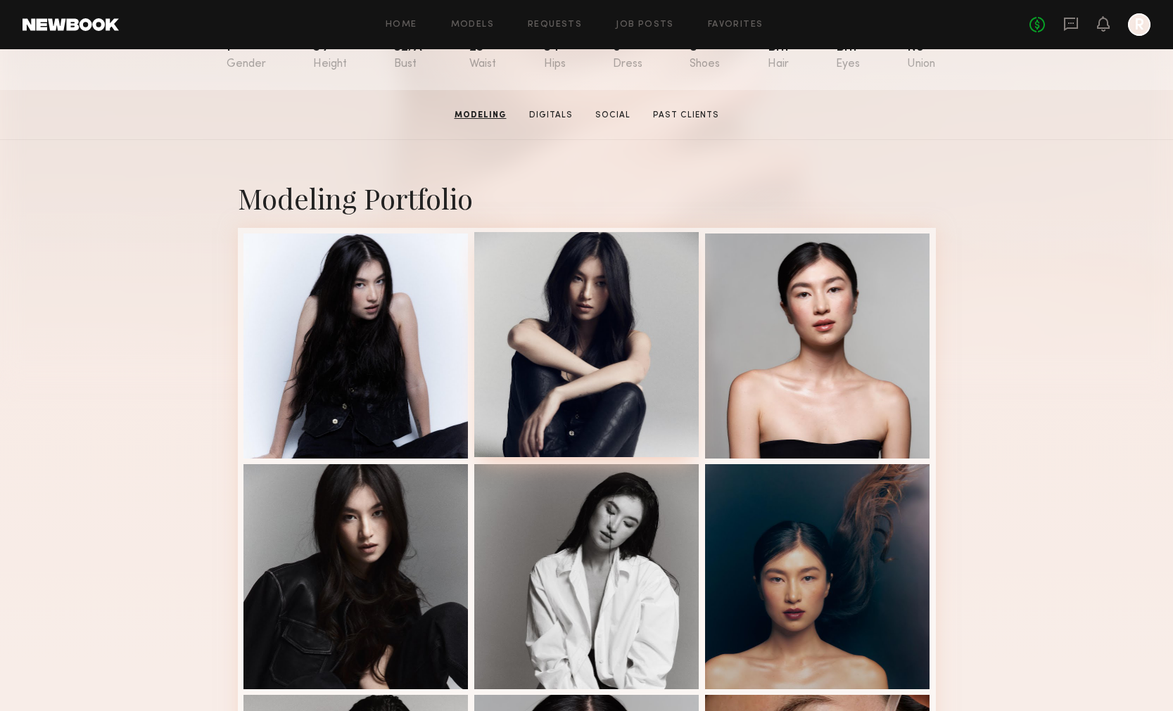
click at [610, 396] on div at bounding box center [586, 344] width 225 height 225
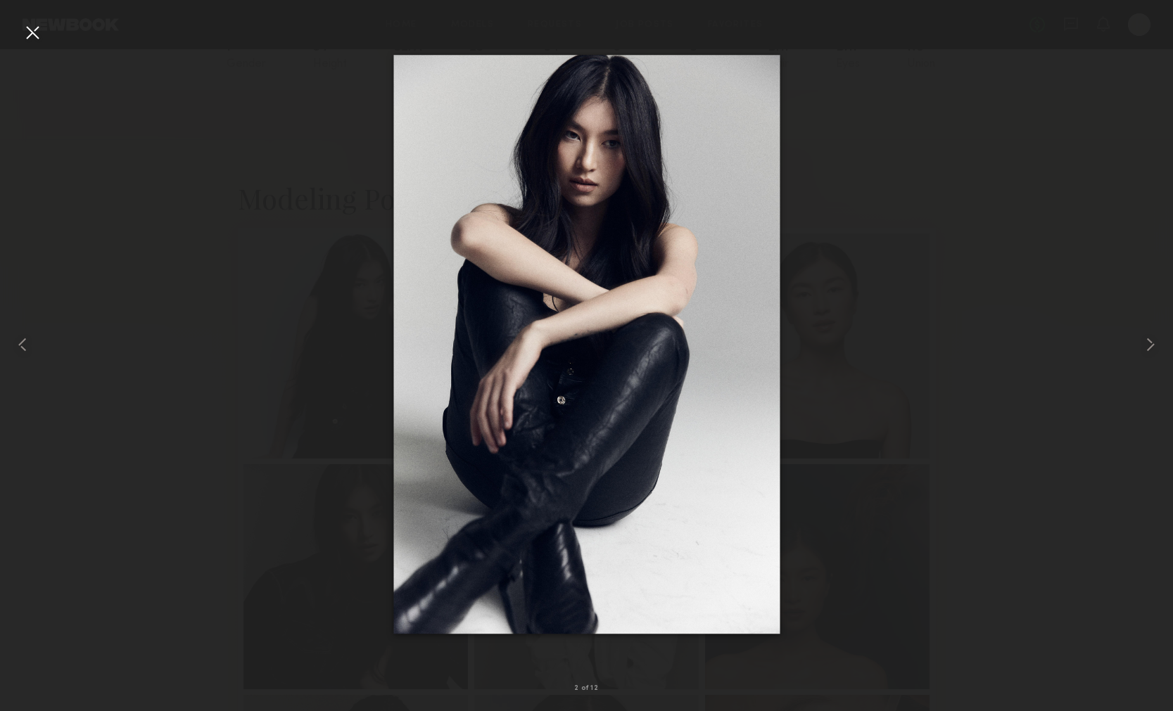
click at [36, 35] on div at bounding box center [32, 32] width 23 height 23
